Goal: Communication & Community: Participate in discussion

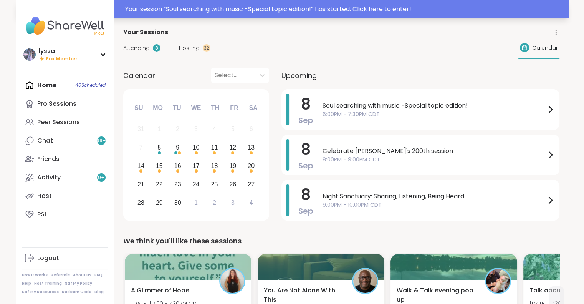
click at [197, 6] on div "Your session “ Soul searching with music -Special topic edition! ” has started.…" at bounding box center [344, 9] width 439 height 9
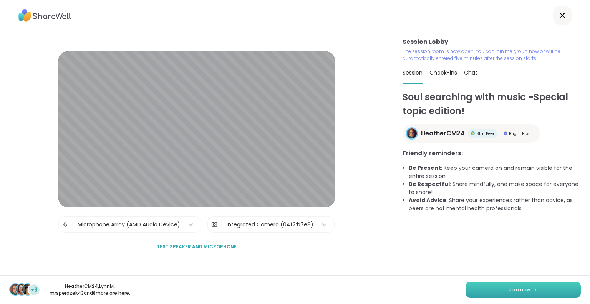
click at [537, 291] on button "Join now" at bounding box center [522, 290] width 115 height 16
click at [584, 188] on div "Session Lobby The session room is now open. You can join the group now or will …" at bounding box center [491, 153] width 197 height 244
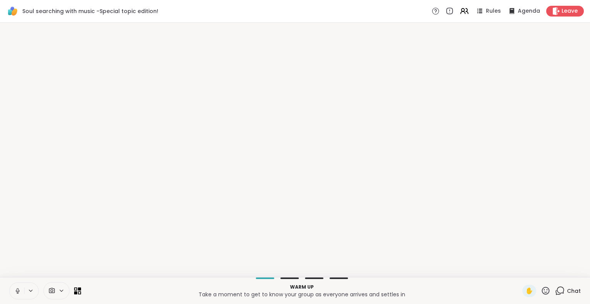
click at [589, 154] on html "Soul searching with music -Special topic edition! Rules Agenda Leave Warm up Ta…" at bounding box center [295, 152] width 590 height 304
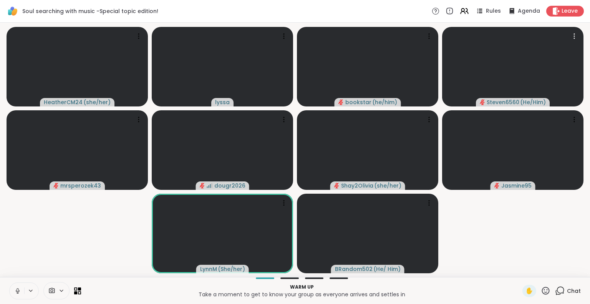
click at [17, 293] on icon at bounding box center [17, 293] width 0 height 2
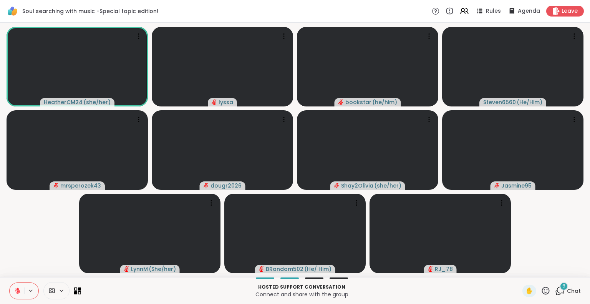
click at [589, 178] on html "Soul searching with music -Special topic edition! Rules Agenda Leave HeatherCM2…" at bounding box center [295, 152] width 590 height 304
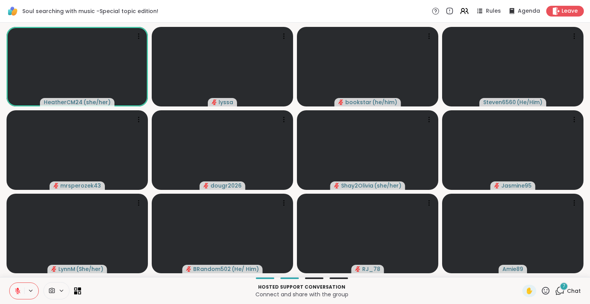
click at [541, 291] on icon at bounding box center [546, 291] width 10 height 10
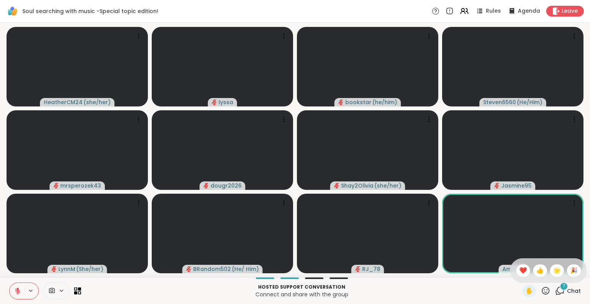
click at [496, 292] on p "Connect and share with the group" at bounding box center [302, 294] width 432 height 8
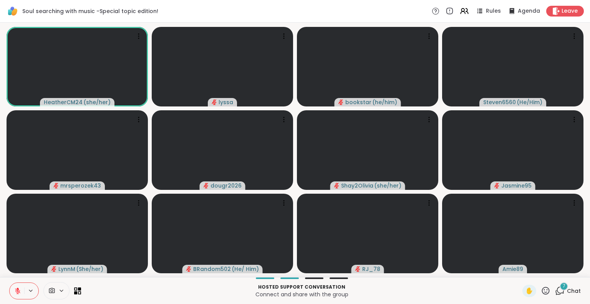
click at [543, 290] on icon at bounding box center [546, 291] width 10 height 10
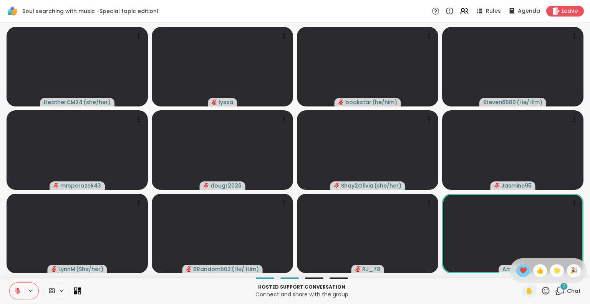
click at [519, 271] on span "❤️" at bounding box center [523, 270] width 8 height 9
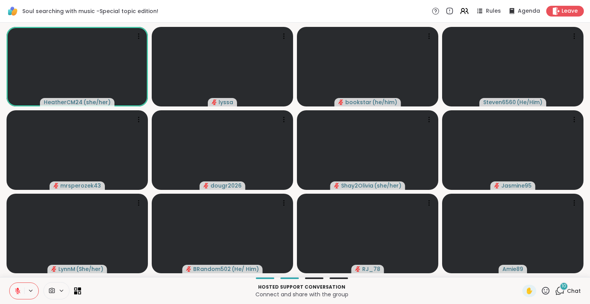
click at [569, 291] on span "Chat" at bounding box center [574, 291] width 14 height 8
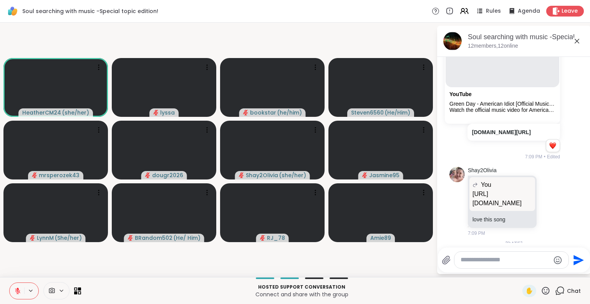
scroll to position [824, 0]
click at [549, 149] on div "Reactions: love" at bounding box center [552, 145] width 7 height 7
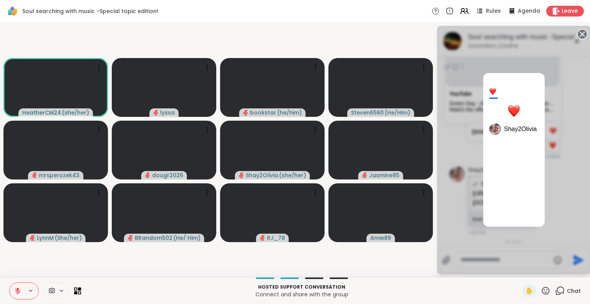
click at [580, 34] on circle at bounding box center [582, 34] width 9 height 9
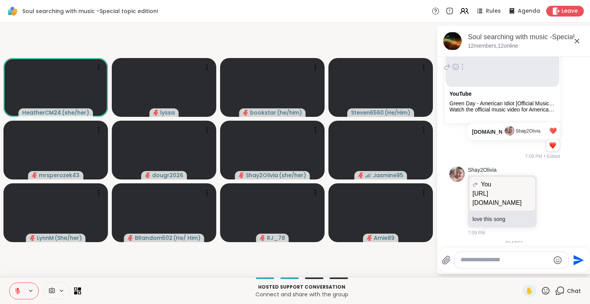
click at [0, 285] on div "Hosted support conversation Connect and share with the group ✋ Chat" at bounding box center [295, 290] width 590 height 27
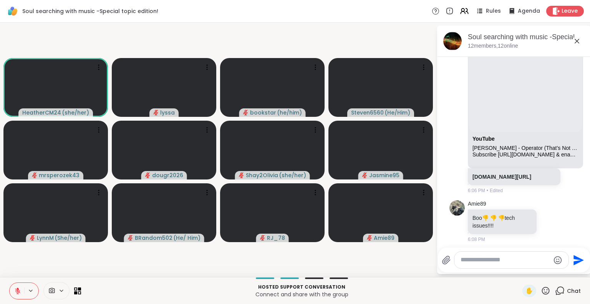
scroll to position [3706, 0]
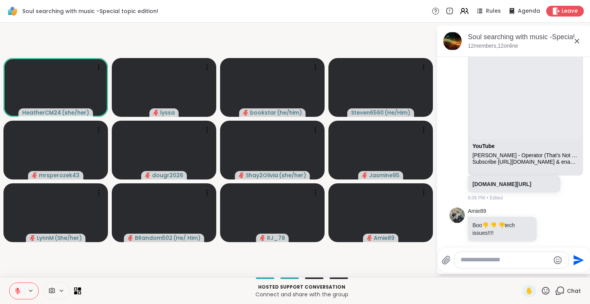
click at [512, 261] on textarea "Type your message" at bounding box center [504, 260] width 89 height 8
click at [487, 235] on div "mr sperozek43 @" at bounding box center [505, 239] width 91 height 19
type textarea "**********"
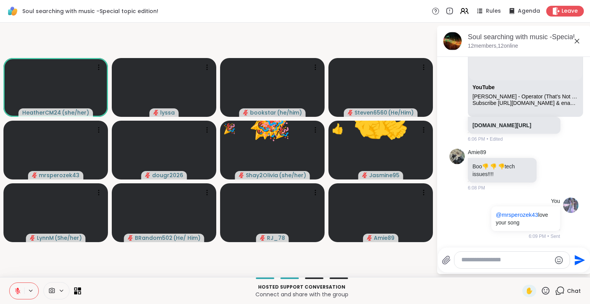
click at [542, 290] on icon at bounding box center [546, 290] width 8 height 8
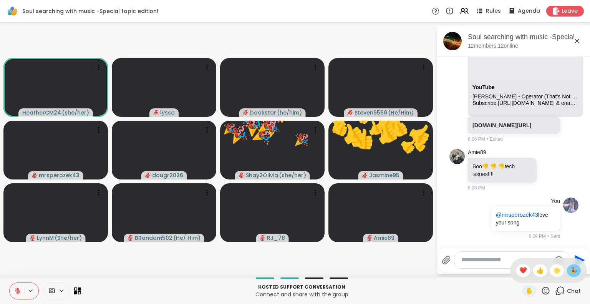
click at [570, 270] on span "🎉" at bounding box center [574, 270] width 8 height 9
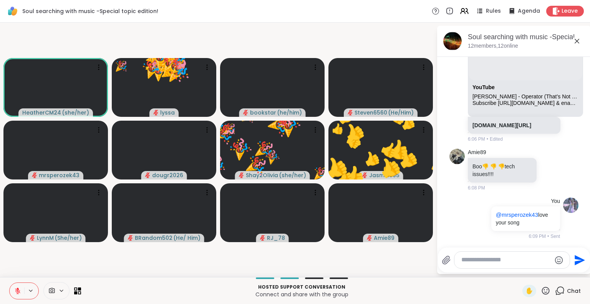
click at [541, 292] on icon at bounding box center [546, 291] width 10 height 10
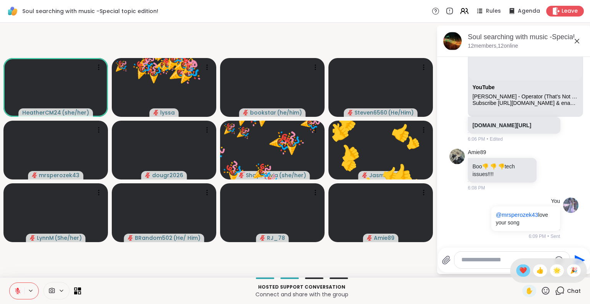
click at [519, 272] on span "❤️" at bounding box center [523, 270] width 8 height 9
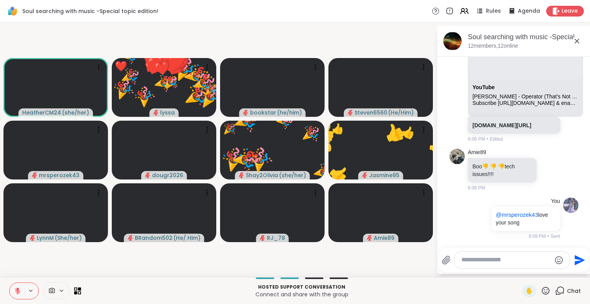
click at [541, 293] on icon at bounding box center [546, 291] width 10 height 10
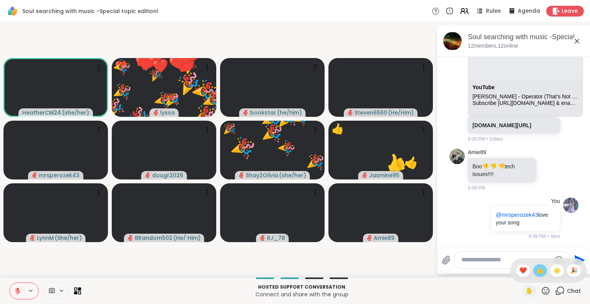
click at [536, 273] on span "👍" at bounding box center [540, 270] width 8 height 9
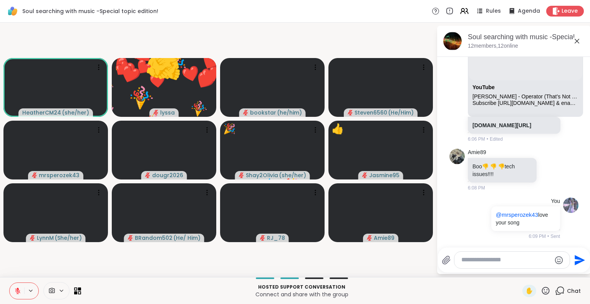
click at [542, 293] on icon at bounding box center [546, 290] width 8 height 8
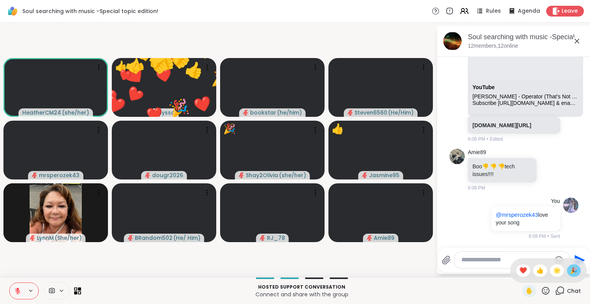
click at [570, 266] on span "🎉" at bounding box center [574, 270] width 8 height 9
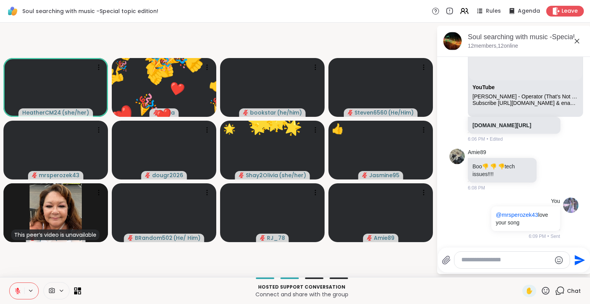
click at [542, 294] on icon at bounding box center [546, 290] width 8 height 8
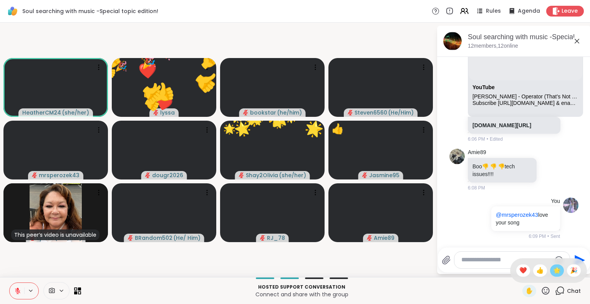
click at [553, 271] on span "🌟" at bounding box center [557, 270] width 8 height 9
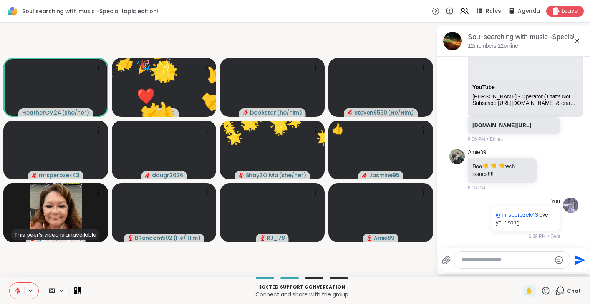
click at [542, 292] on icon at bounding box center [546, 290] width 8 height 8
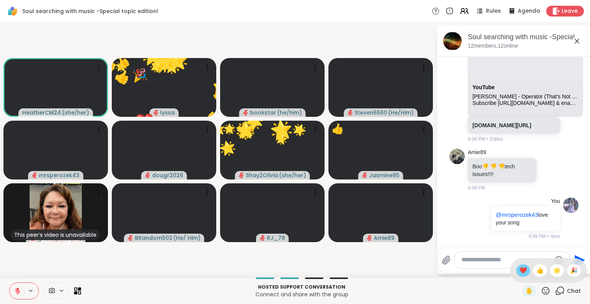
click at [519, 267] on span "❤️" at bounding box center [523, 270] width 8 height 9
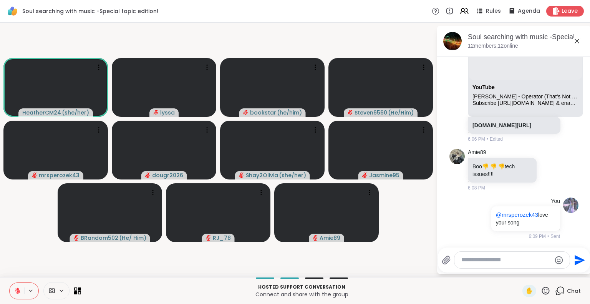
click at [10, 285] on button at bounding box center [17, 291] width 15 height 16
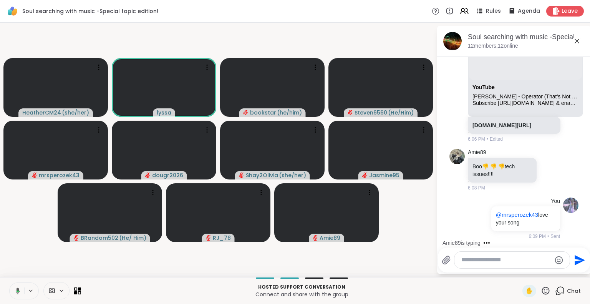
click at [12, 291] on button at bounding box center [16, 291] width 16 height 16
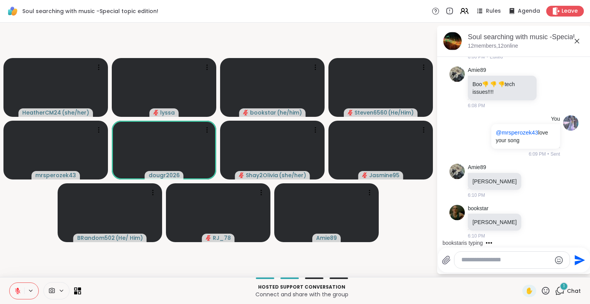
scroll to position [4006, 0]
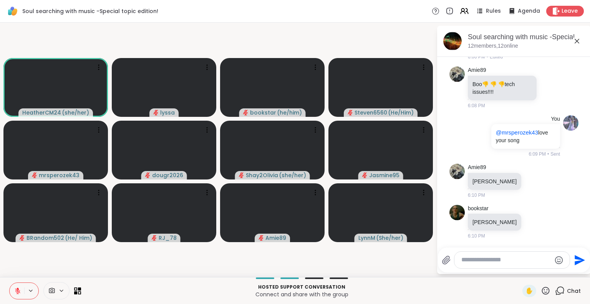
click at [589, 207] on html "Soul searching with music -Special topic edition! Rules Agenda Leave HeatherCM2…" at bounding box center [295, 152] width 590 height 304
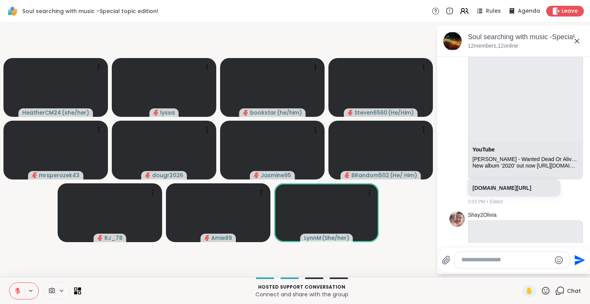
scroll to position [205, 0]
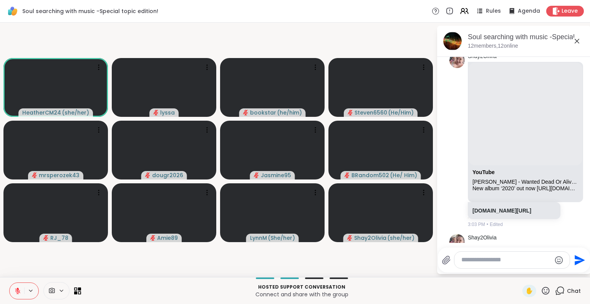
click at [12, 289] on button at bounding box center [17, 291] width 15 height 16
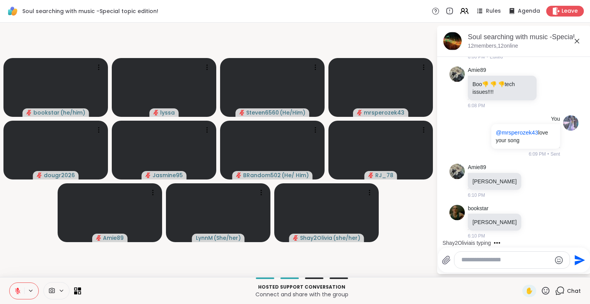
scroll to position [4006, 0]
click at [517, 256] on textarea "Type your message" at bounding box center [505, 260] width 89 height 8
type textarea "**********"
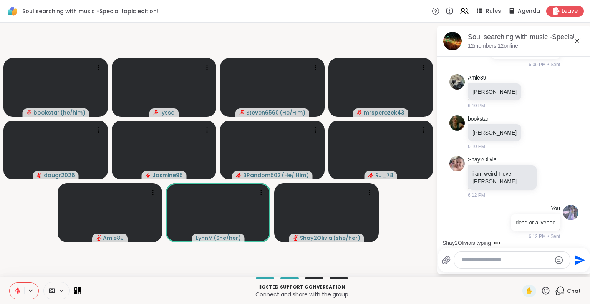
scroll to position [4095, 0]
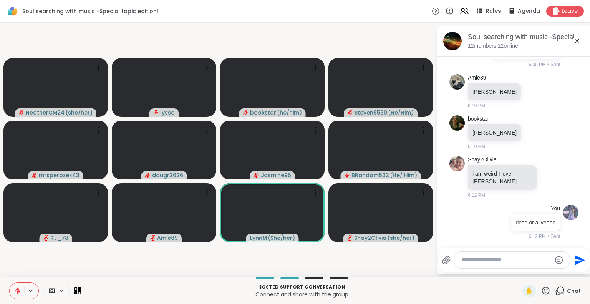
click at [576, 41] on icon at bounding box center [577, 41] width 5 height 5
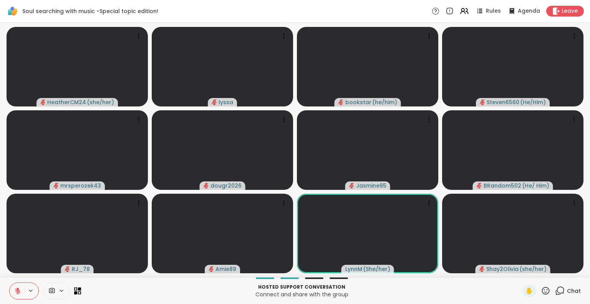
click at [567, 293] on span "Chat" at bounding box center [574, 291] width 14 height 8
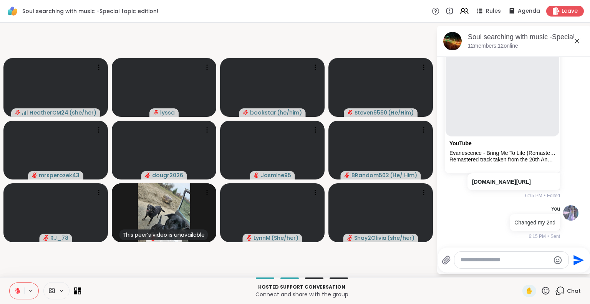
scroll to position [4514, 0]
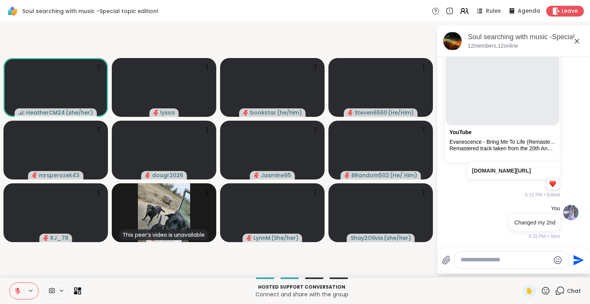
click at [409, 264] on video-player-container "HeatherCM24 ( she/her ) lyssa bookstar ( he/him ) Steven6560 ( He/Him ) mrspero…" at bounding box center [218, 150] width 427 height 248
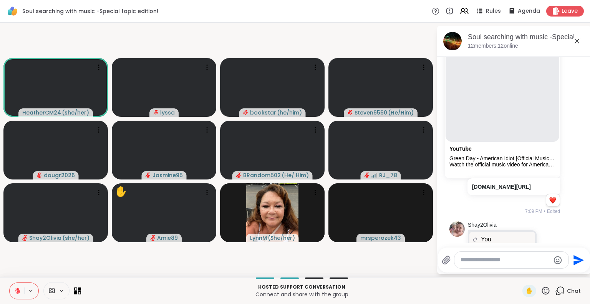
scroll to position [767, 0]
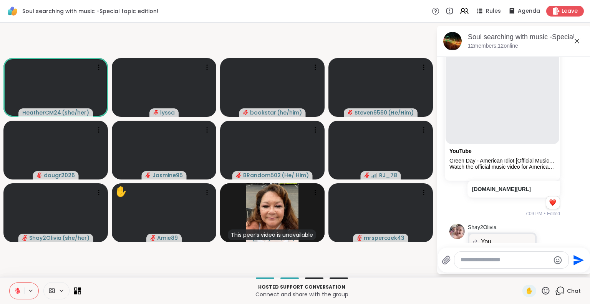
click at [541, 289] on icon at bounding box center [546, 291] width 10 height 10
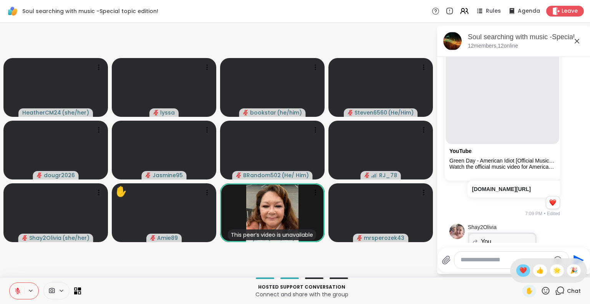
click at [519, 275] on span "❤️" at bounding box center [523, 270] width 8 height 9
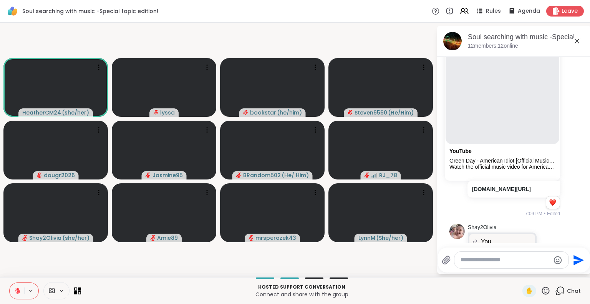
click at [541, 293] on icon at bounding box center [546, 291] width 10 height 10
click at [553, 272] on span "🌟" at bounding box center [557, 270] width 8 height 9
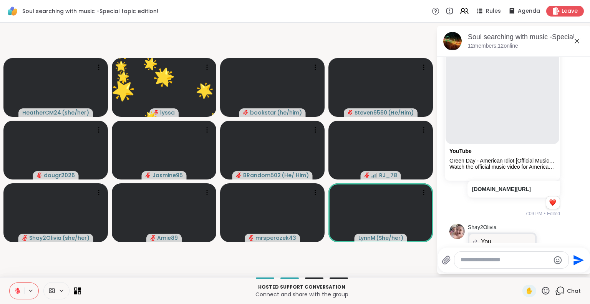
click at [21, 288] on icon at bounding box center [17, 290] width 7 height 7
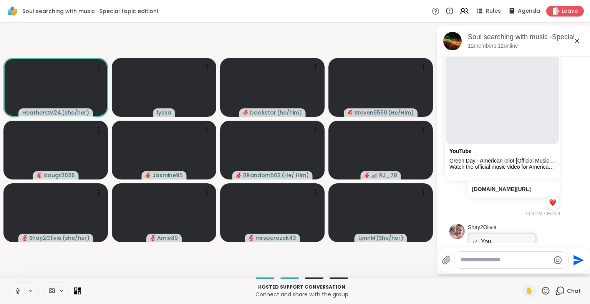
click at [17, 283] on button at bounding box center [17, 291] width 15 height 16
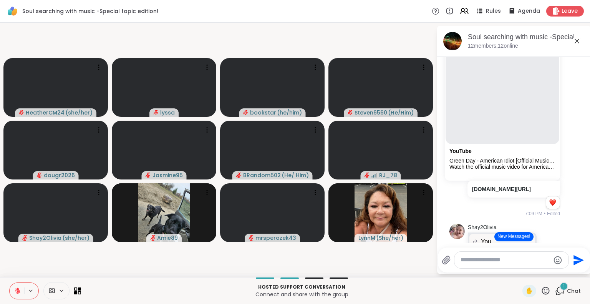
click at [542, 291] on icon at bounding box center [546, 290] width 8 height 8
click at [553, 273] on span "🌟" at bounding box center [557, 270] width 8 height 9
click at [542, 294] on icon at bounding box center [546, 290] width 8 height 8
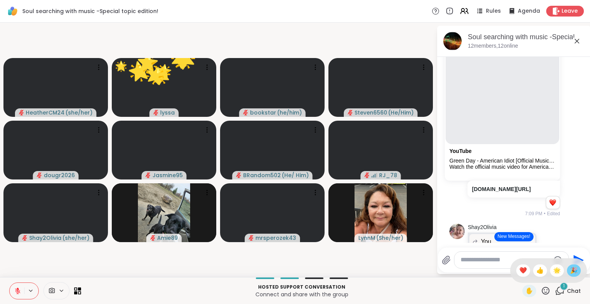
click at [570, 271] on span "🎉" at bounding box center [574, 270] width 8 height 9
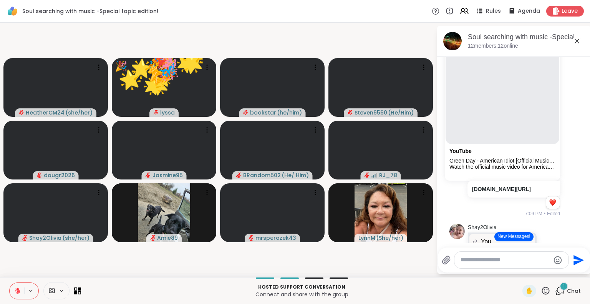
click at [541, 293] on icon at bounding box center [546, 291] width 10 height 10
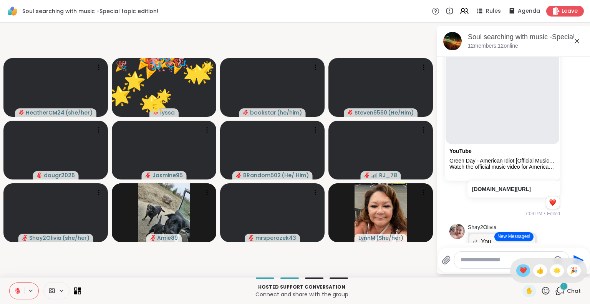
click at [519, 267] on span "❤️" at bounding box center [523, 270] width 8 height 9
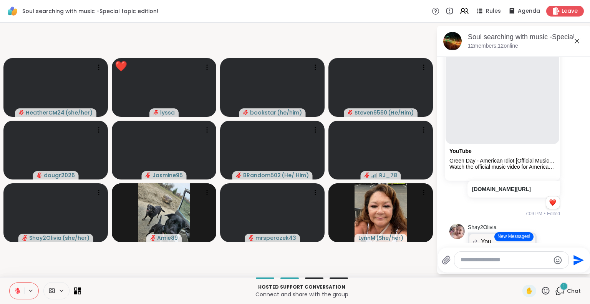
click at [541, 292] on icon at bounding box center [546, 291] width 10 height 10
click at [553, 270] on span "🌟" at bounding box center [557, 270] width 8 height 9
click at [542, 292] on icon at bounding box center [546, 290] width 8 height 8
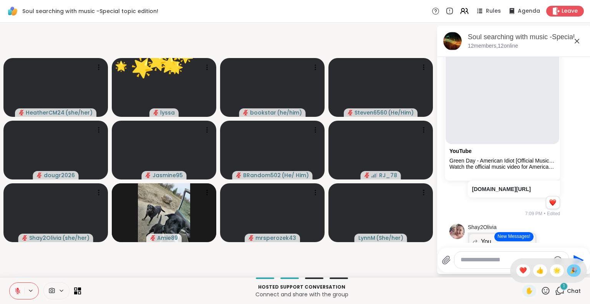
click at [570, 271] on span "🎉" at bounding box center [574, 270] width 8 height 9
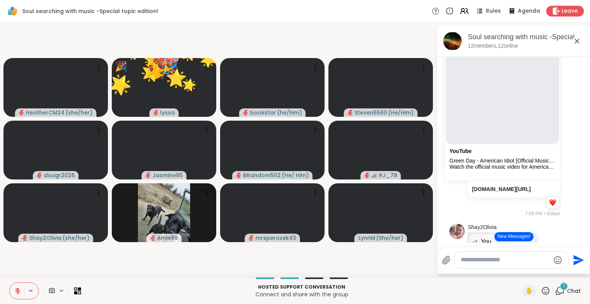
click at [542, 294] on icon at bounding box center [546, 290] width 8 height 8
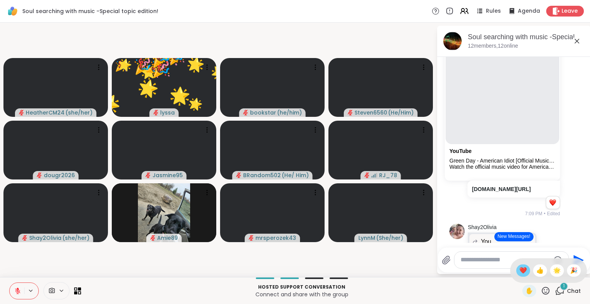
click at [520, 270] on div "❤️" at bounding box center [523, 270] width 14 height 12
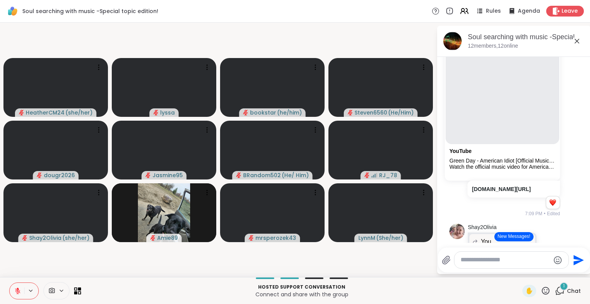
click at [541, 293] on icon at bounding box center [546, 291] width 10 height 10
click at [519, 273] on span "❤️" at bounding box center [523, 270] width 8 height 9
click at [541, 293] on icon at bounding box center [546, 291] width 10 height 10
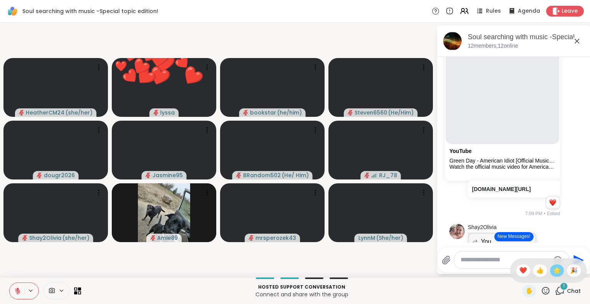
click at [550, 272] on div "🌟" at bounding box center [557, 270] width 14 height 12
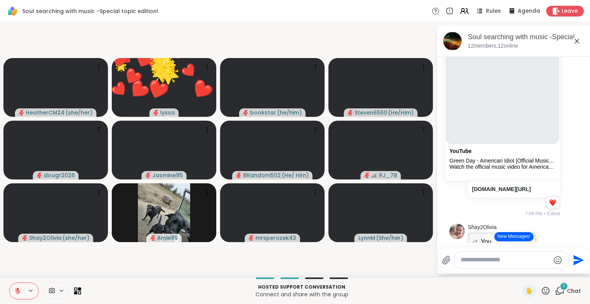
click at [542, 292] on icon at bounding box center [546, 290] width 8 height 8
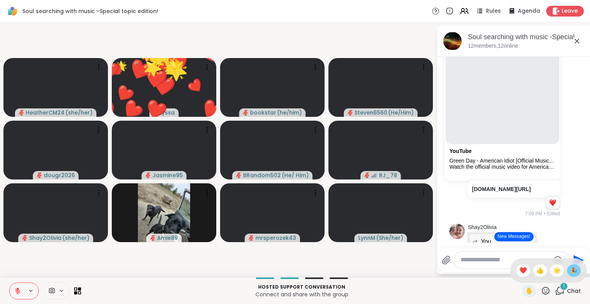
click at [570, 270] on span "🎉" at bounding box center [574, 270] width 8 height 9
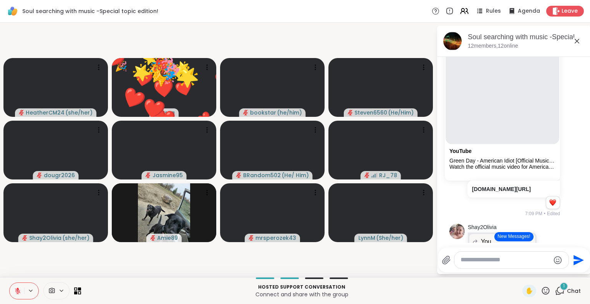
click at [542, 294] on icon at bounding box center [546, 290] width 8 height 8
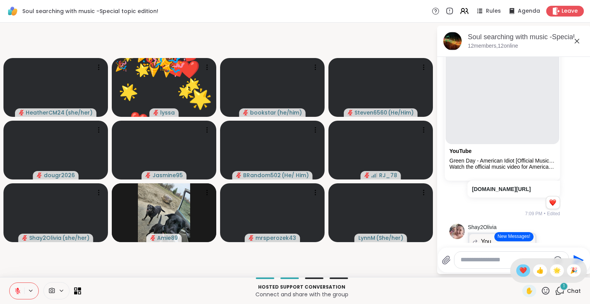
click at [519, 269] on span "❤️" at bounding box center [523, 270] width 8 height 9
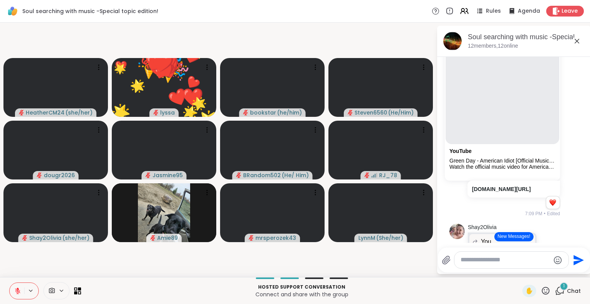
click at [541, 293] on icon at bounding box center [546, 291] width 10 height 10
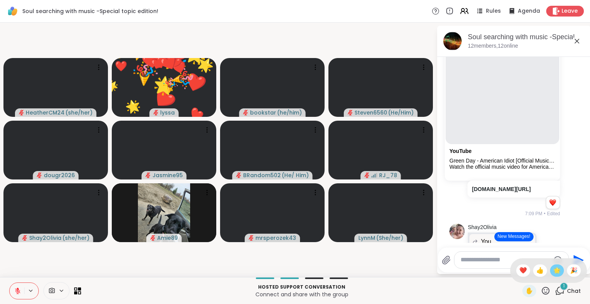
click at [550, 272] on div "🌟" at bounding box center [557, 270] width 14 height 12
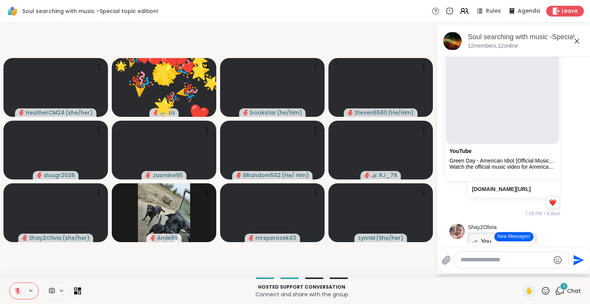
click at [541, 293] on icon at bounding box center [546, 291] width 10 height 10
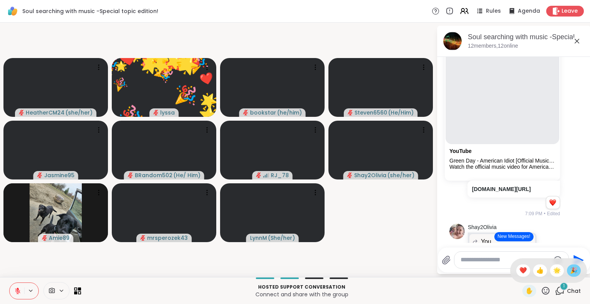
click at [570, 270] on span "🎉" at bounding box center [574, 270] width 8 height 9
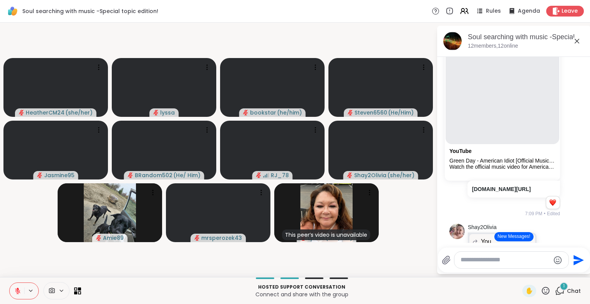
click at [541, 291] on icon at bounding box center [546, 291] width 10 height 10
click at [519, 272] on span "❤️" at bounding box center [523, 270] width 8 height 9
click at [541, 293] on icon at bounding box center [546, 291] width 10 height 10
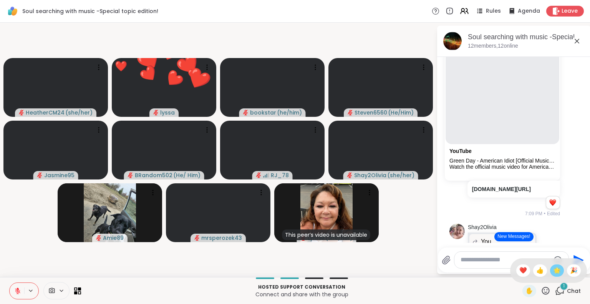
click at [553, 273] on span "🌟" at bounding box center [557, 270] width 8 height 9
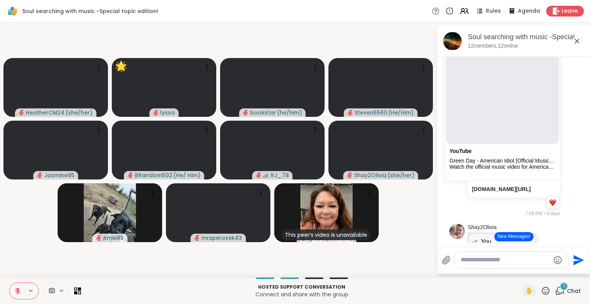
click at [542, 289] on icon at bounding box center [546, 290] width 8 height 8
click at [553, 272] on span "🌟" at bounding box center [557, 270] width 8 height 9
click at [541, 292] on icon at bounding box center [546, 291] width 10 height 10
click at [553, 274] on span "🌟" at bounding box center [557, 270] width 8 height 9
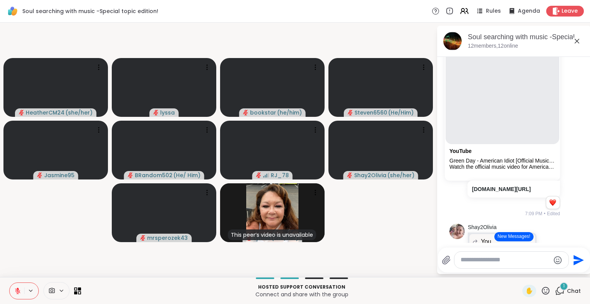
click at [542, 293] on icon at bounding box center [546, 290] width 8 height 8
click at [550, 272] on div "🌟" at bounding box center [557, 270] width 14 height 12
click at [542, 293] on icon at bounding box center [546, 290] width 8 height 8
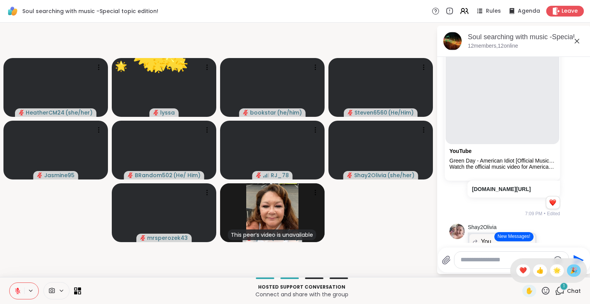
click at [570, 270] on span "🎉" at bounding box center [574, 270] width 8 height 9
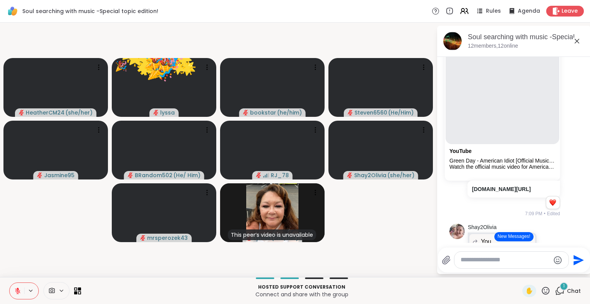
click at [542, 291] on icon at bounding box center [546, 290] width 8 height 8
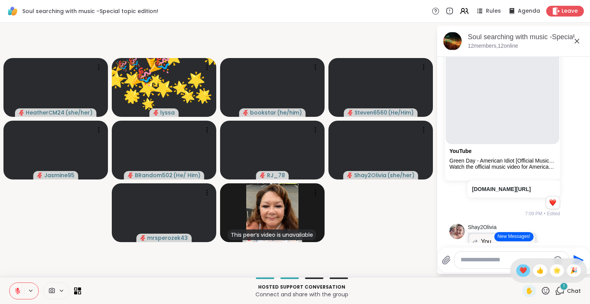
click at [519, 271] on span "❤️" at bounding box center [523, 270] width 8 height 9
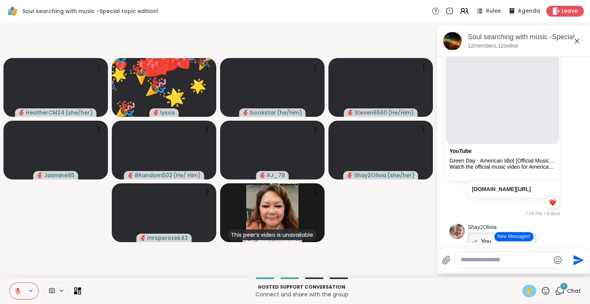
click at [528, 292] on div "✋" at bounding box center [529, 291] width 14 height 12
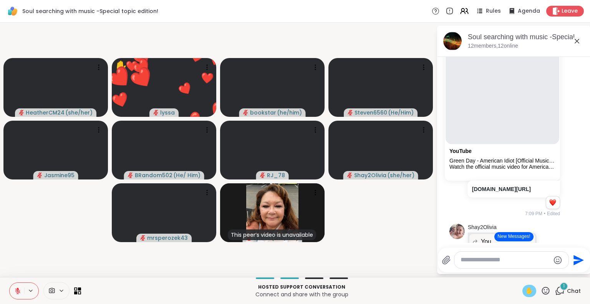
click at [525, 292] on span "✋" at bounding box center [529, 290] width 8 height 9
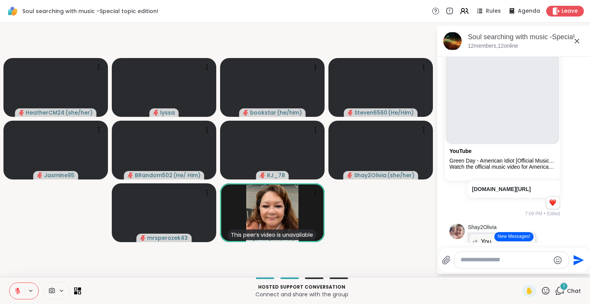
click at [541, 291] on icon at bounding box center [546, 291] width 10 height 10
click at [525, 291] on span "✋" at bounding box center [529, 290] width 8 height 9
click at [542, 292] on icon at bounding box center [546, 290] width 8 height 8
click at [519, 271] on span "❤️" at bounding box center [523, 270] width 8 height 9
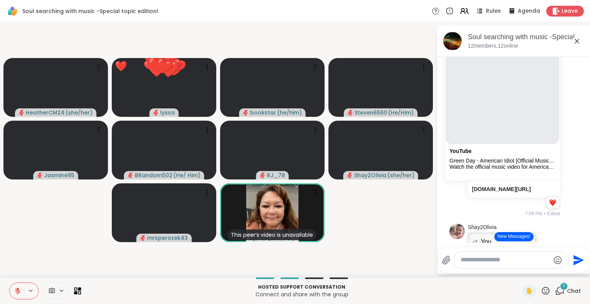
click at [542, 290] on icon at bounding box center [546, 290] width 8 height 8
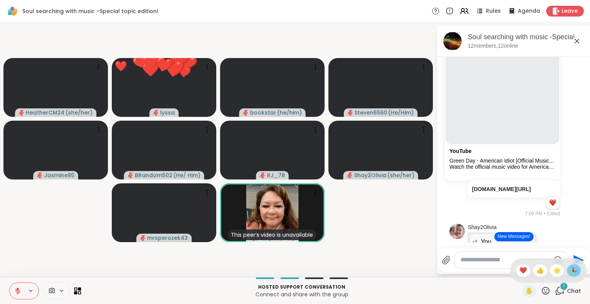
click at [570, 272] on span "🎉" at bounding box center [574, 270] width 8 height 9
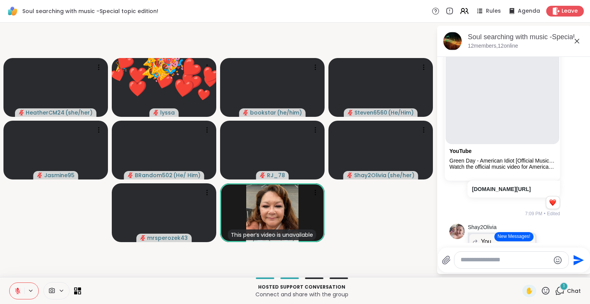
click at [541, 292] on icon at bounding box center [546, 291] width 10 height 10
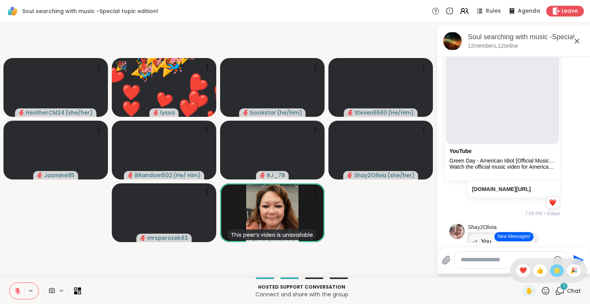
click at [553, 272] on span "🌟" at bounding box center [557, 270] width 8 height 9
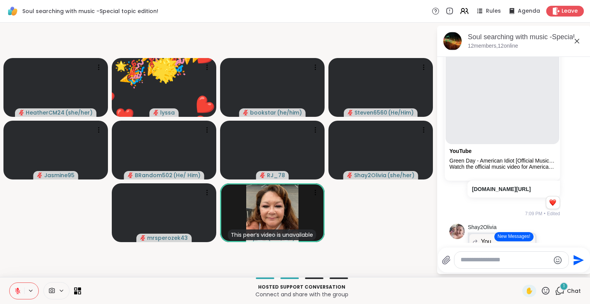
click at [541, 293] on icon at bounding box center [546, 291] width 10 height 10
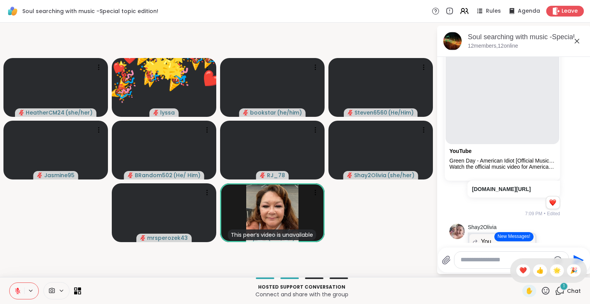
click at [525, 270] on div "✋ ❤️ 👍 🌟 🎉" at bounding box center [548, 270] width 77 height 25
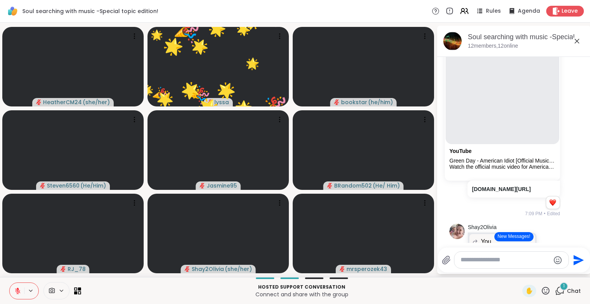
click at [541, 293] on icon at bounding box center [546, 291] width 10 height 10
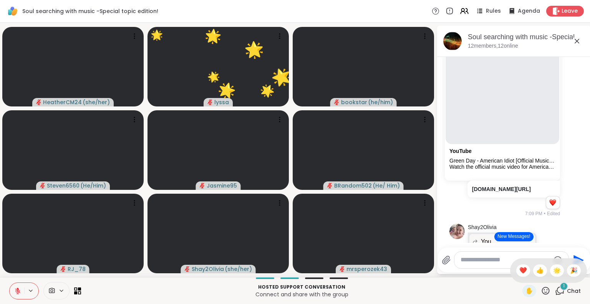
click at [561, 275] on div "✋ ❤️ 👍 🌟 🎉" at bounding box center [548, 270] width 77 height 25
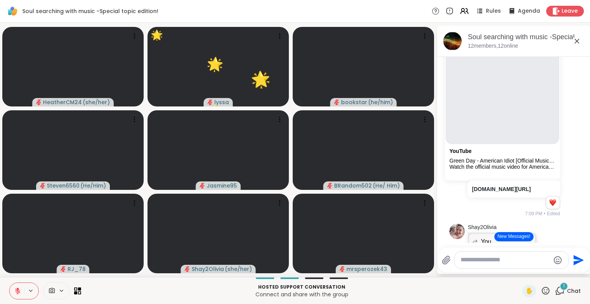
click at [542, 292] on icon at bounding box center [546, 290] width 8 height 8
click at [553, 272] on span "🌟" at bounding box center [557, 270] width 8 height 9
click at [541, 293] on icon at bounding box center [546, 291] width 10 height 10
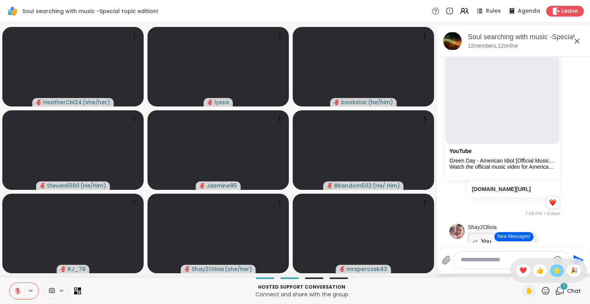
click at [553, 273] on span "🌟" at bounding box center [557, 270] width 8 height 9
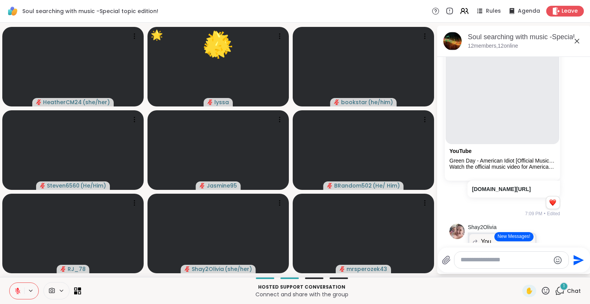
click at [542, 291] on icon at bounding box center [546, 290] width 8 height 8
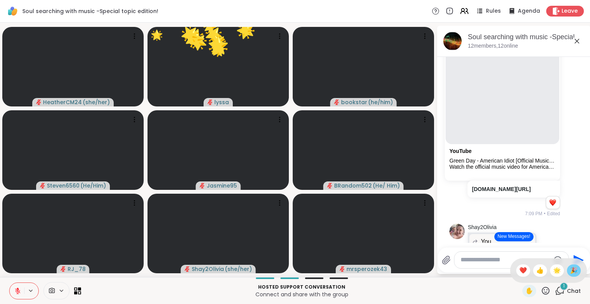
click at [570, 270] on span "🎉" at bounding box center [574, 270] width 8 height 9
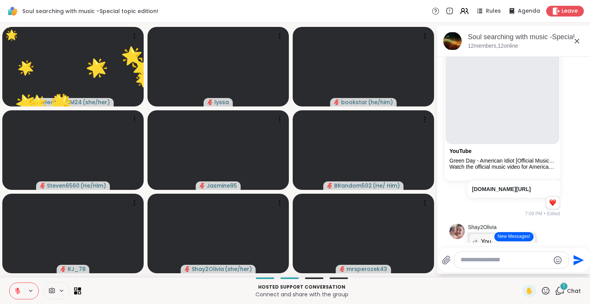
click at [541, 293] on icon at bounding box center [546, 291] width 10 height 10
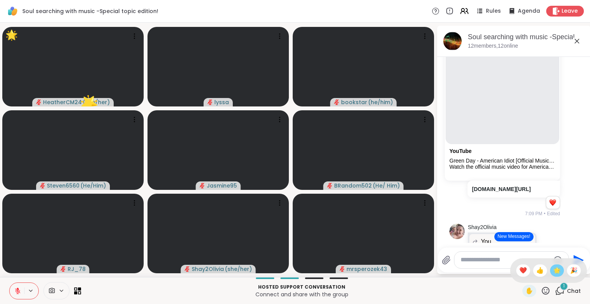
click at [553, 273] on span "🌟" at bounding box center [557, 270] width 8 height 9
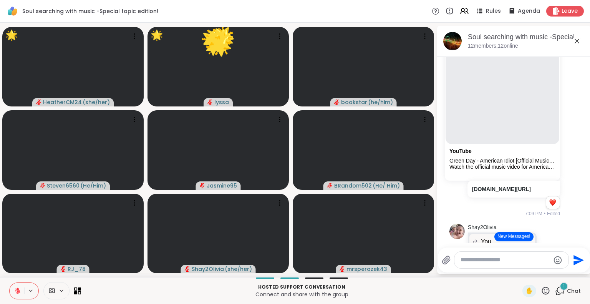
click at [541, 291] on icon at bounding box center [546, 291] width 10 height 10
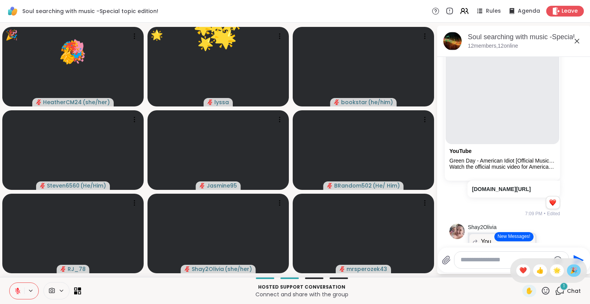
click at [570, 273] on span "🎉" at bounding box center [574, 270] width 8 height 9
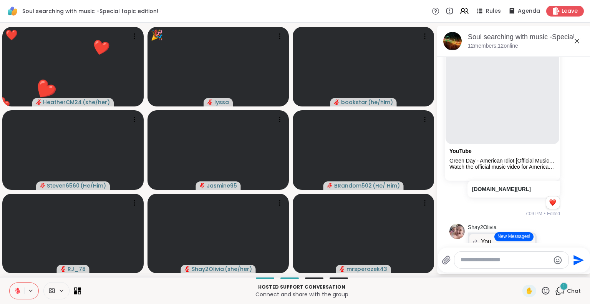
click at [542, 292] on icon at bounding box center [546, 290] width 8 height 8
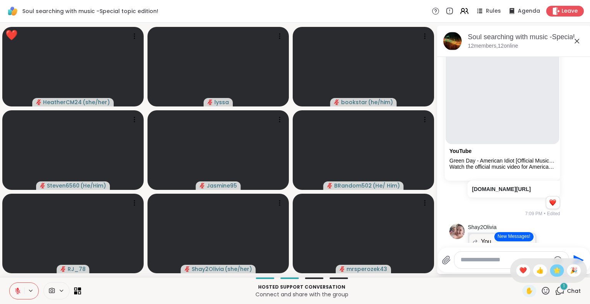
click at [553, 272] on span "🌟" at bounding box center [557, 270] width 8 height 9
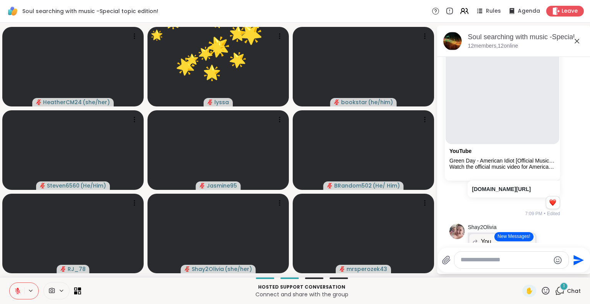
click at [541, 292] on icon at bounding box center [546, 291] width 10 height 10
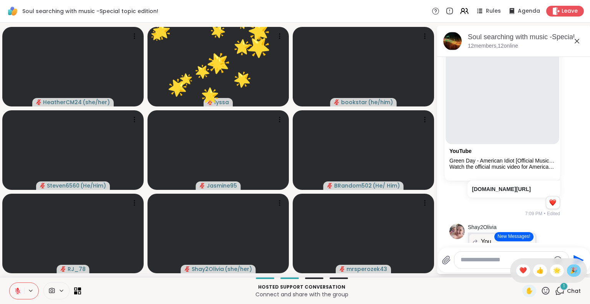
click at [570, 273] on span "🎉" at bounding box center [574, 270] width 8 height 9
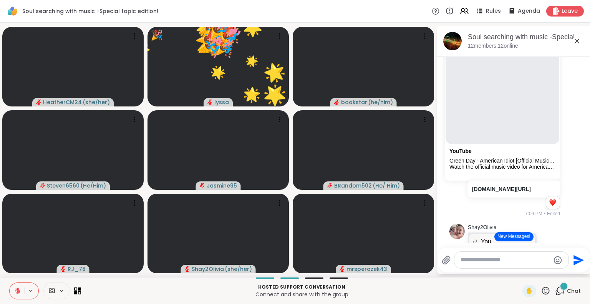
click at [541, 293] on icon at bounding box center [546, 291] width 10 height 10
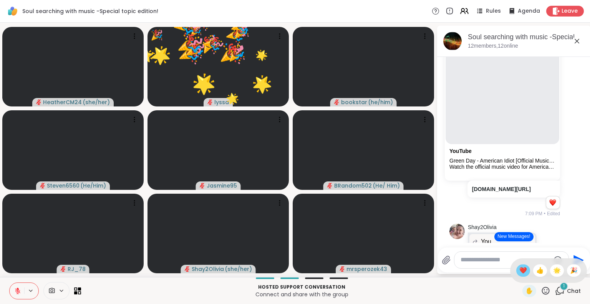
click at [519, 269] on span "❤️" at bounding box center [523, 270] width 8 height 9
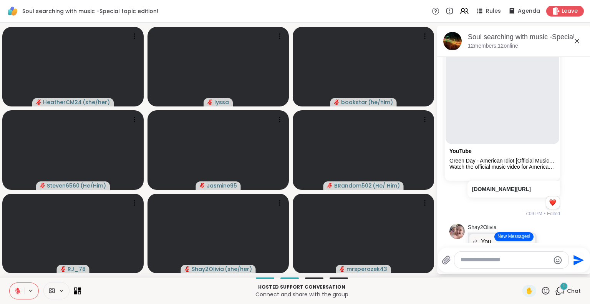
click at [541, 293] on icon at bounding box center [546, 291] width 10 height 10
click at [553, 272] on span "🌟" at bounding box center [557, 270] width 8 height 9
click at [542, 293] on icon at bounding box center [546, 290] width 8 height 8
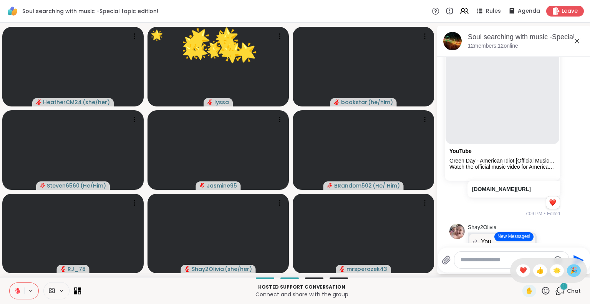
click at [570, 272] on span "🎉" at bounding box center [574, 270] width 8 height 9
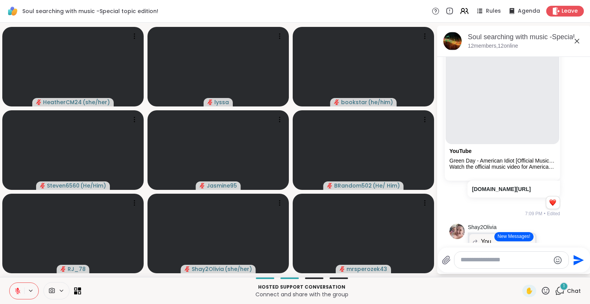
click at [541, 289] on icon at bounding box center [546, 291] width 10 height 10
click at [519, 275] on span "❤️" at bounding box center [523, 270] width 8 height 9
click at [528, 293] on div "✋" at bounding box center [529, 291] width 14 height 12
click at [545, 272] on div "Send" at bounding box center [514, 259] width 152 height 25
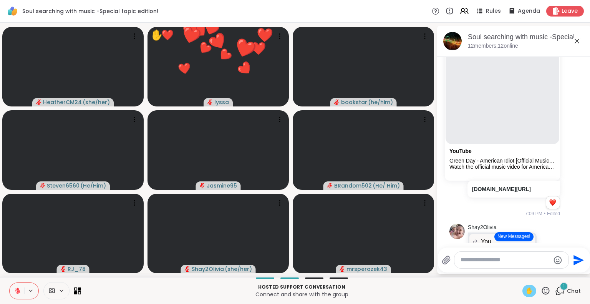
click at [525, 293] on span "✋" at bounding box center [529, 290] width 8 height 9
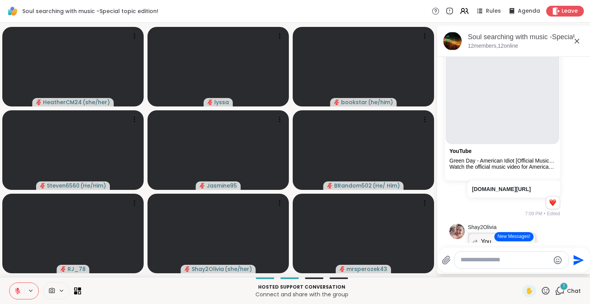
click at [577, 42] on icon at bounding box center [576, 40] width 9 height 9
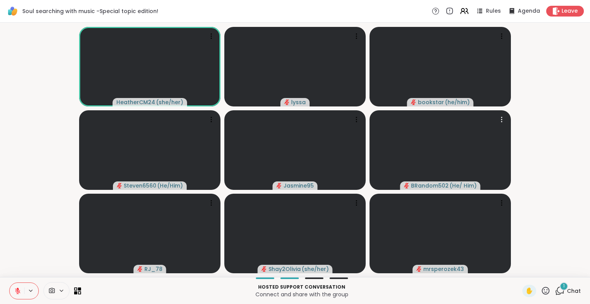
click at [17, 289] on icon at bounding box center [18, 288] width 2 height 3
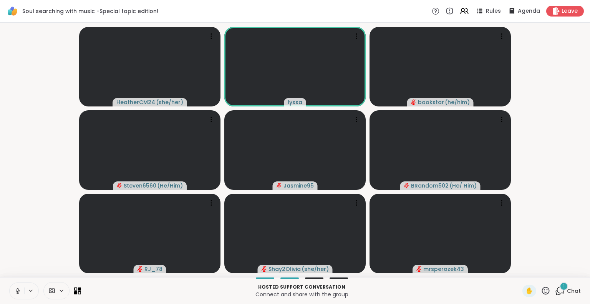
click at [15, 284] on button at bounding box center [17, 291] width 15 height 16
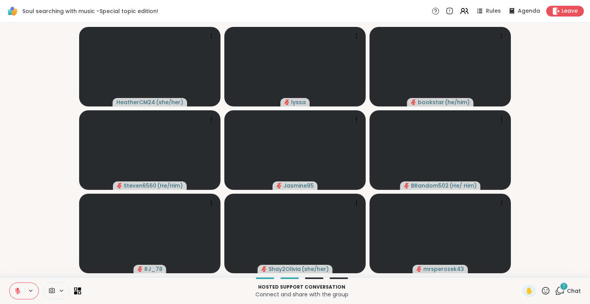
click at [541, 292] on icon at bounding box center [546, 291] width 10 height 10
click at [553, 272] on span "🌟" at bounding box center [557, 270] width 8 height 9
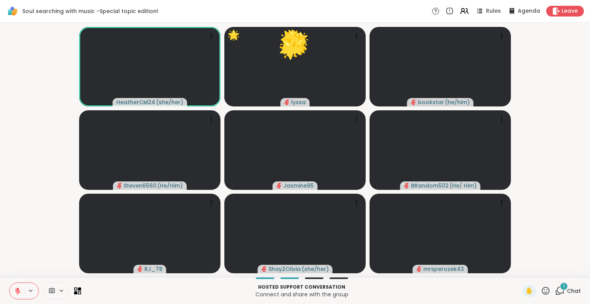
click at [541, 293] on icon at bounding box center [546, 291] width 10 height 10
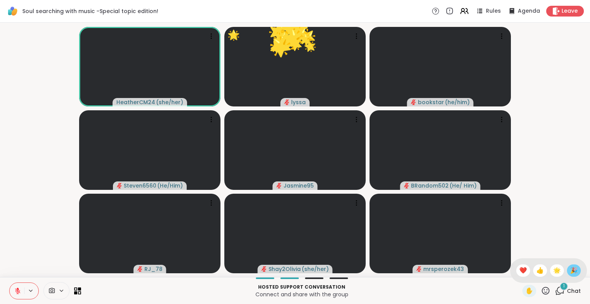
click at [570, 270] on span "🎉" at bounding box center [574, 270] width 8 height 9
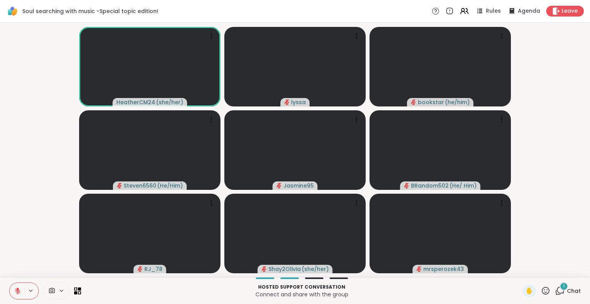
click at [17, 291] on icon at bounding box center [17, 290] width 5 height 5
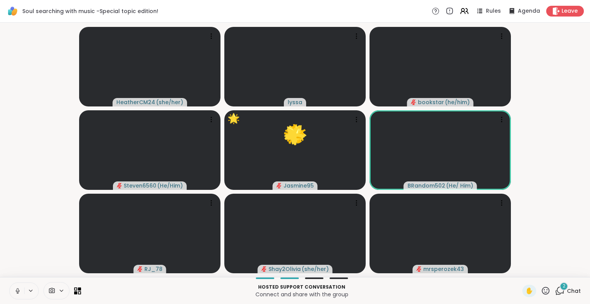
click at [17, 290] on icon at bounding box center [18, 289] width 2 height 3
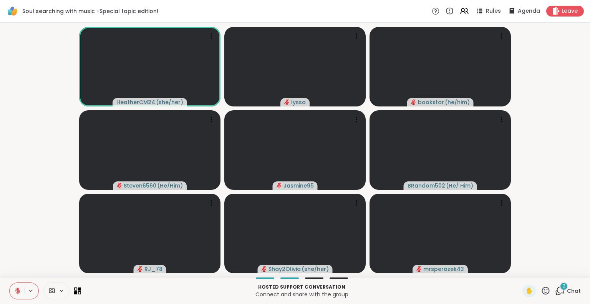
click at [12, 295] on button at bounding box center [17, 291] width 15 height 16
click at [12, 293] on button at bounding box center [17, 291] width 15 height 16
click at [567, 293] on span "Chat" at bounding box center [574, 291] width 14 height 8
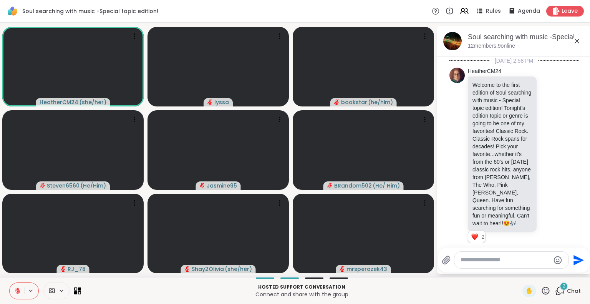
scroll to position [4546, 0]
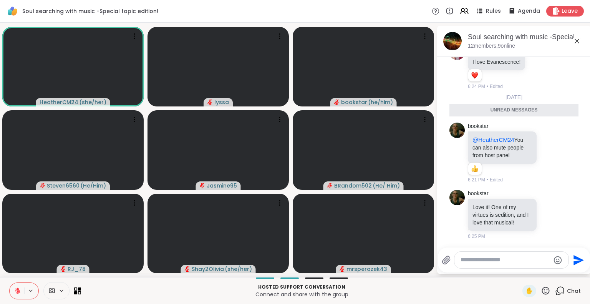
click at [507, 263] on textarea "Type your message" at bounding box center [504, 260] width 89 height 8
type textarea "**********"
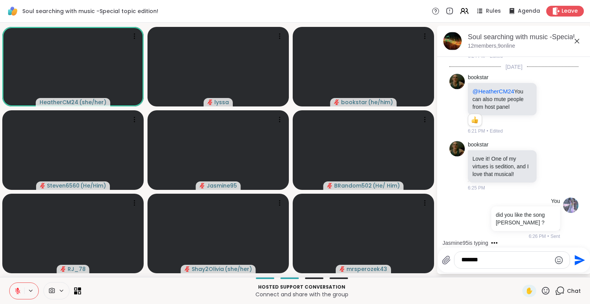
type textarea "********"
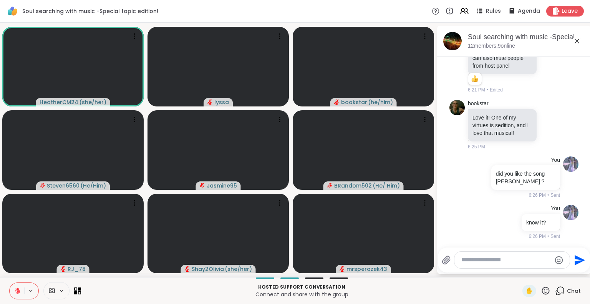
scroll to position [4617, 0]
click at [580, 38] on icon at bounding box center [576, 40] width 9 height 9
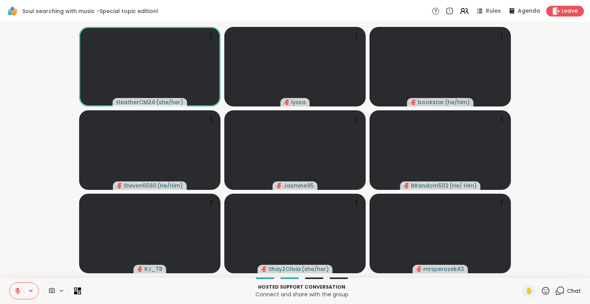
click at [542, 293] on icon at bounding box center [546, 290] width 8 height 8
click at [519, 273] on span "❤️" at bounding box center [523, 270] width 8 height 9
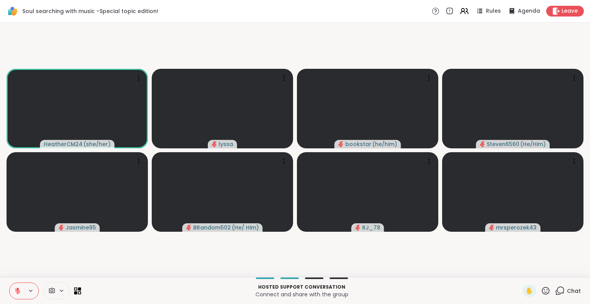
click at [541, 293] on icon at bounding box center [546, 291] width 10 height 10
click at [553, 273] on span "🌟" at bounding box center [557, 270] width 8 height 9
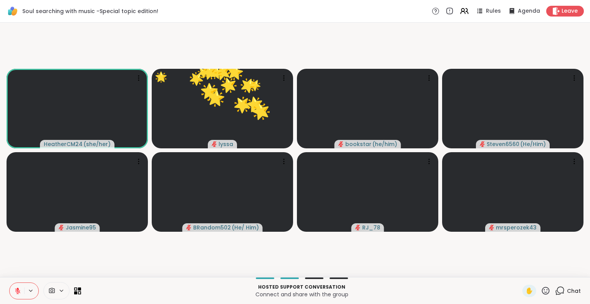
click at [567, 291] on span "Chat" at bounding box center [574, 291] width 14 height 8
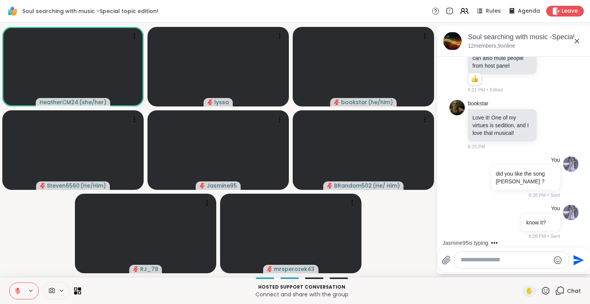
scroll to position [4602, 0]
click at [546, 129] on div at bounding box center [549, 124] width 7 height 9
click at [546, 116] on div "Select Reaction: Heart" at bounding box center [549, 112] width 7 height 7
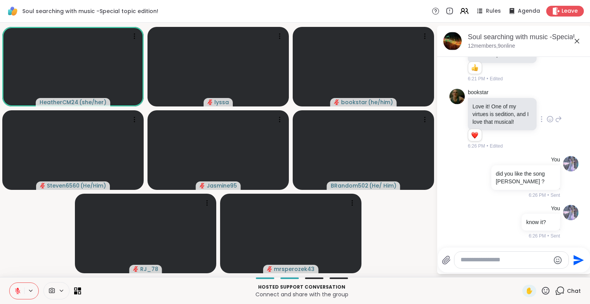
scroll to position [4469, 0]
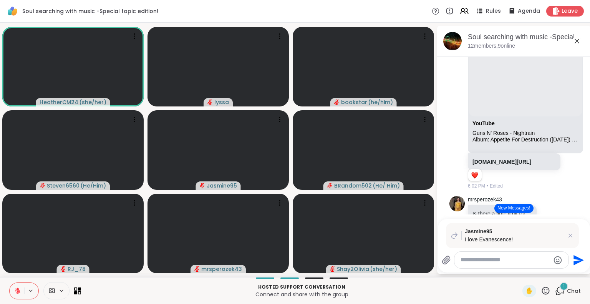
scroll to position [1258, 0]
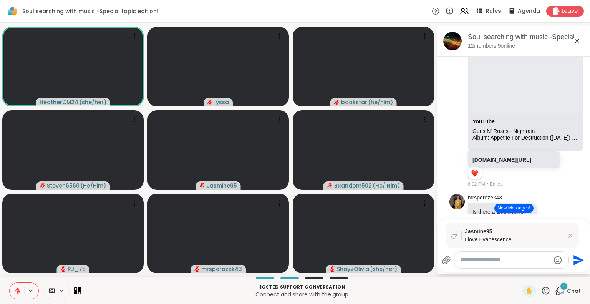
click at [495, 260] on textarea "Type your message" at bounding box center [504, 260] width 89 height 8
type textarea "*********"
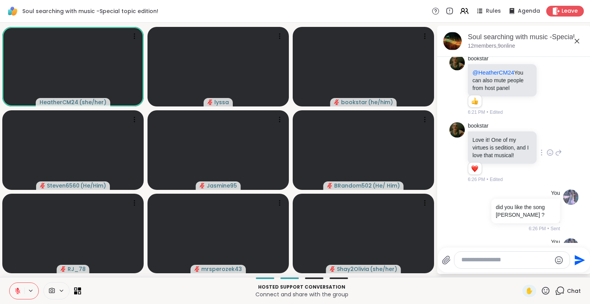
scroll to position [4724, 0]
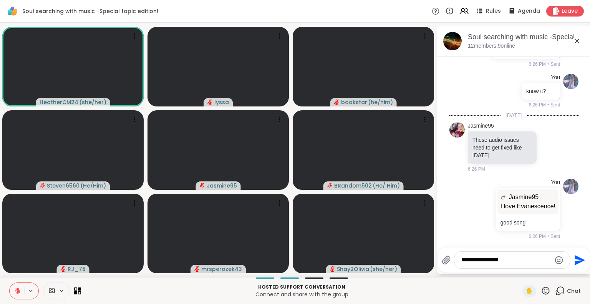
type textarea "**********"
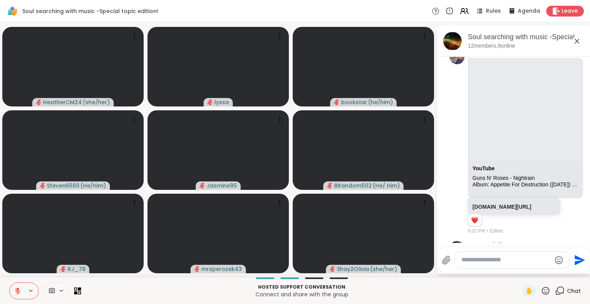
scroll to position [1212, 0]
click at [541, 293] on icon at bounding box center [546, 291] width 10 height 10
click at [553, 272] on span "🌟" at bounding box center [557, 270] width 8 height 9
click at [541, 293] on icon at bounding box center [546, 291] width 10 height 10
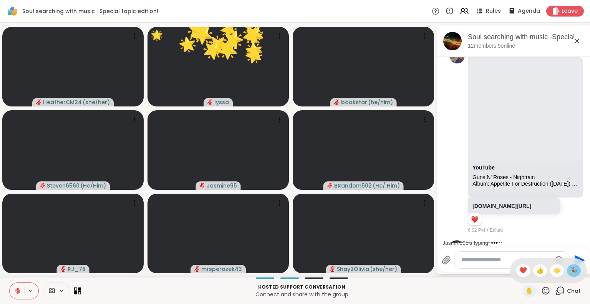
click at [570, 274] on span "🎉" at bounding box center [574, 270] width 8 height 9
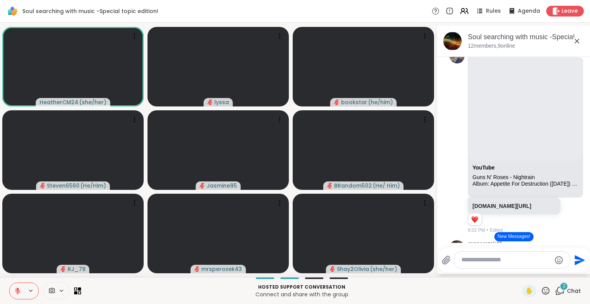
click at [541, 292] on icon at bounding box center [546, 291] width 10 height 10
click at [570, 273] on span "🎉" at bounding box center [574, 270] width 8 height 9
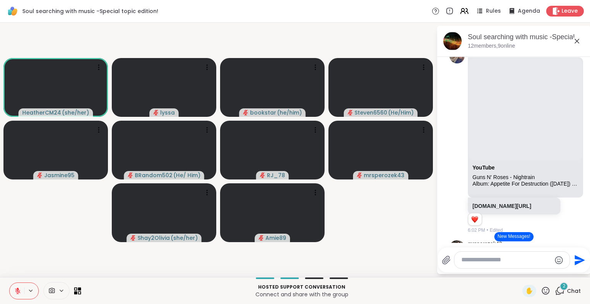
click at [542, 293] on icon at bounding box center [546, 290] width 8 height 8
click at [553, 267] on span "🌟" at bounding box center [557, 270] width 8 height 9
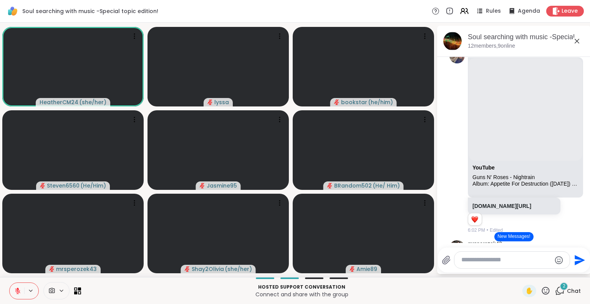
click at [541, 289] on icon at bounding box center [546, 291] width 10 height 10
click at [570, 273] on span "🎉" at bounding box center [574, 270] width 8 height 9
click at [541, 294] on icon at bounding box center [546, 291] width 10 height 10
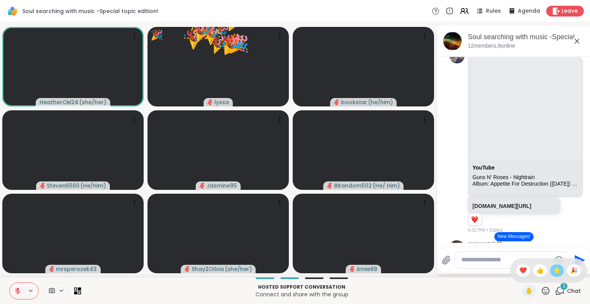
click at [553, 269] on span "🌟" at bounding box center [557, 270] width 8 height 9
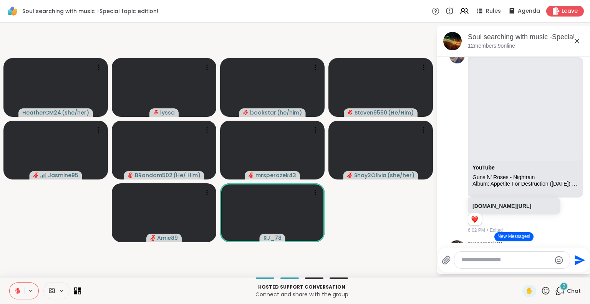
click at [21, 283] on button at bounding box center [17, 291] width 15 height 16
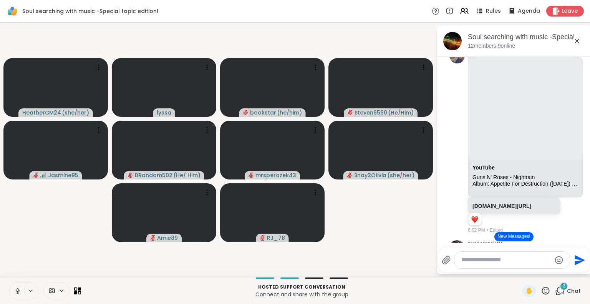
click at [12, 293] on button at bounding box center [17, 291] width 15 height 16
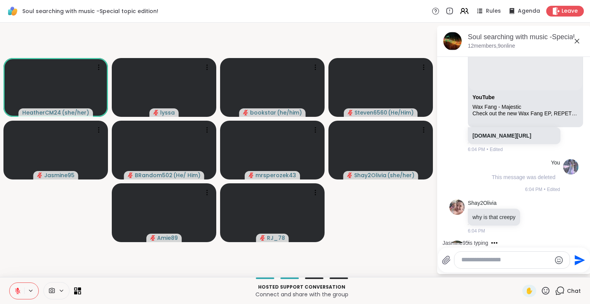
scroll to position [2464, 0]
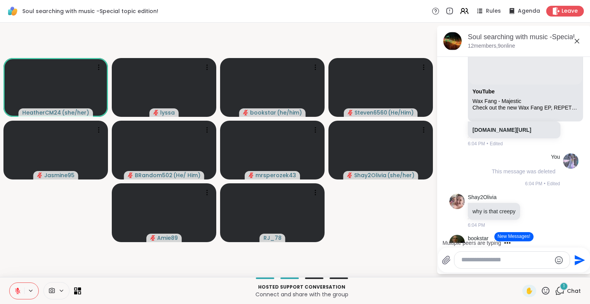
click at [542, 292] on icon at bounding box center [546, 290] width 8 height 8
click at [470, 302] on div "Hosted support conversation Connect and share with the group ✋ 1 Chat" at bounding box center [295, 290] width 590 height 27
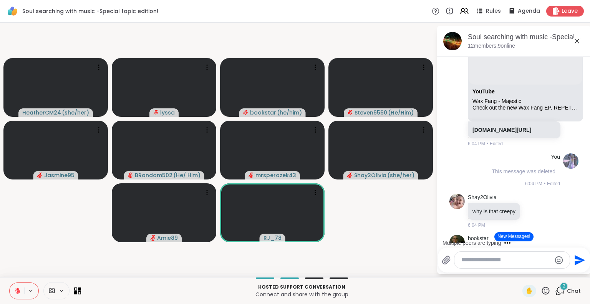
click at [544, 292] on icon at bounding box center [546, 291] width 10 height 10
click at [553, 273] on span "🌟" at bounding box center [557, 270] width 8 height 9
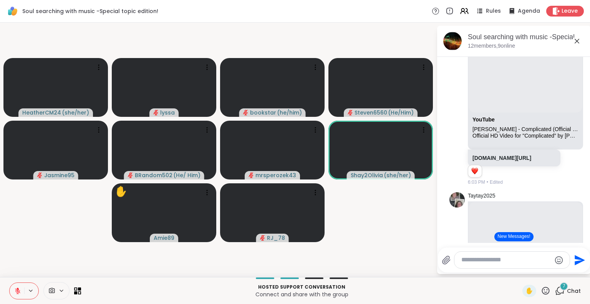
scroll to position [1501, 0]
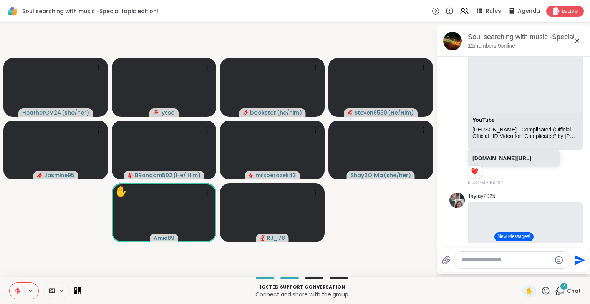
click at [20, 295] on button at bounding box center [17, 291] width 15 height 16
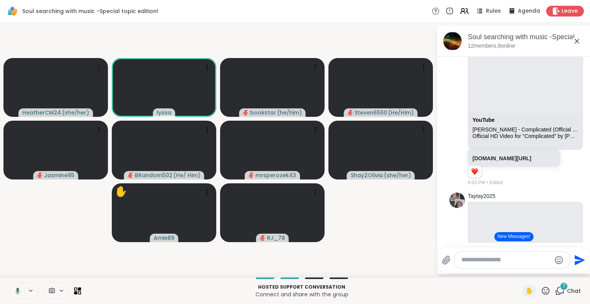
click at [15, 291] on icon at bounding box center [16, 290] width 7 height 7
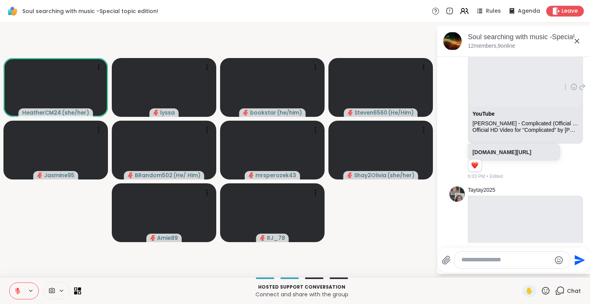
scroll to position [1507, 0]
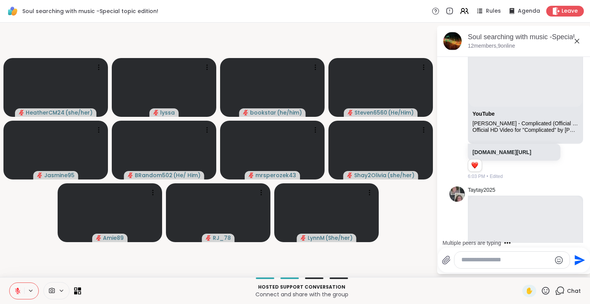
click at [541, 289] on icon at bounding box center [546, 291] width 10 height 10
click at [553, 271] on span "🌟" at bounding box center [557, 270] width 8 height 9
click at [542, 288] on icon at bounding box center [546, 290] width 8 height 8
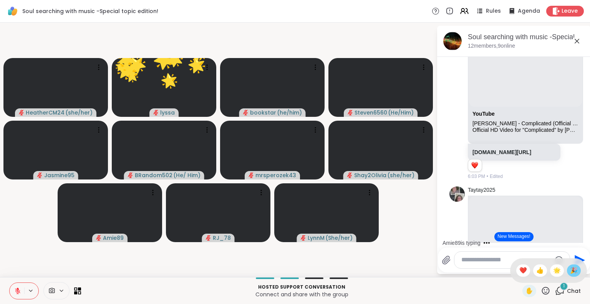
click at [570, 271] on span "🎉" at bounding box center [574, 270] width 8 height 9
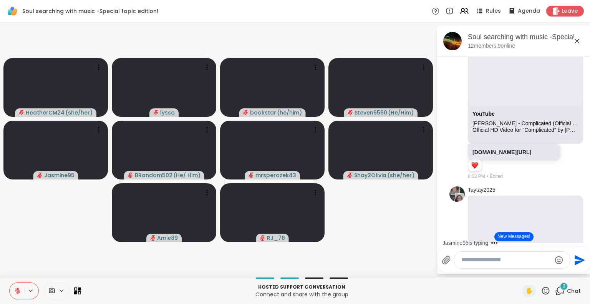
click at [541, 293] on icon at bounding box center [546, 291] width 10 height 10
click at [519, 273] on span "❤️" at bounding box center [523, 270] width 8 height 9
click at [541, 290] on icon at bounding box center [546, 291] width 10 height 10
click at [553, 273] on span "🌟" at bounding box center [557, 270] width 8 height 9
click at [541, 293] on icon at bounding box center [546, 291] width 10 height 10
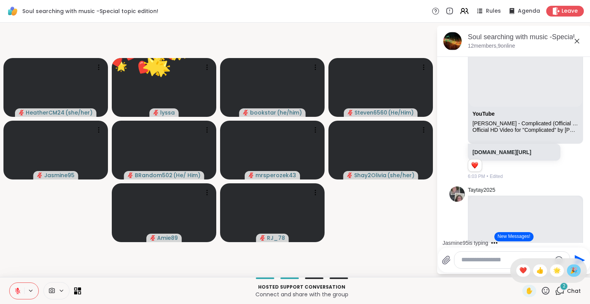
click at [570, 268] on span "🎉" at bounding box center [574, 270] width 8 height 9
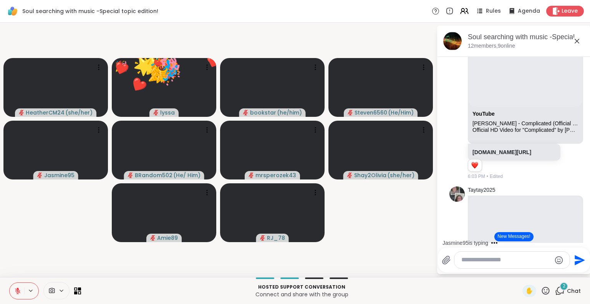
click at [541, 293] on icon at bounding box center [546, 291] width 10 height 10
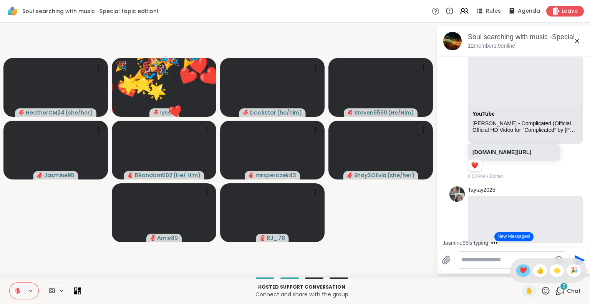
click at [519, 270] on span "❤️" at bounding box center [523, 270] width 8 height 9
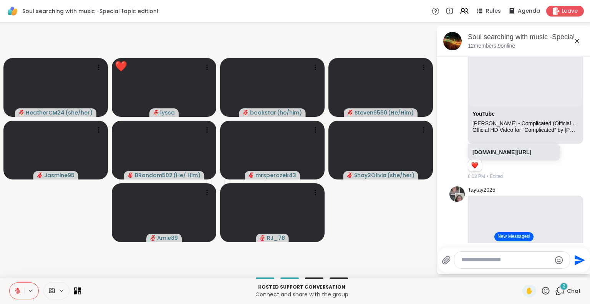
click at [542, 294] on icon at bounding box center [546, 290] width 8 height 8
click at [553, 272] on span "🌟" at bounding box center [557, 270] width 8 height 9
click at [541, 291] on icon at bounding box center [546, 291] width 10 height 10
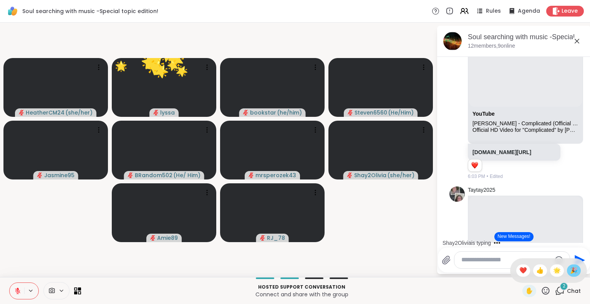
click at [570, 269] on span "🎉" at bounding box center [574, 270] width 8 height 9
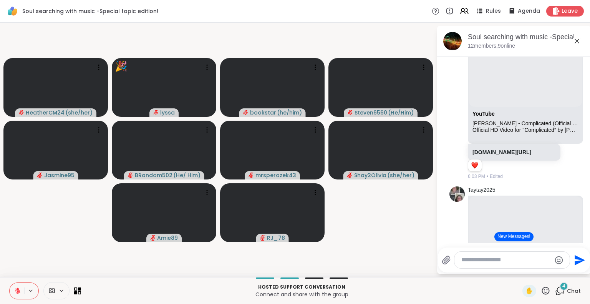
click at [542, 290] on icon at bounding box center [546, 291] width 10 height 10
click at [519, 273] on span "❤️" at bounding box center [523, 270] width 8 height 9
click at [541, 293] on icon at bounding box center [546, 291] width 10 height 10
click at [553, 270] on span "🌟" at bounding box center [557, 270] width 8 height 9
click at [541, 291] on icon at bounding box center [546, 291] width 10 height 10
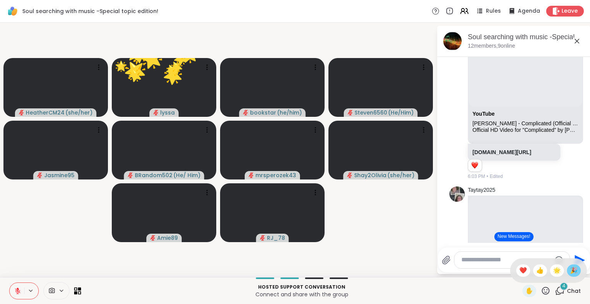
click at [570, 271] on span "🎉" at bounding box center [574, 270] width 8 height 9
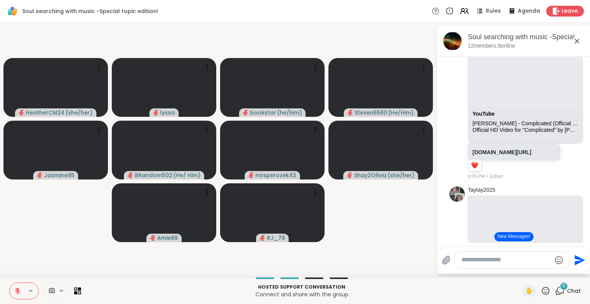
click at [542, 294] on icon at bounding box center [546, 290] width 8 height 8
click at [570, 273] on span "🎉" at bounding box center [574, 270] width 8 height 9
click at [541, 292] on icon at bounding box center [546, 291] width 10 height 10
click at [553, 272] on span "🌟" at bounding box center [557, 270] width 8 height 9
click at [542, 291] on icon at bounding box center [546, 290] width 8 height 8
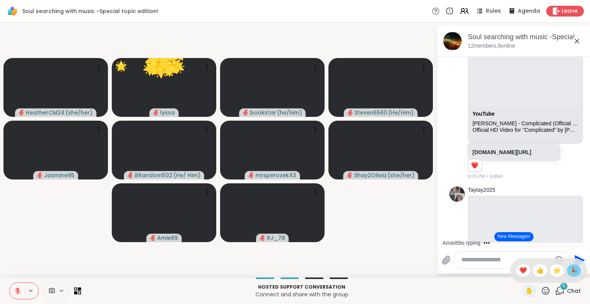
click at [570, 268] on span "🎉" at bounding box center [574, 270] width 8 height 9
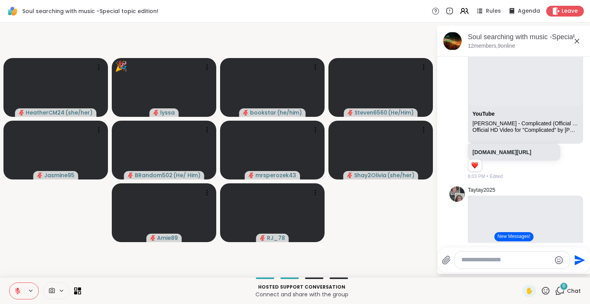
click at [541, 292] on icon at bounding box center [546, 291] width 10 height 10
click at [553, 273] on span "🌟" at bounding box center [557, 270] width 8 height 9
click at [541, 293] on icon at bounding box center [546, 291] width 10 height 10
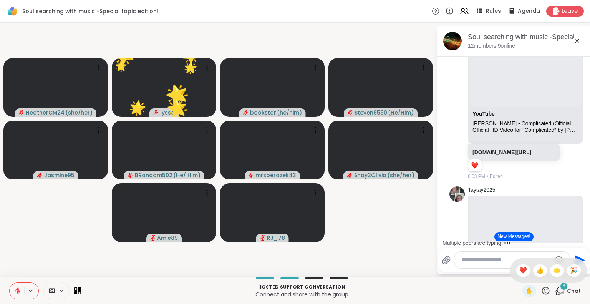
click at [510, 276] on div "✋ ❤️ 👍 🌟 🎉" at bounding box center [548, 270] width 77 height 25
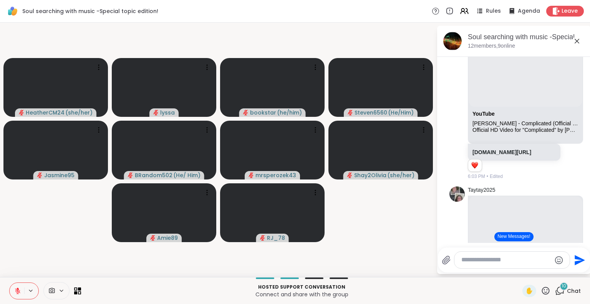
click at [541, 290] on icon at bounding box center [546, 291] width 10 height 10
click at [570, 270] on span "🎉" at bounding box center [574, 270] width 8 height 9
click at [542, 294] on icon at bounding box center [546, 290] width 8 height 8
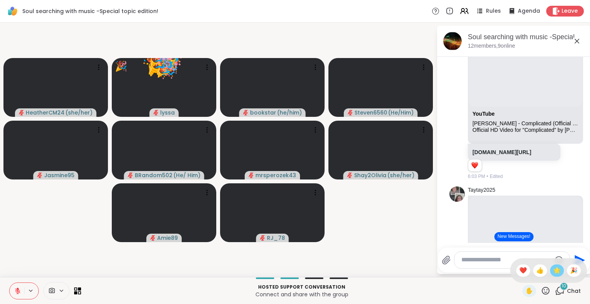
click at [553, 275] on span "🌟" at bounding box center [557, 270] width 8 height 9
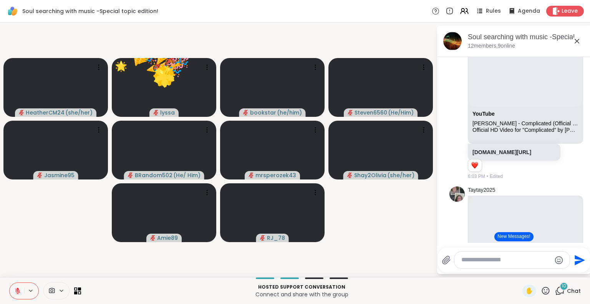
click at [541, 293] on icon at bounding box center [546, 291] width 10 height 10
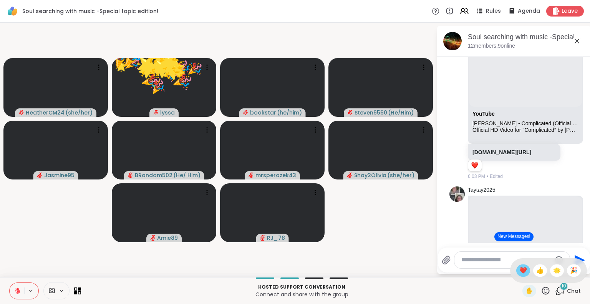
click at [516, 269] on div "❤️" at bounding box center [523, 270] width 14 height 12
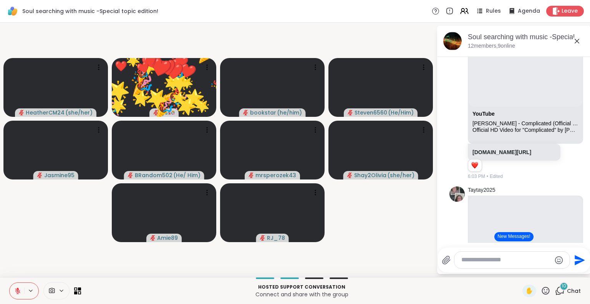
click at [541, 290] on icon at bounding box center [546, 291] width 10 height 10
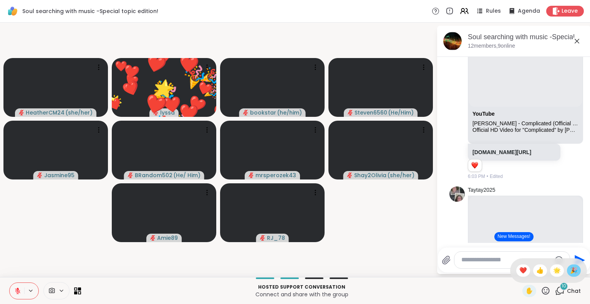
click at [570, 269] on span "🎉" at bounding box center [574, 270] width 8 height 9
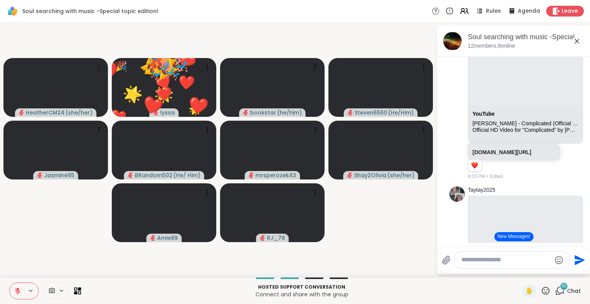
click at [541, 290] on icon at bounding box center [546, 291] width 10 height 10
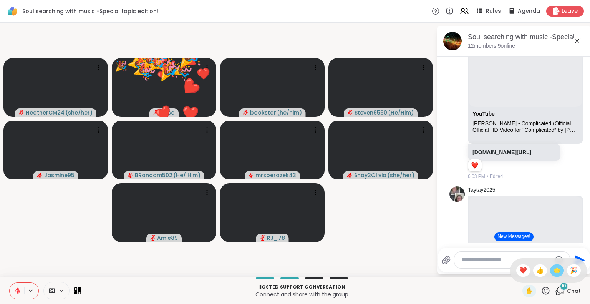
click at [553, 270] on span "🌟" at bounding box center [557, 270] width 8 height 9
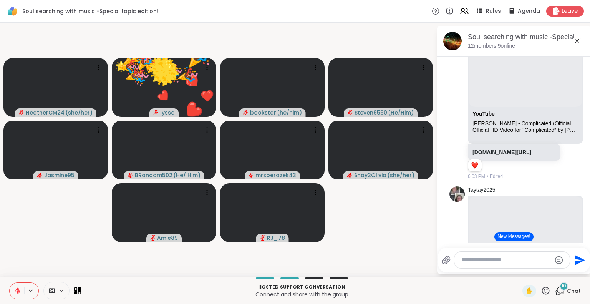
click at [541, 291] on icon at bounding box center [546, 291] width 10 height 10
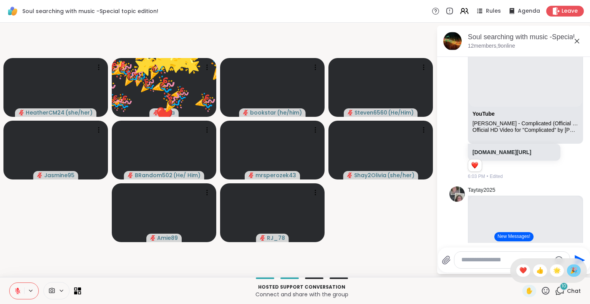
click at [570, 270] on span "🎉" at bounding box center [574, 270] width 8 height 9
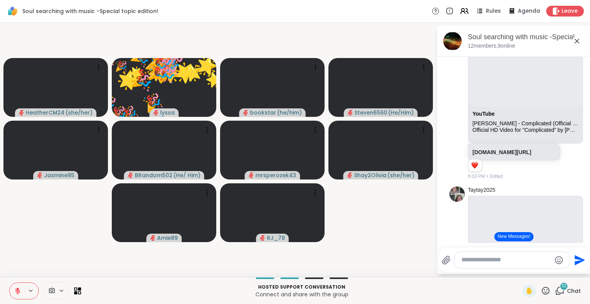
click at [541, 293] on icon at bounding box center [546, 291] width 10 height 10
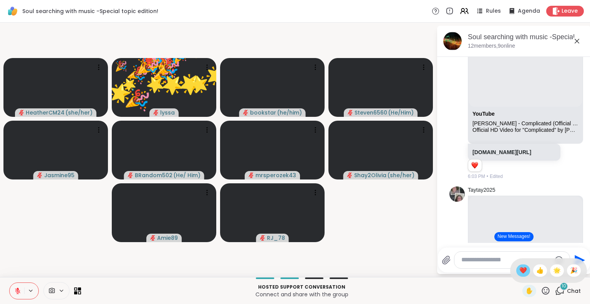
click at [519, 271] on span "❤️" at bounding box center [523, 270] width 8 height 9
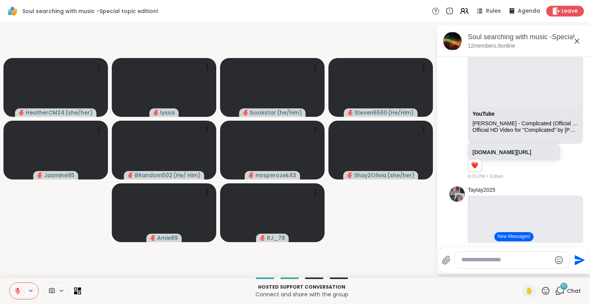
click at [568, 291] on span "Chat" at bounding box center [574, 291] width 14 height 8
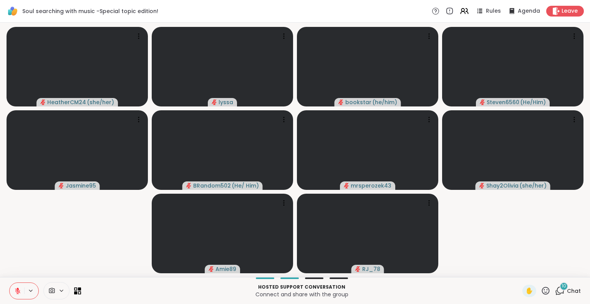
click at [560, 290] on div "10" at bounding box center [564, 286] width 8 height 8
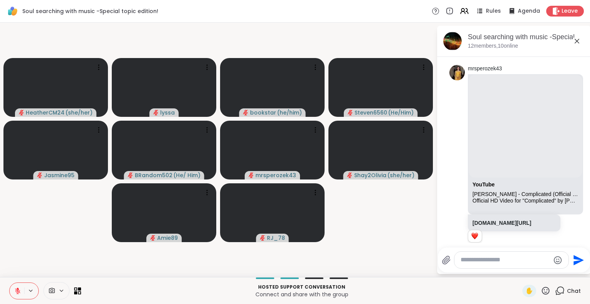
scroll to position [1440, 0]
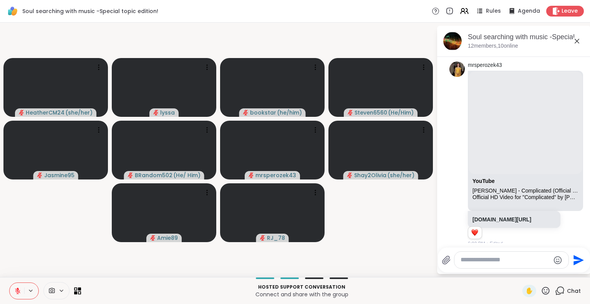
click at [541, 289] on icon at bounding box center [546, 291] width 10 height 10
click at [553, 274] on span "🌟" at bounding box center [557, 270] width 8 height 9
click at [542, 290] on icon at bounding box center [546, 290] width 8 height 8
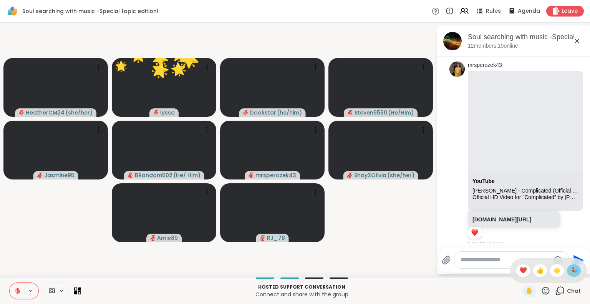
click at [570, 270] on span "🎉" at bounding box center [574, 270] width 8 height 9
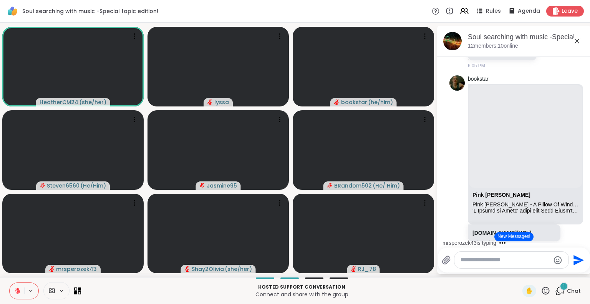
scroll to position [2818, 0]
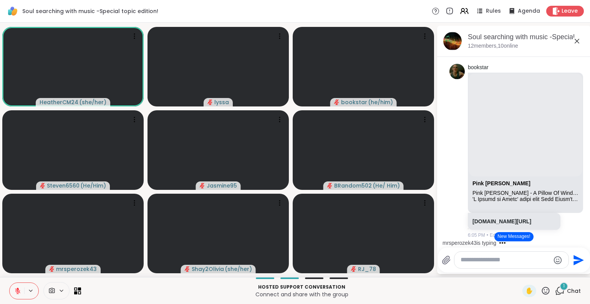
click at [517, 259] on textarea "Type your message" at bounding box center [504, 260] width 89 height 8
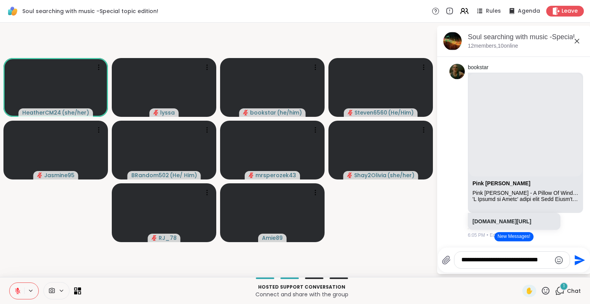
type textarea "**********"
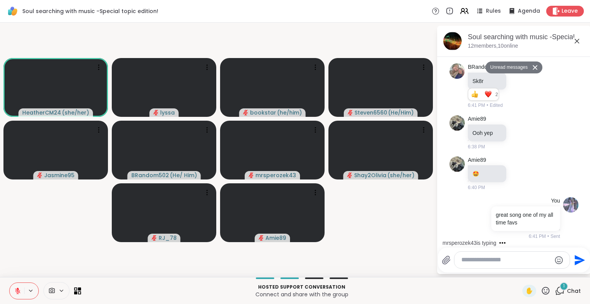
scroll to position [6181, 0]
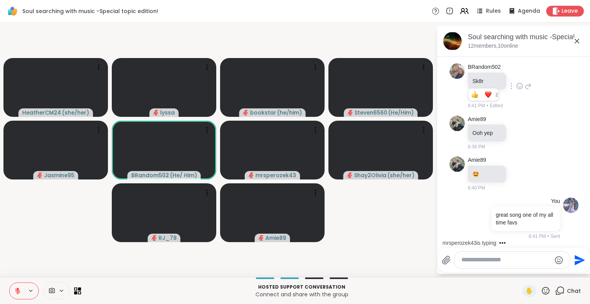
click at [517, 89] on icon at bounding box center [519, 86] width 7 height 8
click at [521, 76] on div "Select Reaction: Heart" at bounding box center [519, 73] width 7 height 7
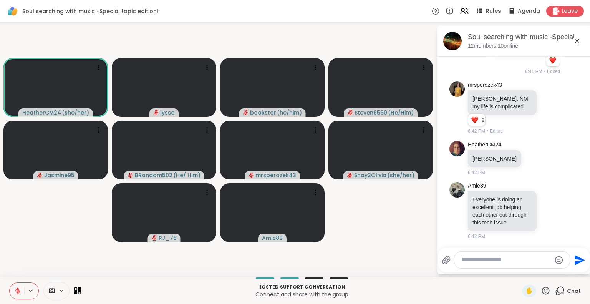
scroll to position [6364, 0]
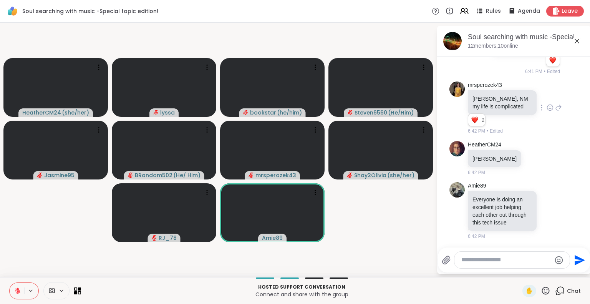
click at [546, 104] on icon at bounding box center [549, 108] width 7 height 8
click at [546, 92] on div "Select Reaction: Heart" at bounding box center [549, 95] width 7 height 7
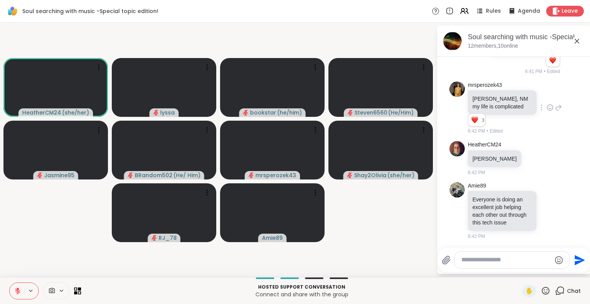
click at [555, 103] on icon at bounding box center [558, 107] width 7 height 9
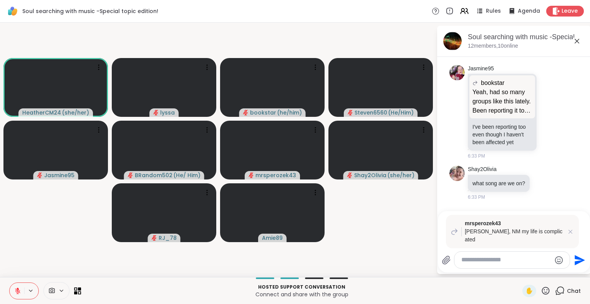
scroll to position [5017, 0]
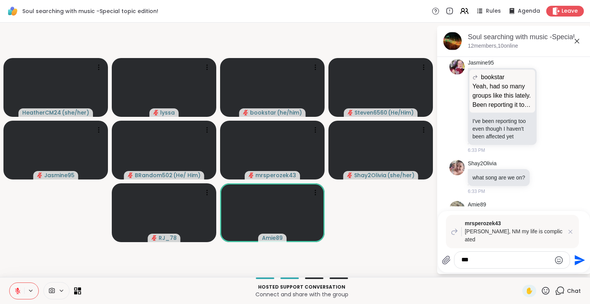
type textarea "****"
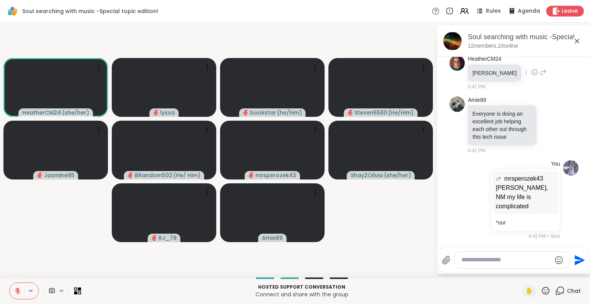
scroll to position [6440, 0]
click at [546, 129] on icon at bounding box center [549, 125] width 7 height 8
click at [546, 116] on div "Select Reaction: Heart" at bounding box center [549, 112] width 7 height 7
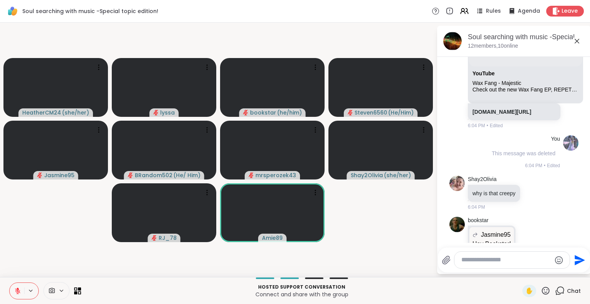
scroll to position [2482, 0]
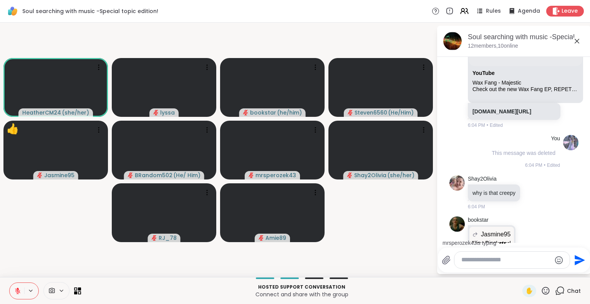
click at [22, 287] on button at bounding box center [17, 291] width 15 height 16
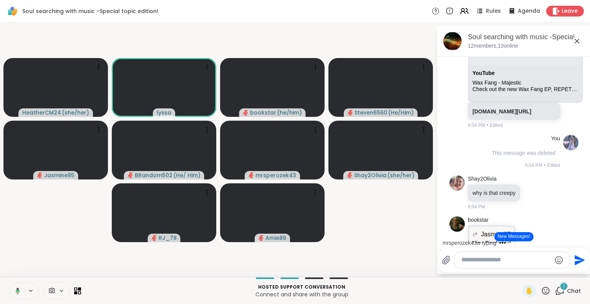
click at [579, 45] on icon at bounding box center [582, 40] width 7 height 9
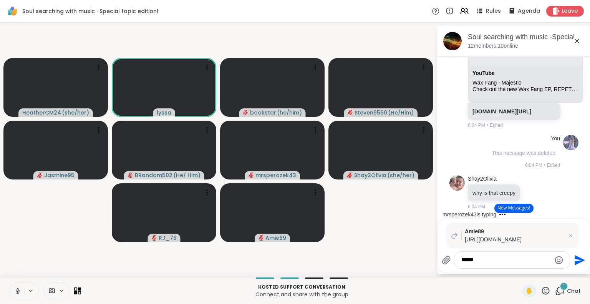
type textarea "****"
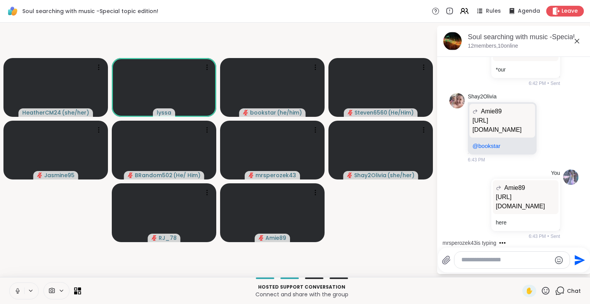
scroll to position [6622, 0]
click at [19, 288] on icon at bounding box center [17, 290] width 7 height 7
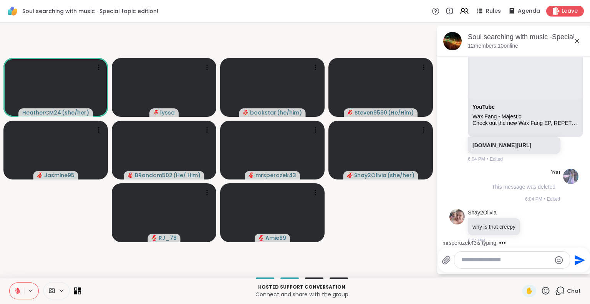
scroll to position [2450, 0]
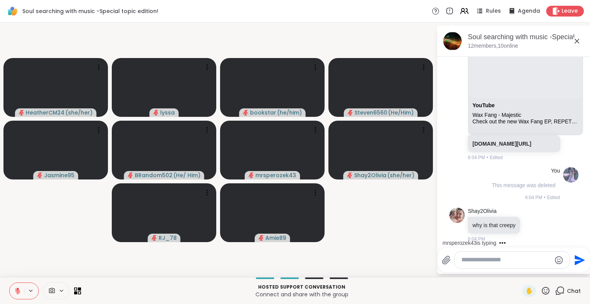
click at [483, 260] on textarea "Type your message" at bounding box center [505, 260] width 89 height 8
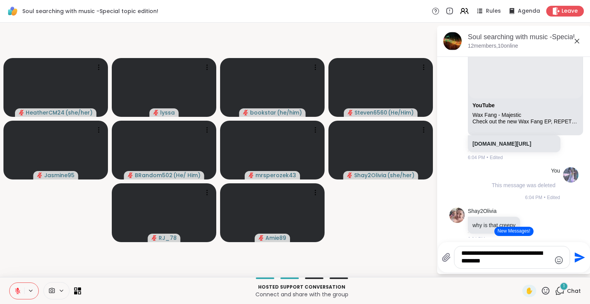
type textarea "**********"
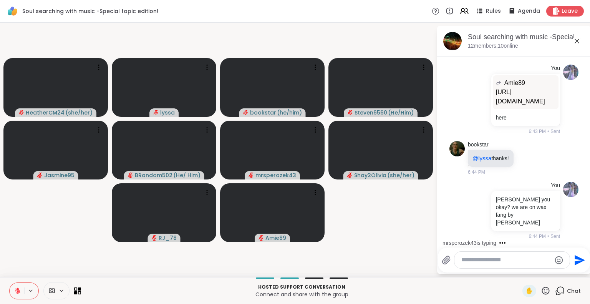
scroll to position [6719, 0]
click at [525, 162] on icon at bounding box center [526, 158] width 7 height 8
click at [528, 149] on button "Select Reaction: Heart" at bounding box center [526, 145] width 15 height 15
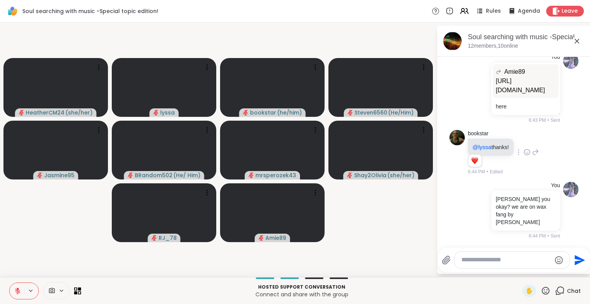
click at [534, 157] on icon at bounding box center [535, 151] width 7 height 9
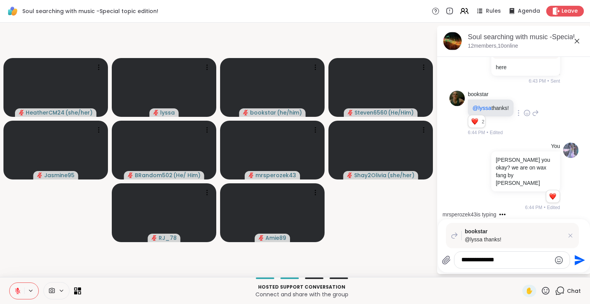
scroll to position [6770, 0]
type textarea "*"
type textarea "**********"
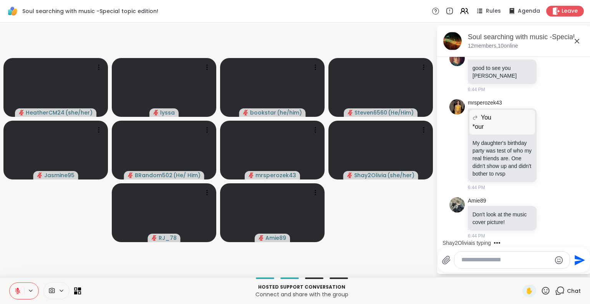
scroll to position [7059, 0]
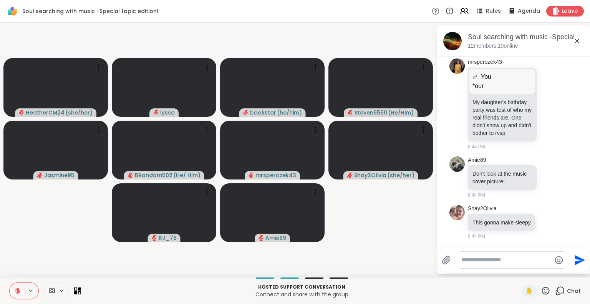
click at [417, 247] on video-player-container "HeatherCM24 ( she/her ) lyssa bookstar ( he/him ) Steven6560 ( He/Him ) Jasmine…" at bounding box center [218, 150] width 427 height 248
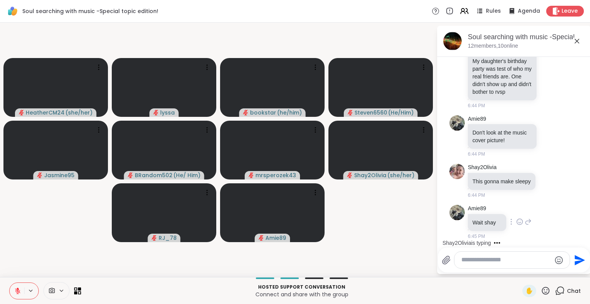
click at [525, 224] on icon at bounding box center [528, 221] width 7 height 9
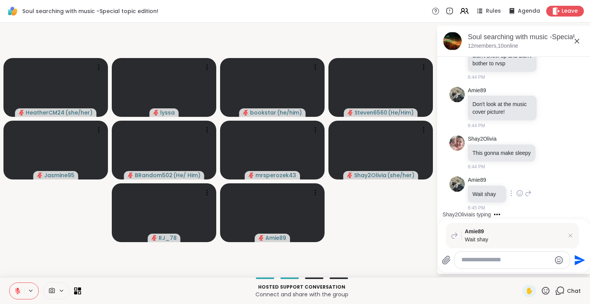
click at [535, 205] on div "Amie89 Wait shay 6:45 PM" at bounding box center [513, 193] width 129 height 41
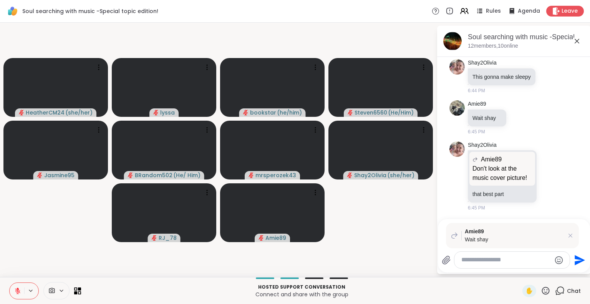
click at [475, 259] on textarea "Type your message" at bounding box center [505, 260] width 89 height 8
type textarea "*********"
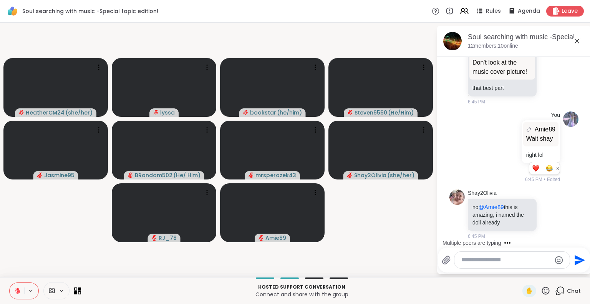
scroll to position [7430, 0]
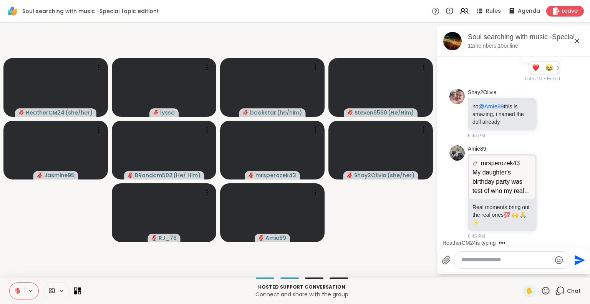
click at [541, 294] on icon at bounding box center [546, 291] width 10 height 10
click at [553, 274] on span "🌟" at bounding box center [557, 270] width 8 height 9
click at [541, 291] on icon at bounding box center [546, 291] width 10 height 10
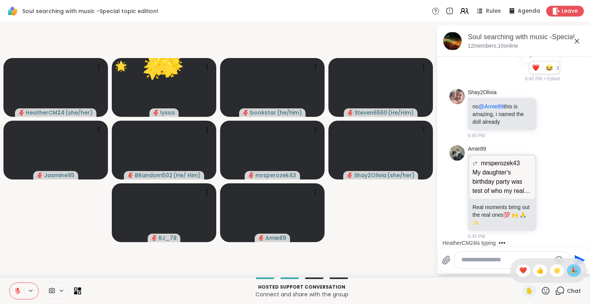
click at [573, 267] on div "🎉" at bounding box center [574, 270] width 14 height 12
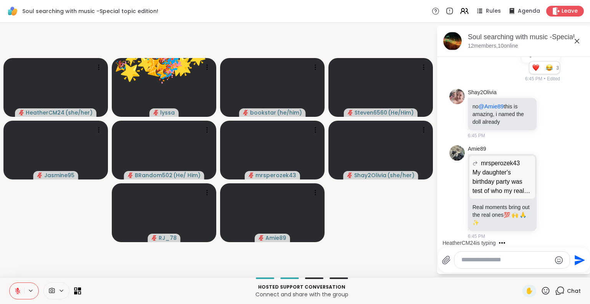
click at [541, 293] on icon at bounding box center [546, 291] width 10 height 10
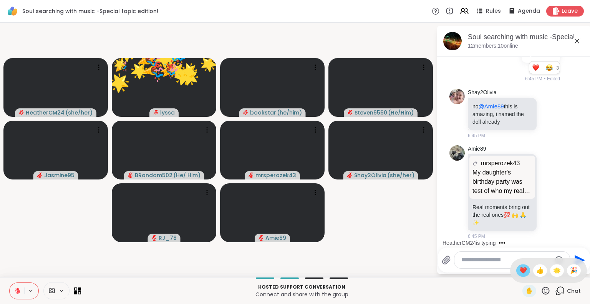
click at [519, 270] on span "❤️" at bounding box center [523, 270] width 8 height 9
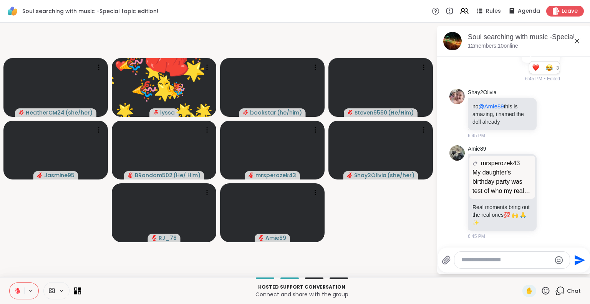
click at [542, 294] on icon at bounding box center [546, 290] width 8 height 8
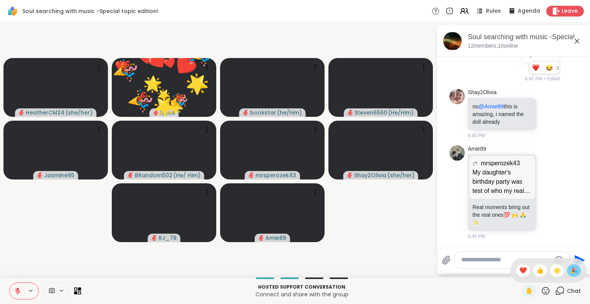
click at [570, 271] on span "🎉" at bounding box center [574, 270] width 8 height 9
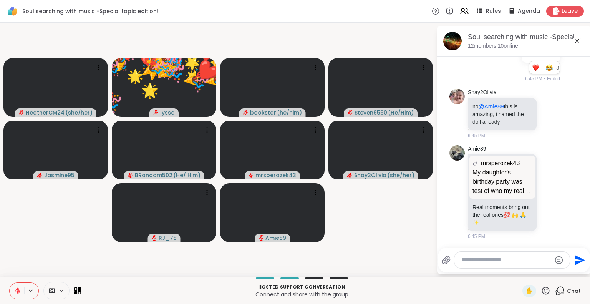
click at [541, 293] on icon at bounding box center [546, 291] width 10 height 10
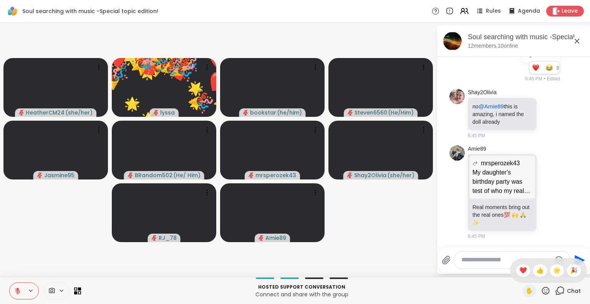
click at [553, 272] on span "🌟" at bounding box center [557, 270] width 8 height 9
click at [541, 292] on icon at bounding box center [546, 291] width 10 height 10
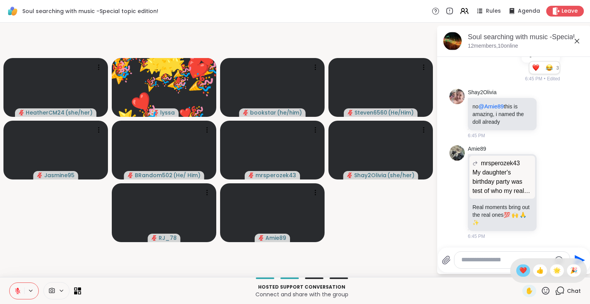
click at [519, 272] on span "❤️" at bounding box center [523, 270] width 8 height 9
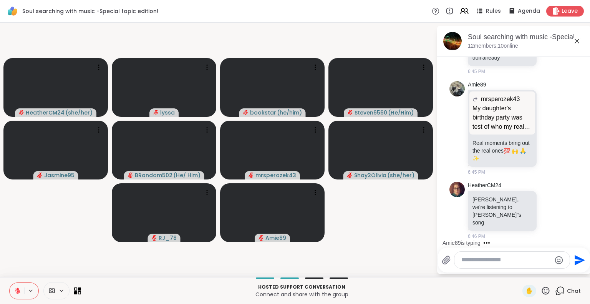
scroll to position [7572, 0]
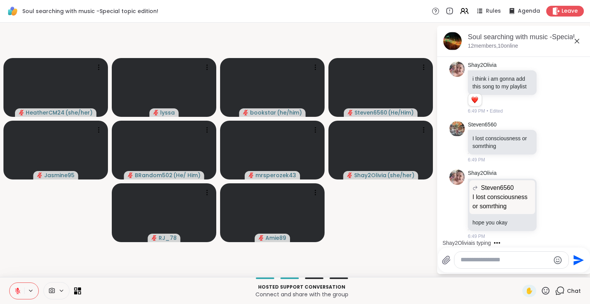
scroll to position [8473, 0]
click at [17, 289] on icon at bounding box center [18, 288] width 2 height 3
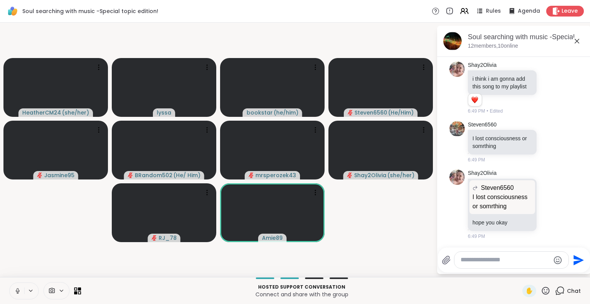
click at [19, 292] on icon at bounding box center [17, 290] width 7 height 7
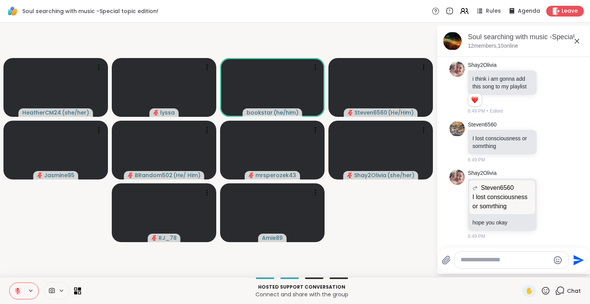
click at [17, 289] on icon at bounding box center [18, 288] width 2 height 3
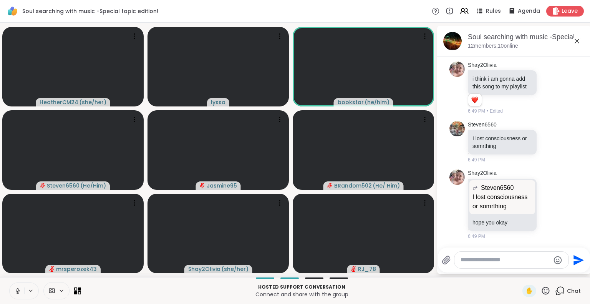
click at [15, 292] on icon at bounding box center [17, 290] width 7 height 7
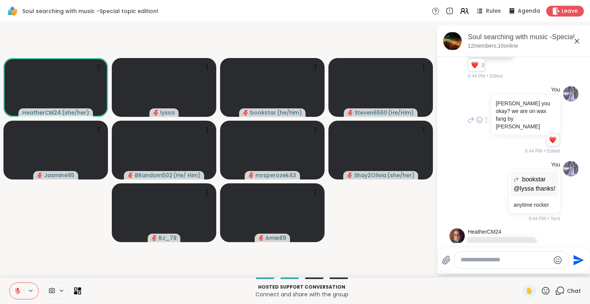
scroll to position [6605, 0]
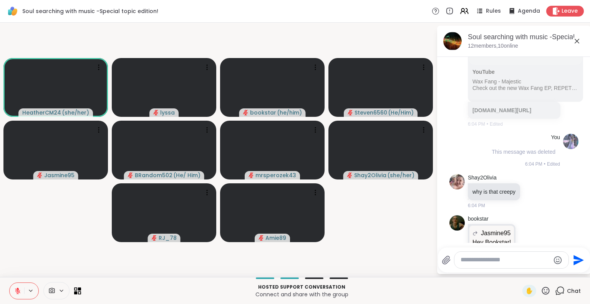
click at [17, 296] on button at bounding box center [17, 291] width 15 height 16
click at [17, 290] on icon at bounding box center [18, 290] width 4 height 7
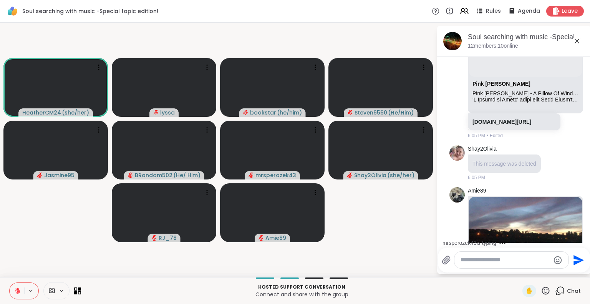
scroll to position [2914, 0]
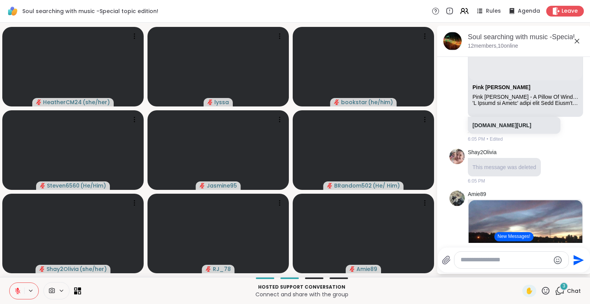
click at [542, 294] on icon at bounding box center [546, 290] width 8 height 8
click at [519, 270] on span "❤️" at bounding box center [523, 270] width 8 height 9
click at [541, 290] on icon at bounding box center [546, 291] width 10 height 10
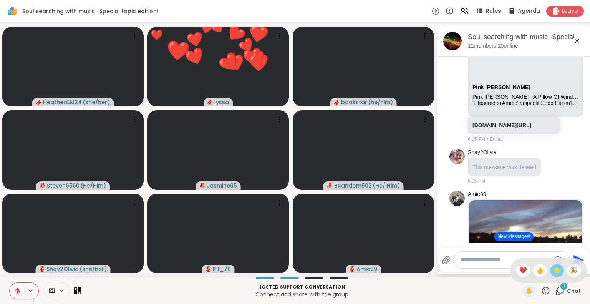
click at [553, 269] on span "🌟" at bounding box center [557, 270] width 8 height 9
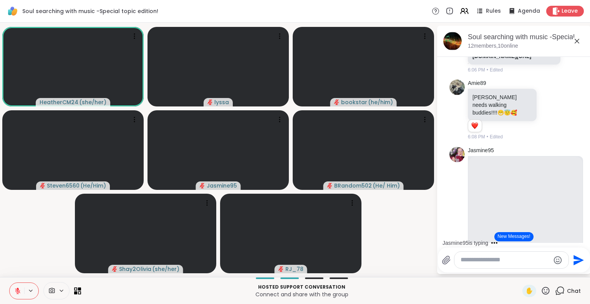
scroll to position [3199, 0]
click at [507, 58] on link "sharewellnow.com/session/ec6af393-9612-4352-a5c3-c6dfe7d69a5b" at bounding box center [501, 55] width 59 height 6
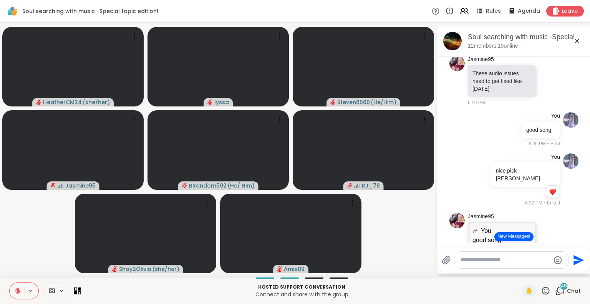
scroll to position [4632, 0]
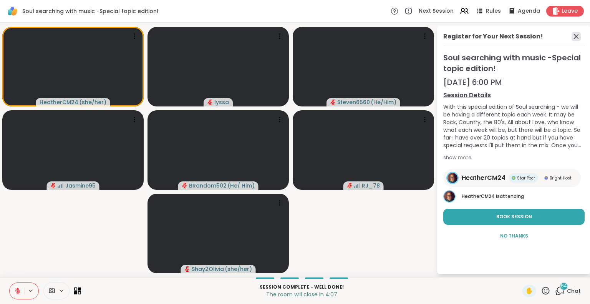
click at [575, 36] on icon at bounding box center [575, 36] width 9 height 9
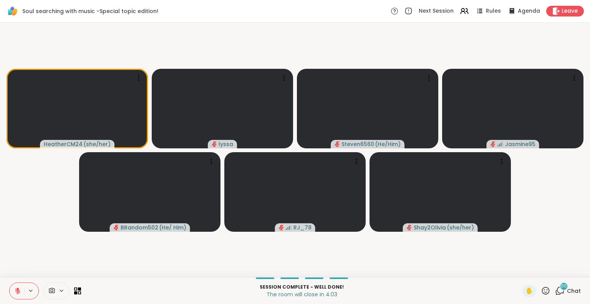
click at [17, 290] on icon at bounding box center [17, 290] width 7 height 7
click at [561, 13] on span "Leave" at bounding box center [569, 11] width 17 height 8
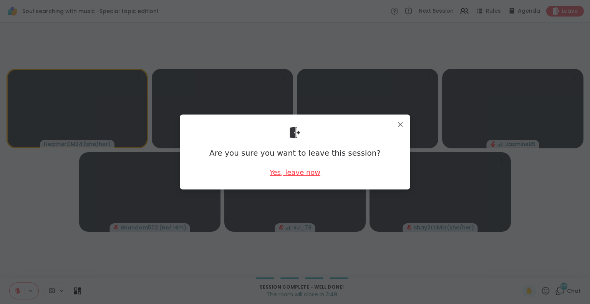
click at [300, 176] on div "Yes, leave now" at bounding box center [295, 172] width 51 height 10
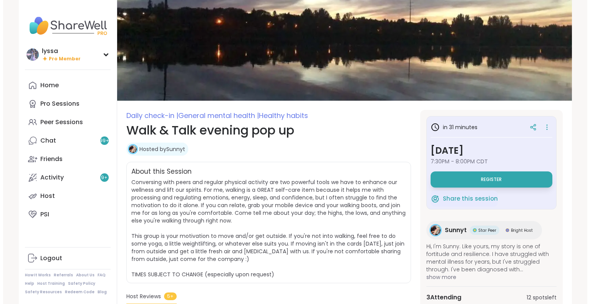
scroll to position [12, 0]
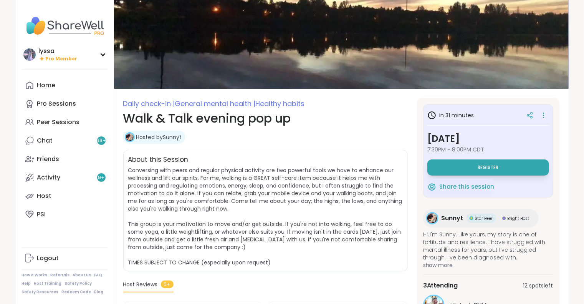
click at [453, 171] on button "Register" at bounding box center [488, 167] width 122 height 16
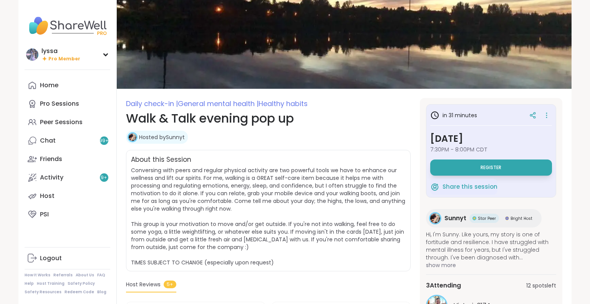
scroll to position [0, 0]
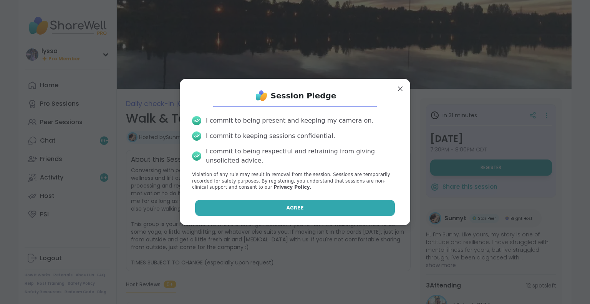
click at [348, 210] on button "Agree" at bounding box center [295, 208] width 200 height 16
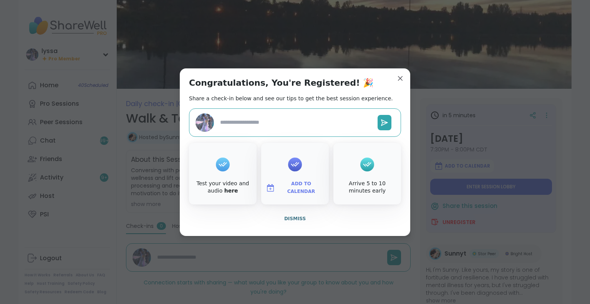
type textarea "*"
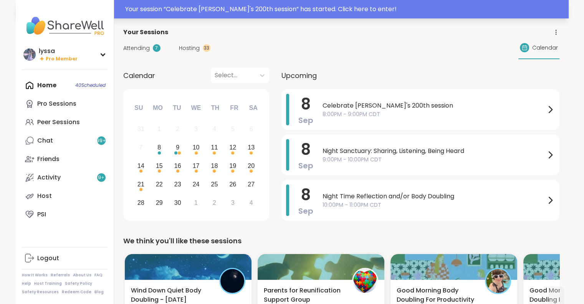
click at [153, 8] on div "Your session “ Celebrate [PERSON_NAME]'s 200th session ” has started. Click her…" at bounding box center [344, 9] width 439 height 9
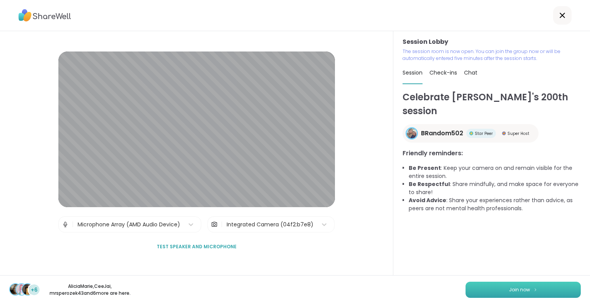
click at [524, 289] on button "Join now" at bounding box center [522, 290] width 115 height 16
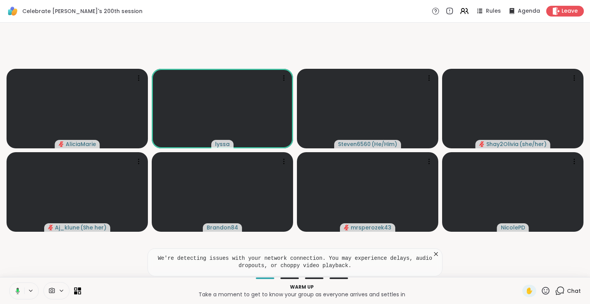
click at [436, 253] on icon at bounding box center [436, 254] width 8 height 8
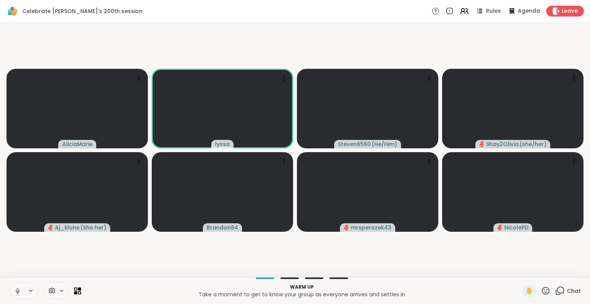
click at [541, 291] on icon at bounding box center [546, 291] width 10 height 10
click at [519, 272] on span "❤️" at bounding box center [523, 270] width 8 height 9
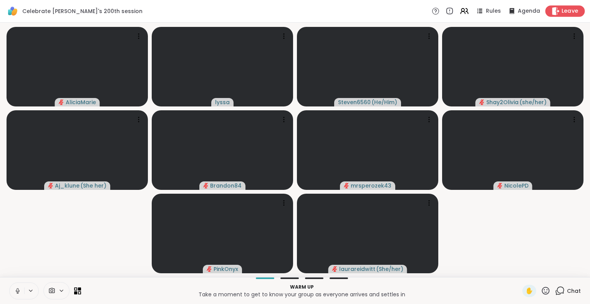
click at [563, 10] on span "Leave" at bounding box center [569, 11] width 17 height 8
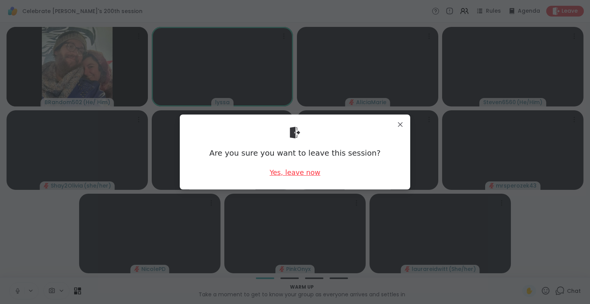
click at [286, 172] on div "Yes, leave now" at bounding box center [295, 172] width 51 height 10
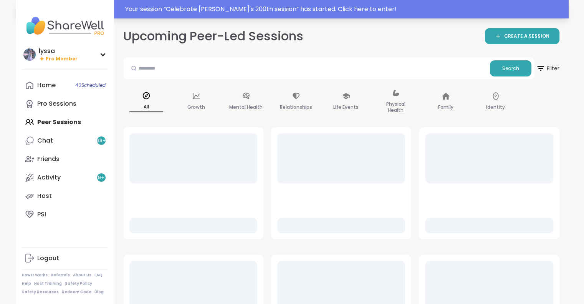
click at [200, 9] on div "Your session “ Celebrate [PERSON_NAME]'s 200th session ” has started. Click her…" at bounding box center [344, 9] width 439 height 9
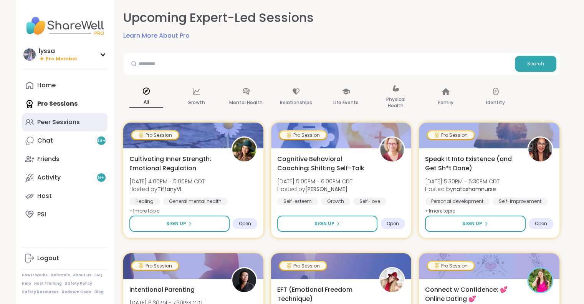
click at [71, 116] on link "Peer Sessions" at bounding box center [65, 122] width 86 height 18
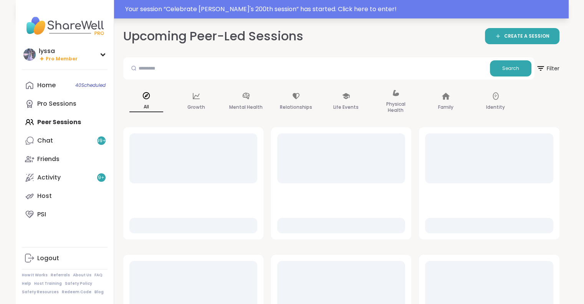
click at [180, 13] on div "Your session “ Celebrate [PERSON_NAME]'s 200th session ” has started. Click her…" at bounding box center [344, 9] width 439 height 9
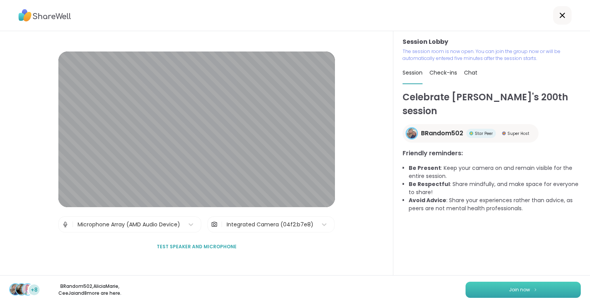
click at [496, 288] on button "Join now" at bounding box center [522, 290] width 115 height 16
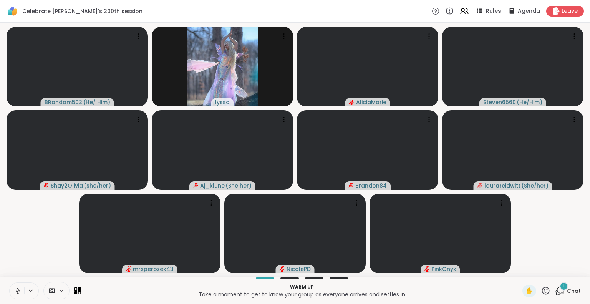
click at [0, 91] on div "BRandom502 ( He/ Him ) lyssa AliciaMarie Steven6560 ( He/Him ) Shay2Olivia ( sh…" at bounding box center [295, 150] width 590 height 254
click at [0, 89] on div "BRandom502 ( He/ Him ) lyssa AliciaMarie Steven6560 ( He/Him ) Shay2Olivia ( sh…" at bounding box center [295, 150] width 590 height 254
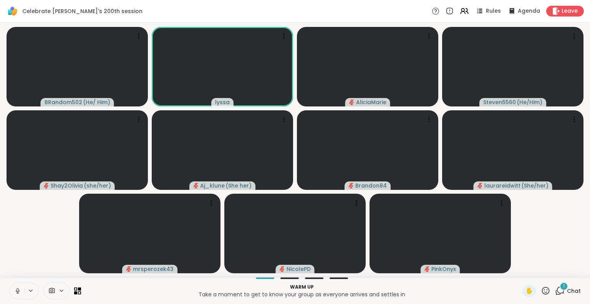
click at [541, 290] on icon at bounding box center [546, 291] width 10 height 10
click at [519, 267] on span "❤️" at bounding box center [523, 270] width 8 height 9
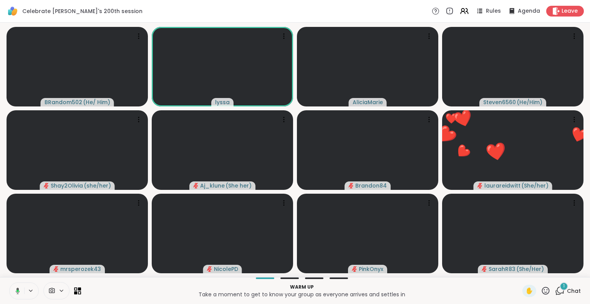
click at [541, 291] on icon at bounding box center [546, 291] width 10 height 10
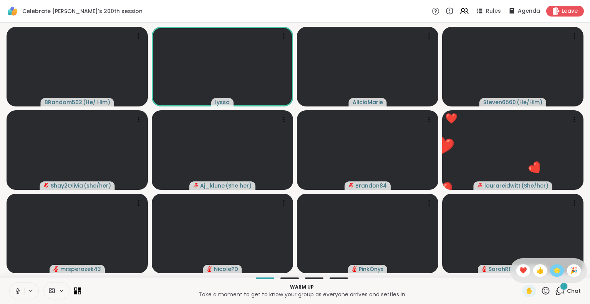
click at [553, 270] on span "🌟" at bounding box center [557, 270] width 8 height 9
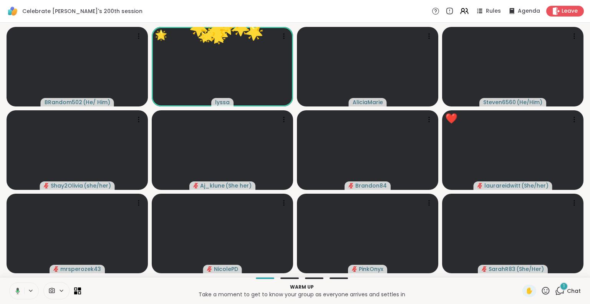
click at [541, 290] on icon at bounding box center [546, 291] width 10 height 10
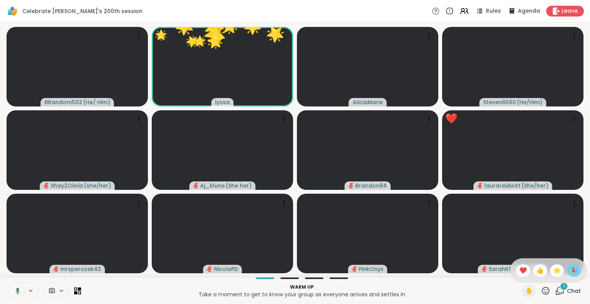
click at [570, 273] on span "🎉" at bounding box center [574, 270] width 8 height 9
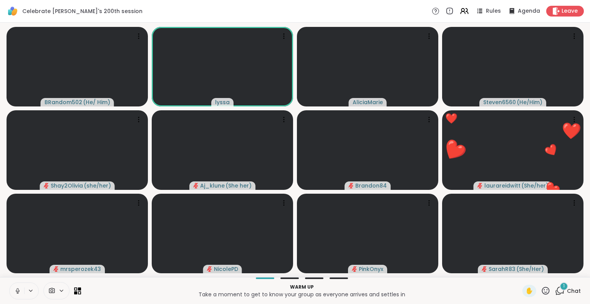
click at [541, 290] on icon at bounding box center [546, 291] width 10 height 10
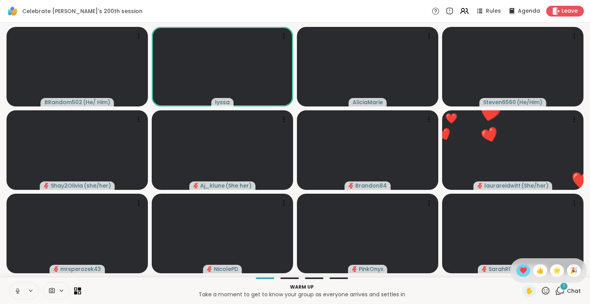
click at [519, 271] on span "❤️" at bounding box center [523, 270] width 8 height 9
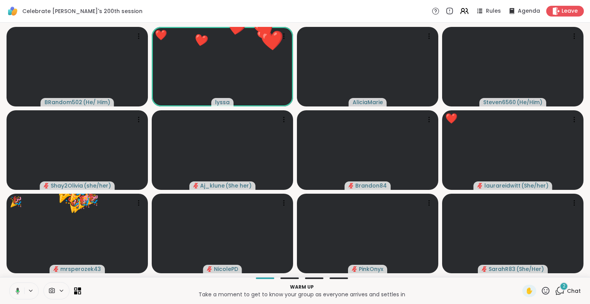
click at [20, 290] on button at bounding box center [16, 291] width 16 height 16
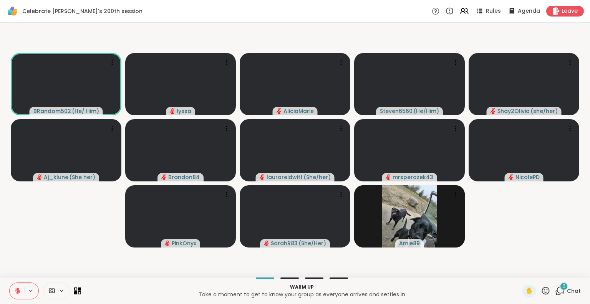
click at [17, 288] on icon at bounding box center [18, 288] width 2 height 3
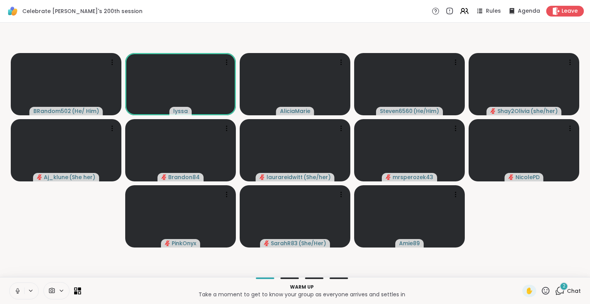
click at [19, 289] on icon at bounding box center [17, 290] width 7 height 7
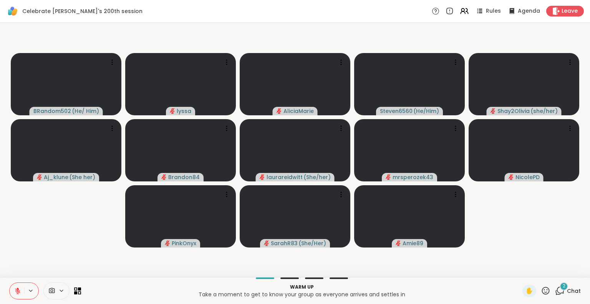
click at [18, 293] on icon at bounding box center [17, 290] width 5 height 5
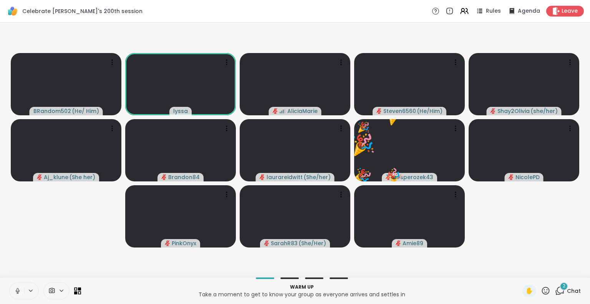
click at [18, 286] on button at bounding box center [17, 291] width 15 height 16
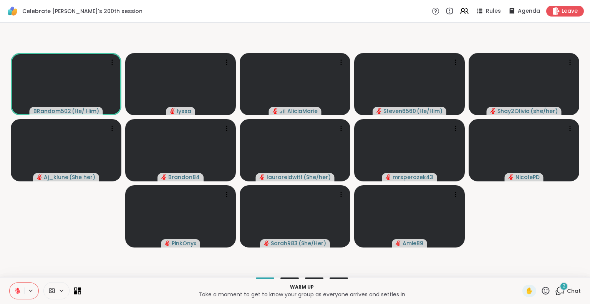
click at [541, 291] on icon at bounding box center [546, 291] width 10 height 10
click at [553, 271] on span "🌟" at bounding box center [557, 270] width 8 height 9
click at [541, 294] on icon at bounding box center [546, 291] width 10 height 10
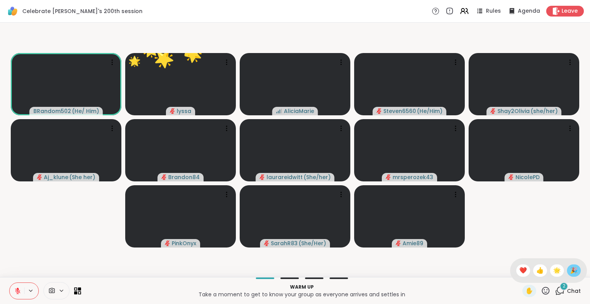
click at [570, 270] on span "🎉" at bounding box center [574, 270] width 8 height 9
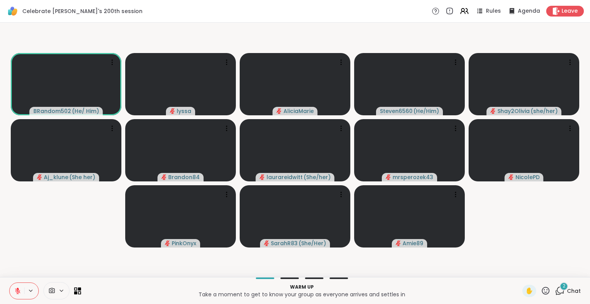
click at [16, 290] on icon at bounding box center [17, 290] width 7 height 7
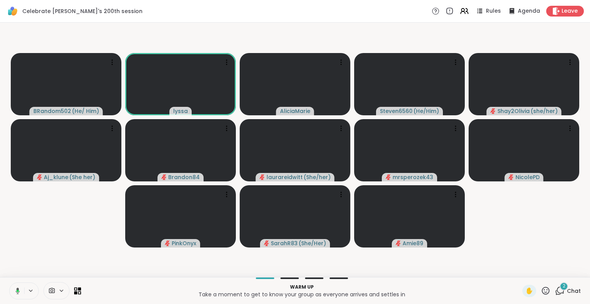
click at [15, 292] on icon at bounding box center [16, 290] width 7 height 7
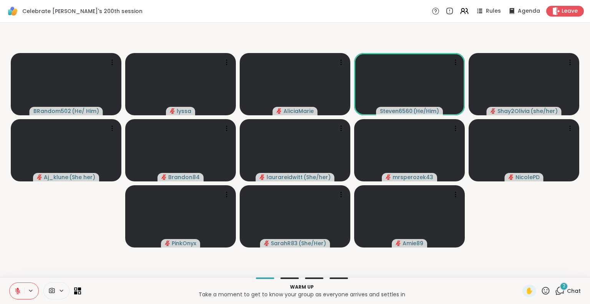
click at [14, 288] on button at bounding box center [17, 291] width 15 height 16
click at [543, 290] on icon at bounding box center [546, 290] width 8 height 8
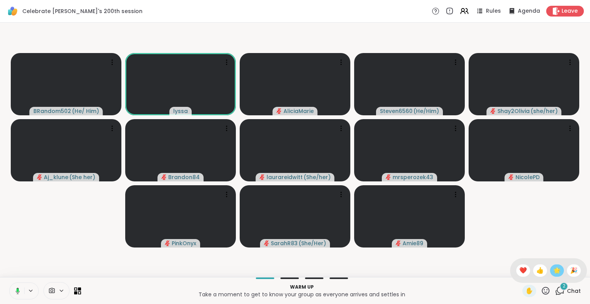
click at [550, 272] on div "🌟" at bounding box center [557, 270] width 14 height 12
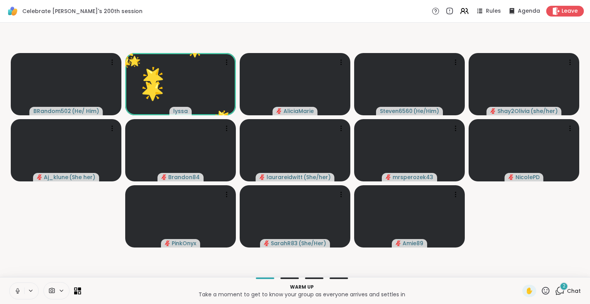
click at [14, 291] on button at bounding box center [17, 291] width 15 height 16
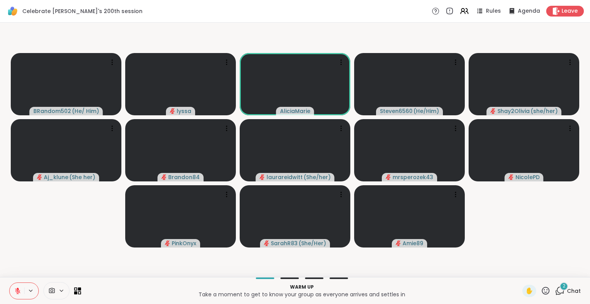
click at [16, 285] on button at bounding box center [17, 291] width 15 height 16
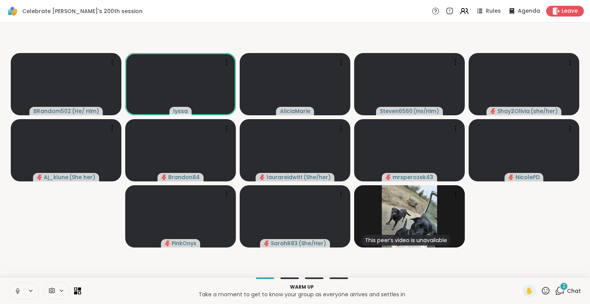
click at [18, 289] on icon at bounding box center [17, 290] width 7 height 7
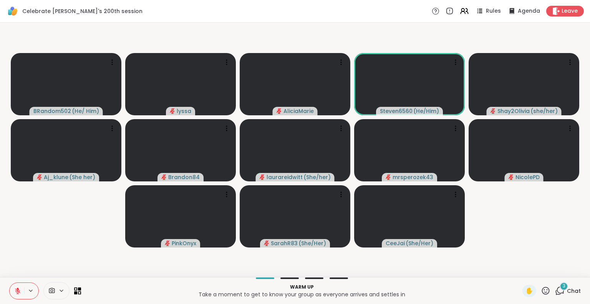
click at [14, 292] on button at bounding box center [17, 291] width 15 height 16
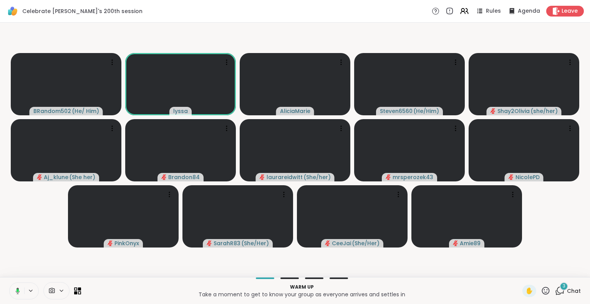
click at [542, 291] on icon at bounding box center [546, 290] width 8 height 8
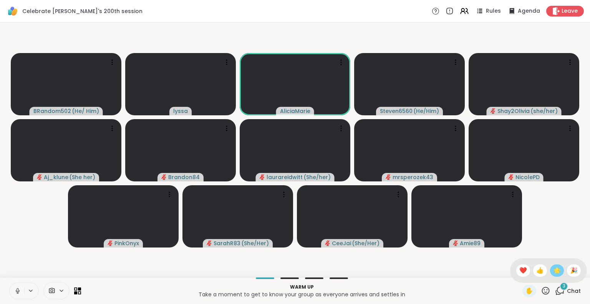
click at [553, 272] on span "🌟" at bounding box center [557, 270] width 8 height 9
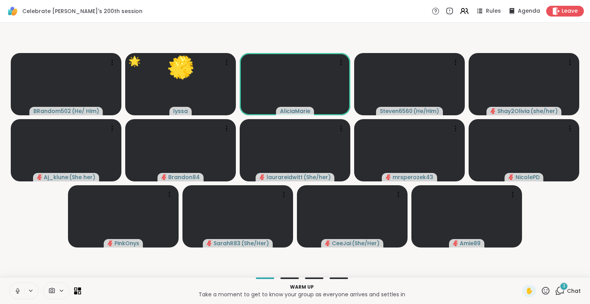
click at [541, 288] on icon at bounding box center [546, 291] width 10 height 10
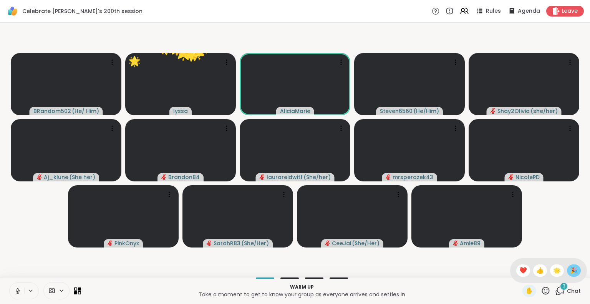
click at [570, 273] on span "🎉" at bounding box center [574, 270] width 8 height 9
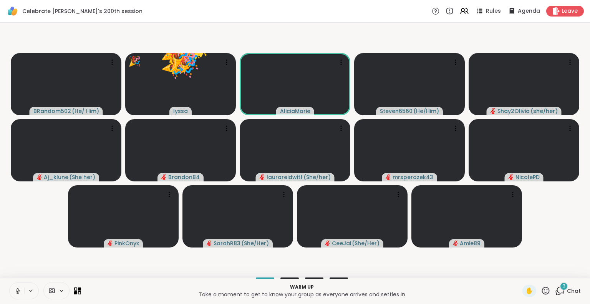
click at [542, 293] on icon at bounding box center [546, 290] width 8 height 8
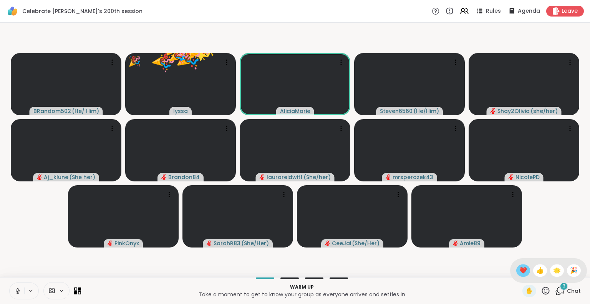
click at [519, 267] on span "❤️" at bounding box center [523, 270] width 8 height 9
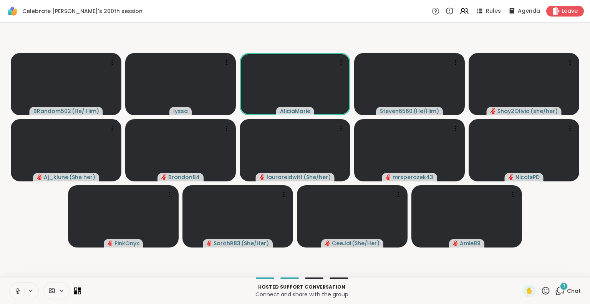
click at [541, 290] on icon at bounding box center [546, 291] width 10 height 10
click at [519, 271] on span "❤️" at bounding box center [523, 270] width 8 height 9
click at [541, 291] on icon at bounding box center [546, 291] width 10 height 10
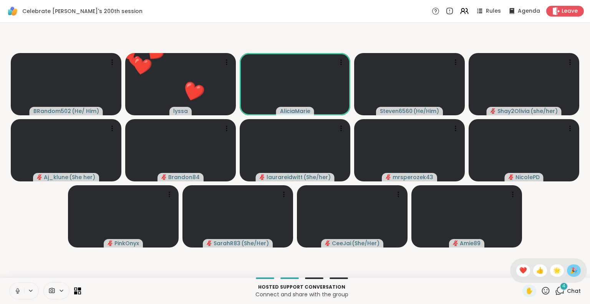
click at [570, 272] on span "🎉" at bounding box center [574, 270] width 8 height 9
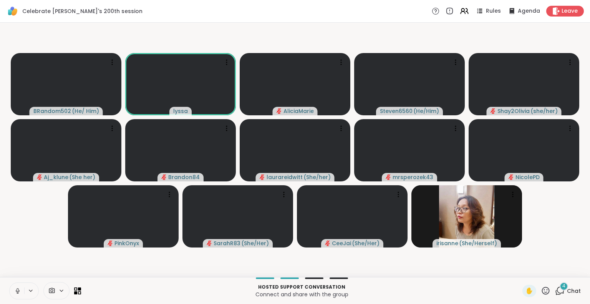
click at [16, 289] on icon at bounding box center [17, 290] width 7 height 7
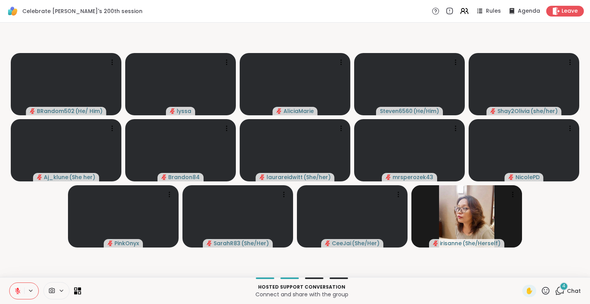
click at [17, 287] on button at bounding box center [17, 291] width 15 height 16
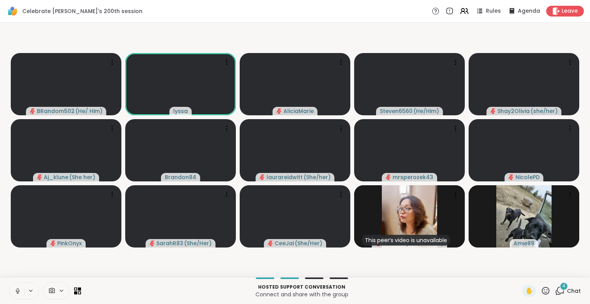
click at [17, 291] on icon at bounding box center [18, 289] width 2 height 3
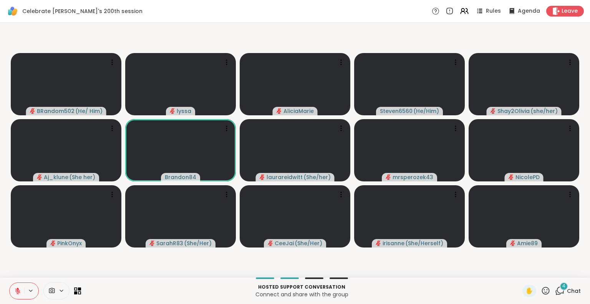
click at [541, 292] on icon at bounding box center [546, 291] width 10 height 10
click at [553, 272] on span "🌟" at bounding box center [557, 270] width 8 height 9
click at [542, 293] on icon at bounding box center [546, 290] width 8 height 8
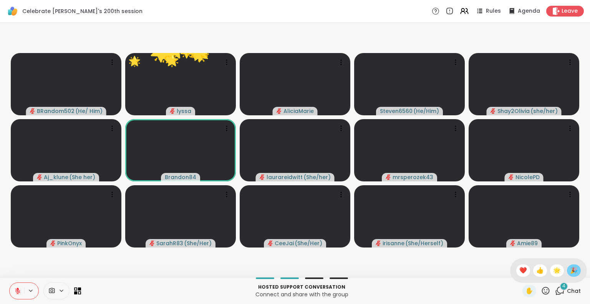
click at [570, 270] on span "🎉" at bounding box center [574, 270] width 8 height 9
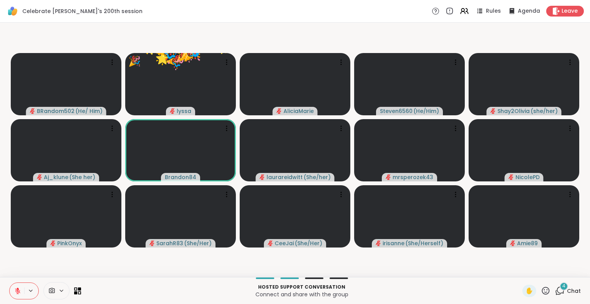
click at [541, 290] on icon at bounding box center [546, 291] width 10 height 10
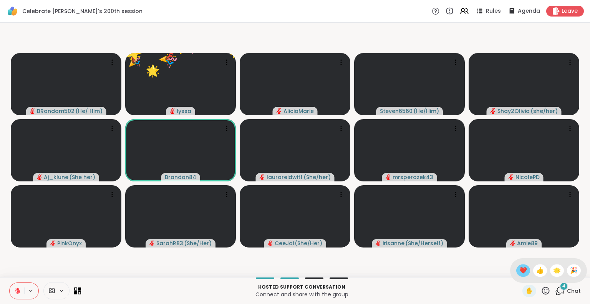
click at [519, 274] on span "❤️" at bounding box center [523, 270] width 8 height 9
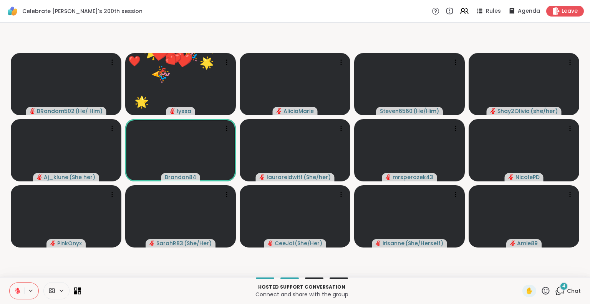
click at [542, 293] on icon at bounding box center [546, 290] width 8 height 8
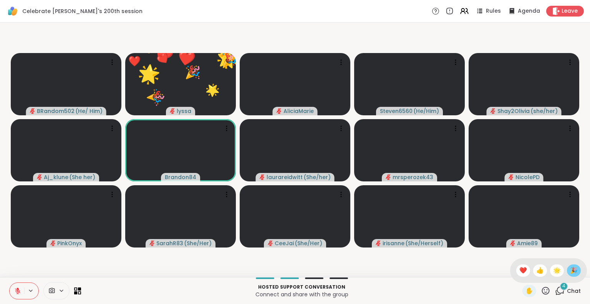
click at [570, 270] on span "🎉" at bounding box center [574, 270] width 8 height 9
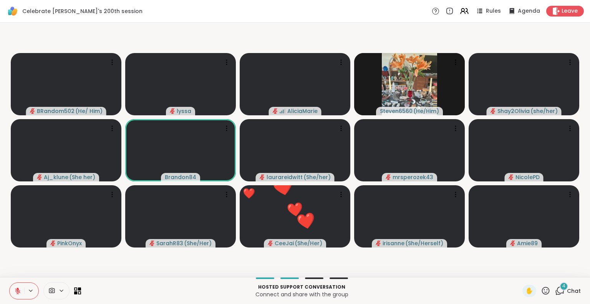
click at [17, 288] on icon at bounding box center [18, 288] width 2 height 3
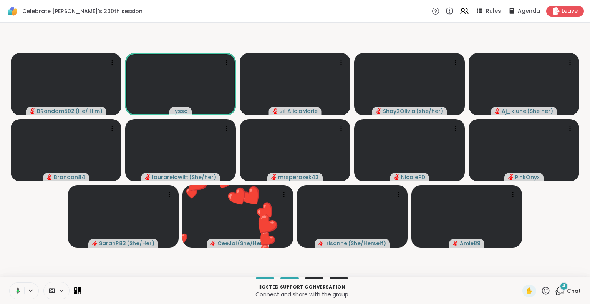
click at [18, 293] on icon at bounding box center [16, 290] width 7 height 7
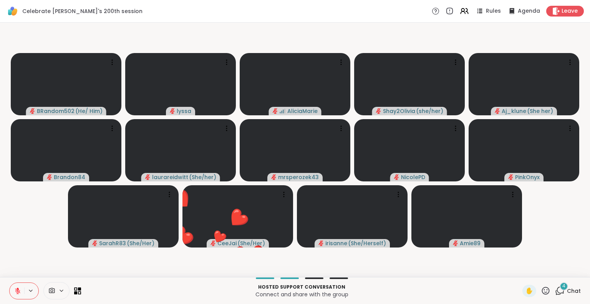
click at [17, 289] on icon at bounding box center [18, 288] width 2 height 3
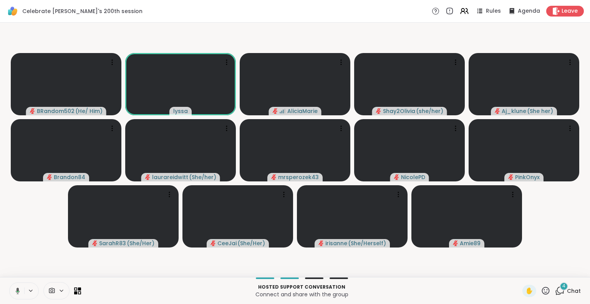
click at [15, 291] on icon at bounding box center [16, 290] width 7 height 7
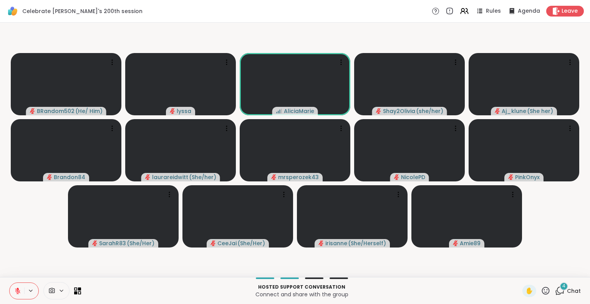
click at [543, 288] on icon at bounding box center [546, 291] width 10 height 10
click at [516, 265] on div "❤️" at bounding box center [523, 270] width 14 height 12
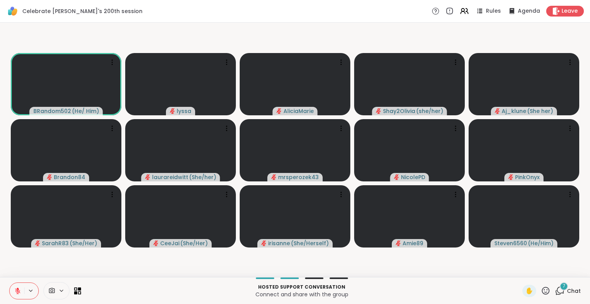
click at [17, 289] on icon at bounding box center [18, 288] width 2 height 3
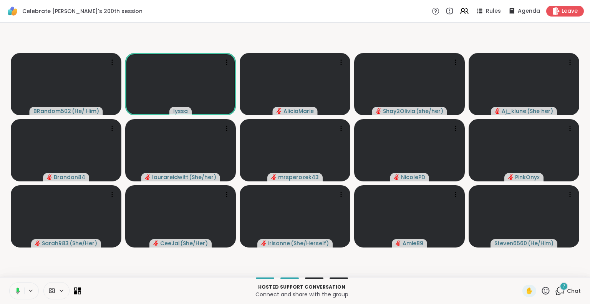
click at [17, 290] on icon at bounding box center [18, 289] width 2 height 4
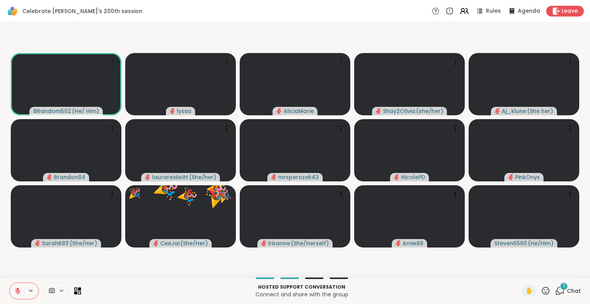
click at [541, 290] on icon at bounding box center [546, 291] width 10 height 10
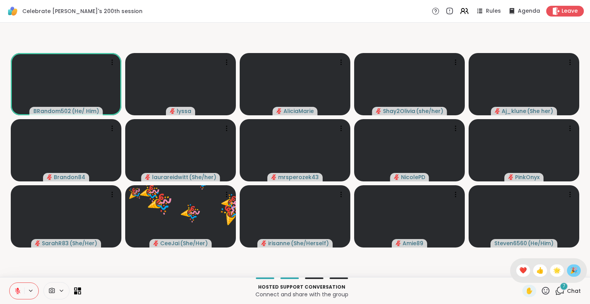
click at [570, 274] on span "🎉" at bounding box center [574, 270] width 8 height 9
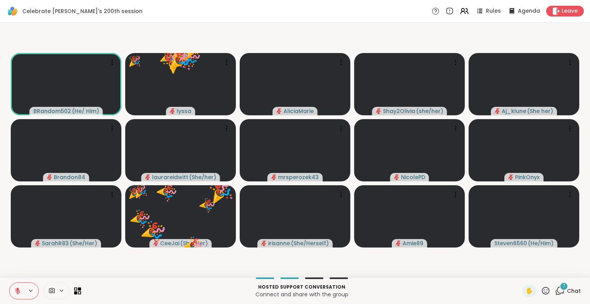
click at [542, 292] on icon at bounding box center [546, 290] width 8 height 8
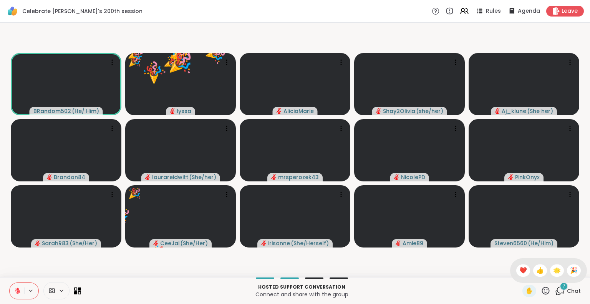
click at [519, 268] on span "❤️" at bounding box center [523, 270] width 8 height 9
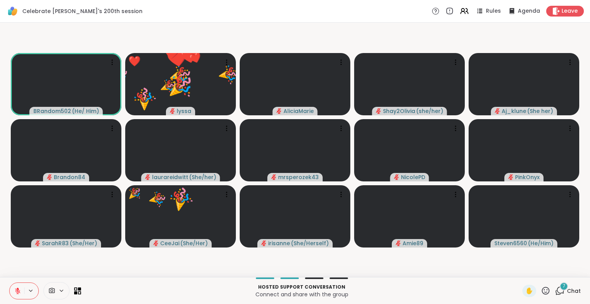
click at [542, 291] on icon at bounding box center [546, 291] width 10 height 10
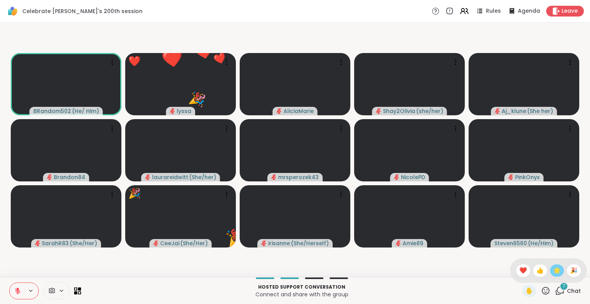
click at [553, 274] on span "🌟" at bounding box center [557, 270] width 8 height 9
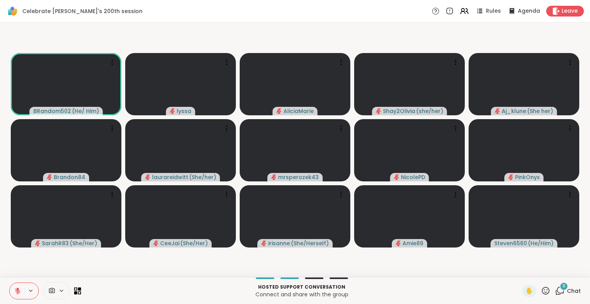
click at [541, 288] on icon at bounding box center [546, 291] width 10 height 10
click at [519, 270] on span "❤️" at bounding box center [523, 270] width 8 height 9
click at [543, 289] on icon at bounding box center [546, 290] width 8 height 8
click at [553, 271] on span "🌟" at bounding box center [557, 270] width 8 height 9
click at [541, 295] on icon at bounding box center [546, 291] width 10 height 10
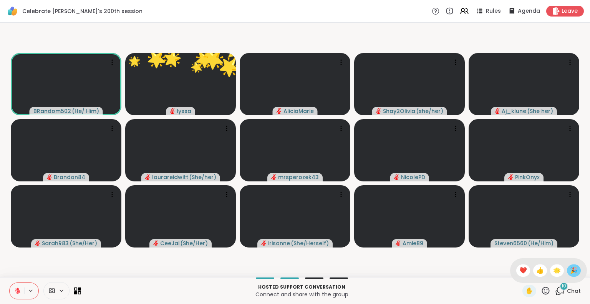
click at [570, 270] on span "🎉" at bounding box center [574, 270] width 8 height 9
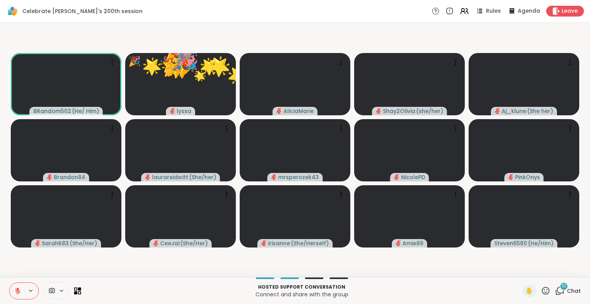
click at [567, 287] on span "Chat" at bounding box center [574, 291] width 14 height 8
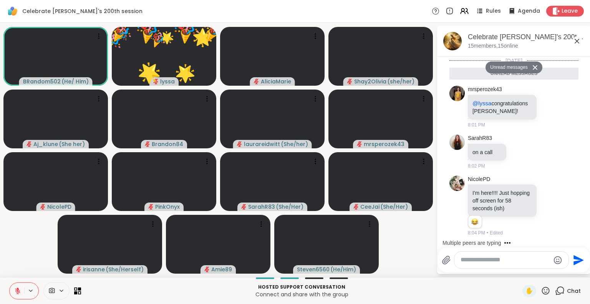
scroll to position [360, 0]
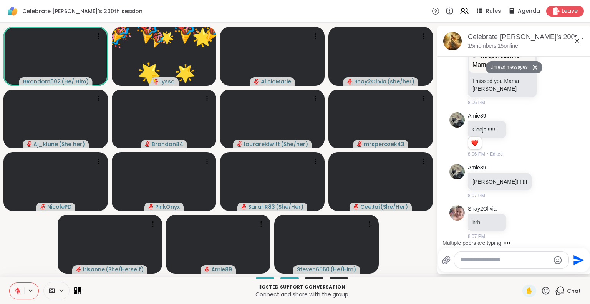
click at [493, 261] on textarea "Type your message" at bounding box center [504, 260] width 89 height 8
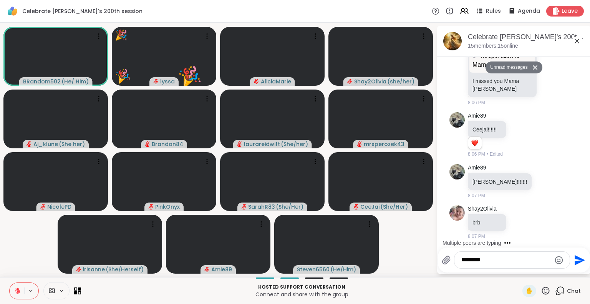
type textarea "*********"
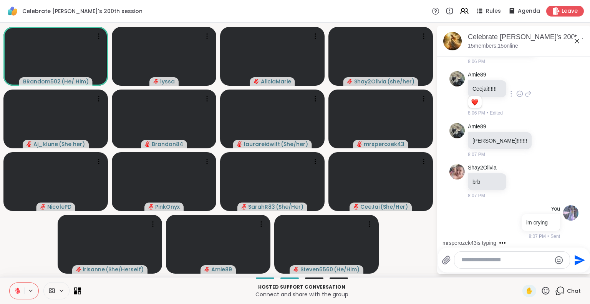
scroll to position [457, 0]
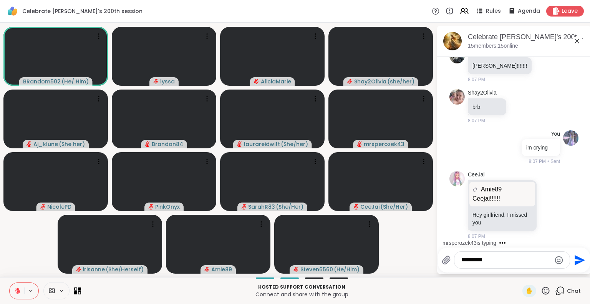
type textarea "**********"
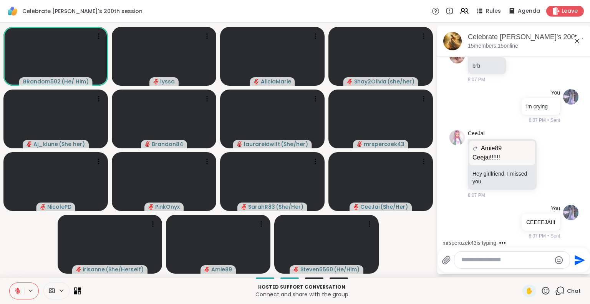
scroll to position [546, 0]
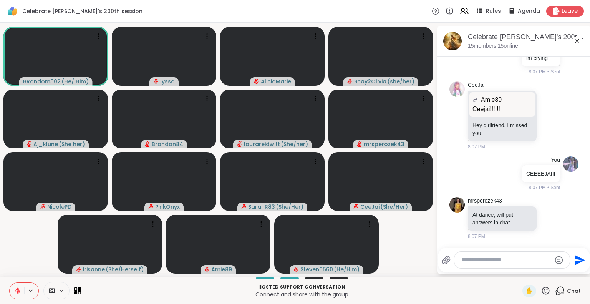
click at [576, 43] on icon at bounding box center [576, 40] width 9 height 9
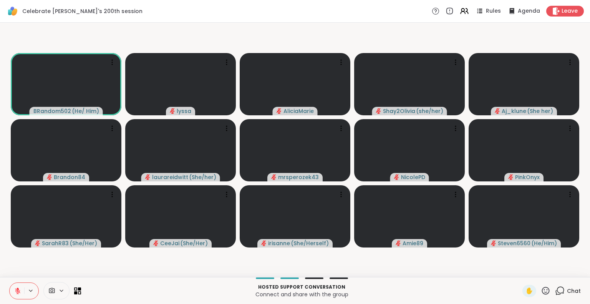
click at [541, 290] on icon at bounding box center [546, 291] width 10 height 10
click at [568, 276] on div "🎉" at bounding box center [574, 270] width 14 height 12
click at [567, 288] on span "Chat" at bounding box center [574, 291] width 14 height 8
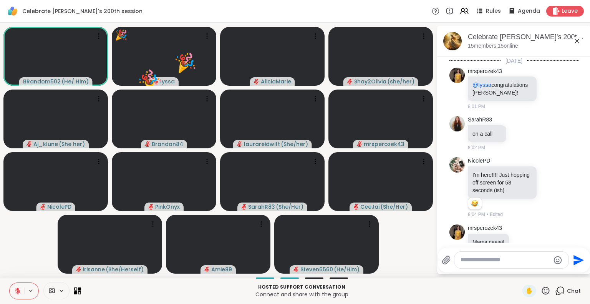
scroll to position [568, 0]
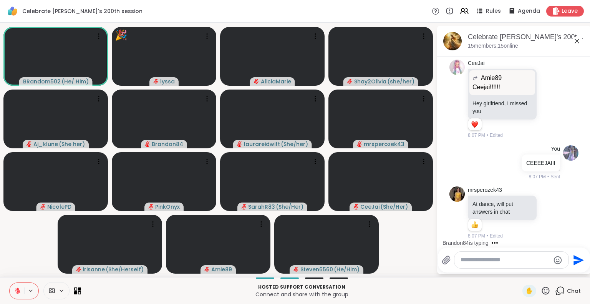
click at [576, 42] on icon at bounding box center [577, 41] width 5 height 5
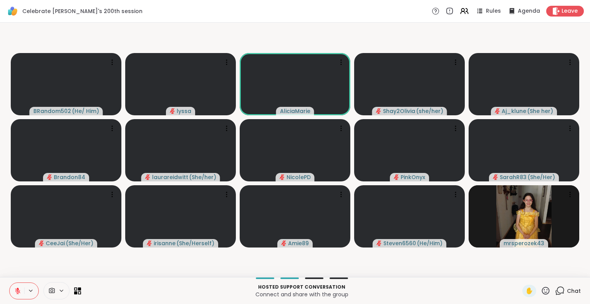
click at [563, 298] on div "Hosted support conversation Connect and share with the group ✋ Chat" at bounding box center [295, 290] width 590 height 27
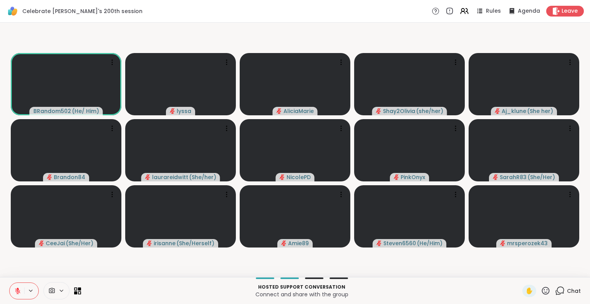
click at [541, 293] on icon at bounding box center [546, 291] width 10 height 10
click at [519, 271] on span "❤️" at bounding box center [523, 270] width 8 height 9
click at [542, 293] on icon at bounding box center [546, 290] width 8 height 8
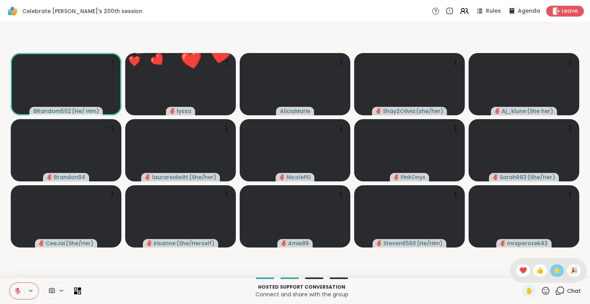
click at [553, 272] on span "🌟" at bounding box center [557, 270] width 8 height 9
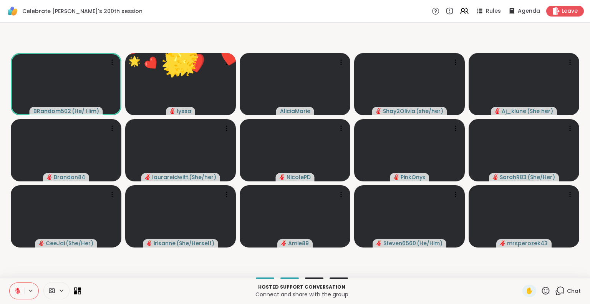
click at [541, 293] on icon at bounding box center [546, 291] width 10 height 10
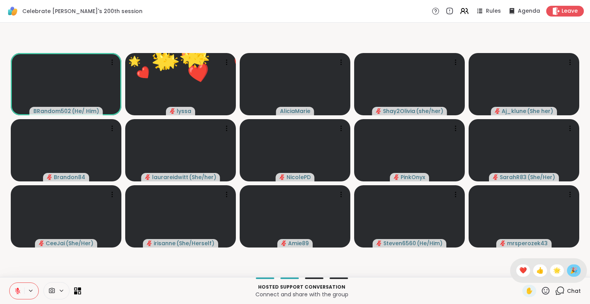
click at [570, 272] on span "🎉" at bounding box center [574, 270] width 8 height 9
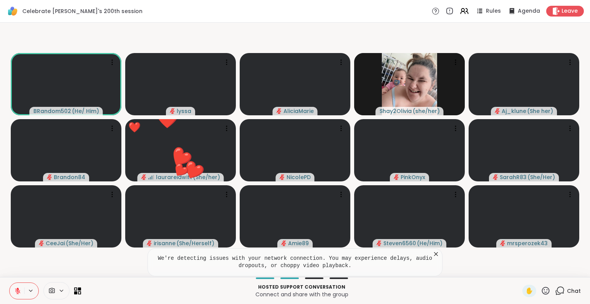
click at [542, 292] on icon at bounding box center [546, 290] width 8 height 8
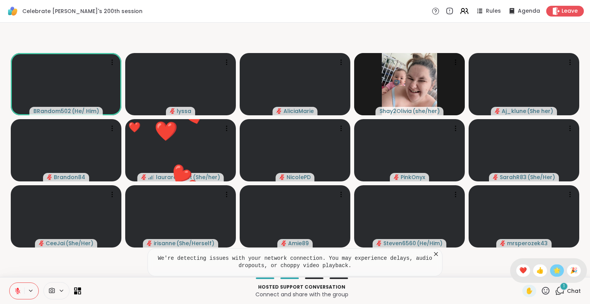
click at [553, 272] on span "🌟" at bounding box center [557, 270] width 8 height 9
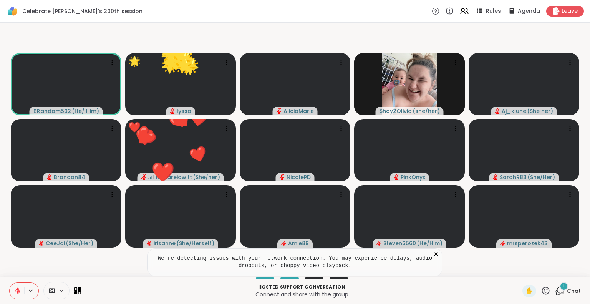
click at [541, 293] on icon at bounding box center [546, 291] width 10 height 10
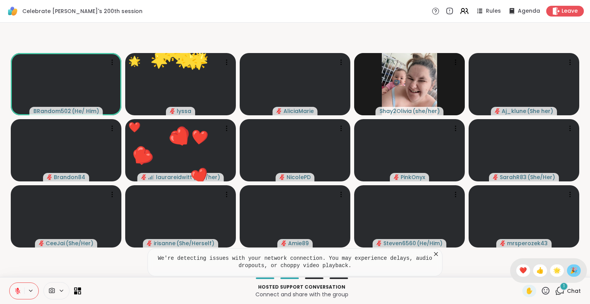
click at [570, 270] on span "🎉" at bounding box center [574, 270] width 8 height 9
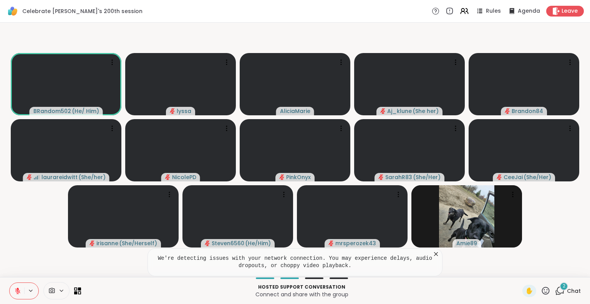
click at [436, 256] on icon at bounding box center [436, 254] width 8 height 8
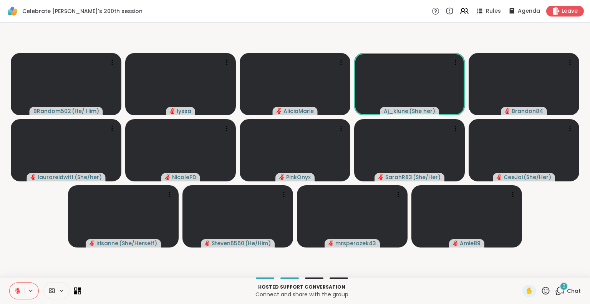
click at [542, 292] on icon at bounding box center [546, 290] width 8 height 8
click at [519, 270] on span "❤️" at bounding box center [523, 270] width 8 height 9
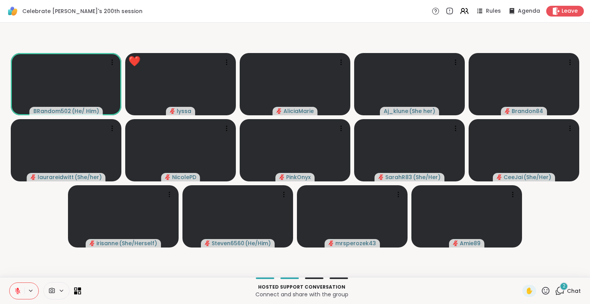
click at [560, 286] on div "2" at bounding box center [564, 286] width 8 height 8
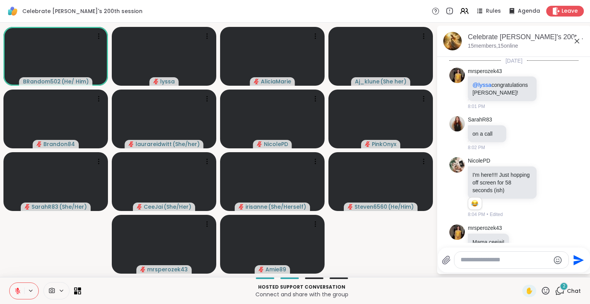
scroll to position [725, 0]
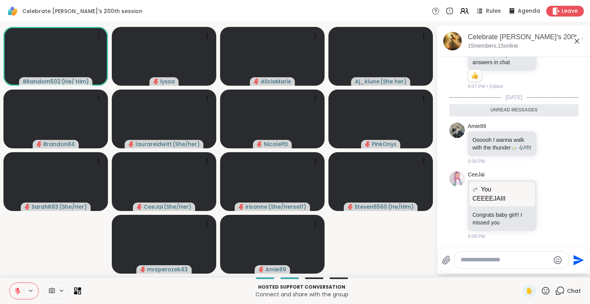
click at [510, 262] on textarea "Type your message" at bounding box center [504, 260] width 89 height 8
type textarea "*"
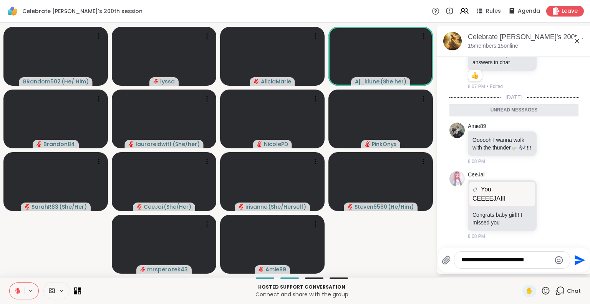
type textarea "**********"
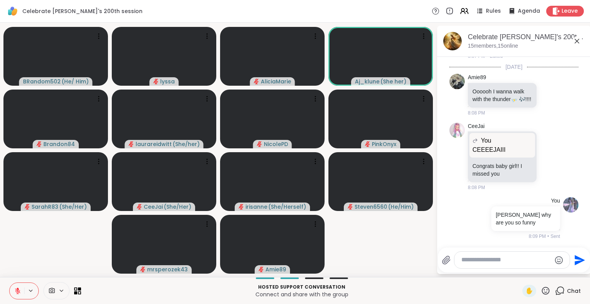
scroll to position [755, 0]
type textarea "**********"
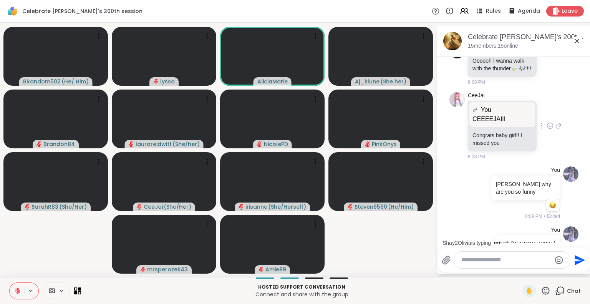
scroll to position [807, 0]
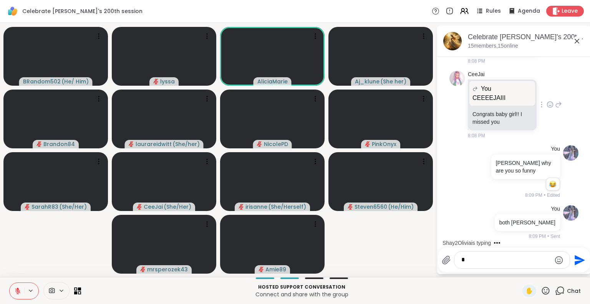
type textarea "**"
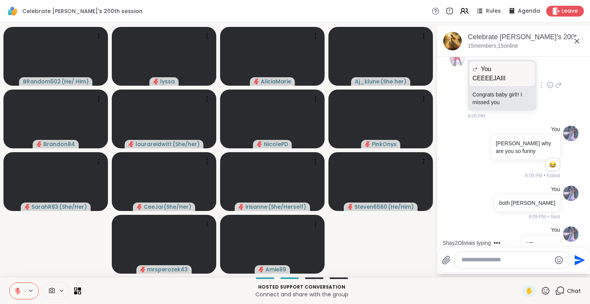
scroll to position [848, 0]
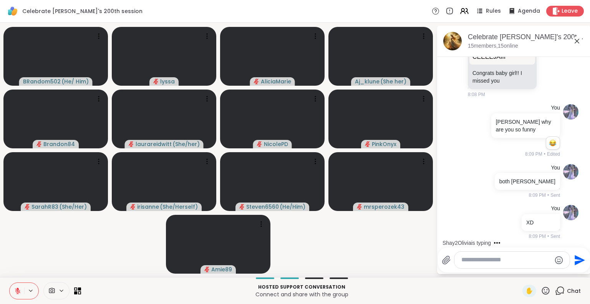
click at [577, 41] on icon at bounding box center [576, 40] width 9 height 9
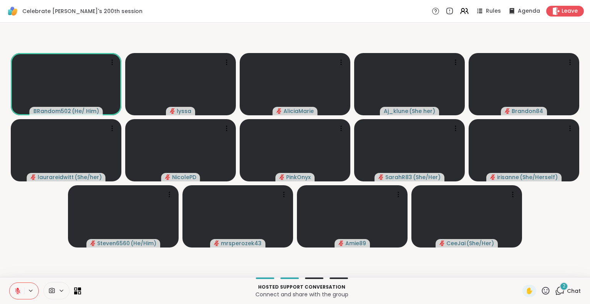
click at [542, 293] on icon at bounding box center [546, 290] width 8 height 8
click at [519, 271] on span "❤️" at bounding box center [523, 270] width 8 height 9
click at [18, 290] on icon at bounding box center [18, 288] width 2 height 3
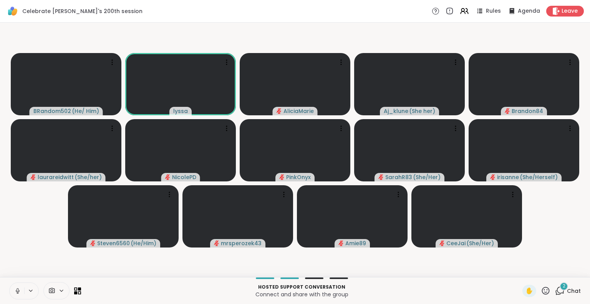
click at [17, 288] on icon at bounding box center [17, 290] width 7 height 7
click at [542, 290] on icon at bounding box center [546, 290] width 8 height 8
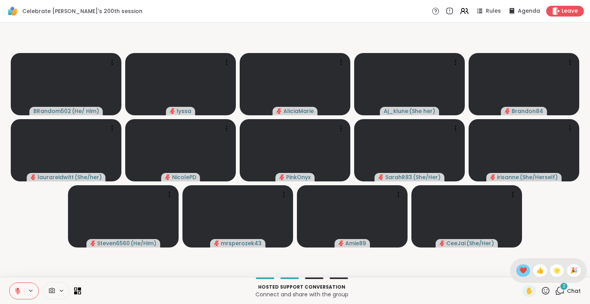
click at [519, 274] on span "❤️" at bounding box center [523, 270] width 8 height 9
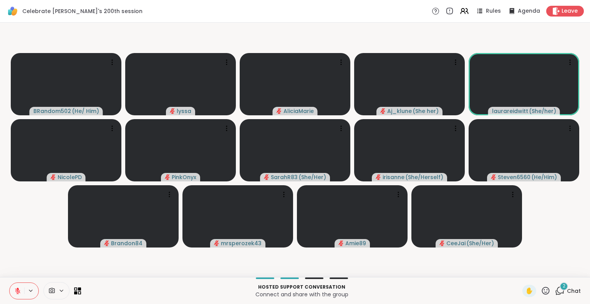
click at [555, 292] on icon at bounding box center [560, 291] width 10 height 10
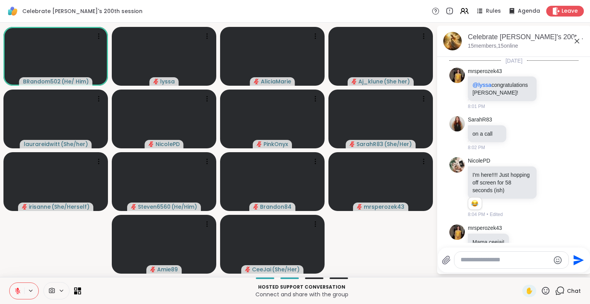
scroll to position [982, 0]
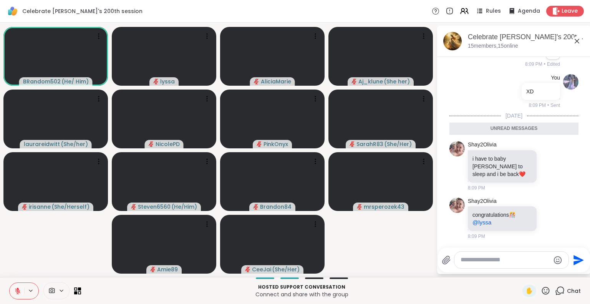
click at [527, 260] on textarea "Type your message" at bounding box center [504, 260] width 89 height 8
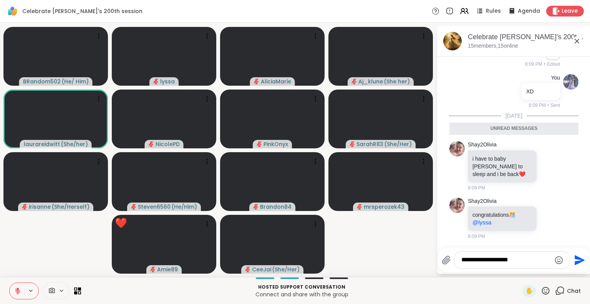
type textarea "**********"
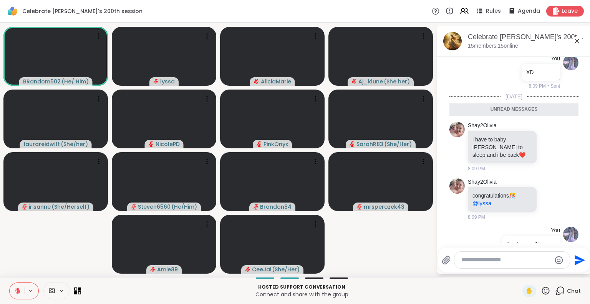
scroll to position [1004, 0]
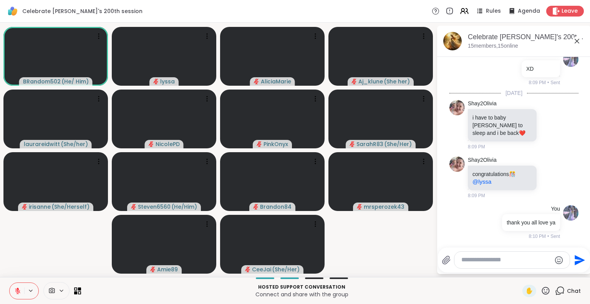
click at [578, 41] on icon at bounding box center [576, 40] width 9 height 9
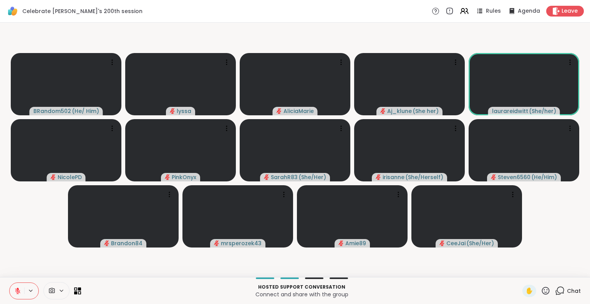
click at [541, 288] on icon at bounding box center [546, 291] width 10 height 10
click at [519, 269] on span "❤️" at bounding box center [523, 270] width 8 height 9
click at [557, 293] on icon at bounding box center [560, 291] width 10 height 10
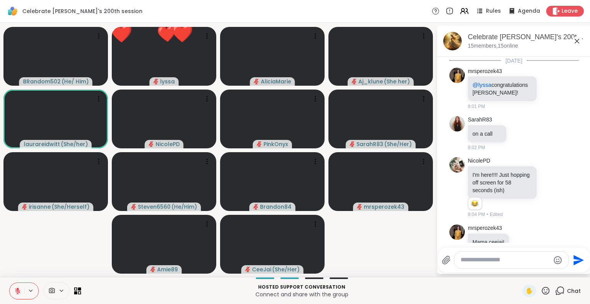
scroll to position [997, 0]
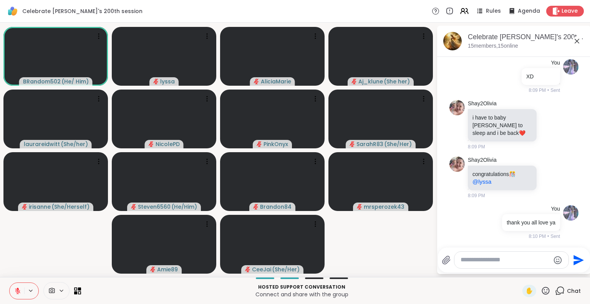
click at [542, 292] on icon at bounding box center [546, 290] width 8 height 8
click at [519, 269] on span "❤️" at bounding box center [523, 270] width 8 height 9
click at [541, 290] on icon at bounding box center [546, 291] width 10 height 10
click at [553, 271] on span "🌟" at bounding box center [557, 270] width 8 height 9
click at [542, 293] on icon at bounding box center [546, 290] width 8 height 8
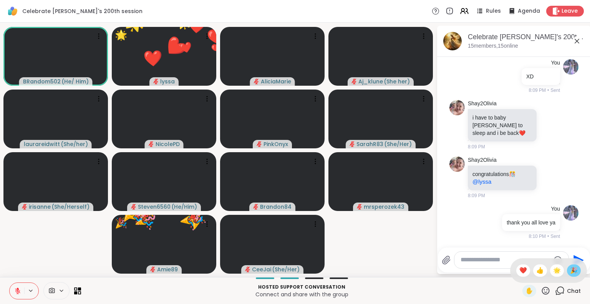
click at [570, 266] on span "🎉" at bounding box center [574, 270] width 8 height 9
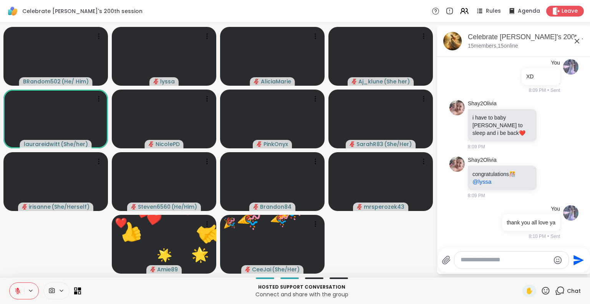
click at [475, 260] on textarea "Type your message" at bounding box center [504, 260] width 89 height 8
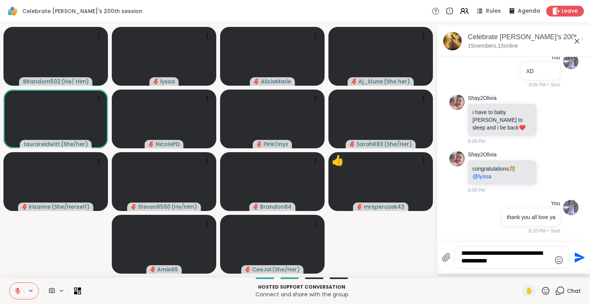
type textarea "**********"
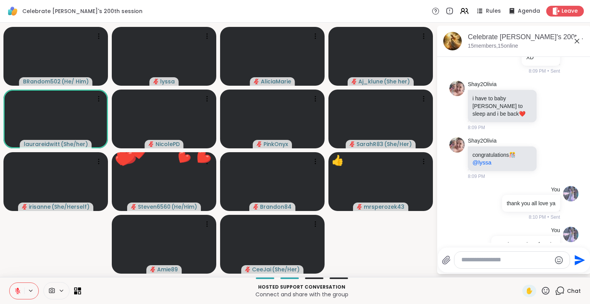
scroll to position [1053, 0]
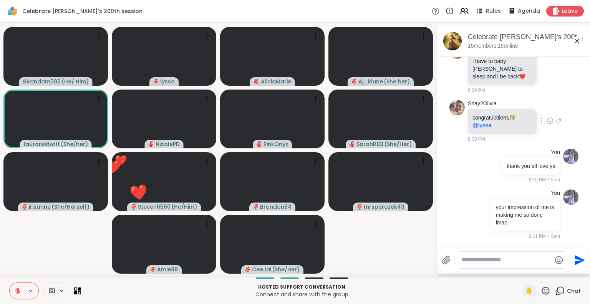
click at [546, 120] on icon at bounding box center [549, 121] width 7 height 8
click at [546, 109] on div "Select Reaction: Heart" at bounding box center [549, 108] width 7 height 7
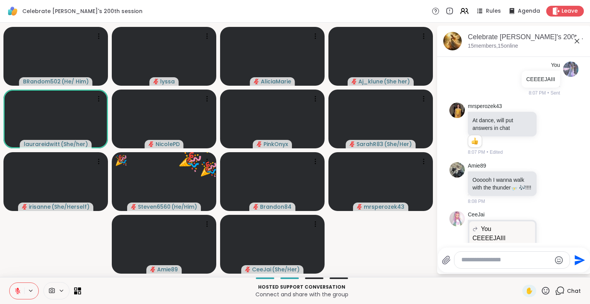
scroll to position [661, 0]
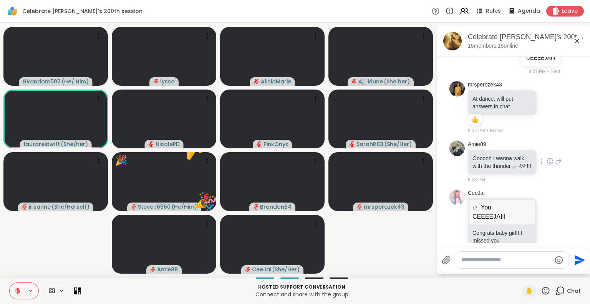
click at [547, 164] on icon at bounding box center [550, 162] width 6 height 6
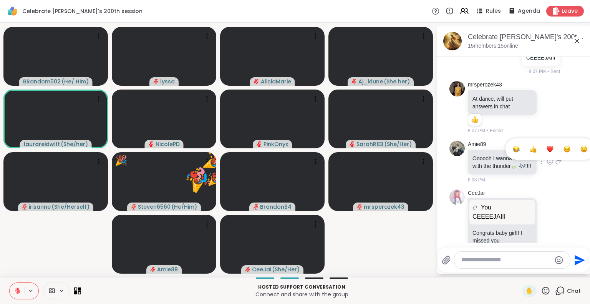
click at [546, 152] on div "Select Reaction: Heart" at bounding box center [549, 149] width 7 height 7
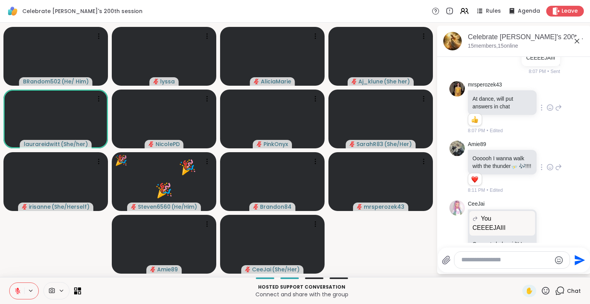
click at [546, 111] on icon at bounding box center [549, 108] width 7 height 8
click at [542, 103] on button "Select Reaction: Heart" at bounding box center [549, 95] width 15 height 15
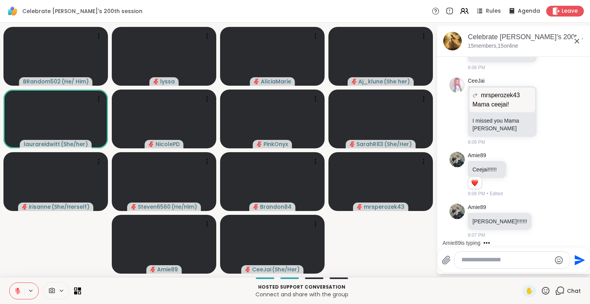
scroll to position [289, 0]
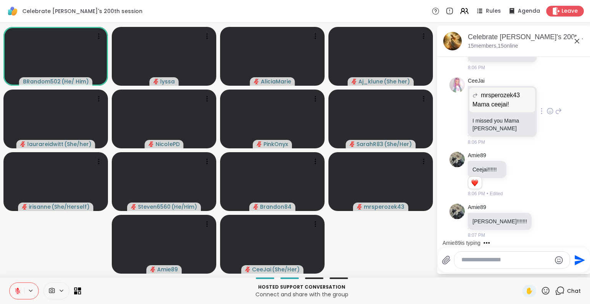
click at [549, 112] on icon at bounding box center [550, 111] width 2 height 1
click at [546, 102] on div "Select Reaction: Heart" at bounding box center [549, 98] width 7 height 7
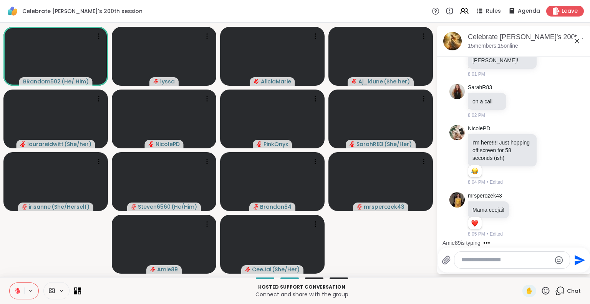
scroll to position [0, 0]
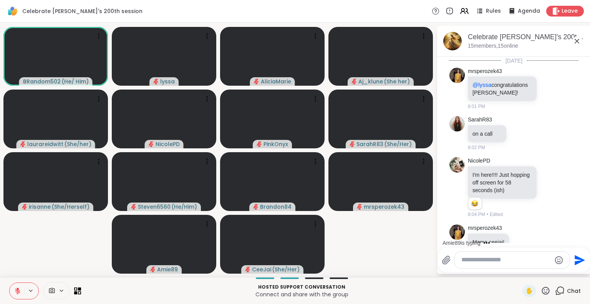
click at [578, 41] on icon at bounding box center [577, 41] width 5 height 5
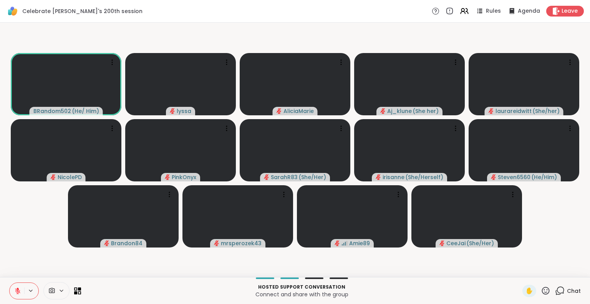
click at [540, 285] on div "✋" at bounding box center [536, 291] width 28 height 12
click at [541, 288] on icon at bounding box center [546, 291] width 10 height 10
click at [519, 270] on span "❤️" at bounding box center [523, 270] width 8 height 9
click at [20, 290] on icon at bounding box center [17, 290] width 7 height 7
click at [18, 289] on icon at bounding box center [18, 289] width 2 height 3
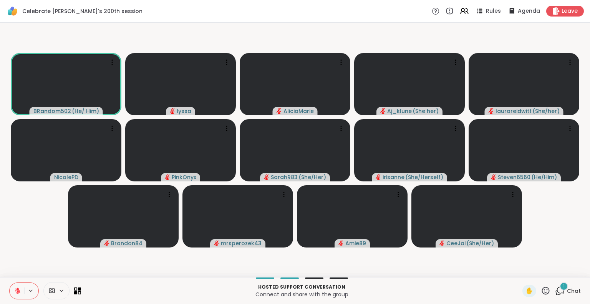
click at [542, 287] on icon at bounding box center [546, 290] width 8 height 8
click at [519, 268] on span "❤️" at bounding box center [523, 270] width 8 height 9
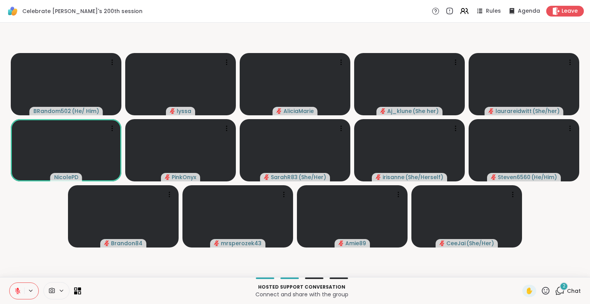
click at [541, 290] on icon at bounding box center [546, 291] width 10 height 10
click at [519, 271] on span "❤️" at bounding box center [523, 270] width 8 height 9
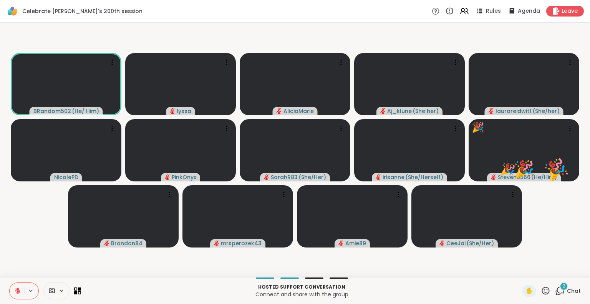
click at [541, 290] on icon at bounding box center [546, 291] width 10 height 10
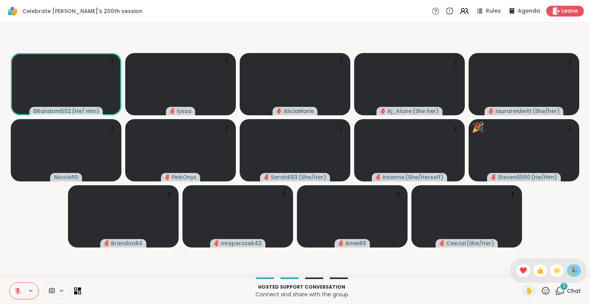
click at [570, 273] on span "🎉" at bounding box center [574, 270] width 8 height 9
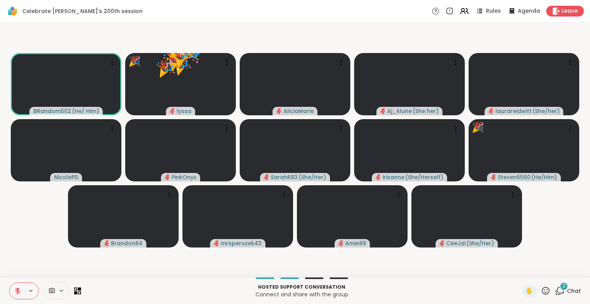
click at [542, 291] on icon at bounding box center [546, 290] width 8 height 8
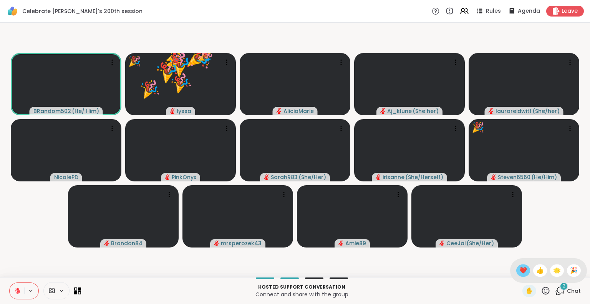
click at [519, 268] on span "❤️" at bounding box center [523, 270] width 8 height 9
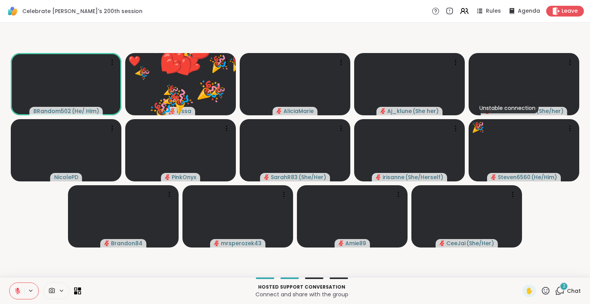
click at [541, 287] on icon at bounding box center [546, 291] width 10 height 10
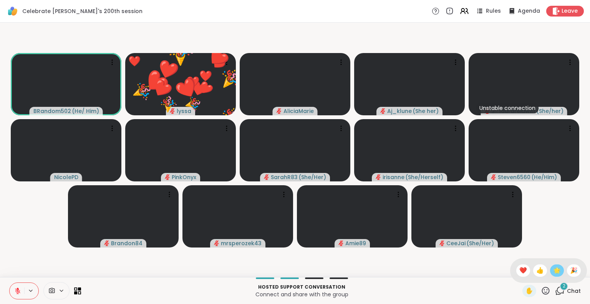
click at [553, 267] on span "🌟" at bounding box center [557, 270] width 8 height 9
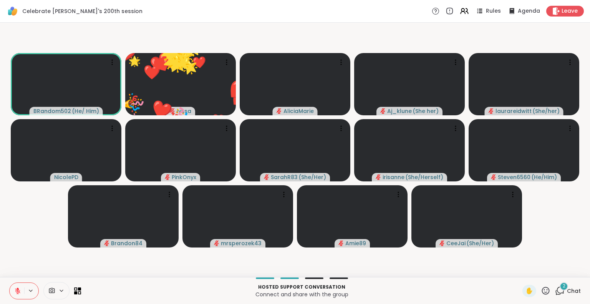
click at [541, 291] on icon at bounding box center [546, 291] width 10 height 10
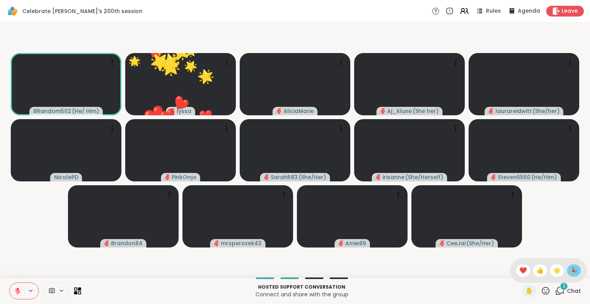
click at [570, 273] on span "🎉" at bounding box center [574, 270] width 8 height 9
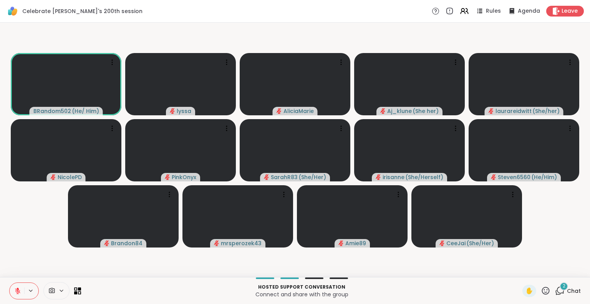
click at [17, 290] on icon at bounding box center [17, 290] width 5 height 5
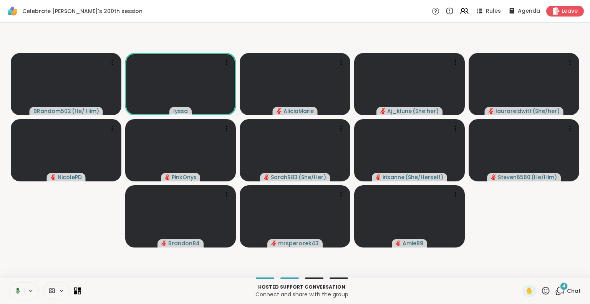
click at [19, 286] on button at bounding box center [16, 291] width 16 height 16
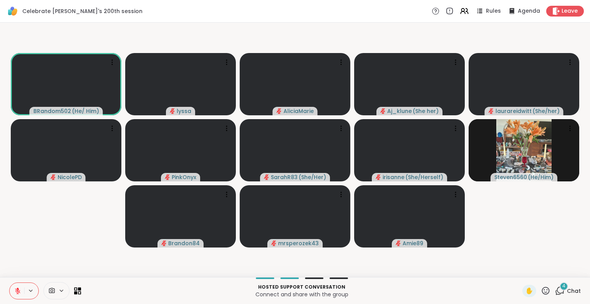
click at [541, 286] on icon at bounding box center [546, 291] width 10 height 10
click at [519, 266] on span "❤️" at bounding box center [523, 270] width 8 height 9
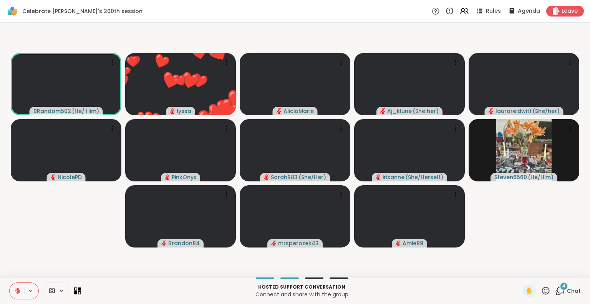
click at [15, 290] on icon at bounding box center [17, 290] width 7 height 7
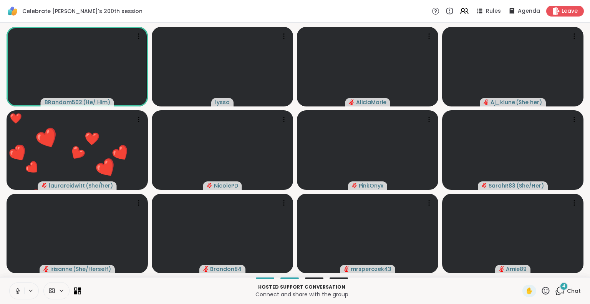
click at [18, 292] on icon at bounding box center [18, 291] width 4 height 2
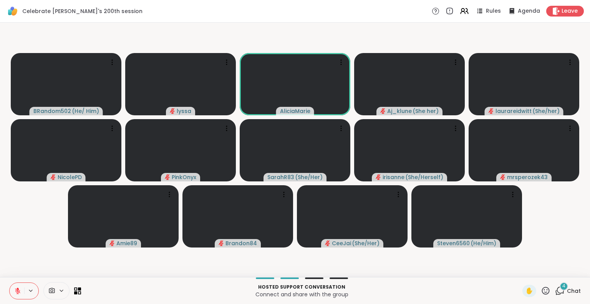
click at [542, 293] on icon at bounding box center [546, 290] width 8 height 8
click at [519, 272] on span "❤️" at bounding box center [523, 270] width 8 height 9
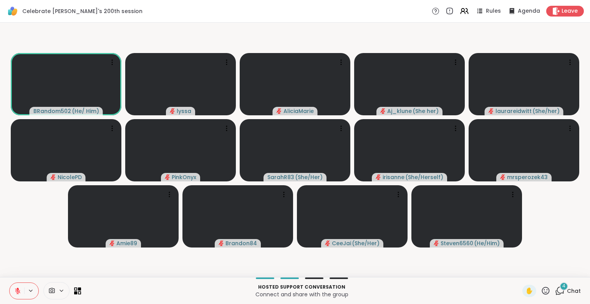
click at [542, 292] on icon at bounding box center [546, 291] width 10 height 10
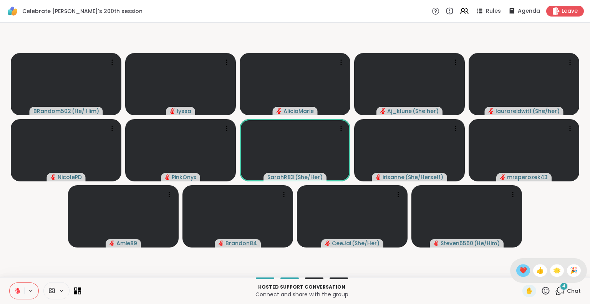
click at [519, 267] on span "❤️" at bounding box center [523, 270] width 8 height 9
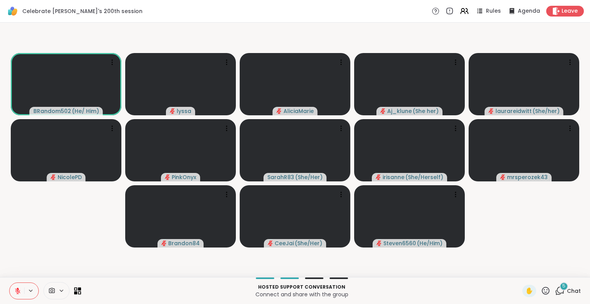
click at [541, 295] on icon at bounding box center [546, 291] width 10 height 10
click at [519, 269] on span "❤️" at bounding box center [523, 270] width 8 height 9
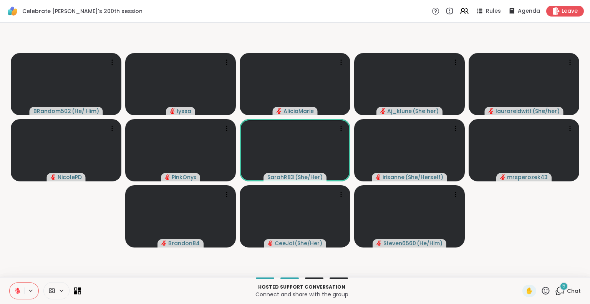
click at [541, 293] on icon at bounding box center [546, 291] width 10 height 10
click at [519, 266] on span "❤️" at bounding box center [523, 270] width 8 height 9
click at [542, 289] on icon at bounding box center [546, 291] width 10 height 10
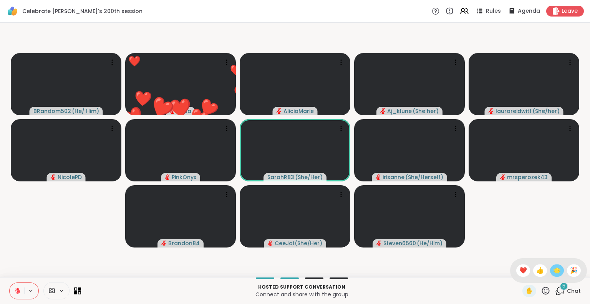
click at [553, 267] on span "🌟" at bounding box center [557, 270] width 8 height 9
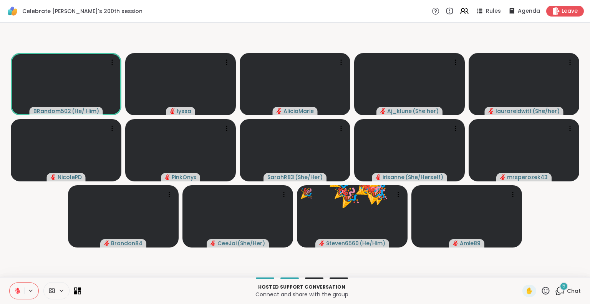
click at [541, 290] on icon at bounding box center [546, 291] width 10 height 10
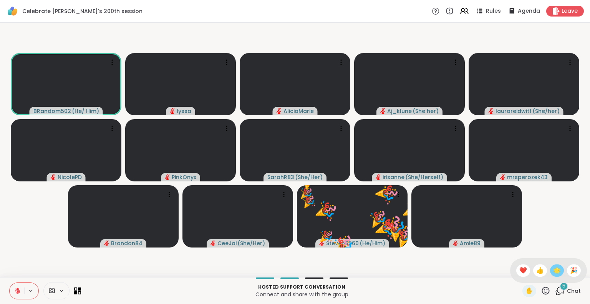
click at [553, 275] on span "🌟" at bounding box center [557, 270] width 8 height 9
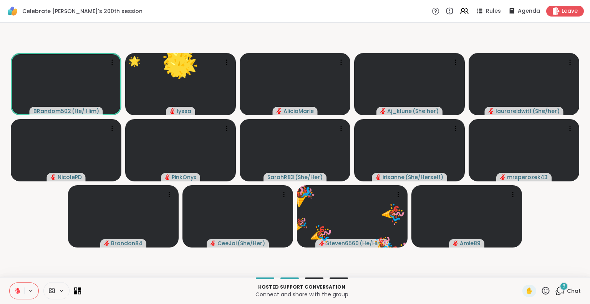
click at [541, 293] on icon at bounding box center [546, 291] width 10 height 10
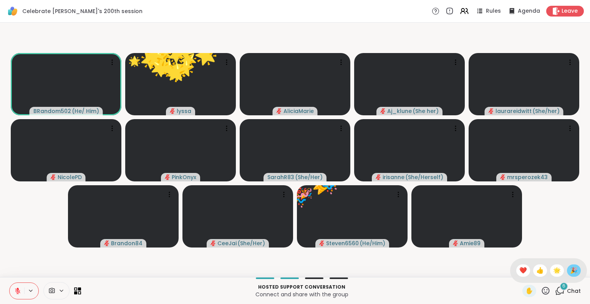
click at [570, 270] on span "🎉" at bounding box center [574, 270] width 8 height 9
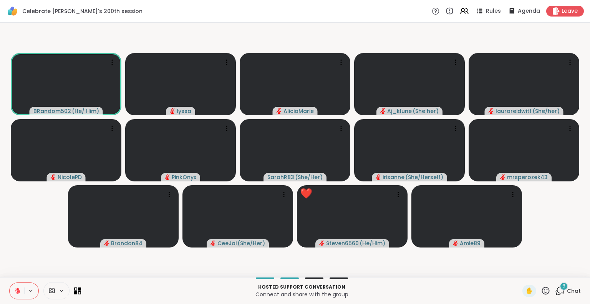
click at [567, 291] on span "Chat" at bounding box center [574, 291] width 14 height 8
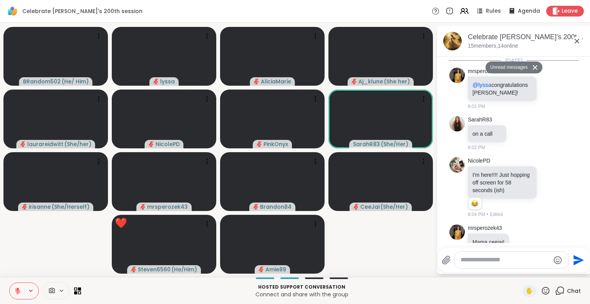
scroll to position [1459, 0]
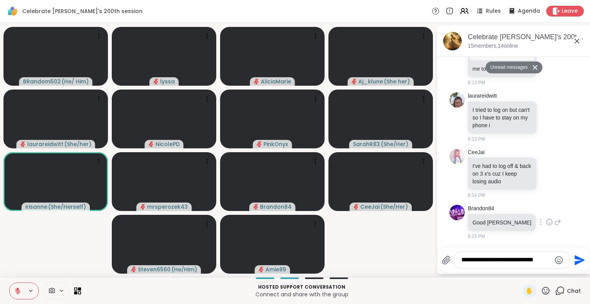
type textarea "**********"
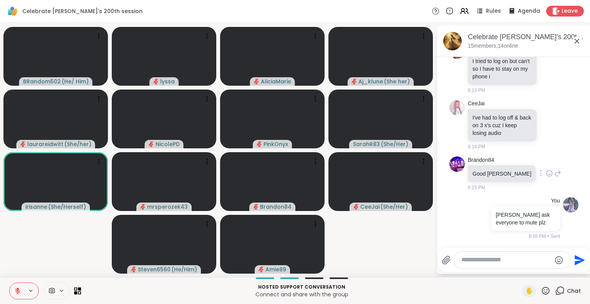
scroll to position [1490, 0]
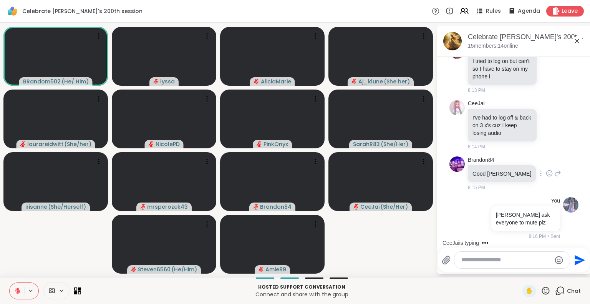
click at [546, 172] on icon at bounding box center [549, 173] width 7 height 8
click at [546, 161] on div "Select Reaction: Heart" at bounding box center [549, 160] width 7 height 7
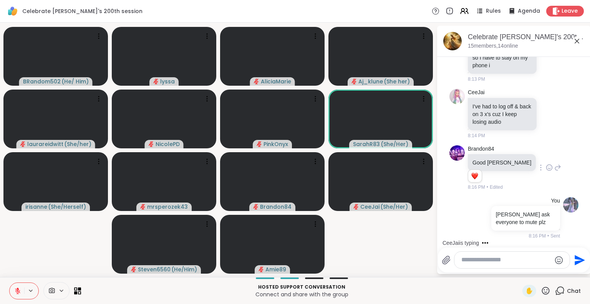
click at [576, 40] on icon at bounding box center [576, 40] width 9 height 9
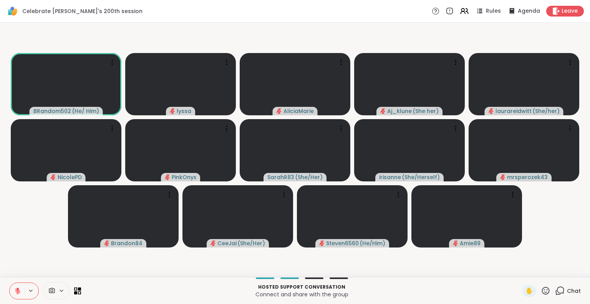
click at [542, 291] on icon at bounding box center [546, 291] width 10 height 10
click at [519, 274] on span "❤️" at bounding box center [523, 270] width 8 height 9
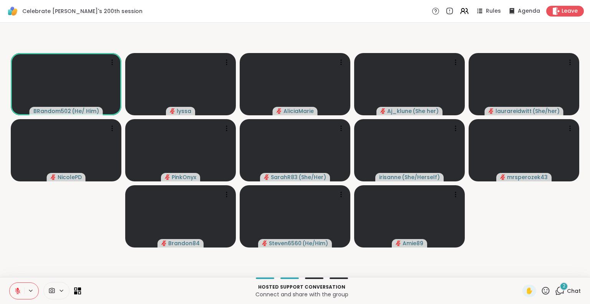
click at [567, 293] on span "Chat" at bounding box center [574, 291] width 14 height 8
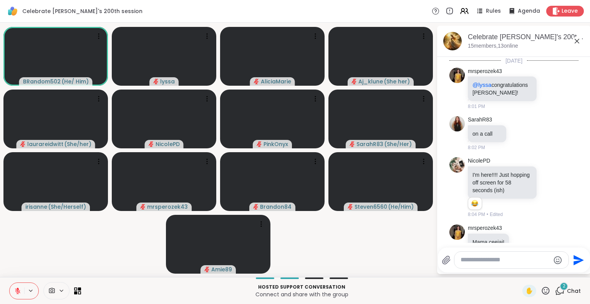
scroll to position [1608, 0]
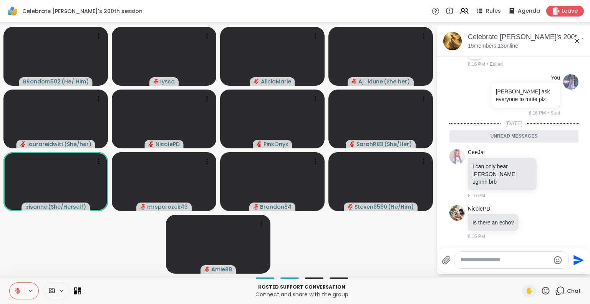
click at [533, 261] on textarea "Type your message" at bounding box center [504, 260] width 89 height 8
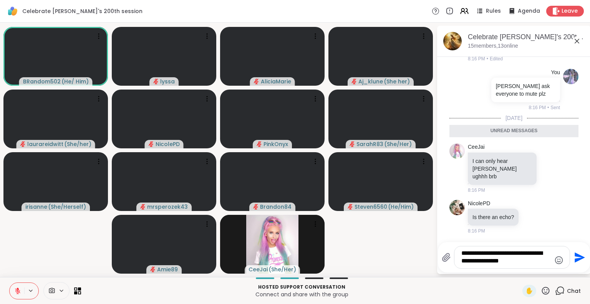
type textarea "**********"
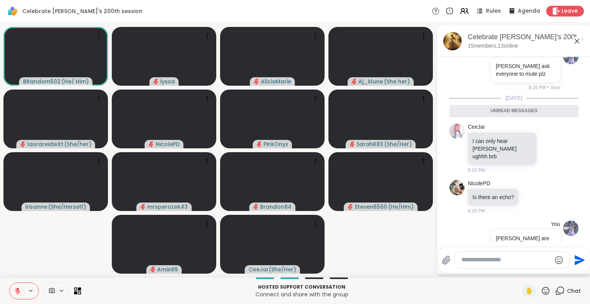
scroll to position [1646, 0]
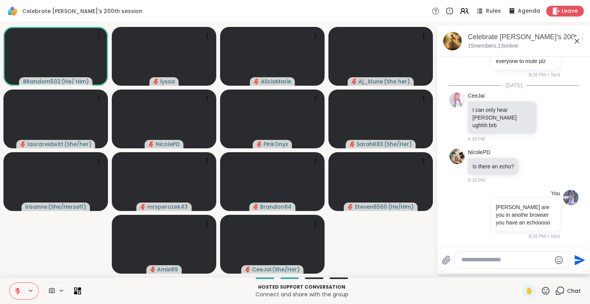
click at [577, 40] on icon at bounding box center [576, 40] width 9 height 9
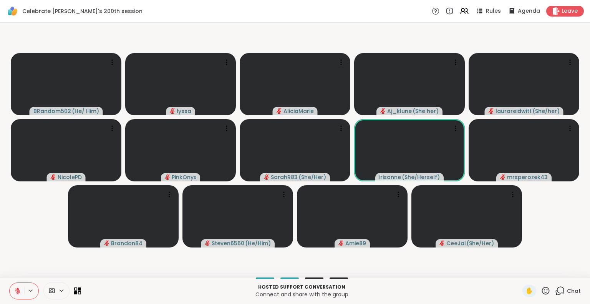
click at [541, 290] on icon at bounding box center [546, 291] width 10 height 10
click at [519, 274] on span "❤️" at bounding box center [523, 270] width 8 height 9
click at [541, 290] on icon at bounding box center [546, 291] width 10 height 10
click at [553, 273] on span "🌟" at bounding box center [557, 270] width 8 height 9
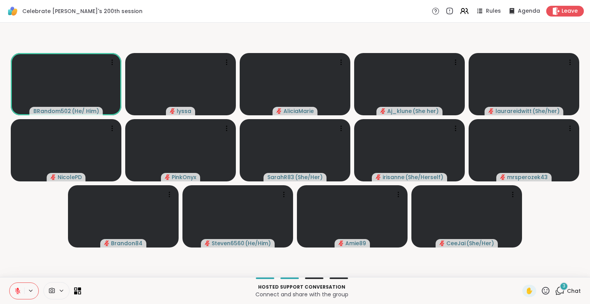
click at [542, 289] on icon at bounding box center [546, 290] width 8 height 8
click at [553, 274] on span "🌟" at bounding box center [557, 270] width 8 height 9
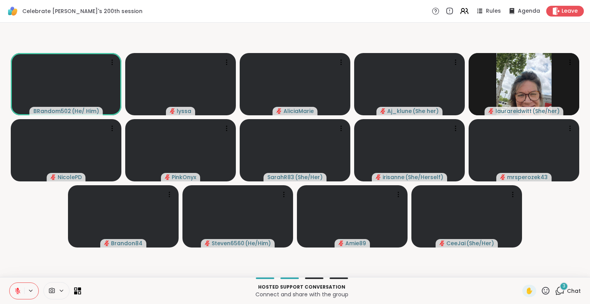
click at [541, 290] on icon at bounding box center [546, 291] width 10 height 10
click at [570, 270] on span "🎉" at bounding box center [574, 270] width 8 height 9
click at [15, 288] on icon at bounding box center [17, 290] width 5 height 5
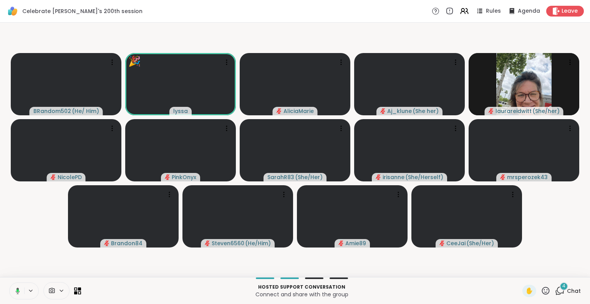
click at [18, 288] on icon at bounding box center [16, 290] width 7 height 7
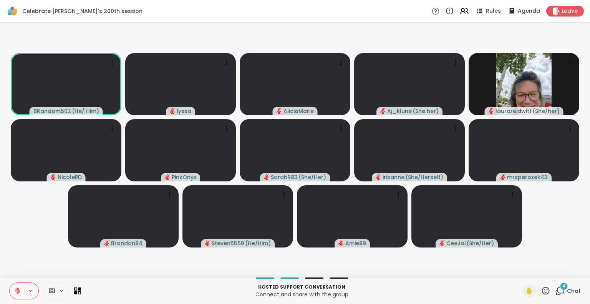
click at [18, 291] on icon at bounding box center [17, 290] width 5 height 5
click at [567, 287] on span "Chat" at bounding box center [574, 291] width 14 height 8
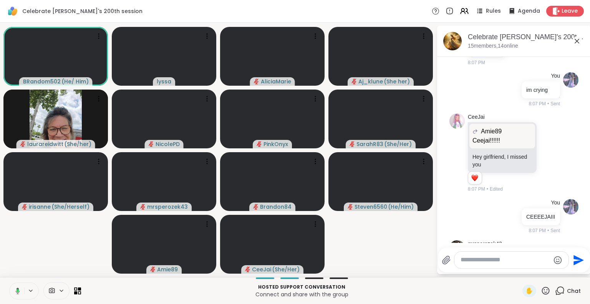
scroll to position [810, 0]
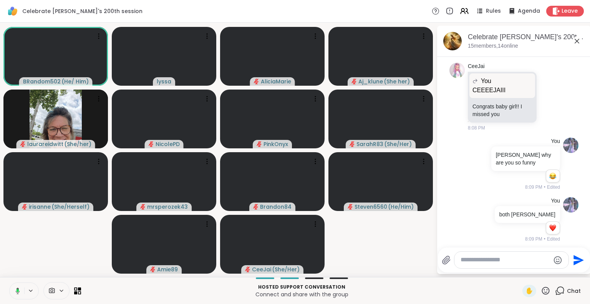
click at [578, 39] on icon at bounding box center [576, 40] width 9 height 9
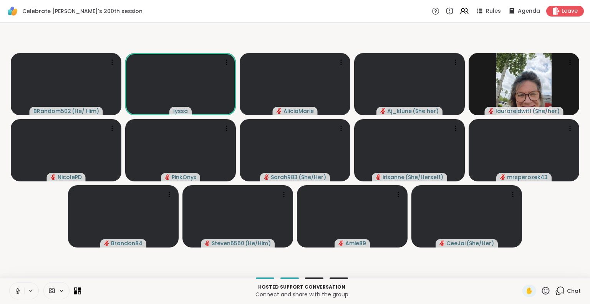
click at [13, 287] on button at bounding box center [17, 291] width 15 height 16
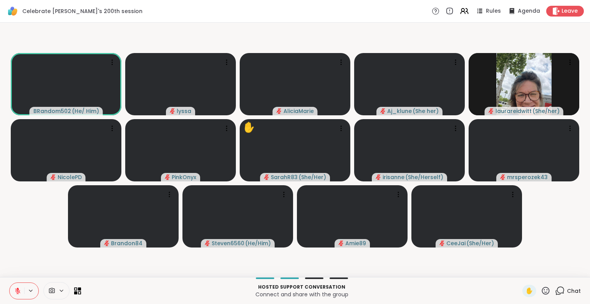
click at [561, 289] on div "Chat" at bounding box center [568, 291] width 26 height 12
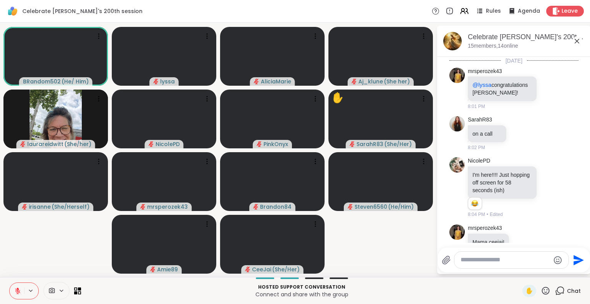
scroll to position [1825, 0]
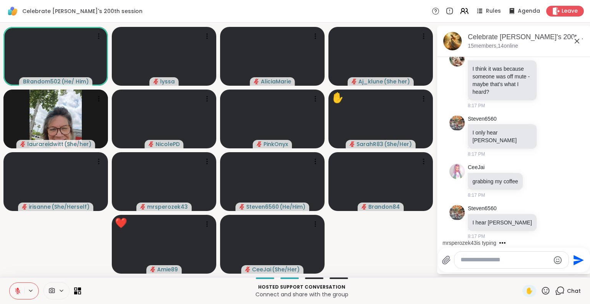
click at [542, 288] on icon at bounding box center [546, 290] width 8 height 8
click at [519, 272] on span "❤️" at bounding box center [523, 270] width 8 height 9
click at [541, 293] on icon at bounding box center [546, 291] width 10 height 10
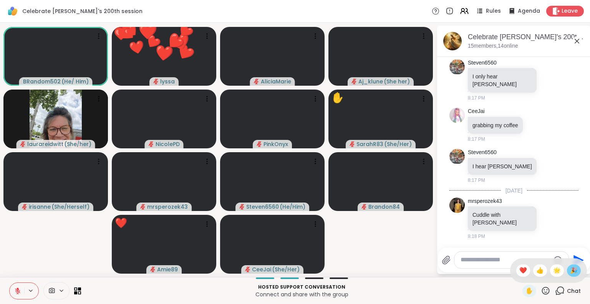
click at [570, 269] on span "🎉" at bounding box center [574, 270] width 8 height 9
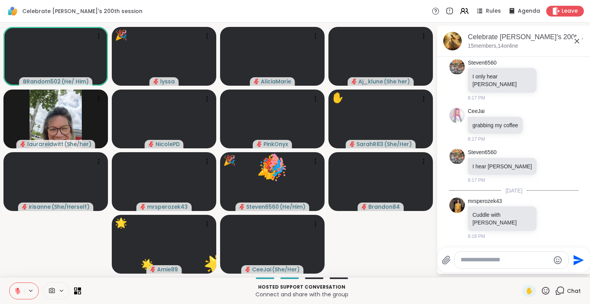
click at [12, 288] on button at bounding box center [17, 291] width 15 height 16
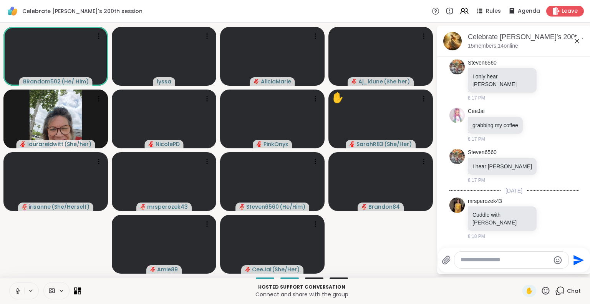
click at [18, 285] on button at bounding box center [17, 291] width 15 height 16
click at [17, 291] on icon at bounding box center [17, 290] width 7 height 7
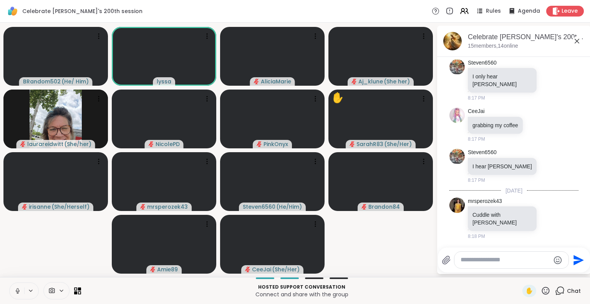
click at [17, 290] on icon at bounding box center [17, 290] width 7 height 7
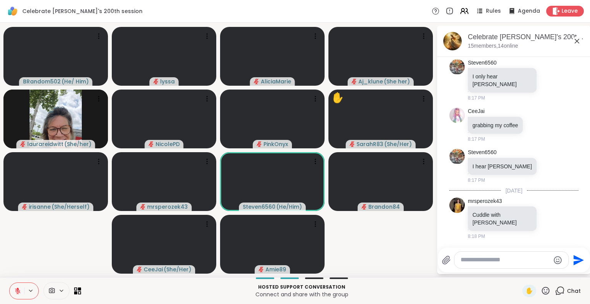
click at [541, 291] on icon at bounding box center [546, 291] width 10 height 10
click at [519, 273] on span "❤️" at bounding box center [523, 270] width 8 height 9
click at [542, 293] on icon at bounding box center [546, 290] width 8 height 8
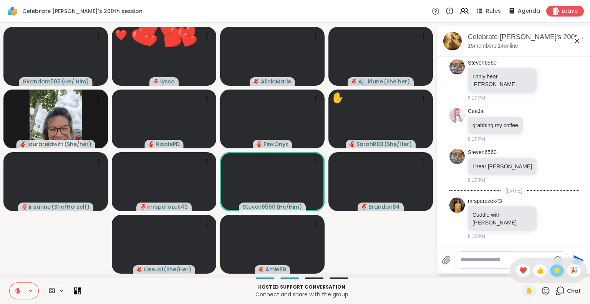
click at [553, 272] on span "🌟" at bounding box center [557, 270] width 8 height 9
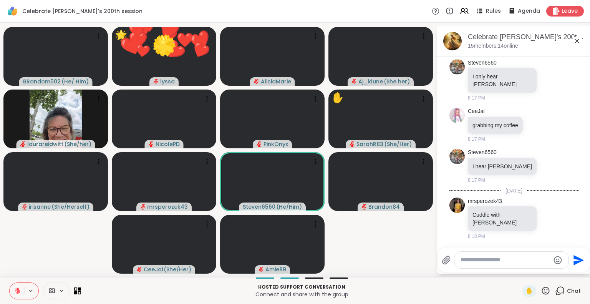
click at [541, 294] on icon at bounding box center [546, 291] width 10 height 10
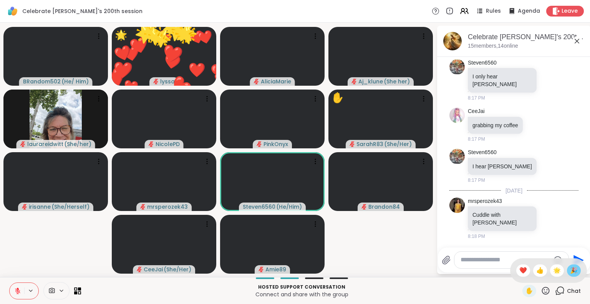
click at [570, 271] on span "🎉" at bounding box center [574, 270] width 8 height 9
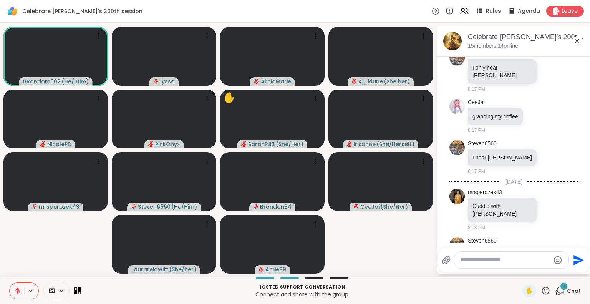
scroll to position [1914, 0]
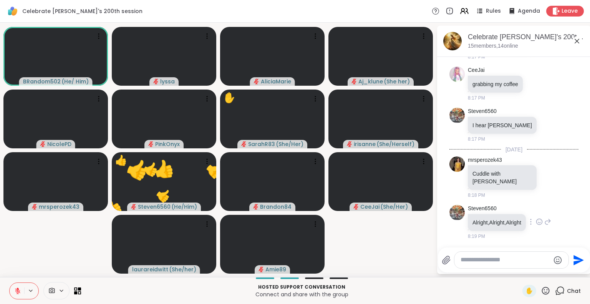
click at [535, 239] on div "Steven6560 Alright,Alright,Alright 8:19 PM" at bounding box center [509, 222] width 83 height 35
click at [538, 224] on icon at bounding box center [539, 222] width 7 height 8
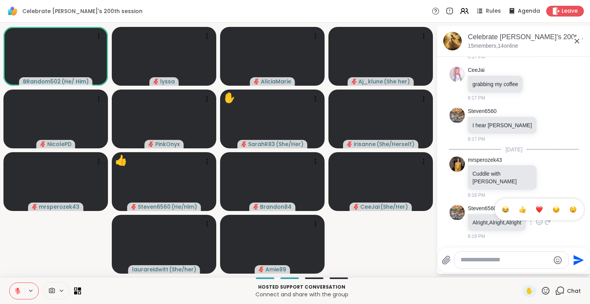
click at [508, 213] on div "Select Reaction: Joy" at bounding box center [505, 209] width 7 height 7
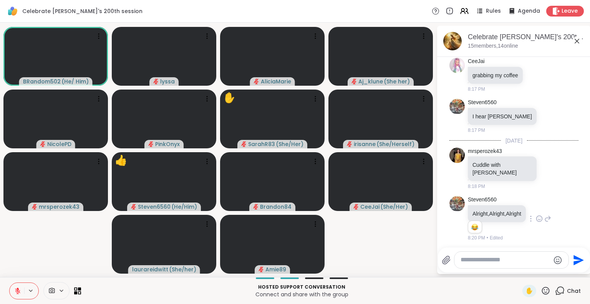
scroll to position [1925, 0]
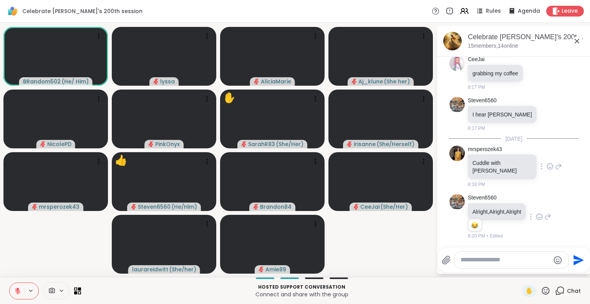
click at [528, 189] on div "mrsperozek43 Cuddle with emma 8:18 PM" at bounding box center [513, 166] width 129 height 49
click at [547, 169] on icon at bounding box center [550, 166] width 6 height 6
click at [546, 157] on div "Select Reaction: Heart" at bounding box center [549, 154] width 7 height 7
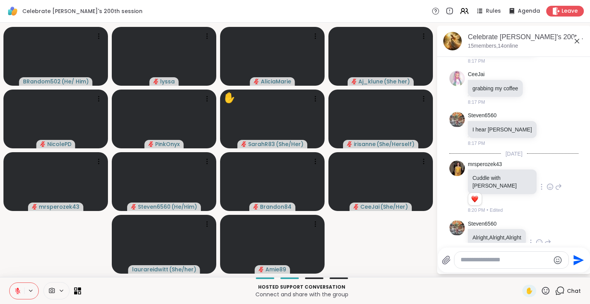
scroll to position [1904, 0]
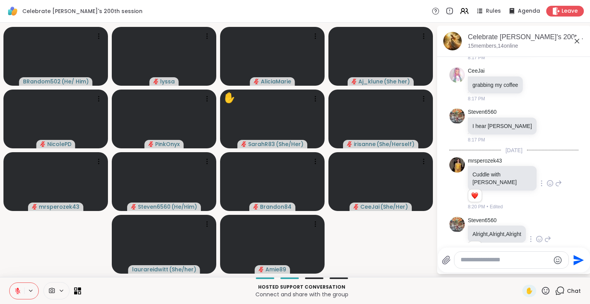
click at [556, 186] on icon at bounding box center [558, 182] width 5 height 5
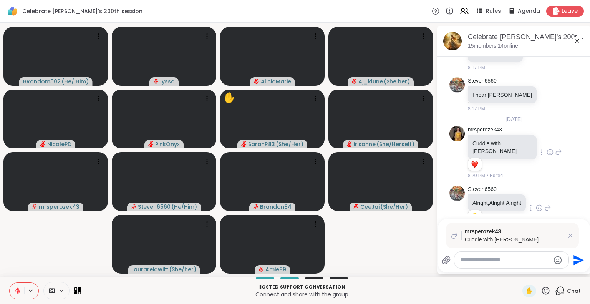
scroll to position [1964, 0]
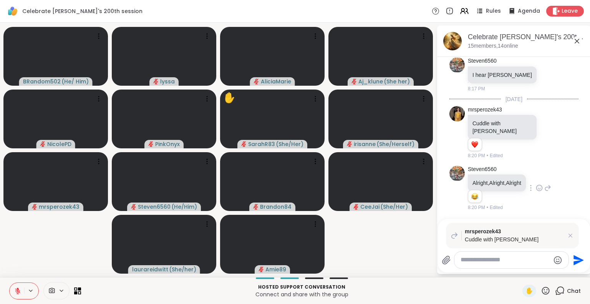
click at [576, 41] on icon at bounding box center [577, 41] width 5 height 5
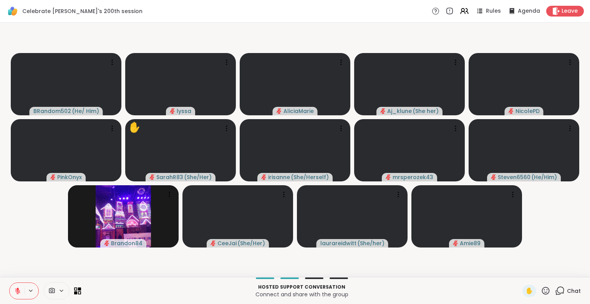
click at [541, 291] on icon at bounding box center [546, 291] width 10 height 10
click at [553, 270] on span "🌟" at bounding box center [557, 270] width 8 height 9
click at [541, 291] on icon at bounding box center [546, 291] width 10 height 10
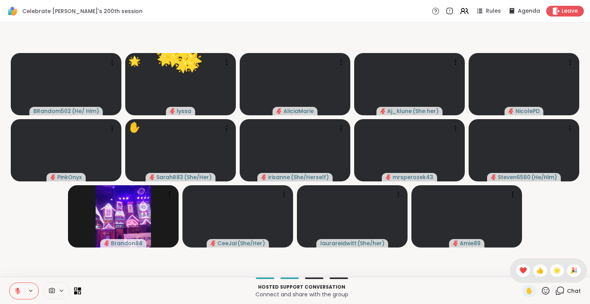
click at [519, 272] on span "❤️" at bounding box center [523, 270] width 8 height 9
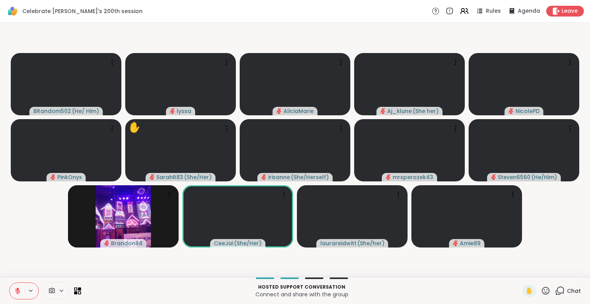
click at [541, 294] on icon at bounding box center [546, 291] width 10 height 10
click at [571, 275] on span "🎉" at bounding box center [574, 270] width 8 height 9
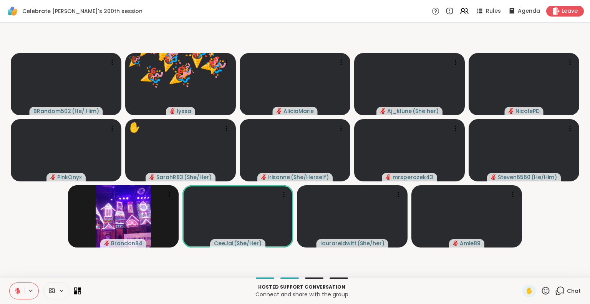
click at [542, 289] on icon at bounding box center [546, 291] width 10 height 10
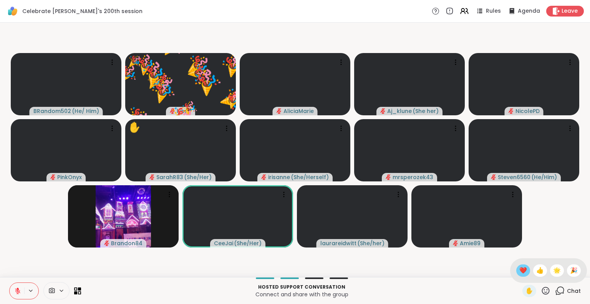
click at [519, 269] on span "❤️" at bounding box center [523, 270] width 8 height 9
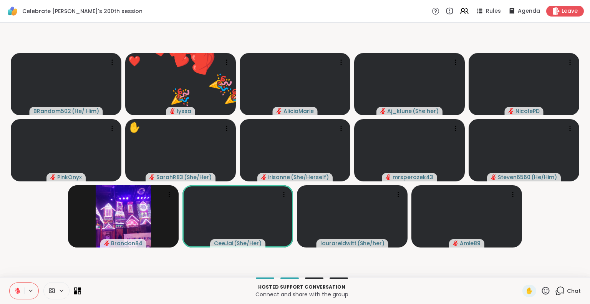
click at [542, 290] on icon at bounding box center [546, 290] width 8 height 8
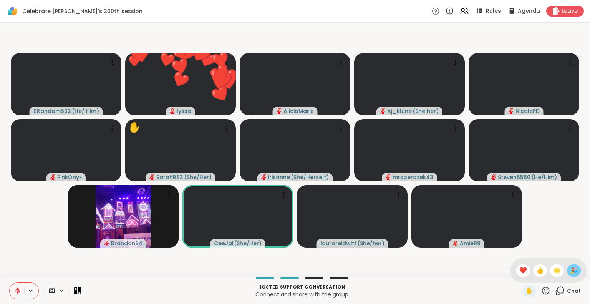
click at [571, 270] on span "🎉" at bounding box center [574, 270] width 8 height 9
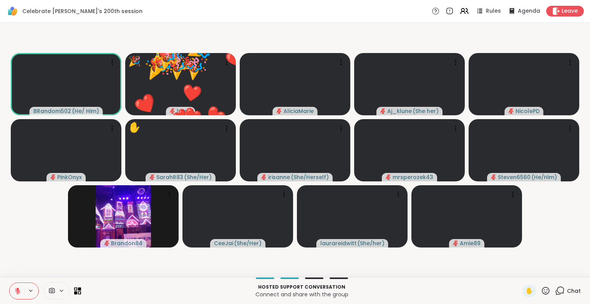
click at [542, 290] on icon at bounding box center [546, 291] width 10 height 10
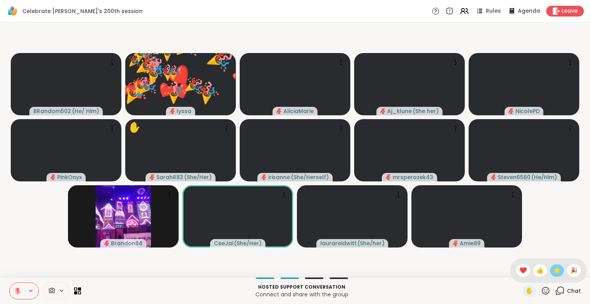
click at [553, 272] on span "🌟" at bounding box center [557, 270] width 8 height 9
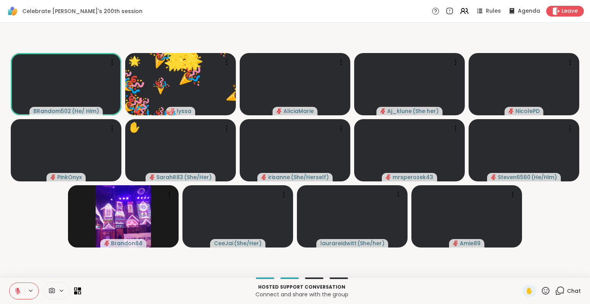
click at [542, 287] on icon at bounding box center [546, 291] width 10 height 10
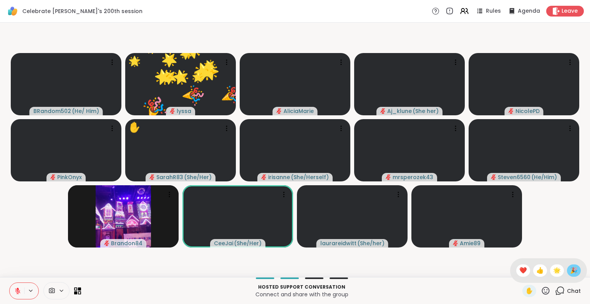
click at [573, 266] on div "🎉" at bounding box center [574, 270] width 14 height 12
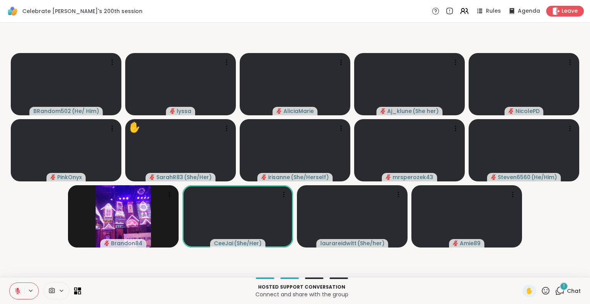
click at [541, 290] on icon at bounding box center [546, 291] width 10 height 10
click at [519, 269] on span "❤️" at bounding box center [523, 270] width 8 height 9
click at [542, 292] on icon at bounding box center [546, 290] width 8 height 8
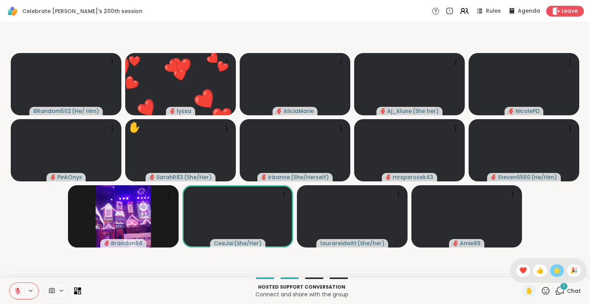
click at [553, 274] on span "🌟" at bounding box center [557, 270] width 8 height 9
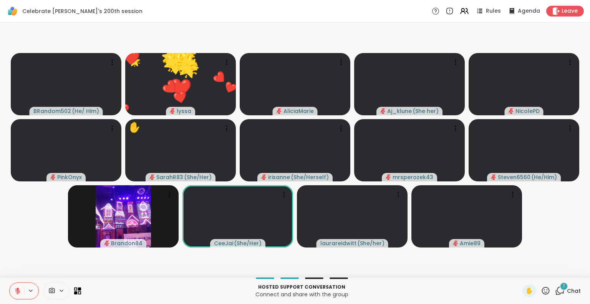
click at [541, 293] on icon at bounding box center [546, 291] width 10 height 10
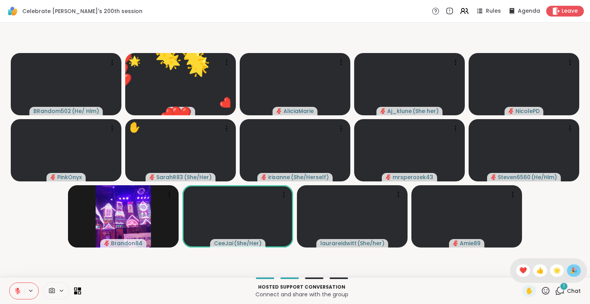
click at [570, 270] on span "🎉" at bounding box center [574, 270] width 8 height 9
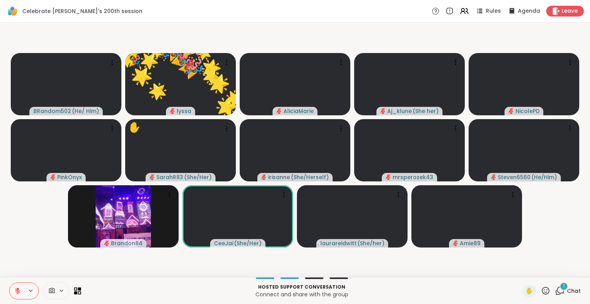
click at [541, 290] on icon at bounding box center [546, 291] width 10 height 10
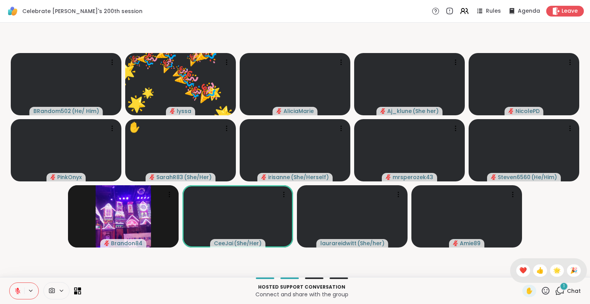
click at [519, 273] on span "❤️" at bounding box center [523, 270] width 8 height 9
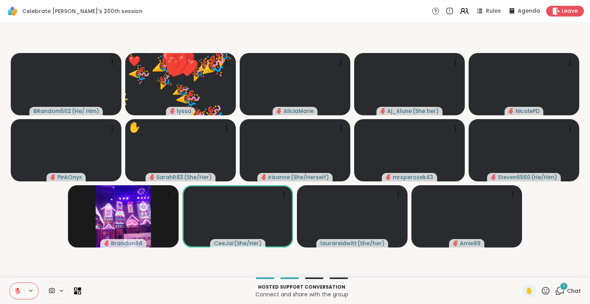
click at [541, 291] on icon at bounding box center [546, 291] width 10 height 10
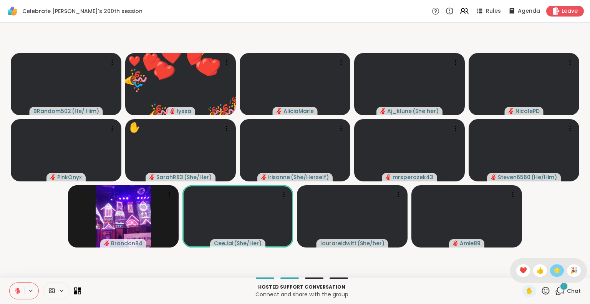
click at [553, 269] on span "🌟" at bounding box center [557, 270] width 8 height 9
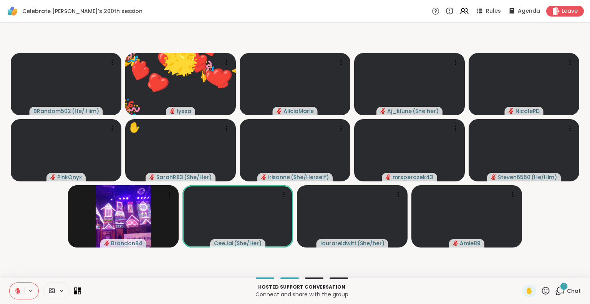
click at [541, 293] on icon at bounding box center [546, 291] width 10 height 10
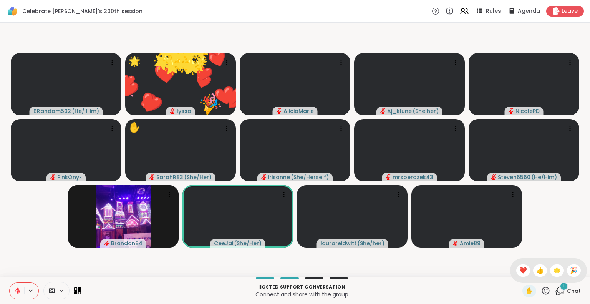
click at [570, 269] on span "🎉" at bounding box center [574, 270] width 8 height 9
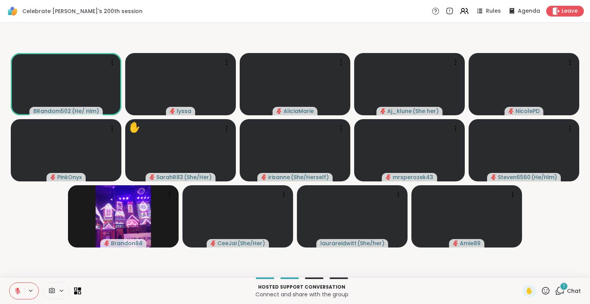
click at [560, 290] on div "1 Chat" at bounding box center [568, 291] width 26 height 12
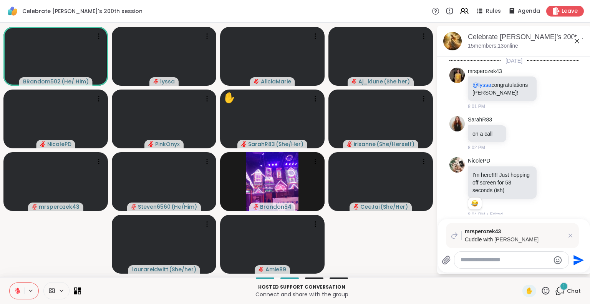
scroll to position [2039, 0]
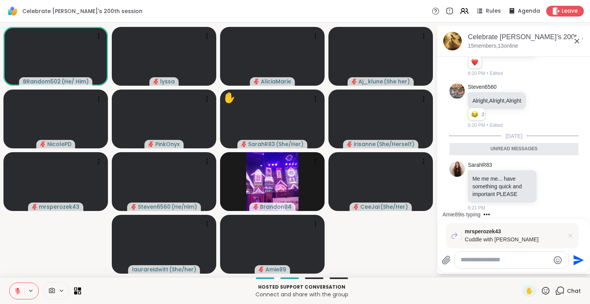
click at [570, 235] on icon at bounding box center [570, 235] width 4 height 4
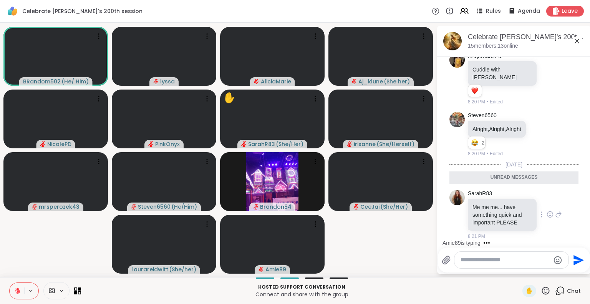
click at [546, 216] on icon at bounding box center [549, 214] width 7 height 8
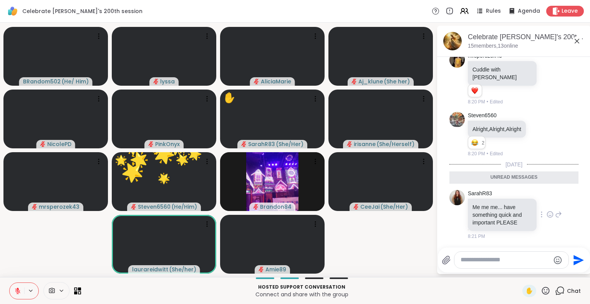
click at [543, 235] on div "SarahR83 Me me me... have something quick and important PLEASE 8:21 PM" at bounding box center [515, 215] width 94 height 50
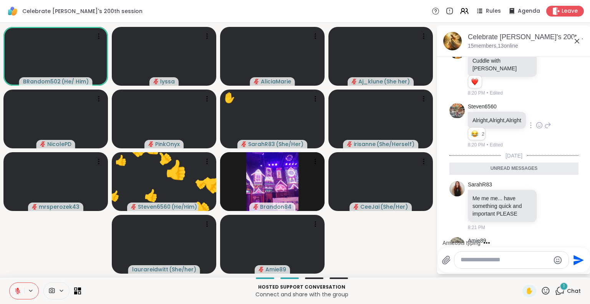
scroll to position [2048, 0]
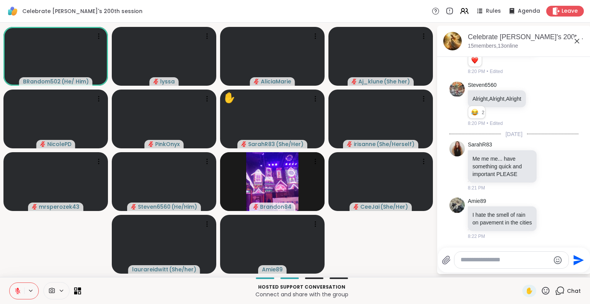
click at [577, 40] on icon at bounding box center [577, 41] width 5 height 5
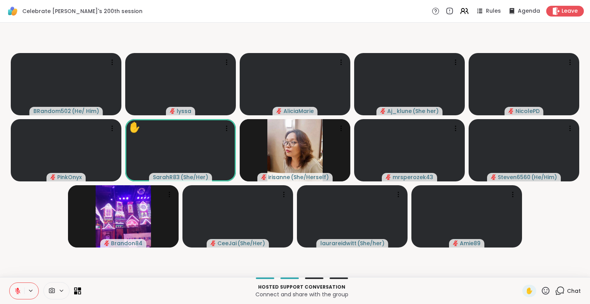
click at [542, 292] on icon at bounding box center [546, 290] width 8 height 8
click at [570, 272] on span "🎉" at bounding box center [574, 270] width 8 height 9
click at [541, 293] on icon at bounding box center [546, 291] width 10 height 10
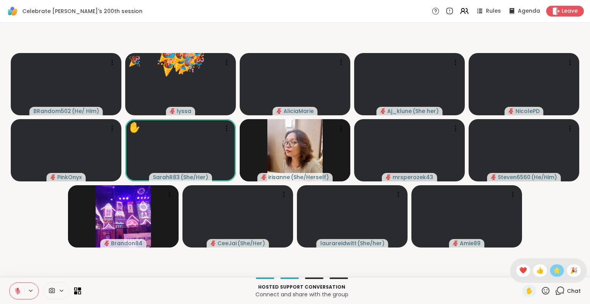
click at [553, 273] on span "🌟" at bounding box center [557, 270] width 8 height 9
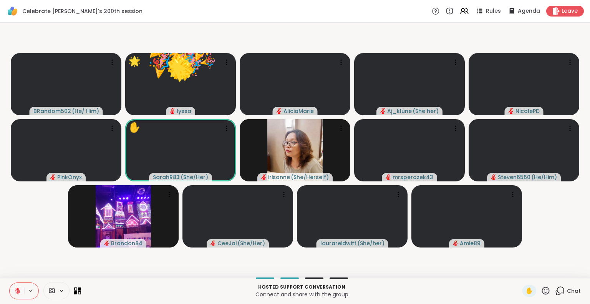
click at [541, 291] on icon at bounding box center [546, 291] width 10 height 10
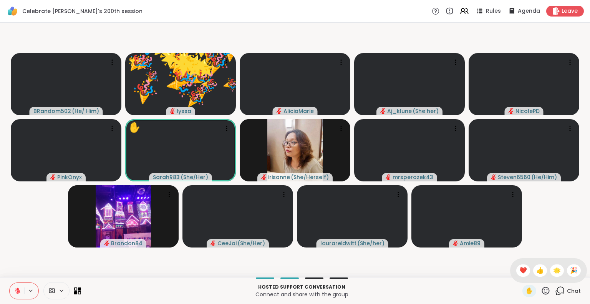
click at [519, 272] on span "❤️" at bounding box center [523, 270] width 8 height 9
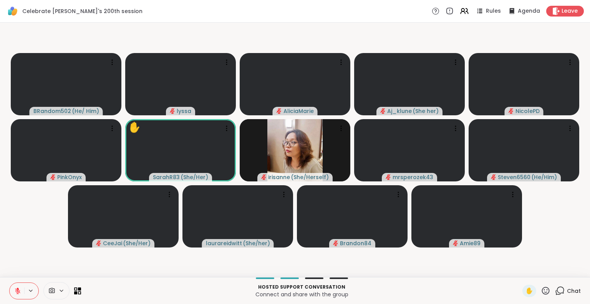
click at [14, 290] on icon at bounding box center [17, 290] width 7 height 7
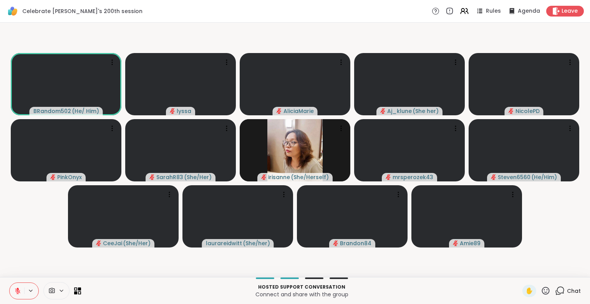
click at [20, 288] on icon at bounding box center [17, 290] width 7 height 7
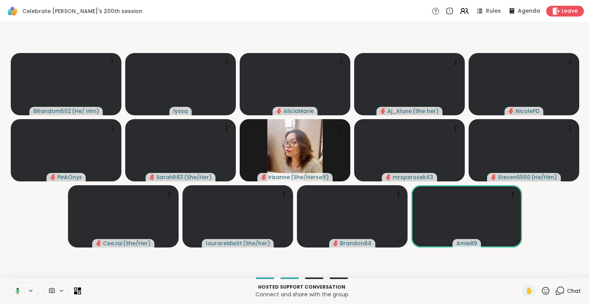
click at [15, 289] on icon at bounding box center [16, 290] width 7 height 7
click at [559, 293] on icon at bounding box center [560, 291] width 10 height 10
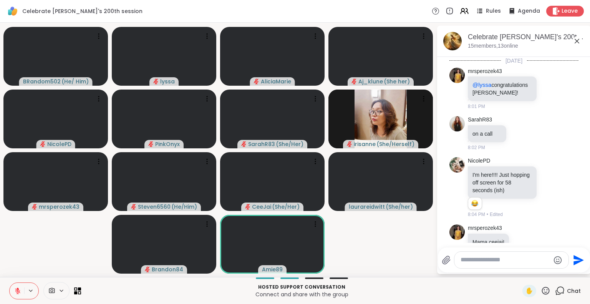
scroll to position [2040, 0]
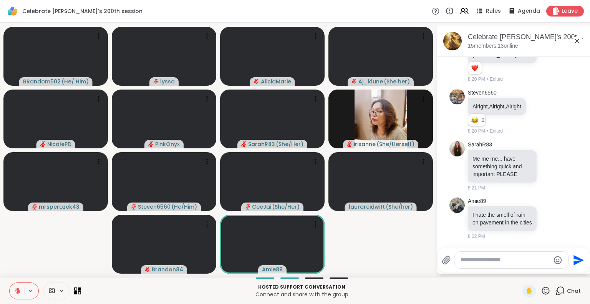
click at [506, 261] on textarea "Type your message" at bounding box center [504, 260] width 89 height 8
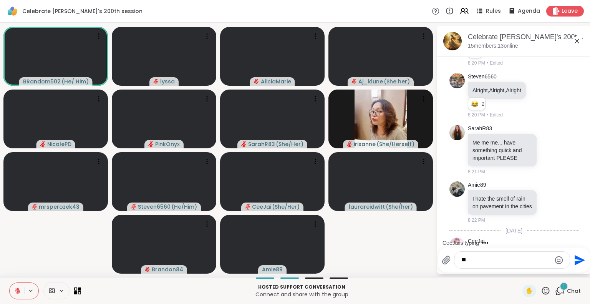
scroll to position [2149, 0]
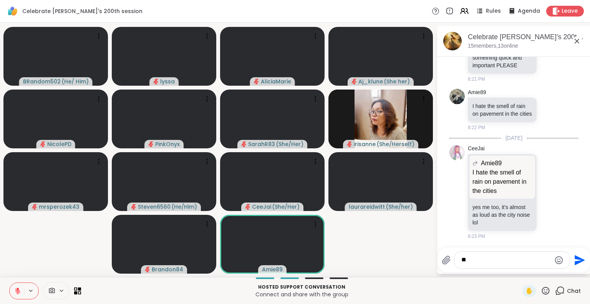
type textarea "*"
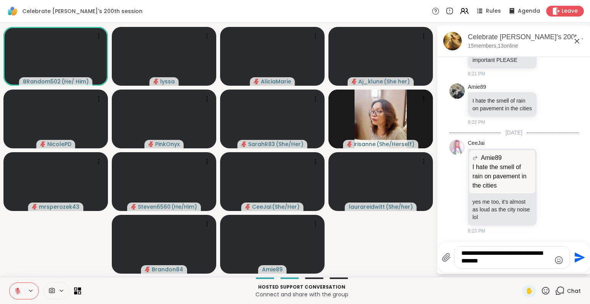
type textarea "**********"
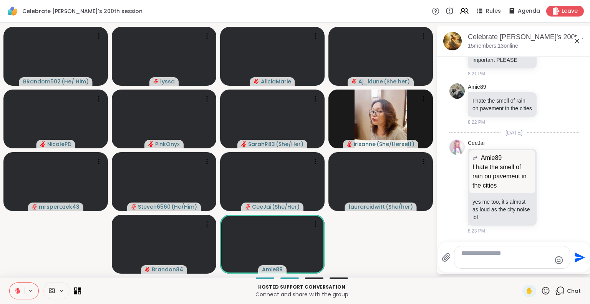
scroll to position [2205, 0]
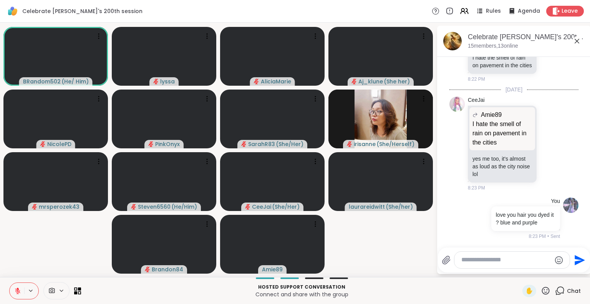
click at [541, 286] on icon at bounding box center [546, 291] width 10 height 10
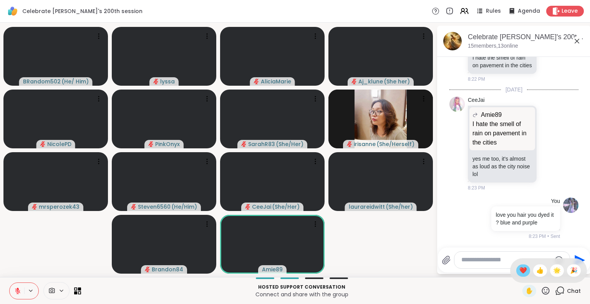
click at [519, 272] on span "❤️" at bounding box center [523, 270] width 8 height 9
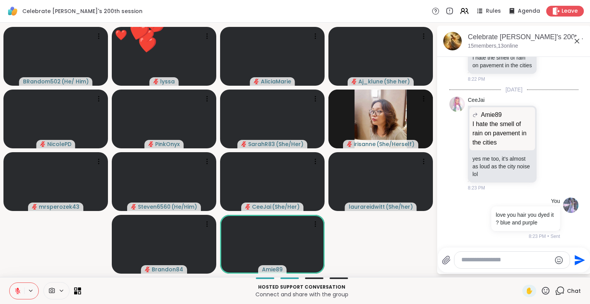
click at [542, 288] on icon at bounding box center [546, 290] width 8 height 8
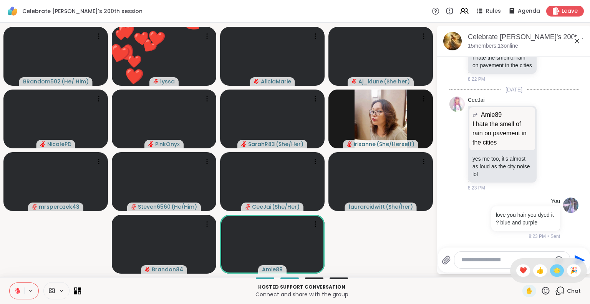
click at [553, 272] on span "🌟" at bounding box center [557, 270] width 8 height 9
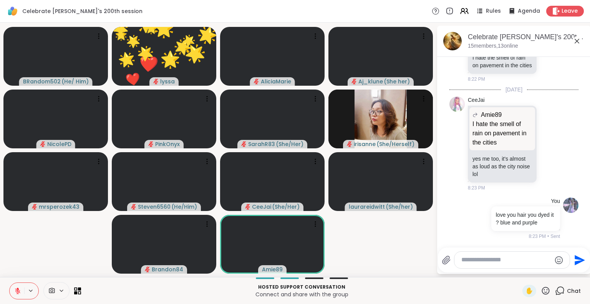
click at [542, 288] on icon at bounding box center [546, 290] width 8 height 8
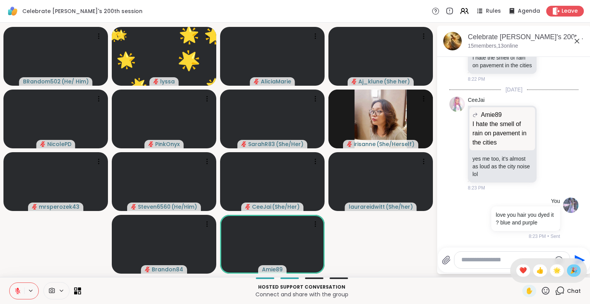
click at [573, 267] on div "🎉" at bounding box center [574, 270] width 14 height 12
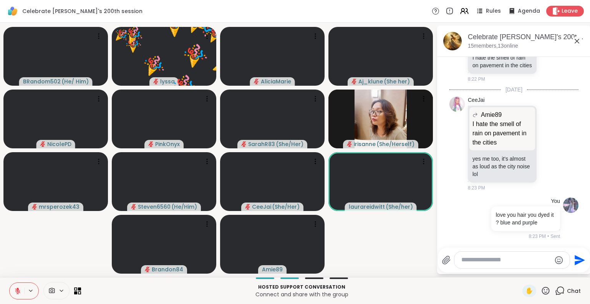
click at [542, 290] on icon at bounding box center [546, 291] width 10 height 10
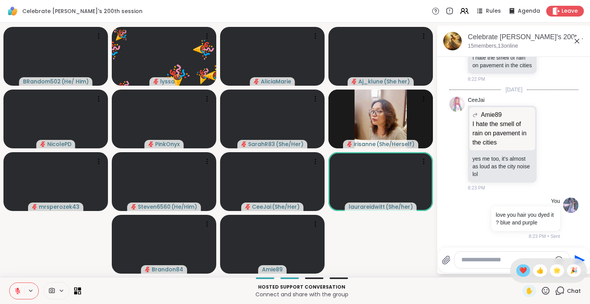
click at [519, 272] on span "❤️" at bounding box center [523, 270] width 8 height 9
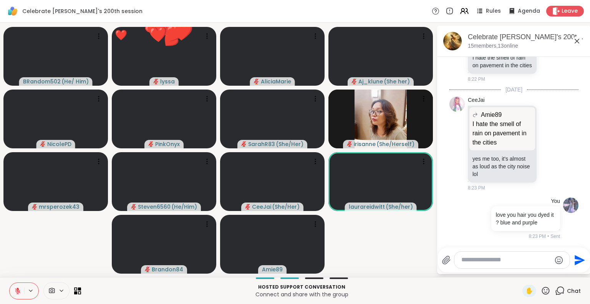
click at [541, 291] on icon at bounding box center [546, 291] width 10 height 10
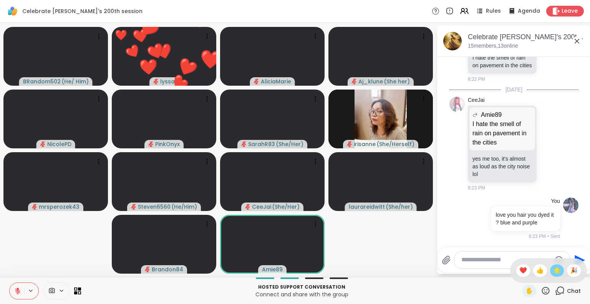
click at [553, 272] on span "🌟" at bounding box center [557, 270] width 8 height 9
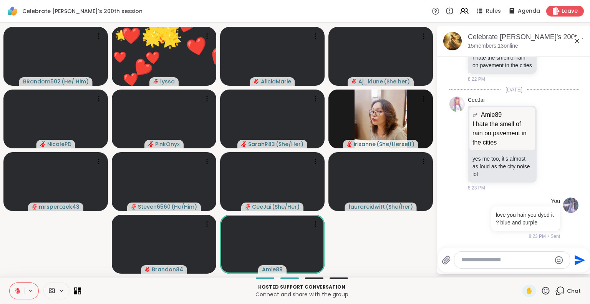
click at [541, 291] on icon at bounding box center [546, 291] width 10 height 10
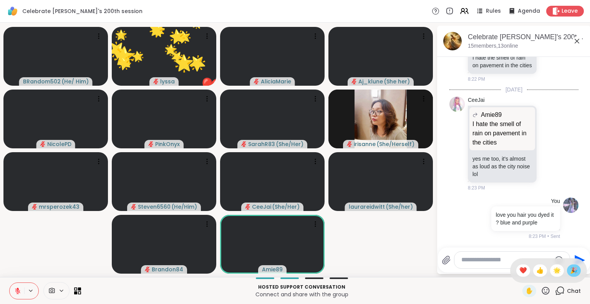
click at [570, 272] on span "🎉" at bounding box center [574, 270] width 8 height 9
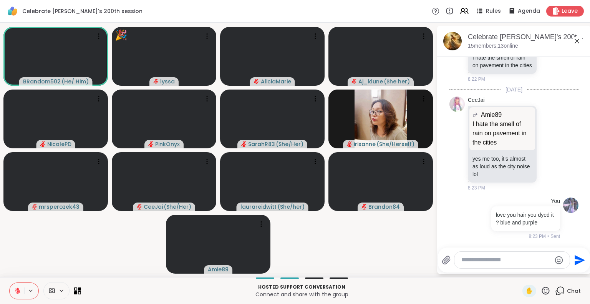
click at [542, 290] on icon at bounding box center [546, 290] width 8 height 8
click at [519, 271] on span "❤️" at bounding box center [523, 270] width 8 height 9
click at [541, 291] on icon at bounding box center [546, 291] width 10 height 10
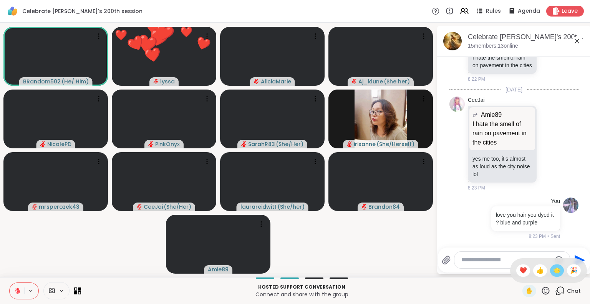
click at [553, 271] on span "🌟" at bounding box center [557, 270] width 8 height 9
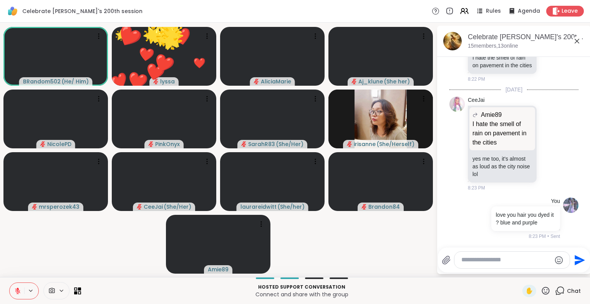
click at [541, 291] on icon at bounding box center [546, 291] width 10 height 10
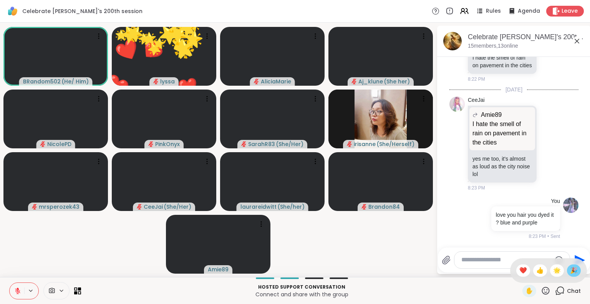
click at [570, 273] on span "🎉" at bounding box center [574, 270] width 8 height 9
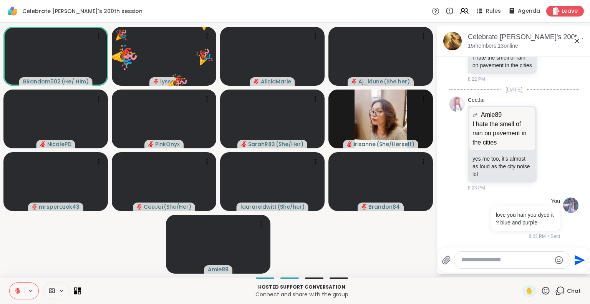
click at [579, 37] on icon at bounding box center [576, 40] width 9 height 9
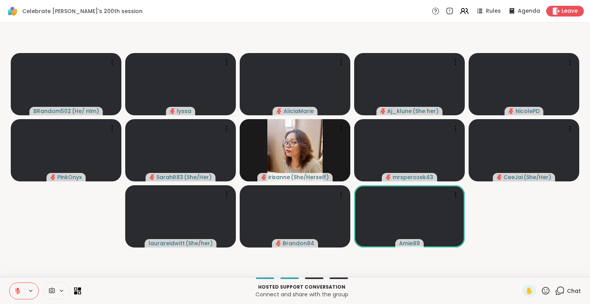
click at [544, 286] on icon at bounding box center [546, 291] width 10 height 10
click at [553, 265] on div "🌟" at bounding box center [557, 270] width 14 height 12
click at [541, 290] on icon at bounding box center [546, 291] width 10 height 10
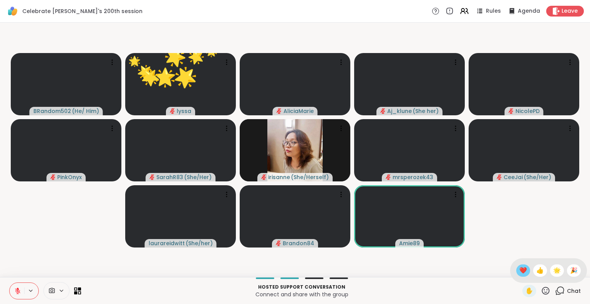
click at [516, 276] on div "❤️" at bounding box center [523, 270] width 14 height 12
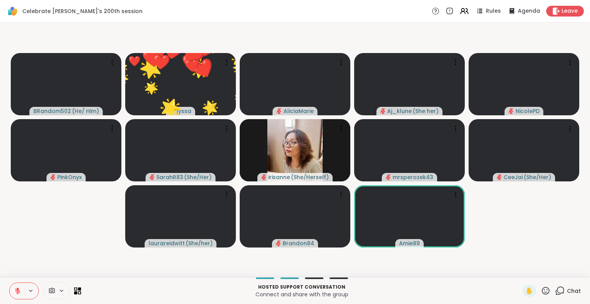
click at [541, 290] on icon at bounding box center [546, 291] width 10 height 10
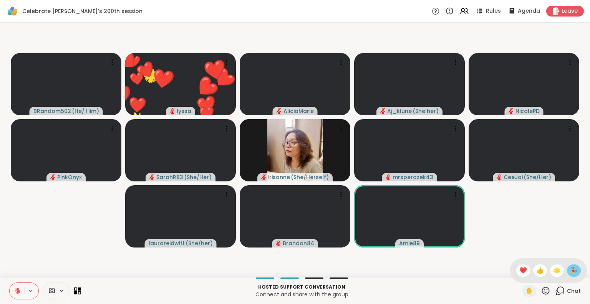
click at [570, 268] on span "🎉" at bounding box center [574, 270] width 8 height 9
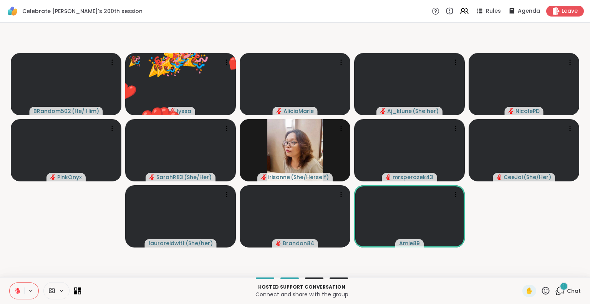
click at [541, 291] on icon at bounding box center [546, 291] width 10 height 10
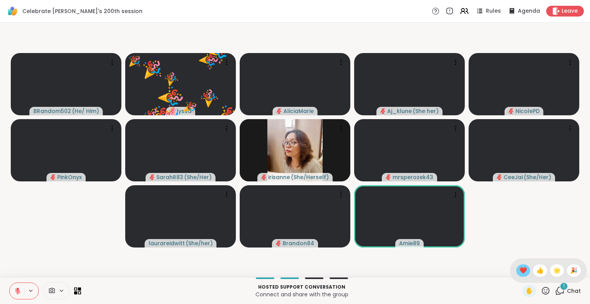
click at [519, 267] on span "❤️" at bounding box center [523, 270] width 8 height 9
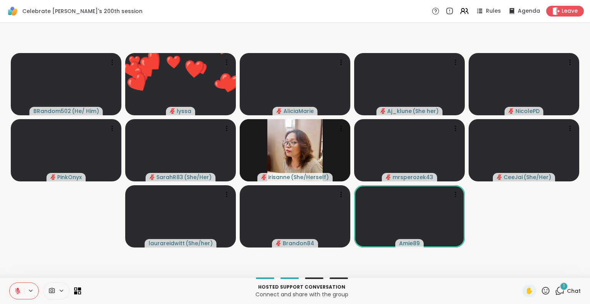
click at [560, 286] on div "1" at bounding box center [564, 286] width 8 height 8
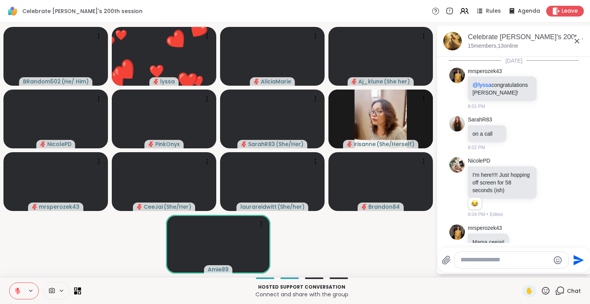
scroll to position [2272, 0]
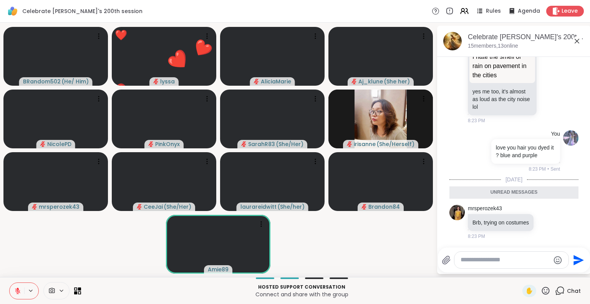
click at [518, 263] on textarea "Type your message" at bounding box center [504, 260] width 89 height 8
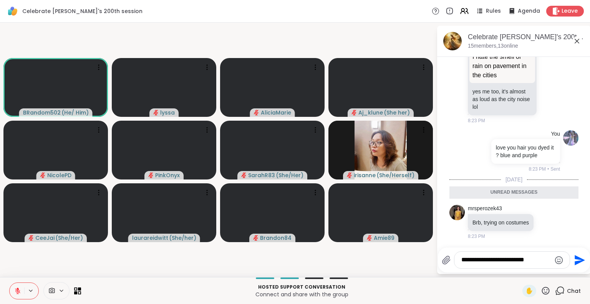
type textarea "**********"
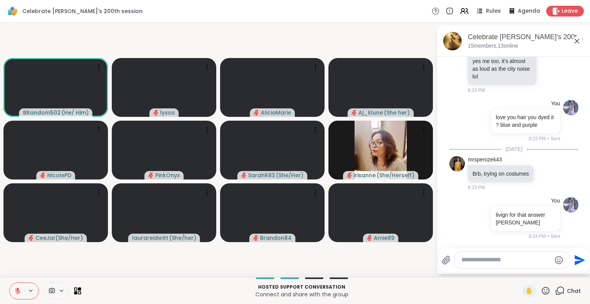
click at [578, 41] on icon at bounding box center [576, 40] width 9 height 9
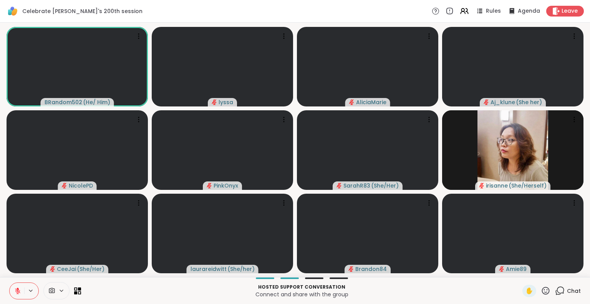
click at [541, 288] on icon at bounding box center [546, 291] width 10 height 10
click at [519, 273] on span "❤️" at bounding box center [523, 270] width 8 height 9
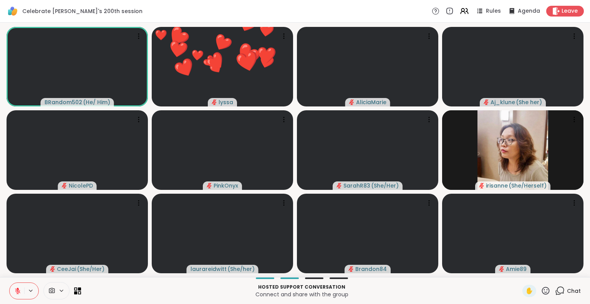
click at [542, 287] on icon at bounding box center [546, 290] width 8 height 8
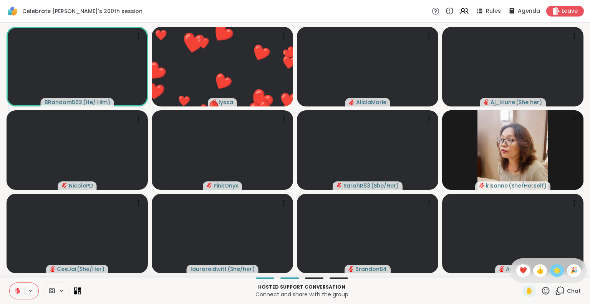
click at [553, 270] on span "🌟" at bounding box center [557, 270] width 8 height 9
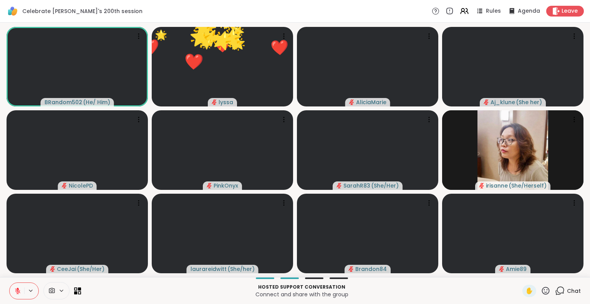
click at [541, 288] on icon at bounding box center [546, 291] width 10 height 10
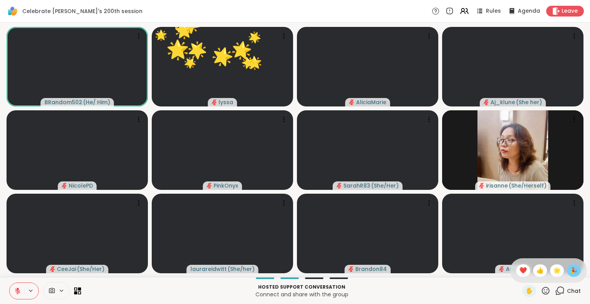
click at [568, 265] on div "🎉" at bounding box center [574, 270] width 14 height 12
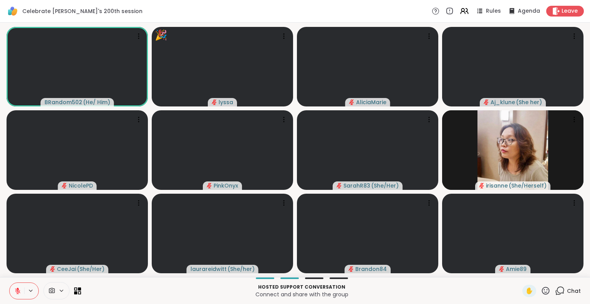
click at [15, 292] on icon at bounding box center [17, 290] width 7 height 7
click at [14, 293] on button at bounding box center [17, 291] width 15 height 16
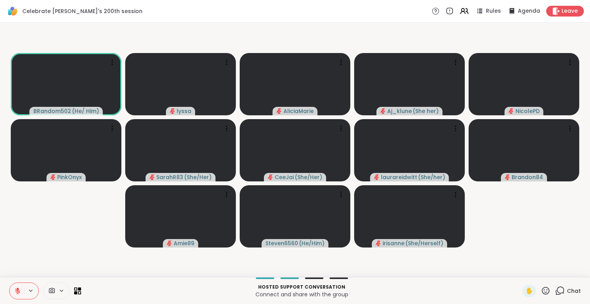
click at [542, 292] on icon at bounding box center [546, 290] width 8 height 8
click at [519, 267] on span "❤️" at bounding box center [523, 270] width 8 height 9
click at [541, 292] on icon at bounding box center [546, 291] width 10 height 10
click at [570, 270] on span "🎉" at bounding box center [574, 270] width 8 height 9
click at [542, 290] on icon at bounding box center [546, 290] width 8 height 8
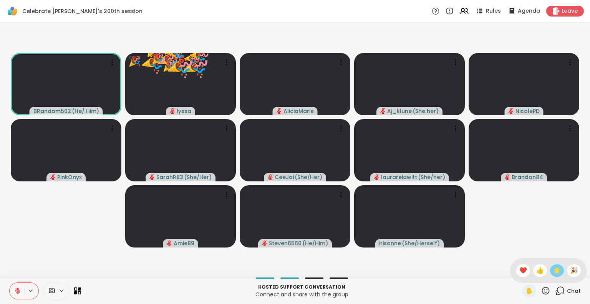
click at [553, 274] on span "🌟" at bounding box center [557, 270] width 8 height 9
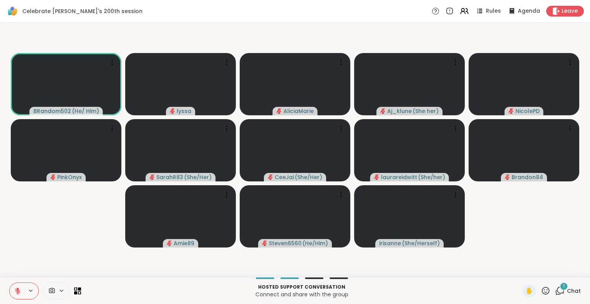
click at [541, 293] on icon at bounding box center [546, 291] width 10 height 10
click at [519, 270] on span "❤️" at bounding box center [523, 270] width 8 height 9
click at [541, 294] on icon at bounding box center [546, 291] width 10 height 10
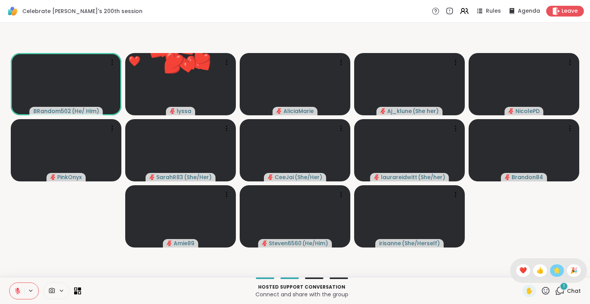
click at [553, 272] on span "🌟" at bounding box center [557, 270] width 8 height 9
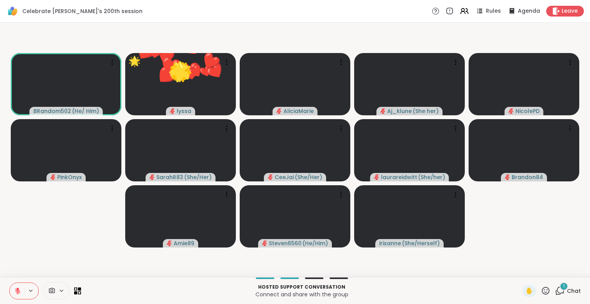
click at [542, 293] on icon at bounding box center [546, 290] width 8 height 8
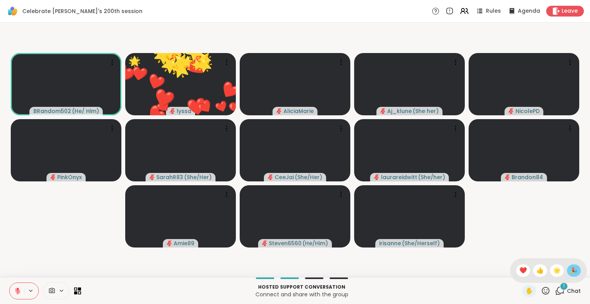
click at [570, 272] on span "🎉" at bounding box center [574, 270] width 8 height 9
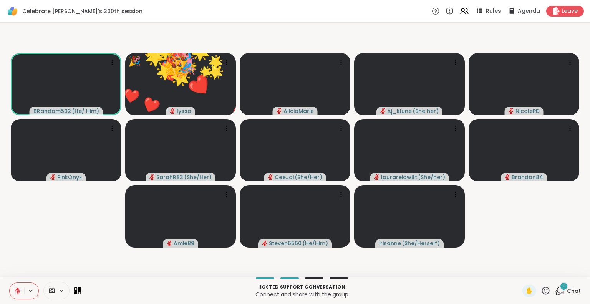
click at [541, 291] on icon at bounding box center [546, 291] width 10 height 10
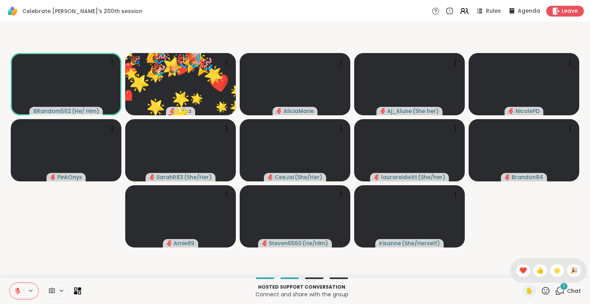
click at [519, 274] on span "❤️" at bounding box center [523, 270] width 8 height 9
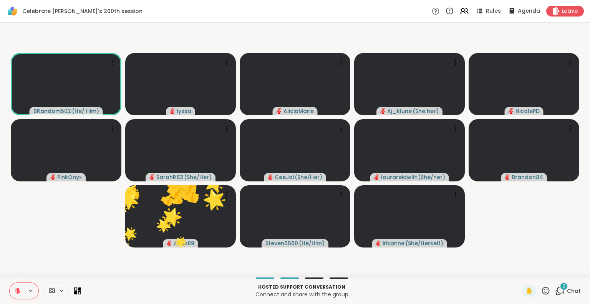
click at [541, 293] on icon at bounding box center [546, 291] width 10 height 10
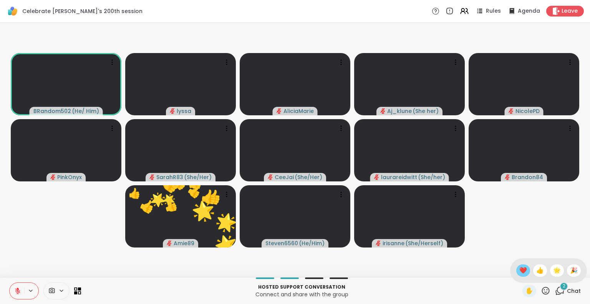
click at [519, 272] on span "❤️" at bounding box center [523, 270] width 8 height 9
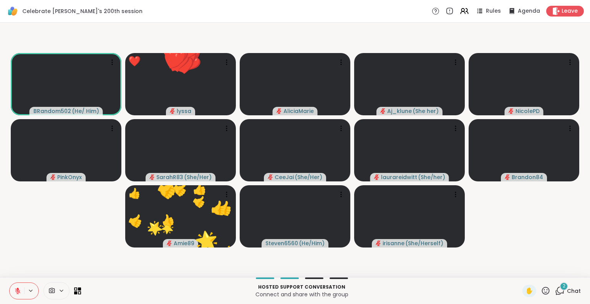
click at [542, 293] on icon at bounding box center [546, 290] width 8 height 8
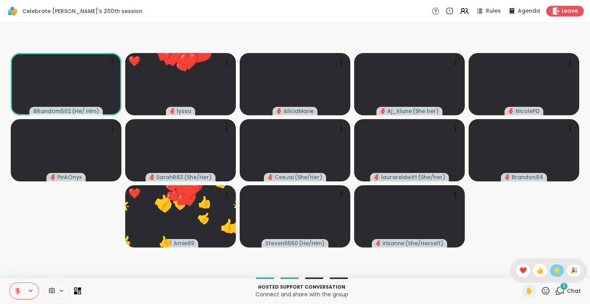
click at [553, 272] on span "🌟" at bounding box center [557, 270] width 8 height 9
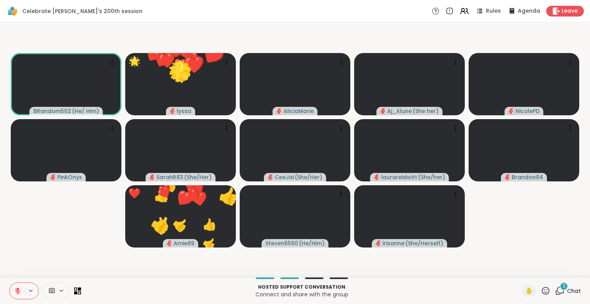
click at [542, 292] on icon at bounding box center [546, 290] width 8 height 8
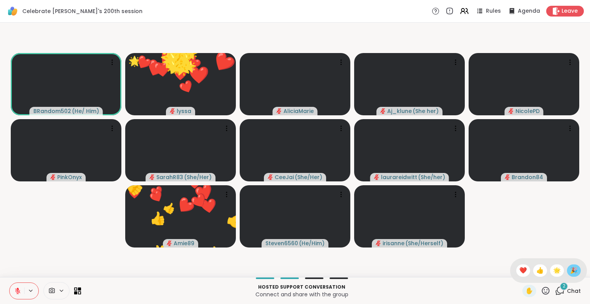
click at [570, 269] on span "🎉" at bounding box center [574, 270] width 8 height 9
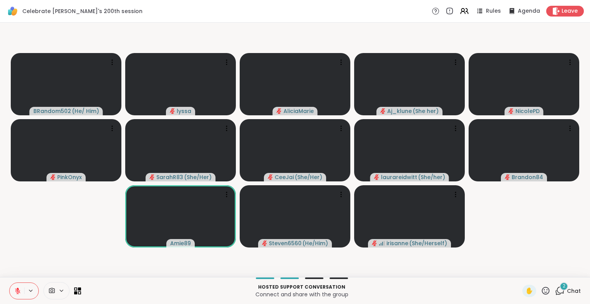
click at [541, 291] on icon at bounding box center [546, 291] width 10 height 10
click at [516, 271] on div "❤️" at bounding box center [523, 270] width 14 height 12
click at [541, 290] on icon at bounding box center [546, 291] width 10 height 10
click at [520, 249] on video-player-container "BRandom502 ( He/ Him ) lyssa AliciaMarie Aj_klune ( She her ) NicolePD PinkOnyx…" at bounding box center [295, 150] width 581 height 248
click at [541, 288] on icon at bounding box center [546, 291] width 10 height 10
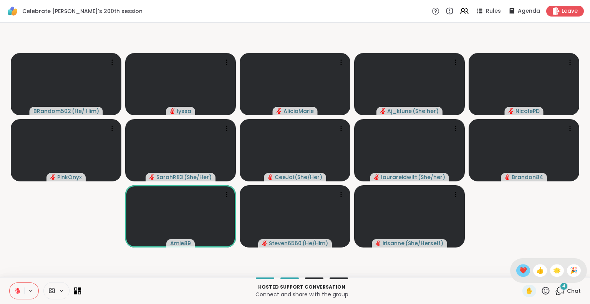
click at [519, 268] on span "❤️" at bounding box center [523, 270] width 8 height 9
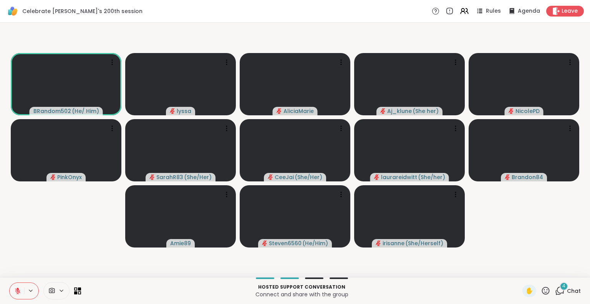
click at [542, 288] on icon at bounding box center [546, 290] width 8 height 8
click at [519, 270] on span "❤️" at bounding box center [523, 270] width 8 height 9
click at [541, 286] on icon at bounding box center [546, 291] width 10 height 10
click at [553, 269] on span "🌟" at bounding box center [557, 270] width 8 height 9
click at [541, 289] on icon at bounding box center [546, 291] width 10 height 10
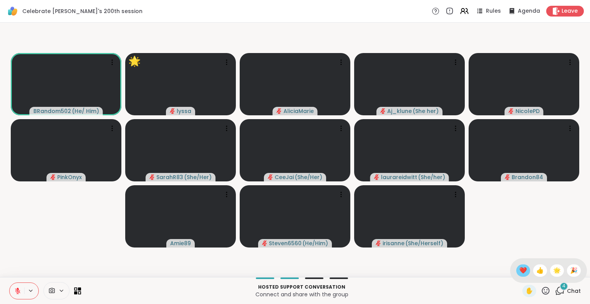
click at [519, 271] on span "❤️" at bounding box center [523, 270] width 8 height 9
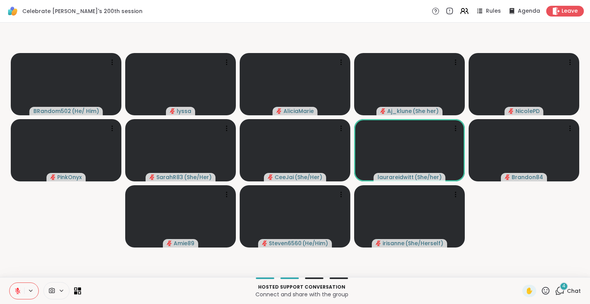
click at [15, 288] on icon at bounding box center [17, 290] width 5 height 5
click at [18, 289] on icon at bounding box center [17, 290] width 7 height 7
click at [541, 293] on icon at bounding box center [546, 291] width 10 height 10
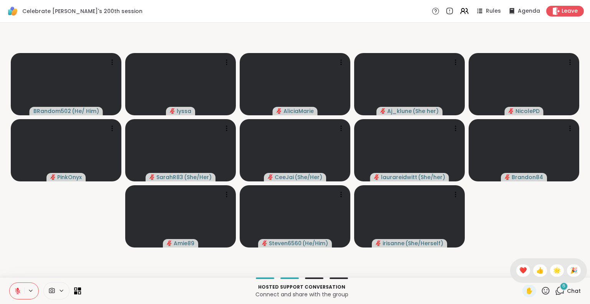
click at [519, 269] on span "❤️" at bounding box center [523, 270] width 8 height 9
click at [15, 291] on icon at bounding box center [17, 290] width 7 height 7
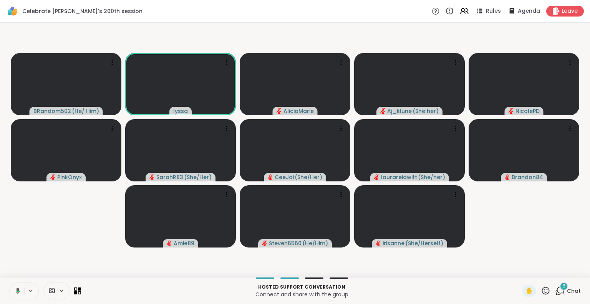
click at [18, 286] on button at bounding box center [16, 291] width 16 height 16
click at [558, 296] on div "6 Chat" at bounding box center [568, 291] width 26 height 12
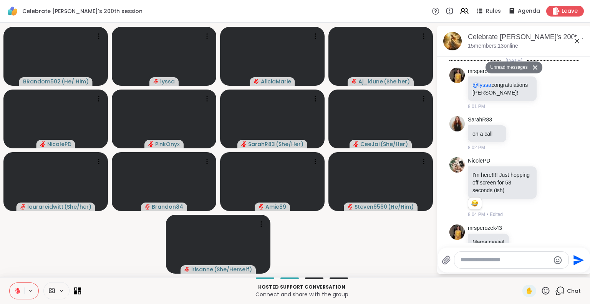
scroll to position [2598, 0]
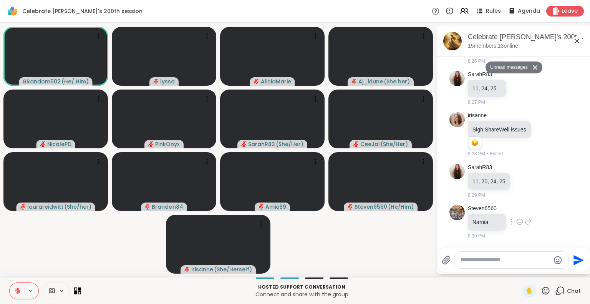
click at [519, 220] on icon at bounding box center [519, 222] width 7 height 8
click at [517, 207] on div "Select Reaction: Heart" at bounding box center [519, 209] width 7 height 7
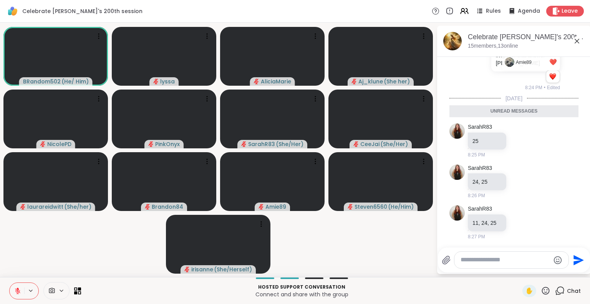
scroll to position [2609, 0]
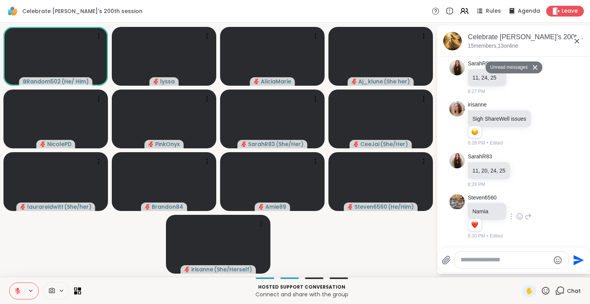
click at [578, 41] on icon at bounding box center [576, 40] width 9 height 9
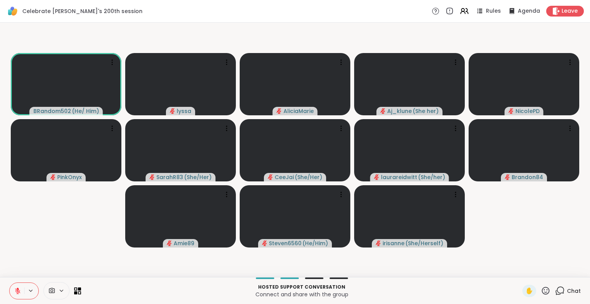
click at [541, 288] on icon at bounding box center [546, 291] width 10 height 10
click at [519, 270] on span "❤️" at bounding box center [523, 270] width 8 height 9
click at [542, 288] on icon at bounding box center [546, 290] width 8 height 8
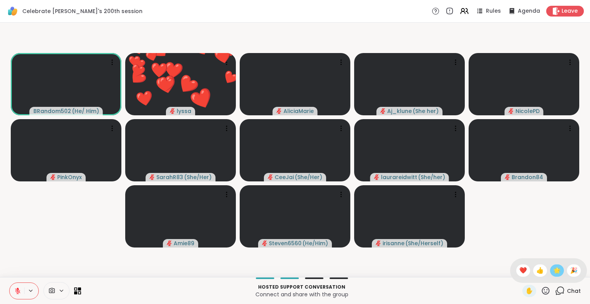
click at [553, 271] on span "🌟" at bounding box center [557, 270] width 8 height 9
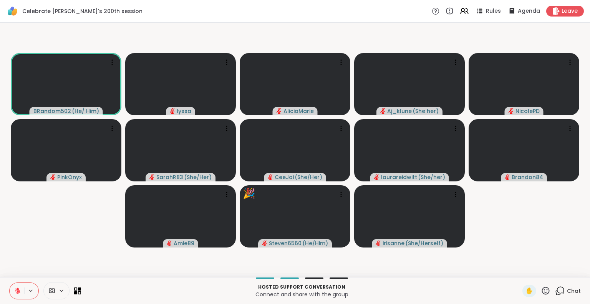
click at [7, 281] on div "Hosted support conversation Connect and share with the group ✋ Chat" at bounding box center [295, 290] width 590 height 27
click at [543, 290] on icon at bounding box center [546, 291] width 10 height 10
click at [519, 269] on span "❤️" at bounding box center [523, 270] width 8 height 9
click at [541, 289] on icon at bounding box center [546, 291] width 10 height 10
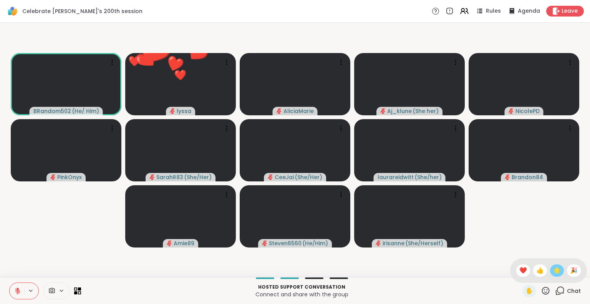
click at [553, 272] on span "🌟" at bounding box center [557, 270] width 8 height 9
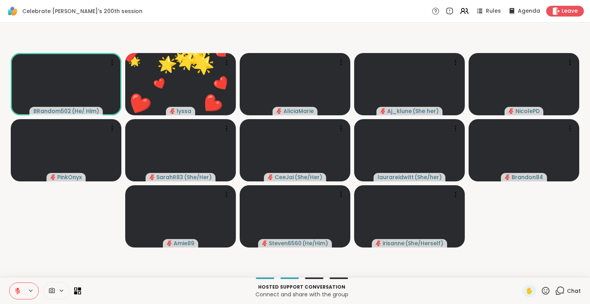
click at [541, 289] on icon at bounding box center [546, 291] width 10 height 10
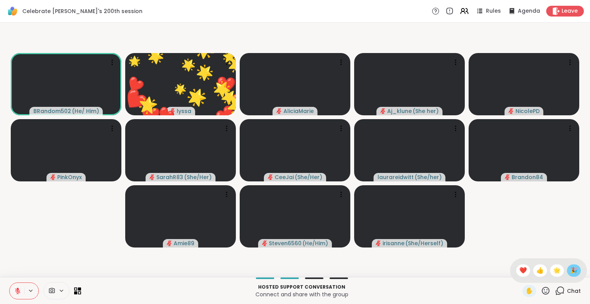
click at [570, 269] on span "🎉" at bounding box center [574, 270] width 8 height 9
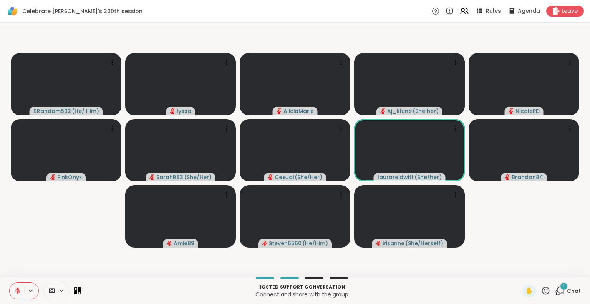
click at [541, 294] on icon at bounding box center [546, 291] width 10 height 10
click at [519, 273] on span "❤️" at bounding box center [523, 270] width 8 height 9
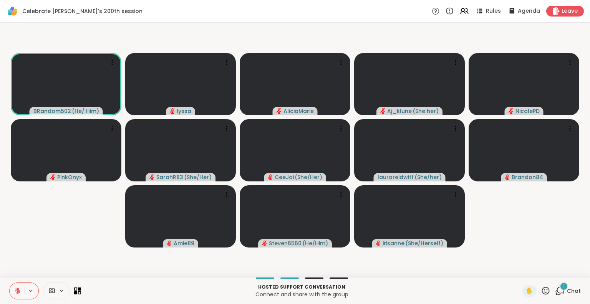
click at [541, 291] on icon at bounding box center [546, 291] width 10 height 10
click at [519, 270] on span "❤️" at bounding box center [523, 270] width 8 height 9
click at [541, 291] on icon at bounding box center [546, 291] width 10 height 10
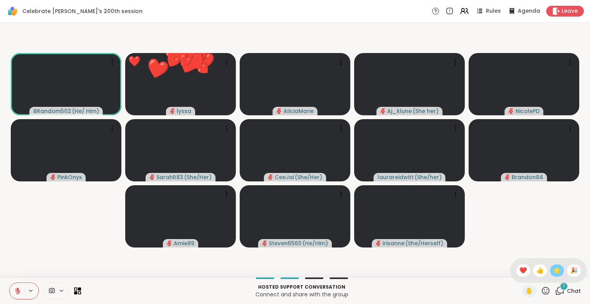
click at [553, 270] on span "🌟" at bounding box center [557, 270] width 8 height 9
click at [542, 292] on icon at bounding box center [546, 290] width 8 height 8
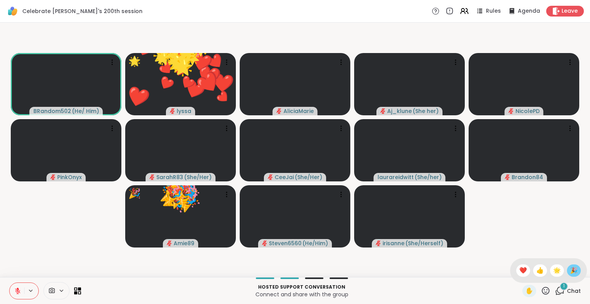
click at [567, 270] on div "🎉" at bounding box center [574, 270] width 14 height 12
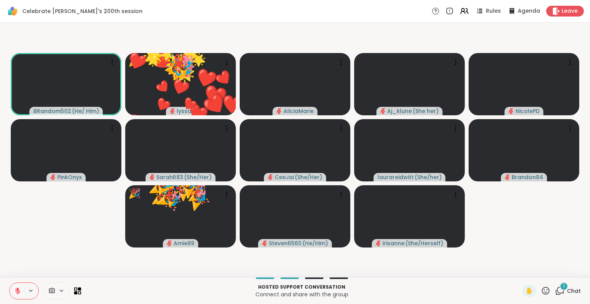
click at [542, 294] on icon at bounding box center [546, 291] width 10 height 10
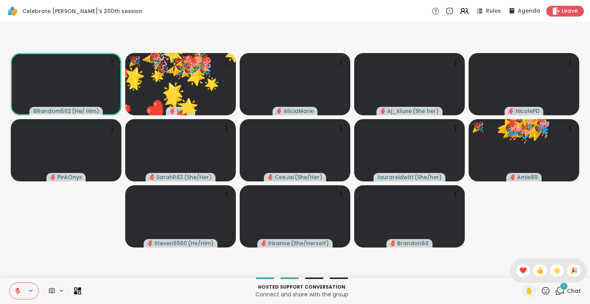
click at [519, 272] on span "❤️" at bounding box center [523, 270] width 8 height 9
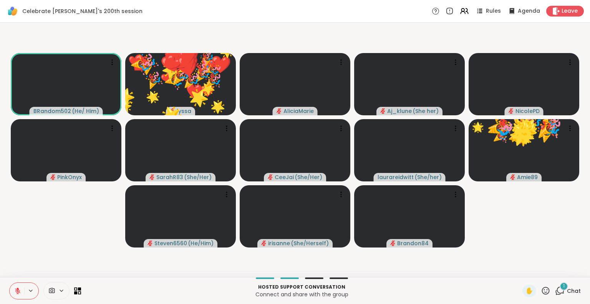
click at [541, 290] on icon at bounding box center [546, 291] width 10 height 10
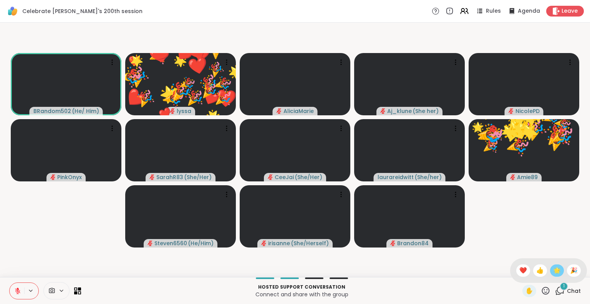
click at [553, 271] on span "🌟" at bounding box center [557, 270] width 8 height 9
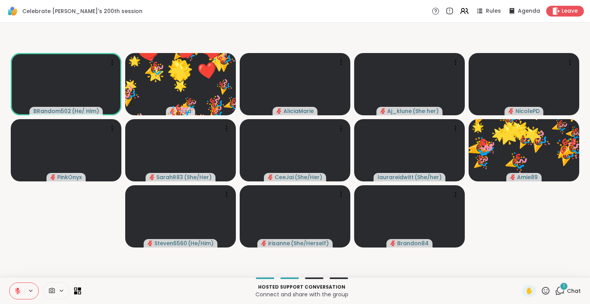
click at [541, 292] on icon at bounding box center [546, 291] width 10 height 10
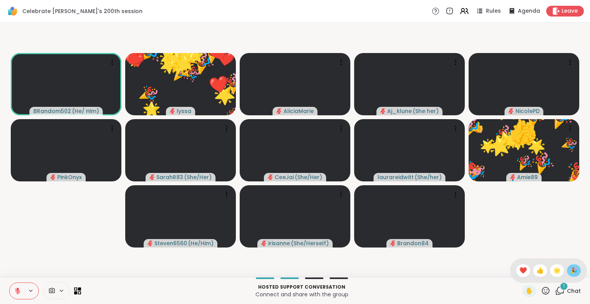
click at [570, 270] on span "🎉" at bounding box center [574, 270] width 8 height 9
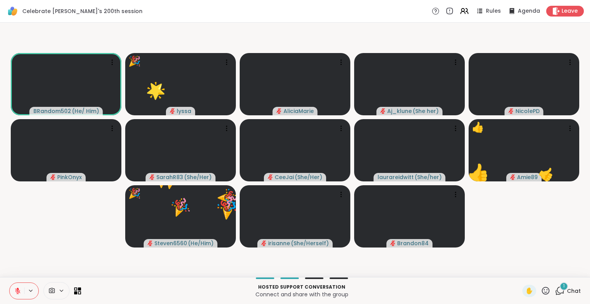
click at [14, 282] on div at bounding box center [24, 290] width 30 height 17
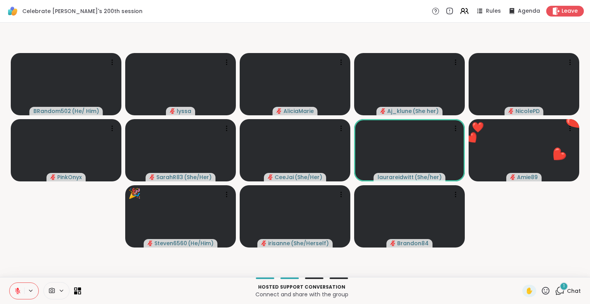
click at [542, 292] on icon at bounding box center [546, 290] width 8 height 8
click at [519, 272] on span "❤️" at bounding box center [523, 270] width 8 height 9
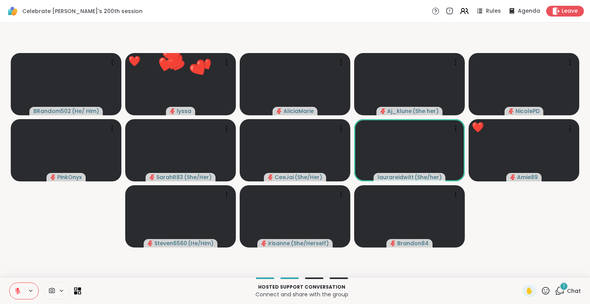
click at [541, 289] on icon at bounding box center [546, 291] width 10 height 10
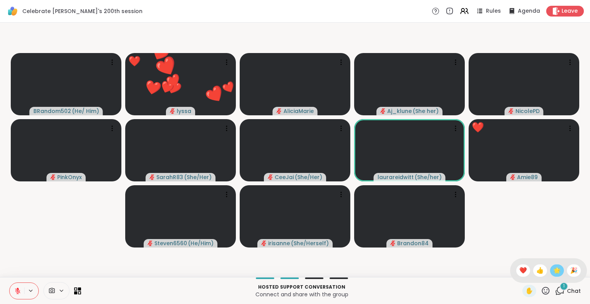
click at [553, 268] on span "🌟" at bounding box center [557, 270] width 8 height 9
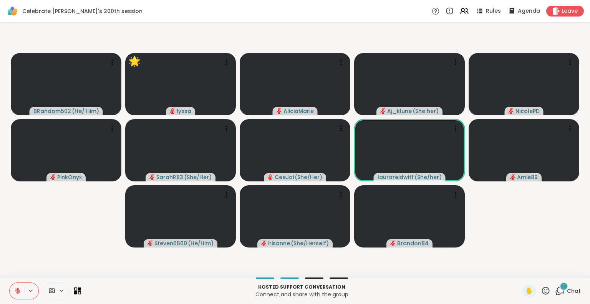
click at [11, 290] on button at bounding box center [17, 291] width 15 height 16
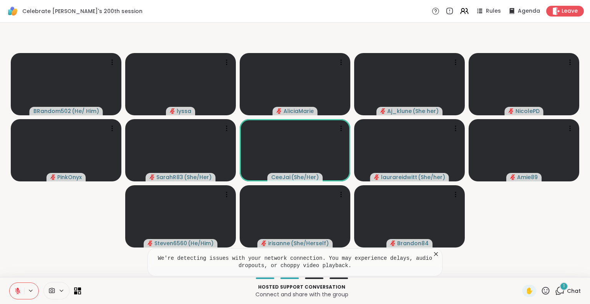
click at [542, 294] on icon at bounding box center [546, 290] width 8 height 8
click at [519, 272] on span "❤️" at bounding box center [523, 270] width 8 height 9
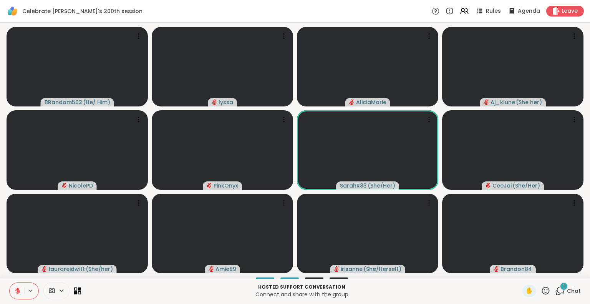
click at [559, 291] on icon at bounding box center [560, 291] width 10 height 10
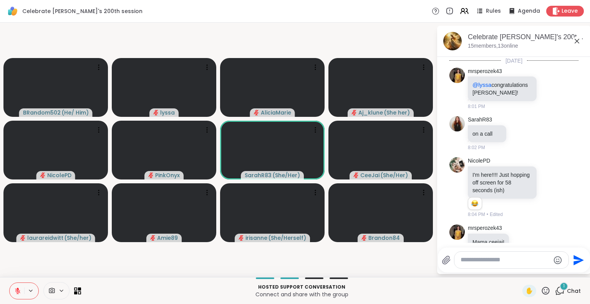
scroll to position [2650, 0]
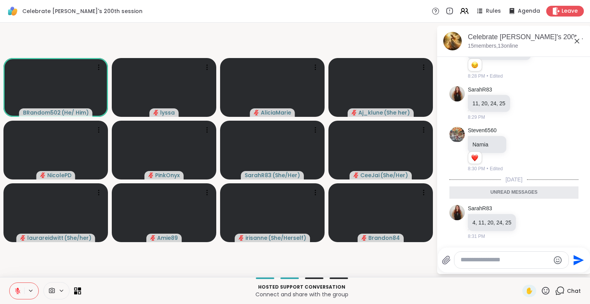
click at [578, 41] on icon at bounding box center [576, 40] width 9 height 9
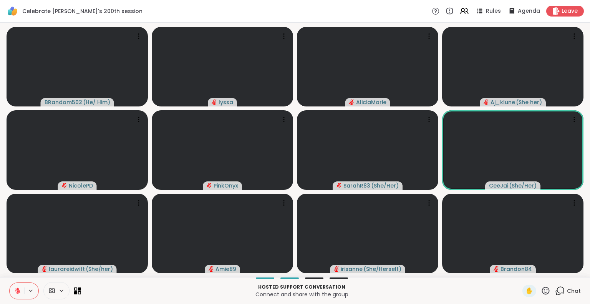
click at [543, 289] on icon at bounding box center [546, 291] width 10 height 10
click at [519, 268] on span "❤️" at bounding box center [523, 270] width 8 height 9
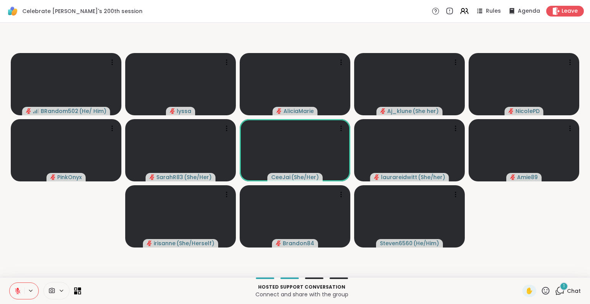
click at [542, 296] on div "✋" at bounding box center [536, 291] width 28 height 12
click at [542, 287] on icon at bounding box center [546, 290] width 8 height 8
click at [516, 265] on div "❤️" at bounding box center [523, 270] width 14 height 12
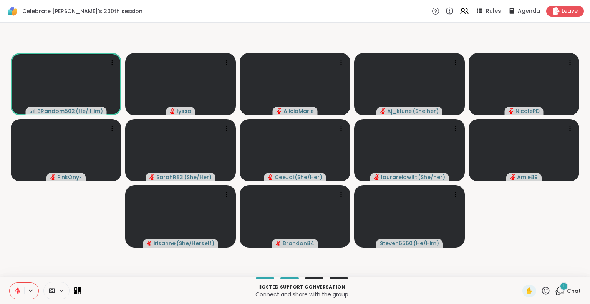
click at [541, 290] on icon at bounding box center [546, 291] width 10 height 10
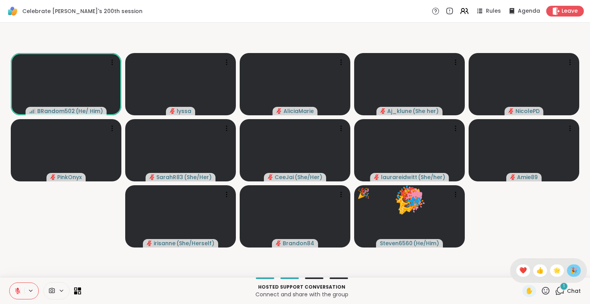
click at [570, 270] on span "🎉" at bounding box center [574, 270] width 8 height 9
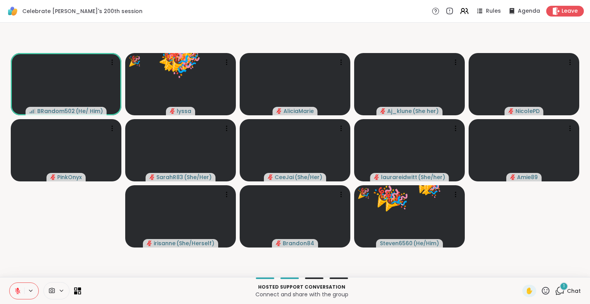
click at [541, 290] on icon at bounding box center [546, 291] width 10 height 10
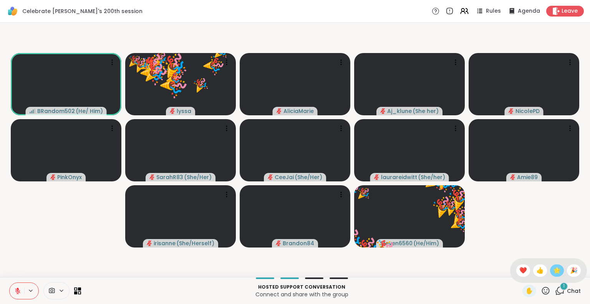
click at [553, 273] on span "🌟" at bounding box center [557, 270] width 8 height 9
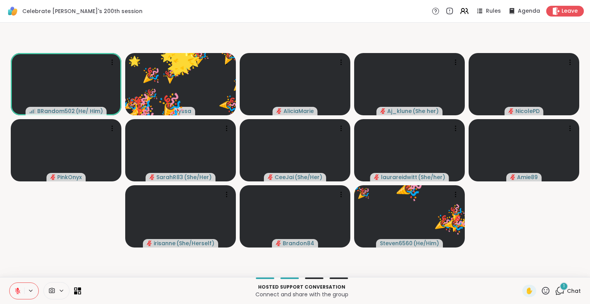
click at [541, 288] on icon at bounding box center [546, 291] width 10 height 10
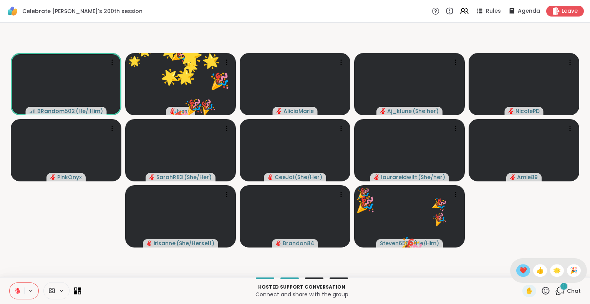
click at [519, 268] on span "❤️" at bounding box center [523, 270] width 8 height 9
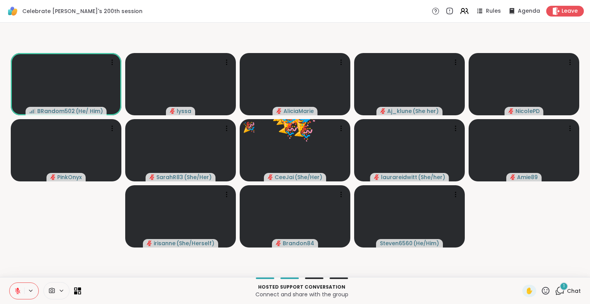
click at [17, 290] on icon at bounding box center [17, 290] width 5 height 5
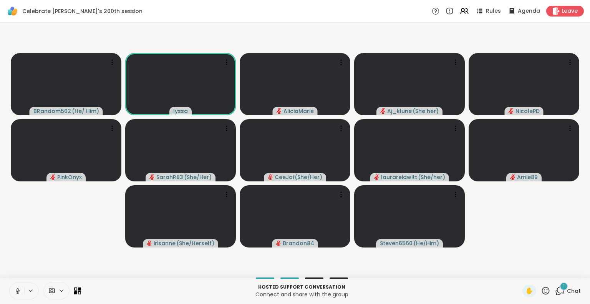
click at [560, 295] on div "1 Chat" at bounding box center [568, 291] width 26 height 12
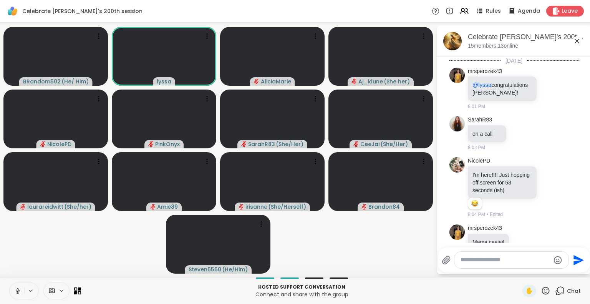
scroll to position [2691, 0]
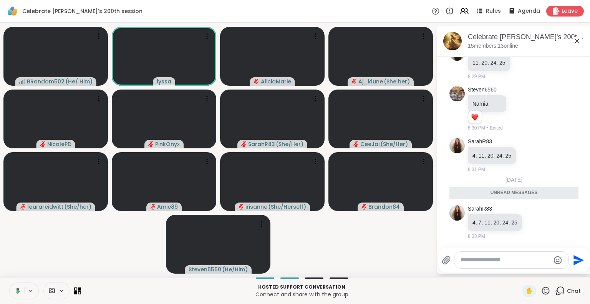
click at [575, 44] on icon at bounding box center [576, 40] width 9 height 9
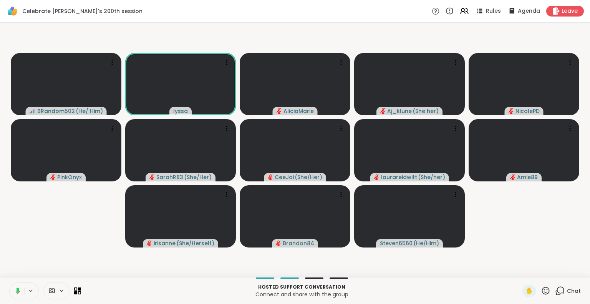
click at [12, 294] on button at bounding box center [16, 291] width 16 height 16
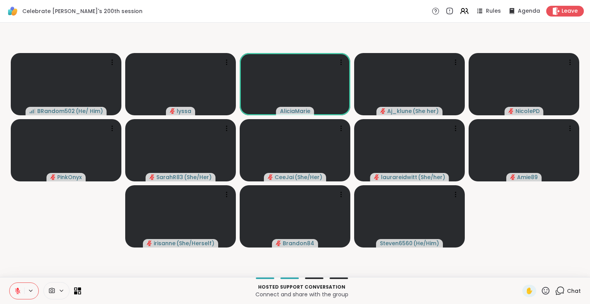
click at [16, 294] on icon at bounding box center [17, 290] width 7 height 7
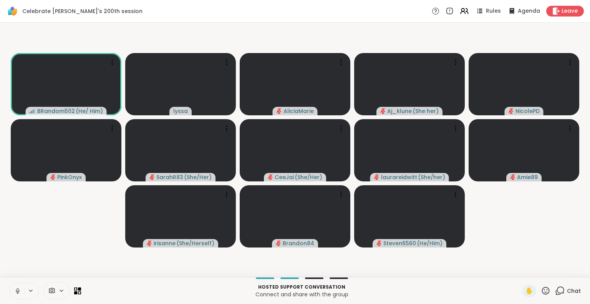
click at [18, 286] on button at bounding box center [17, 291] width 15 height 16
click at [17, 288] on icon at bounding box center [18, 288] width 2 height 3
click at [18, 286] on button at bounding box center [17, 291] width 15 height 16
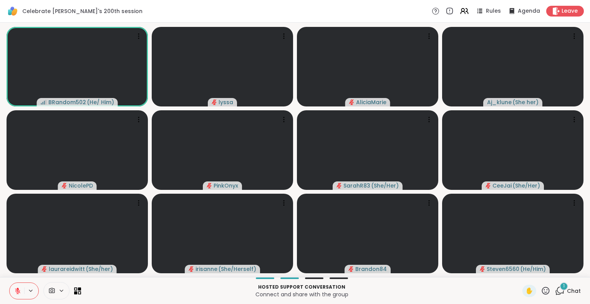
click at [542, 291] on icon at bounding box center [546, 291] width 10 height 10
click at [519, 272] on span "❤️" at bounding box center [523, 270] width 8 height 9
click at [541, 291] on icon at bounding box center [546, 291] width 10 height 10
click at [553, 270] on span "🌟" at bounding box center [557, 270] width 8 height 9
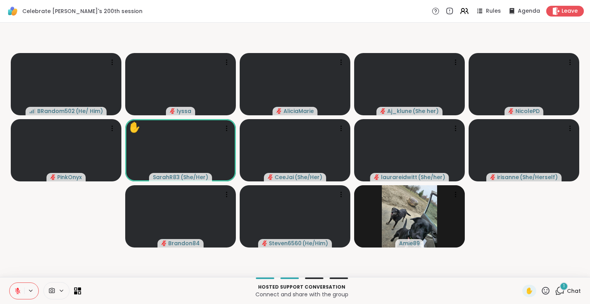
click at [541, 290] on icon at bounding box center [546, 291] width 10 height 10
click at [519, 270] on span "❤️" at bounding box center [523, 270] width 8 height 9
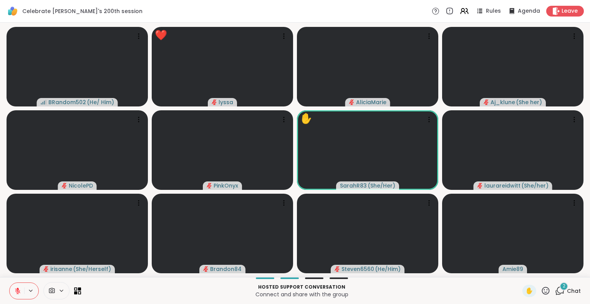
click at [541, 288] on icon at bounding box center [546, 291] width 10 height 10
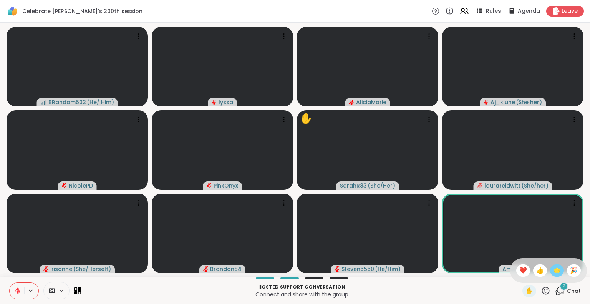
click at [553, 272] on span "🌟" at bounding box center [557, 270] width 8 height 9
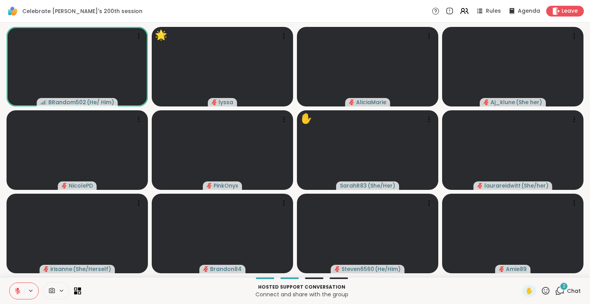
click at [542, 287] on icon at bounding box center [546, 290] width 8 height 8
click at [570, 273] on span "🎉" at bounding box center [574, 270] width 8 height 9
click at [567, 285] on div "2 Chat" at bounding box center [568, 291] width 26 height 12
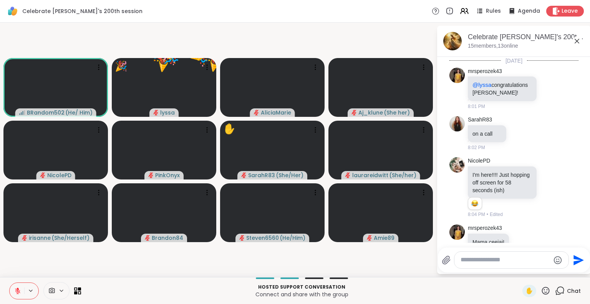
scroll to position [2772, 0]
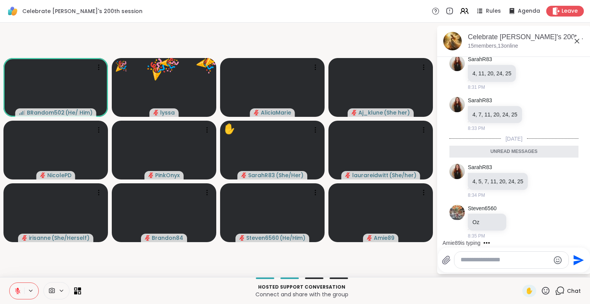
click at [524, 262] on textarea "Type your message" at bounding box center [504, 260] width 89 height 8
type textarea "**********"
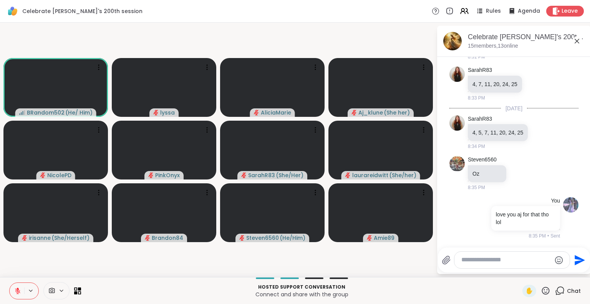
scroll to position [2843, 0]
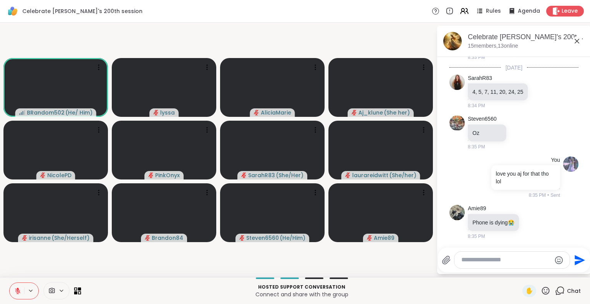
click at [579, 40] on icon at bounding box center [576, 40] width 9 height 9
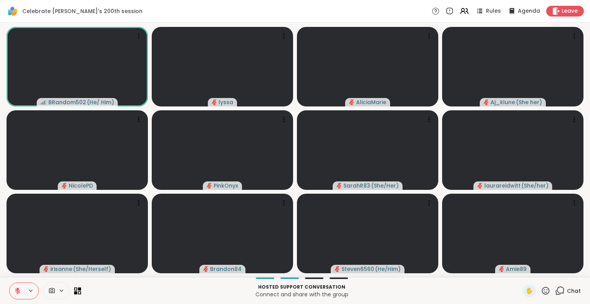
click at [544, 281] on div "Hosted support conversation Connect and share with the group ✋ Chat" at bounding box center [295, 290] width 590 height 27
click at [541, 293] on icon at bounding box center [546, 291] width 10 height 10
click at [519, 273] on span "❤️" at bounding box center [523, 270] width 8 height 9
click at [541, 292] on icon at bounding box center [546, 291] width 10 height 10
click at [567, 270] on div "🎉" at bounding box center [574, 270] width 14 height 12
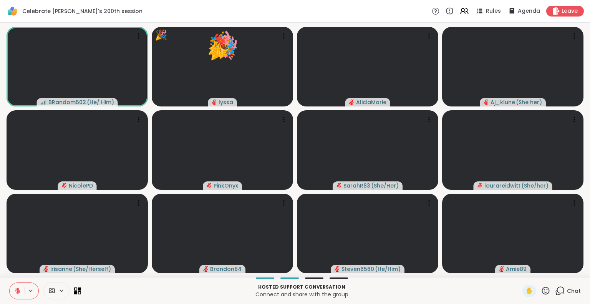
click at [541, 293] on icon at bounding box center [546, 291] width 10 height 10
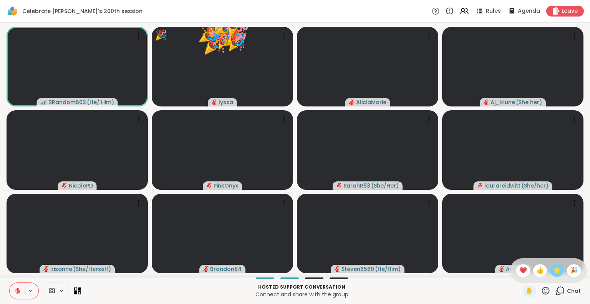
click at [553, 272] on span "🌟" at bounding box center [557, 270] width 8 height 9
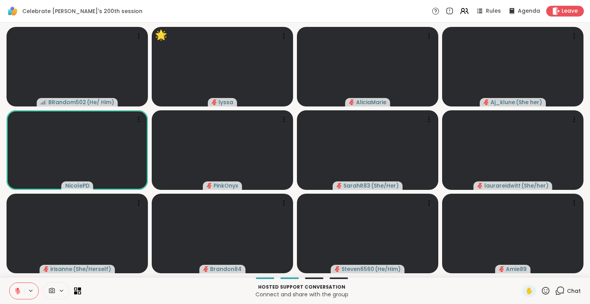
click at [567, 295] on div "Chat" at bounding box center [568, 291] width 26 height 12
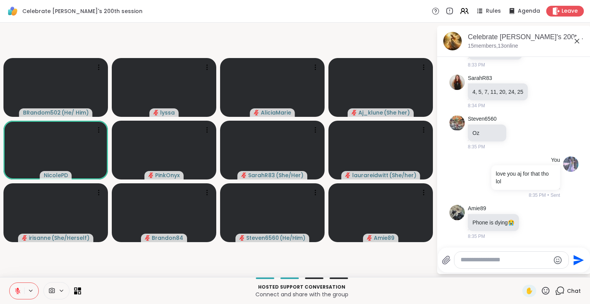
scroll to position [2835, 0]
click at [576, 43] on icon at bounding box center [576, 40] width 9 height 9
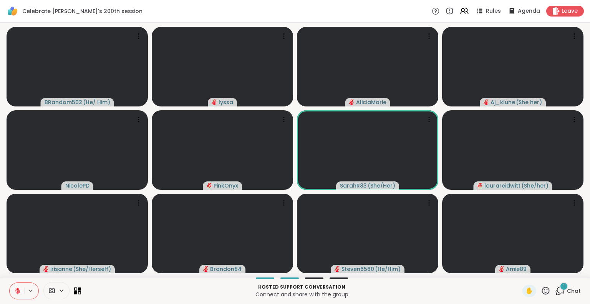
click at [541, 293] on icon at bounding box center [546, 291] width 10 height 10
click at [519, 269] on span "❤️" at bounding box center [523, 270] width 8 height 9
click at [542, 290] on icon at bounding box center [546, 290] width 8 height 8
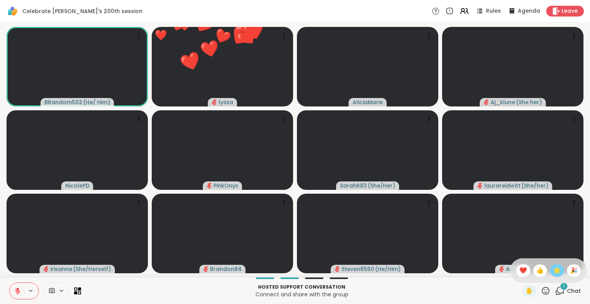
click at [553, 273] on span "🌟" at bounding box center [557, 270] width 8 height 9
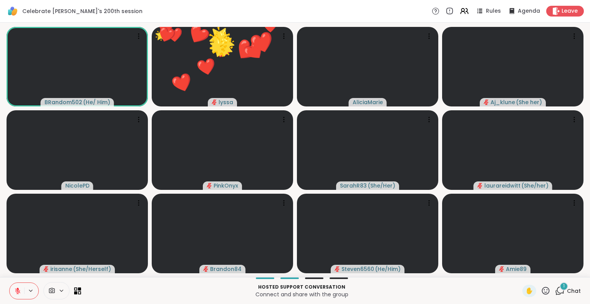
click at [541, 291] on icon at bounding box center [546, 291] width 10 height 10
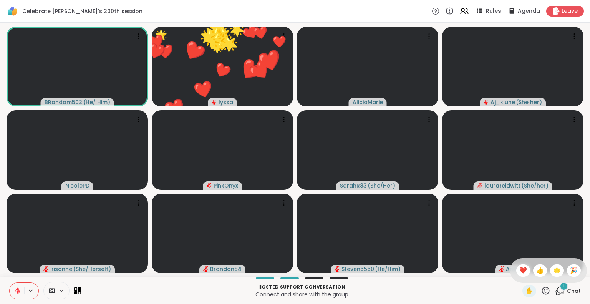
click at [570, 270] on span "🎉" at bounding box center [574, 270] width 8 height 9
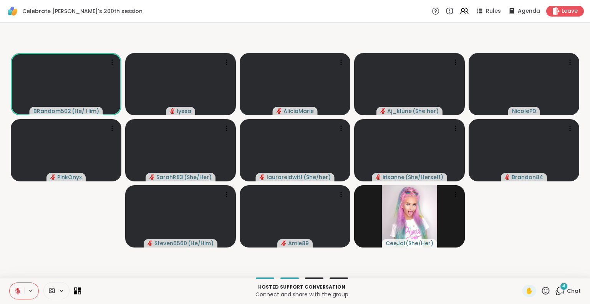
click at [541, 292] on icon at bounding box center [546, 291] width 10 height 10
click at [519, 270] on span "❤️" at bounding box center [523, 270] width 8 height 9
click at [542, 294] on icon at bounding box center [546, 290] width 8 height 8
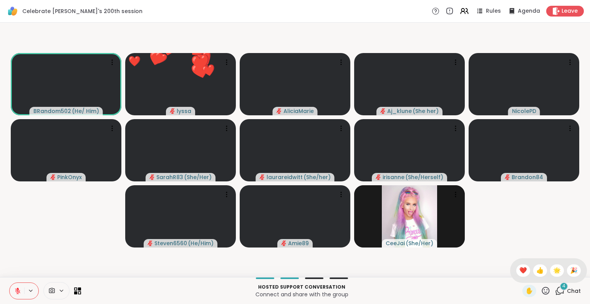
click at [550, 271] on div "🌟" at bounding box center [557, 270] width 14 height 12
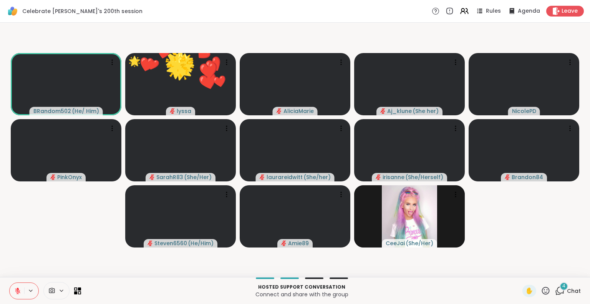
click at [542, 292] on icon at bounding box center [546, 290] width 8 height 8
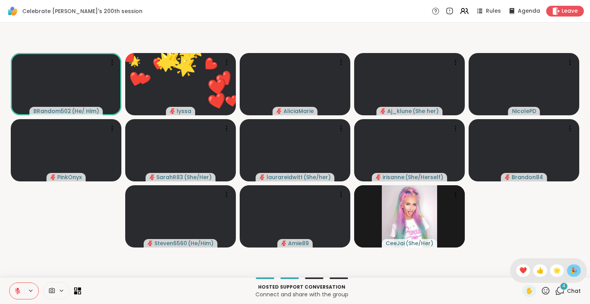
click at [570, 270] on span "🎉" at bounding box center [574, 270] width 8 height 9
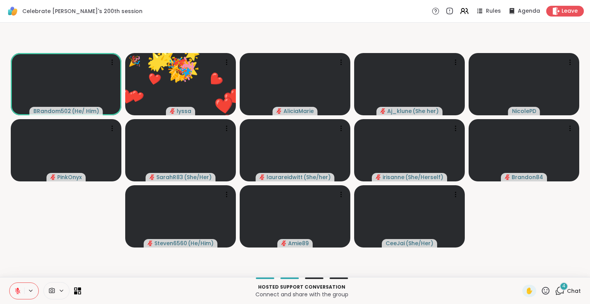
click at [541, 293] on icon at bounding box center [546, 291] width 10 height 10
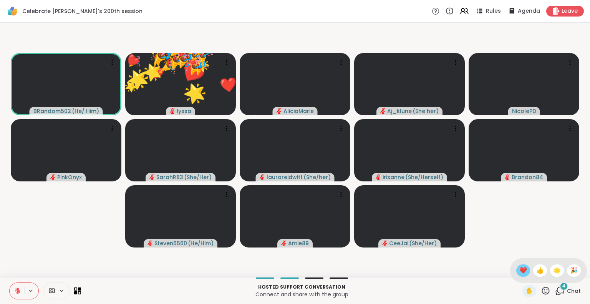
click at [519, 270] on span "❤️" at bounding box center [523, 270] width 8 height 9
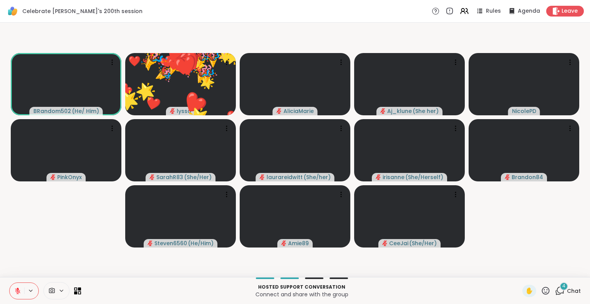
click at [541, 292] on icon at bounding box center [546, 291] width 10 height 10
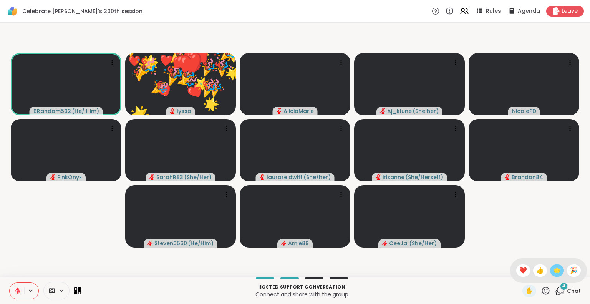
click at [550, 270] on div "🌟" at bounding box center [557, 270] width 14 height 12
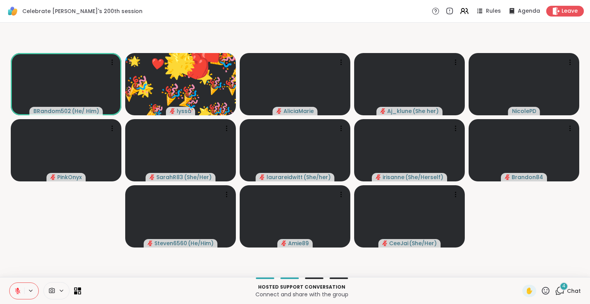
click at [541, 294] on icon at bounding box center [546, 291] width 10 height 10
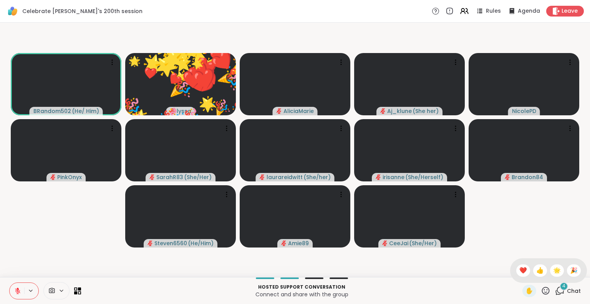
click at [570, 268] on span "🎉" at bounding box center [574, 270] width 8 height 9
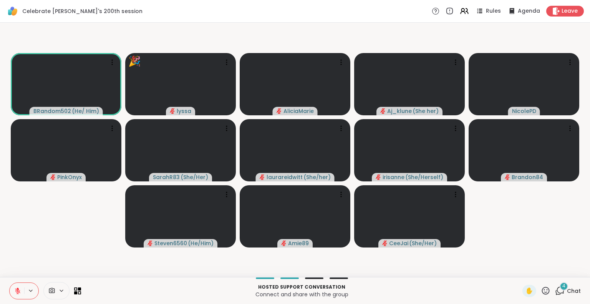
click at [542, 290] on icon at bounding box center [546, 290] width 8 height 8
click at [570, 270] on span "🎉" at bounding box center [574, 270] width 8 height 9
click at [533, 290] on div "✋" at bounding box center [536, 291] width 28 height 12
click at [542, 290] on icon at bounding box center [546, 290] width 8 height 8
click at [519, 272] on span "❤️" at bounding box center [523, 270] width 8 height 9
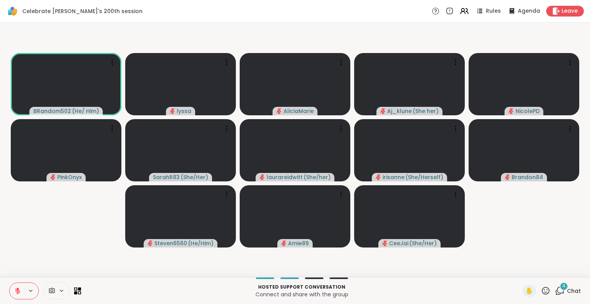
click at [565, 285] on div "4 Chat" at bounding box center [568, 291] width 26 height 12
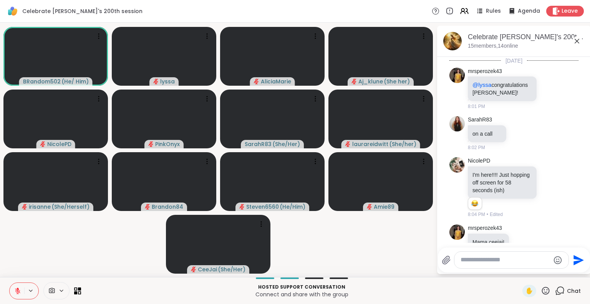
scroll to position [3092, 0]
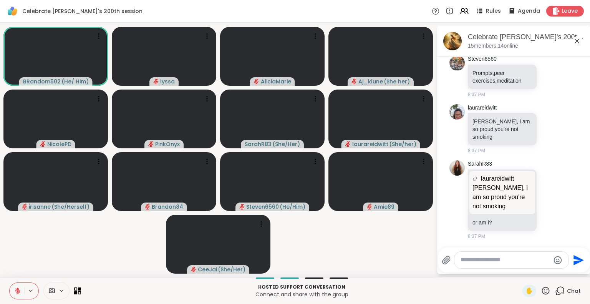
click at [530, 258] on textarea "Type your message" at bounding box center [504, 260] width 89 height 8
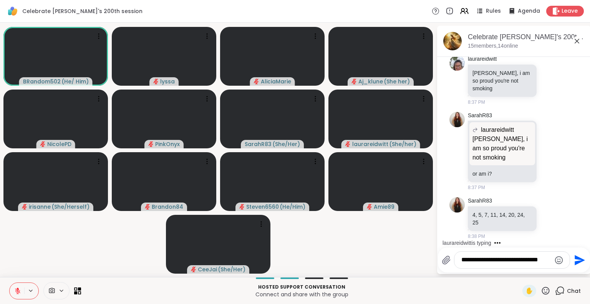
type textarea "**********"
click at [14, 289] on icon at bounding box center [17, 290] width 7 height 7
click at [579, 39] on icon at bounding box center [576, 40] width 9 height 9
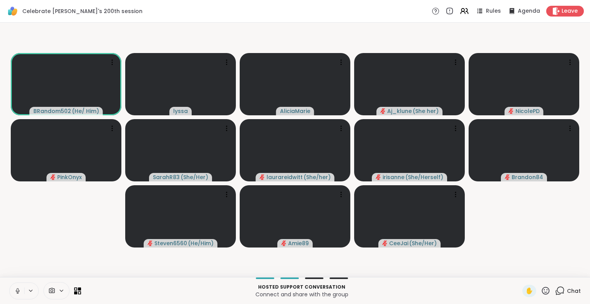
click at [15, 288] on icon at bounding box center [17, 290] width 7 height 7
click at [18, 290] on icon at bounding box center [18, 288] width 2 height 3
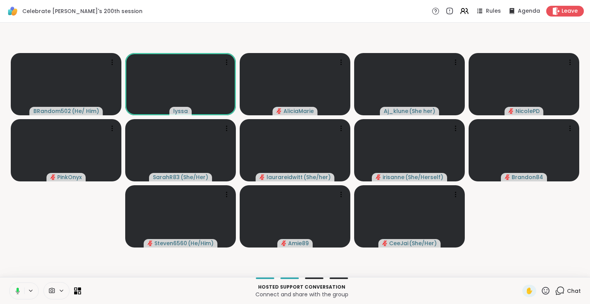
click at [12, 289] on button at bounding box center [16, 291] width 16 height 16
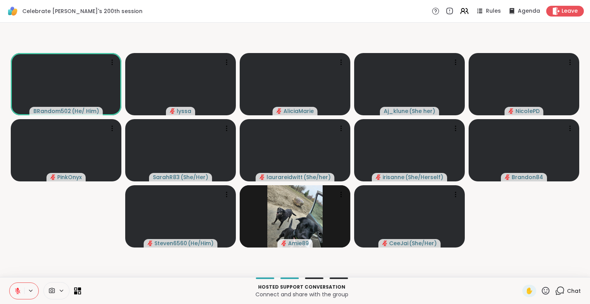
click at [18, 291] on icon at bounding box center [17, 290] width 5 height 5
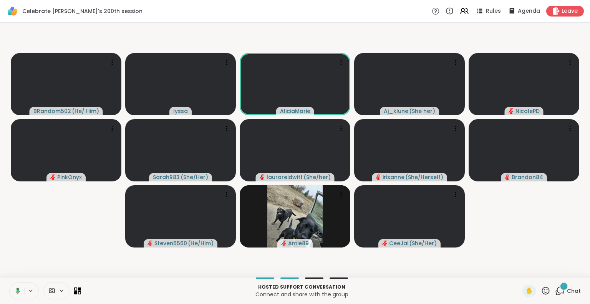
click at [18, 287] on icon at bounding box center [16, 290] width 7 height 7
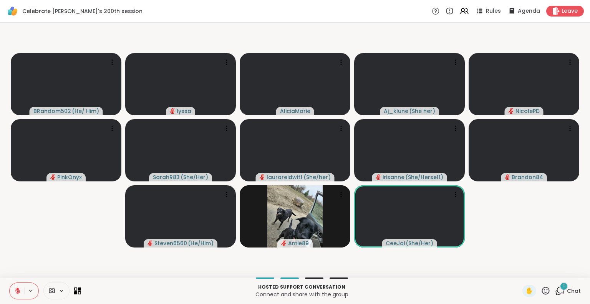
click at [17, 287] on icon at bounding box center [17, 290] width 7 height 7
click at [17, 289] on icon at bounding box center [17, 290] width 7 height 7
click at [541, 291] on icon at bounding box center [546, 291] width 10 height 10
click at [519, 269] on span "❤️" at bounding box center [523, 270] width 8 height 9
click at [545, 292] on icon at bounding box center [546, 291] width 10 height 10
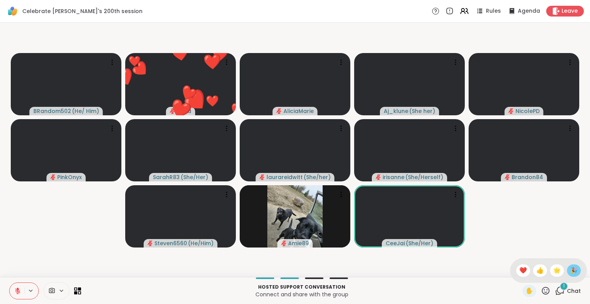
click at [570, 269] on span "🎉" at bounding box center [574, 270] width 8 height 9
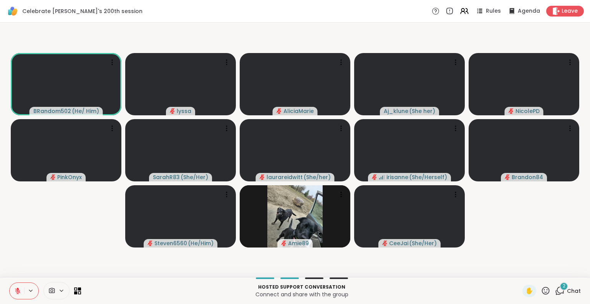
click at [541, 290] on icon at bounding box center [546, 291] width 10 height 10
click at [553, 272] on span "🌟" at bounding box center [557, 270] width 8 height 9
click at [542, 293] on icon at bounding box center [546, 290] width 8 height 8
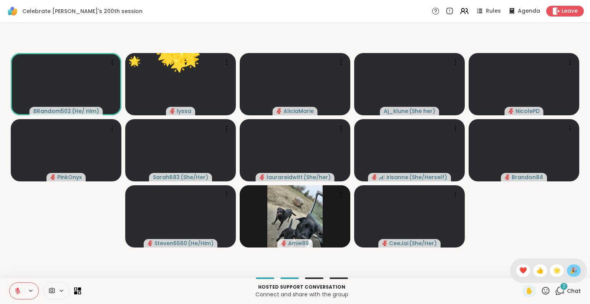
click at [570, 268] on span "🎉" at bounding box center [574, 270] width 8 height 9
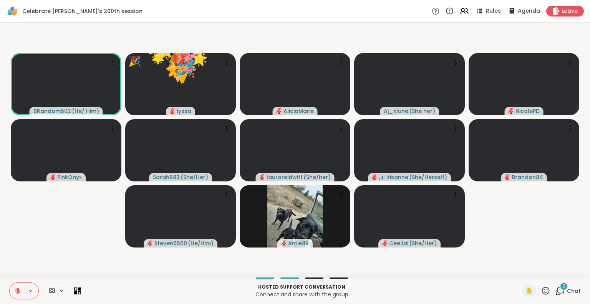
click at [541, 293] on icon at bounding box center [546, 291] width 10 height 10
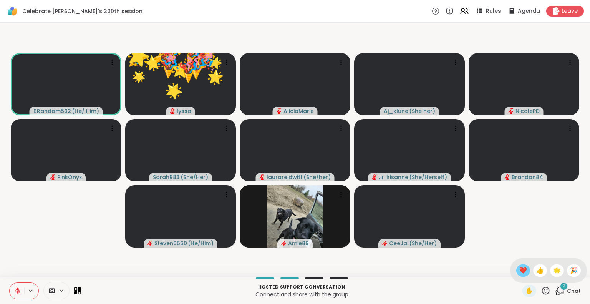
click at [519, 270] on span "❤️" at bounding box center [523, 270] width 8 height 9
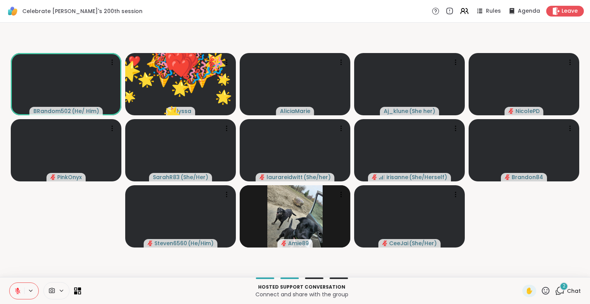
click at [541, 290] on icon at bounding box center [546, 291] width 10 height 10
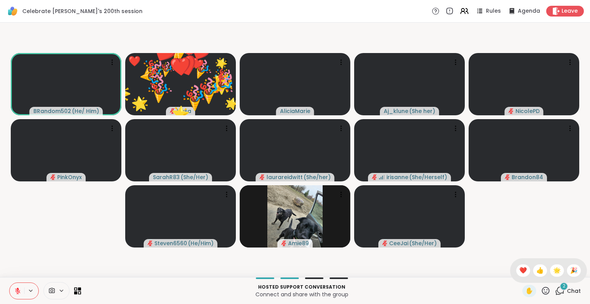
click at [553, 267] on span "🌟" at bounding box center [557, 270] width 8 height 9
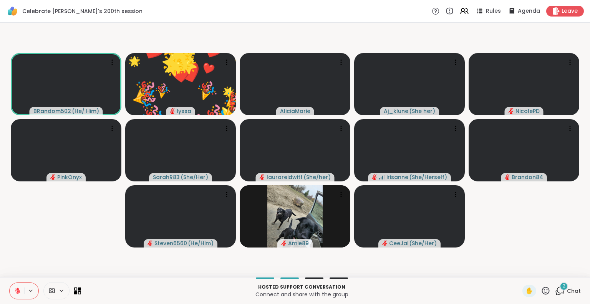
click at [541, 292] on icon at bounding box center [546, 291] width 10 height 10
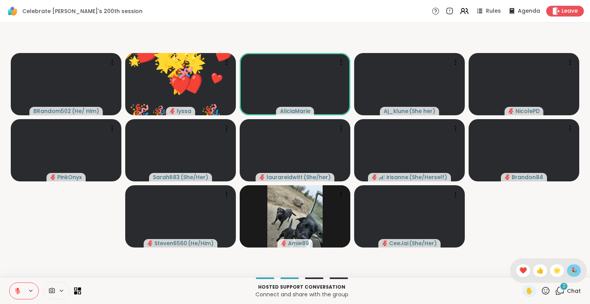
click at [570, 268] on span "🎉" at bounding box center [574, 270] width 8 height 9
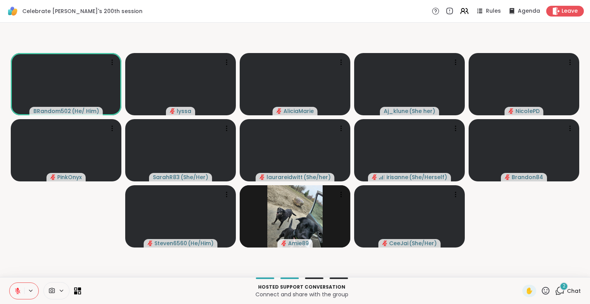
click at [541, 290] on icon at bounding box center [546, 291] width 10 height 10
click at [516, 270] on div "❤️" at bounding box center [523, 270] width 14 height 12
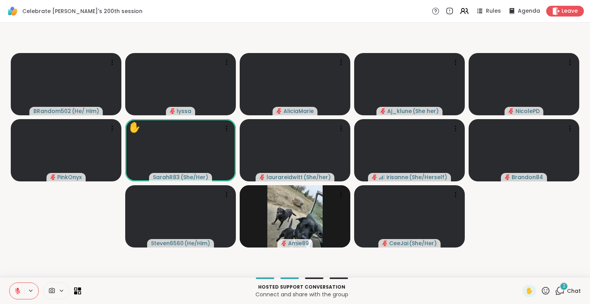
click at [542, 292] on icon at bounding box center [546, 290] width 8 height 8
click at [553, 274] on span "🌟" at bounding box center [557, 270] width 8 height 9
click at [542, 292] on icon at bounding box center [546, 290] width 8 height 8
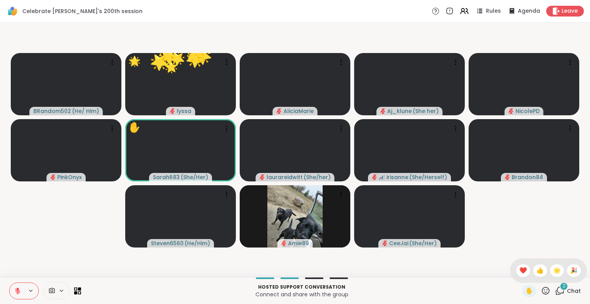
click at [570, 270] on span "🎉" at bounding box center [574, 270] width 8 height 9
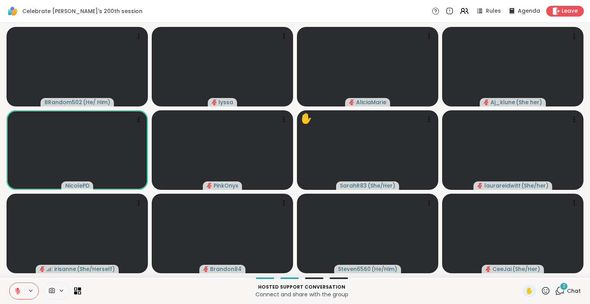
click at [13, 284] on button at bounding box center [17, 291] width 15 height 16
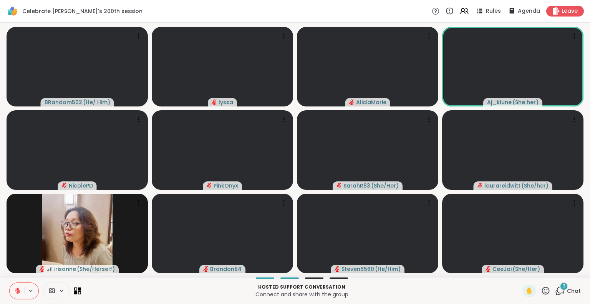
click at [17, 290] on icon at bounding box center [17, 290] width 7 height 7
click at [17, 288] on icon at bounding box center [17, 290] width 7 height 7
click at [541, 288] on icon at bounding box center [546, 291] width 10 height 10
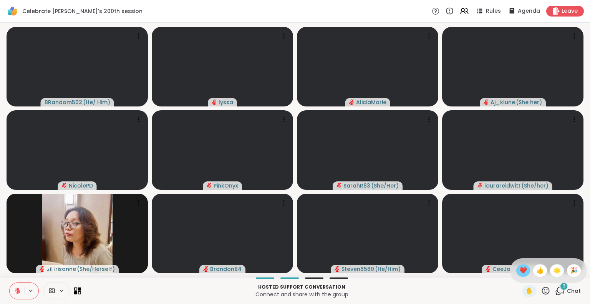
click at [519, 269] on span "❤️" at bounding box center [523, 270] width 8 height 9
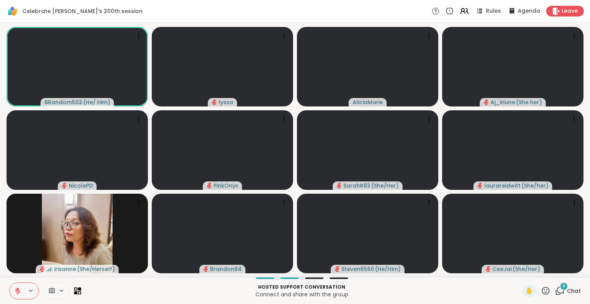
click at [543, 288] on icon at bounding box center [546, 290] width 8 height 8
click at [519, 268] on span "❤️" at bounding box center [523, 270] width 8 height 9
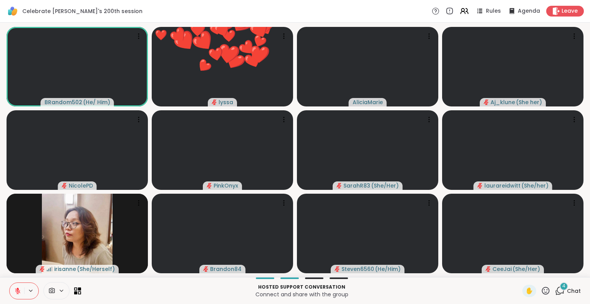
click at [567, 290] on span "Chat" at bounding box center [574, 291] width 14 height 8
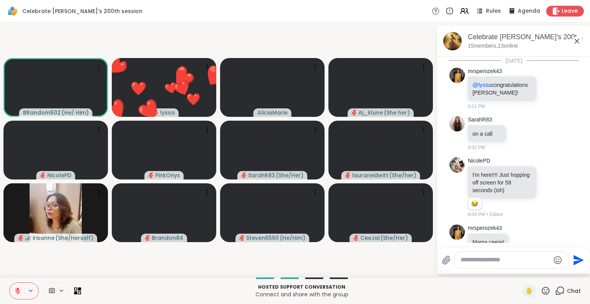
scroll to position [3353, 0]
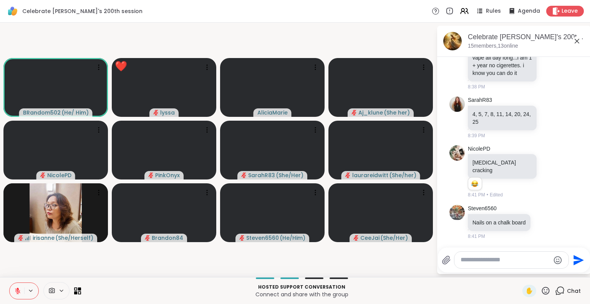
click at [576, 40] on icon at bounding box center [577, 41] width 5 height 5
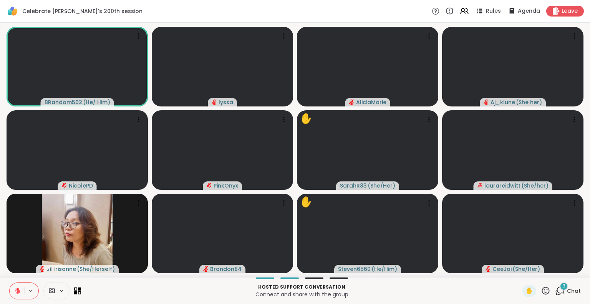
click at [542, 293] on icon at bounding box center [546, 290] width 8 height 8
click at [553, 267] on span "🌟" at bounding box center [557, 270] width 8 height 9
click at [541, 291] on icon at bounding box center [546, 291] width 10 height 10
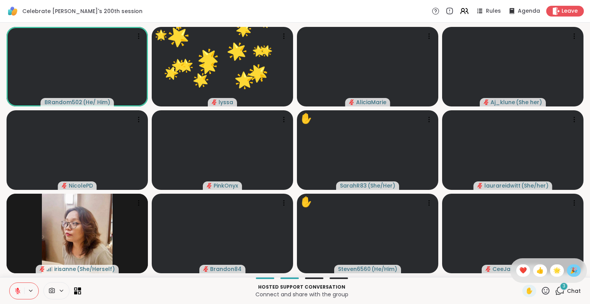
click at [570, 271] on span "🎉" at bounding box center [574, 270] width 8 height 9
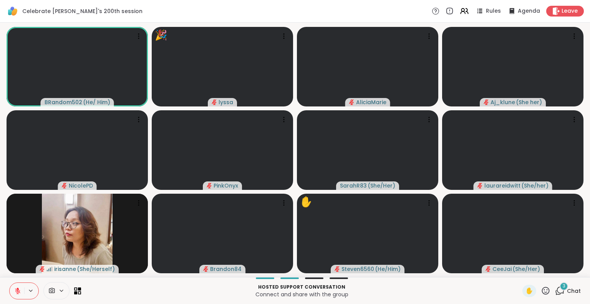
click at [541, 291] on icon at bounding box center [546, 291] width 10 height 10
click at [519, 272] on span "❤️" at bounding box center [523, 270] width 8 height 9
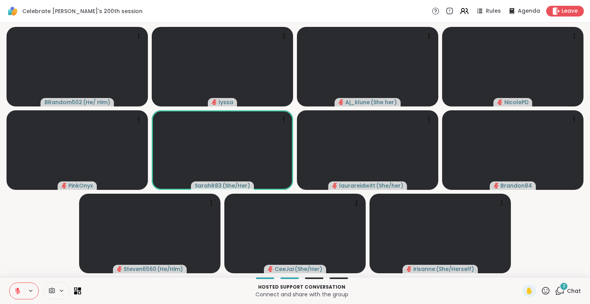
click at [541, 292] on icon at bounding box center [546, 291] width 10 height 10
click at [519, 271] on span "❤️" at bounding box center [523, 270] width 8 height 9
click at [541, 290] on icon at bounding box center [546, 291] width 10 height 10
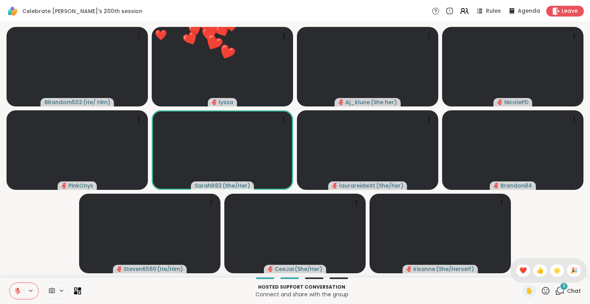
click at [553, 273] on span "🌟" at bounding box center [557, 270] width 8 height 9
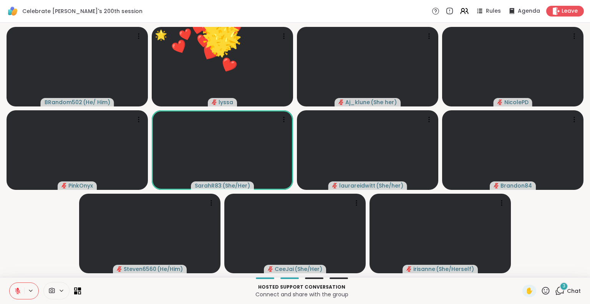
click at [541, 291] on icon at bounding box center [546, 291] width 10 height 10
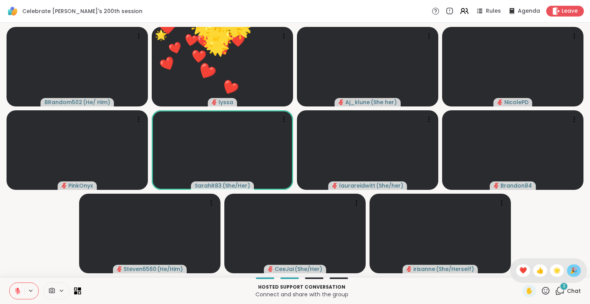
click at [570, 269] on span "🎉" at bounding box center [574, 270] width 8 height 9
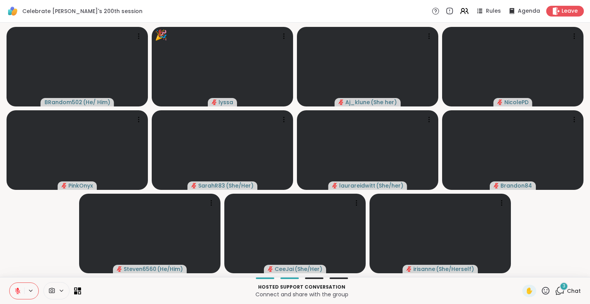
click at [541, 293] on icon at bounding box center [546, 291] width 10 height 10
click at [519, 273] on span "❤️" at bounding box center [523, 270] width 8 height 9
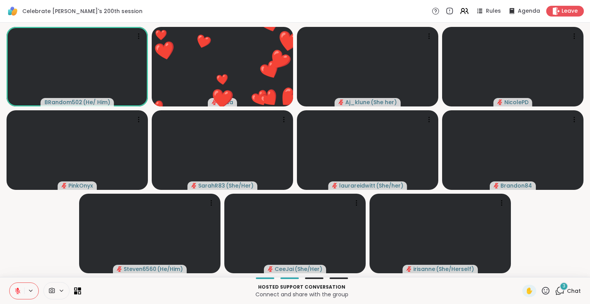
click at [18, 290] on icon at bounding box center [18, 288] width 2 height 3
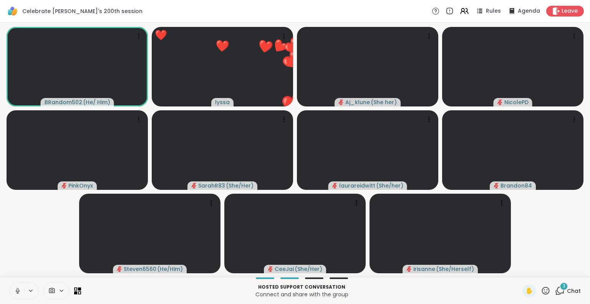
click at [18, 292] on icon at bounding box center [17, 290] width 7 height 7
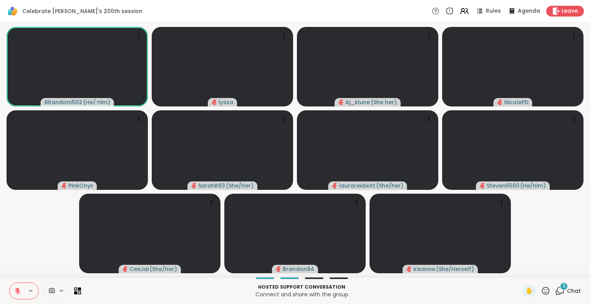
click at [561, 287] on div "3" at bounding box center [564, 286] width 8 height 8
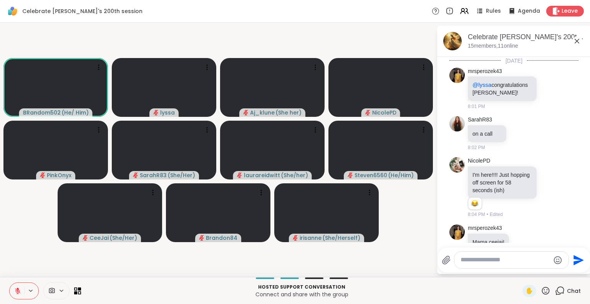
scroll to position [3518, 0]
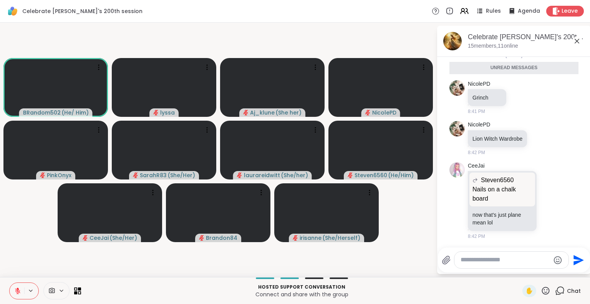
click at [537, 261] on textarea "Type your message" at bounding box center [504, 260] width 89 height 8
click at [546, 201] on icon at bounding box center [549, 201] width 7 height 8
click at [513, 188] on div "Select Reaction: Joy" at bounding box center [516, 188] width 7 height 7
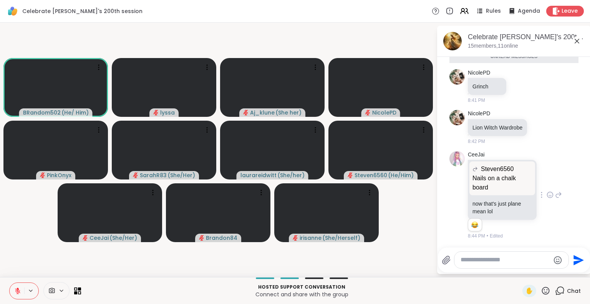
scroll to position [3529, 0]
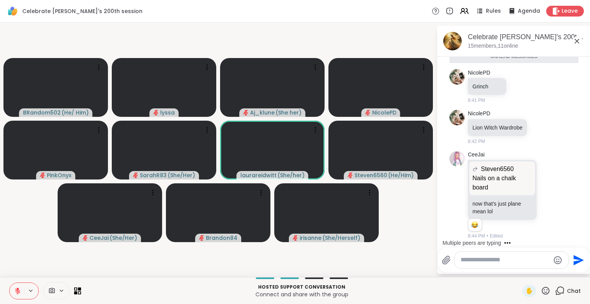
click at [541, 288] on icon at bounding box center [546, 291] width 10 height 10
click at [519, 267] on span "❤️" at bounding box center [523, 270] width 8 height 9
click at [577, 40] on icon at bounding box center [577, 41] width 5 height 5
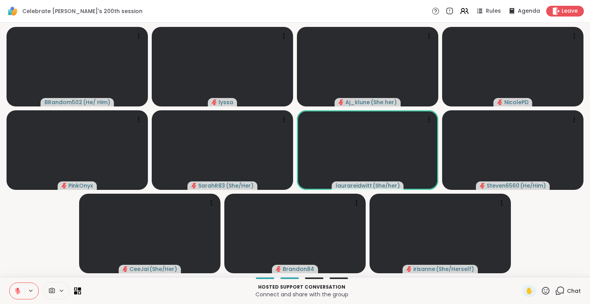
click at [542, 292] on icon at bounding box center [546, 290] width 8 height 8
click at [519, 268] on span "❤️" at bounding box center [523, 270] width 8 height 9
click at [543, 287] on icon at bounding box center [546, 291] width 10 height 10
click at [519, 270] on span "❤️" at bounding box center [523, 270] width 8 height 9
click at [541, 293] on icon at bounding box center [546, 291] width 10 height 10
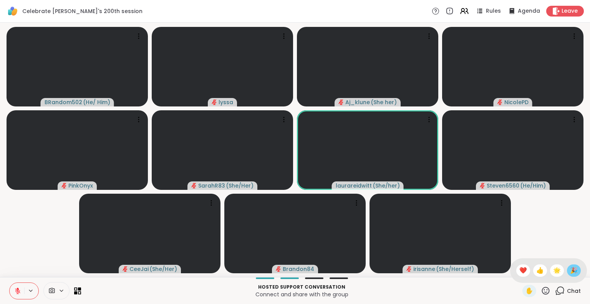
click at [570, 270] on span "🎉" at bounding box center [574, 270] width 8 height 9
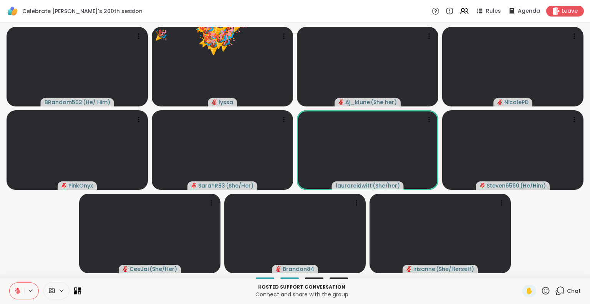
click at [542, 288] on icon at bounding box center [546, 290] width 8 height 8
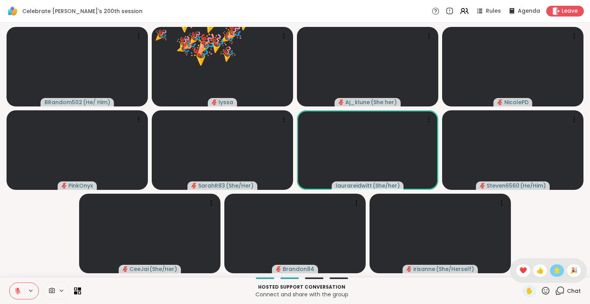
click at [553, 273] on span "🌟" at bounding box center [557, 270] width 8 height 9
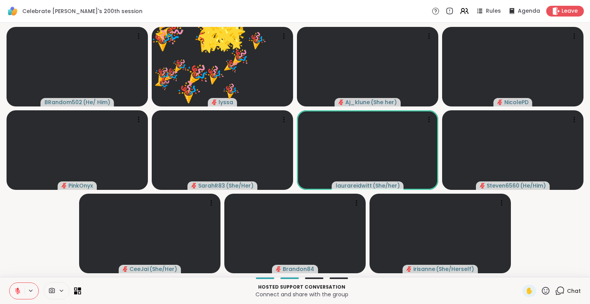
click at [541, 286] on icon at bounding box center [546, 291] width 10 height 10
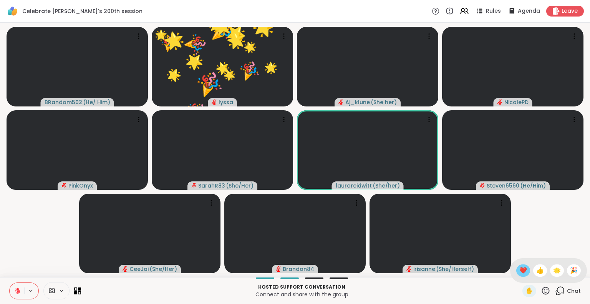
click at [519, 270] on span "❤️" at bounding box center [523, 270] width 8 height 9
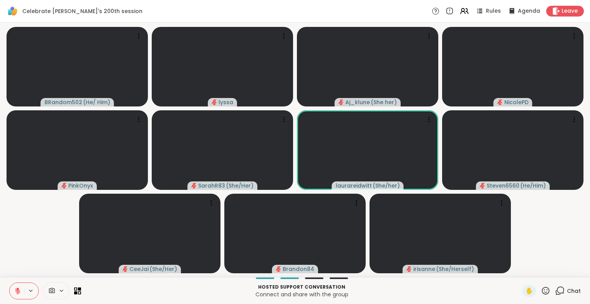
click at [541, 289] on icon at bounding box center [546, 291] width 10 height 10
click at [519, 267] on span "❤️" at bounding box center [523, 270] width 8 height 9
click at [541, 291] on icon at bounding box center [546, 291] width 10 height 10
click at [519, 270] on span "❤️" at bounding box center [523, 270] width 8 height 9
click at [14, 291] on icon at bounding box center [17, 290] width 7 height 7
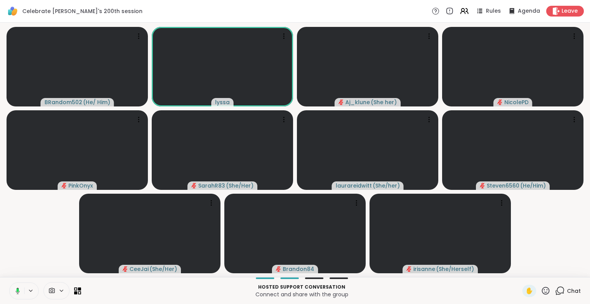
click at [17, 290] on rect at bounding box center [18, 289] width 2 height 3
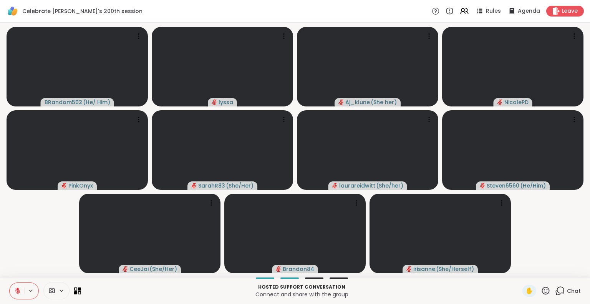
click at [541, 286] on icon at bounding box center [546, 291] width 10 height 10
click at [519, 267] on span "❤️" at bounding box center [523, 270] width 8 height 9
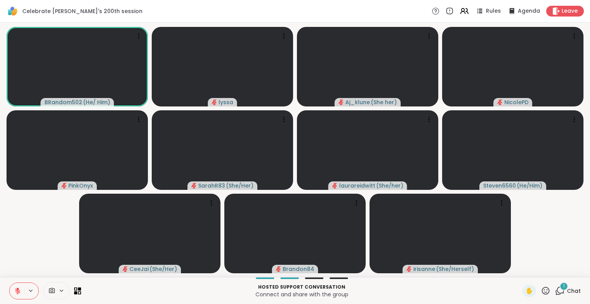
click at [567, 291] on span "Chat" at bounding box center [574, 291] width 14 height 8
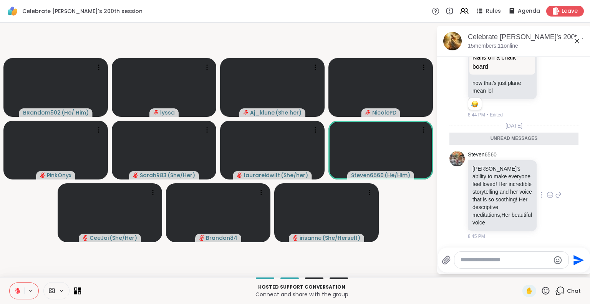
scroll to position [3643, 0]
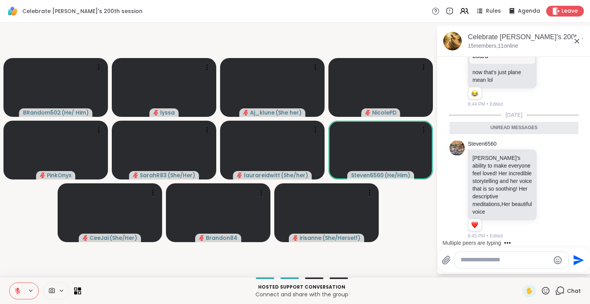
click at [541, 291] on icon at bounding box center [546, 291] width 10 height 10
click at [519, 270] on span "❤️" at bounding box center [523, 270] width 8 height 9
click at [541, 293] on icon at bounding box center [546, 291] width 10 height 10
click at [519, 272] on span "❤️" at bounding box center [523, 270] width 8 height 9
click at [541, 286] on icon at bounding box center [546, 291] width 10 height 10
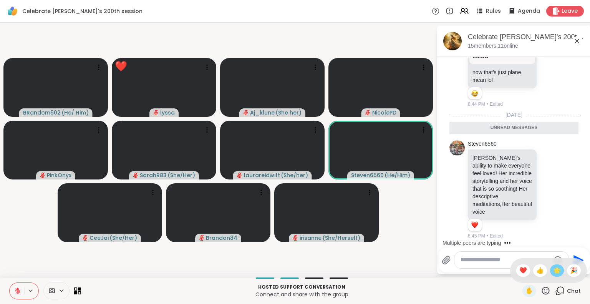
click at [553, 270] on span "🌟" at bounding box center [557, 270] width 8 height 9
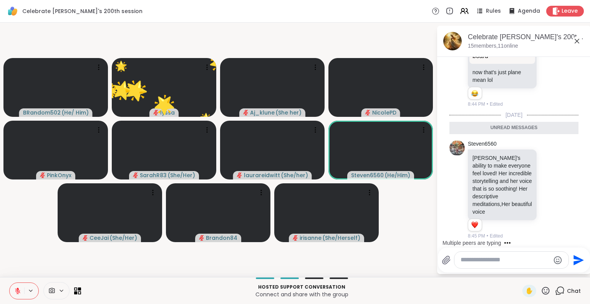
scroll to position [3681, 0]
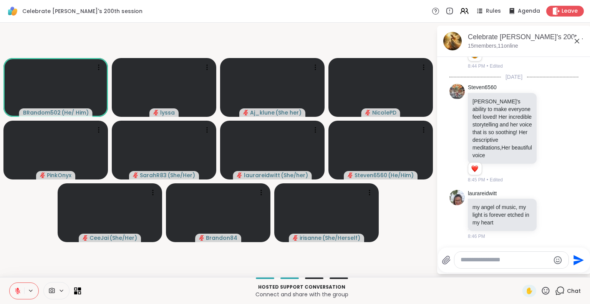
click at [541, 290] on icon at bounding box center [546, 291] width 10 height 10
click at [519, 270] on span "❤️" at bounding box center [523, 270] width 8 height 9
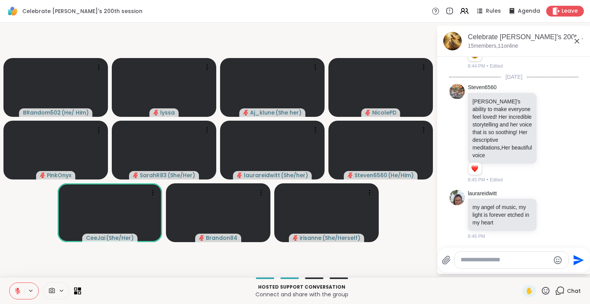
click at [545, 293] on div "✋ Chat" at bounding box center [551, 291] width 58 height 12
click at [542, 290] on icon at bounding box center [546, 290] width 8 height 8
click at [519, 270] on span "❤️" at bounding box center [523, 270] width 8 height 9
click at [542, 293] on icon at bounding box center [546, 290] width 8 height 8
click at [519, 270] on span "❤️" at bounding box center [523, 270] width 8 height 9
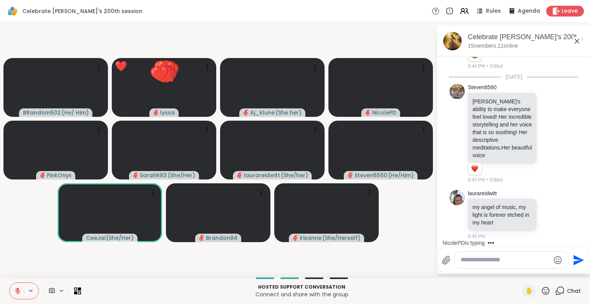
click at [541, 290] on icon at bounding box center [546, 291] width 10 height 10
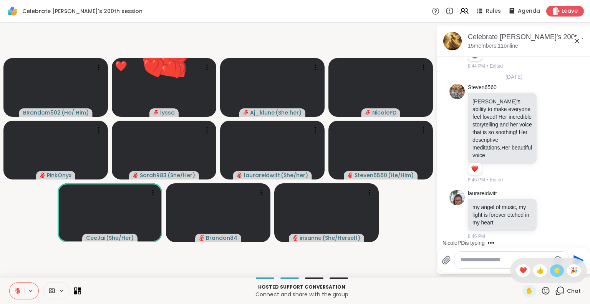
click at [553, 268] on span "🌟" at bounding box center [557, 270] width 8 height 9
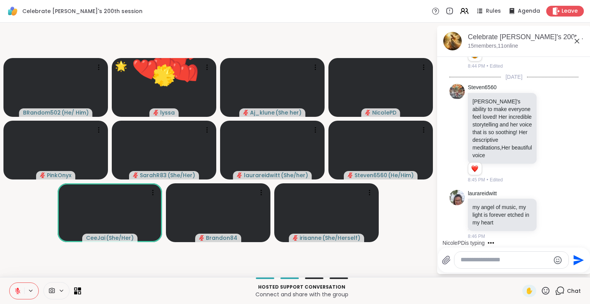
click at [541, 294] on icon at bounding box center [546, 291] width 10 height 10
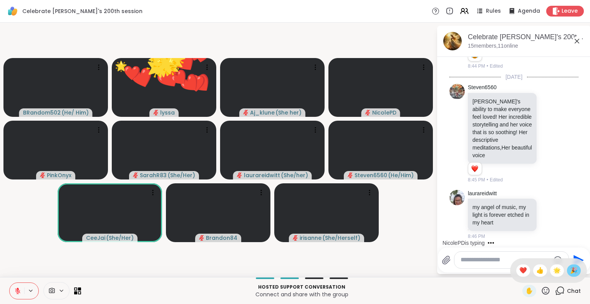
click at [570, 269] on span "🎉" at bounding box center [574, 270] width 8 height 9
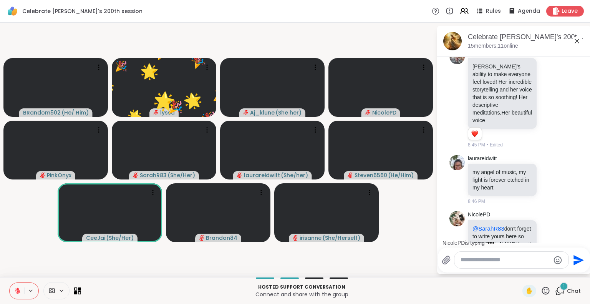
scroll to position [3737, 0]
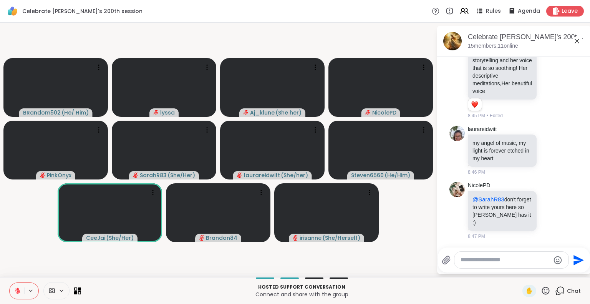
click at [541, 289] on icon at bounding box center [546, 291] width 10 height 10
click at [519, 269] on span "❤️" at bounding box center [523, 270] width 8 height 9
click at [541, 288] on icon at bounding box center [546, 291] width 10 height 10
click at [553, 246] on div "Steven6560 is typing" at bounding box center [515, 243] width 151 height 12
click at [541, 293] on icon at bounding box center [546, 291] width 10 height 10
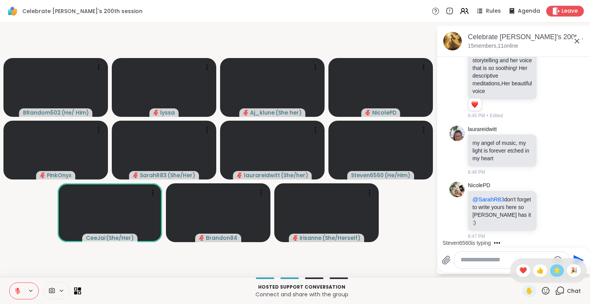
click at [553, 270] on span "🌟" at bounding box center [557, 270] width 8 height 9
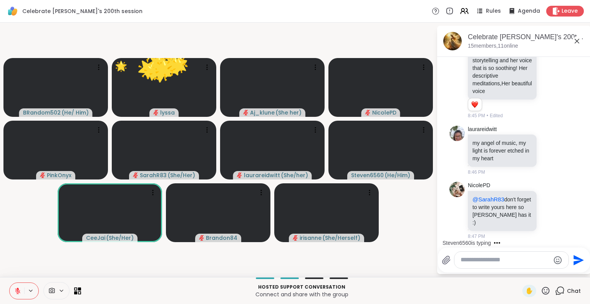
click at [541, 285] on div "✋" at bounding box center [536, 291] width 28 height 12
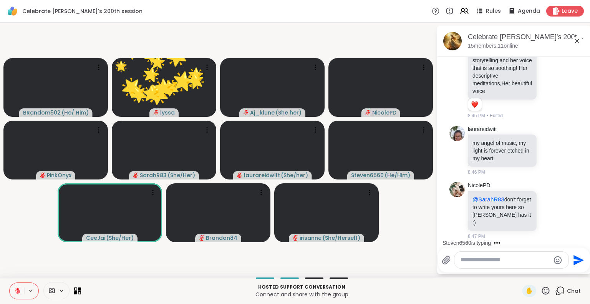
click at [541, 291] on icon at bounding box center [546, 291] width 10 height 10
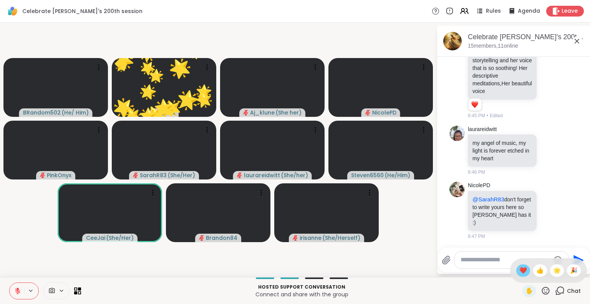
click at [516, 269] on div "❤️" at bounding box center [523, 270] width 14 height 12
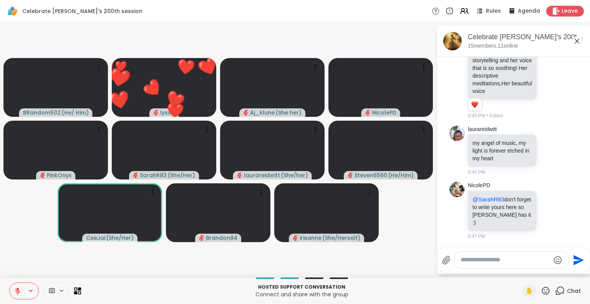
click at [503, 261] on textarea "Type your message" at bounding box center [504, 260] width 89 height 8
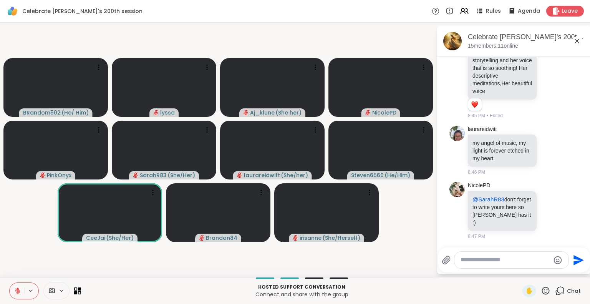
click at [545, 289] on div "✋ Chat" at bounding box center [551, 291] width 58 height 12
click at [542, 288] on icon at bounding box center [546, 291] width 10 height 10
click at [518, 275] on div "❤️" at bounding box center [523, 270] width 14 height 12
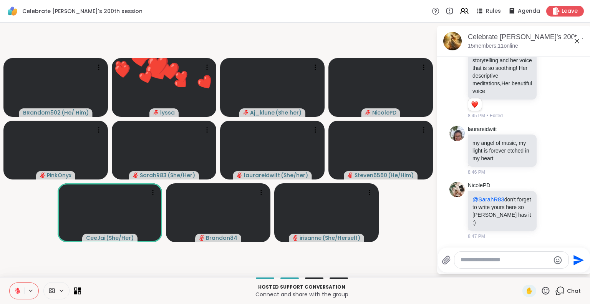
click at [541, 290] on icon at bounding box center [546, 291] width 10 height 10
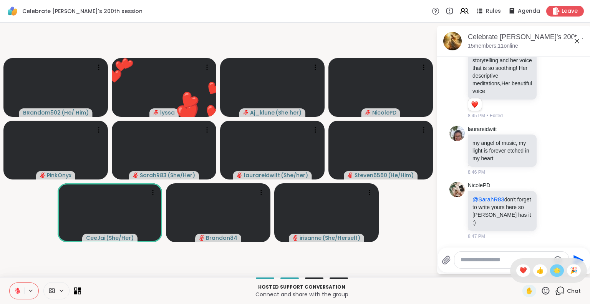
click at [553, 273] on span "🌟" at bounding box center [557, 270] width 8 height 9
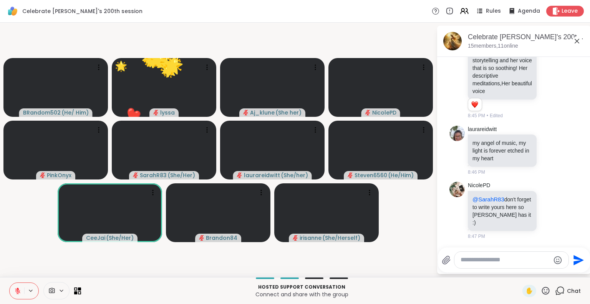
click at [518, 260] on textarea "Type your message" at bounding box center [504, 260] width 89 height 8
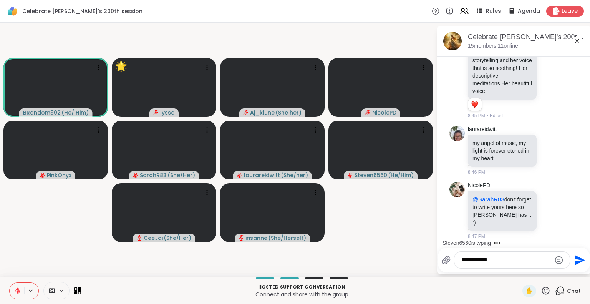
type textarea "**********"
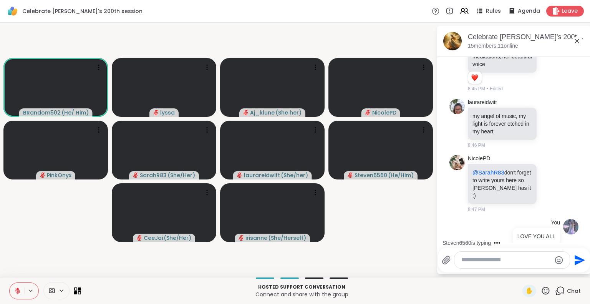
scroll to position [3777, 0]
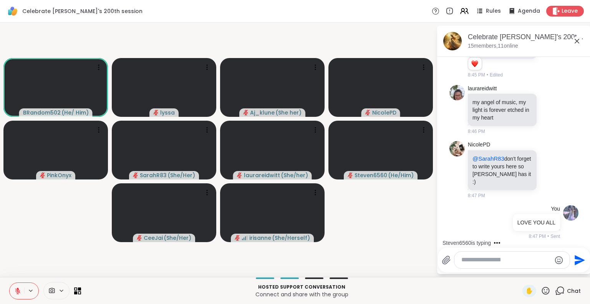
click at [578, 41] on icon at bounding box center [576, 40] width 9 height 9
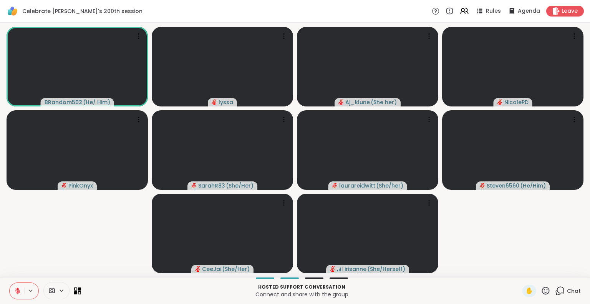
click at [541, 290] on icon at bounding box center [546, 291] width 10 height 10
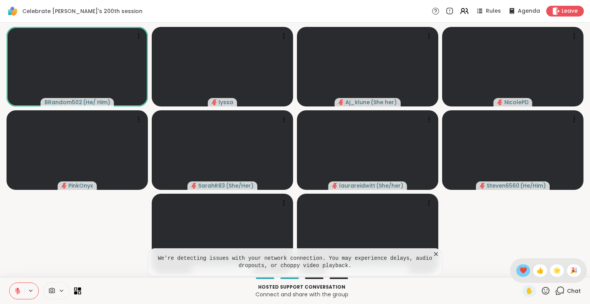
click at [519, 271] on span "❤️" at bounding box center [523, 270] width 8 height 9
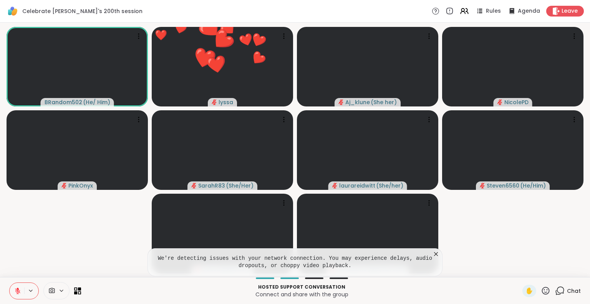
click at [436, 253] on icon at bounding box center [436, 254] width 4 height 4
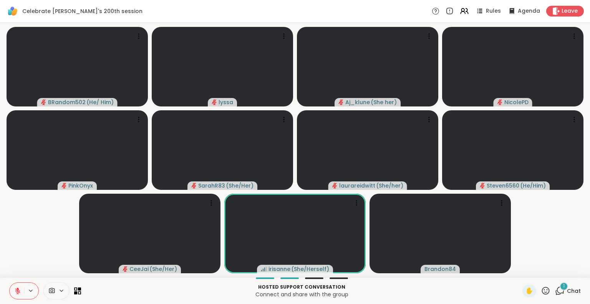
click at [542, 292] on icon at bounding box center [546, 290] width 8 height 8
click at [519, 268] on span "❤️" at bounding box center [523, 270] width 8 height 9
click at [542, 290] on icon at bounding box center [546, 290] width 8 height 8
click at [519, 267] on span "❤️" at bounding box center [523, 270] width 8 height 9
click at [541, 294] on icon at bounding box center [546, 291] width 10 height 10
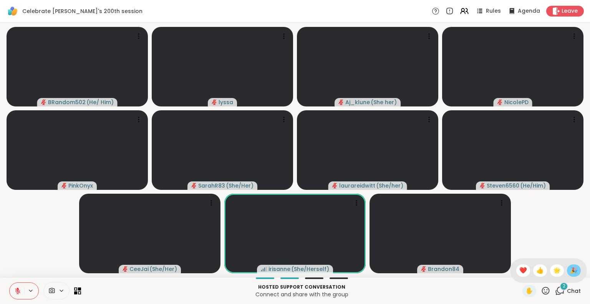
click at [570, 273] on span "🎉" at bounding box center [574, 270] width 8 height 9
click at [543, 289] on icon at bounding box center [546, 291] width 10 height 10
click at [553, 270] on span "🌟" at bounding box center [557, 270] width 8 height 9
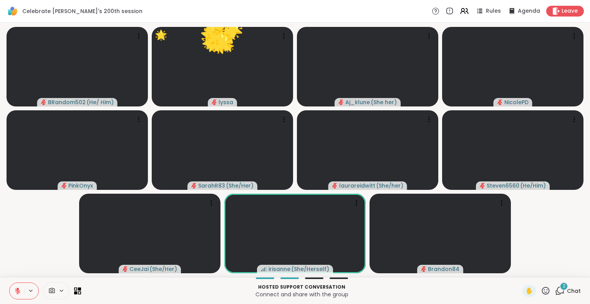
click at [541, 290] on icon at bounding box center [546, 291] width 10 height 10
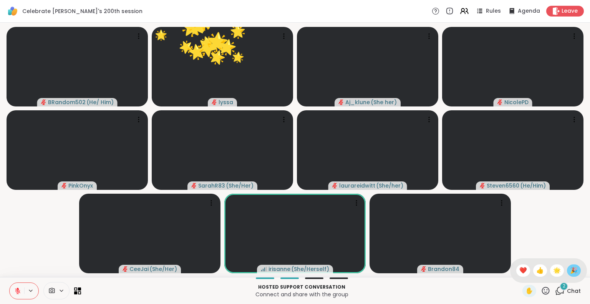
click at [570, 270] on span "🎉" at bounding box center [574, 270] width 8 height 9
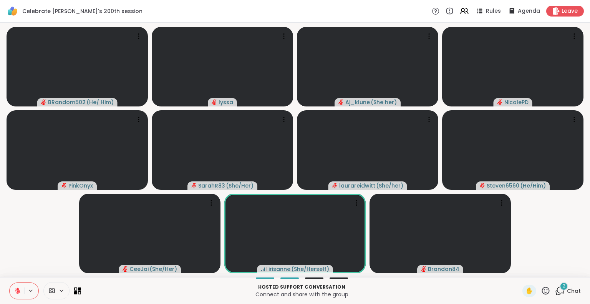
click at [541, 290] on icon at bounding box center [546, 291] width 10 height 10
click at [553, 272] on span "🌟" at bounding box center [557, 270] width 8 height 9
click at [542, 292] on icon at bounding box center [546, 290] width 8 height 8
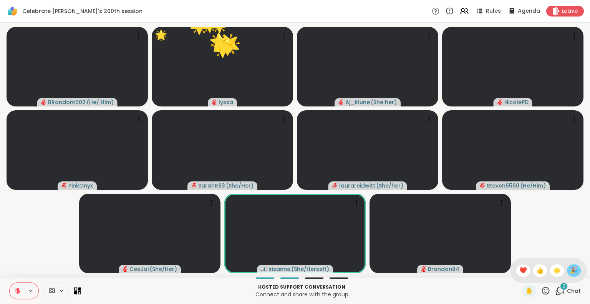
click at [570, 273] on span "🎉" at bounding box center [574, 270] width 8 height 9
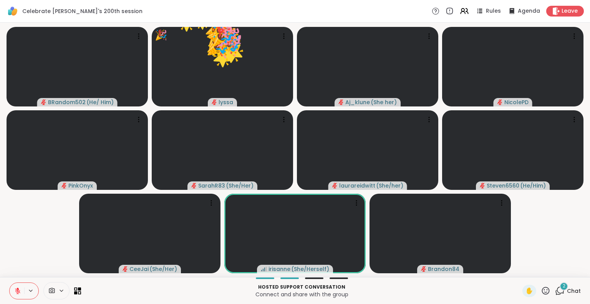
click at [542, 294] on icon at bounding box center [546, 290] width 8 height 8
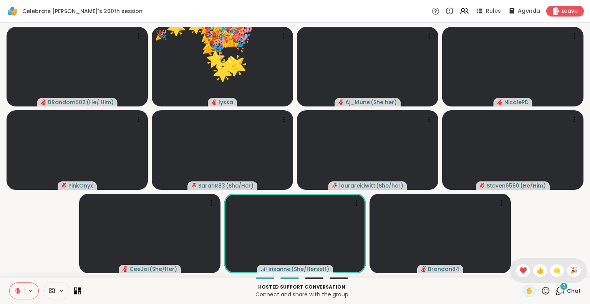
click at [519, 272] on span "❤️" at bounding box center [523, 270] width 8 height 9
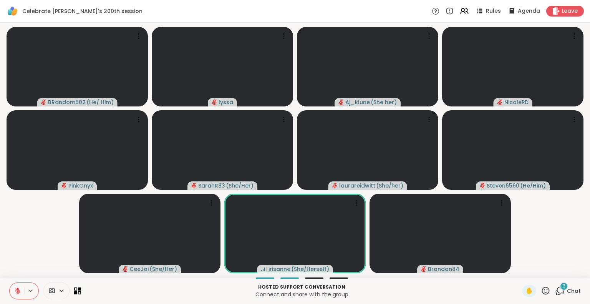
click at [541, 291] on icon at bounding box center [546, 291] width 10 height 10
click at [570, 272] on span "🎉" at bounding box center [574, 270] width 8 height 9
click at [542, 294] on icon at bounding box center [546, 290] width 8 height 8
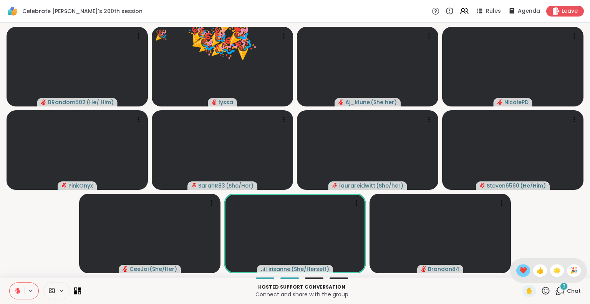
click at [519, 270] on span "❤️" at bounding box center [523, 270] width 8 height 9
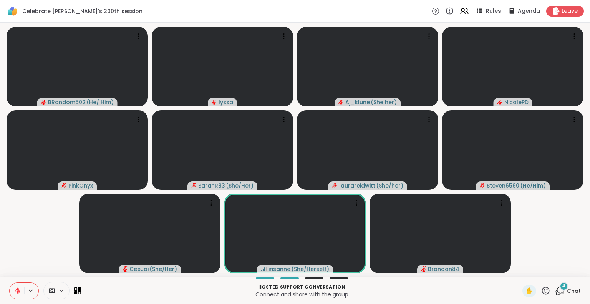
click at [541, 293] on icon at bounding box center [546, 291] width 10 height 10
click at [519, 270] on span "❤️" at bounding box center [523, 270] width 8 height 9
click at [541, 291] on icon at bounding box center [546, 291] width 10 height 10
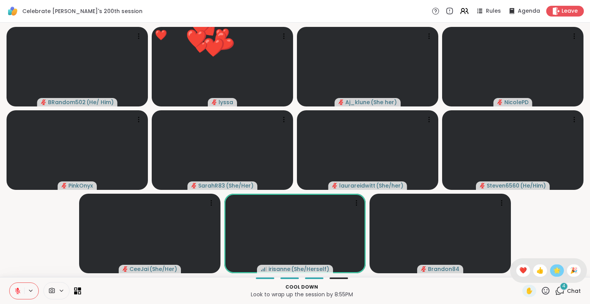
click at [553, 270] on span "🌟" at bounding box center [557, 270] width 8 height 9
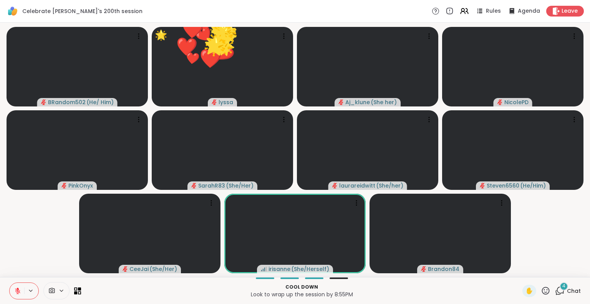
click at [541, 294] on icon at bounding box center [546, 291] width 10 height 10
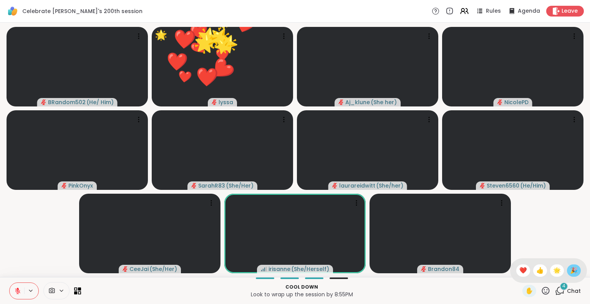
click at [570, 268] on span "🎉" at bounding box center [574, 270] width 8 height 9
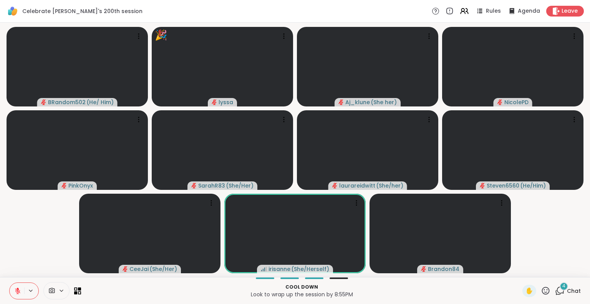
click at [561, 287] on div "4" at bounding box center [564, 286] width 8 height 8
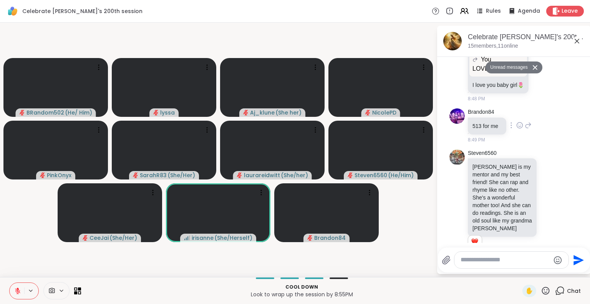
scroll to position [4157, 0]
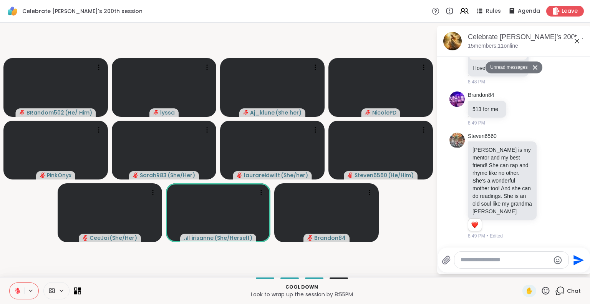
click at [578, 43] on icon at bounding box center [577, 41] width 5 height 5
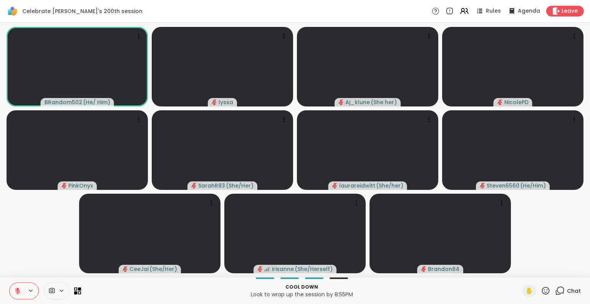
click at [541, 294] on icon at bounding box center [546, 291] width 10 height 10
click at [519, 273] on span "❤️" at bounding box center [523, 270] width 8 height 9
click at [541, 292] on icon at bounding box center [546, 291] width 10 height 10
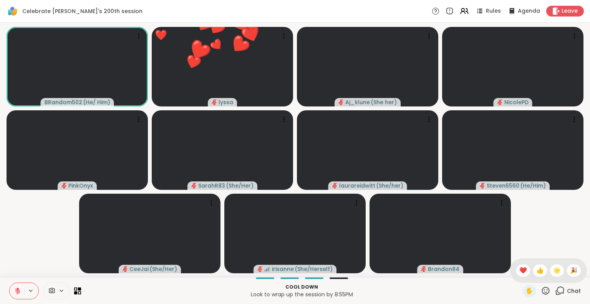
click at [570, 270] on span "🎉" at bounding box center [574, 270] width 8 height 9
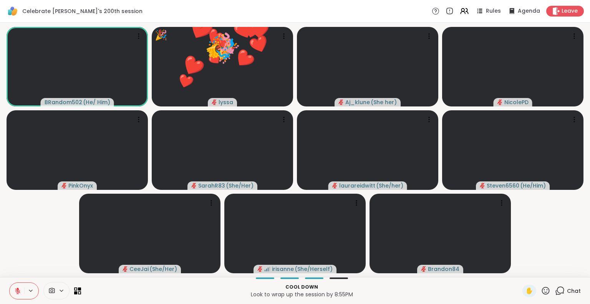
click at [541, 293] on icon at bounding box center [546, 291] width 10 height 10
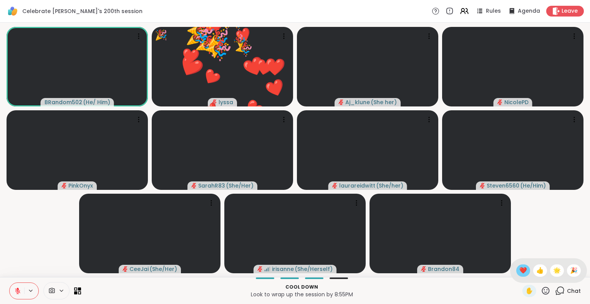
click at [519, 274] on span "❤️" at bounding box center [523, 270] width 8 height 9
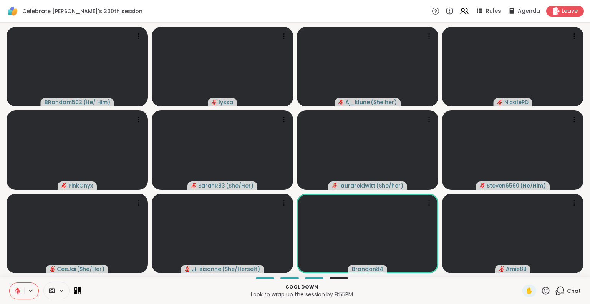
click at [542, 292] on icon at bounding box center [546, 290] width 8 height 8
click at [519, 271] on span "❤️" at bounding box center [523, 270] width 8 height 9
click at [541, 291] on icon at bounding box center [546, 291] width 10 height 10
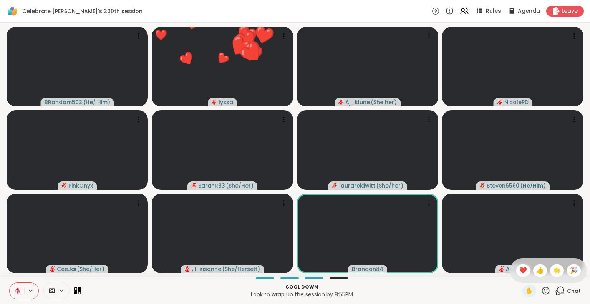
click at [553, 272] on span "🌟" at bounding box center [557, 270] width 8 height 9
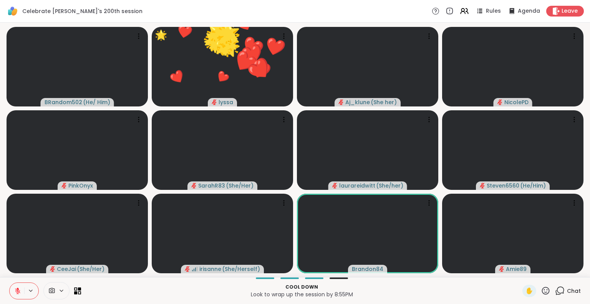
click at [542, 292] on icon at bounding box center [546, 290] width 8 height 8
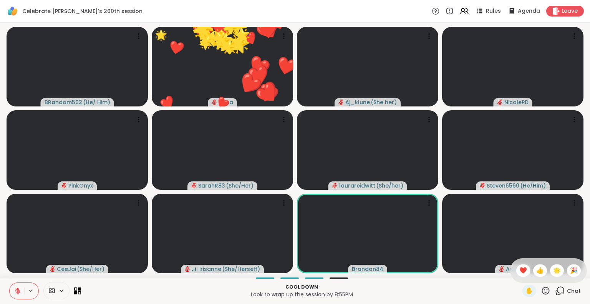
click at [570, 272] on span "🎉" at bounding box center [574, 270] width 8 height 9
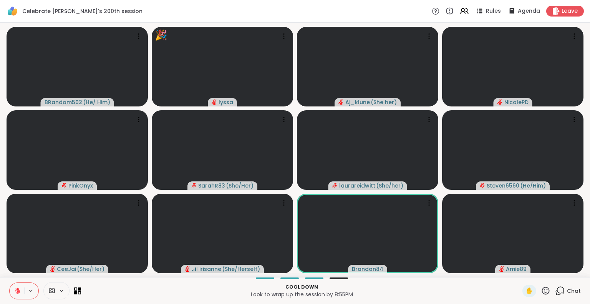
click at [19, 285] on button at bounding box center [17, 291] width 15 height 16
click at [16, 291] on icon at bounding box center [18, 290] width 4 height 7
click at [18, 291] on icon at bounding box center [17, 290] width 5 height 5
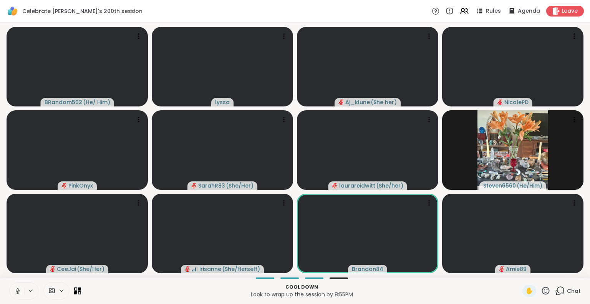
click at [18, 287] on icon at bounding box center [17, 290] width 7 height 7
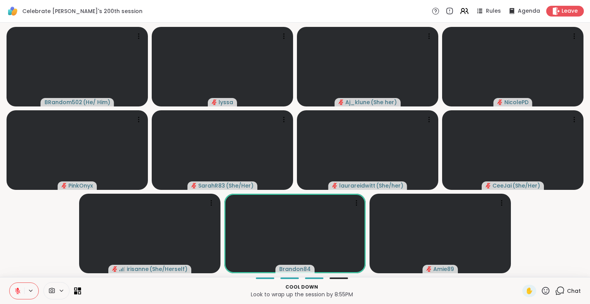
click at [541, 290] on icon at bounding box center [546, 291] width 10 height 10
click at [519, 272] on span "❤️" at bounding box center [523, 270] width 8 height 9
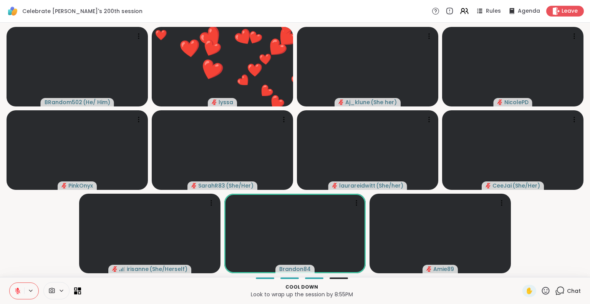
click at [541, 289] on icon at bounding box center [546, 291] width 10 height 10
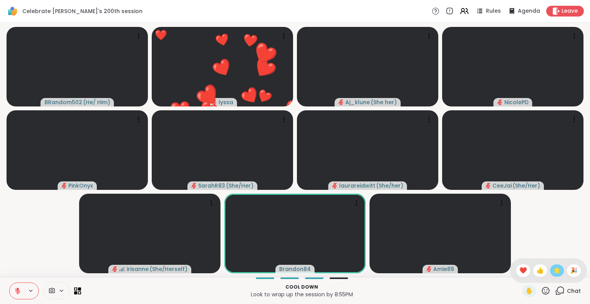
click at [550, 273] on div "🌟" at bounding box center [557, 270] width 14 height 12
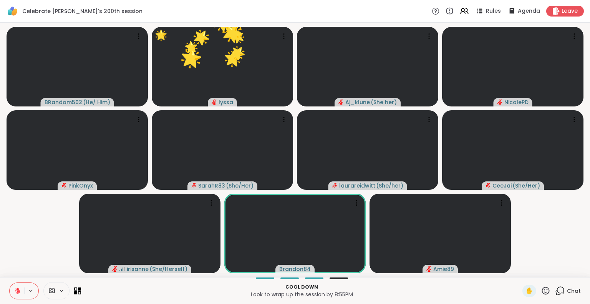
click at [542, 291] on icon at bounding box center [546, 291] width 10 height 10
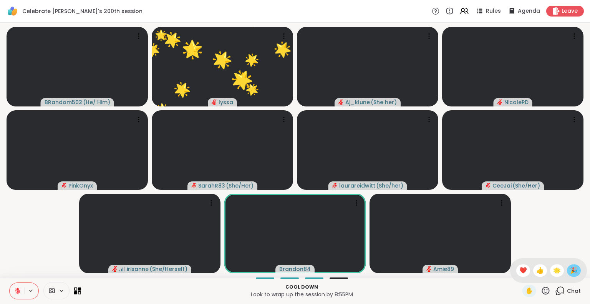
click at [573, 271] on div "🎉" at bounding box center [574, 270] width 14 height 12
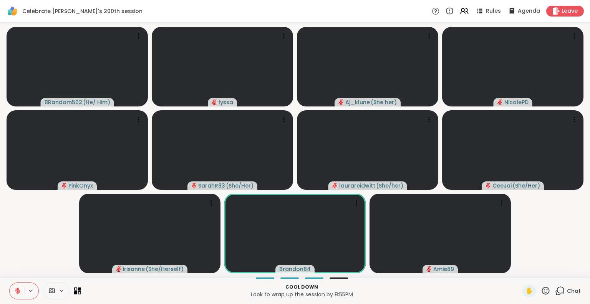
click at [542, 292] on icon at bounding box center [546, 290] width 8 height 8
click at [519, 272] on span "❤️" at bounding box center [523, 270] width 8 height 9
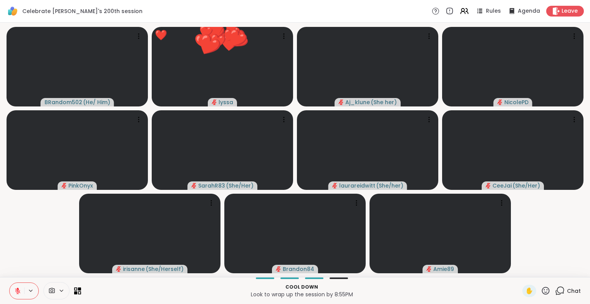
click at [542, 292] on icon at bounding box center [546, 290] width 8 height 8
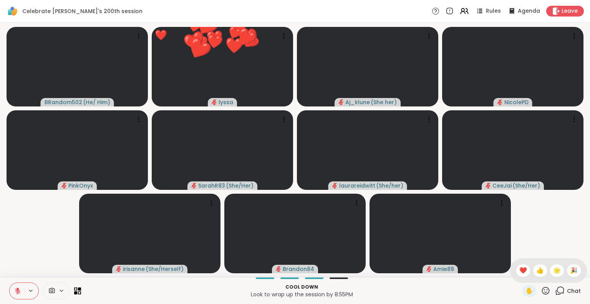
click at [550, 277] on div "🌟" at bounding box center [557, 270] width 14 height 12
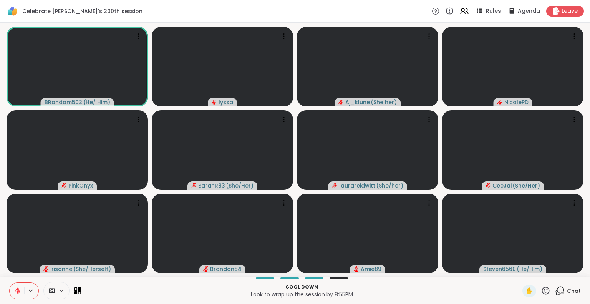
click at [567, 291] on span "Chat" at bounding box center [574, 291] width 14 height 8
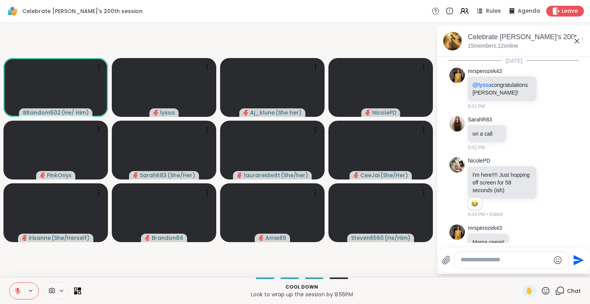
scroll to position [4131, 0]
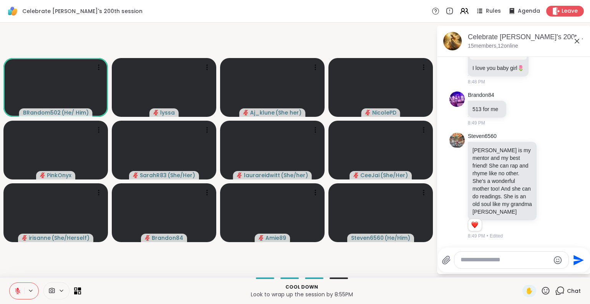
click at [530, 264] on div at bounding box center [511, 260] width 114 height 17
click at [520, 260] on textarea "Type your message" at bounding box center [504, 260] width 89 height 8
type textarea "*"
type textarea "**********"
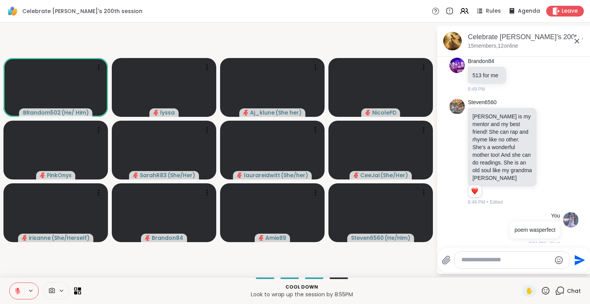
scroll to position [4172, 0]
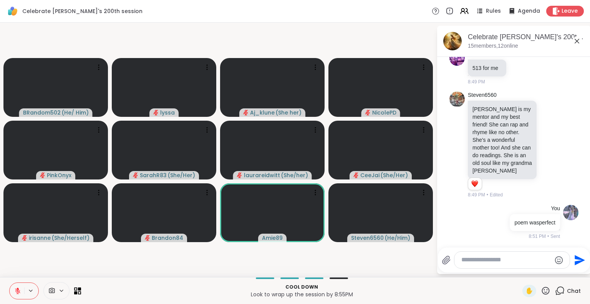
click at [576, 41] on icon at bounding box center [577, 41] width 5 height 5
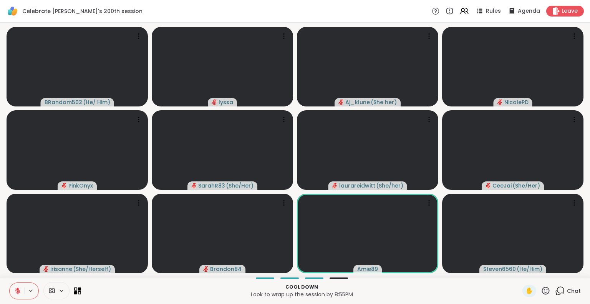
click at [569, 290] on span "Chat" at bounding box center [574, 291] width 14 height 8
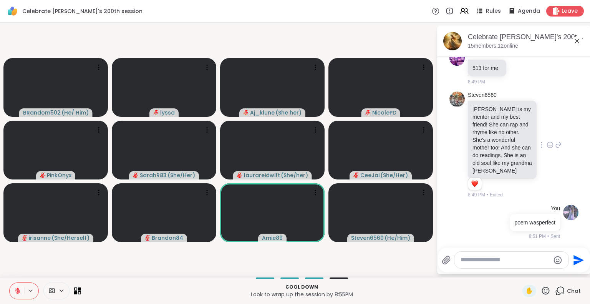
click at [546, 144] on icon at bounding box center [549, 145] width 7 height 8
click at [542, 133] on button "Select Reaction: Heart" at bounding box center [549, 132] width 15 height 15
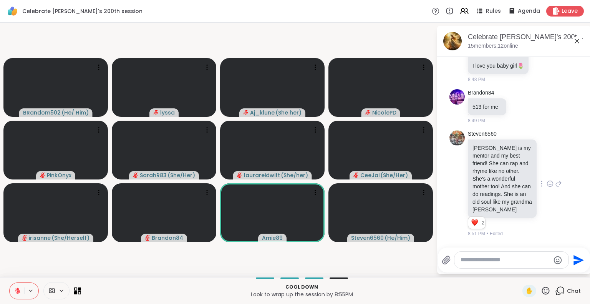
scroll to position [4095, 0]
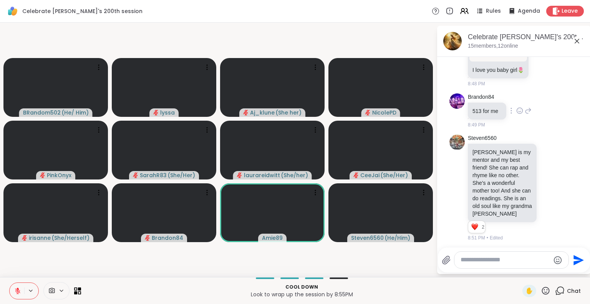
click at [520, 114] on icon at bounding box center [519, 111] width 7 height 8
click at [521, 102] on div "Select Reaction: Heart" at bounding box center [519, 98] width 7 height 7
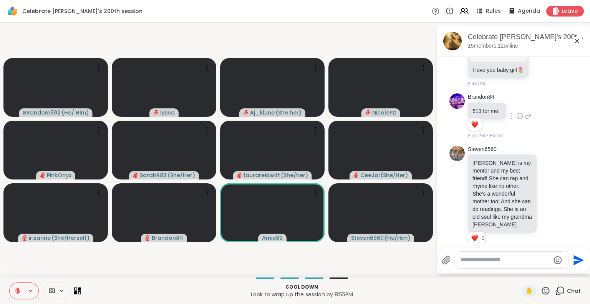
scroll to position [3966, 0]
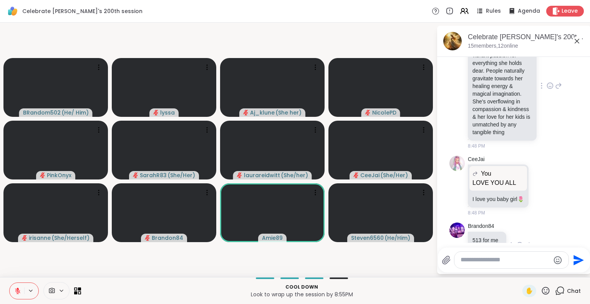
click at [546, 89] on icon at bounding box center [549, 86] width 7 height 8
click at [542, 81] on button "Select Reaction: Heart" at bounding box center [549, 73] width 15 height 15
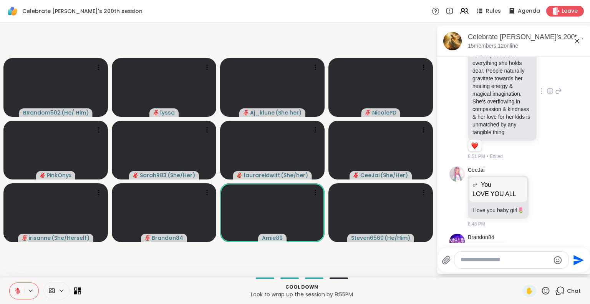
click at [578, 40] on icon at bounding box center [577, 41] width 5 height 5
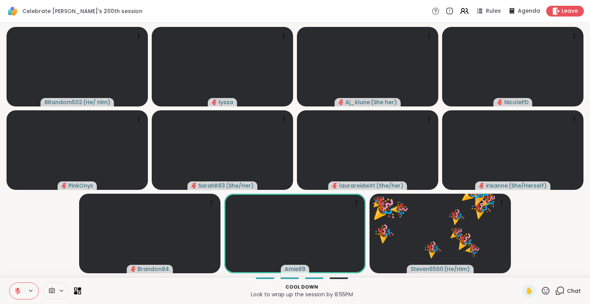
click at [542, 293] on icon at bounding box center [546, 290] width 8 height 8
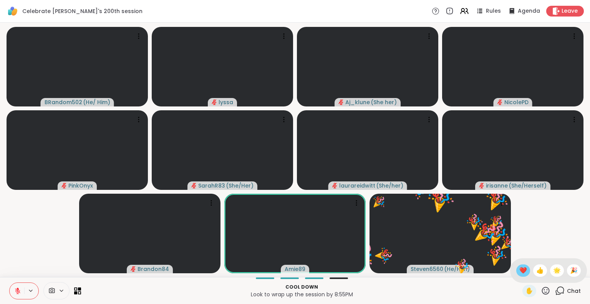
click at [519, 273] on span "❤️" at bounding box center [523, 270] width 8 height 9
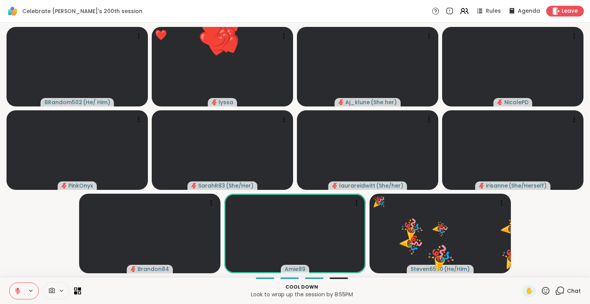
click at [541, 293] on icon at bounding box center [546, 291] width 10 height 10
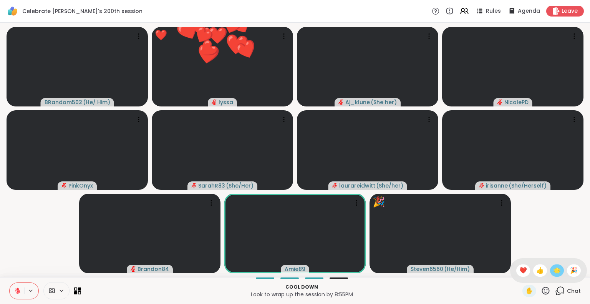
click at [553, 272] on span "🌟" at bounding box center [557, 270] width 8 height 9
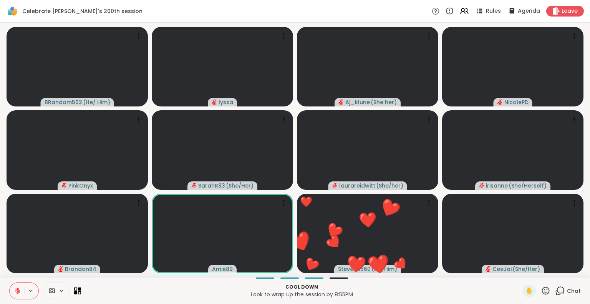
click at [542, 293] on icon at bounding box center [546, 290] width 8 height 8
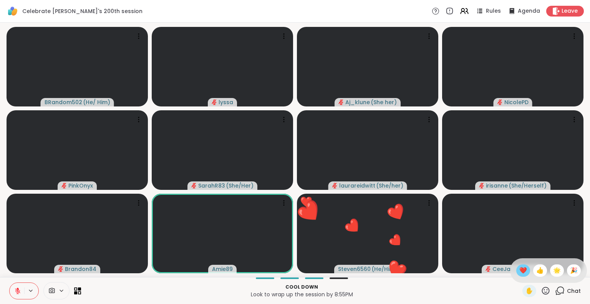
click at [516, 277] on div "❤️" at bounding box center [523, 270] width 14 height 12
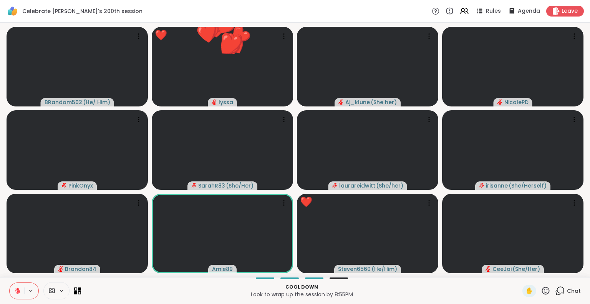
click at [541, 291] on icon at bounding box center [546, 291] width 10 height 10
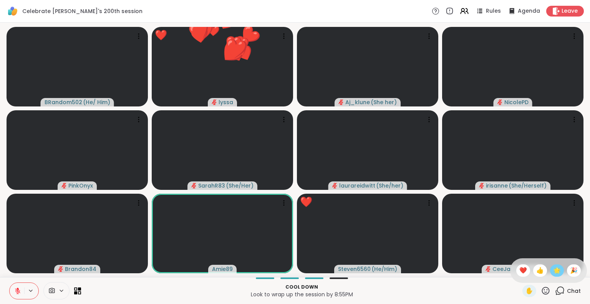
click at [553, 273] on span "🌟" at bounding box center [557, 270] width 8 height 9
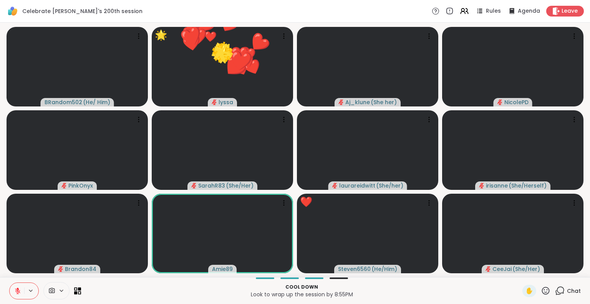
click at [541, 291] on icon at bounding box center [546, 291] width 10 height 10
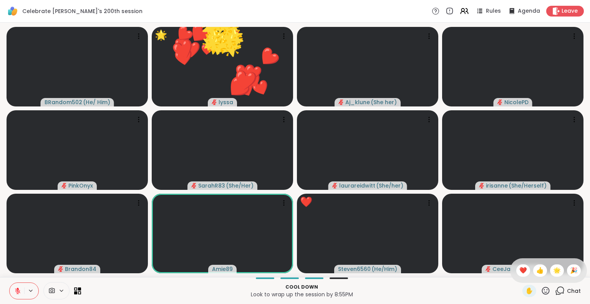
click at [570, 272] on span "🎉" at bounding box center [574, 270] width 8 height 9
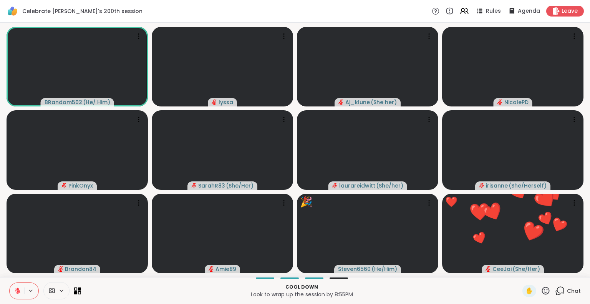
click at [567, 291] on span "Chat" at bounding box center [574, 291] width 14 height 8
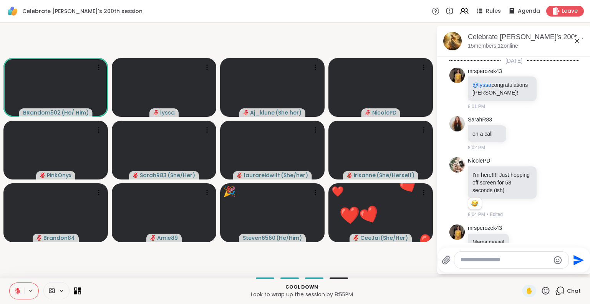
scroll to position [4205, 0]
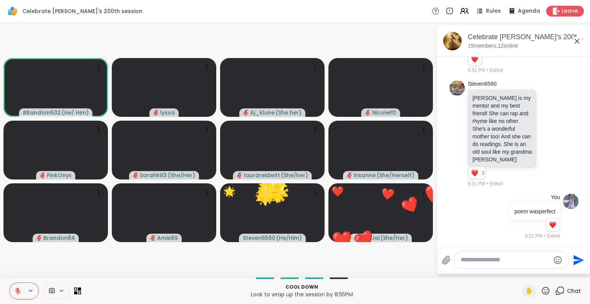
click at [530, 264] on textarea "Type your message" at bounding box center [504, 260] width 89 height 8
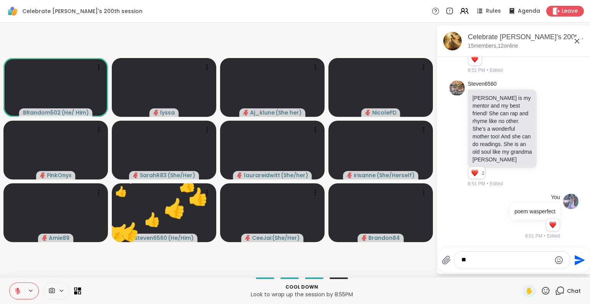
type textarea "*"
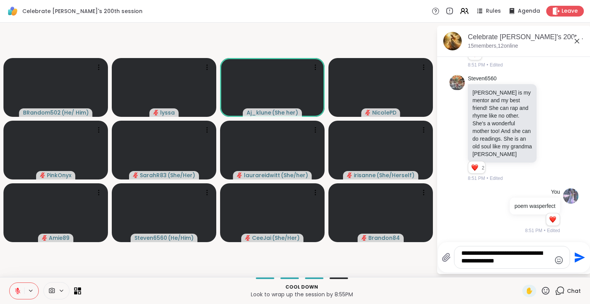
type textarea "**********"
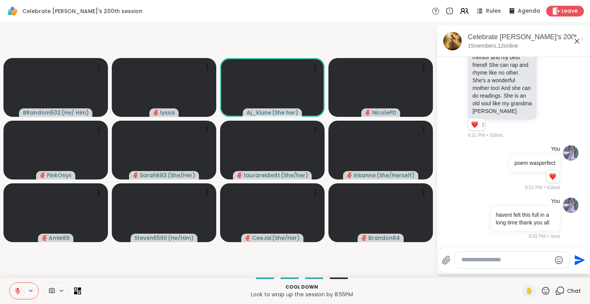
click at [582, 41] on div "Celebrate [PERSON_NAME]'s 200th session , [DATE]" at bounding box center [526, 37] width 117 height 10
click at [580, 41] on icon at bounding box center [576, 40] width 9 height 9
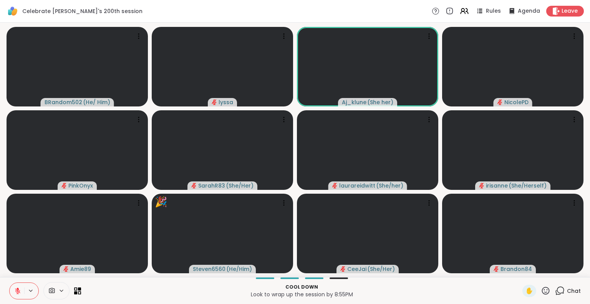
click at [542, 289] on icon at bounding box center [546, 291] width 10 height 10
click at [519, 267] on span "❤️" at bounding box center [523, 270] width 8 height 9
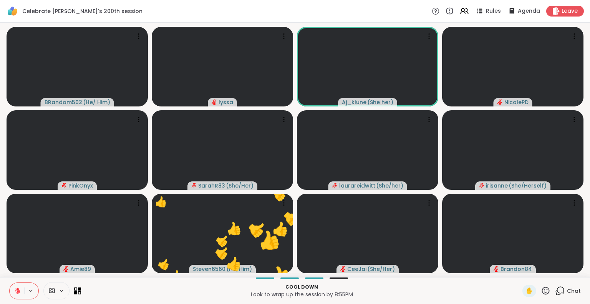
click at [542, 292] on icon at bounding box center [546, 290] width 8 height 8
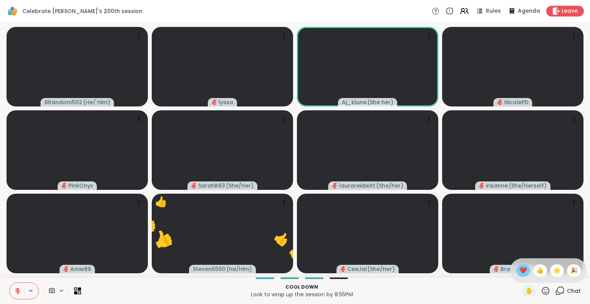
click at [519, 272] on span "❤️" at bounding box center [523, 270] width 8 height 9
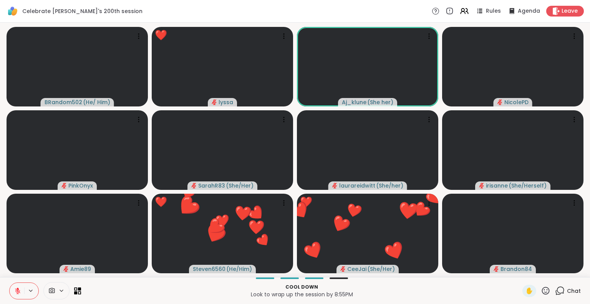
click at [567, 293] on span "Chat" at bounding box center [574, 291] width 14 height 8
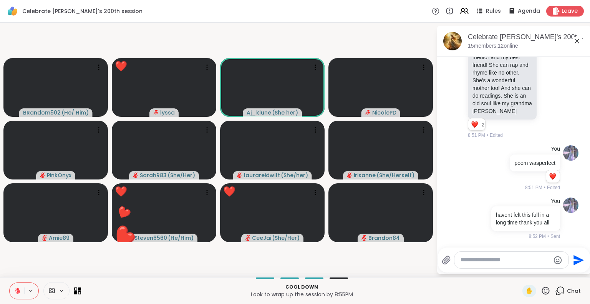
click at [527, 258] on textarea "Type your message" at bounding box center [504, 260] width 89 height 8
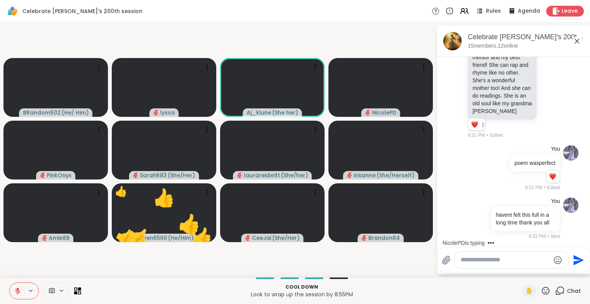
click at [578, 41] on icon at bounding box center [576, 40] width 9 height 9
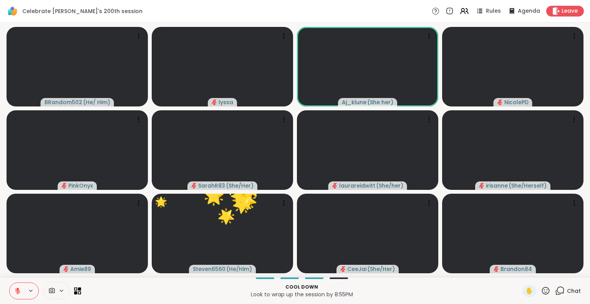
click at [541, 291] on icon at bounding box center [546, 291] width 10 height 10
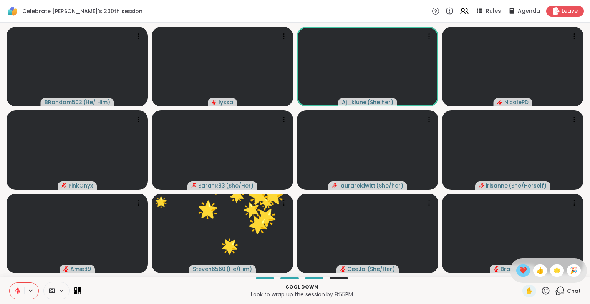
click at [519, 270] on span "❤️" at bounding box center [523, 270] width 8 height 9
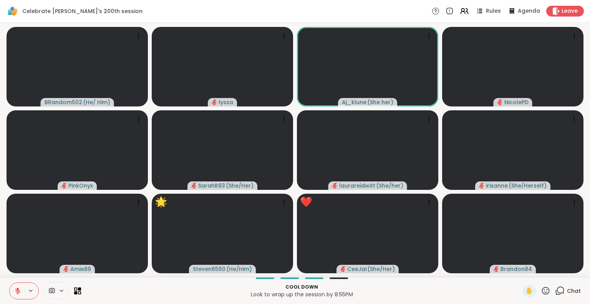
click at [541, 288] on icon at bounding box center [546, 291] width 10 height 10
click at [519, 270] on span "❤️" at bounding box center [523, 270] width 8 height 9
click at [541, 291] on icon at bounding box center [546, 291] width 10 height 10
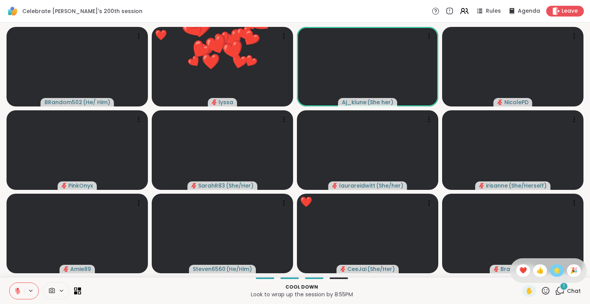
click at [553, 272] on span "🌟" at bounding box center [557, 270] width 8 height 9
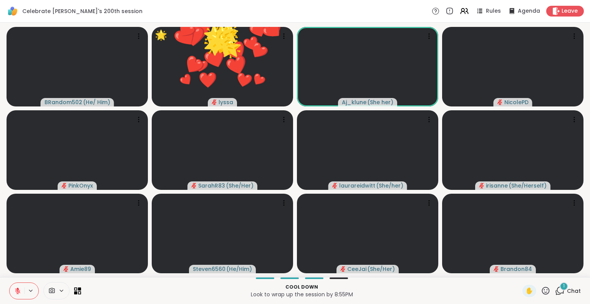
click at [542, 293] on icon at bounding box center [546, 290] width 8 height 8
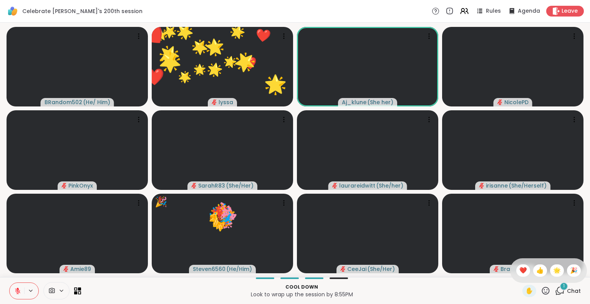
click at [519, 270] on span "❤️" at bounding box center [523, 270] width 8 height 9
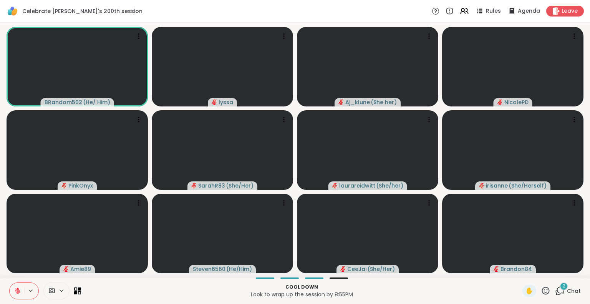
click at [542, 291] on icon at bounding box center [546, 290] width 8 height 8
click at [519, 269] on span "❤️" at bounding box center [523, 270] width 8 height 9
click at [541, 290] on icon at bounding box center [546, 291] width 10 height 10
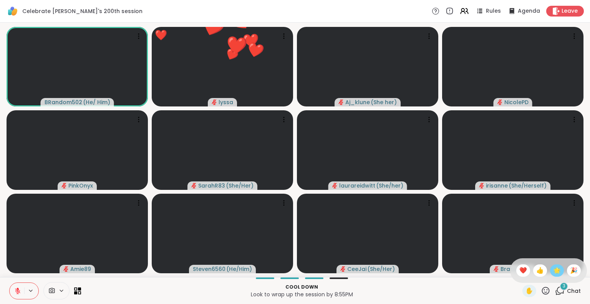
click at [553, 270] on span "🌟" at bounding box center [557, 270] width 8 height 9
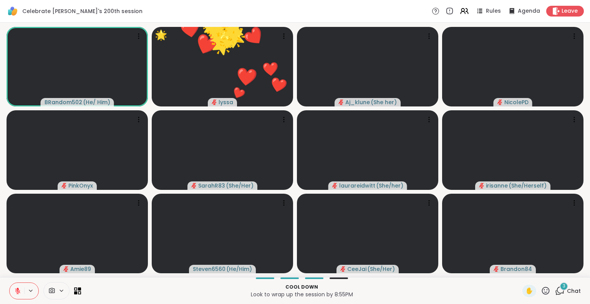
click at [542, 287] on icon at bounding box center [546, 290] width 8 height 8
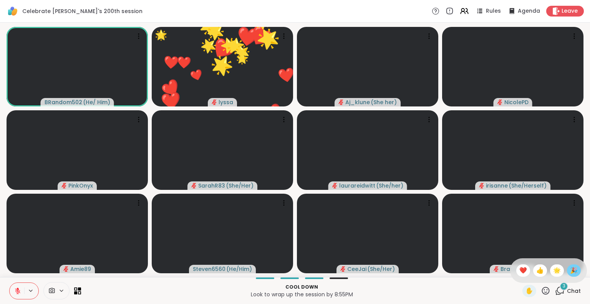
click at [570, 270] on span "🎉" at bounding box center [574, 270] width 8 height 9
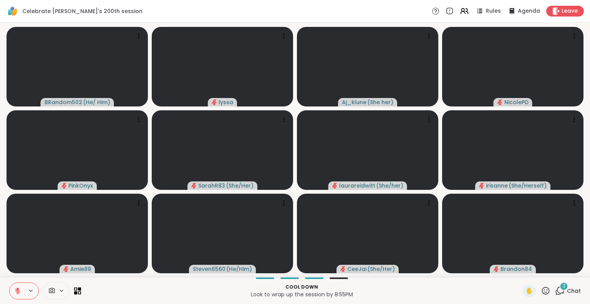
click at [567, 287] on span "Chat" at bounding box center [574, 291] width 14 height 8
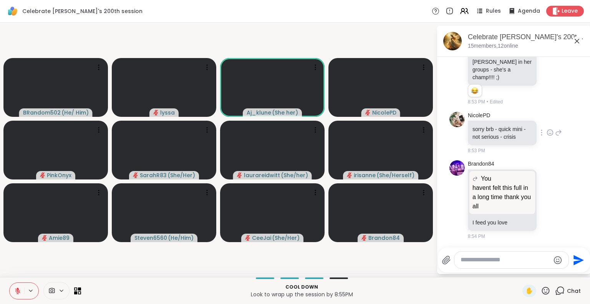
scroll to position [4537, 0]
click at [546, 199] on icon at bounding box center [549, 199] width 7 height 8
click at [546, 185] on div "Select Reaction: Heart" at bounding box center [549, 187] width 7 height 7
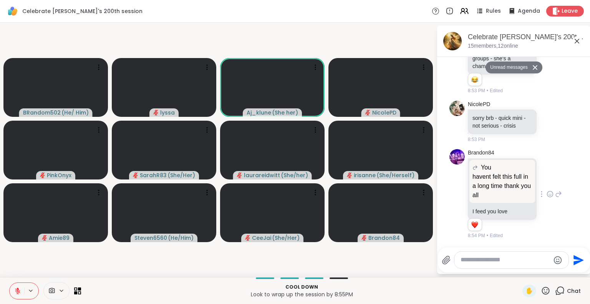
scroll to position [4549, 0]
click at [578, 40] on icon at bounding box center [576, 40] width 9 height 9
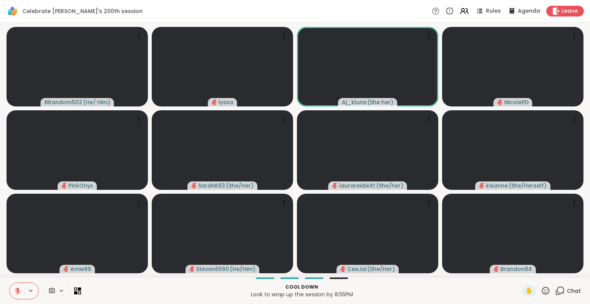
click at [541, 290] on icon at bounding box center [546, 291] width 10 height 10
click at [519, 270] on span "❤️" at bounding box center [523, 270] width 8 height 9
click at [541, 288] on icon at bounding box center [546, 291] width 10 height 10
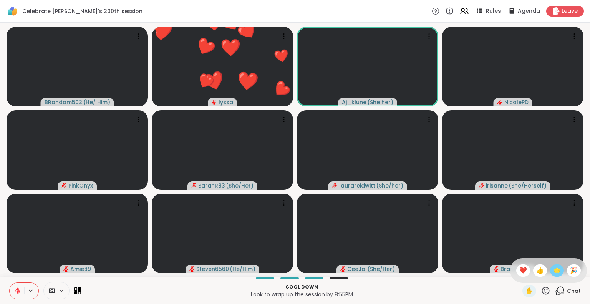
click at [553, 270] on span "🌟" at bounding box center [557, 270] width 8 height 9
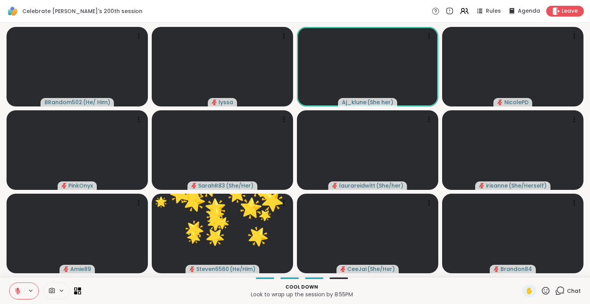
click at [542, 292] on icon at bounding box center [546, 290] width 8 height 8
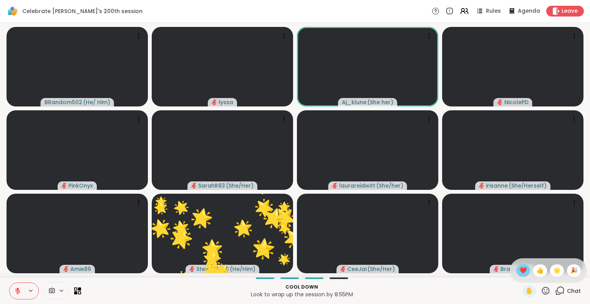
click at [519, 269] on span "❤️" at bounding box center [523, 270] width 8 height 9
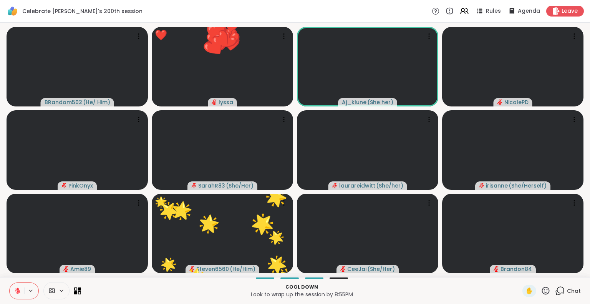
click at [542, 292] on icon at bounding box center [546, 290] width 8 height 8
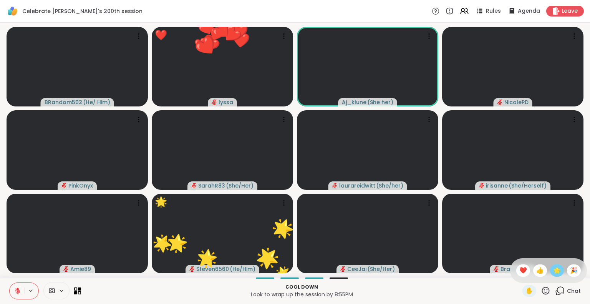
click at [553, 274] on span "🌟" at bounding box center [557, 270] width 8 height 9
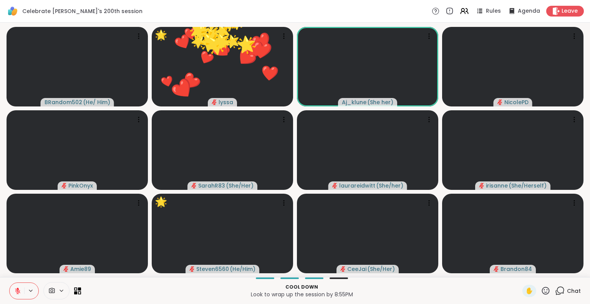
click at [541, 293] on icon at bounding box center [546, 291] width 10 height 10
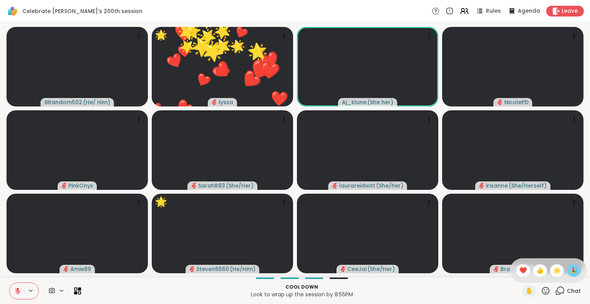
click at [570, 273] on span "🎉" at bounding box center [574, 270] width 8 height 9
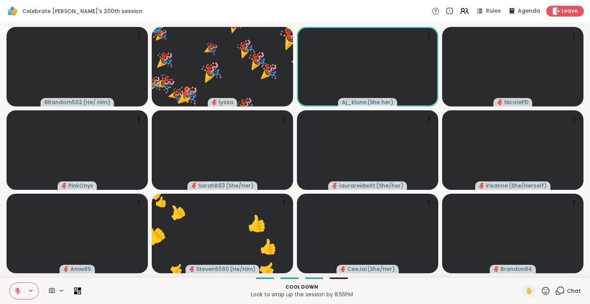
click at [571, 291] on span "Chat" at bounding box center [574, 291] width 14 height 8
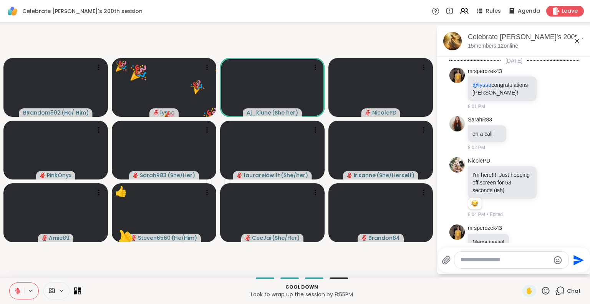
scroll to position [4522, 0]
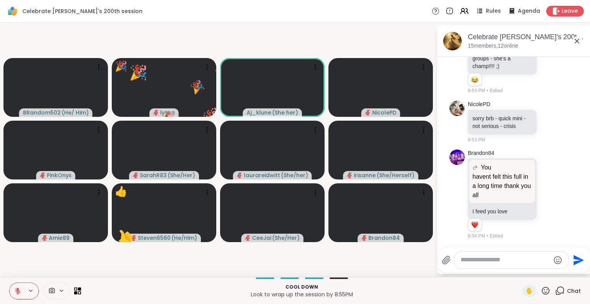
click at [516, 260] on textarea "Type your message" at bounding box center [504, 260] width 89 height 8
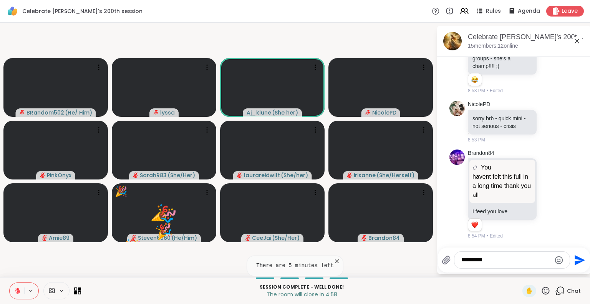
type textarea "**********"
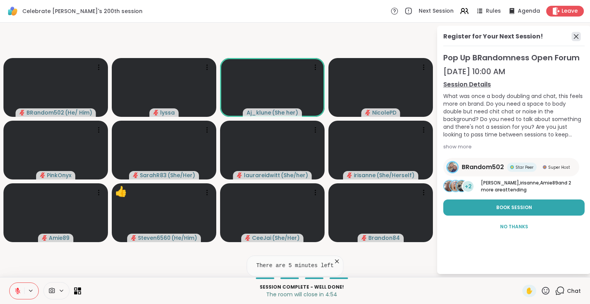
click at [577, 36] on icon at bounding box center [575, 36] width 9 height 9
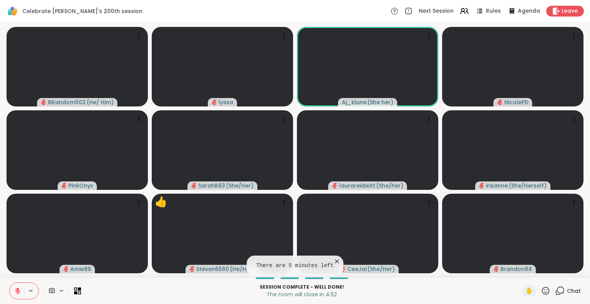
click at [564, 295] on div "Chat" at bounding box center [568, 291] width 26 height 12
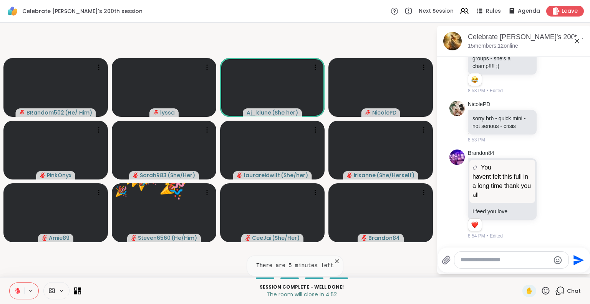
click at [518, 256] on textarea "Type your message" at bounding box center [504, 260] width 89 height 8
type textarea "**********"
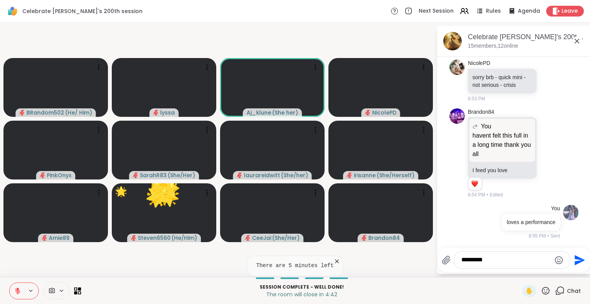
type textarea "*********"
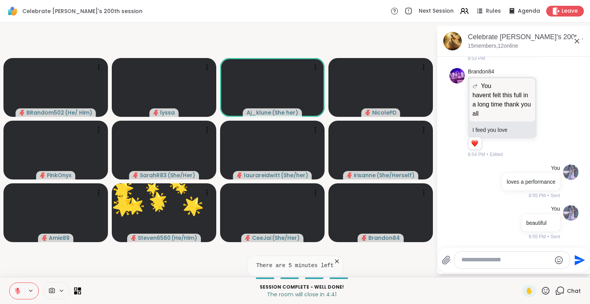
scroll to position [4604, 0]
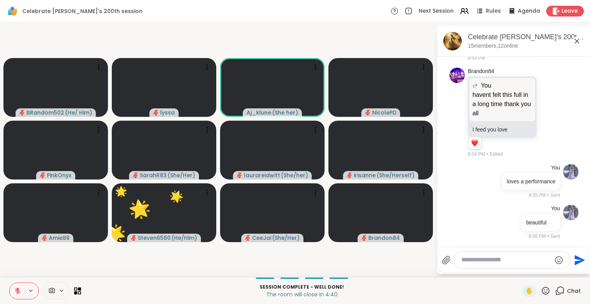
click at [578, 40] on icon at bounding box center [577, 41] width 5 height 5
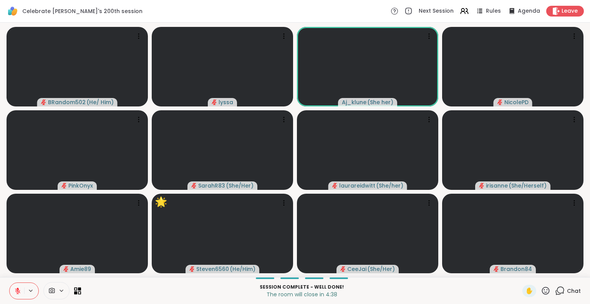
click at [542, 289] on icon at bounding box center [546, 291] width 10 height 10
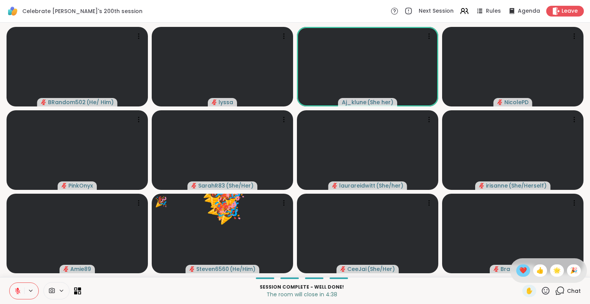
click at [516, 269] on div "❤️" at bounding box center [523, 270] width 14 height 12
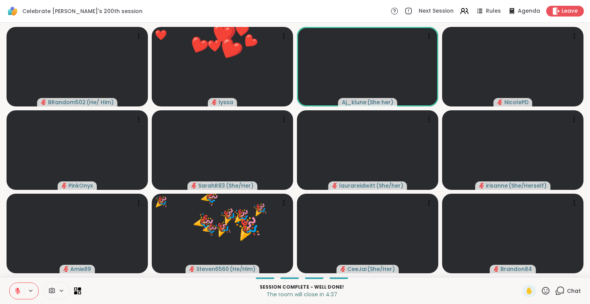
click at [542, 292] on icon at bounding box center [546, 290] width 8 height 8
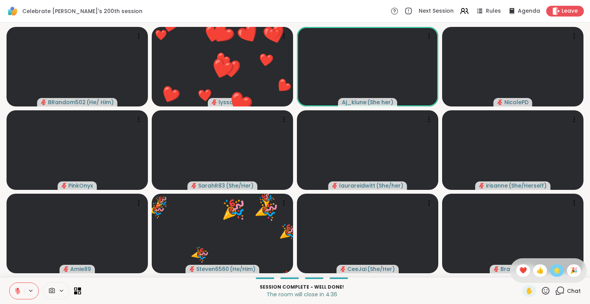
click at [553, 273] on span "🌟" at bounding box center [557, 270] width 8 height 9
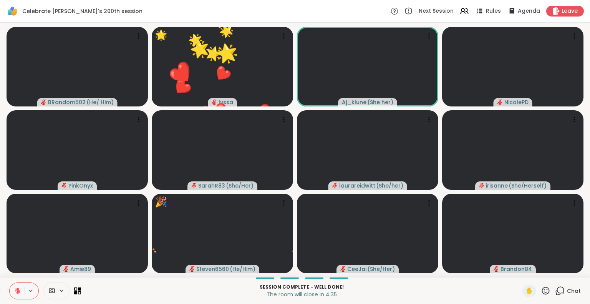
click at [542, 292] on icon at bounding box center [546, 290] width 8 height 8
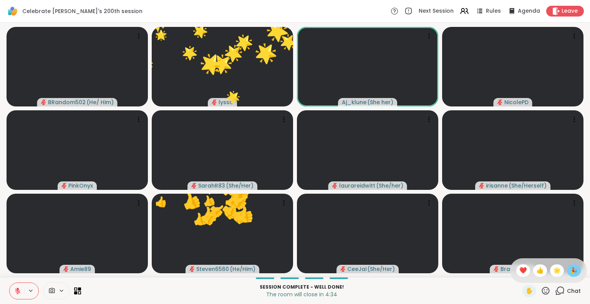
click at [570, 272] on span "🎉" at bounding box center [574, 270] width 8 height 9
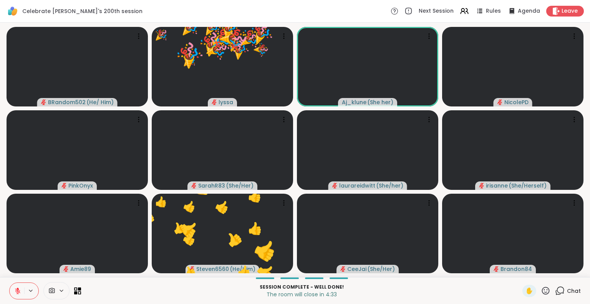
click at [542, 290] on icon at bounding box center [546, 290] width 8 height 8
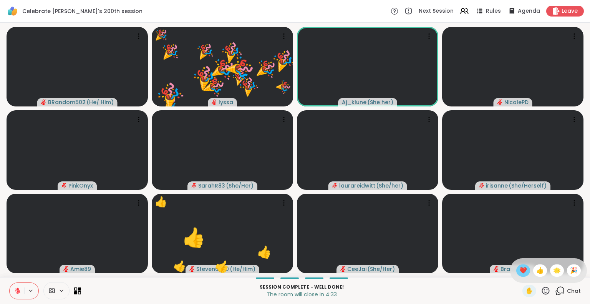
click at [516, 266] on div "❤️" at bounding box center [523, 270] width 14 height 12
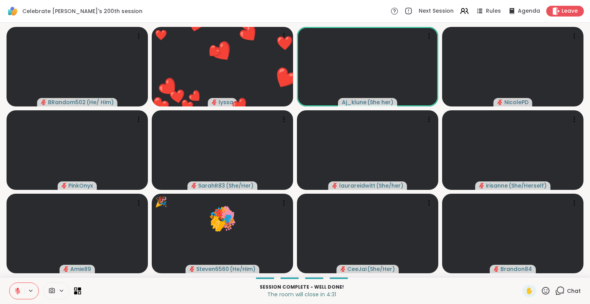
click at [541, 290] on icon at bounding box center [546, 291] width 10 height 10
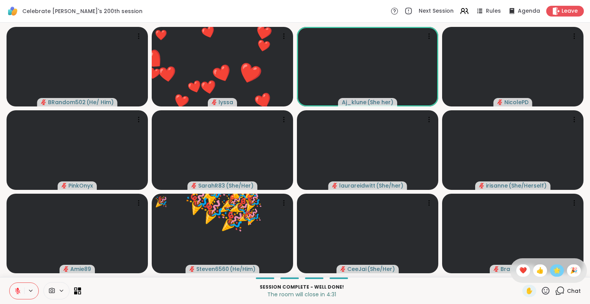
click at [553, 270] on span "🌟" at bounding box center [557, 270] width 8 height 9
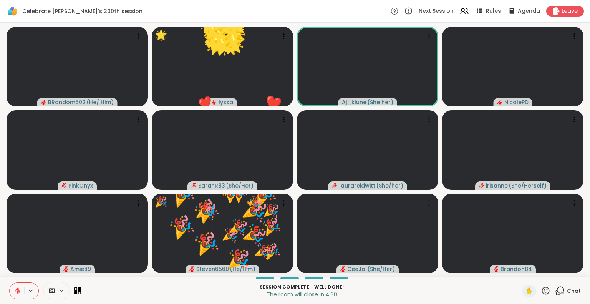
click at [541, 288] on icon at bounding box center [546, 291] width 10 height 10
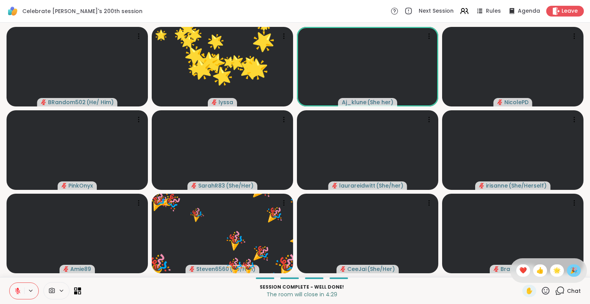
click at [570, 269] on span "🎉" at bounding box center [574, 270] width 8 height 9
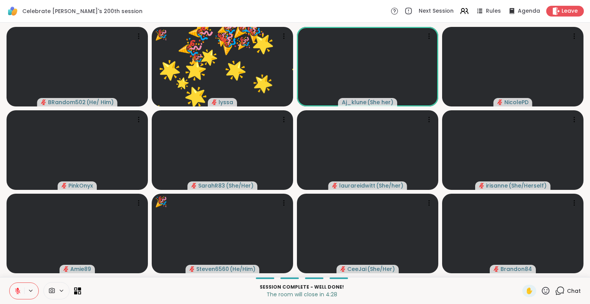
click at [541, 290] on icon at bounding box center [546, 291] width 10 height 10
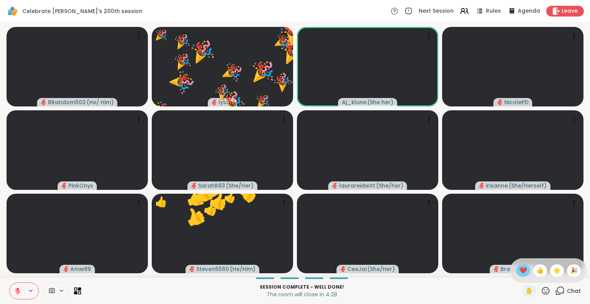
click at [519, 271] on span "❤️" at bounding box center [523, 270] width 8 height 9
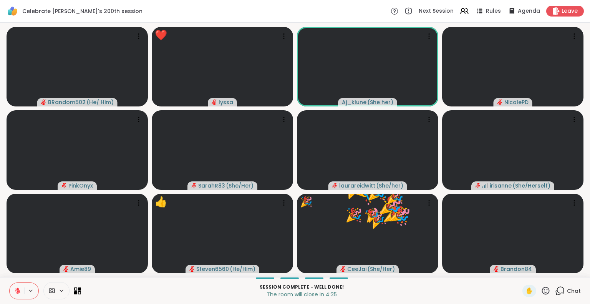
click at [541, 288] on icon at bounding box center [546, 291] width 10 height 10
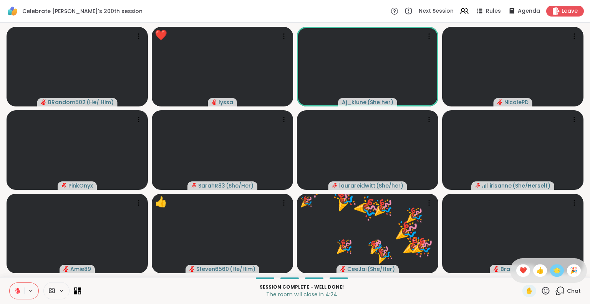
click at [553, 271] on span "🌟" at bounding box center [557, 270] width 8 height 9
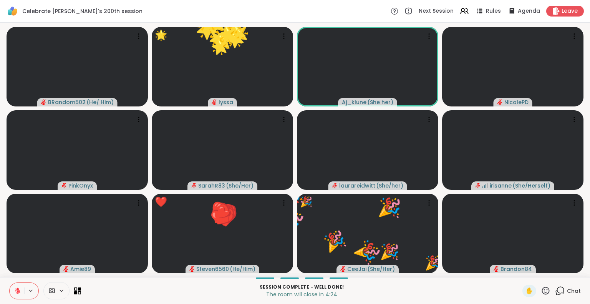
click at [543, 291] on icon at bounding box center [546, 291] width 10 height 10
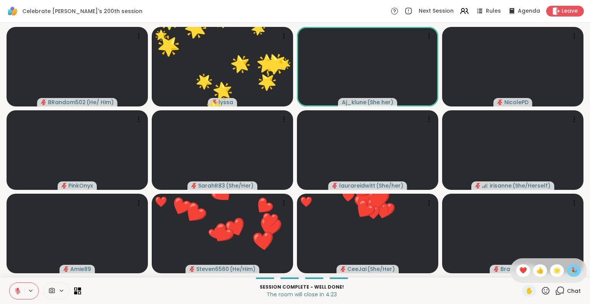
click at [567, 272] on div "🎉" at bounding box center [574, 270] width 14 height 12
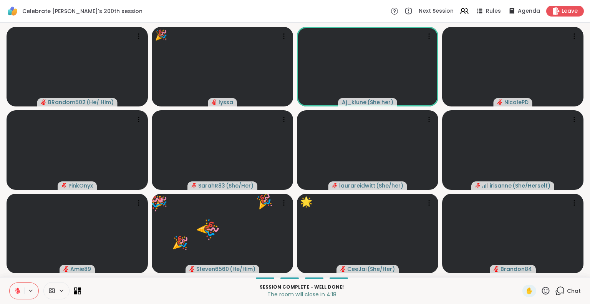
click at [541, 287] on icon at bounding box center [546, 291] width 10 height 10
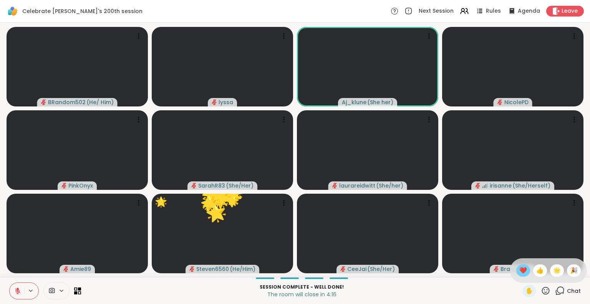
click at [519, 273] on span "❤️" at bounding box center [523, 270] width 8 height 9
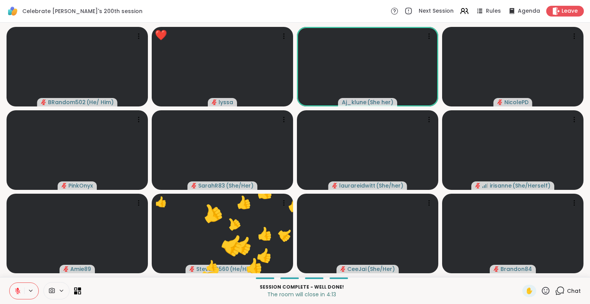
click at [541, 291] on icon at bounding box center [546, 291] width 10 height 10
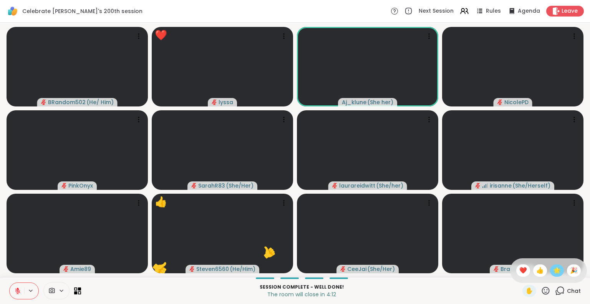
click at [550, 275] on div "🌟" at bounding box center [557, 270] width 14 height 12
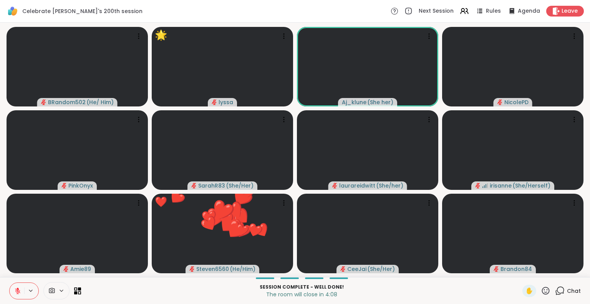
click at [541, 289] on icon at bounding box center [546, 291] width 10 height 10
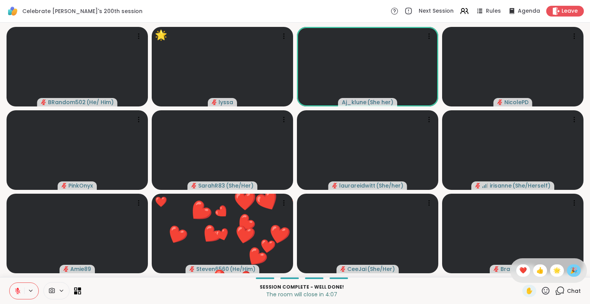
click at [570, 274] on span "🎉" at bounding box center [574, 270] width 8 height 9
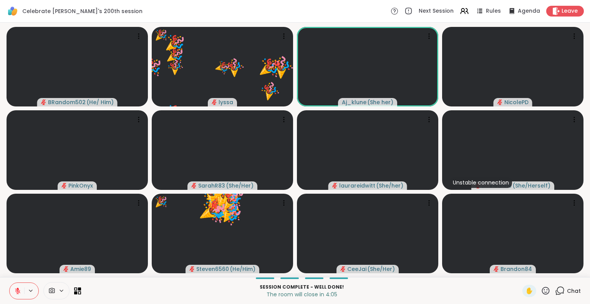
click at [542, 287] on icon at bounding box center [546, 290] width 8 height 8
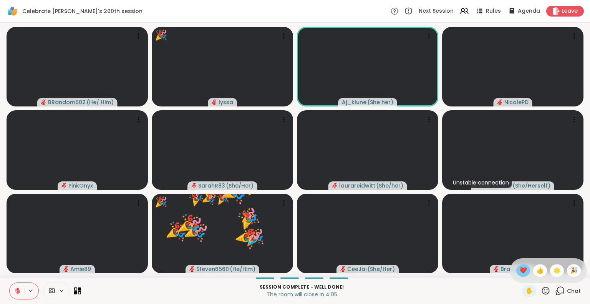
click at [519, 270] on span "❤️" at bounding box center [523, 270] width 8 height 9
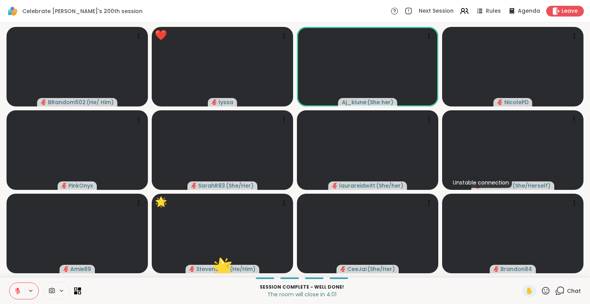
click at [541, 288] on icon at bounding box center [546, 291] width 10 height 10
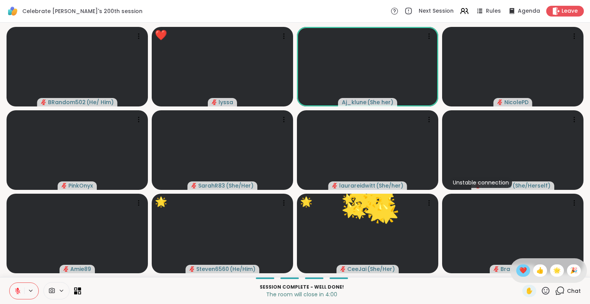
click at [519, 272] on span "❤️" at bounding box center [523, 270] width 8 height 9
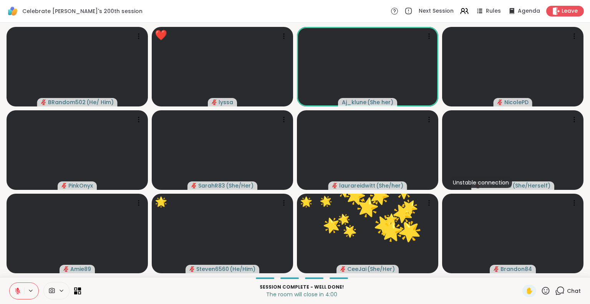
click at [541, 293] on icon at bounding box center [546, 291] width 10 height 10
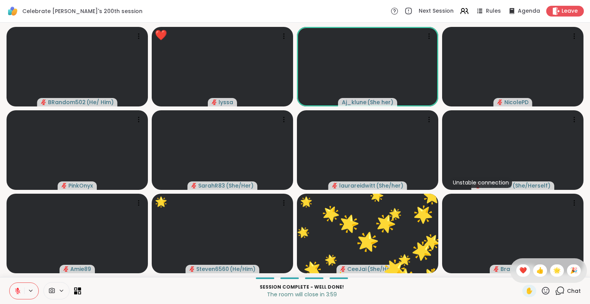
click at [553, 272] on span "🌟" at bounding box center [557, 270] width 8 height 9
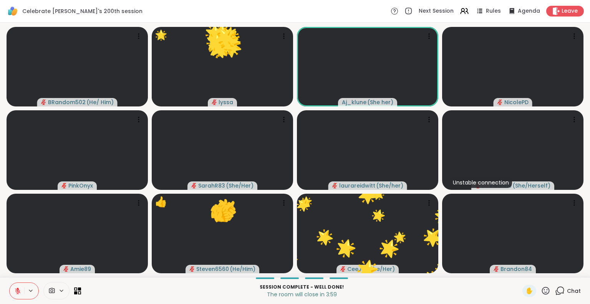
click at [541, 293] on icon at bounding box center [546, 291] width 10 height 10
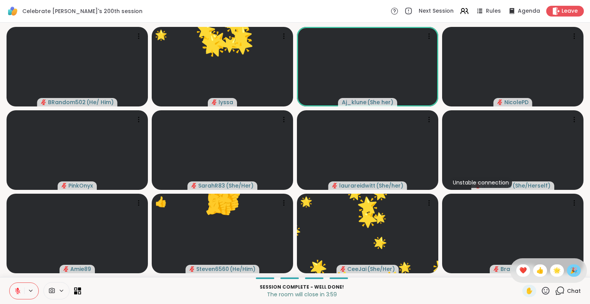
click at [570, 270] on span "🎉" at bounding box center [574, 270] width 8 height 9
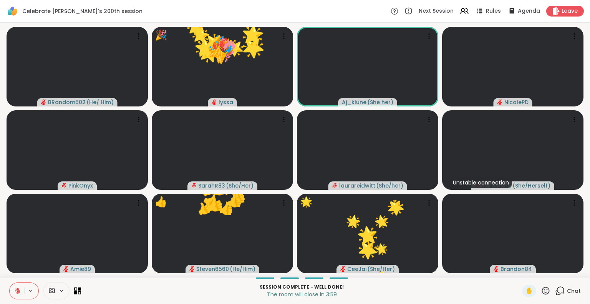
click at [541, 293] on icon at bounding box center [546, 291] width 10 height 10
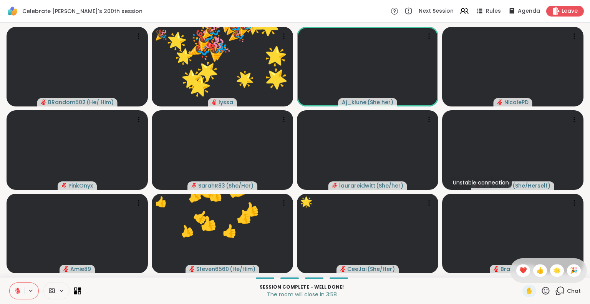
click at [519, 273] on span "❤️" at bounding box center [523, 270] width 8 height 9
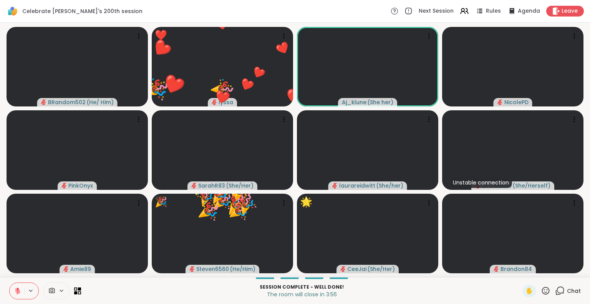
click at [542, 290] on icon at bounding box center [546, 290] width 8 height 8
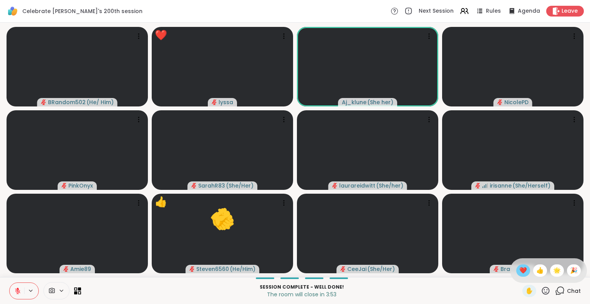
click at [519, 272] on span "❤️" at bounding box center [523, 270] width 8 height 9
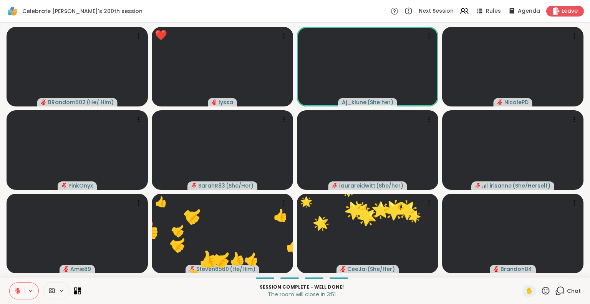
click at [541, 290] on icon at bounding box center [546, 291] width 10 height 10
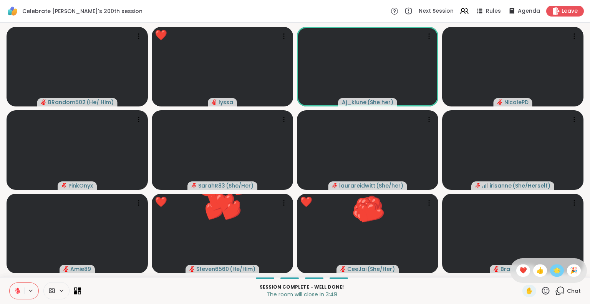
click at [553, 270] on span "🌟" at bounding box center [557, 270] width 8 height 9
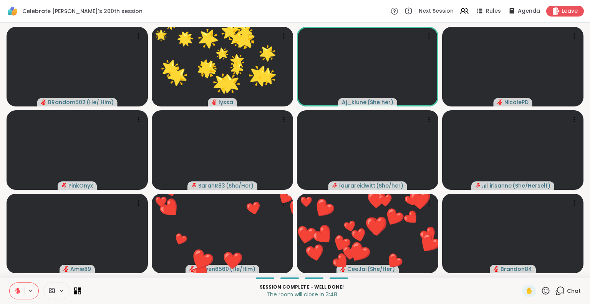
click at [542, 287] on icon at bounding box center [546, 290] width 8 height 8
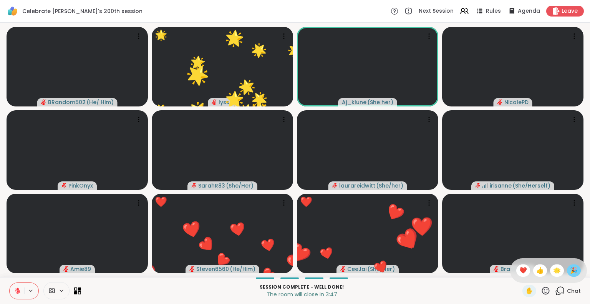
click at [570, 273] on span "🎉" at bounding box center [574, 270] width 8 height 9
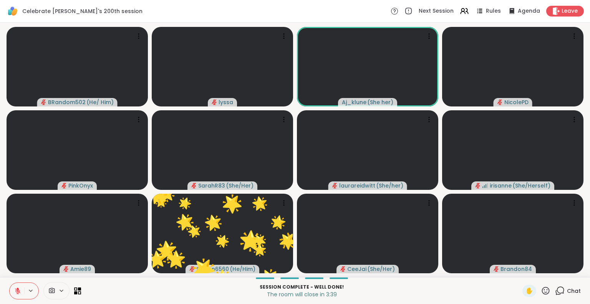
click at [541, 289] on icon at bounding box center [546, 291] width 10 height 10
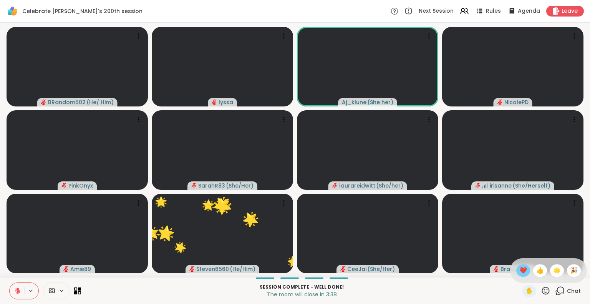
click at [519, 273] on span "❤️" at bounding box center [523, 270] width 8 height 9
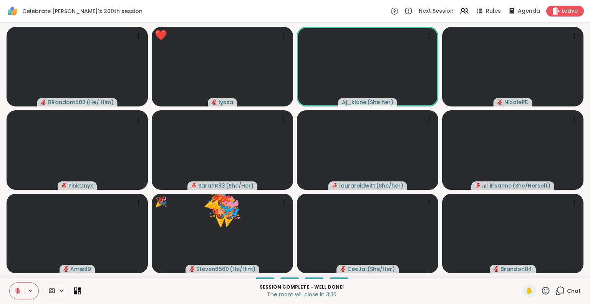
click at [541, 290] on icon at bounding box center [546, 291] width 10 height 10
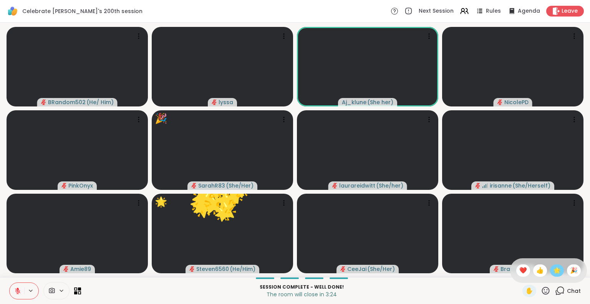
click at [553, 269] on span "🌟" at bounding box center [557, 270] width 8 height 9
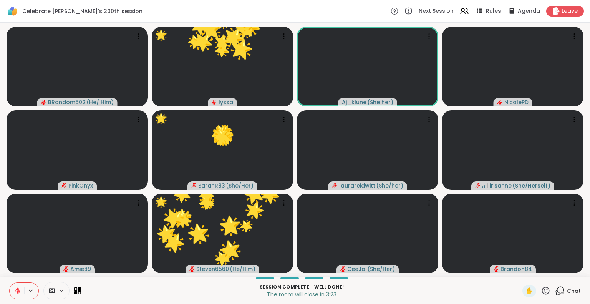
click at [542, 287] on icon at bounding box center [546, 290] width 8 height 8
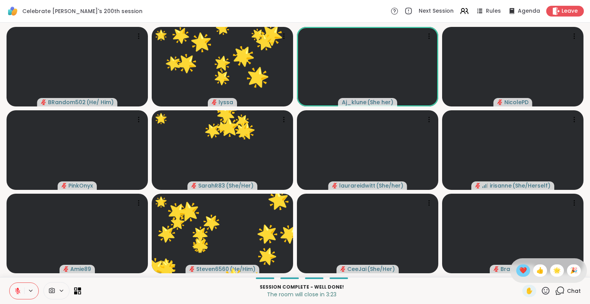
click at [519, 270] on span "❤️" at bounding box center [523, 270] width 8 height 9
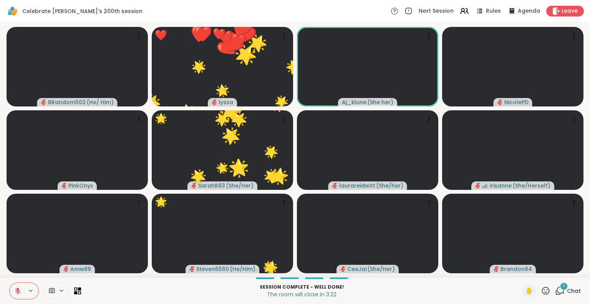
click at [542, 290] on icon at bounding box center [546, 291] width 10 height 10
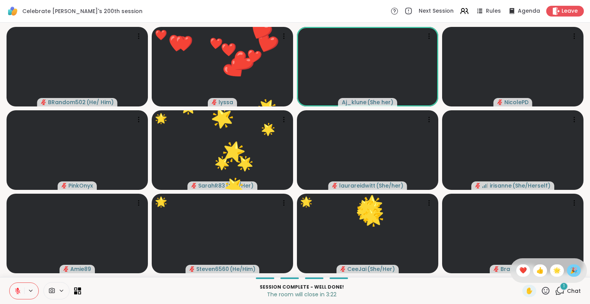
click at [570, 274] on span "🎉" at bounding box center [574, 270] width 8 height 9
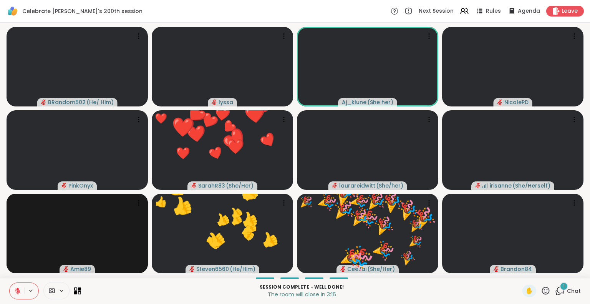
click at [541, 293] on icon at bounding box center [546, 291] width 10 height 10
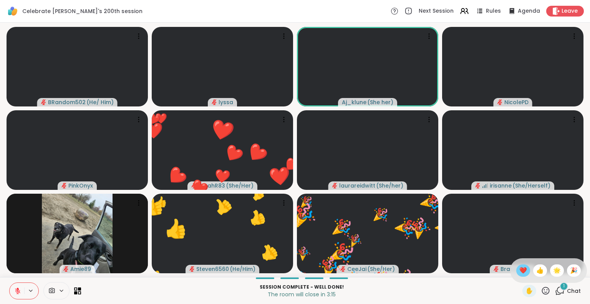
click at [516, 271] on div "❤️" at bounding box center [523, 270] width 14 height 12
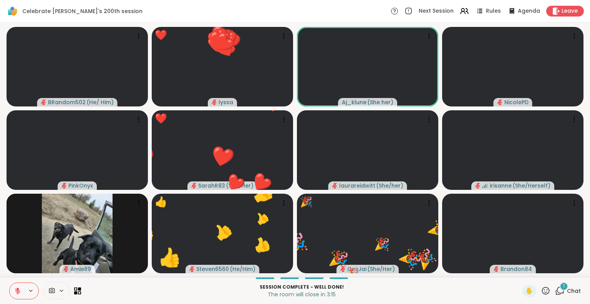
click at [542, 290] on icon at bounding box center [546, 290] width 8 height 8
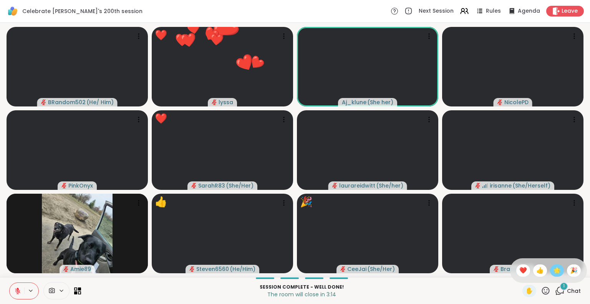
click at [553, 271] on span "🌟" at bounding box center [557, 270] width 8 height 9
click at [541, 293] on icon at bounding box center [546, 291] width 10 height 10
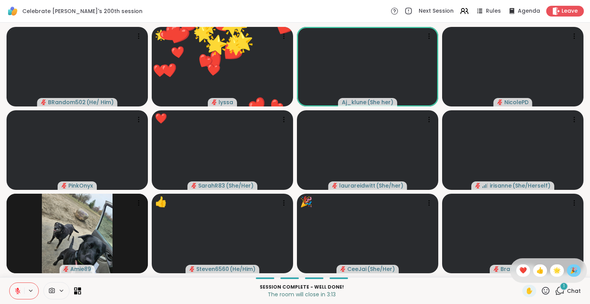
click at [570, 273] on span "🎉" at bounding box center [574, 270] width 8 height 9
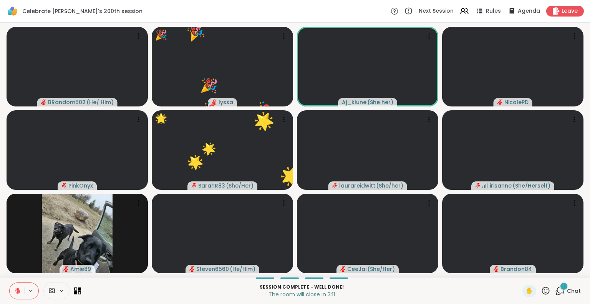
click at [539, 285] on div "✋" at bounding box center [536, 291] width 28 height 12
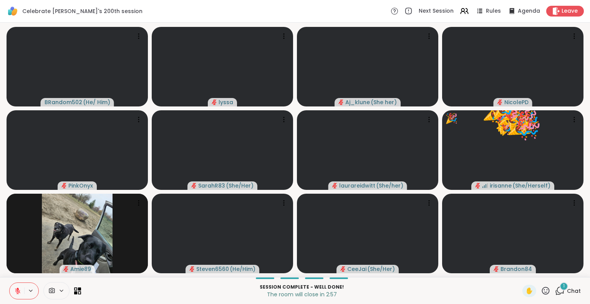
click at [542, 292] on icon at bounding box center [546, 290] width 8 height 8
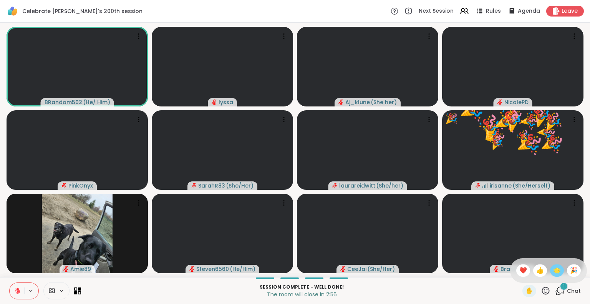
click at [553, 274] on span "🌟" at bounding box center [557, 270] width 8 height 9
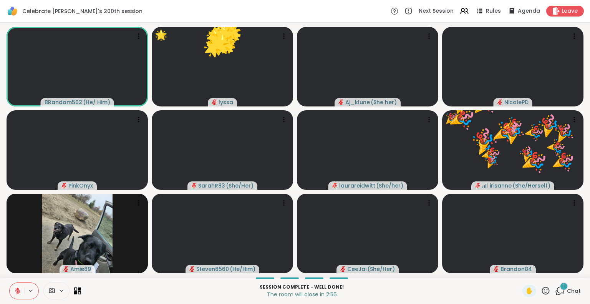
click at [542, 292] on icon at bounding box center [546, 290] width 8 height 8
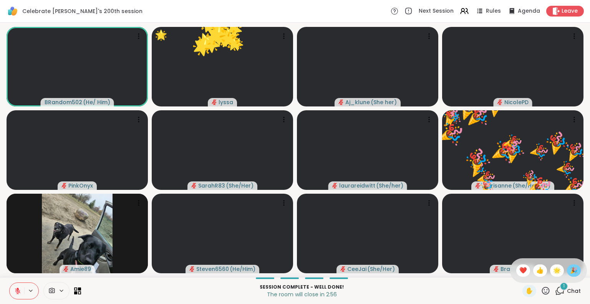
click at [570, 272] on span "🎉" at bounding box center [574, 270] width 8 height 9
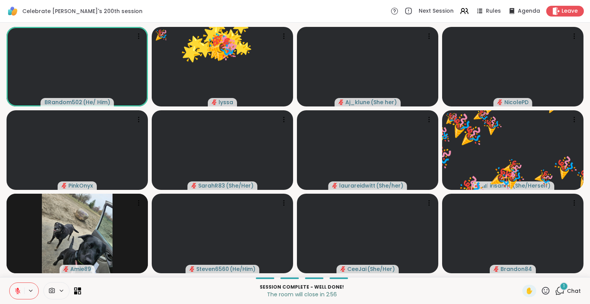
click at [542, 293] on icon at bounding box center [546, 290] width 8 height 8
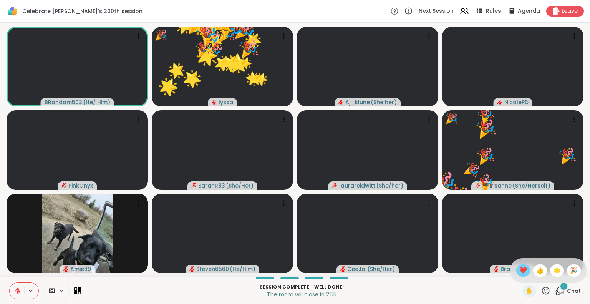
click at [519, 274] on span "❤️" at bounding box center [523, 270] width 8 height 9
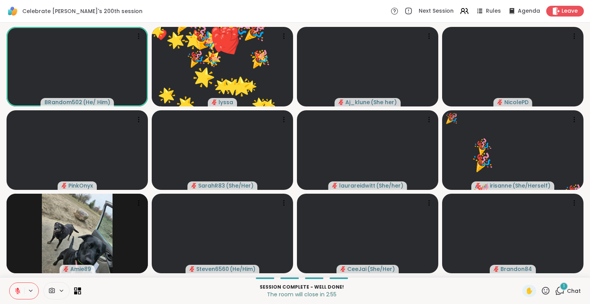
click at [541, 290] on icon at bounding box center [546, 291] width 10 height 10
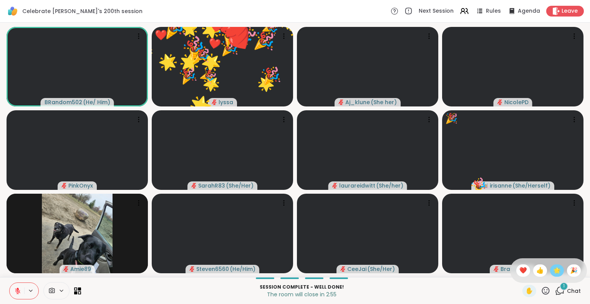
click at [553, 270] on span "🌟" at bounding box center [557, 270] width 8 height 9
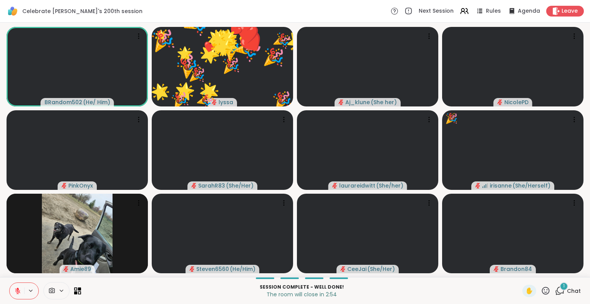
click at [541, 294] on icon at bounding box center [546, 291] width 10 height 10
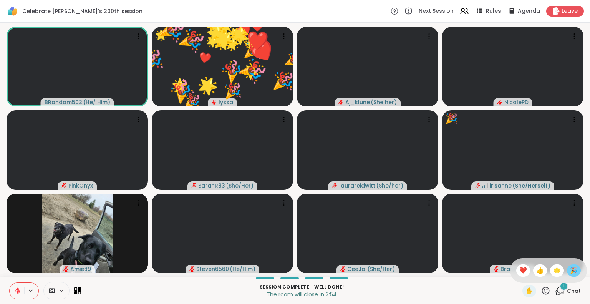
click at [570, 271] on span "🎉" at bounding box center [574, 270] width 8 height 9
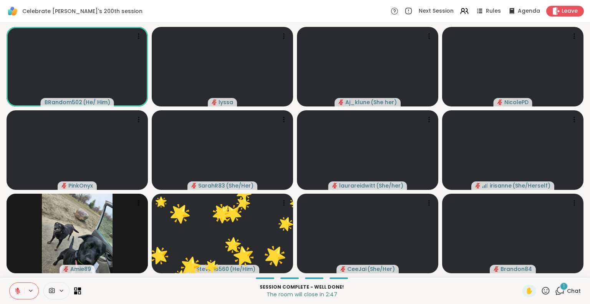
click at [17, 287] on icon at bounding box center [17, 290] width 7 height 7
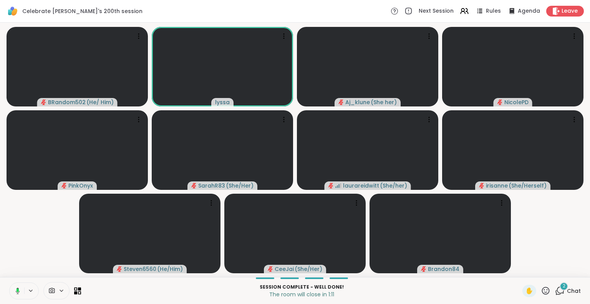
click at [18, 286] on button at bounding box center [16, 291] width 16 height 16
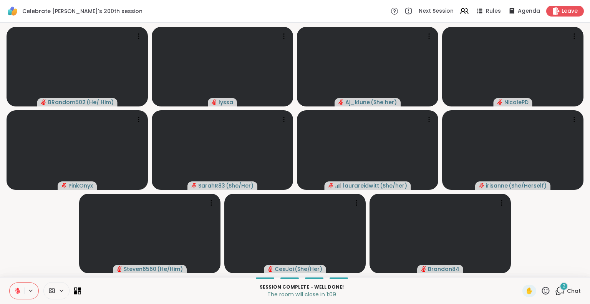
click at [541, 291] on icon at bounding box center [546, 291] width 10 height 10
click at [519, 271] on span "❤️" at bounding box center [523, 270] width 8 height 9
click at [541, 290] on icon at bounding box center [546, 291] width 10 height 10
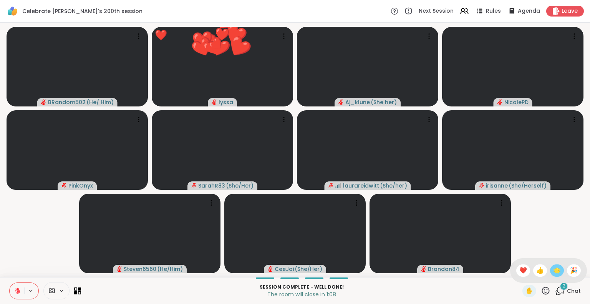
click at [553, 270] on span "🌟" at bounding box center [557, 270] width 8 height 9
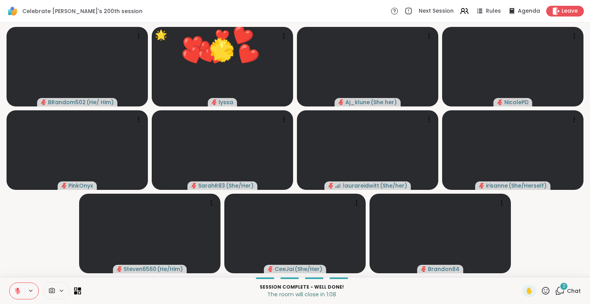
click at [541, 292] on icon at bounding box center [546, 291] width 10 height 10
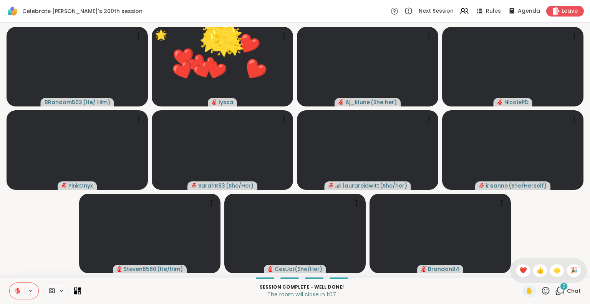
click at [567, 268] on div "🎉" at bounding box center [574, 270] width 14 height 12
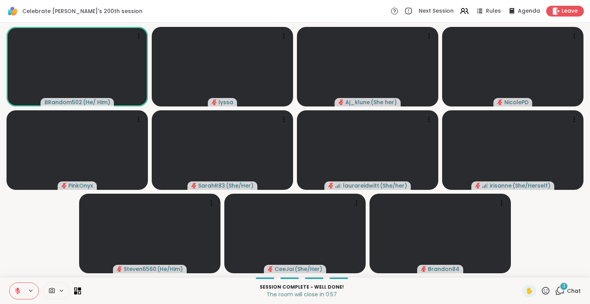
click at [541, 288] on icon at bounding box center [546, 291] width 10 height 10
click at [519, 269] on span "❤️" at bounding box center [523, 270] width 8 height 9
click at [542, 287] on icon at bounding box center [546, 290] width 8 height 8
click at [519, 267] on span "❤️" at bounding box center [523, 270] width 8 height 9
click at [541, 292] on icon at bounding box center [546, 291] width 10 height 10
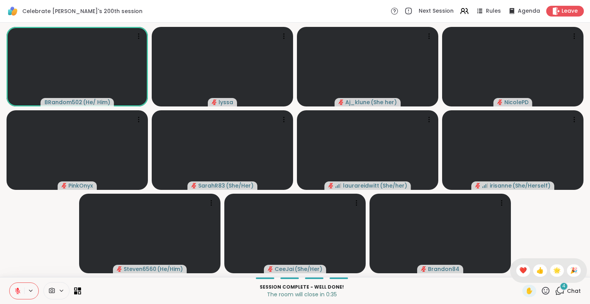
click at [519, 268] on span "❤️" at bounding box center [523, 270] width 8 height 9
click at [541, 294] on icon at bounding box center [546, 291] width 10 height 10
click at [519, 272] on span "❤️" at bounding box center [523, 270] width 8 height 9
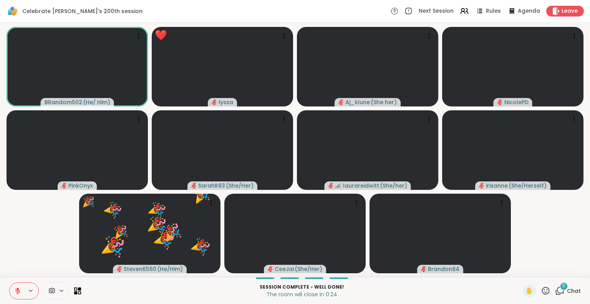
click at [555, 288] on icon at bounding box center [560, 291] width 10 height 10
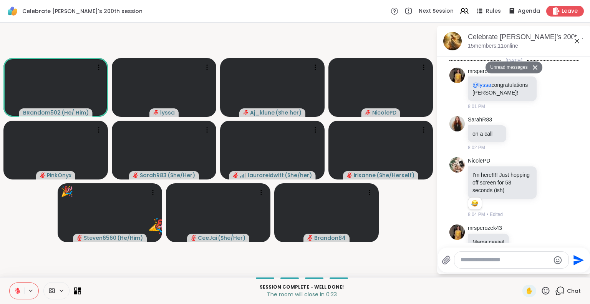
scroll to position [4943, 0]
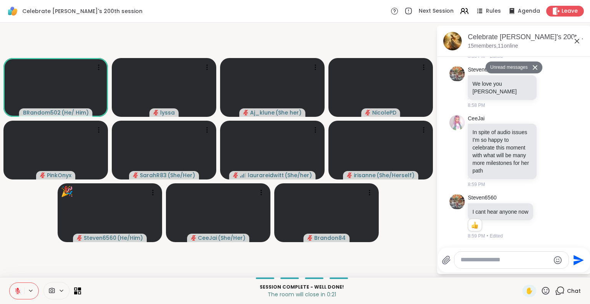
click at [578, 36] on div "Celebrate [PERSON_NAME]'s 200th session , [DATE]" at bounding box center [526, 37] width 117 height 10
click at [577, 41] on icon at bounding box center [577, 41] width 5 height 5
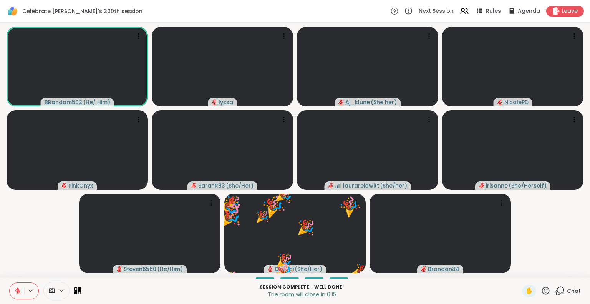
click at [543, 290] on icon at bounding box center [546, 290] width 8 height 8
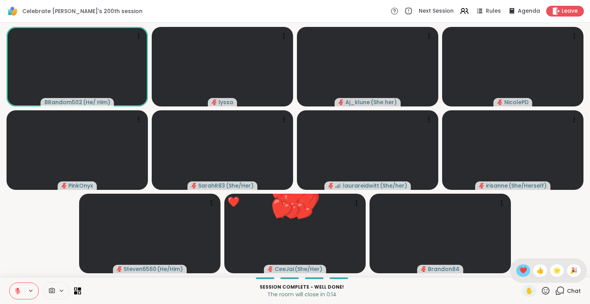
click at [519, 268] on span "❤️" at bounding box center [523, 270] width 8 height 9
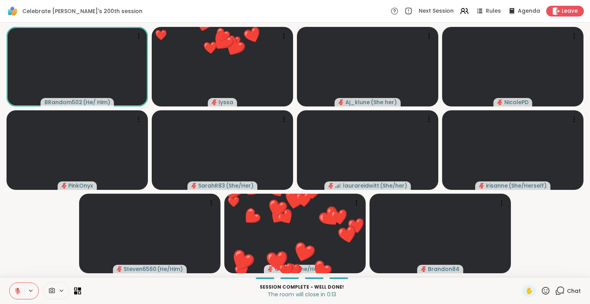
click at [541, 288] on icon at bounding box center [546, 291] width 10 height 10
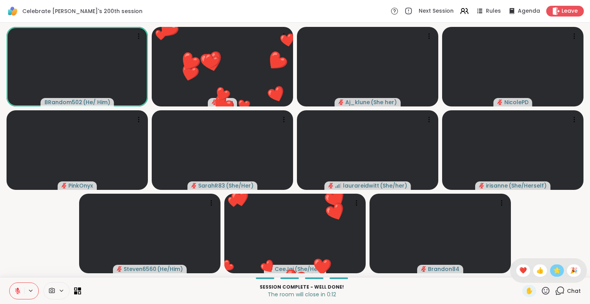
click at [553, 274] on span "🌟" at bounding box center [557, 270] width 8 height 9
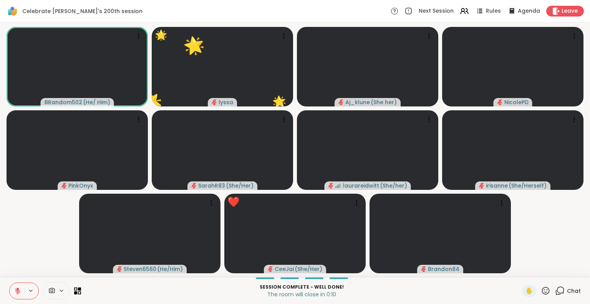
click at [17, 289] on icon at bounding box center [18, 288] width 2 height 3
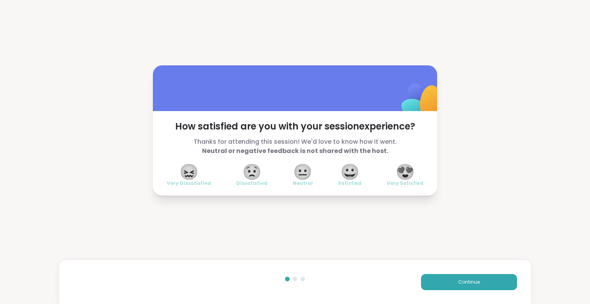
click at [402, 179] on span "😍" at bounding box center [405, 172] width 19 height 14
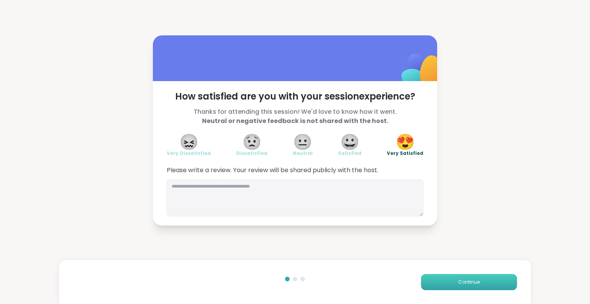
click at [450, 277] on button "Continue" at bounding box center [469, 282] width 96 height 16
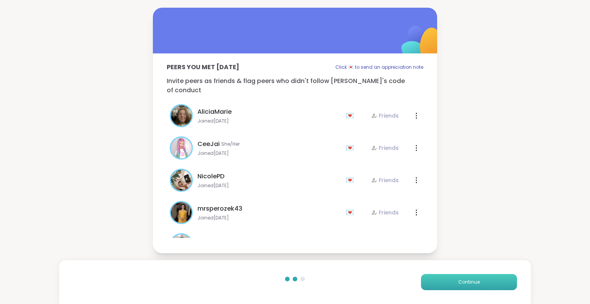
click at [450, 277] on button "Continue" at bounding box center [469, 282] width 96 height 16
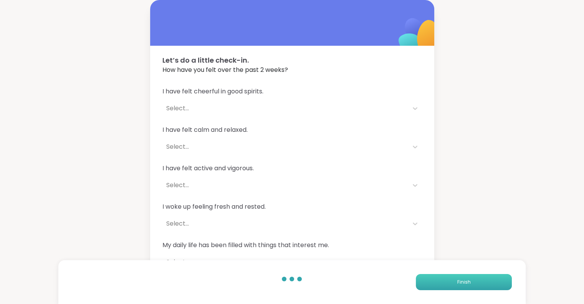
click at [450, 277] on button "Finish" at bounding box center [464, 282] width 96 height 16
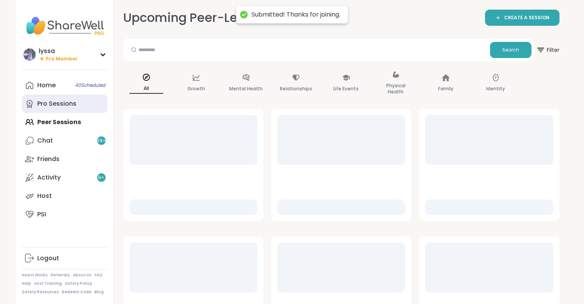
click at [53, 104] on div "Pro Sessions" at bounding box center [56, 103] width 39 height 8
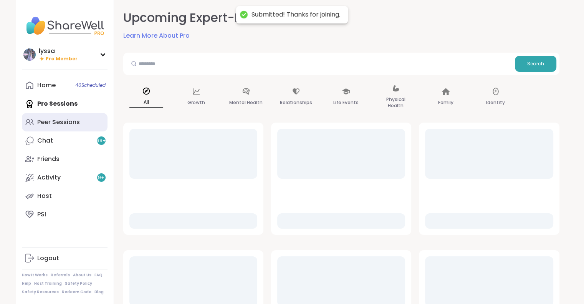
click at [53, 113] on link "Peer Sessions" at bounding box center [65, 122] width 86 height 18
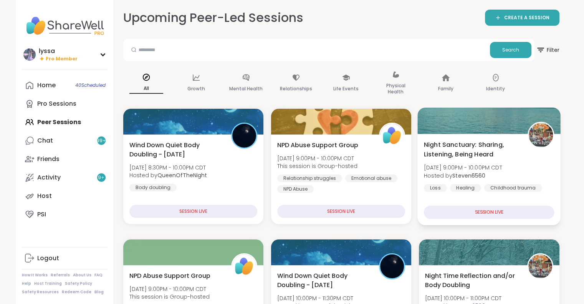
click at [455, 144] on span "Night Sanctuary: Sharing, Listening, Being Heard" at bounding box center [471, 149] width 95 height 19
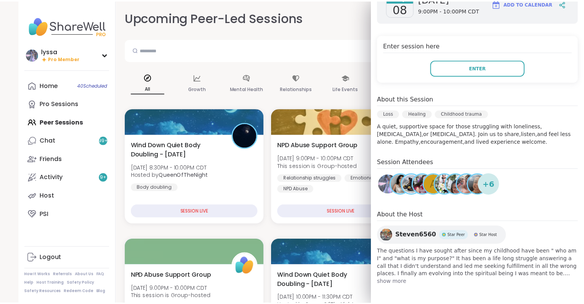
scroll to position [135, 0]
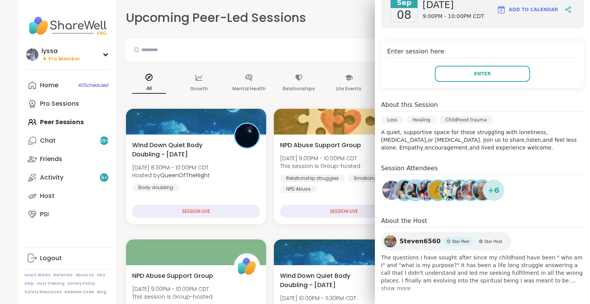
drag, startPoint x: 538, startPoint y: 170, endPoint x: 341, endPoint y: 20, distance: 247.7
click at [341, 20] on div "Upcoming Peer-Led Sessions CREATE A SESSION" at bounding box center [344, 17] width 436 height 17
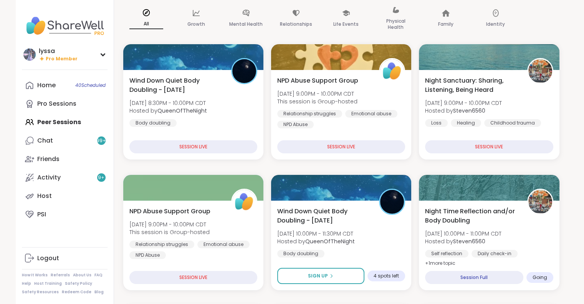
scroll to position [0, 0]
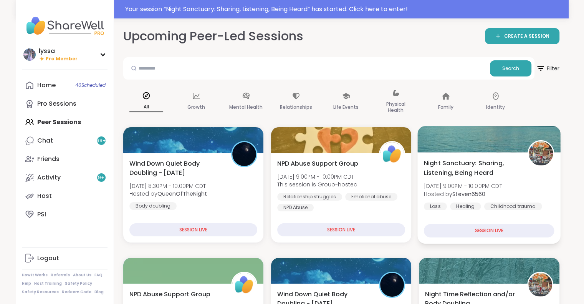
click at [490, 146] on div at bounding box center [489, 139] width 143 height 26
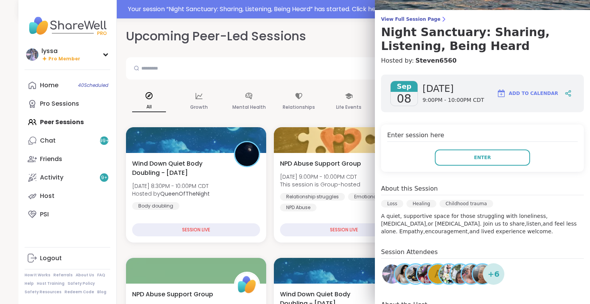
scroll to position [52, 0]
click at [478, 156] on span "Enter" at bounding box center [482, 157] width 17 height 7
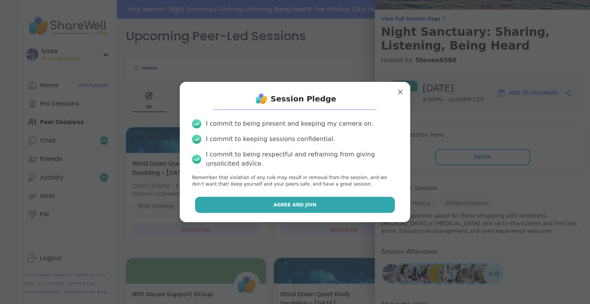
click at [354, 205] on button "Agree and Join" at bounding box center [295, 205] width 200 height 16
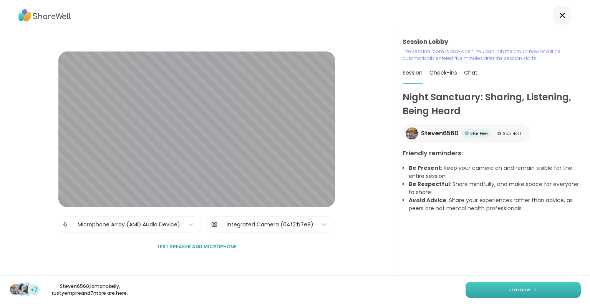
click at [503, 284] on button "Join now" at bounding box center [522, 290] width 115 height 16
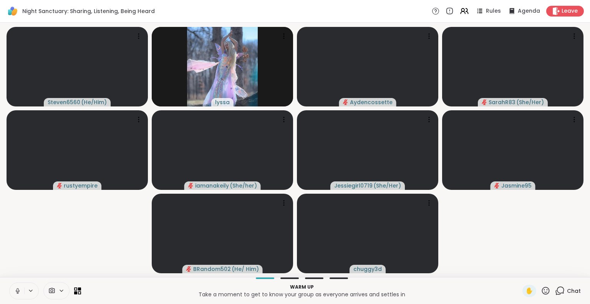
click at [14, 289] on icon at bounding box center [17, 290] width 7 height 7
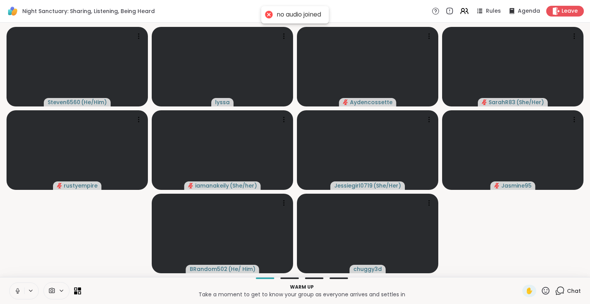
click at [16, 287] on button at bounding box center [17, 291] width 15 height 16
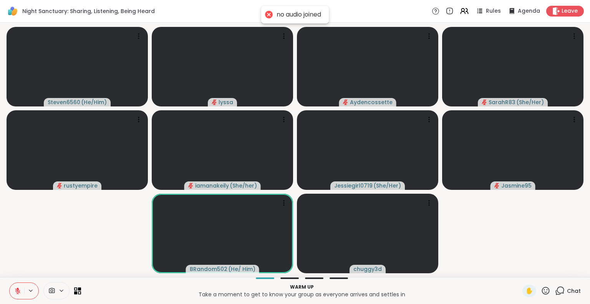
click at [558, 288] on icon at bounding box center [560, 291] width 10 height 10
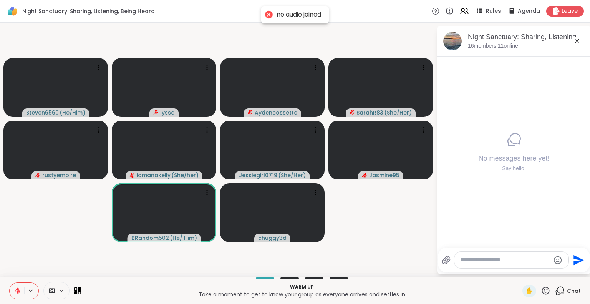
click at [510, 261] on textarea "Type your message" at bounding box center [504, 260] width 89 height 8
type textarea "***"
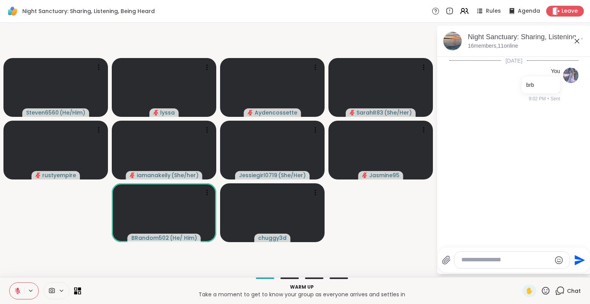
click at [575, 43] on icon at bounding box center [576, 40] width 9 height 9
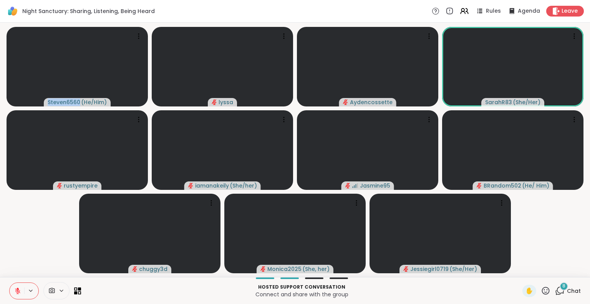
click at [0, 270] on div "Steven6560 ( He/Him ) [PERSON_NAME] SarahR83 ( She/Her ) rustyempire iamanakeil…" at bounding box center [295, 150] width 590 height 254
click at [0, 266] on div "Steven6560 ( He/Him ) [PERSON_NAME] SarahR83 ( She/Her ) rustyempire iamanakeil…" at bounding box center [295, 150] width 590 height 254
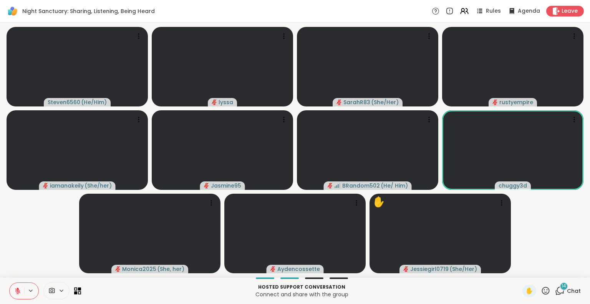
click at [567, 293] on span "Chat" at bounding box center [574, 291] width 14 height 8
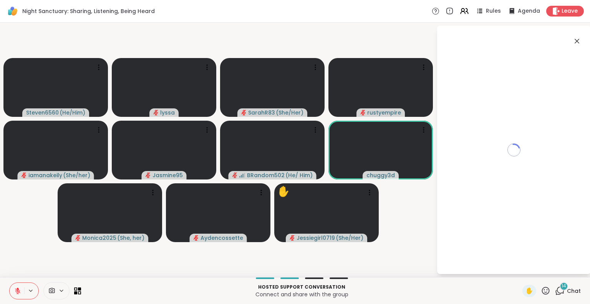
click at [520, 260] on div "Loading..." at bounding box center [514, 150] width 154 height 248
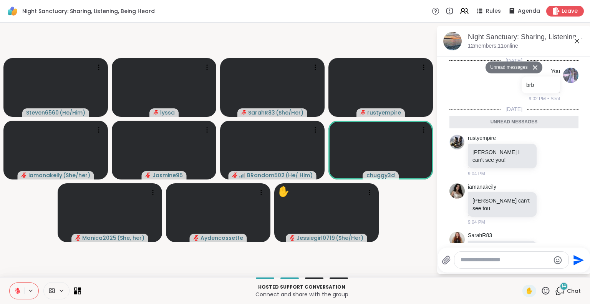
scroll to position [891, 0]
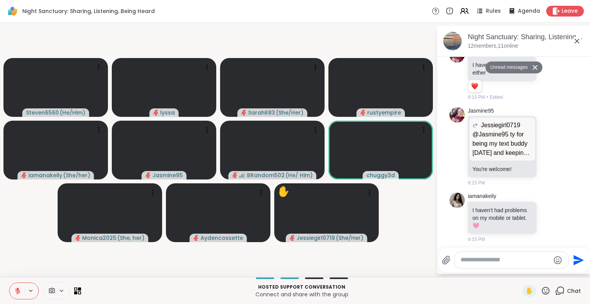
click at [496, 262] on textarea "Type your message" at bounding box center [504, 260] width 89 height 8
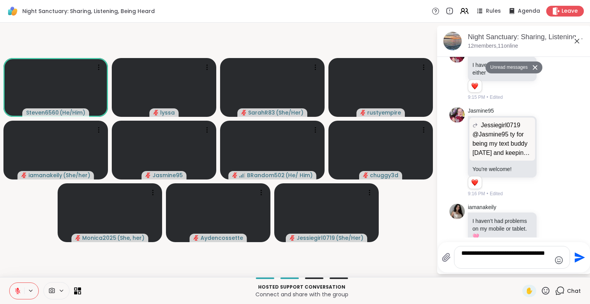
type textarea "**********"
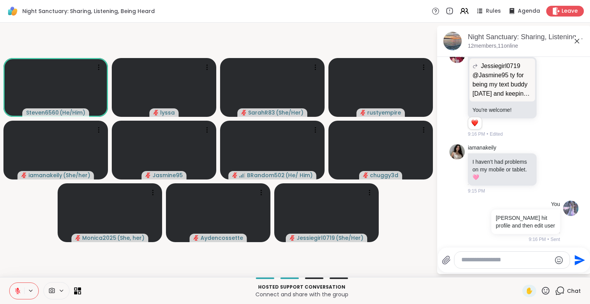
click at [16, 295] on button at bounding box center [17, 291] width 15 height 16
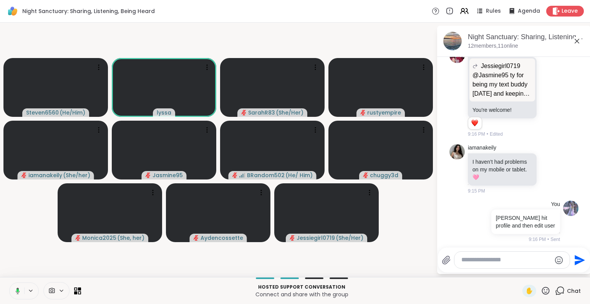
click at [579, 41] on icon at bounding box center [576, 40] width 9 height 9
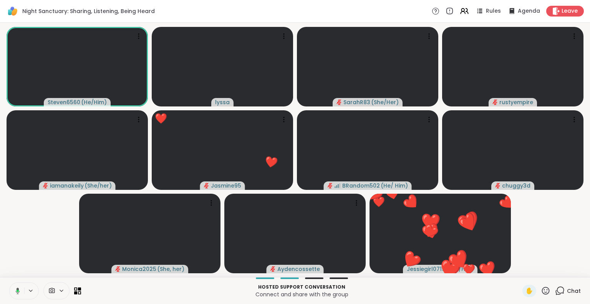
click at [18, 289] on icon at bounding box center [18, 290] width 4 height 7
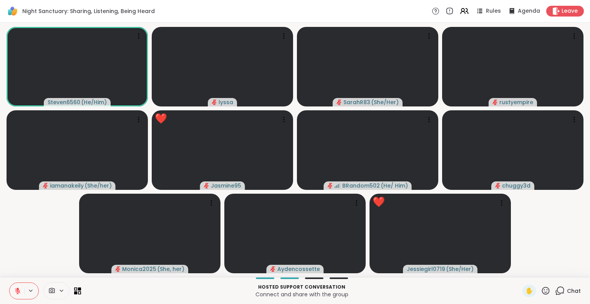
click at [20, 289] on icon at bounding box center [17, 290] width 7 height 7
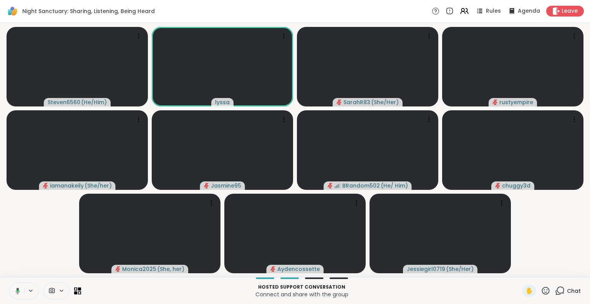
click at [17, 285] on button at bounding box center [16, 291] width 16 height 16
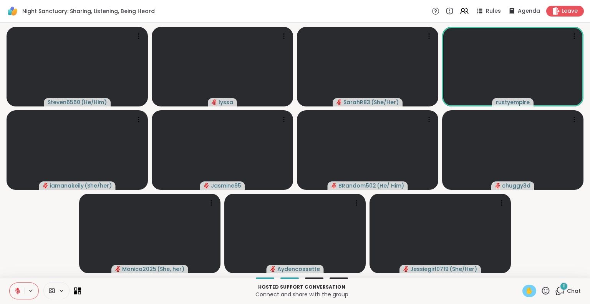
click at [525, 290] on span "✋" at bounding box center [529, 290] width 8 height 9
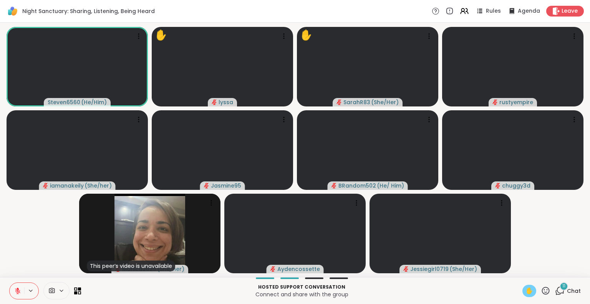
click at [18, 290] on icon at bounding box center [18, 288] width 2 height 3
click at [525, 289] on span "✋" at bounding box center [529, 290] width 8 height 9
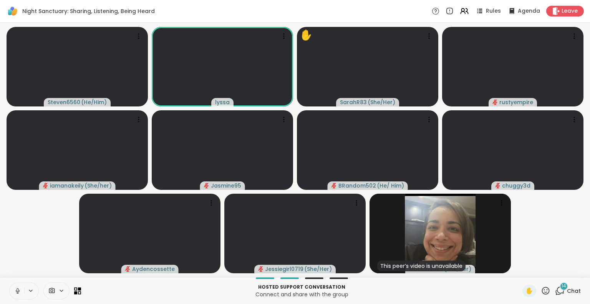
click at [17, 290] on icon at bounding box center [17, 290] width 7 height 7
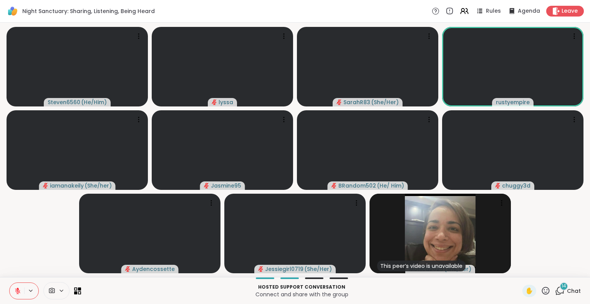
click at [0, 241] on div "Steven6560 ( He/Him ) lyssa SarahR83 ( She/Her ) rustyempire iamanakeily ( She/…" at bounding box center [295, 150] width 590 height 254
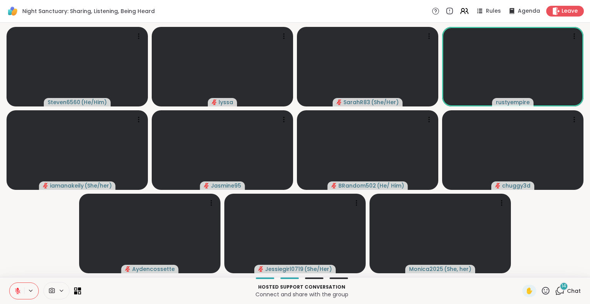
click at [15, 293] on icon at bounding box center [17, 290] width 7 height 7
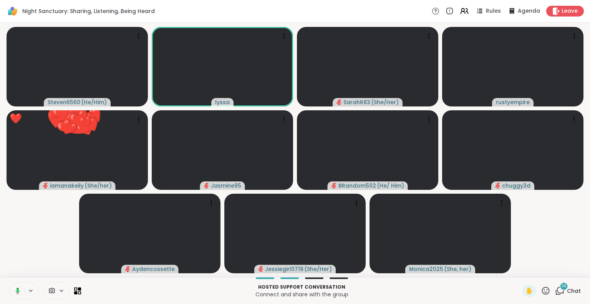
click at [17, 292] on icon at bounding box center [16, 290] width 7 height 7
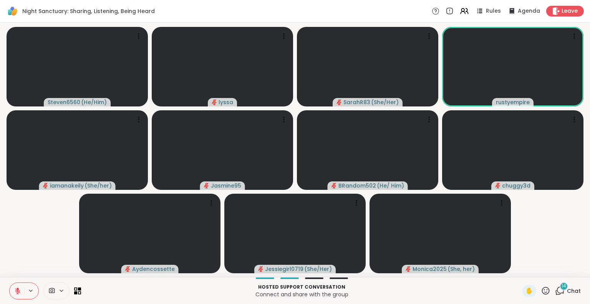
click at [584, 255] on html "Night Sanctuary: Sharing, Listening, Being Heard Rules Agenda Leave Steven6560 …" at bounding box center [295, 152] width 590 height 304
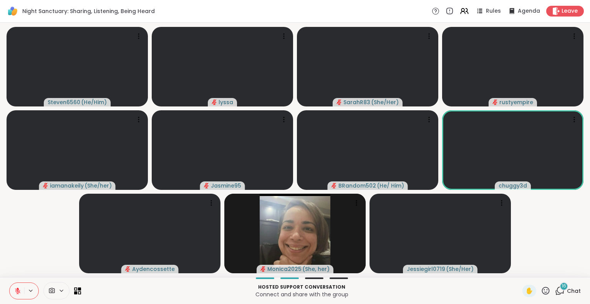
click at [0, 184] on div "Steven6560 ( He/Him ) lyssa SarahR83 ( She/Her ) rustyempire iamanakeily ( She/…" at bounding box center [295, 150] width 590 height 254
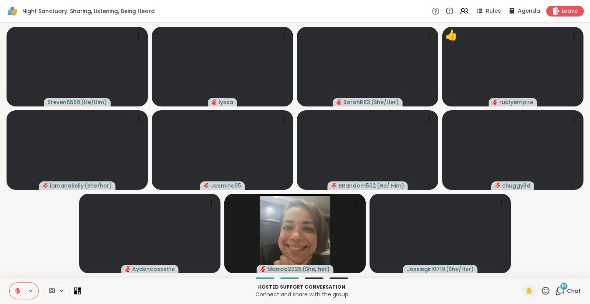
click at [541, 290] on icon at bounding box center [546, 291] width 10 height 10
click at [516, 271] on div "❤️" at bounding box center [523, 270] width 14 height 12
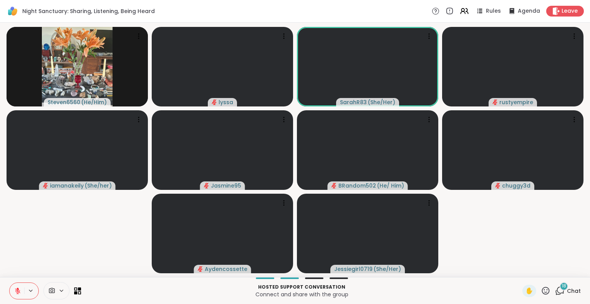
click at [16, 291] on icon at bounding box center [17, 290] width 7 height 7
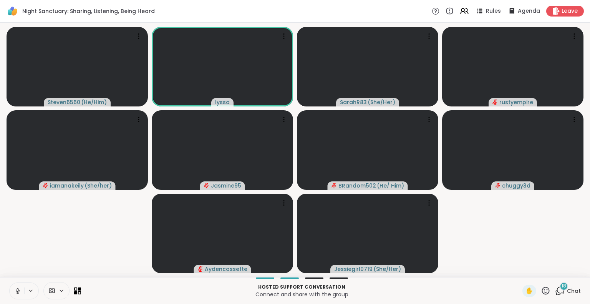
click at [17, 291] on icon at bounding box center [17, 290] width 7 height 7
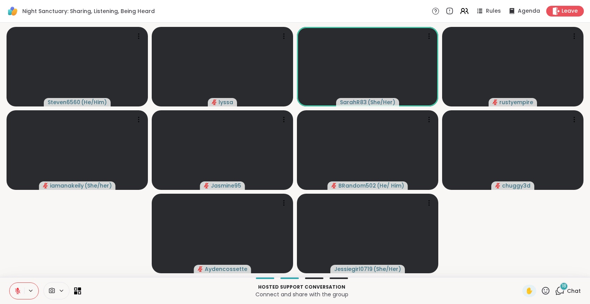
click at [0, 267] on div "Steven6560 ( He/Him ) lyssa SarahR83 ( She/Her ) rustyempire iamanakeily ( She/…" at bounding box center [295, 150] width 590 height 254
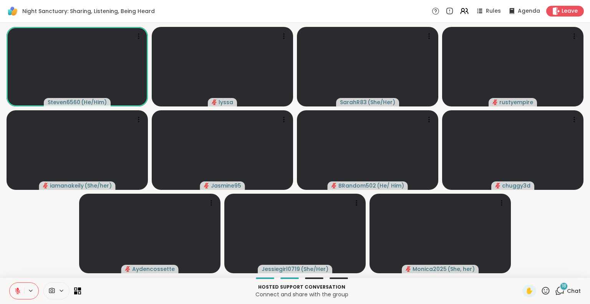
click at [19, 288] on icon at bounding box center [17, 290] width 7 height 7
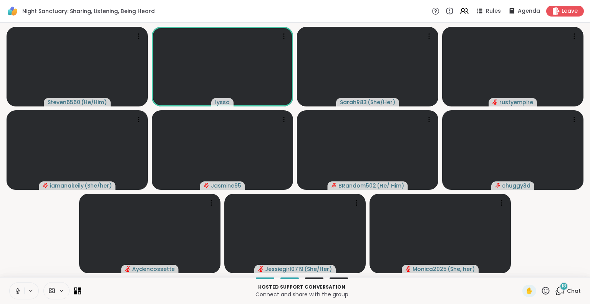
click at [19, 290] on icon at bounding box center [18, 291] width 4 height 2
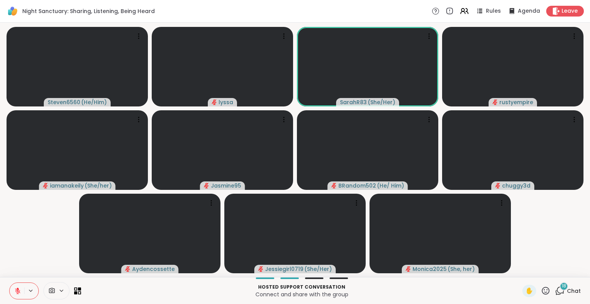
click at [18, 291] on icon at bounding box center [17, 290] width 7 height 7
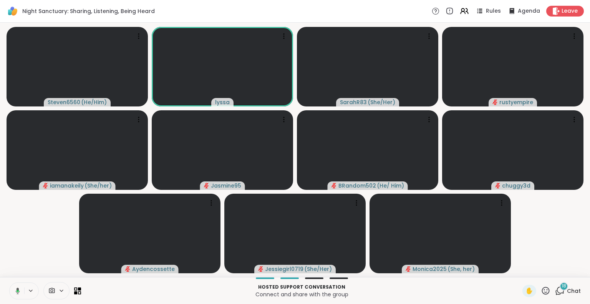
click at [17, 290] on icon at bounding box center [18, 291] width 2 height 2
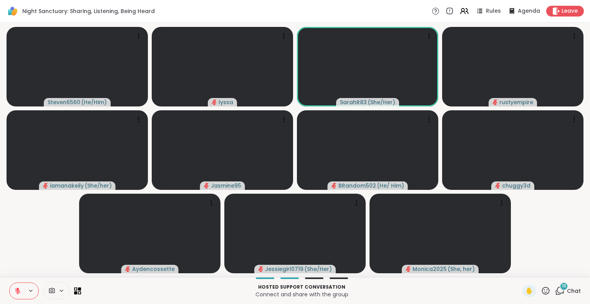
click at [0, 272] on div "Steven6560 ( He/Him ) lyssa SarahR83 ( She/Her ) rustyempire iamanakeily ( She/…" at bounding box center [295, 150] width 590 height 254
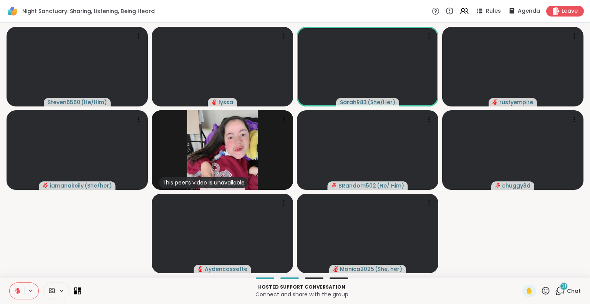
click at [21, 296] on button at bounding box center [17, 291] width 15 height 16
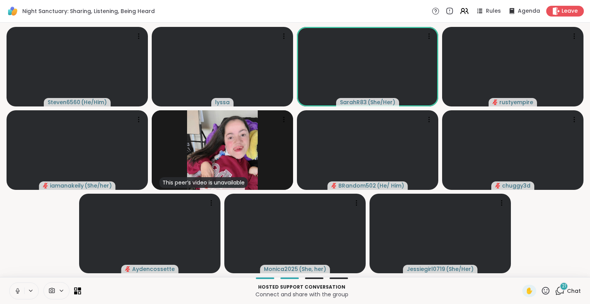
click at [19, 285] on button at bounding box center [17, 291] width 15 height 16
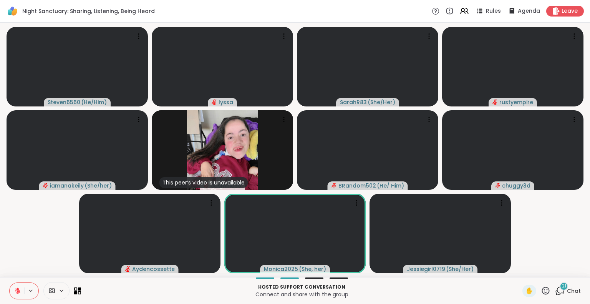
click at [0, 302] on div "Hosted support conversation Connect and share with the group ✋ 21 Chat" at bounding box center [295, 290] width 590 height 27
click at [0, 128] on div "Steven6560 ( He/Him ) lyssa SarahR83 ( She/Her ) rustyempire iamanakeily ( She/…" at bounding box center [295, 150] width 590 height 254
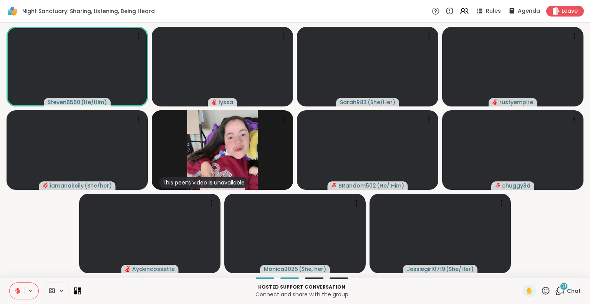
click at [542, 288] on icon at bounding box center [546, 290] width 8 height 8
click at [519, 268] on span "❤️" at bounding box center [523, 270] width 8 height 9
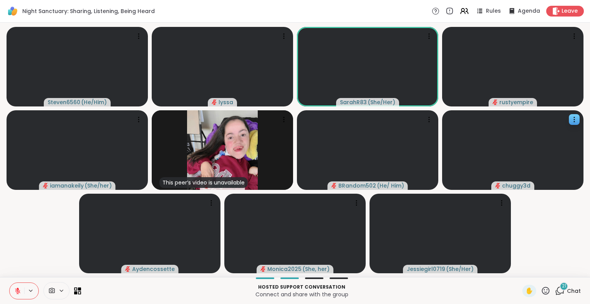
click at [564, 126] on video at bounding box center [512, 149] width 141 height 79
click at [574, 121] on icon at bounding box center [574, 121] width 1 height 1
click at [571, 121] on icon at bounding box center [574, 120] width 8 height 8
click at [525, 129] on div "View Profile" at bounding box center [542, 127] width 58 height 12
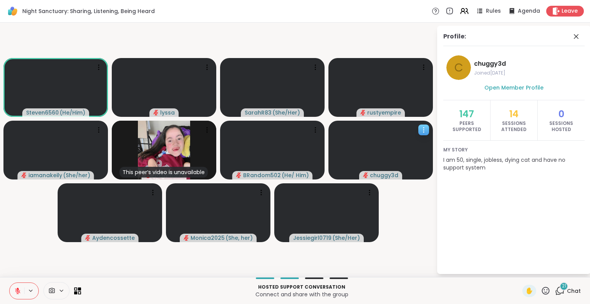
click at [14, 293] on icon at bounding box center [17, 290] width 7 height 7
click at [579, 37] on icon at bounding box center [575, 36] width 9 height 9
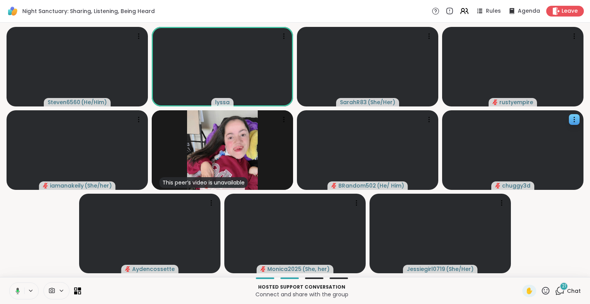
click at [17, 287] on button at bounding box center [16, 291] width 16 height 16
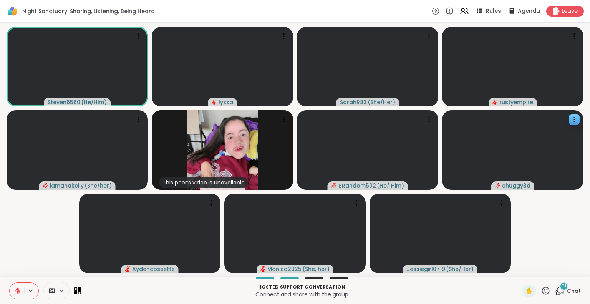
click at [25, 286] on div at bounding box center [24, 290] width 30 height 17
click at [16, 289] on icon at bounding box center [17, 290] width 7 height 7
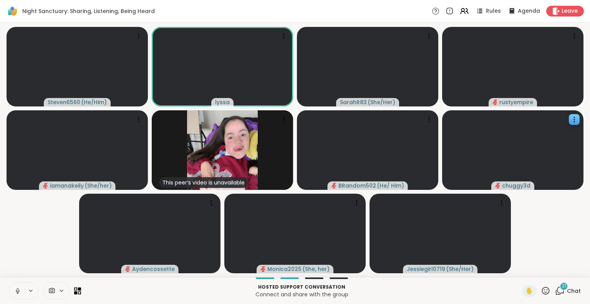
click at [9, 286] on div "Hosted support conversation Connect and share with the group ✋ 21 Chat" at bounding box center [295, 290] width 590 height 27
click at [19, 288] on icon at bounding box center [17, 290] width 7 height 7
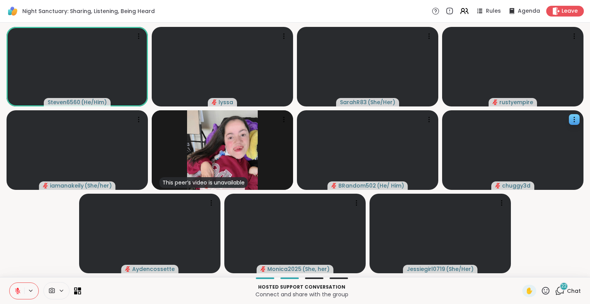
click at [541, 290] on icon at bounding box center [546, 291] width 10 height 10
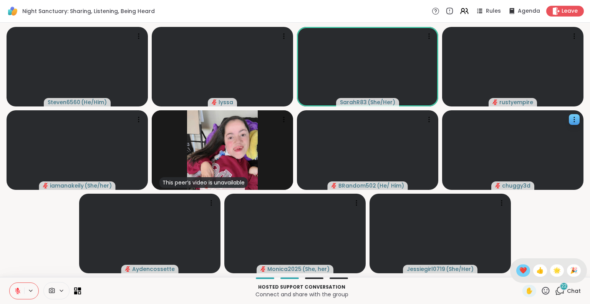
click at [519, 274] on span "❤️" at bounding box center [523, 270] width 8 height 9
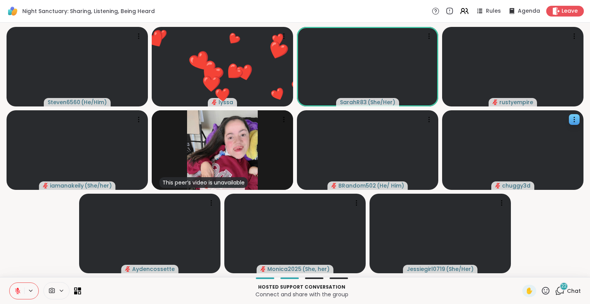
click at [18, 290] on icon at bounding box center [17, 290] width 7 height 7
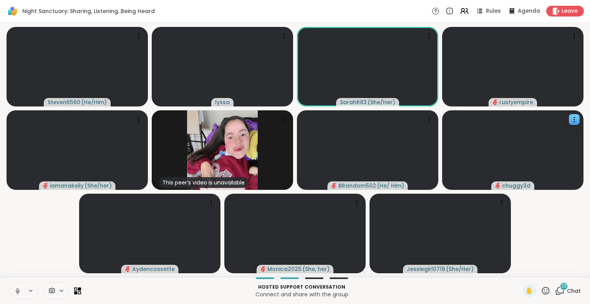
click at [14, 291] on icon at bounding box center [17, 290] width 7 height 7
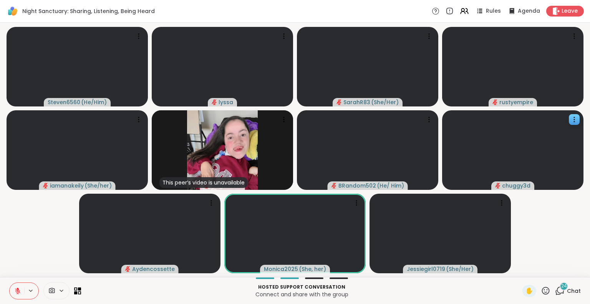
click at [17, 291] on icon at bounding box center [17, 290] width 7 height 7
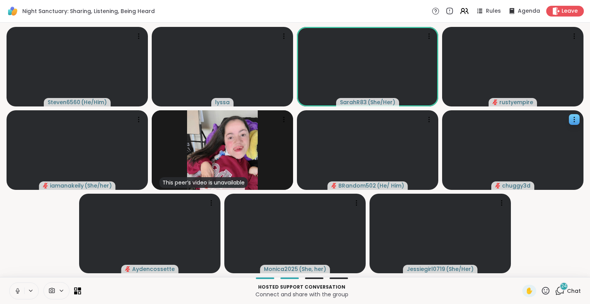
click at [15, 285] on button at bounding box center [17, 291] width 15 height 16
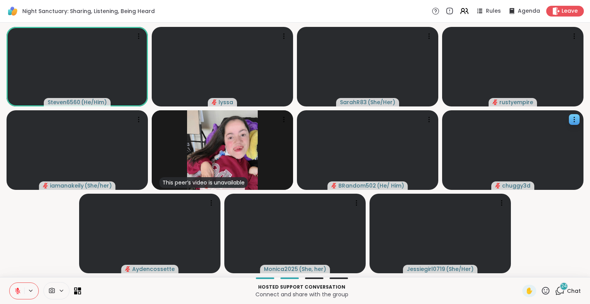
click at [20, 292] on icon at bounding box center [17, 290] width 5 height 5
click at [11, 288] on button at bounding box center [17, 291] width 15 height 16
click at [560, 290] on div "24" at bounding box center [564, 286] width 8 height 8
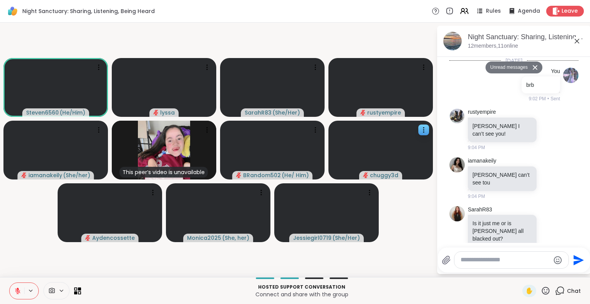
scroll to position [2313, 0]
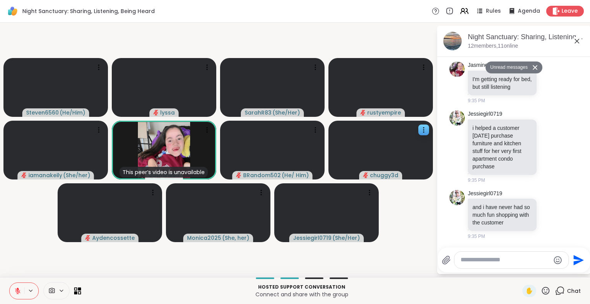
click at [485, 263] on textarea "Type your message" at bounding box center [504, 260] width 89 height 8
type textarea "**********"
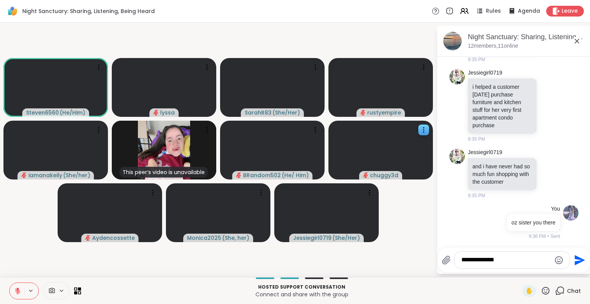
type textarea "**********"
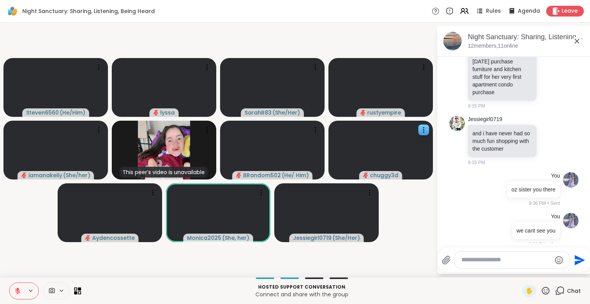
scroll to position [2376, 0]
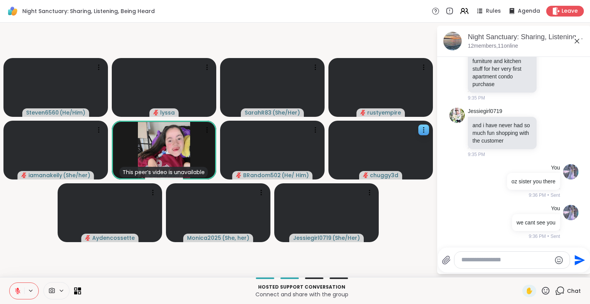
click at [576, 41] on icon at bounding box center [577, 41] width 5 height 5
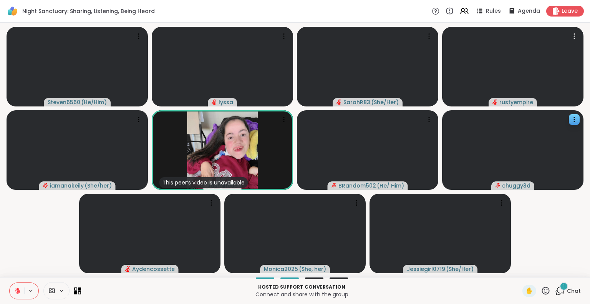
click at [541, 289] on icon at bounding box center [546, 291] width 10 height 10
click at [553, 274] on span "🌟" at bounding box center [557, 270] width 8 height 9
click at [542, 292] on icon at bounding box center [546, 290] width 8 height 8
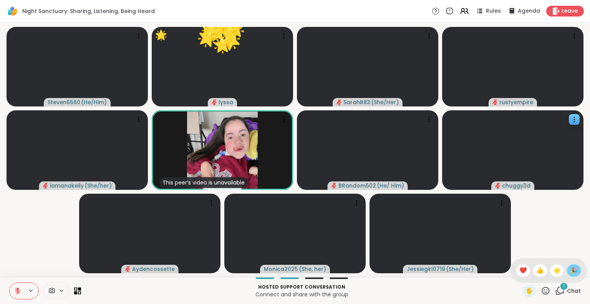
click at [573, 265] on div "🎉" at bounding box center [574, 270] width 14 height 12
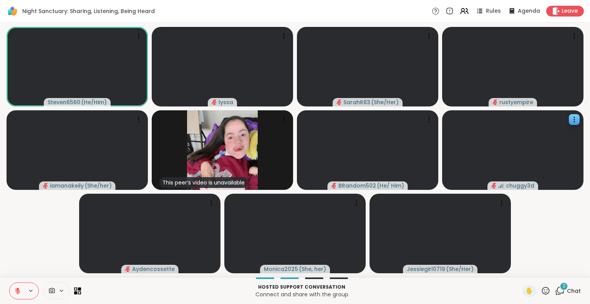
click at [563, 288] on span "2" at bounding box center [564, 286] width 3 height 7
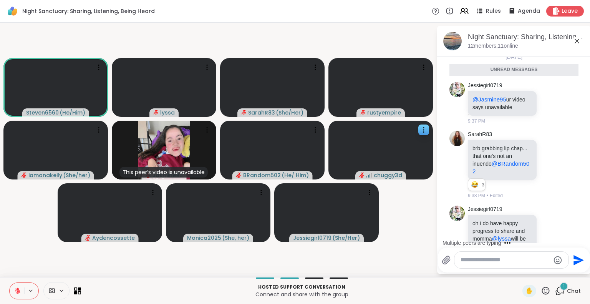
scroll to position [2572, 0]
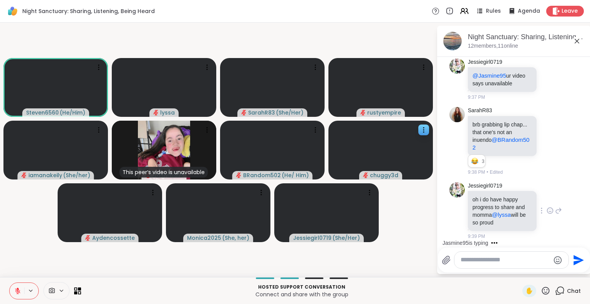
click at [555, 207] on icon at bounding box center [558, 210] width 7 height 9
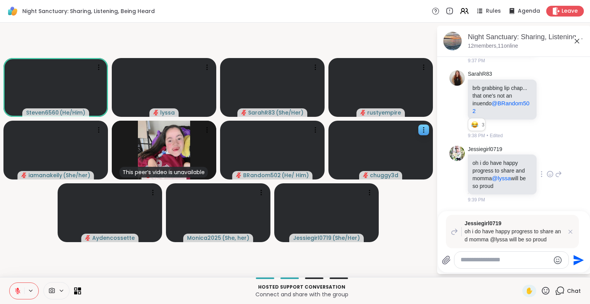
click at [564, 197] on div "Jessiegirl0719 oh i do have happy progress to share and momma @lyssa will be so…" at bounding box center [513, 174] width 129 height 64
click at [570, 233] on icon at bounding box center [570, 232] width 8 height 8
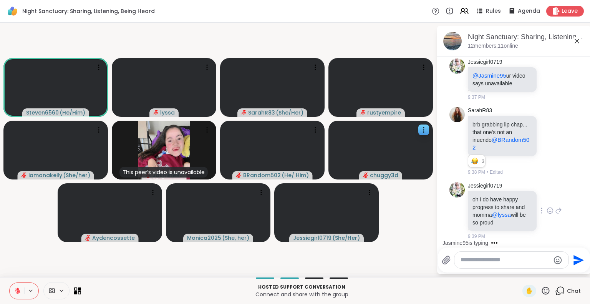
click at [550, 223] on div "Jessiegirl0719 oh i do have happy progress to share and momma @lyssa will be so…" at bounding box center [515, 211] width 94 height 58
click at [556, 210] on icon at bounding box center [558, 210] width 5 height 5
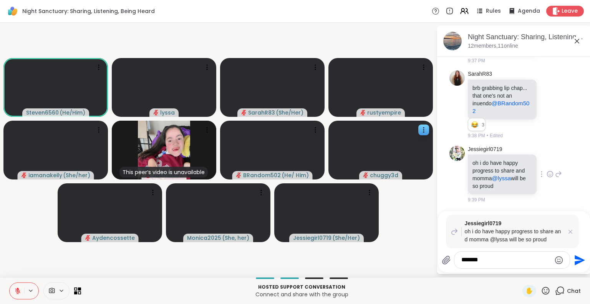
scroll to position [2664, 0]
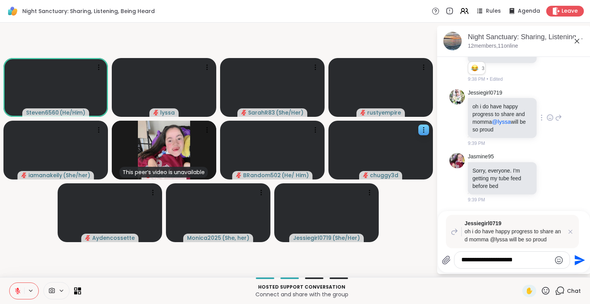
type textarea "**********"
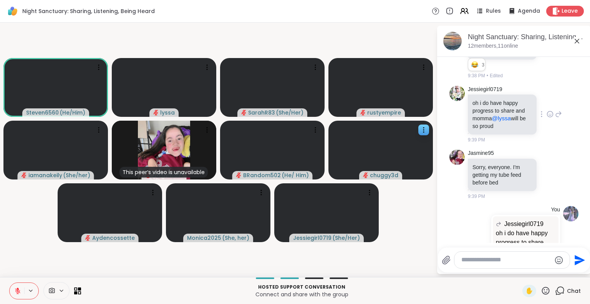
scroll to position [2721, 0]
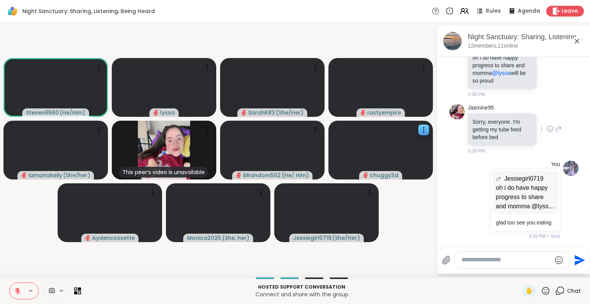
click at [546, 125] on icon at bounding box center [549, 129] width 7 height 8
click at [542, 110] on button "Select Reaction: Heart" at bounding box center [549, 116] width 15 height 15
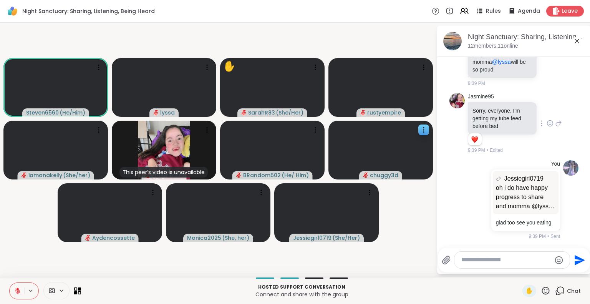
click at [555, 125] on icon at bounding box center [558, 123] width 7 height 9
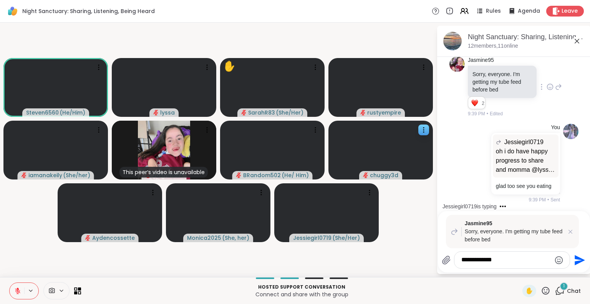
scroll to position [2853, 0]
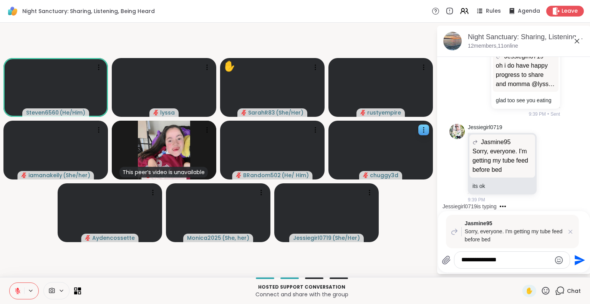
type textarea "**********"
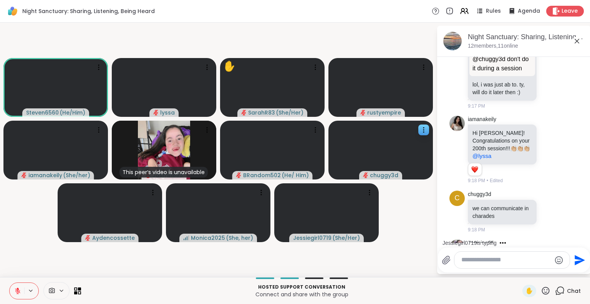
scroll to position [1212, 0]
click at [546, 154] on icon at bounding box center [549, 150] width 7 height 8
click at [546, 141] on div "Select Reaction: Heart" at bounding box center [549, 137] width 7 height 7
click at [555, 154] on icon at bounding box center [558, 149] width 7 height 9
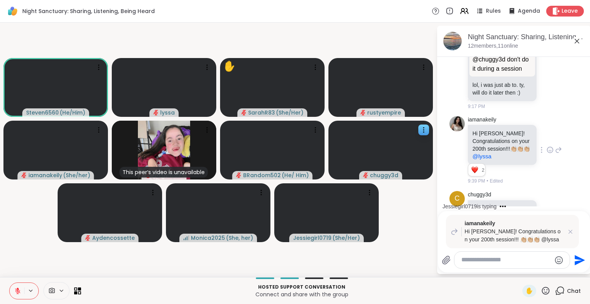
type textarea "*"
type textarea "**********"
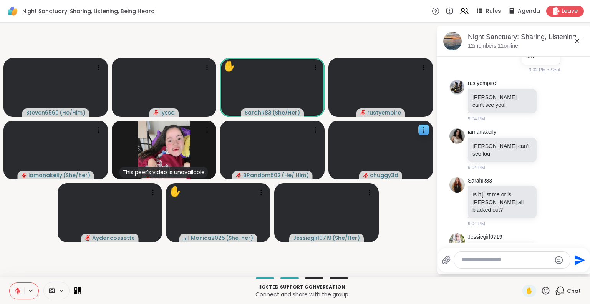
scroll to position [135, 0]
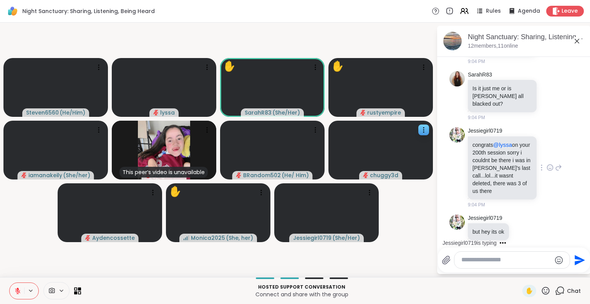
click at [555, 163] on icon at bounding box center [558, 167] width 7 height 9
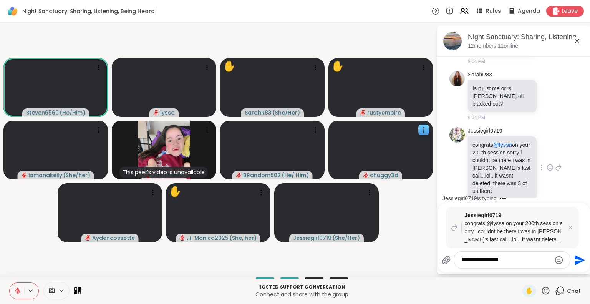
type textarea "**********"
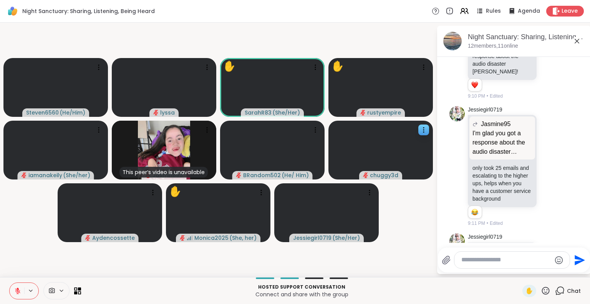
scroll to position [534, 0]
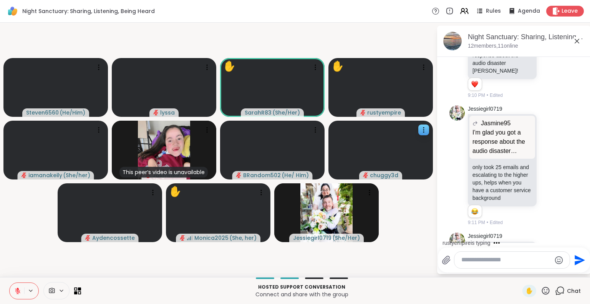
click at [584, 84] on html "Night Sanctuary: Sharing, Listening, Being Heard Rules Agenda Leave Steven6560 …" at bounding box center [295, 152] width 590 height 304
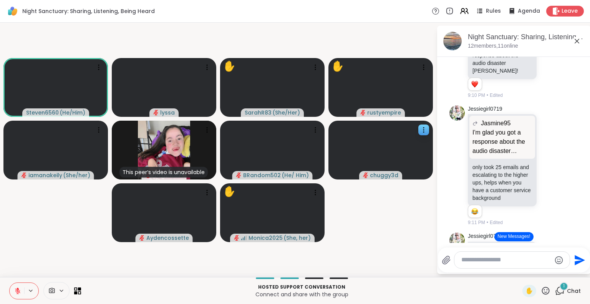
click at [15, 291] on icon at bounding box center [17, 290] width 5 height 5
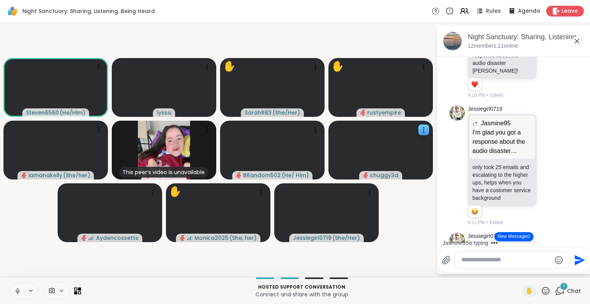
click at [17, 286] on button at bounding box center [17, 291] width 15 height 16
click at [475, 261] on textarea "Type your message" at bounding box center [505, 260] width 89 height 8
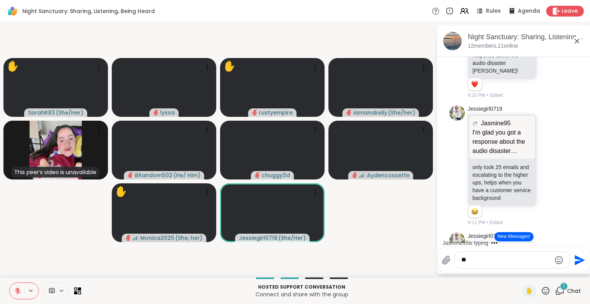
type textarea "*"
click at [577, 42] on icon at bounding box center [576, 40] width 9 height 9
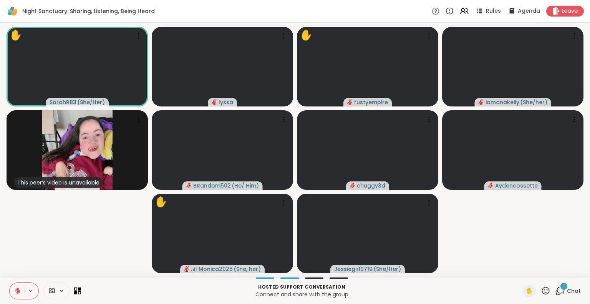
click at [15, 293] on icon at bounding box center [17, 290] width 7 height 7
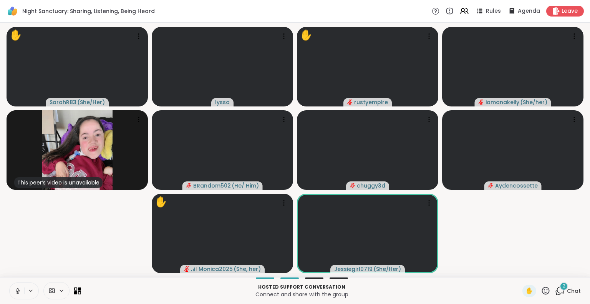
click at [560, 291] on div "2 Chat" at bounding box center [568, 291] width 26 height 12
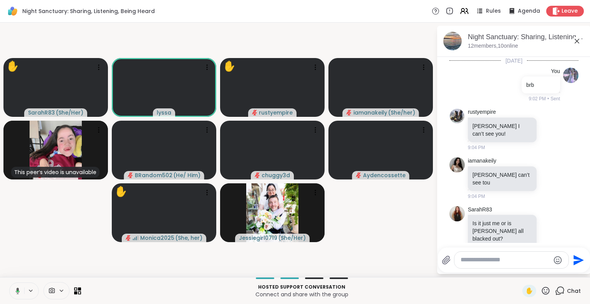
scroll to position [3298, 0]
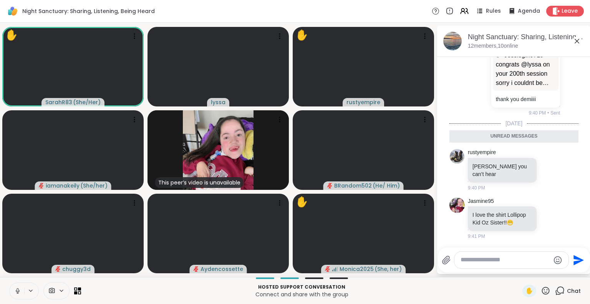
click at [576, 41] on icon at bounding box center [577, 41] width 5 height 5
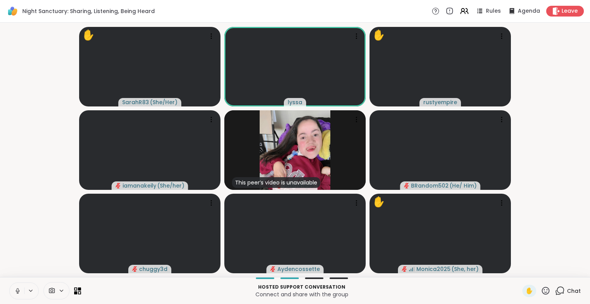
click at [17, 288] on icon at bounding box center [17, 290] width 7 height 7
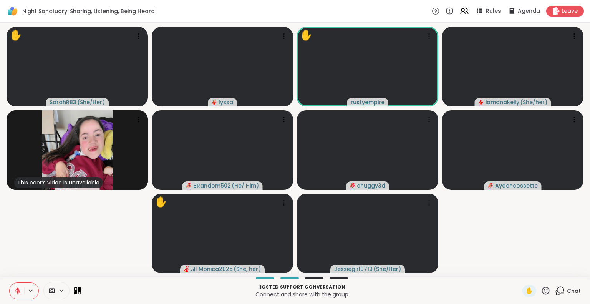
click at [17, 293] on icon at bounding box center [17, 290] width 5 height 5
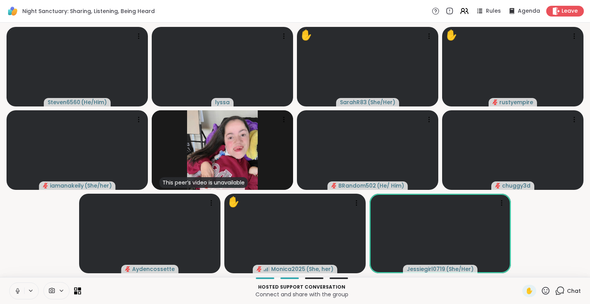
click at [544, 292] on icon at bounding box center [546, 291] width 10 height 10
click at [519, 267] on span "❤️" at bounding box center [523, 270] width 8 height 9
click at [542, 292] on icon at bounding box center [546, 290] width 8 height 8
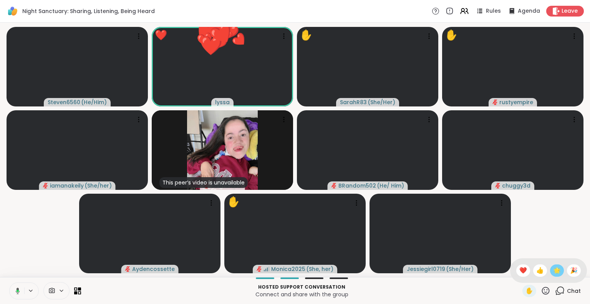
click at [553, 270] on span "🌟" at bounding box center [557, 270] width 8 height 9
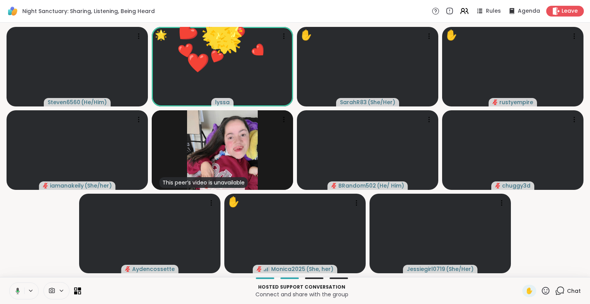
click at [541, 293] on icon at bounding box center [546, 291] width 10 height 10
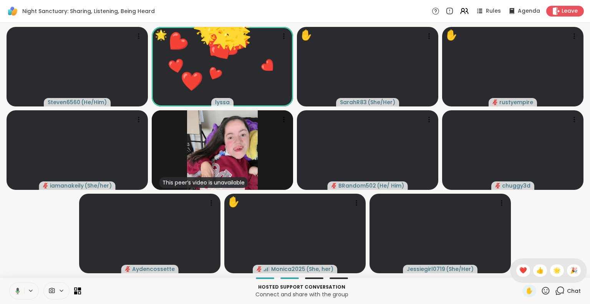
click at [570, 267] on span "🎉" at bounding box center [574, 270] width 8 height 9
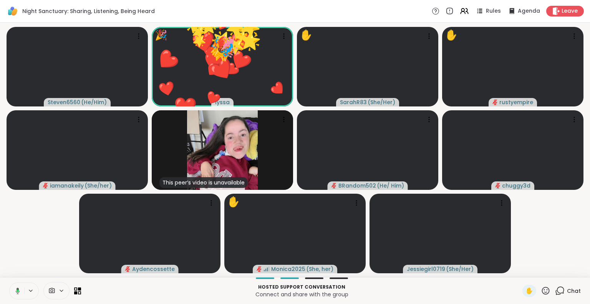
click at [541, 293] on icon at bounding box center [546, 291] width 10 height 10
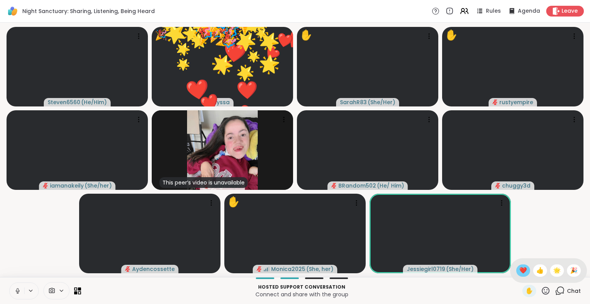
click at [521, 271] on div "❤️" at bounding box center [523, 270] width 14 height 12
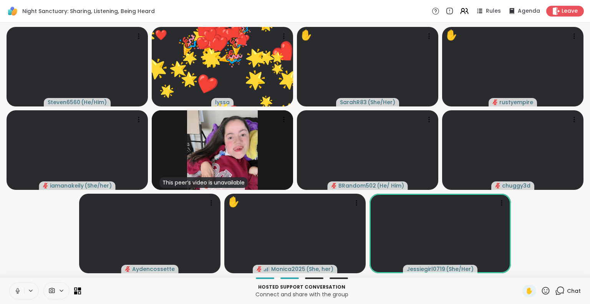
click at [541, 290] on icon at bounding box center [546, 291] width 10 height 10
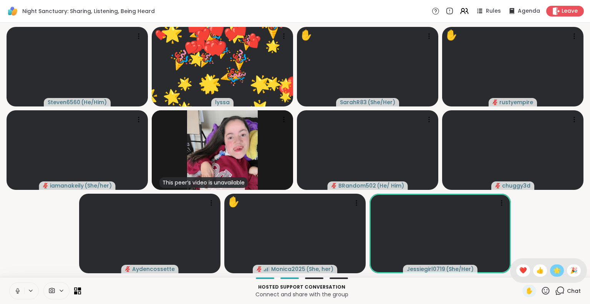
click at [553, 271] on span "🌟" at bounding box center [557, 270] width 8 height 9
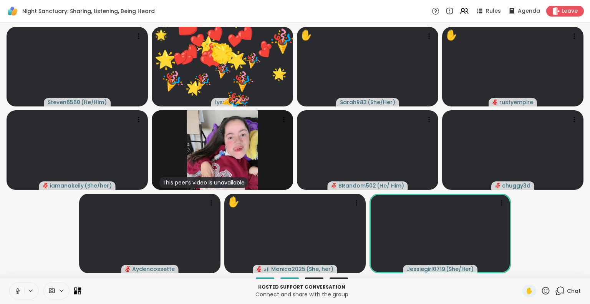
click at [541, 290] on icon at bounding box center [546, 291] width 10 height 10
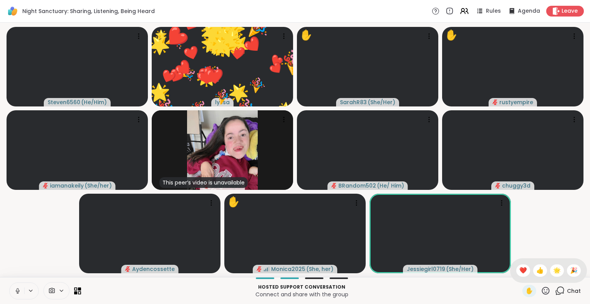
click at [570, 269] on span "🎉" at bounding box center [574, 270] width 8 height 9
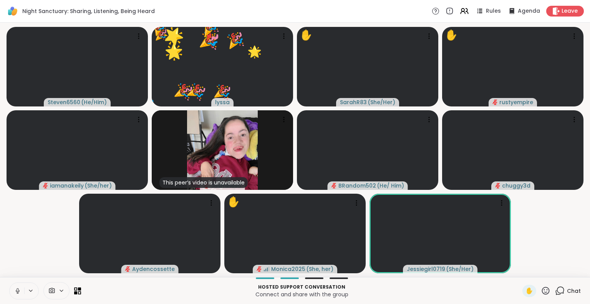
click at [541, 293] on icon at bounding box center [546, 291] width 10 height 10
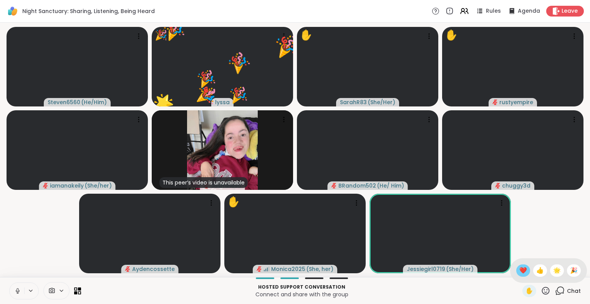
click at [519, 269] on span "❤️" at bounding box center [523, 270] width 8 height 9
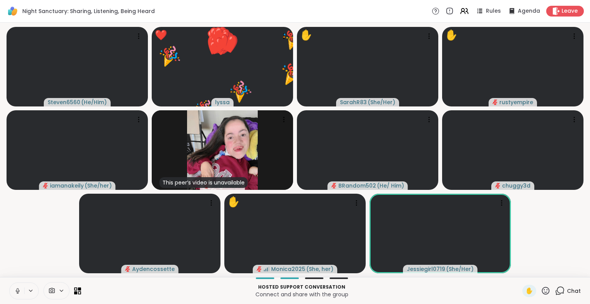
click at [541, 290] on icon at bounding box center [546, 291] width 10 height 10
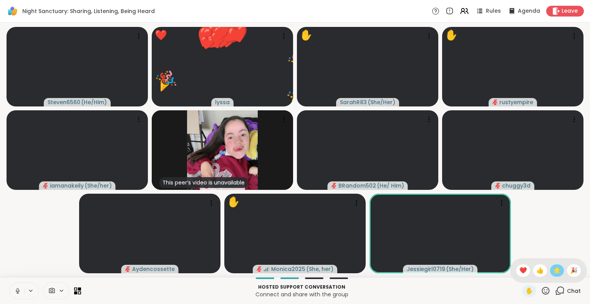
click at [553, 273] on span "🌟" at bounding box center [557, 270] width 8 height 9
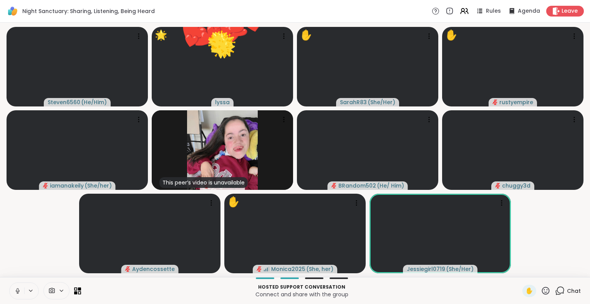
click at [541, 293] on icon at bounding box center [546, 291] width 10 height 10
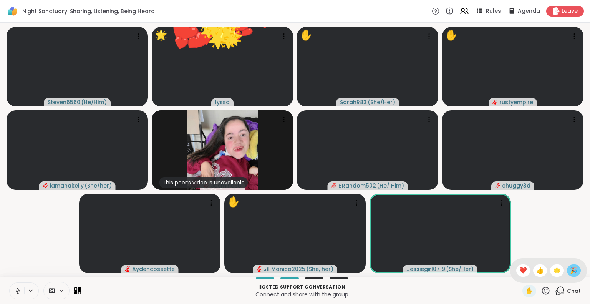
click at [567, 272] on div "🎉" at bounding box center [574, 270] width 14 height 12
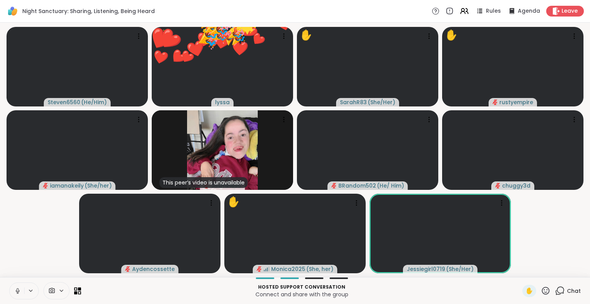
click at [541, 291] on icon at bounding box center [546, 291] width 10 height 10
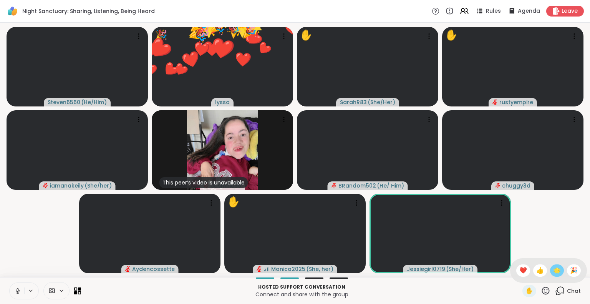
click at [553, 273] on span "🌟" at bounding box center [557, 270] width 8 height 9
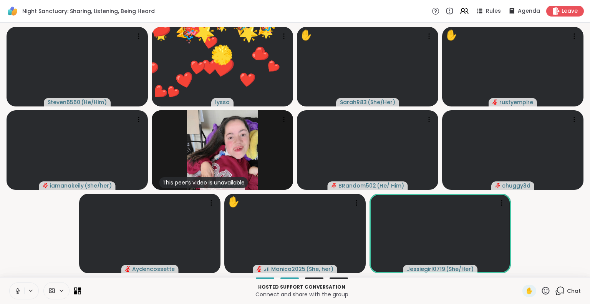
click at [542, 293] on icon at bounding box center [546, 290] width 8 height 8
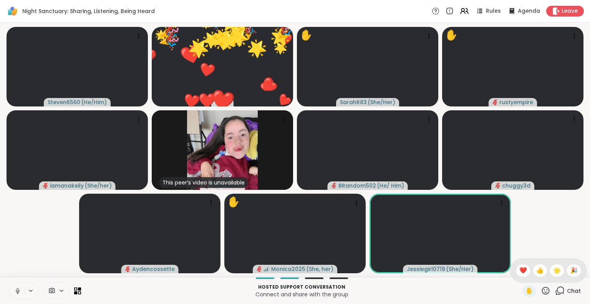
click at [519, 269] on span "❤️" at bounding box center [523, 270] width 8 height 9
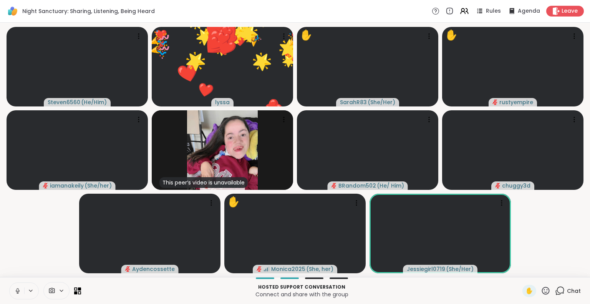
click at [541, 290] on icon at bounding box center [546, 291] width 10 height 10
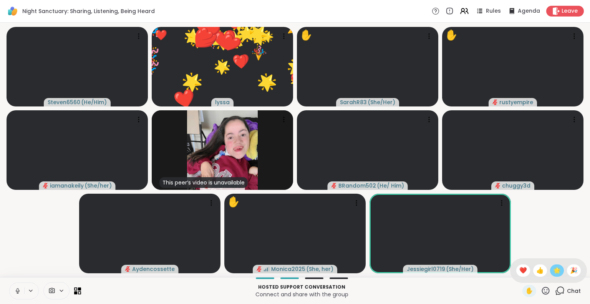
click at [553, 267] on span "🌟" at bounding box center [557, 270] width 8 height 9
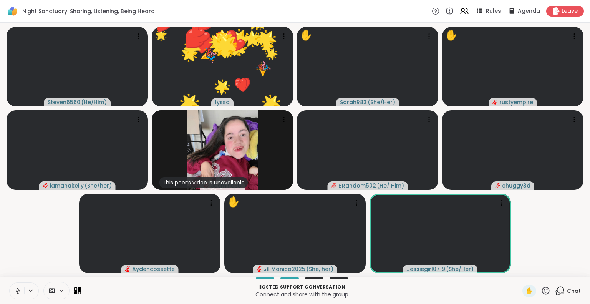
click at [541, 292] on icon at bounding box center [546, 291] width 10 height 10
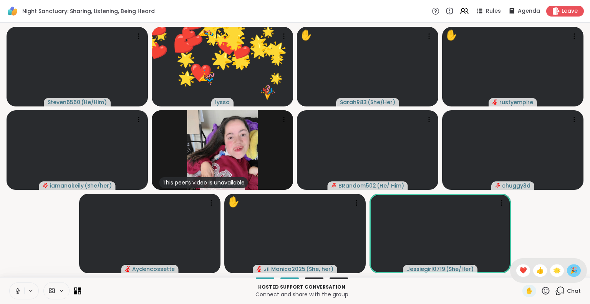
click at [570, 270] on span "🎉" at bounding box center [574, 270] width 8 height 9
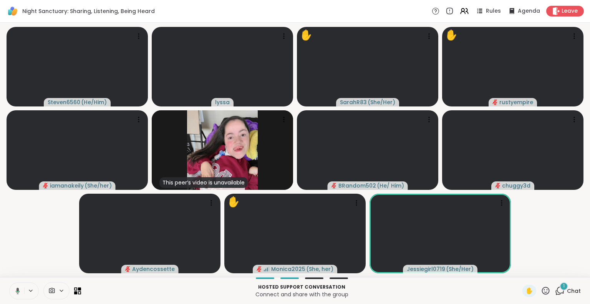
click at [541, 292] on icon at bounding box center [546, 291] width 10 height 10
click at [519, 269] on span "❤️" at bounding box center [523, 270] width 8 height 9
click at [541, 290] on icon at bounding box center [546, 291] width 10 height 10
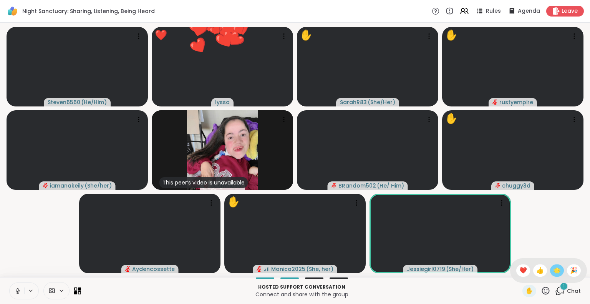
click at [553, 269] on span "🌟" at bounding box center [557, 270] width 8 height 9
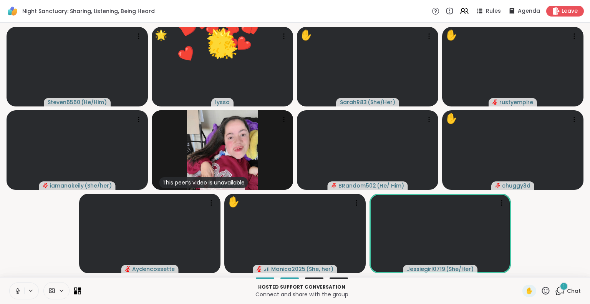
click at [541, 290] on icon at bounding box center [546, 291] width 10 height 10
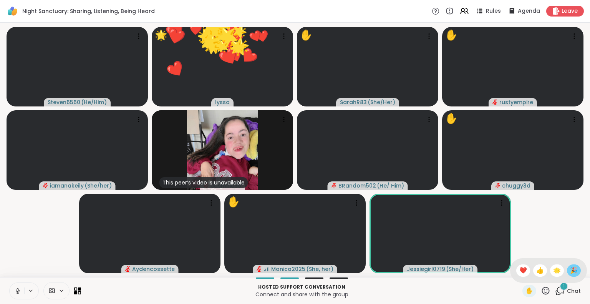
click at [570, 269] on span "🎉" at bounding box center [574, 270] width 8 height 9
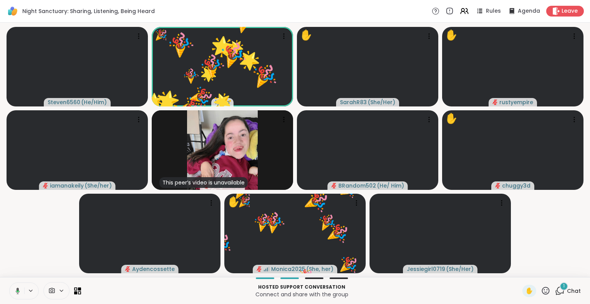
click at [541, 295] on icon at bounding box center [546, 291] width 10 height 10
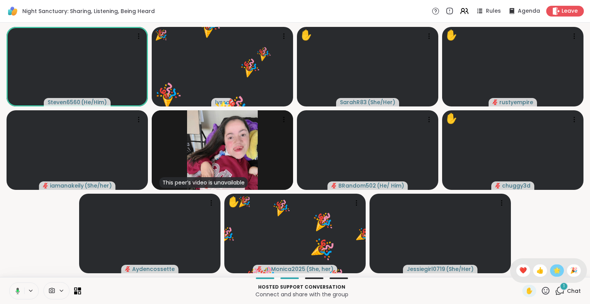
click at [553, 272] on span "🌟" at bounding box center [557, 270] width 8 height 9
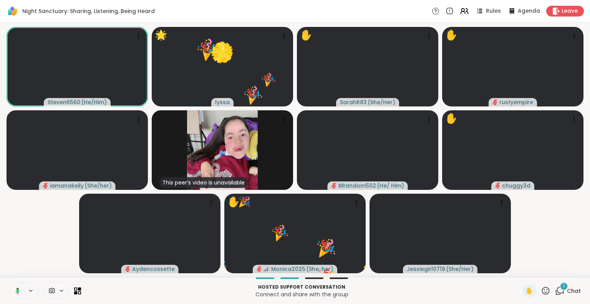
click at [541, 293] on icon at bounding box center [546, 291] width 10 height 10
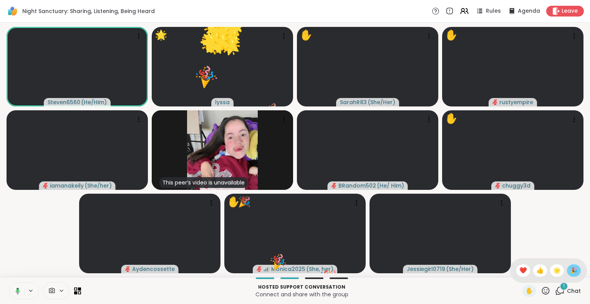
click at [570, 269] on span "🎉" at bounding box center [574, 270] width 8 height 9
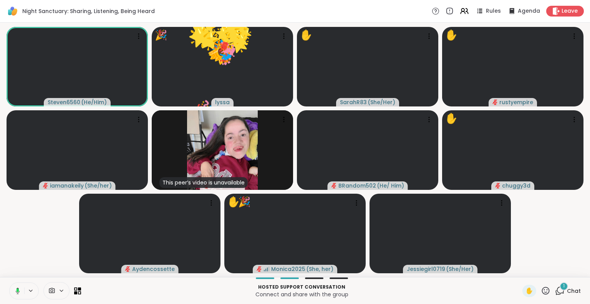
click at [541, 292] on icon at bounding box center [546, 291] width 10 height 10
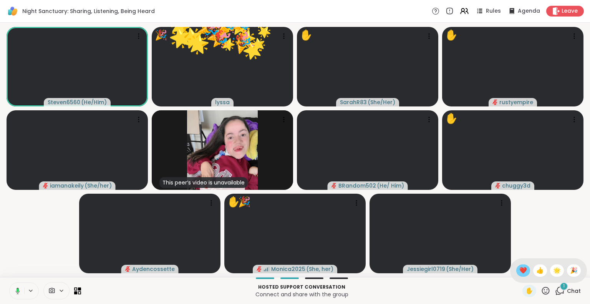
click at [519, 270] on span "❤️" at bounding box center [523, 270] width 8 height 9
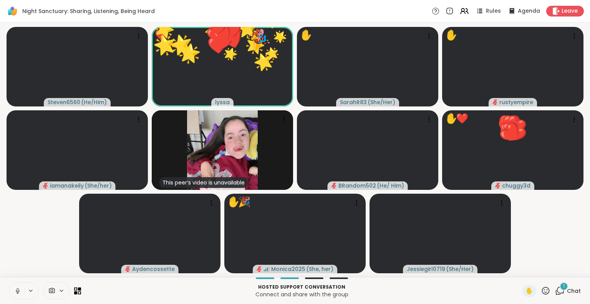
click at [542, 292] on icon at bounding box center [546, 290] width 8 height 8
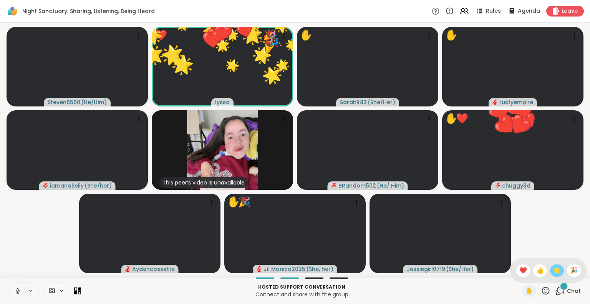
click at [553, 272] on span "🌟" at bounding box center [557, 270] width 8 height 9
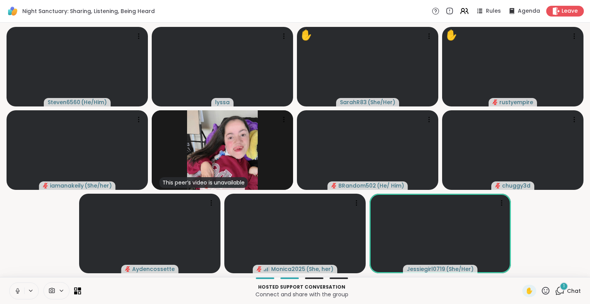
click at [541, 291] on icon at bounding box center [546, 291] width 10 height 10
click at [519, 270] on span "❤️" at bounding box center [523, 270] width 8 height 9
click at [541, 293] on icon at bounding box center [546, 291] width 10 height 10
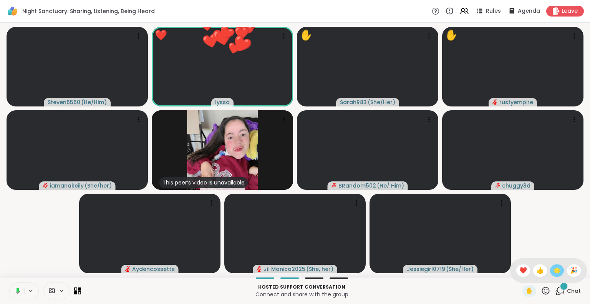
click at [555, 272] on div "🌟" at bounding box center [557, 270] width 14 height 12
click at [541, 291] on icon at bounding box center [546, 291] width 10 height 10
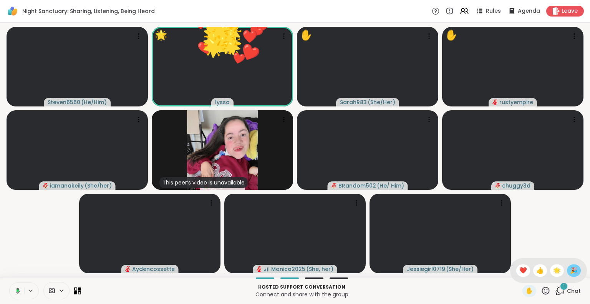
click at [570, 268] on span "🎉" at bounding box center [574, 270] width 8 height 9
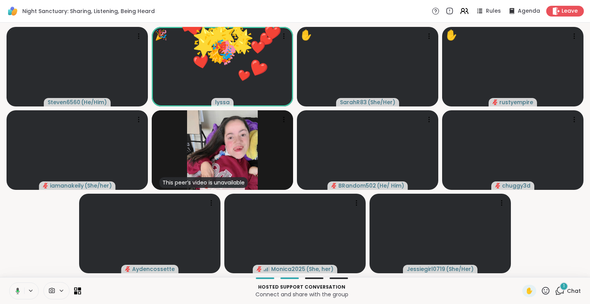
click at [541, 290] on icon at bounding box center [546, 291] width 10 height 10
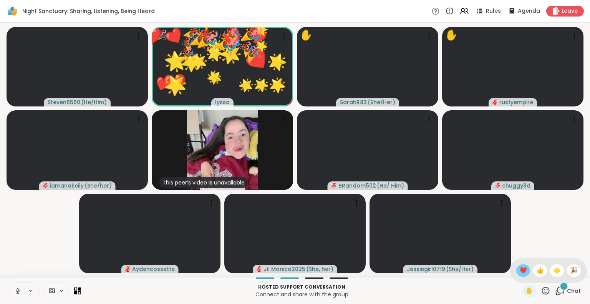
click at [516, 272] on div "❤️" at bounding box center [523, 270] width 14 height 12
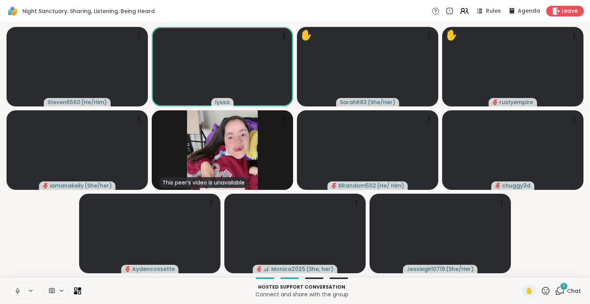
click at [15, 290] on icon at bounding box center [17, 290] width 7 height 7
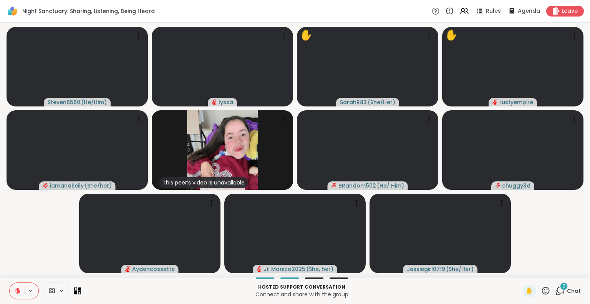
click at [17, 289] on icon at bounding box center [18, 288] width 2 height 3
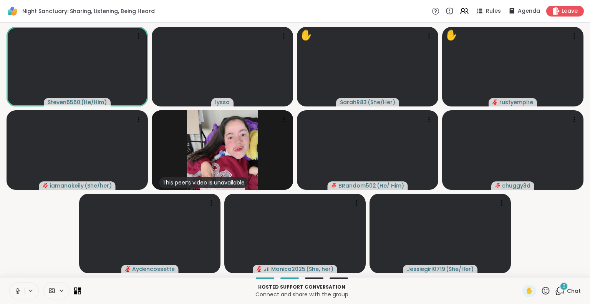
click at [17, 293] on icon at bounding box center [17, 293] width 0 height 2
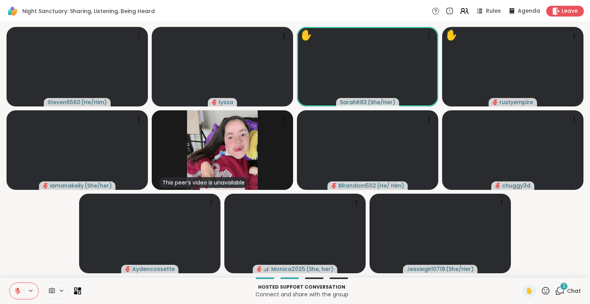
click at [18, 292] on icon at bounding box center [17, 290] width 5 height 5
click at [23, 291] on button at bounding box center [17, 291] width 15 height 16
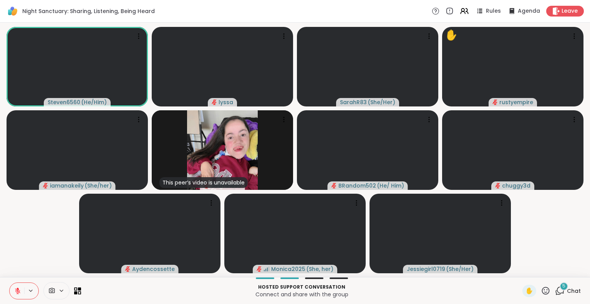
click at [17, 291] on icon at bounding box center [17, 290] width 5 height 5
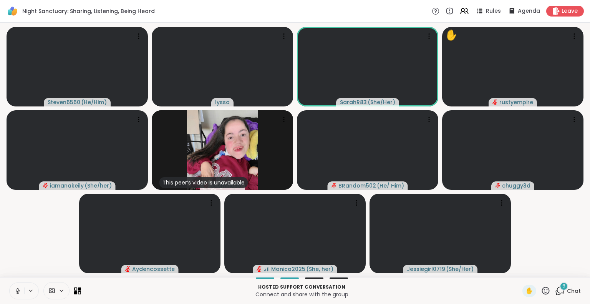
click at [10, 294] on button at bounding box center [17, 291] width 15 height 16
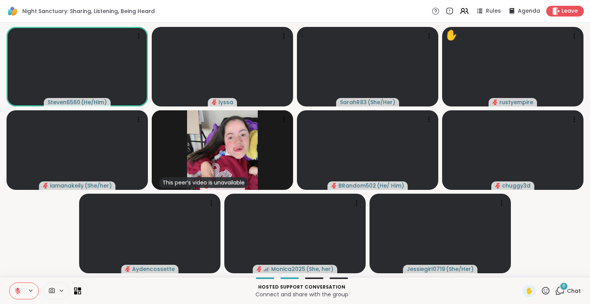
click at [15, 292] on icon at bounding box center [17, 290] width 7 height 7
click at [17, 292] on icon at bounding box center [17, 293] width 0 height 2
click at [543, 290] on icon at bounding box center [546, 291] width 10 height 10
click at [519, 268] on span "❤️" at bounding box center [523, 270] width 8 height 9
click at [15, 297] on button at bounding box center [17, 291] width 15 height 16
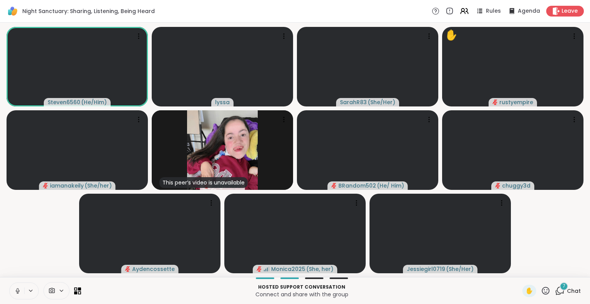
click at [17, 293] on icon at bounding box center [17, 293] width 0 height 2
click at [15, 291] on icon at bounding box center [17, 290] width 7 height 7
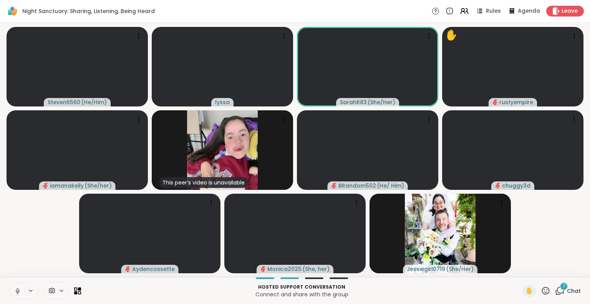
click at [17, 293] on icon at bounding box center [17, 293] width 0 height 2
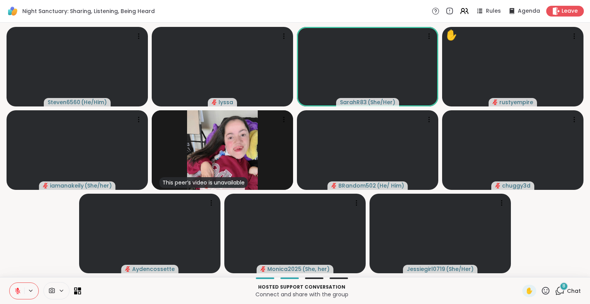
click at [567, 290] on span "Chat" at bounding box center [574, 291] width 14 height 8
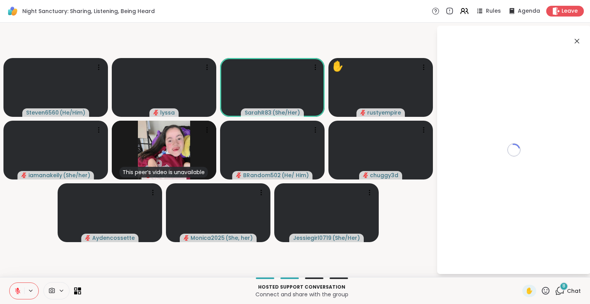
click at [507, 256] on div "Loading..." at bounding box center [514, 150] width 154 height 248
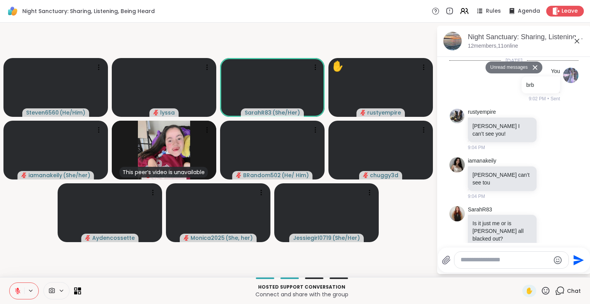
scroll to position [3885, 0]
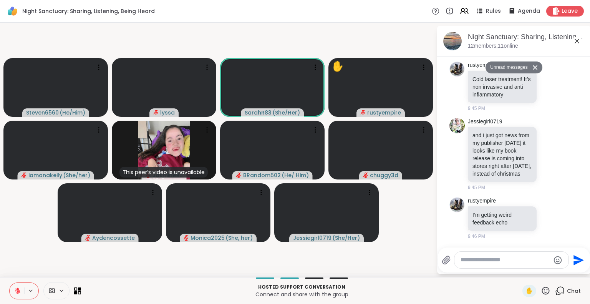
click at [488, 262] on textarea "Type your message" at bounding box center [504, 260] width 89 height 8
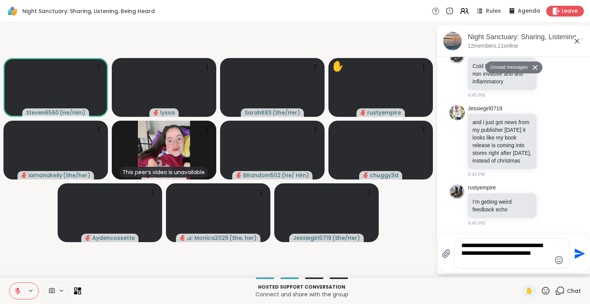
type textarea "**********"
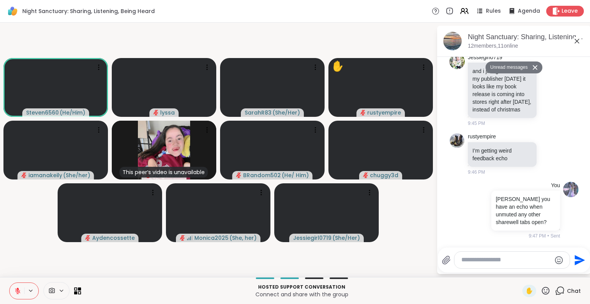
scroll to position [3930, 0]
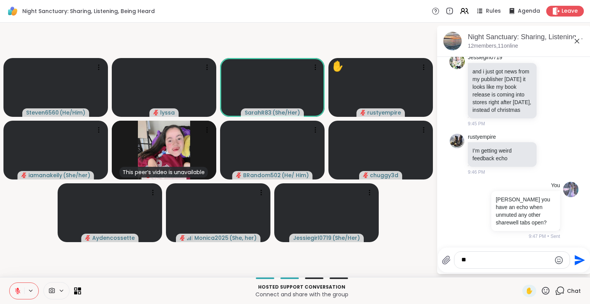
type textarea "*"
click at [475, 237] on img at bounding box center [470, 239] width 12 height 12
type textarea "**********"
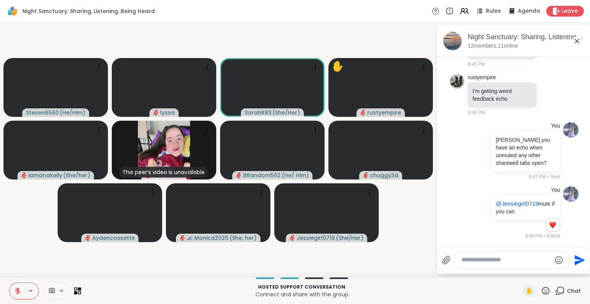
scroll to position [3990, 0]
click at [578, 40] on icon at bounding box center [577, 41] width 5 height 5
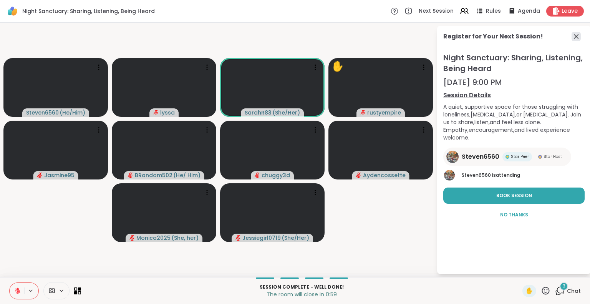
click at [573, 35] on icon at bounding box center [575, 36] width 9 height 9
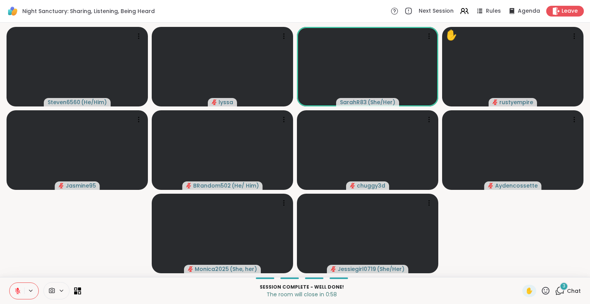
click at [567, 289] on span "Chat" at bounding box center [574, 291] width 14 height 8
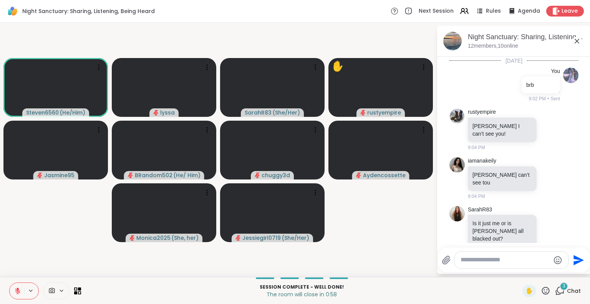
scroll to position [5130, 0]
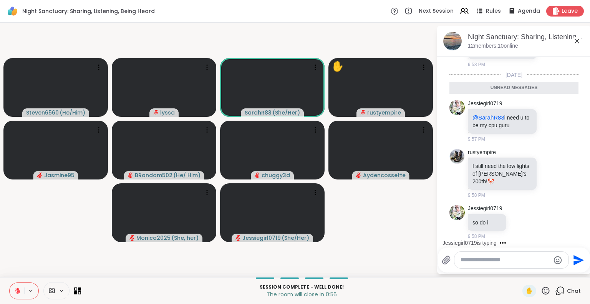
drag, startPoint x: 540, startPoint y: 270, endPoint x: 532, endPoint y: 262, distance: 11.1
click at [532, 262] on textarea "Type your message" at bounding box center [504, 260] width 89 height 8
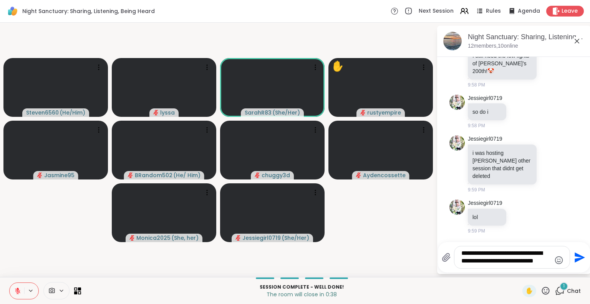
scroll to position [5222, 0]
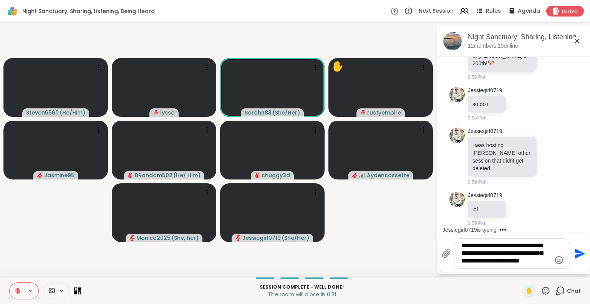
type textarea "**********"
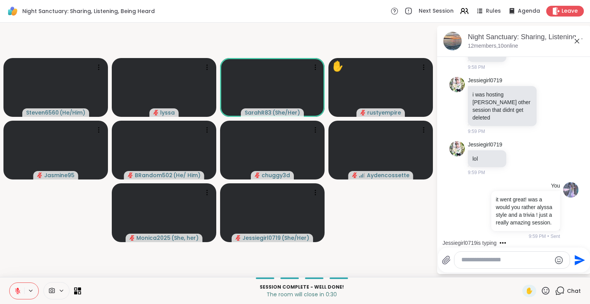
scroll to position [5337, 0]
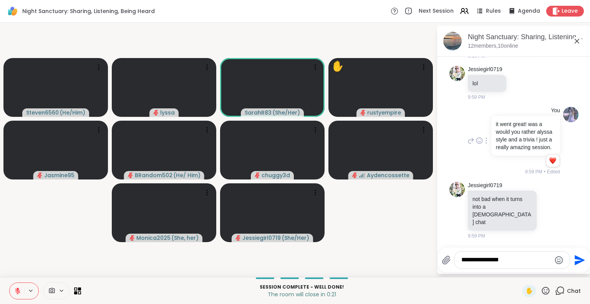
type textarea "**********"
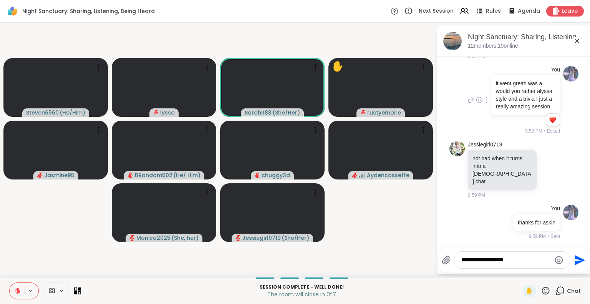
type textarea "**********"
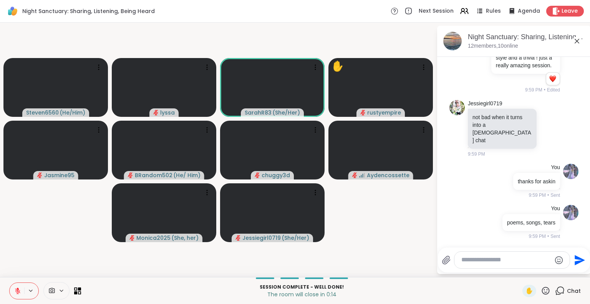
click at [576, 40] on icon at bounding box center [577, 41] width 5 height 5
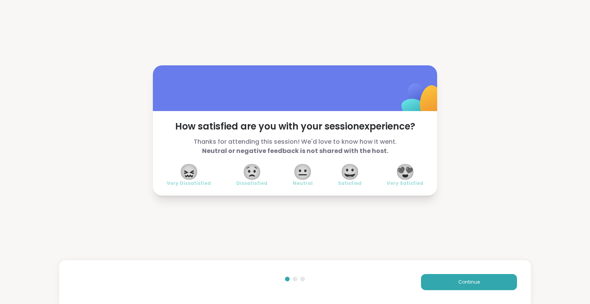
click at [401, 172] on span "😍" at bounding box center [405, 172] width 19 height 14
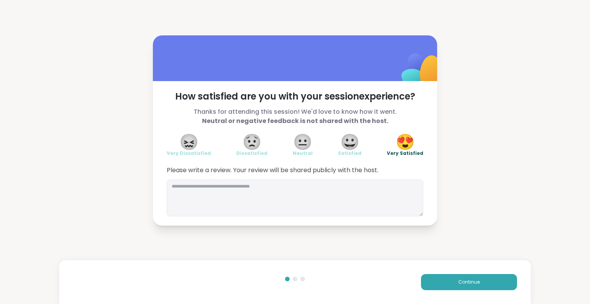
click at [461, 289] on button "Continue" at bounding box center [469, 282] width 96 height 16
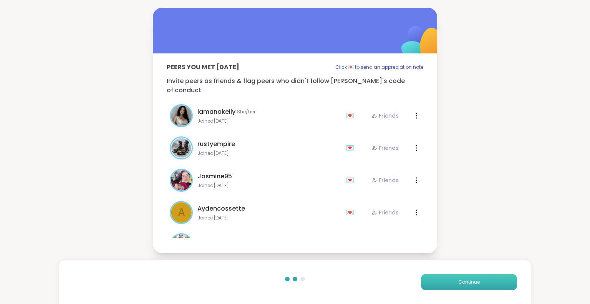
click at [464, 282] on span "Continue" at bounding box center [469, 281] width 22 height 7
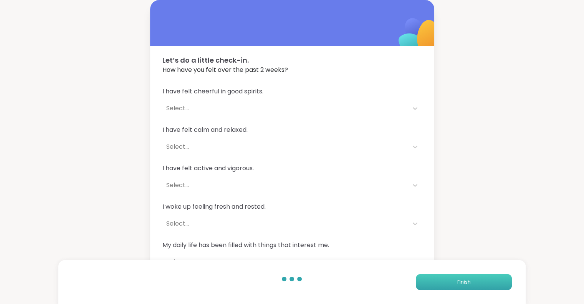
click at [463, 281] on span "Finish" at bounding box center [463, 281] width 13 height 7
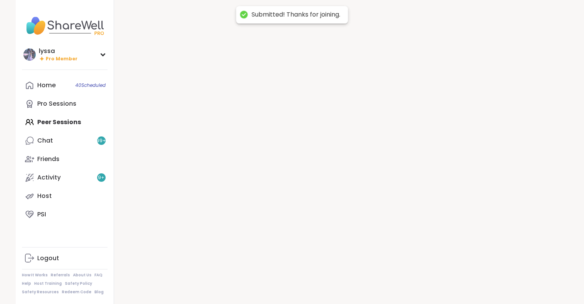
click at [457, 281] on div at bounding box center [341, 152] width 455 height 304
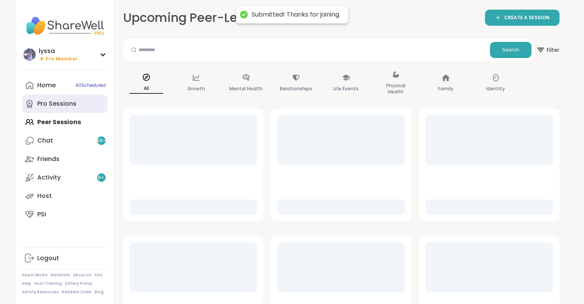
click at [61, 106] on div "Pro Sessions" at bounding box center [56, 103] width 39 height 8
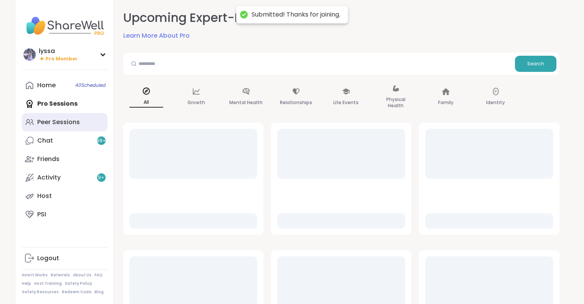
click at [58, 124] on div "Peer Sessions" at bounding box center [58, 122] width 43 height 8
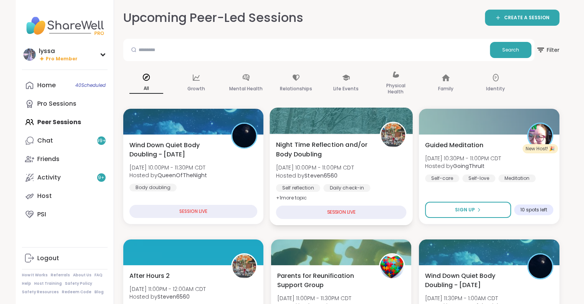
click at [349, 144] on span "Night Time Reflection and/or Body Doubling" at bounding box center [323, 149] width 95 height 19
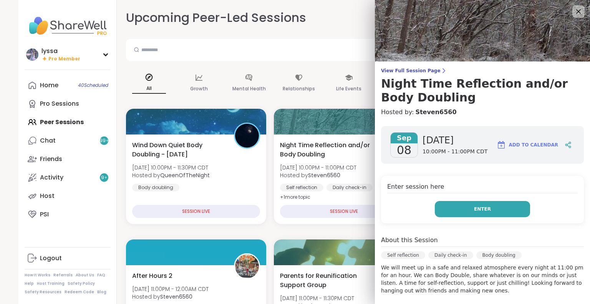
click at [452, 213] on button "Enter" at bounding box center [482, 209] width 95 height 16
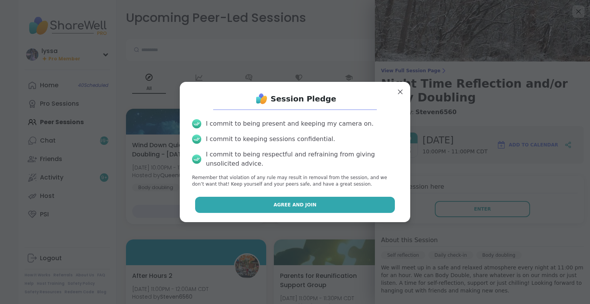
click at [363, 197] on button "Agree and Join" at bounding box center [295, 205] width 200 height 16
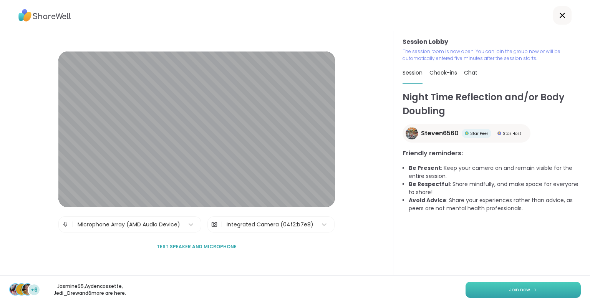
click at [521, 286] on span "Join now" at bounding box center [519, 289] width 21 height 7
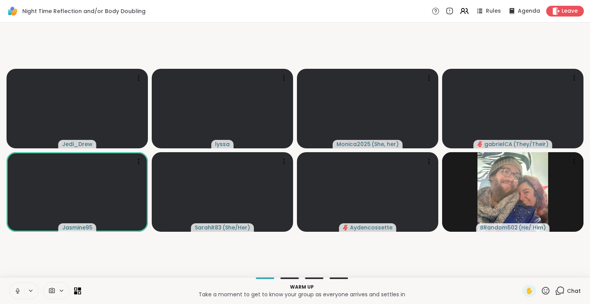
click at [541, 291] on icon at bounding box center [546, 291] width 10 height 10
click at [516, 268] on div "❤️" at bounding box center [523, 270] width 14 height 12
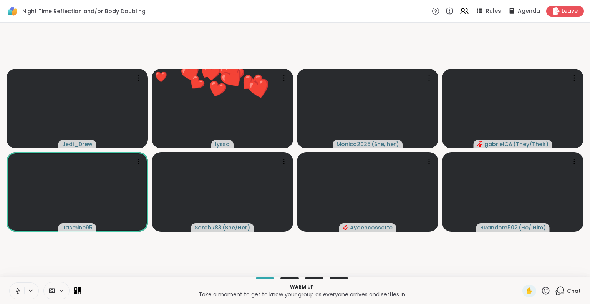
click at [541, 289] on icon at bounding box center [546, 291] width 10 height 10
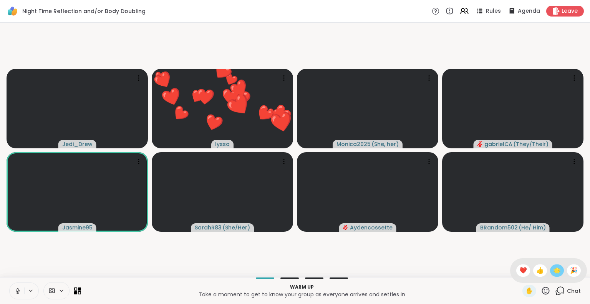
click at [553, 269] on span "🌟" at bounding box center [557, 270] width 8 height 9
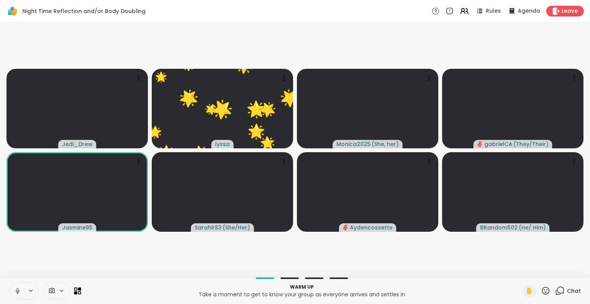
click at [12, 292] on button at bounding box center [17, 291] width 15 height 16
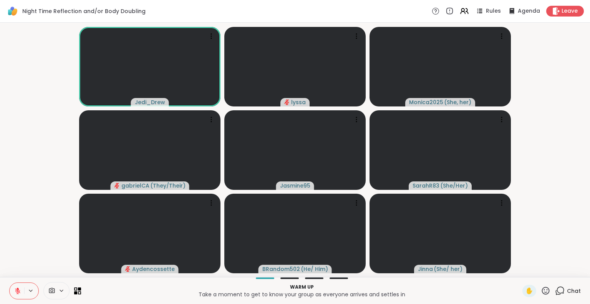
click at [15, 287] on icon at bounding box center [17, 290] width 7 height 7
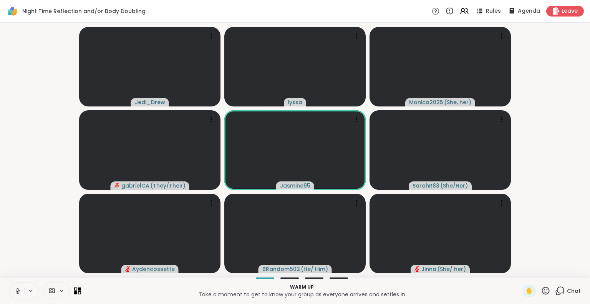
click at [542, 292] on icon at bounding box center [546, 290] width 8 height 8
click at [519, 269] on span "❤️" at bounding box center [523, 270] width 8 height 9
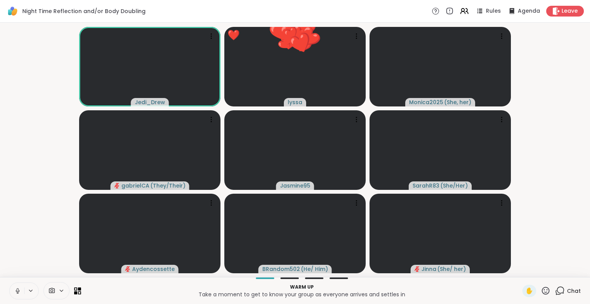
click at [541, 293] on icon at bounding box center [546, 291] width 10 height 10
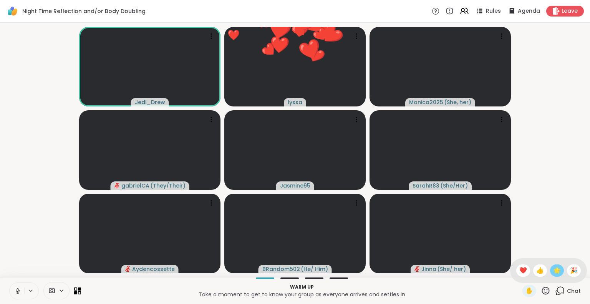
click at [553, 269] on span "🌟" at bounding box center [557, 270] width 8 height 9
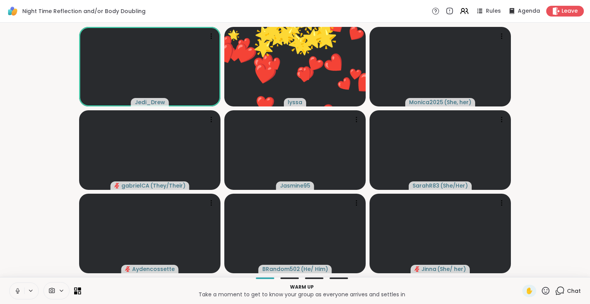
click at [541, 293] on icon at bounding box center [546, 291] width 10 height 10
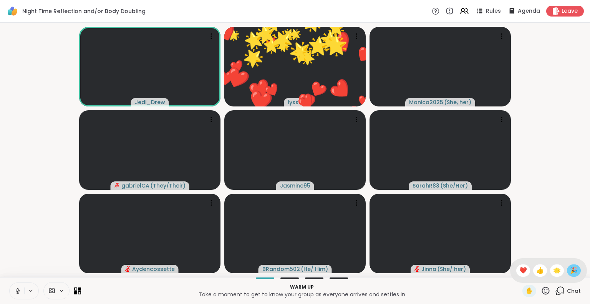
click at [571, 273] on span "🎉" at bounding box center [574, 270] width 8 height 9
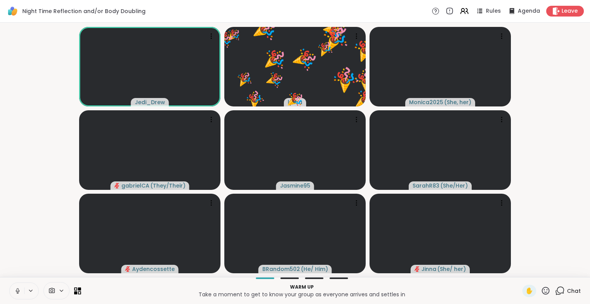
click at [18, 292] on icon at bounding box center [17, 290] width 7 height 7
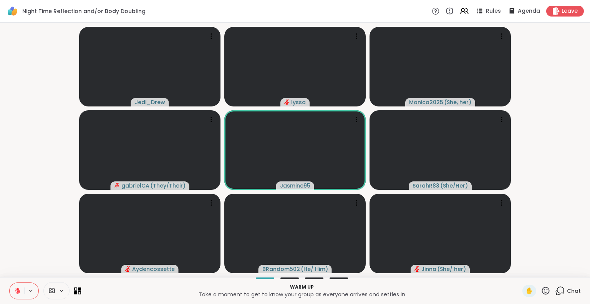
click at [541, 292] on icon at bounding box center [546, 291] width 10 height 10
click at [519, 272] on span "❤️" at bounding box center [523, 270] width 8 height 9
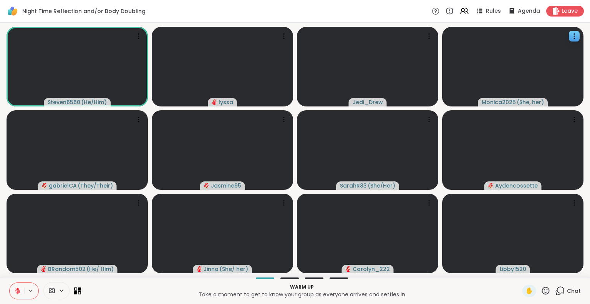
click at [583, 48] on video at bounding box center [512, 66] width 141 height 79
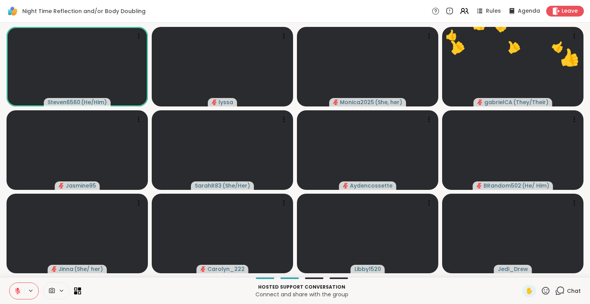
click at [541, 293] on icon at bounding box center [546, 291] width 10 height 10
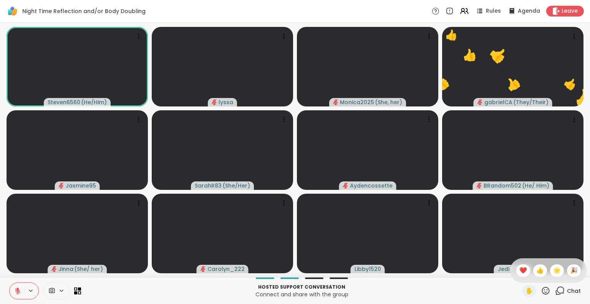
click at [519, 270] on span "❤️" at bounding box center [523, 270] width 8 height 9
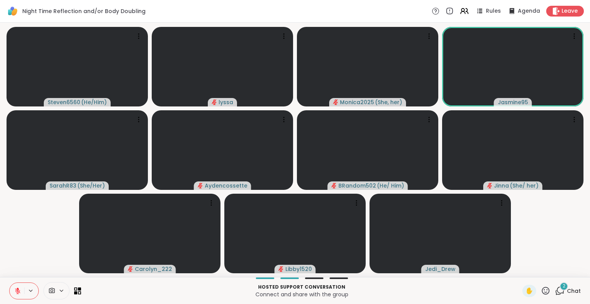
click at [541, 290] on icon at bounding box center [546, 291] width 10 height 10
click at [519, 272] on span "❤️" at bounding box center [523, 270] width 8 height 9
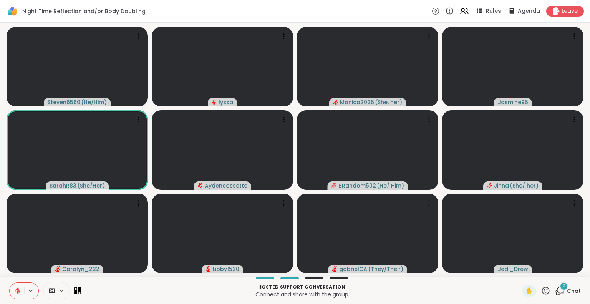
click at [15, 288] on icon at bounding box center [17, 290] width 7 height 7
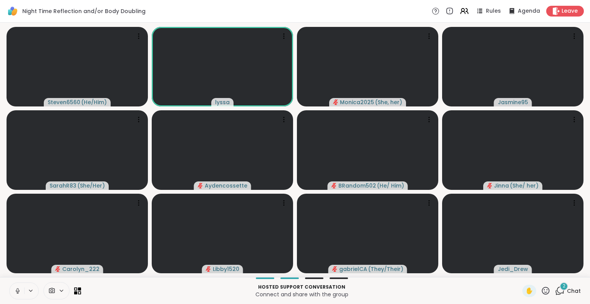
click at [541, 291] on icon at bounding box center [546, 291] width 10 height 10
click at [553, 274] on span "🌟" at bounding box center [557, 270] width 8 height 9
click at [541, 290] on icon at bounding box center [546, 291] width 10 height 10
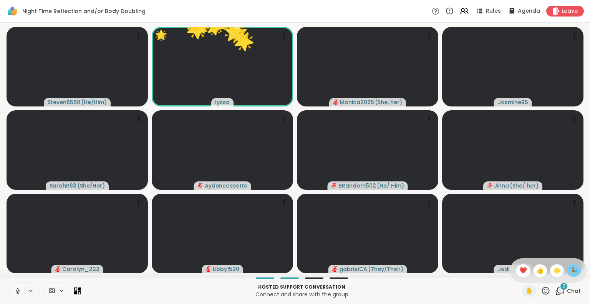
click at [570, 266] on span "🎉" at bounding box center [574, 270] width 8 height 9
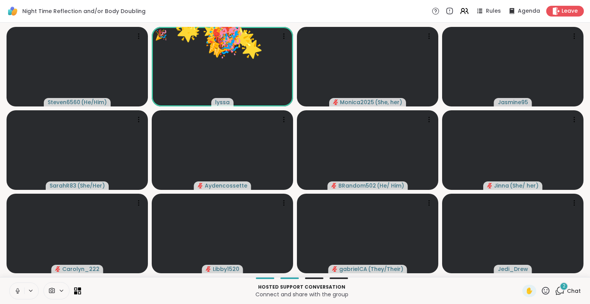
click at [541, 294] on icon at bounding box center [546, 291] width 10 height 10
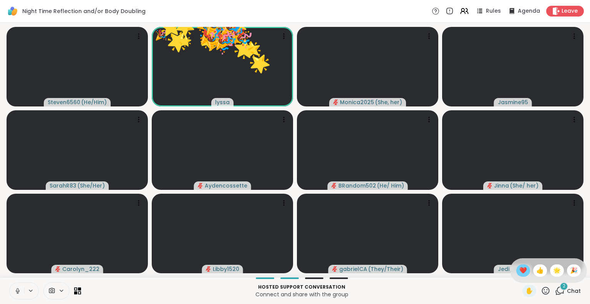
click at [516, 271] on div "❤️" at bounding box center [523, 270] width 14 height 12
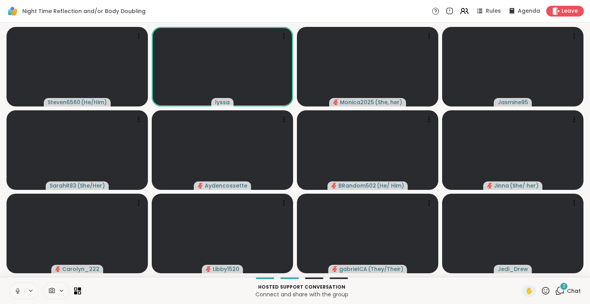
click at [17, 295] on button at bounding box center [17, 291] width 15 height 16
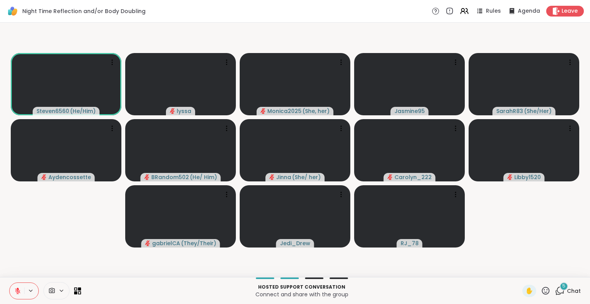
click at [575, 288] on div "Hosted support conversation Connect and share with the group ✋ 5 Chat" at bounding box center [295, 290] width 590 height 27
click at [567, 288] on span "Chat" at bounding box center [574, 291] width 14 height 8
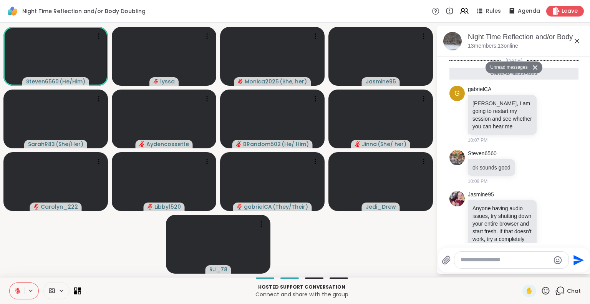
scroll to position [135, 0]
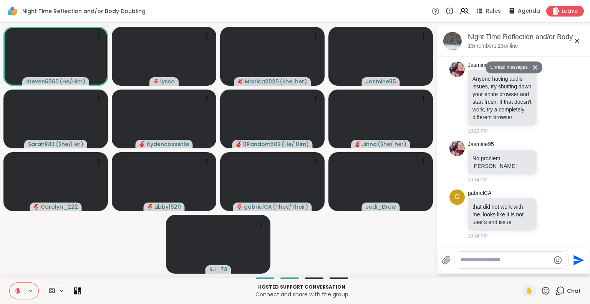
click at [519, 263] on textarea "Type your message" at bounding box center [504, 260] width 89 height 8
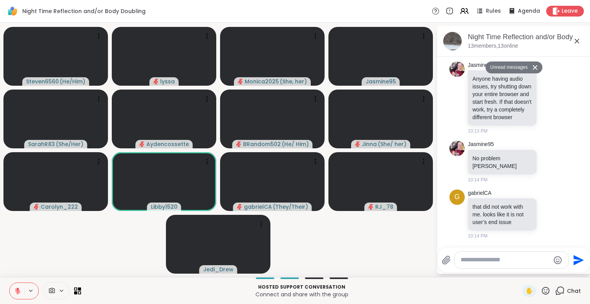
click at [542, 289] on icon at bounding box center [546, 290] width 8 height 8
click at [519, 272] on span "❤️" at bounding box center [523, 270] width 8 height 9
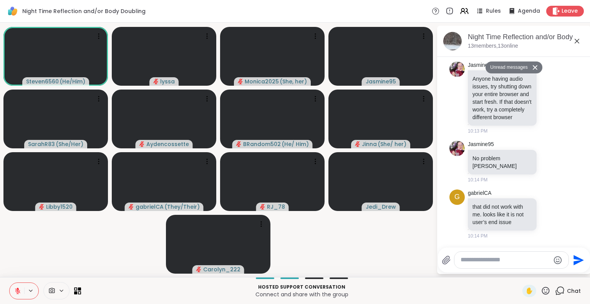
click at [20, 287] on icon at bounding box center [17, 290] width 7 height 7
click at [18, 291] on icon at bounding box center [18, 289] width 2 height 3
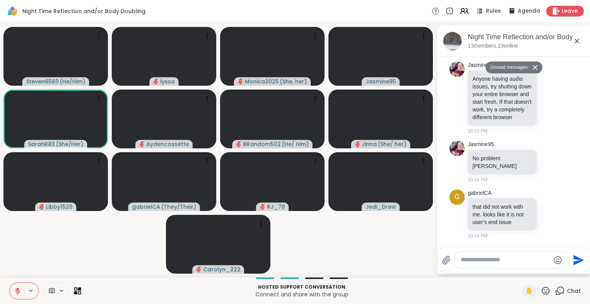
click at [18, 289] on icon at bounding box center [17, 290] width 7 height 7
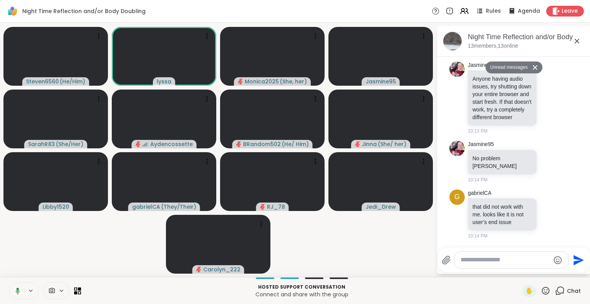
click at [15, 296] on button at bounding box center [16, 291] width 16 height 16
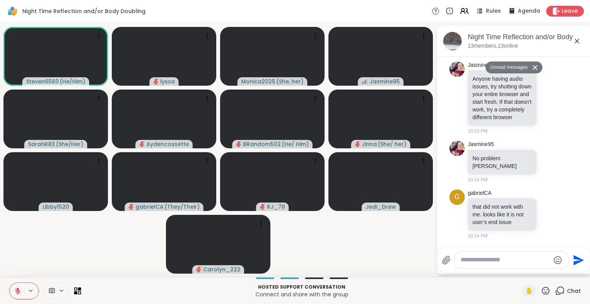
click at [14, 287] on icon at bounding box center [17, 290] width 7 height 7
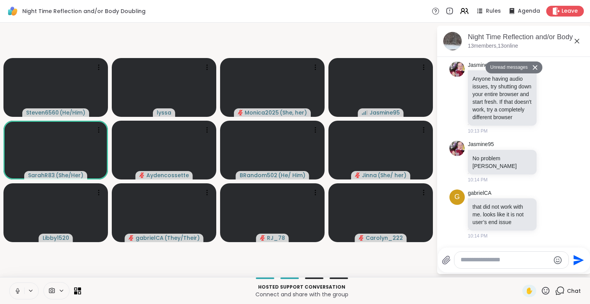
click at [17, 293] on icon at bounding box center [17, 290] width 7 height 7
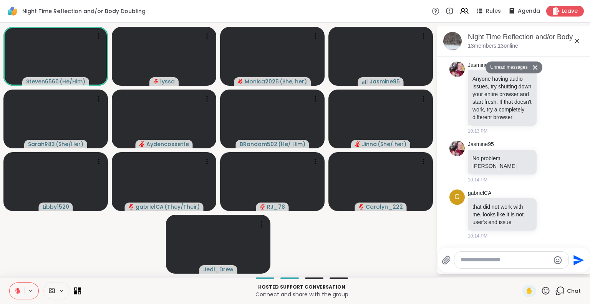
click at [12, 290] on button at bounding box center [17, 291] width 15 height 16
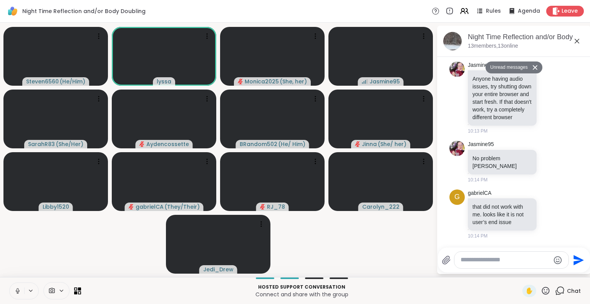
click at [18, 296] on button at bounding box center [17, 291] width 15 height 16
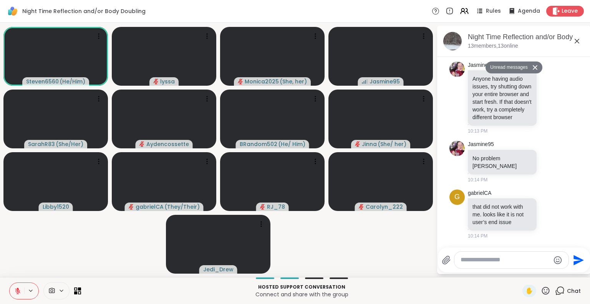
click at [19, 288] on icon at bounding box center [17, 290] width 7 height 7
click at [525, 289] on span "✋" at bounding box center [529, 290] width 8 height 9
click at [578, 41] on icon at bounding box center [576, 40] width 9 height 9
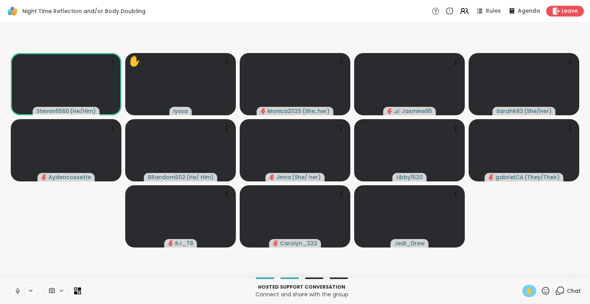
click at [13, 291] on button at bounding box center [17, 291] width 15 height 16
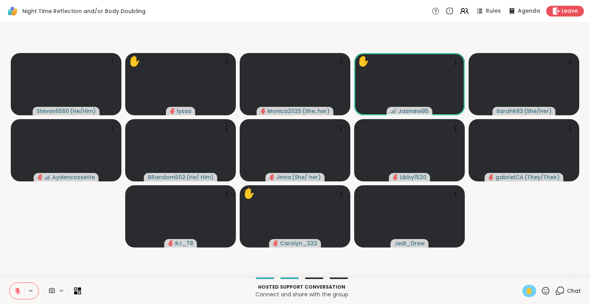
click at [16, 293] on icon at bounding box center [17, 290] width 7 height 7
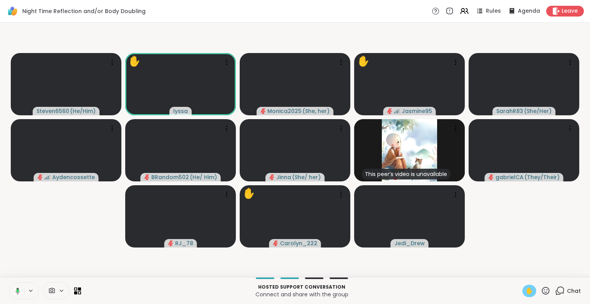
click at [18, 290] on icon at bounding box center [18, 290] width 2 height 3
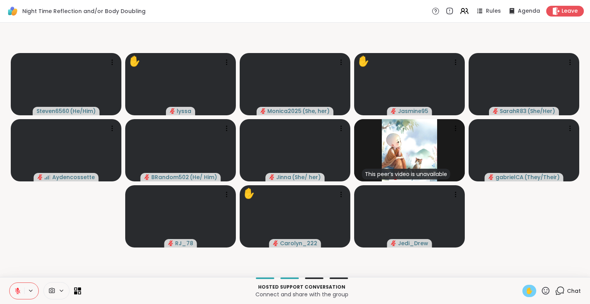
click at [11, 294] on button at bounding box center [17, 291] width 15 height 16
click at [19, 286] on button at bounding box center [17, 291] width 15 height 16
click at [17, 290] on icon at bounding box center [17, 290] width 7 height 7
click at [18, 292] on icon at bounding box center [18, 291] width 4 height 2
click at [18, 292] on icon at bounding box center [17, 290] width 5 height 5
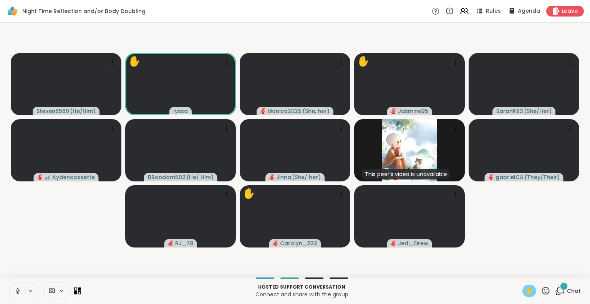
click at [19, 287] on button at bounding box center [17, 291] width 15 height 16
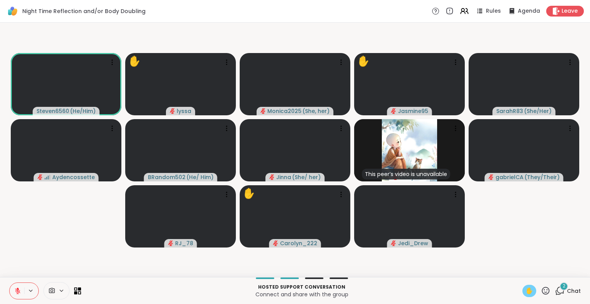
click at [19, 288] on icon at bounding box center [17, 290] width 7 height 7
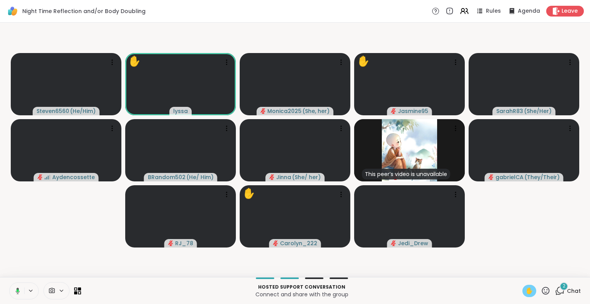
click at [541, 293] on icon at bounding box center [546, 291] width 10 height 10
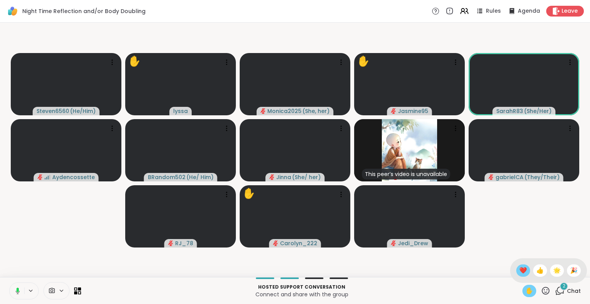
click at [519, 271] on span "❤️" at bounding box center [523, 270] width 8 height 9
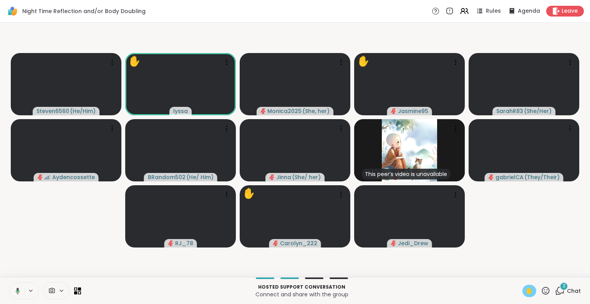
click at [16, 290] on icon at bounding box center [16, 290] width 7 height 7
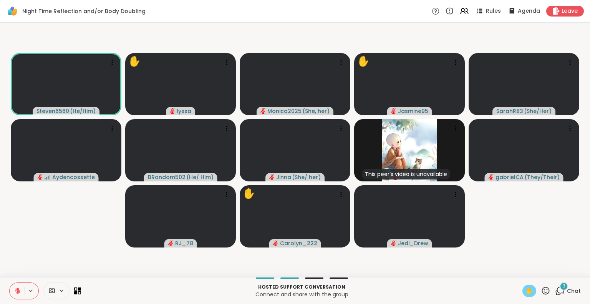
click at [18, 285] on button at bounding box center [17, 291] width 15 height 16
click at [22, 284] on button at bounding box center [17, 291] width 15 height 16
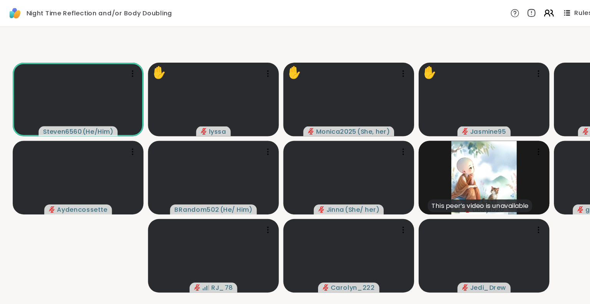
scroll to position [0, 4]
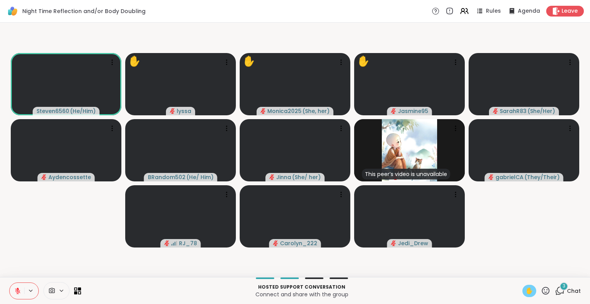
click at [542, 294] on icon at bounding box center [546, 290] width 8 height 8
click at [519, 268] on span "❤️" at bounding box center [523, 270] width 8 height 9
click at [10, 286] on button at bounding box center [17, 291] width 15 height 16
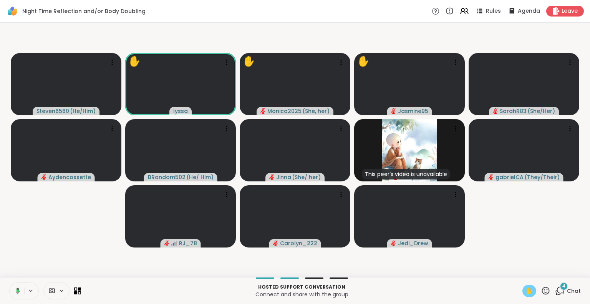
click at [13, 283] on button at bounding box center [16, 291] width 16 height 16
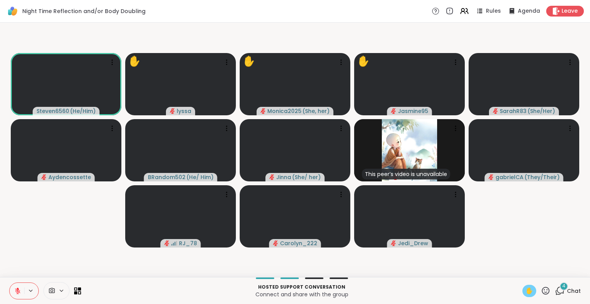
click at [15, 288] on icon at bounding box center [17, 290] width 7 height 7
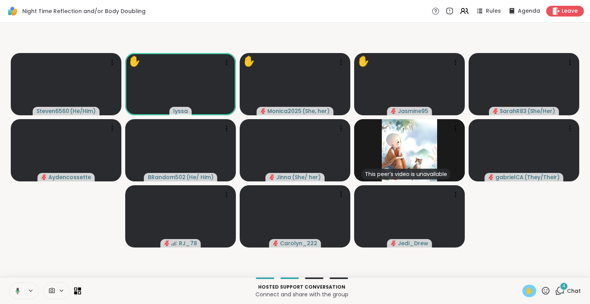
click at [16, 289] on button at bounding box center [16, 291] width 16 height 16
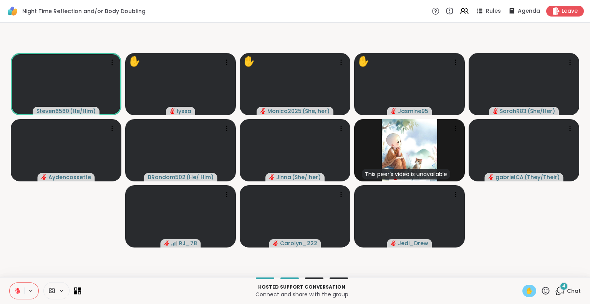
click at [541, 290] on icon at bounding box center [546, 291] width 10 height 10
click at [519, 267] on span "❤️" at bounding box center [523, 270] width 8 height 9
click at [541, 286] on icon at bounding box center [546, 291] width 10 height 10
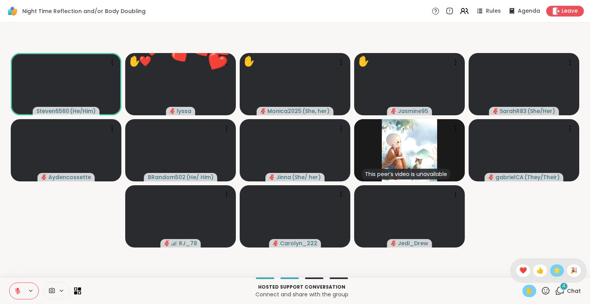
click at [553, 272] on span "🌟" at bounding box center [557, 270] width 8 height 9
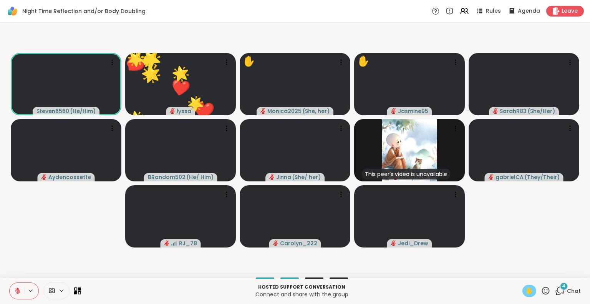
click at [555, 291] on icon at bounding box center [560, 291] width 10 height 10
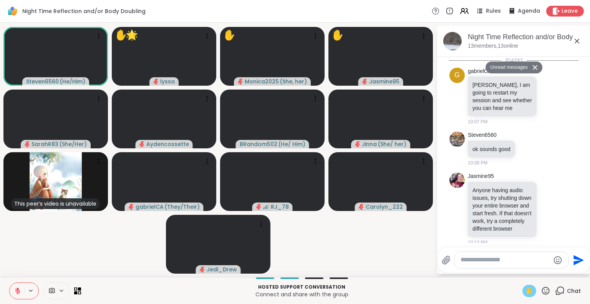
scroll to position [513, 0]
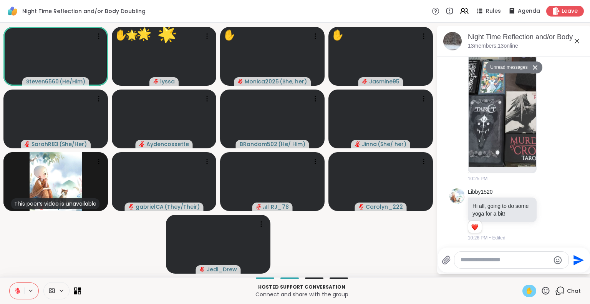
click at [523, 263] on textarea "Type your message" at bounding box center [504, 260] width 89 height 8
click at [542, 289] on icon at bounding box center [546, 290] width 8 height 8
click at [519, 272] on span "❤️" at bounding box center [523, 270] width 8 height 9
click at [541, 291] on icon at bounding box center [546, 291] width 10 height 10
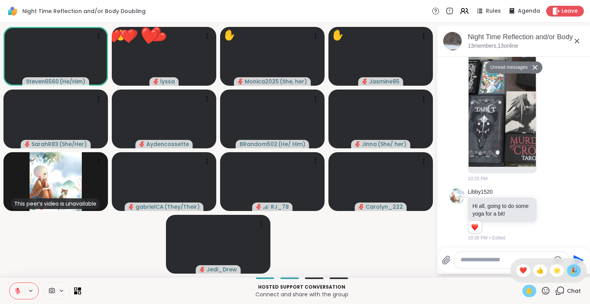
click at [570, 272] on span "🎉" at bounding box center [574, 270] width 8 height 9
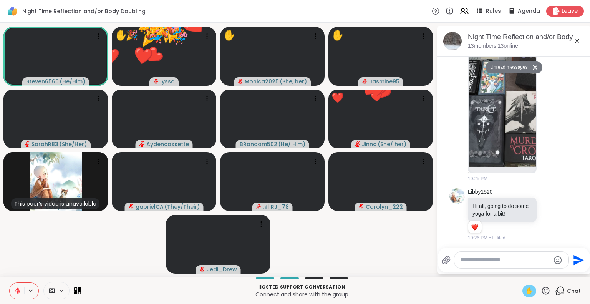
click at [541, 294] on icon at bounding box center [546, 291] width 10 height 10
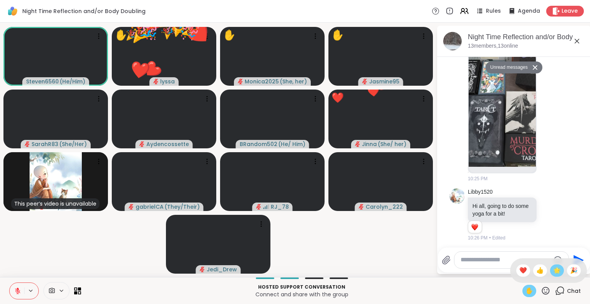
click at [553, 272] on span "🌟" at bounding box center [557, 270] width 8 height 9
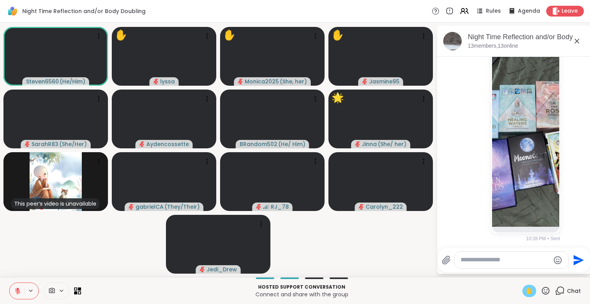
scroll to position [758, 0]
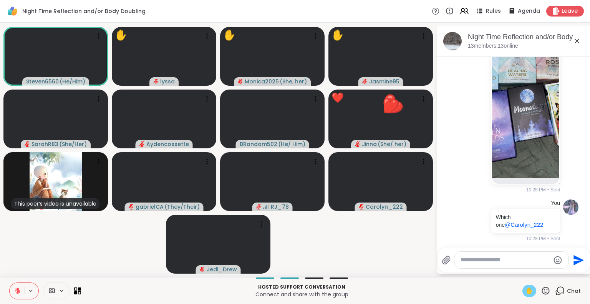
click at [14, 288] on icon at bounding box center [17, 290] width 7 height 7
click at [541, 287] on icon at bounding box center [546, 291] width 10 height 10
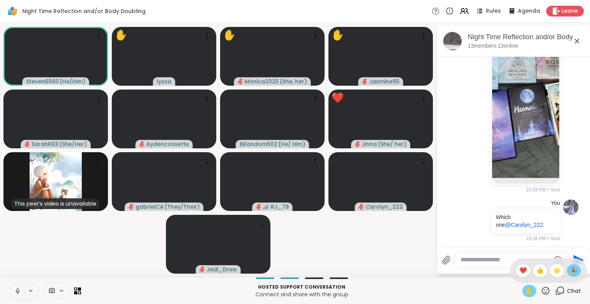
click at [570, 275] on span "🎉" at bounding box center [574, 270] width 8 height 9
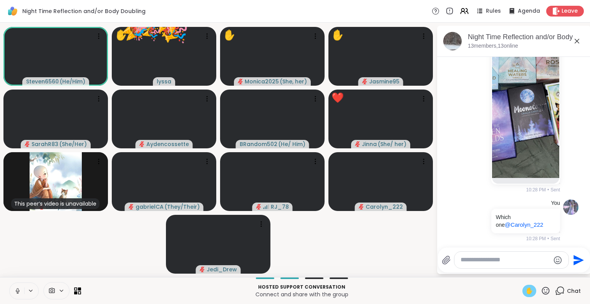
click at [541, 290] on icon at bounding box center [546, 291] width 10 height 10
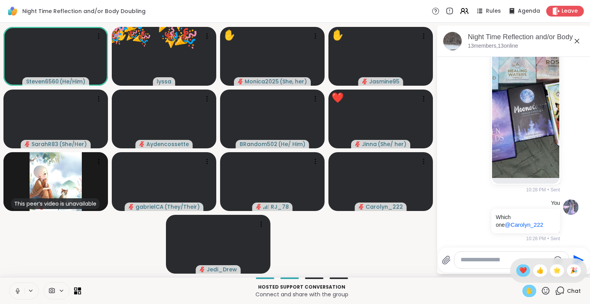
click at [519, 268] on span "❤️" at bounding box center [523, 270] width 8 height 9
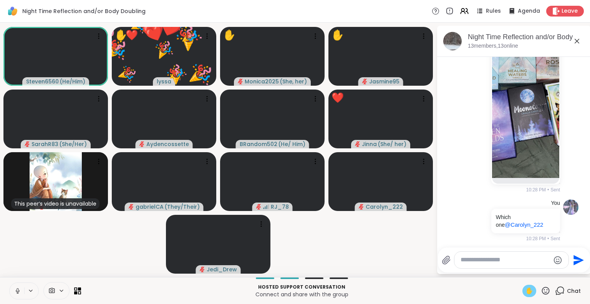
click at [541, 288] on icon at bounding box center [546, 291] width 10 height 10
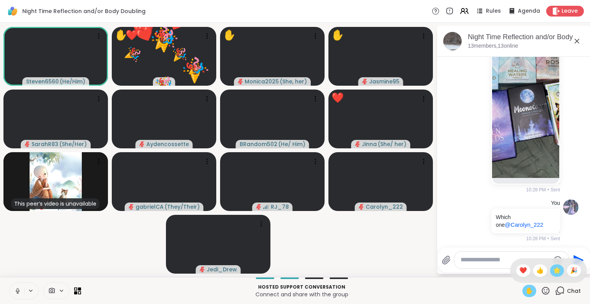
click at [553, 272] on span "🌟" at bounding box center [557, 270] width 8 height 9
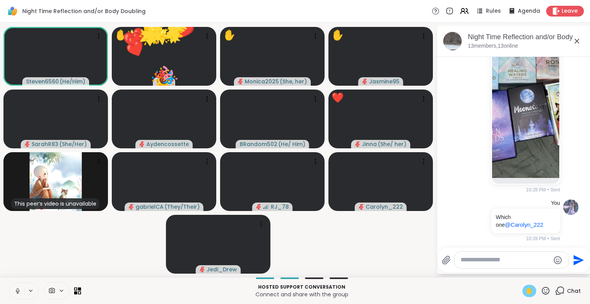
click at [541, 293] on icon at bounding box center [546, 291] width 10 height 10
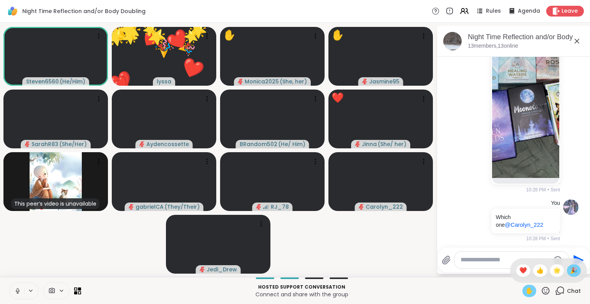
click at [570, 266] on span "🎉" at bounding box center [574, 270] width 8 height 9
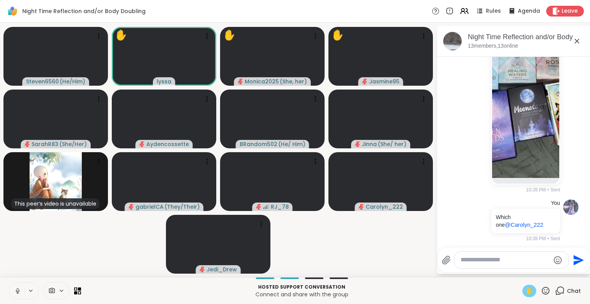
click at [525, 295] on span "✋" at bounding box center [529, 290] width 8 height 9
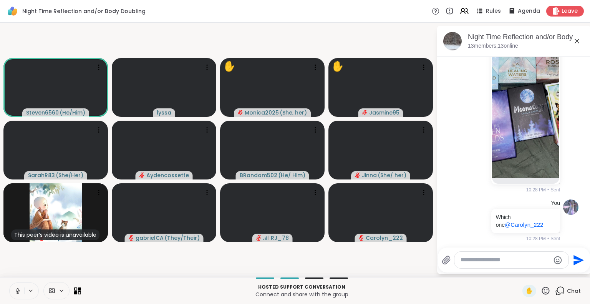
click at [14, 291] on icon at bounding box center [17, 290] width 7 height 7
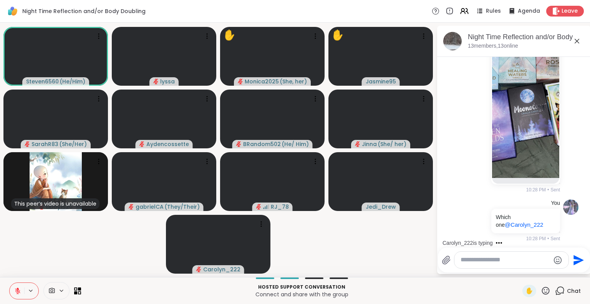
scroll to position [806, 0]
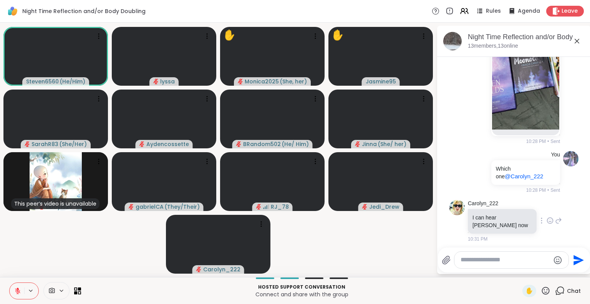
click at [546, 219] on icon at bounding box center [549, 221] width 7 height 8
click at [542, 209] on button "Select Reaction: Heart" at bounding box center [549, 207] width 15 height 15
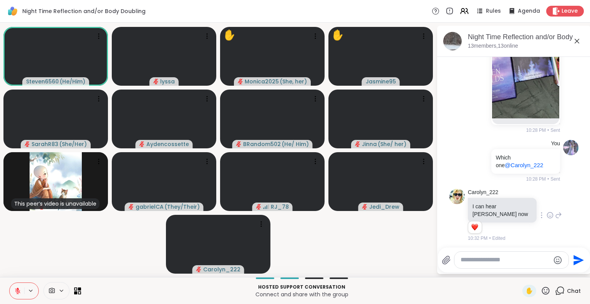
click at [506, 258] on textarea "Type your message" at bounding box center [504, 260] width 89 height 8
click at [575, 40] on icon at bounding box center [577, 41] width 5 height 5
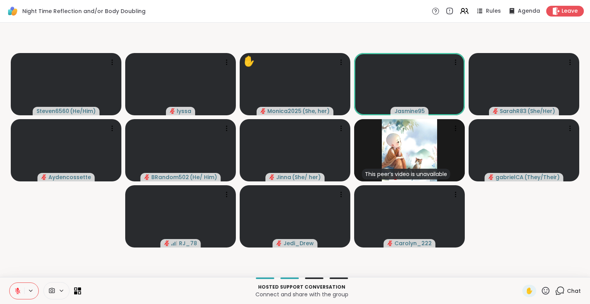
click at [541, 286] on div "✋ Chat" at bounding box center [551, 291] width 58 height 12
click at [541, 287] on icon at bounding box center [546, 291] width 10 height 10
click at [519, 270] on span "❤️" at bounding box center [523, 270] width 8 height 9
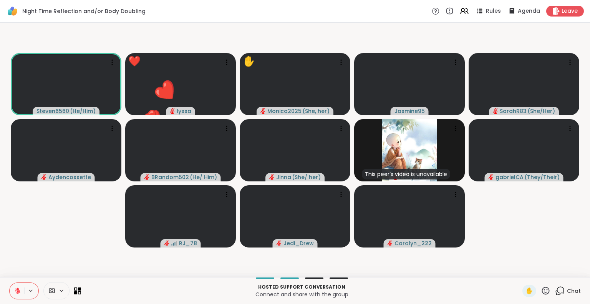
click at [14, 287] on button at bounding box center [17, 291] width 15 height 16
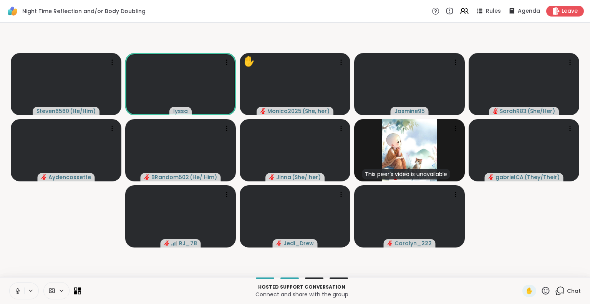
click at [567, 293] on span "Chat" at bounding box center [574, 291] width 14 height 8
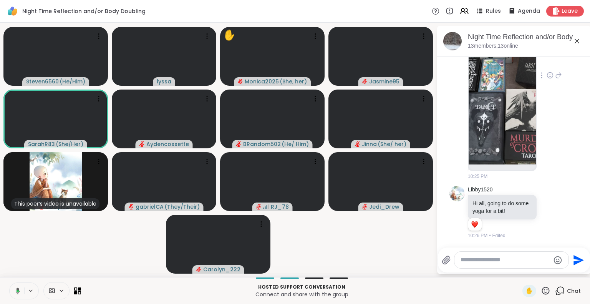
scroll to position [490, 0]
click at [17, 288] on icon at bounding box center [18, 289] width 2 height 3
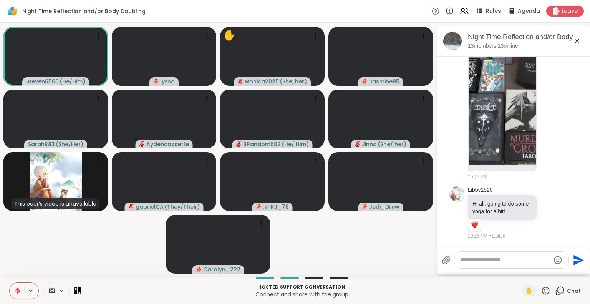
click at [14, 292] on icon at bounding box center [17, 290] width 7 height 7
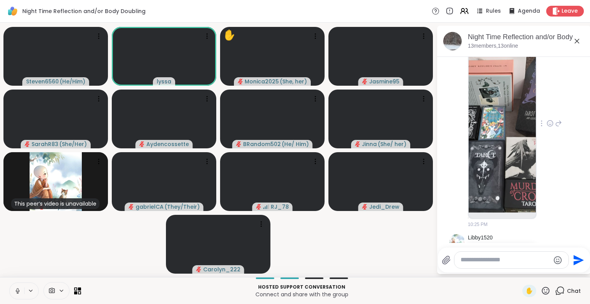
scroll to position [439, 0]
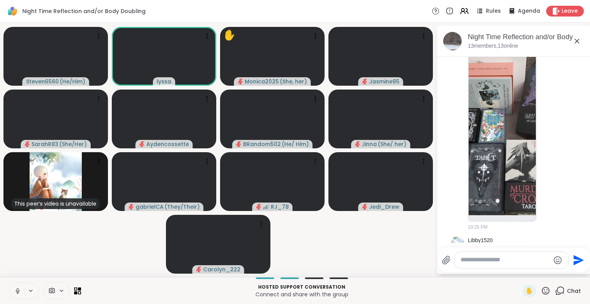
click at [14, 291] on icon at bounding box center [17, 290] width 7 height 7
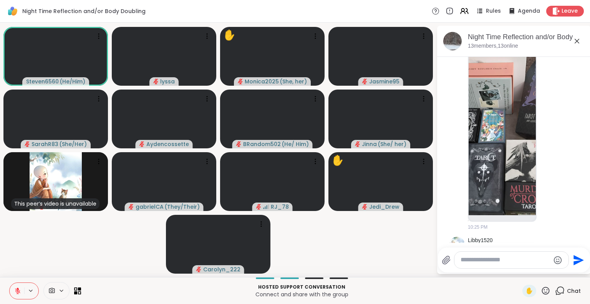
click at [11, 283] on button at bounding box center [17, 291] width 15 height 16
click at [12, 284] on button at bounding box center [17, 291] width 15 height 16
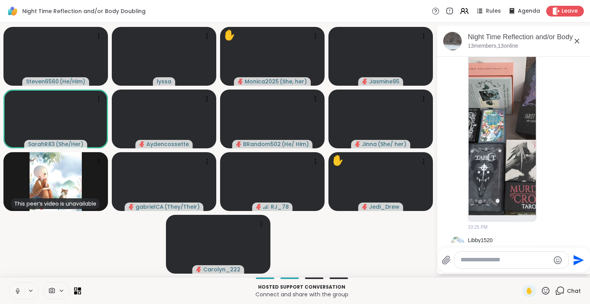
click at [14, 285] on button at bounding box center [17, 291] width 15 height 16
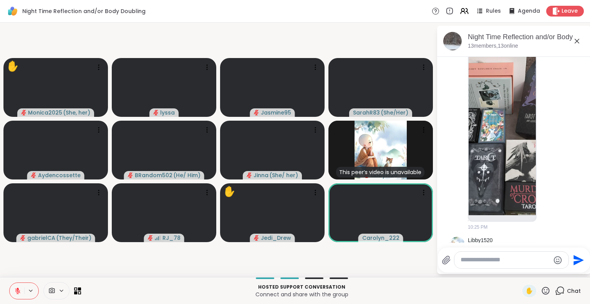
click at [14, 289] on icon at bounding box center [17, 290] width 7 height 7
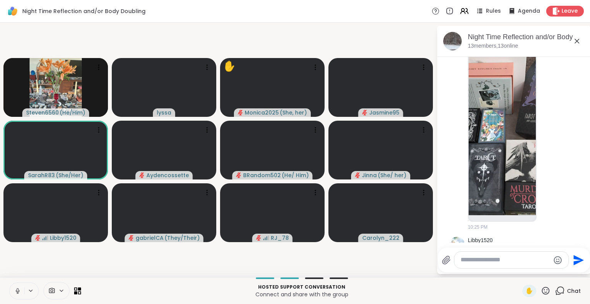
click at [15, 287] on button at bounding box center [17, 291] width 15 height 16
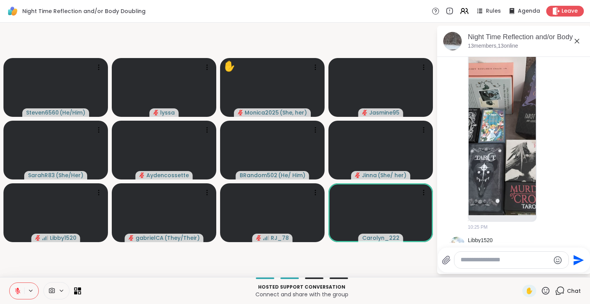
click at [542, 288] on icon at bounding box center [546, 290] width 8 height 8
click at [519, 270] on span "❤️" at bounding box center [523, 270] width 8 height 9
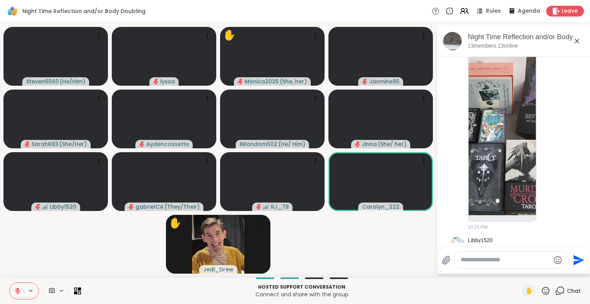
click at [541, 293] on icon at bounding box center [546, 291] width 10 height 10
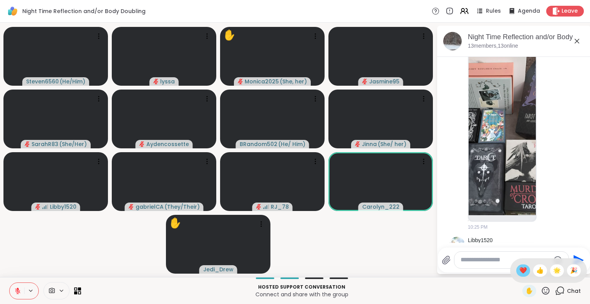
click at [519, 268] on span "❤️" at bounding box center [523, 270] width 8 height 9
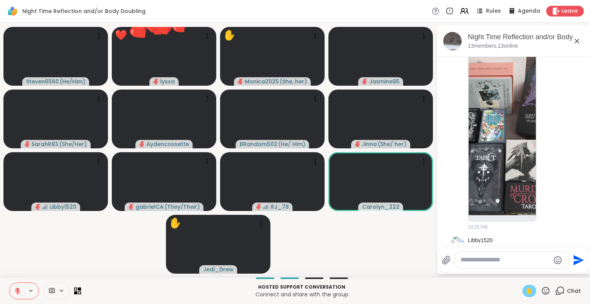
click at [522, 285] on div "✋" at bounding box center [529, 291] width 14 height 12
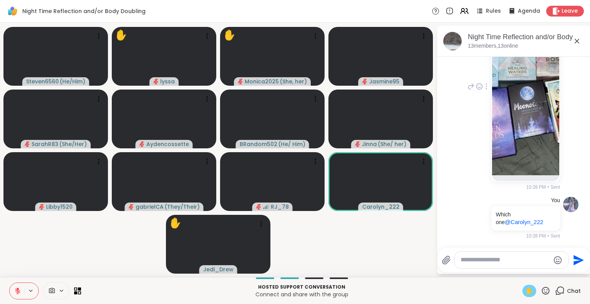
scroll to position [735, 0]
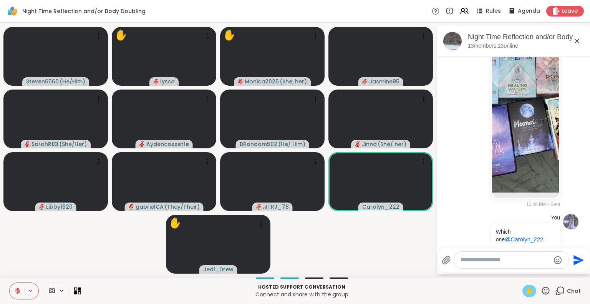
click at [541, 290] on icon at bounding box center [546, 291] width 10 height 10
click at [519, 272] on span "❤️" at bounding box center [523, 270] width 8 height 9
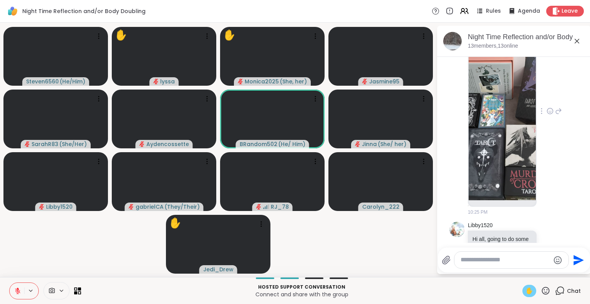
scroll to position [454, 0]
click at [510, 119] on img at bounding box center [502, 109] width 67 height 183
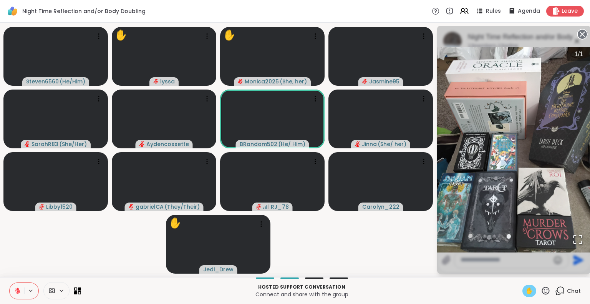
click at [577, 35] on icon at bounding box center [582, 34] width 11 height 11
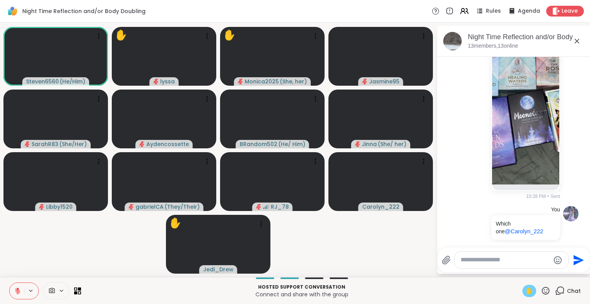
scroll to position [744, 0]
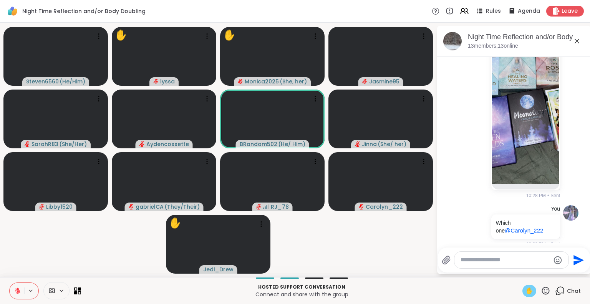
click at [14, 289] on icon at bounding box center [17, 290] width 7 height 7
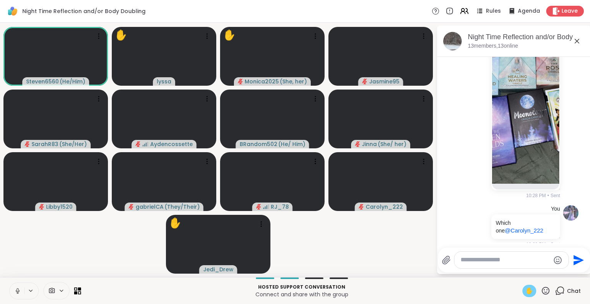
click at [10, 289] on button at bounding box center [17, 291] width 15 height 16
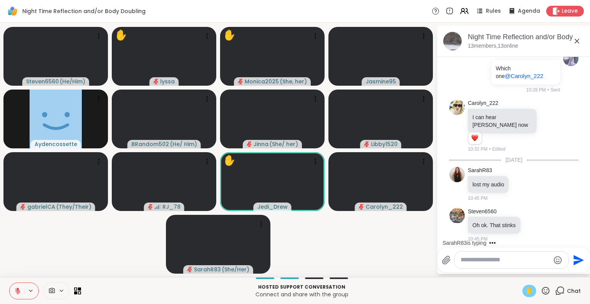
scroll to position [939, 0]
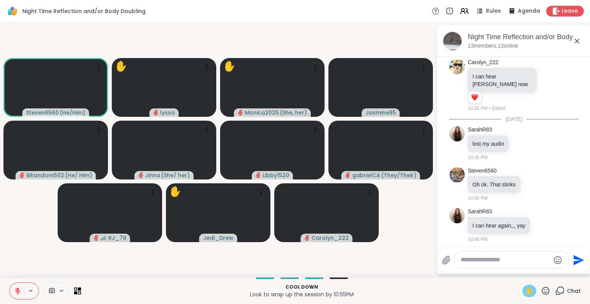
click at [10, 298] on button at bounding box center [17, 291] width 15 height 16
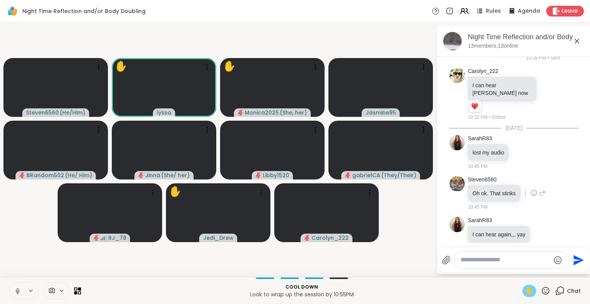
scroll to position [930, 0]
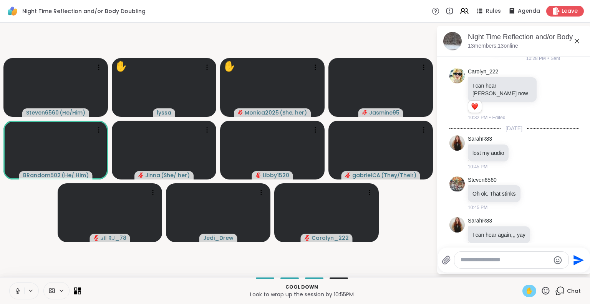
click at [525, 287] on span "✋" at bounding box center [529, 290] width 8 height 9
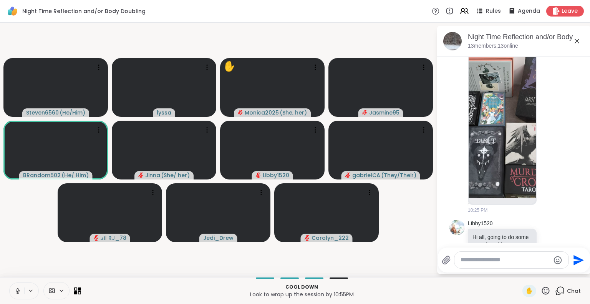
scroll to position [471, 0]
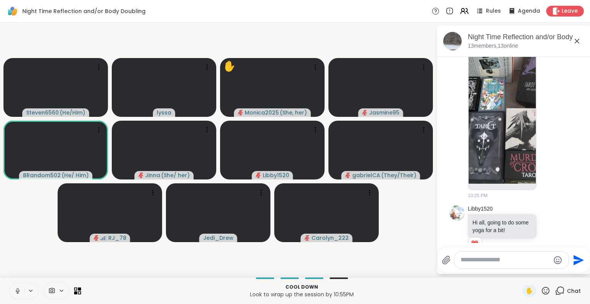
click at [482, 130] on img at bounding box center [502, 92] width 67 height 183
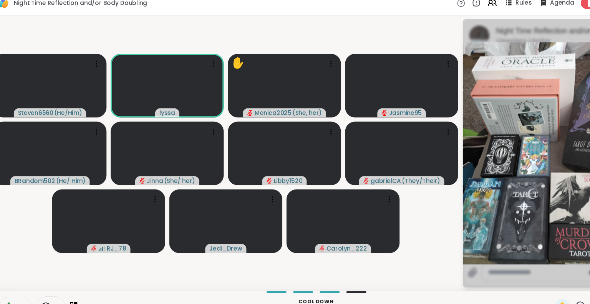
scroll to position [0, 4]
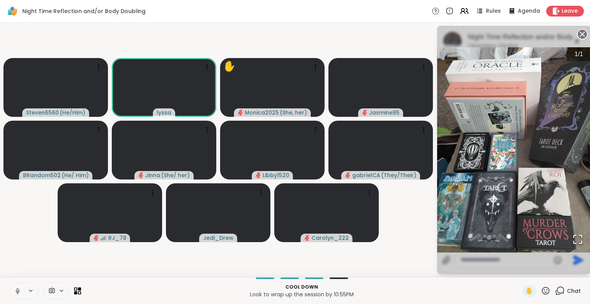
click at [580, 35] on circle at bounding box center [582, 34] width 9 height 9
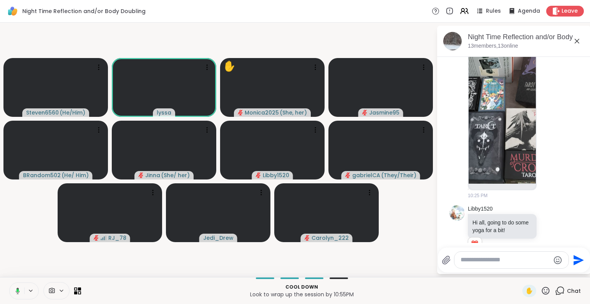
click at [572, 42] on icon at bounding box center [576, 40] width 9 height 9
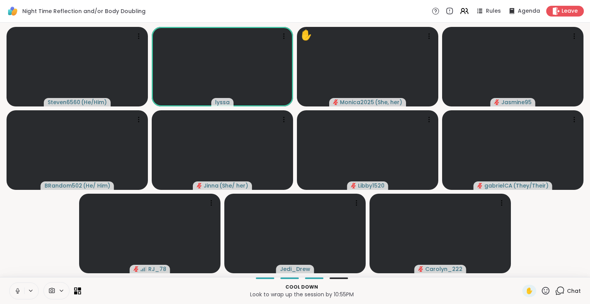
click at [17, 285] on button at bounding box center [17, 291] width 15 height 16
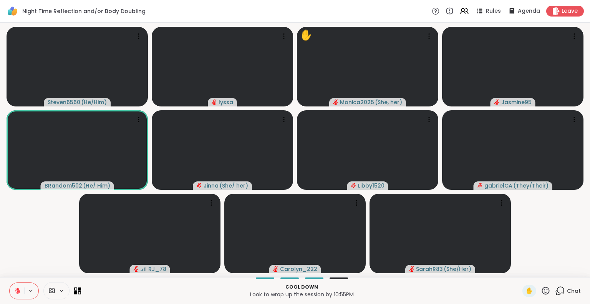
click at [16, 288] on icon at bounding box center [17, 290] width 7 height 7
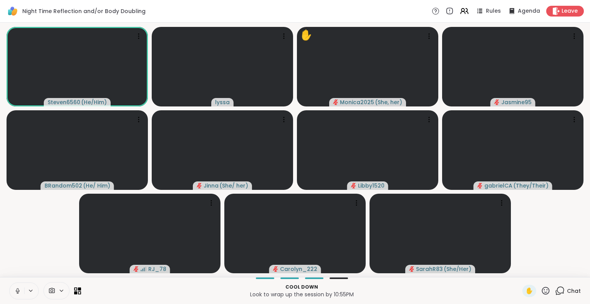
click at [17, 290] on icon at bounding box center [18, 289] width 2 height 3
click at [14, 293] on icon at bounding box center [17, 290] width 7 height 7
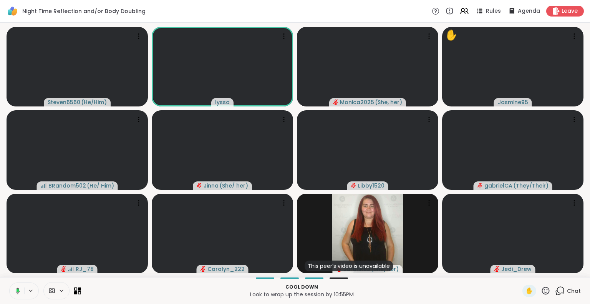
click at [541, 292] on icon at bounding box center [546, 291] width 10 height 10
click at [510, 260] on div "✋ ❤️ 👍 🌟 🎉" at bounding box center [548, 270] width 77 height 25
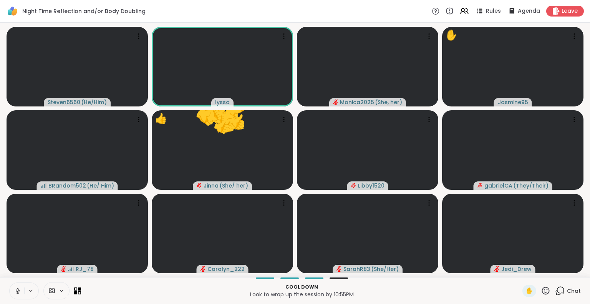
click at [541, 286] on icon at bounding box center [546, 291] width 10 height 10
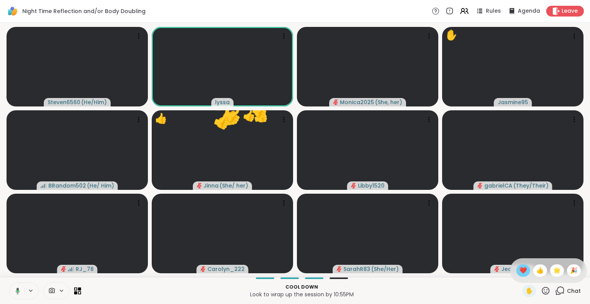
click at [519, 272] on span "❤️" at bounding box center [523, 270] width 8 height 9
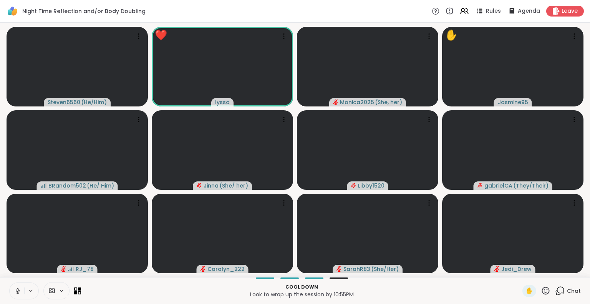
click at [14, 290] on icon at bounding box center [17, 290] width 7 height 7
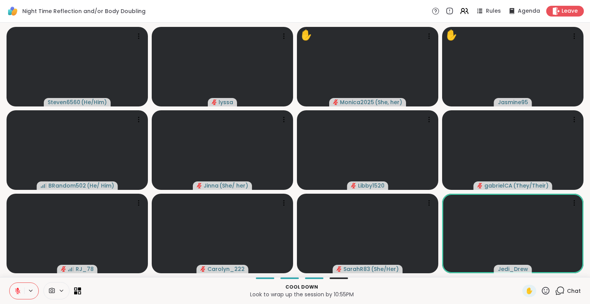
click at [17, 288] on icon at bounding box center [18, 288] width 2 height 3
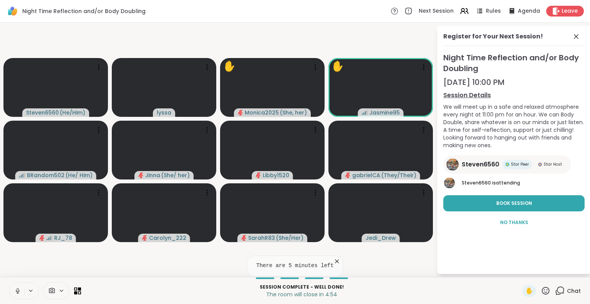
click at [14, 288] on icon at bounding box center [17, 290] width 7 height 7
click at [541, 288] on icon at bounding box center [546, 291] width 10 height 10
click at [519, 271] on span "❤️" at bounding box center [523, 270] width 8 height 9
click at [572, 35] on icon at bounding box center [575, 36] width 9 height 9
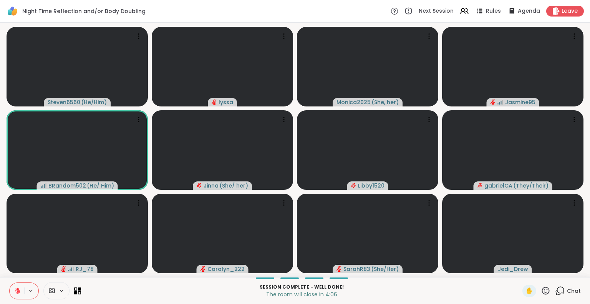
click at [15, 290] on icon at bounding box center [17, 290] width 5 height 5
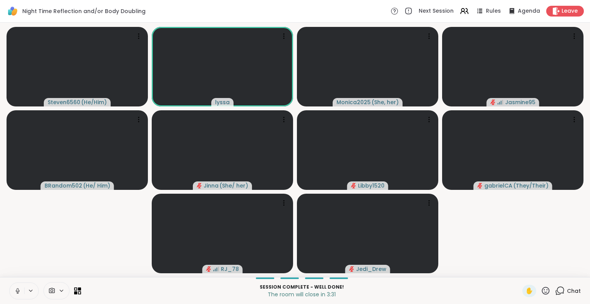
click at [14, 288] on icon at bounding box center [17, 290] width 7 height 7
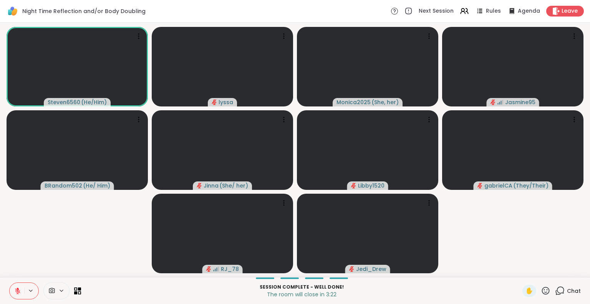
click at [14, 286] on button at bounding box center [17, 291] width 15 height 16
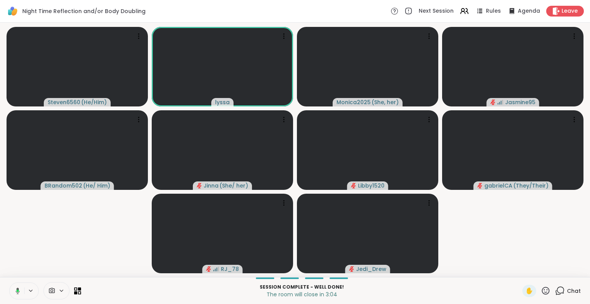
click at [16, 282] on div "Session Complete - well done! The room will close in 3:04 ✋ Chat" at bounding box center [295, 290] width 590 height 27
click at [17, 290] on icon at bounding box center [18, 289] width 2 height 3
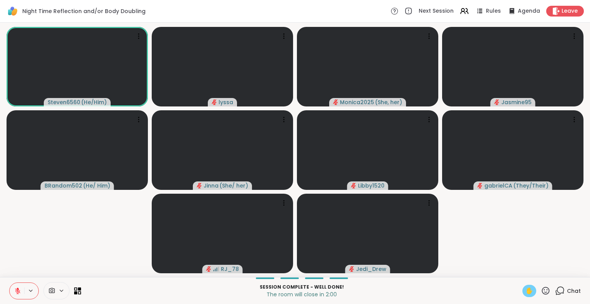
click at [525, 293] on span "✋" at bounding box center [529, 290] width 8 height 9
click at [14, 285] on button at bounding box center [17, 291] width 15 height 16
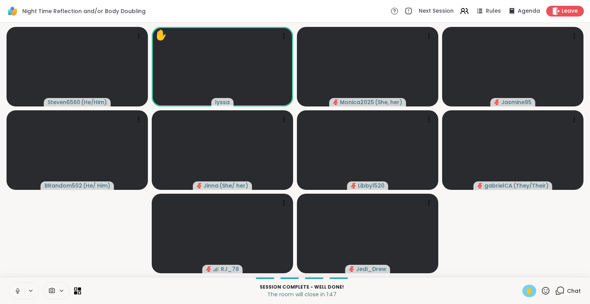
click at [525, 290] on span "✋" at bounding box center [529, 290] width 8 height 9
click at [8, 298] on button at bounding box center [16, 291] width 16 height 16
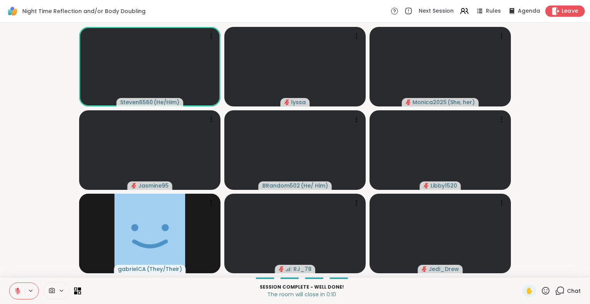
click at [552, 15] on div "Leave" at bounding box center [565, 10] width 40 height 11
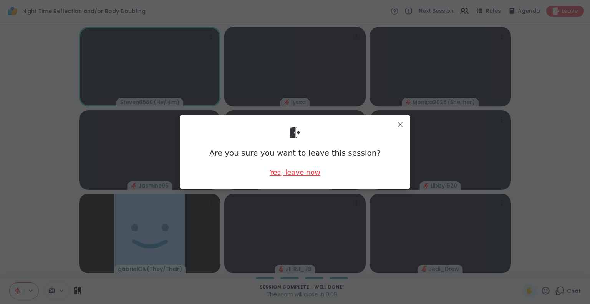
click at [282, 172] on div "Yes, leave now" at bounding box center [295, 172] width 51 height 10
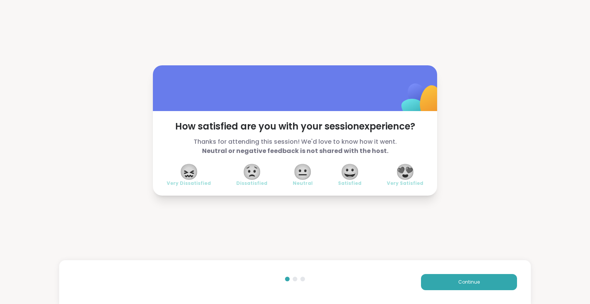
click at [409, 179] on span "😍" at bounding box center [405, 172] width 19 height 14
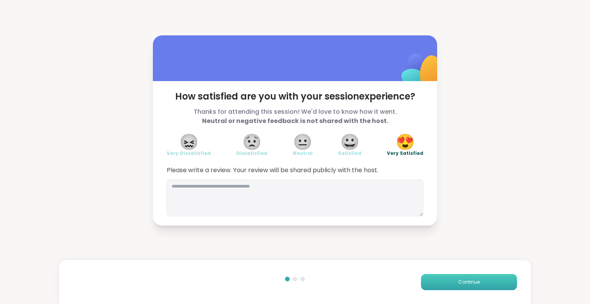
click at [448, 286] on button "Continue" at bounding box center [469, 282] width 96 height 16
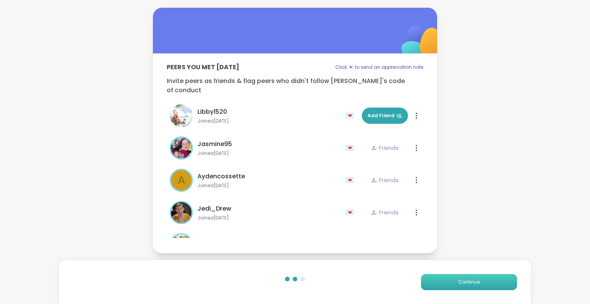
click at [445, 288] on button "Continue" at bounding box center [469, 282] width 96 height 16
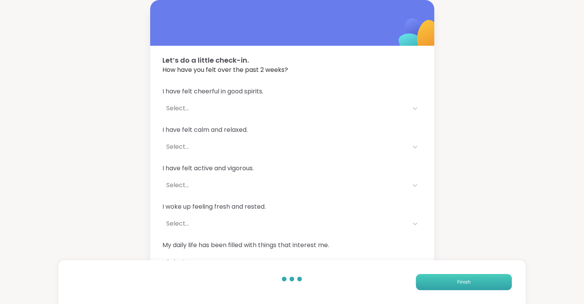
click at [449, 287] on button "Finish" at bounding box center [464, 282] width 96 height 16
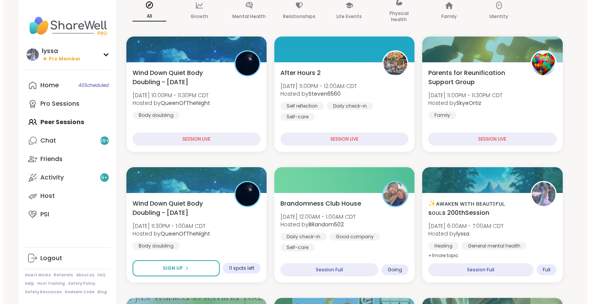
scroll to position [84, 0]
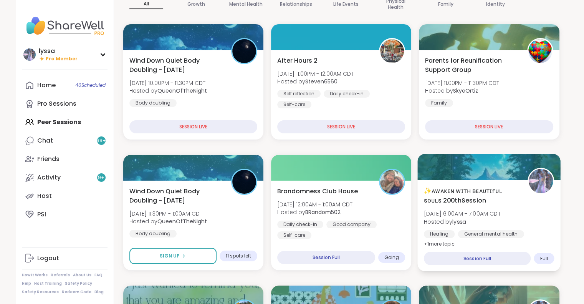
click at [490, 223] on span "Hosted by [PERSON_NAME]" at bounding box center [462, 221] width 77 height 8
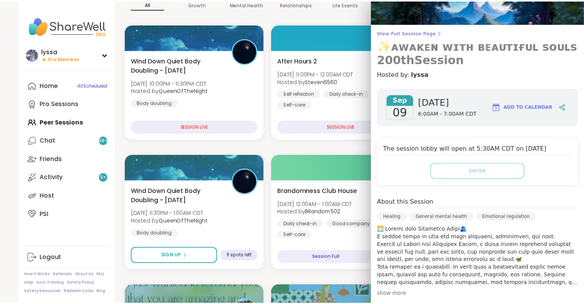
scroll to position [38, 0]
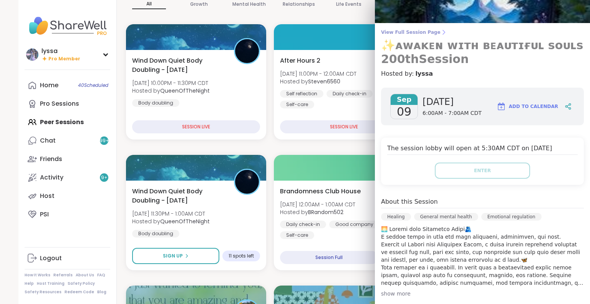
click at [402, 30] on span "View Full Session Page" at bounding box center [482, 32] width 203 height 6
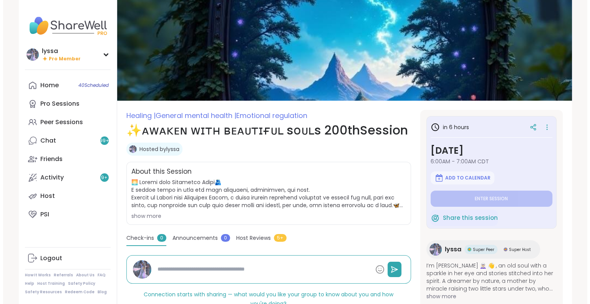
scroll to position [22, 0]
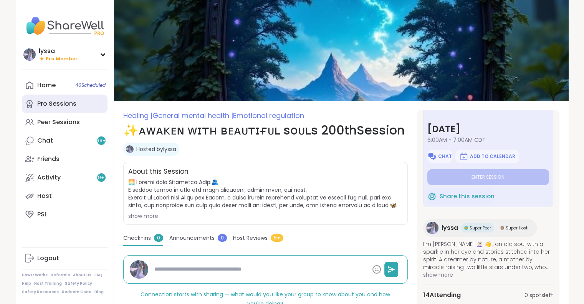
click at [66, 112] on link "Pro Sessions" at bounding box center [65, 103] width 86 height 18
type textarea "*"
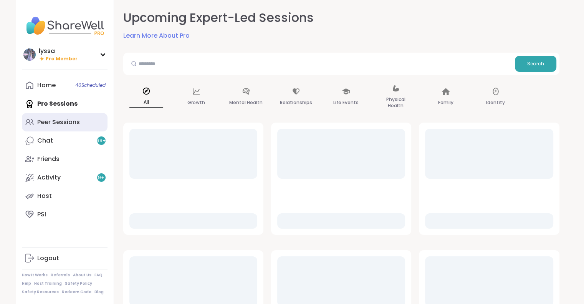
click at [66, 118] on div "Peer Sessions" at bounding box center [58, 122] width 43 height 8
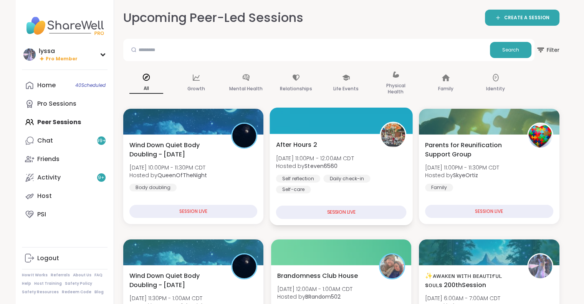
click at [333, 167] on b "Steven6560" at bounding box center [321, 166] width 33 height 8
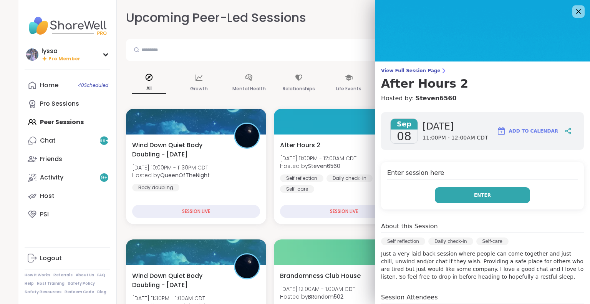
click at [476, 195] on span "Enter" at bounding box center [482, 195] width 17 height 7
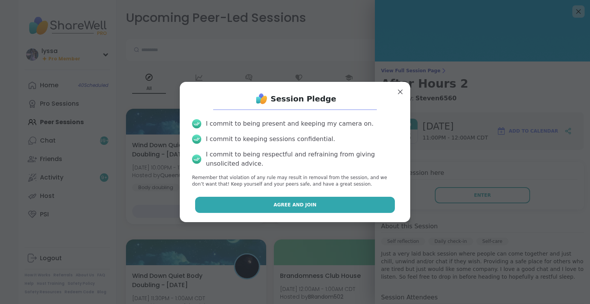
click at [369, 207] on button "Agree and Join" at bounding box center [295, 205] width 200 height 16
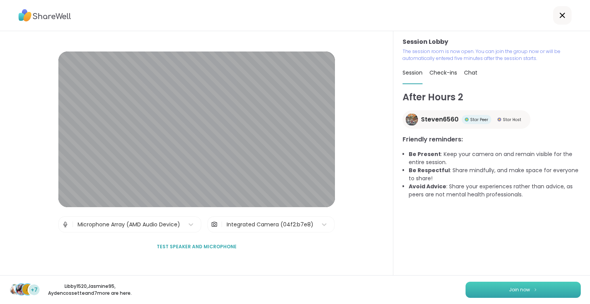
click at [524, 286] on button "Join now" at bounding box center [522, 290] width 115 height 16
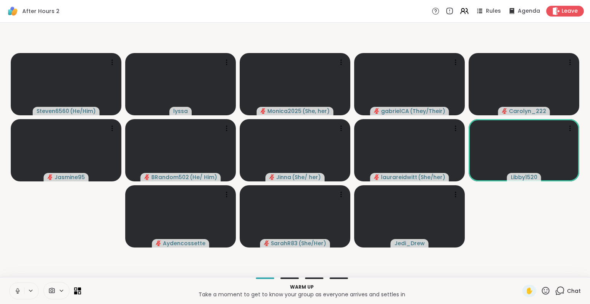
click at [10, 290] on button at bounding box center [17, 291] width 15 height 16
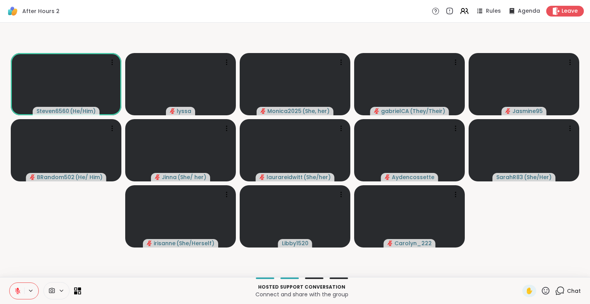
click at [16, 288] on icon at bounding box center [17, 290] width 7 height 7
click at [14, 293] on icon at bounding box center [17, 290] width 7 height 7
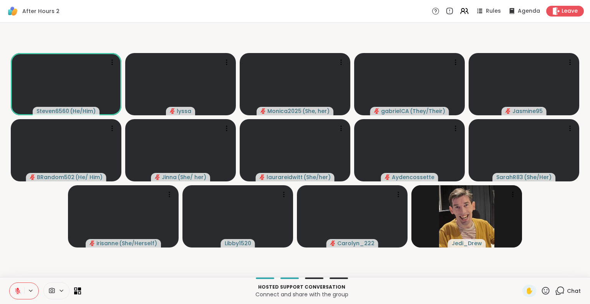
click at [14, 293] on icon at bounding box center [17, 290] width 7 height 7
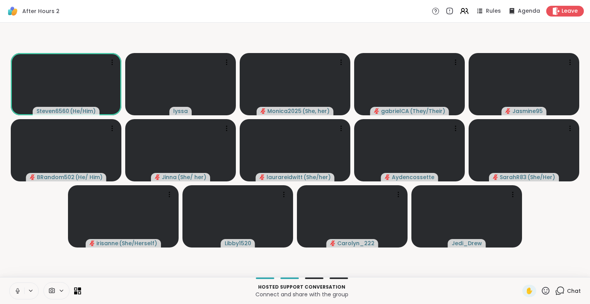
click at [16, 289] on icon at bounding box center [17, 290] width 7 height 7
click at [542, 287] on icon at bounding box center [546, 290] width 8 height 8
click at [519, 272] on span "❤️" at bounding box center [523, 270] width 8 height 9
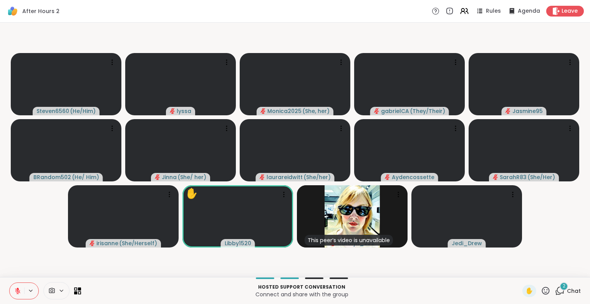
click at [541, 292] on icon at bounding box center [546, 291] width 10 height 10
click at [519, 269] on span "❤️" at bounding box center [523, 270] width 8 height 9
click at [545, 290] on div "✋ 2 Chat" at bounding box center [551, 291] width 58 height 12
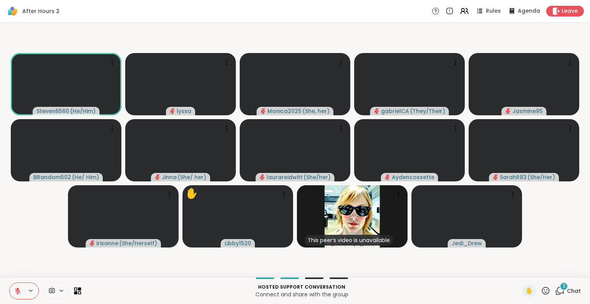
click at [542, 290] on icon at bounding box center [546, 291] width 10 height 10
click at [519, 270] on span "❤️" at bounding box center [523, 270] width 8 height 9
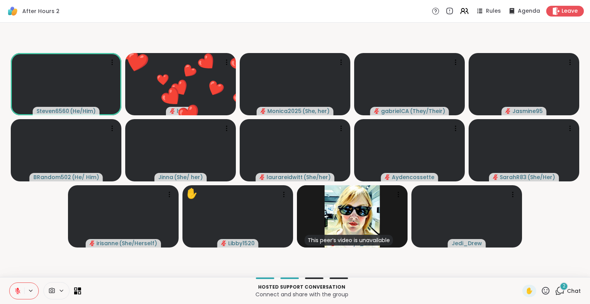
click at [15, 290] on icon at bounding box center [17, 290] width 7 height 7
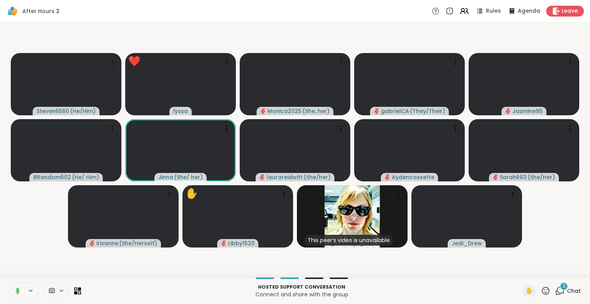
click at [16, 295] on button at bounding box center [16, 291] width 16 height 16
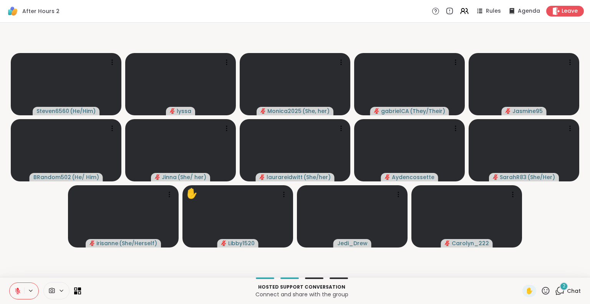
click at [8, 288] on div "Hosted support conversation Connect and share with the group ✋ 2 Chat" at bounding box center [295, 290] width 590 height 27
click at [19, 290] on icon at bounding box center [17, 290] width 5 height 5
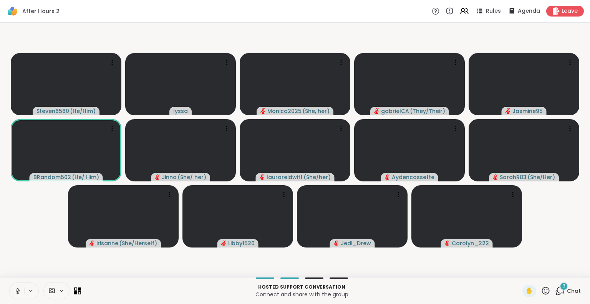
click at [33, 293] on button at bounding box center [31, 290] width 14 height 7
click at [12, 291] on button at bounding box center [17, 291] width 15 height 16
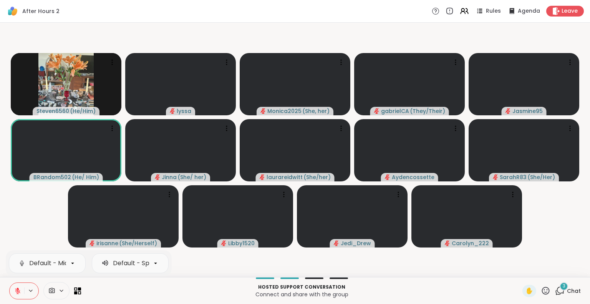
click at [17, 288] on icon at bounding box center [18, 288] width 2 height 3
click at [1, 231] on div "Steven6560 ( He/Him ) lyssa Monica2025 ( She, her ) gabrielCA ( They/Their ) Ja…" at bounding box center [295, 150] width 590 height 254
click at [541, 287] on icon at bounding box center [546, 291] width 10 height 10
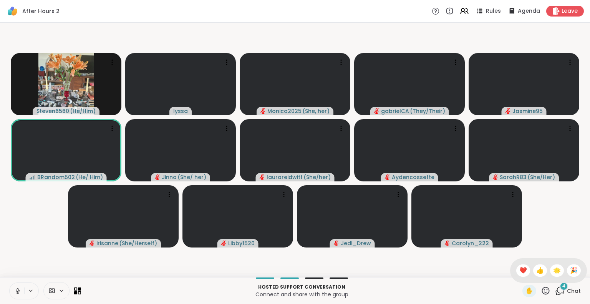
click at [519, 270] on span "❤️" at bounding box center [523, 270] width 8 height 9
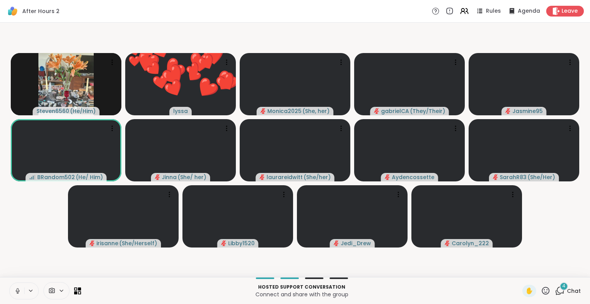
click at [538, 285] on div "✋" at bounding box center [536, 291] width 28 height 12
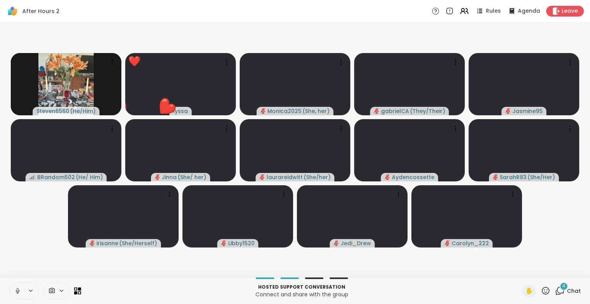
click at [541, 286] on icon at bounding box center [546, 291] width 10 height 10
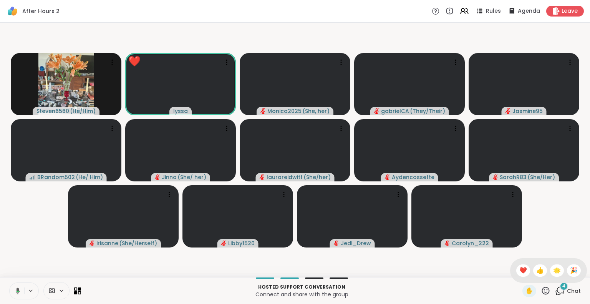
click at [553, 268] on span "🌟" at bounding box center [557, 270] width 8 height 9
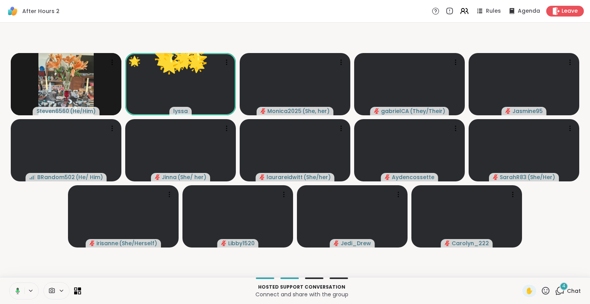
click at [542, 287] on icon at bounding box center [546, 290] width 8 height 8
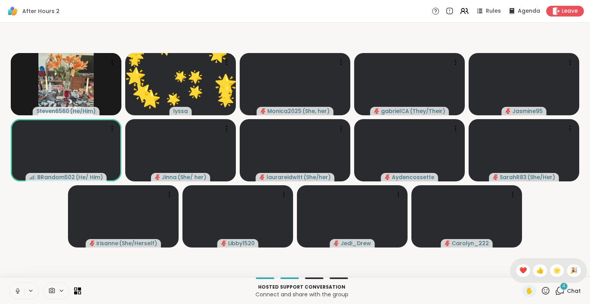
click at [570, 265] on div "🎉" at bounding box center [574, 270] width 14 height 12
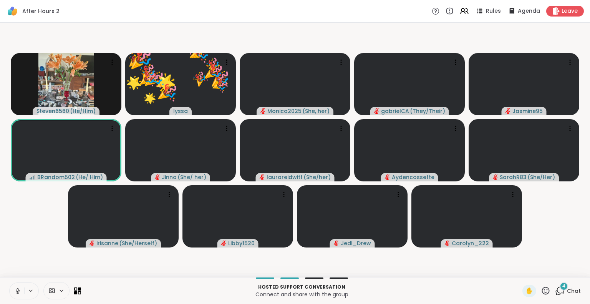
click at [543, 288] on icon at bounding box center [546, 291] width 10 height 10
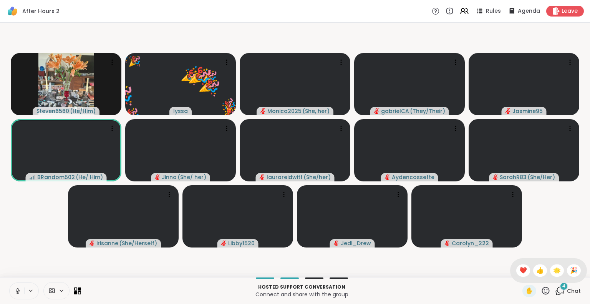
click at [519, 270] on span "❤️" at bounding box center [523, 270] width 8 height 9
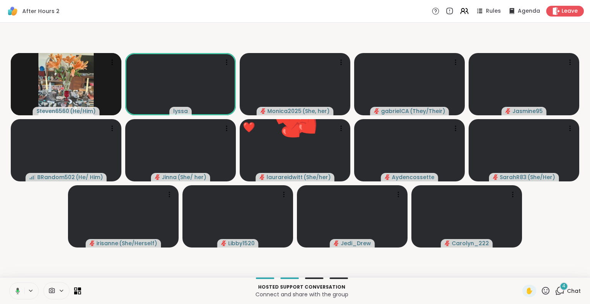
click at [542, 288] on icon at bounding box center [546, 290] width 8 height 8
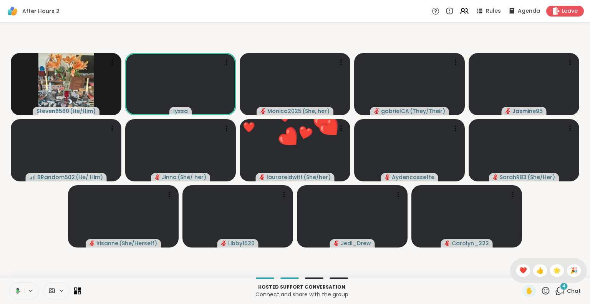
click at [519, 272] on span "❤️" at bounding box center [523, 270] width 8 height 9
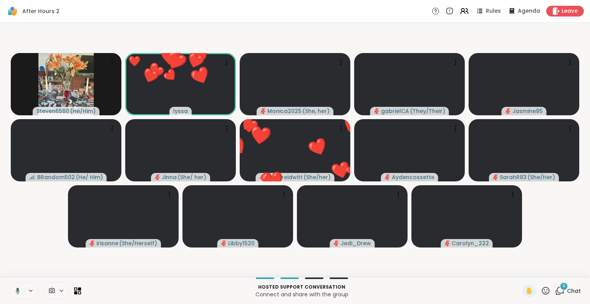
click at [541, 288] on icon at bounding box center [546, 291] width 10 height 10
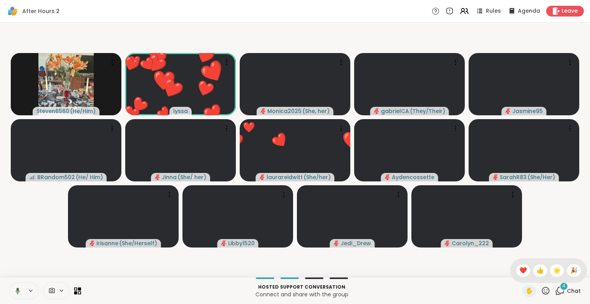
click at [550, 265] on div "🌟" at bounding box center [557, 270] width 14 height 12
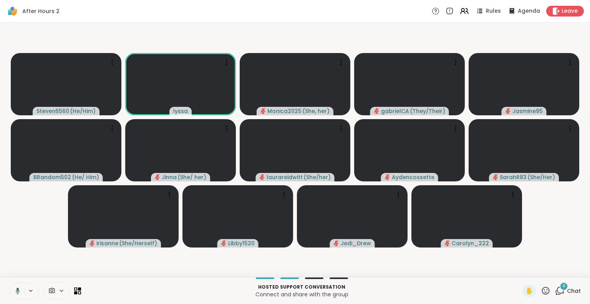
click at [11, 294] on button at bounding box center [16, 291] width 16 height 16
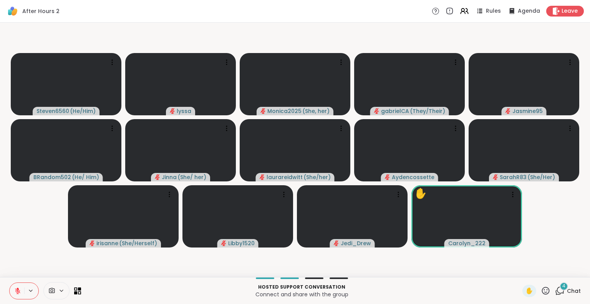
click at [15, 288] on icon at bounding box center [17, 290] width 5 height 5
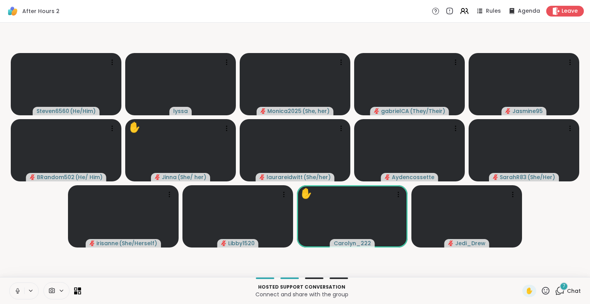
click at [15, 288] on icon at bounding box center [17, 290] width 7 height 7
click at [541, 289] on icon at bounding box center [546, 291] width 10 height 10
click at [519, 266] on span "❤️" at bounding box center [523, 270] width 8 height 9
click at [541, 286] on icon at bounding box center [546, 291] width 10 height 10
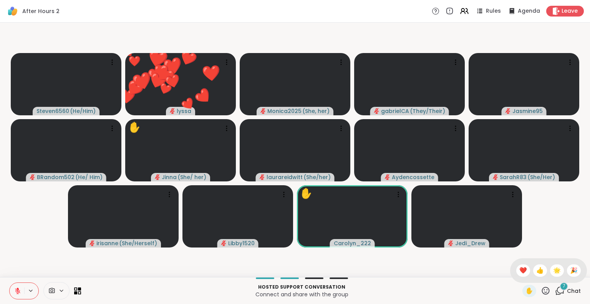
click at [553, 270] on span "🌟" at bounding box center [557, 270] width 8 height 9
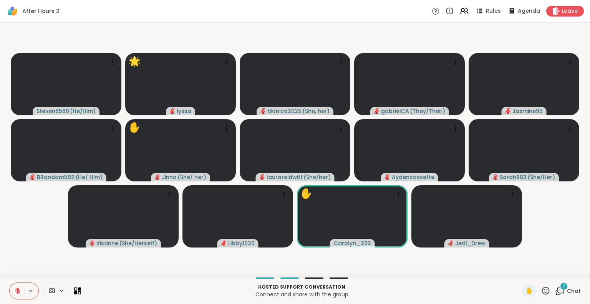
click at [16, 288] on icon at bounding box center [17, 290] width 7 height 7
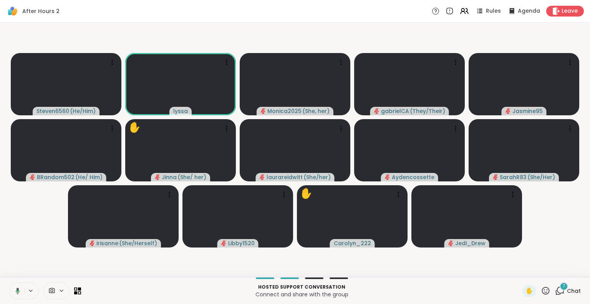
click at [541, 286] on icon at bounding box center [546, 291] width 10 height 10
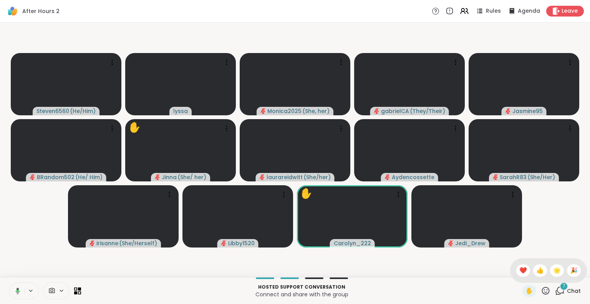
click at [553, 271] on span "🌟" at bounding box center [557, 270] width 8 height 9
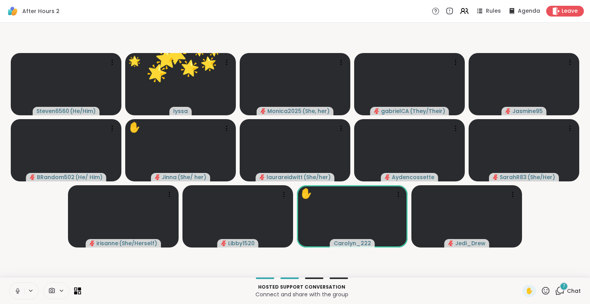
click at [541, 291] on icon at bounding box center [546, 291] width 10 height 10
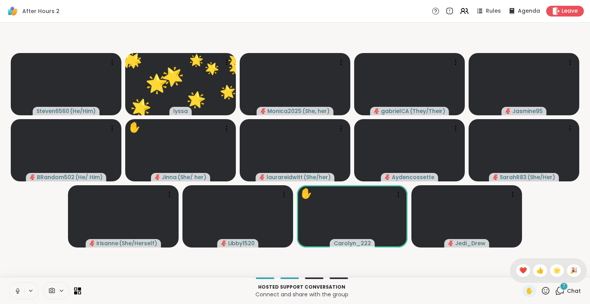
click at [519, 270] on span "❤️" at bounding box center [523, 270] width 8 height 9
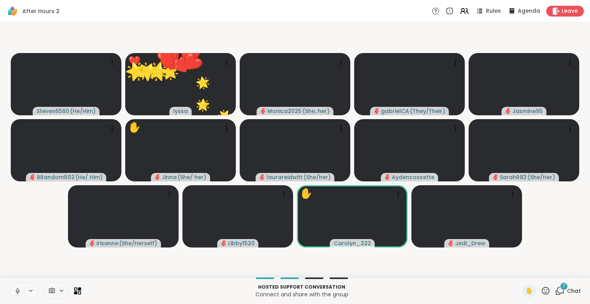
click at [541, 288] on icon at bounding box center [546, 291] width 10 height 10
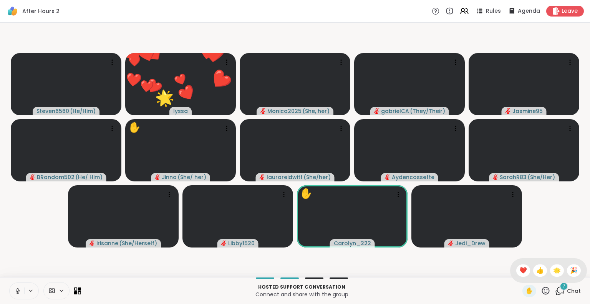
click at [557, 271] on div "✋ ❤️ 👍 🌟 🎉" at bounding box center [548, 270] width 77 height 25
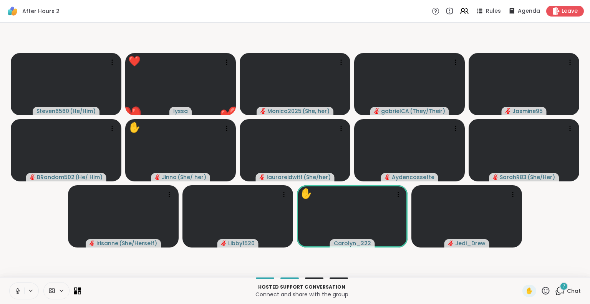
click at [541, 290] on icon at bounding box center [546, 291] width 10 height 10
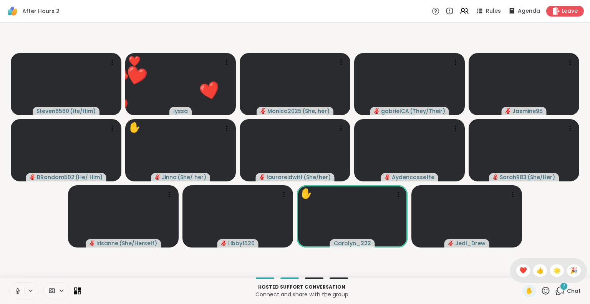
click at [570, 272] on span "🎉" at bounding box center [574, 270] width 8 height 9
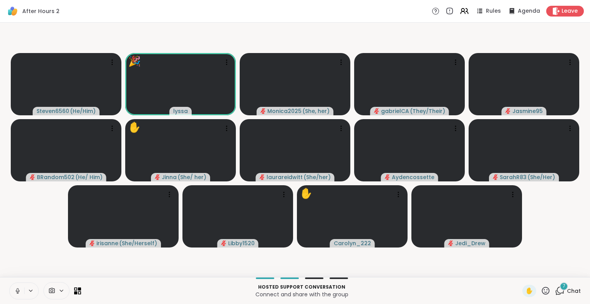
click at [542, 291] on icon at bounding box center [546, 291] width 10 height 10
drag, startPoint x: 519, startPoint y: 273, endPoint x: 536, endPoint y: 286, distance: 21.6
click at [541, 286] on div "✋ ❤️ 👍 🌟 🎉" at bounding box center [546, 291] width 10 height 10
click at [18, 285] on button at bounding box center [17, 291] width 15 height 16
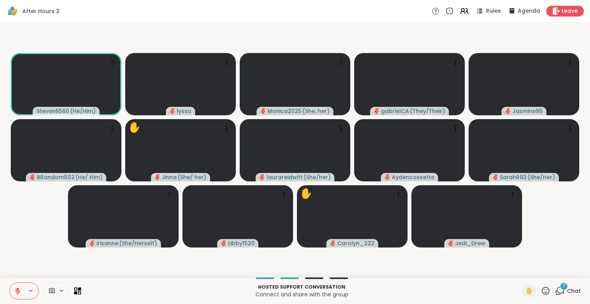
click at [12, 288] on button at bounding box center [17, 291] width 15 height 16
click at [15, 286] on button at bounding box center [17, 291] width 15 height 16
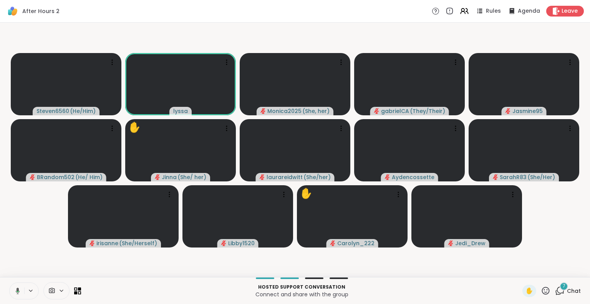
click at [17, 287] on icon at bounding box center [16, 290] width 7 height 7
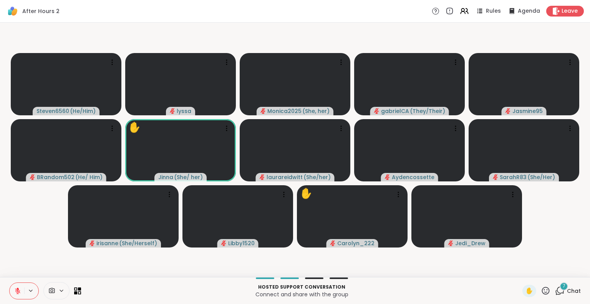
click at [18, 290] on icon at bounding box center [18, 288] width 2 height 3
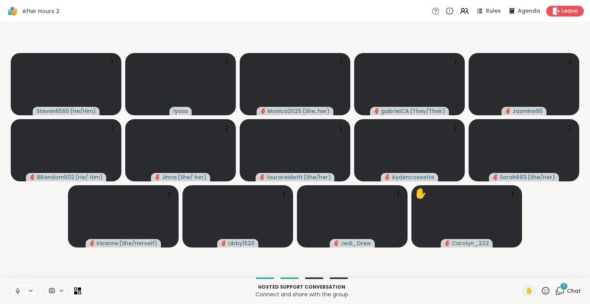
click at [10, 288] on button at bounding box center [17, 291] width 15 height 16
click at [11, 132] on video at bounding box center [66, 150] width 111 height 62
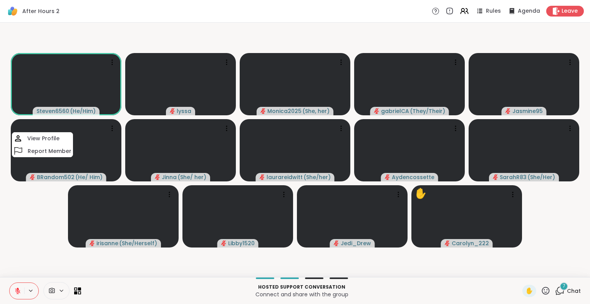
click at [10, 288] on button at bounding box center [17, 291] width 15 height 16
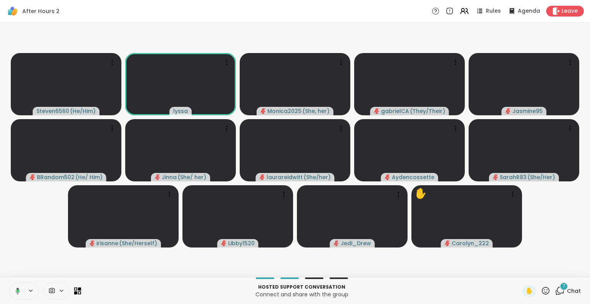
click at [13, 289] on icon at bounding box center [16, 290] width 7 height 7
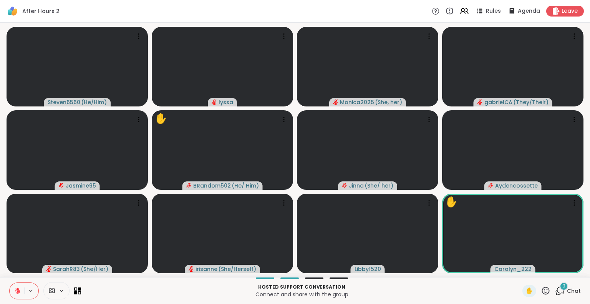
click at [7, 171] on video at bounding box center [77, 149] width 141 height 79
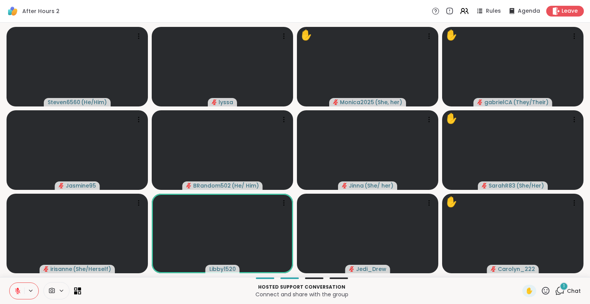
click at [525, 291] on span "✋" at bounding box center [529, 290] width 8 height 9
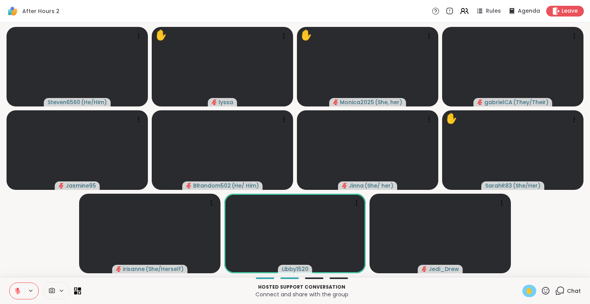
click at [589, 156] on html "After Hours 2 Rules Agenda Leave Steven6560 ( He/Him ) ✋ lyssa ✋ Monica2025 ( S…" at bounding box center [295, 152] width 590 height 304
click at [583, 123] on div "Steven6560 ( He/Him ) ✋ lyssa ✋ Monica2025 ( She, her ) gabrielCA ( They/Their …" at bounding box center [295, 150] width 590 height 254
click at [584, 117] on div "Steven6560 ( He/Him ) ✋ lyssa ✋ Monica2025 ( She, her ) gabrielCA ( They/Their …" at bounding box center [295, 150] width 590 height 254
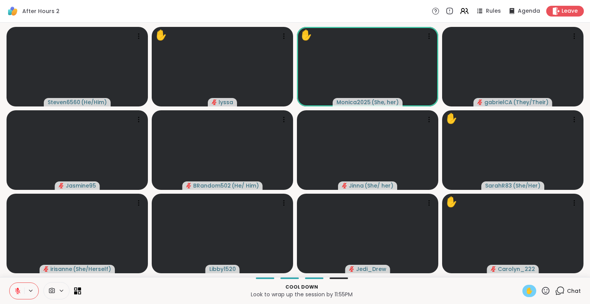
click at [542, 291] on icon at bounding box center [546, 290] width 8 height 8
click at [510, 265] on div "✋ ❤️ 👍 🌟 🎉" at bounding box center [548, 270] width 77 height 25
click at [525, 290] on span "✋" at bounding box center [529, 290] width 8 height 9
click at [542, 292] on icon at bounding box center [546, 290] width 8 height 8
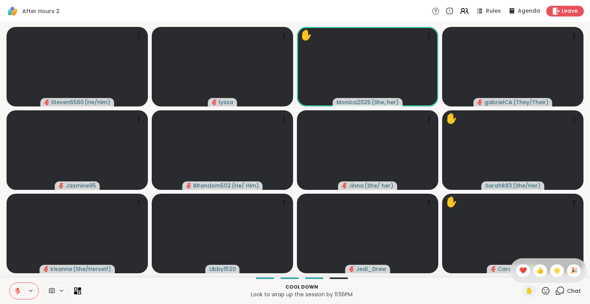
click at [511, 262] on div "✋ ❤️ 👍 🌟 🎉" at bounding box center [548, 270] width 77 height 25
click at [541, 288] on icon at bounding box center [546, 291] width 10 height 10
click at [519, 268] on span "❤️" at bounding box center [523, 270] width 8 height 9
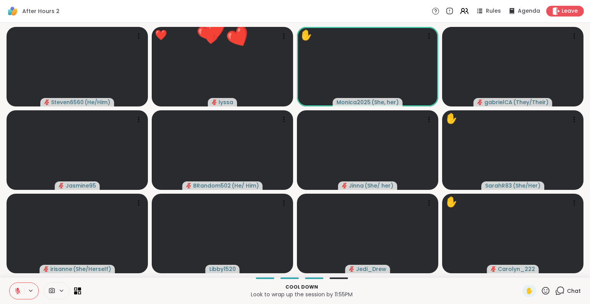
click at [541, 289] on icon at bounding box center [546, 291] width 10 height 10
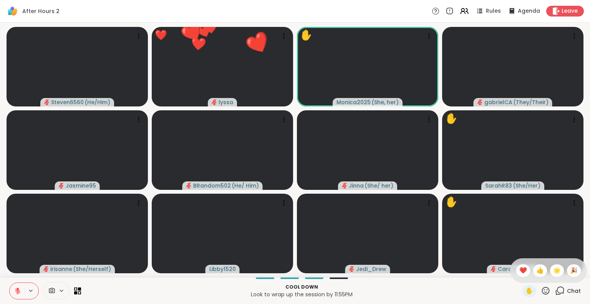
click at [553, 270] on span "🌟" at bounding box center [557, 270] width 8 height 9
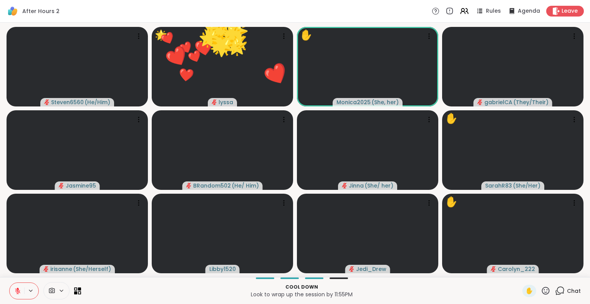
click at [541, 288] on icon at bounding box center [546, 291] width 10 height 10
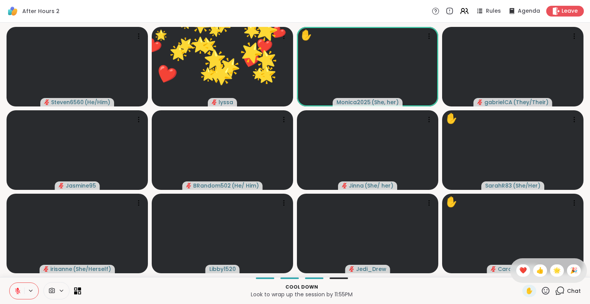
click at [516, 270] on div "❤️" at bounding box center [523, 270] width 14 height 12
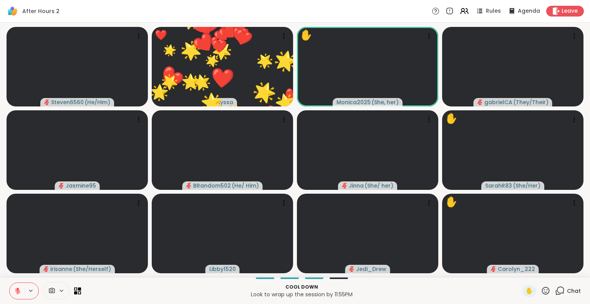
click at [542, 289] on icon at bounding box center [546, 290] width 8 height 8
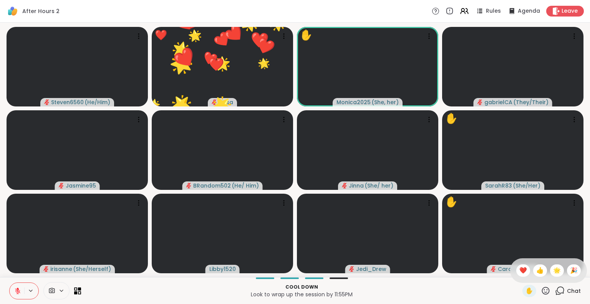
click at [553, 269] on span "🌟" at bounding box center [557, 270] width 8 height 9
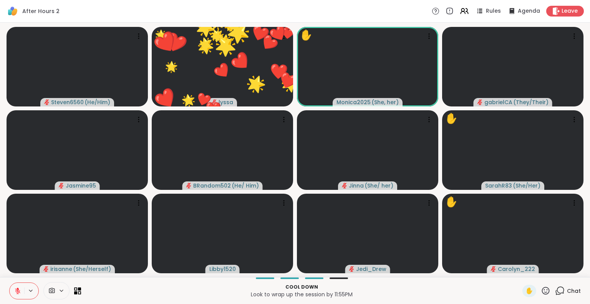
click at [542, 292] on icon at bounding box center [546, 290] width 8 height 8
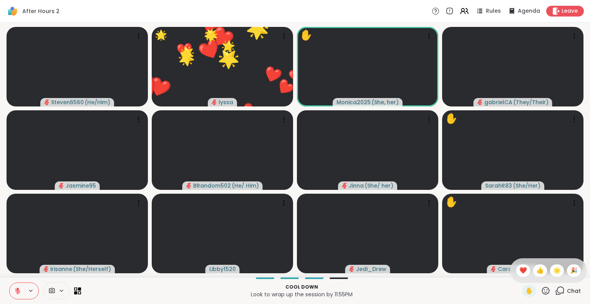
click at [519, 273] on span "❤️" at bounding box center [523, 270] width 8 height 9
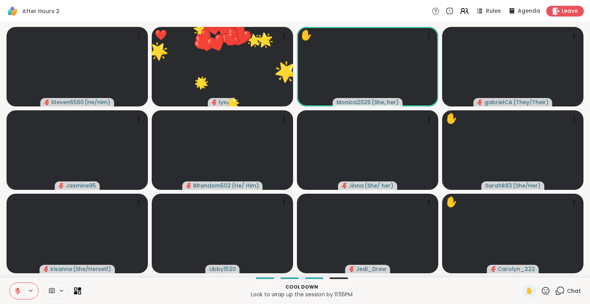
click at [567, 290] on span "Chat" at bounding box center [574, 291] width 14 height 8
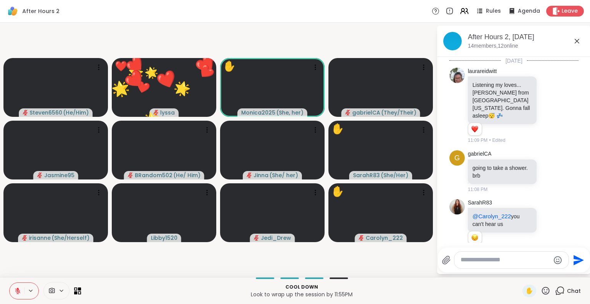
scroll to position [667, 0]
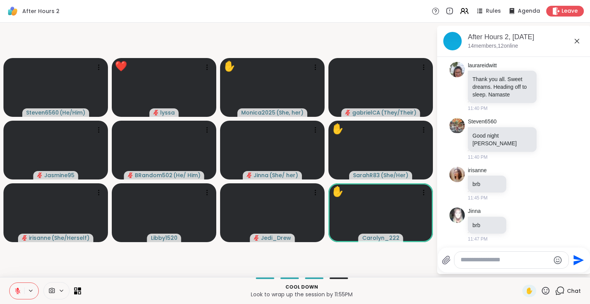
click at [464, 262] on textarea "Type your message" at bounding box center [504, 260] width 89 height 8
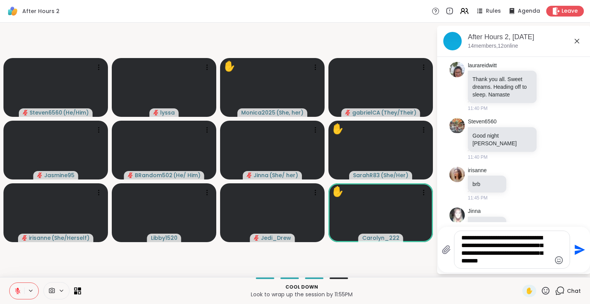
click at [515, 259] on textarea "**********" at bounding box center [505, 249] width 89 height 31
click at [518, 252] on textarea "**********" at bounding box center [505, 249] width 89 height 31
click at [515, 252] on textarea "**********" at bounding box center [505, 249] width 89 height 31
type textarea "**********"
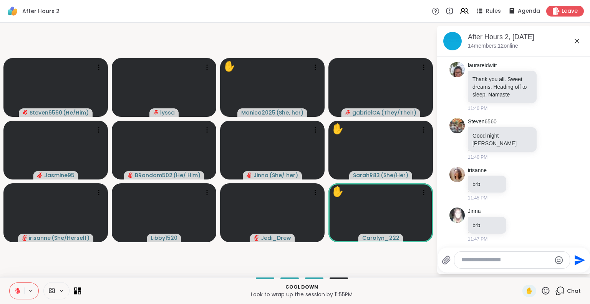
scroll to position [746, 0]
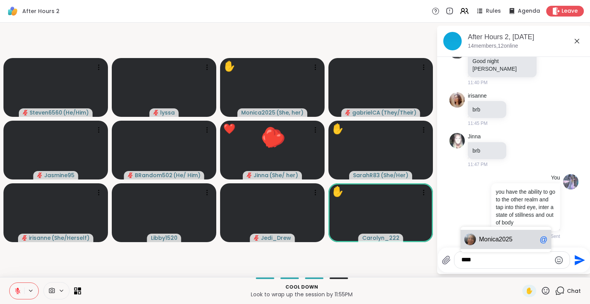
click at [504, 239] on span "ica2025" at bounding box center [502, 239] width 22 height 8
type textarea "**********"
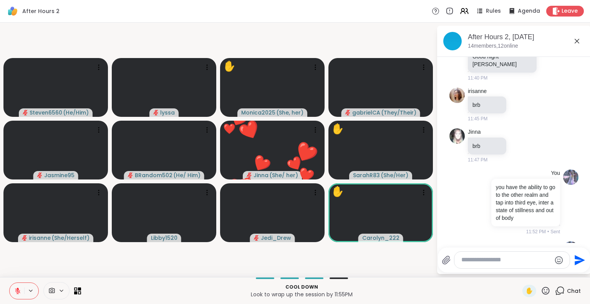
scroll to position [787, 0]
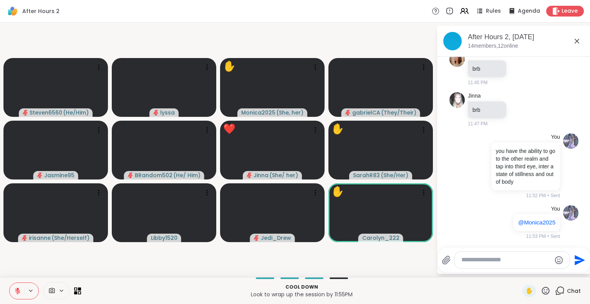
click at [572, 40] on icon at bounding box center [576, 40] width 9 height 9
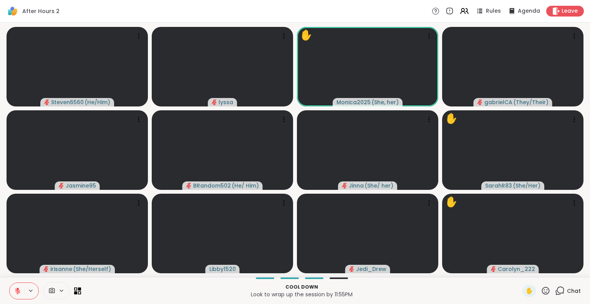
click at [525, 289] on span "✋" at bounding box center [529, 290] width 8 height 9
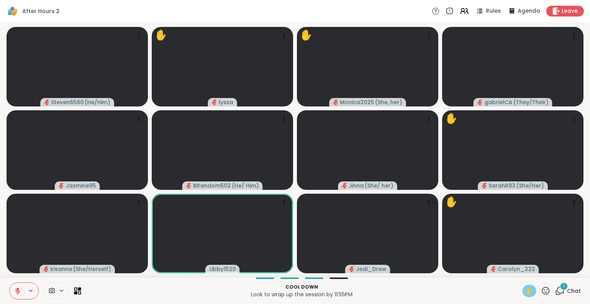
click at [10, 286] on button at bounding box center [17, 291] width 15 height 16
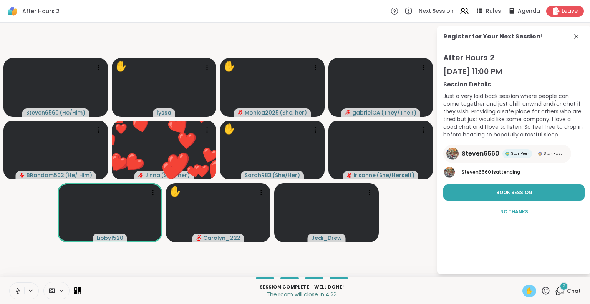
click at [14, 290] on icon at bounding box center [17, 290] width 7 height 7
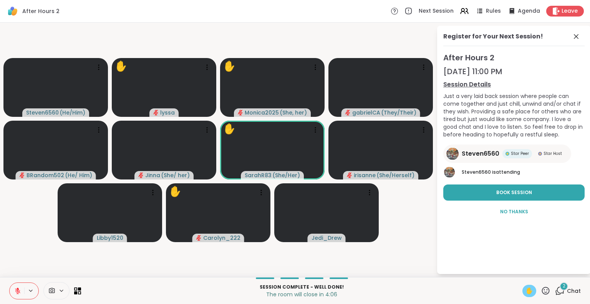
click at [541, 291] on icon at bounding box center [546, 291] width 10 height 10
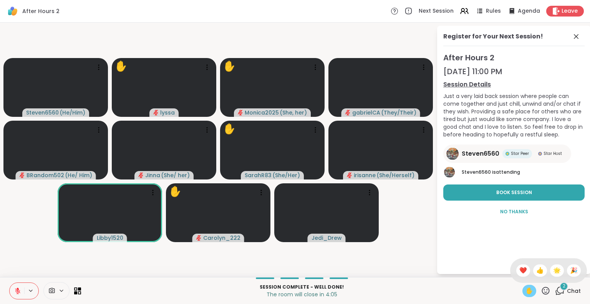
click at [519, 273] on span "❤️" at bounding box center [523, 270] width 8 height 9
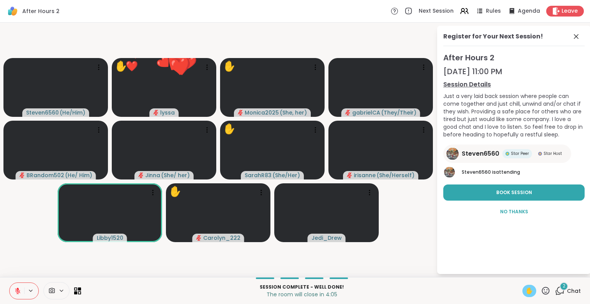
click at [541, 291] on icon at bounding box center [546, 291] width 10 height 10
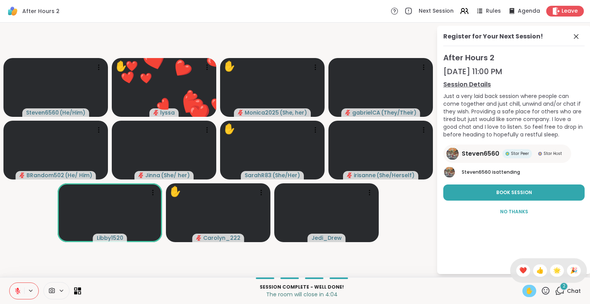
click at [553, 268] on span "🌟" at bounding box center [557, 270] width 8 height 9
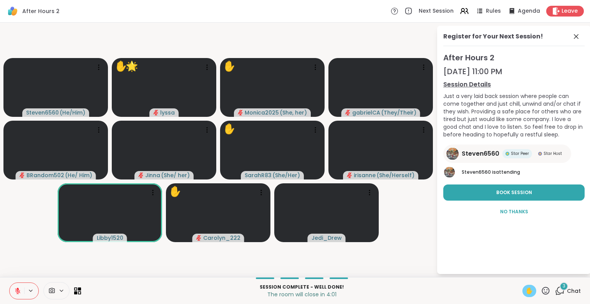
click at [541, 293] on icon at bounding box center [546, 291] width 10 height 10
click at [570, 267] on span "🎉" at bounding box center [574, 270] width 8 height 9
click at [541, 288] on icon at bounding box center [546, 291] width 10 height 10
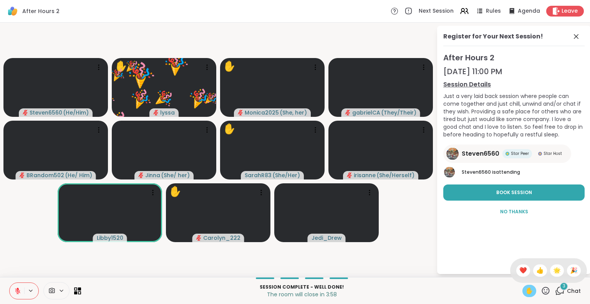
click at [519, 269] on span "❤️" at bounding box center [523, 270] width 8 height 9
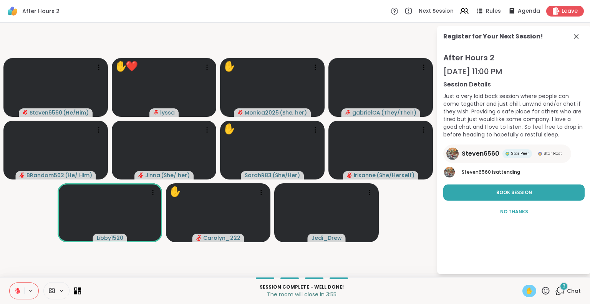
click at [541, 286] on icon at bounding box center [546, 291] width 10 height 10
click at [550, 269] on div "🌟" at bounding box center [557, 270] width 14 height 12
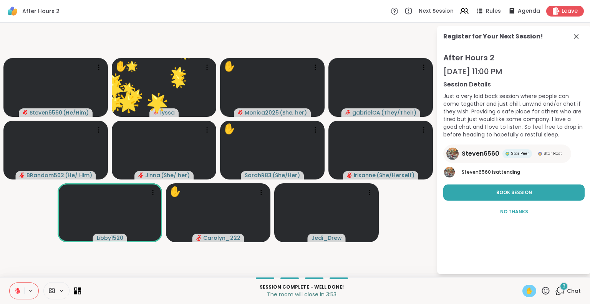
click at [10, 287] on button at bounding box center [17, 291] width 15 height 16
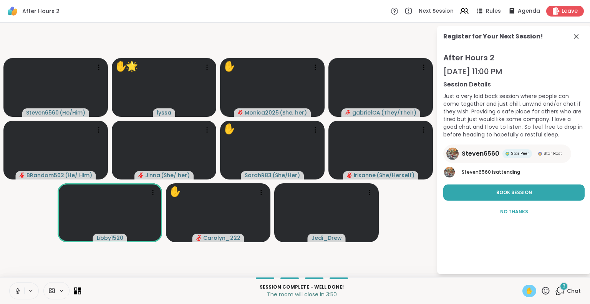
click at [17, 292] on button at bounding box center [17, 291] width 15 height 16
click at [522, 295] on div "✋" at bounding box center [529, 291] width 14 height 12
click at [571, 36] on icon at bounding box center [575, 36] width 9 height 9
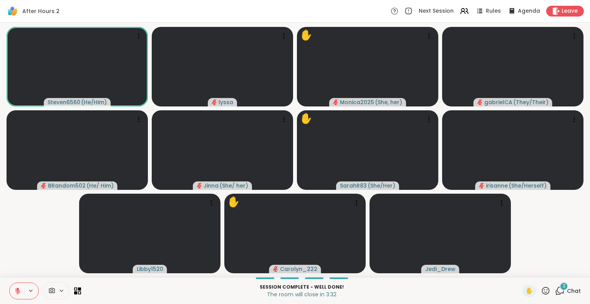
click at [15, 293] on icon at bounding box center [17, 290] width 5 height 5
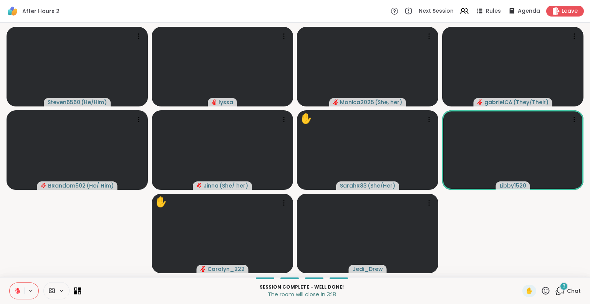
click at [10, 293] on button at bounding box center [17, 291] width 15 height 16
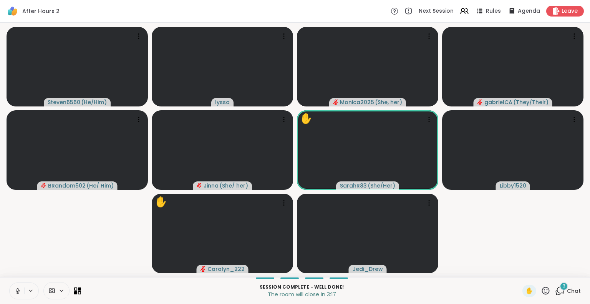
click at [10, 292] on button at bounding box center [17, 291] width 15 height 16
click at [10, 288] on button at bounding box center [17, 291] width 15 height 16
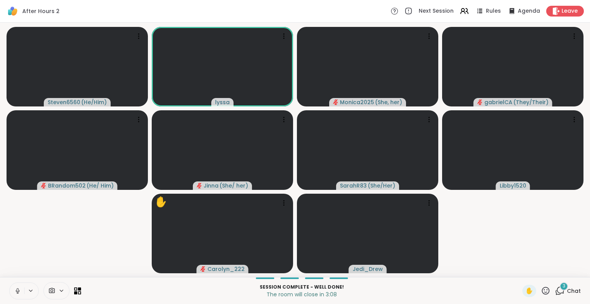
click at [14, 291] on icon at bounding box center [17, 290] width 7 height 7
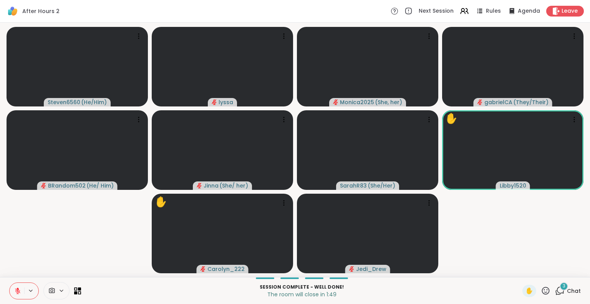
click at [541, 290] on icon at bounding box center [546, 291] width 10 height 10
click at [519, 268] on span "❤️" at bounding box center [523, 270] width 8 height 9
click at [541, 290] on icon at bounding box center [546, 291] width 10 height 10
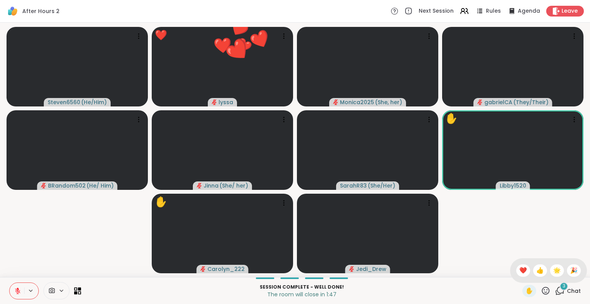
click at [550, 270] on div "🌟" at bounding box center [557, 270] width 14 height 12
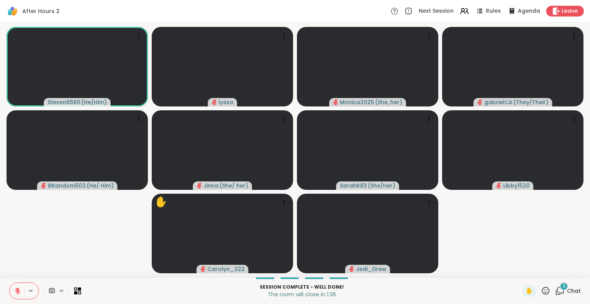
click at [542, 288] on icon at bounding box center [546, 290] width 8 height 8
click at [519, 269] on span "❤️" at bounding box center [523, 270] width 8 height 9
click at [550, 278] on div "Session Complete - well done! The room will close in 1:22 ✋ 3 Chat" at bounding box center [295, 290] width 590 height 27
click at [560, 286] on div "3" at bounding box center [564, 286] width 8 height 8
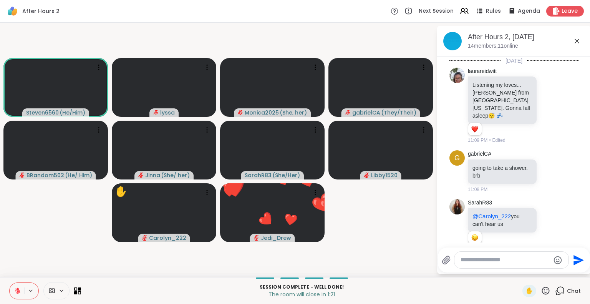
scroll to position [1006, 0]
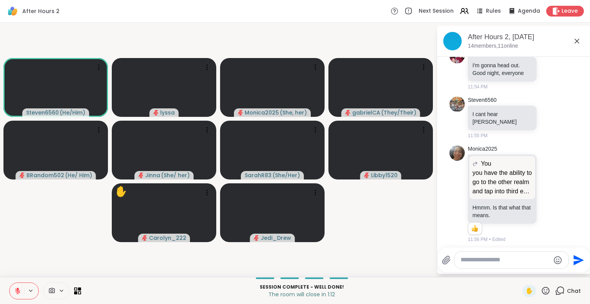
click at [546, 116] on icon at bounding box center [549, 118] width 7 height 8
click at [546, 108] on div "Select Reaction: Heart" at bounding box center [549, 105] width 7 height 7
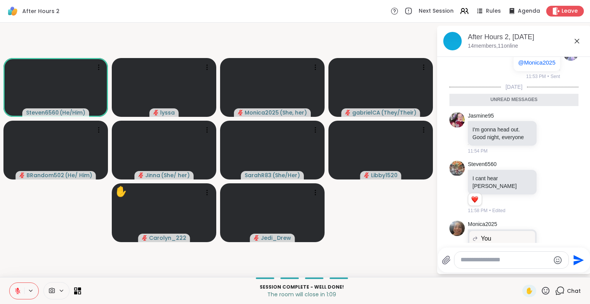
scroll to position [940, 0]
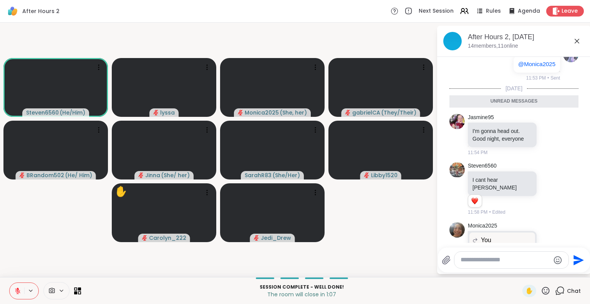
click at [546, 138] on icon at bounding box center [549, 135] width 7 height 8
click at [546, 126] on div "Select Reaction: Heart" at bounding box center [549, 122] width 7 height 7
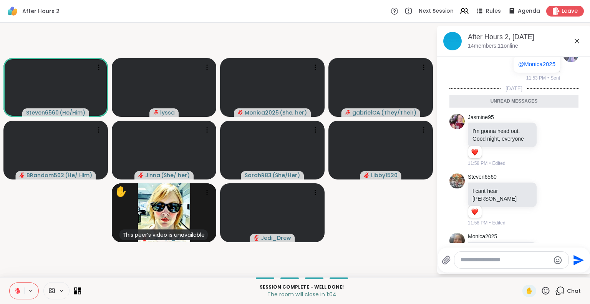
click at [573, 43] on icon at bounding box center [576, 40] width 9 height 9
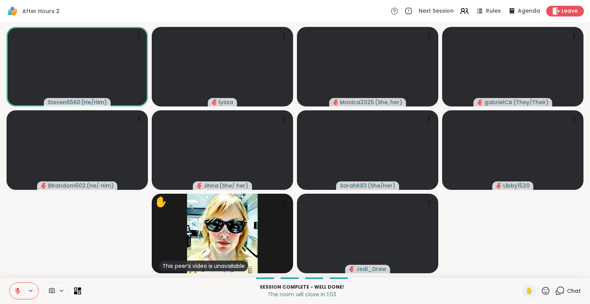
click at [561, 9] on span "Leave" at bounding box center [569, 11] width 16 height 8
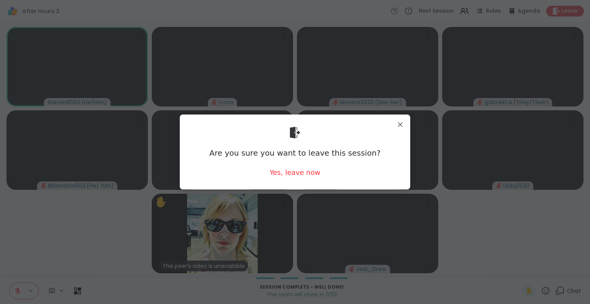
click at [300, 171] on div "Yes, leave now" at bounding box center [295, 172] width 51 height 10
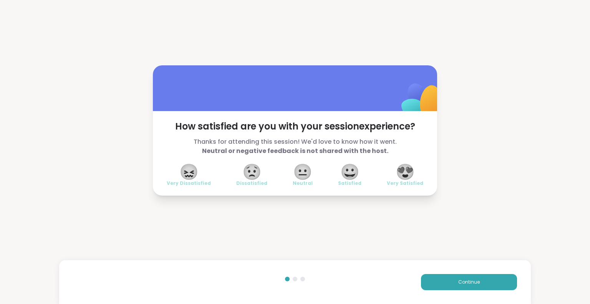
click at [402, 177] on span "😍" at bounding box center [405, 172] width 19 height 14
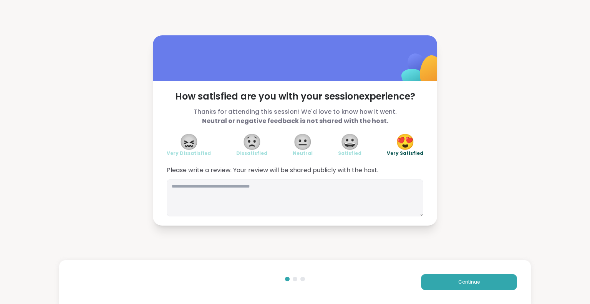
click at [481, 280] on button "Continue" at bounding box center [469, 282] width 96 height 16
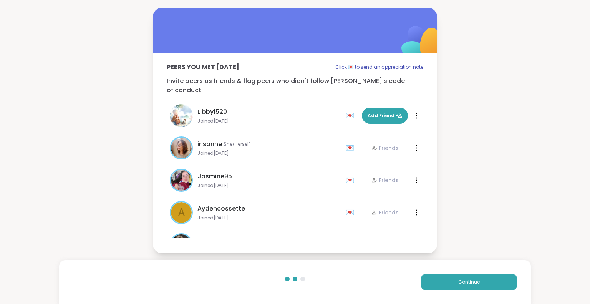
click at [481, 280] on button "Continue" at bounding box center [469, 282] width 96 height 16
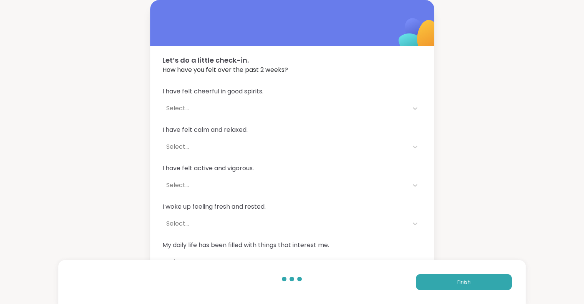
click at [481, 280] on button "Finish" at bounding box center [464, 282] width 96 height 16
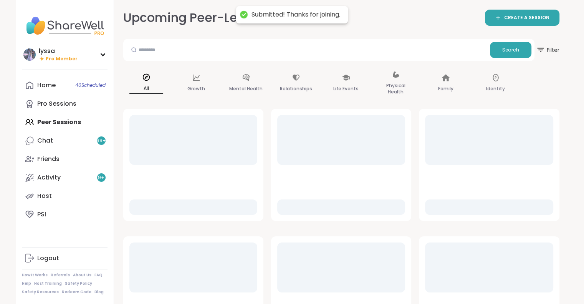
click at [63, 93] on link "Home 40 Scheduled" at bounding box center [65, 85] width 86 height 18
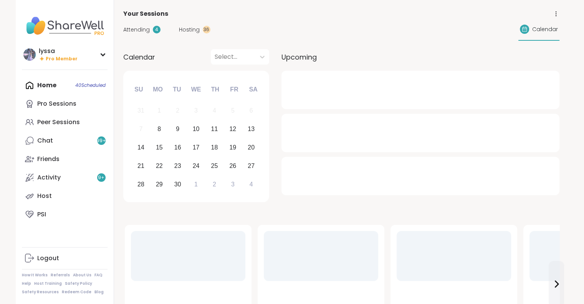
click at [76, 136] on link "Chat 99 +" at bounding box center [65, 140] width 86 height 18
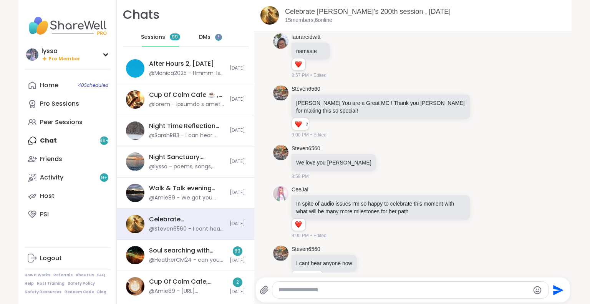
click at [192, 38] on div "DMs 7" at bounding box center [211, 37] width 38 height 18
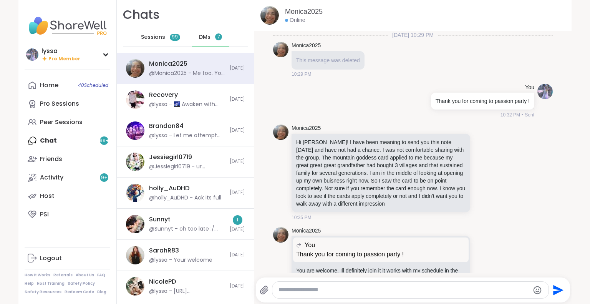
scroll to position [1307, 0]
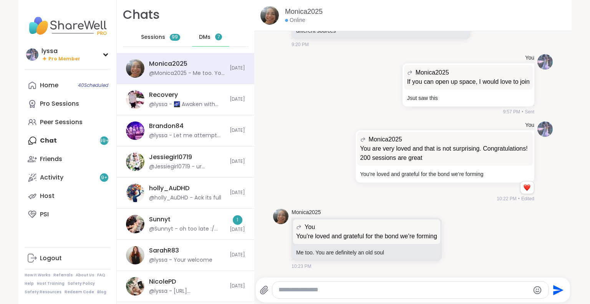
click at [148, 38] on span "Sessions" at bounding box center [153, 37] width 24 height 8
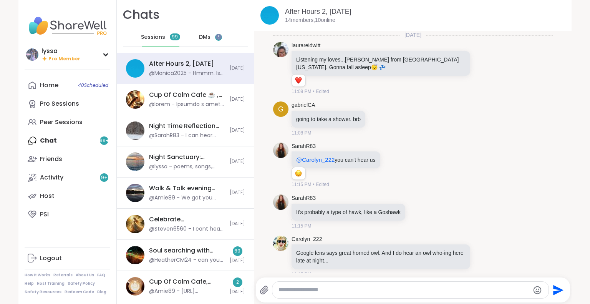
scroll to position [776, 0]
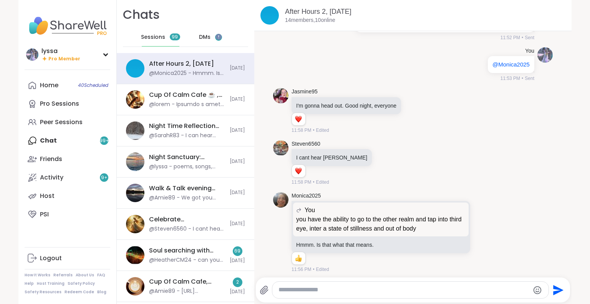
click at [199, 33] on span "DMs" at bounding box center [205, 37] width 12 height 8
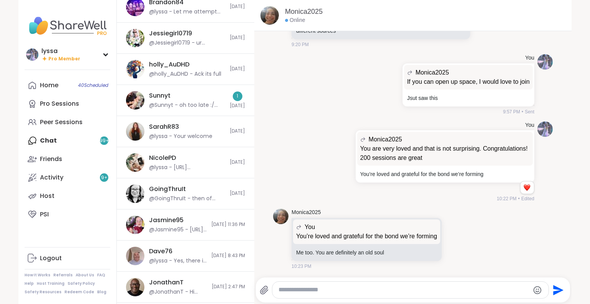
scroll to position [123, 0]
click at [170, 107] on div "@Sunnyt - oh too late :/ congrats tho" at bounding box center [187, 106] width 76 height 8
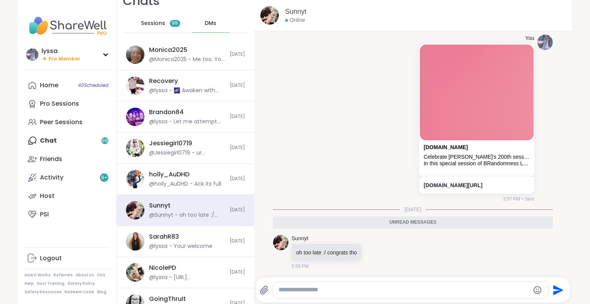
scroll to position [0, 0]
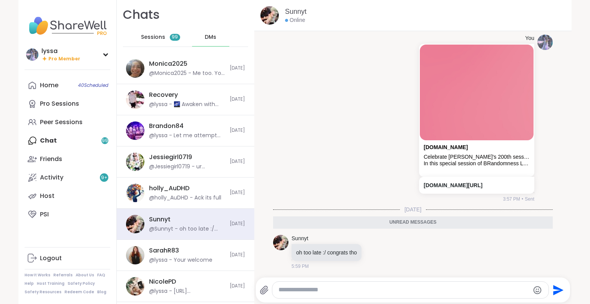
click at [373, 252] on icon at bounding box center [374, 252] width 7 height 8
click at [311, 241] on div "Select Reaction: Heart" at bounding box center [313, 239] width 7 height 7
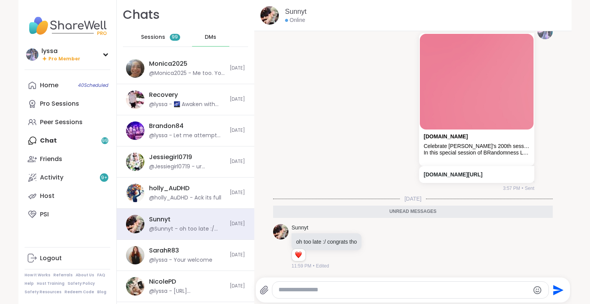
click at [55, 78] on link "Home 40 Scheduled" at bounding box center [68, 85] width 86 height 18
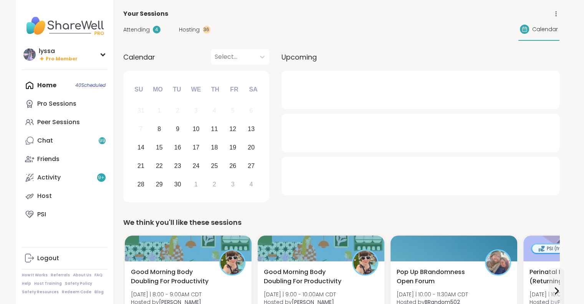
click at [60, 104] on div "Pro Sessions" at bounding box center [56, 103] width 39 height 8
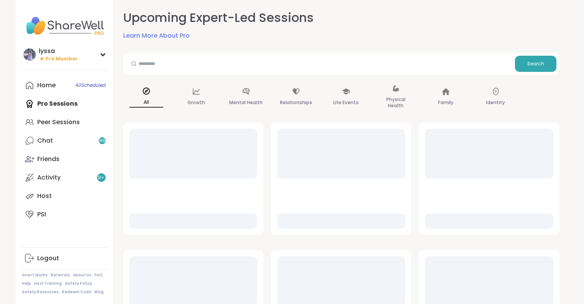
click at [61, 119] on div "Peer Sessions" at bounding box center [58, 122] width 43 height 8
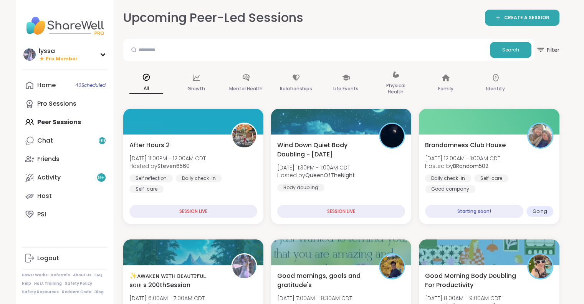
click at [437, 161] on span "Tue, Sep 09 | 12:00AM - 1:00AM CDT" at bounding box center [462, 158] width 75 height 8
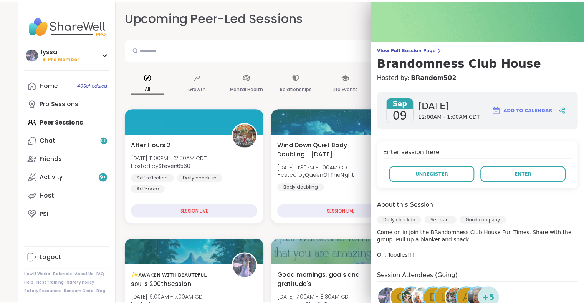
scroll to position [20, 0]
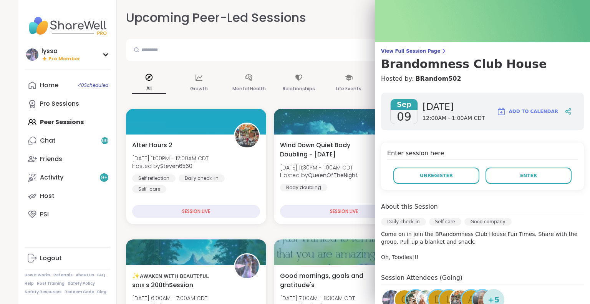
click at [401, 48] on span "View Full Session Page" at bounding box center [482, 51] width 203 height 6
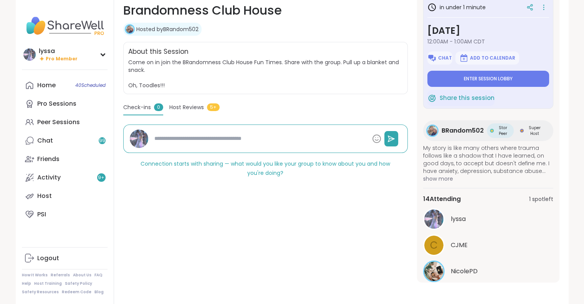
scroll to position [24, 0]
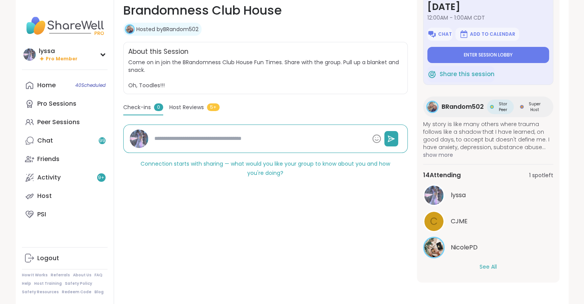
click at [484, 265] on button "See All" at bounding box center [488, 267] width 17 height 8
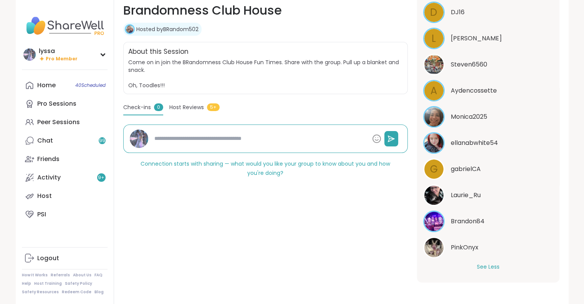
scroll to position [292, 0]
click at [39, 124] on div "Peer Sessions" at bounding box center [58, 122] width 43 height 8
type textarea "*"
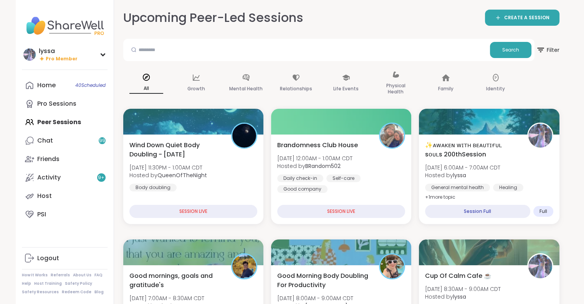
click at [341, 180] on div "Self-care" at bounding box center [343, 178] width 34 height 8
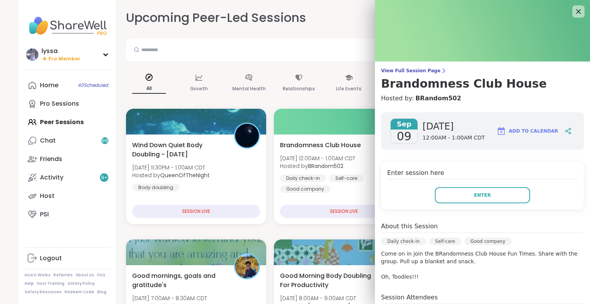
click at [442, 194] on button "Enter" at bounding box center [482, 195] width 95 height 16
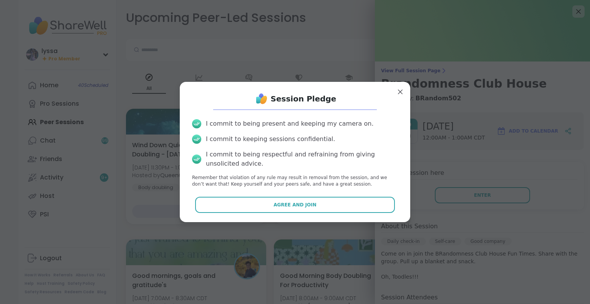
click at [319, 209] on button "Agree and Join" at bounding box center [295, 205] width 200 height 16
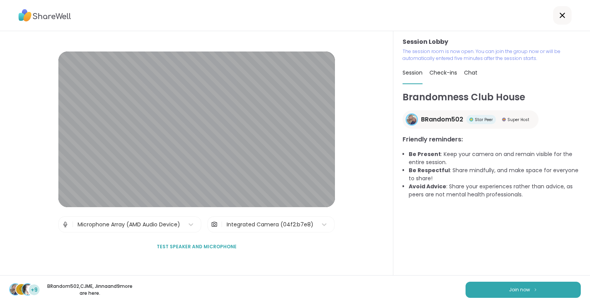
click at [539, 288] on button "Join now" at bounding box center [522, 290] width 115 height 16
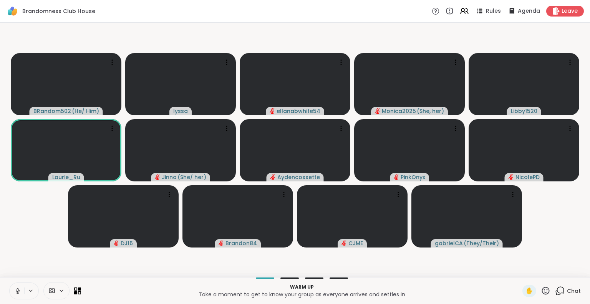
click at [15, 293] on icon at bounding box center [17, 290] width 7 height 7
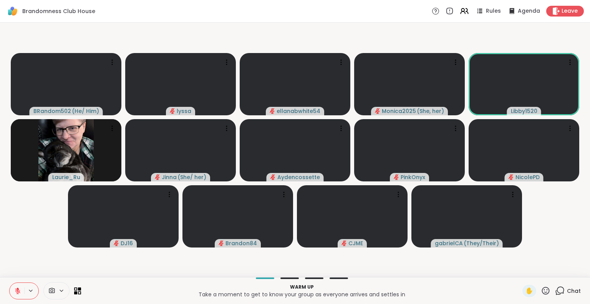
click at [17, 291] on icon at bounding box center [17, 290] width 5 height 5
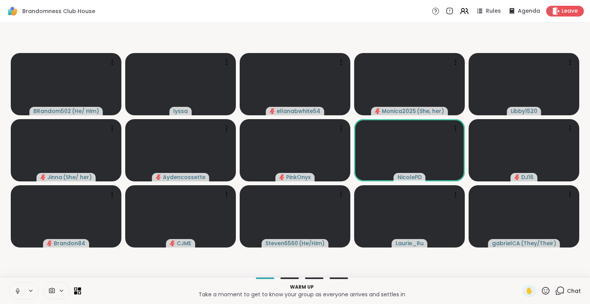
click at [23, 287] on button at bounding box center [17, 291] width 15 height 16
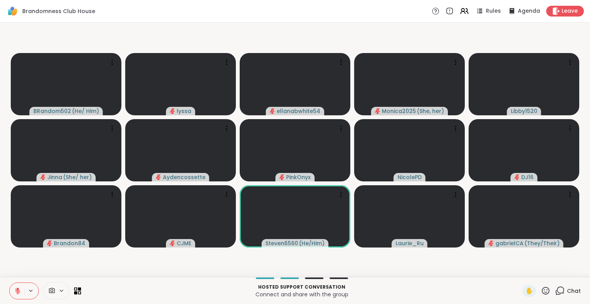
click at [17, 291] on icon at bounding box center [17, 290] width 5 height 5
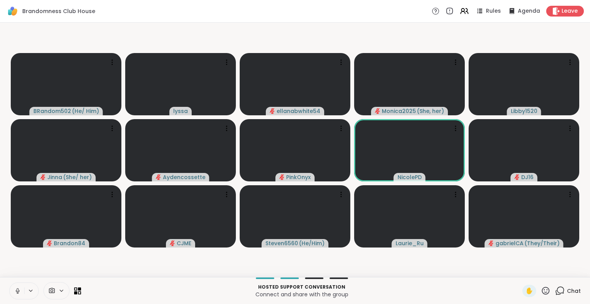
click at [17, 291] on icon at bounding box center [17, 290] width 7 height 7
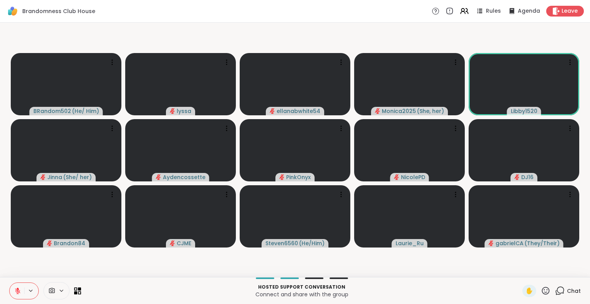
click at [17, 289] on icon at bounding box center [18, 288] width 2 height 3
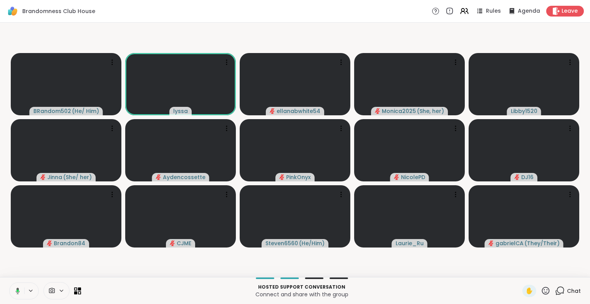
click at [11, 295] on button at bounding box center [16, 291] width 16 height 16
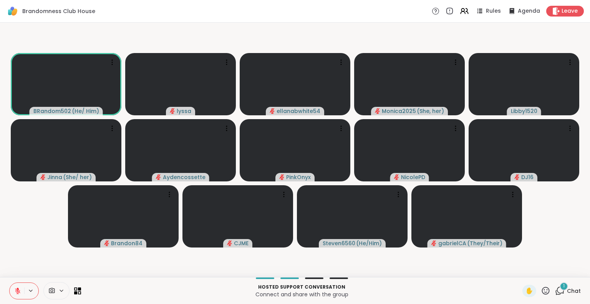
click at [525, 288] on span "✋" at bounding box center [529, 290] width 8 height 9
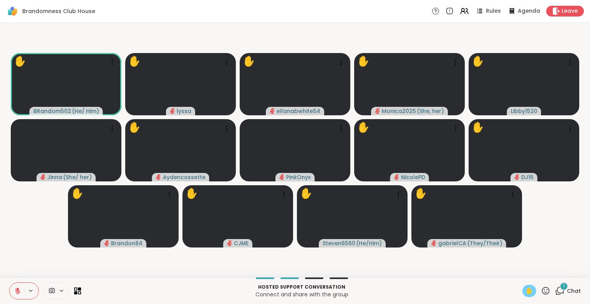
click at [11, 290] on button at bounding box center [17, 291] width 15 height 16
click at [541, 287] on icon at bounding box center [546, 291] width 10 height 10
click at [556, 245] on video-player-container "✋ BRandom502 ( He/ Him ) ✋ lyssa ✋ ellanabwhite54 ✋ Monica2025 ( She, her ) Lib…" at bounding box center [295, 150] width 581 height 248
click at [526, 290] on span "✋" at bounding box center [529, 290] width 8 height 9
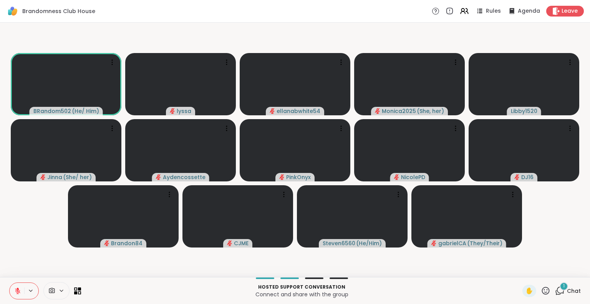
click at [13, 287] on button at bounding box center [17, 291] width 15 height 16
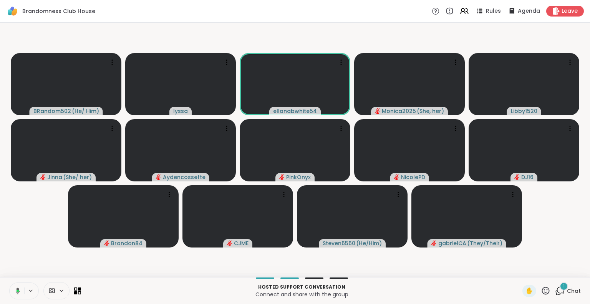
click at [14, 283] on button at bounding box center [16, 291] width 16 height 16
click at [541, 291] on icon at bounding box center [546, 291] width 10 height 10
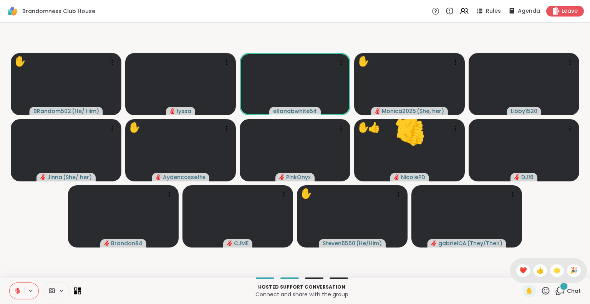
click at [519, 268] on span "❤️" at bounding box center [523, 270] width 8 height 9
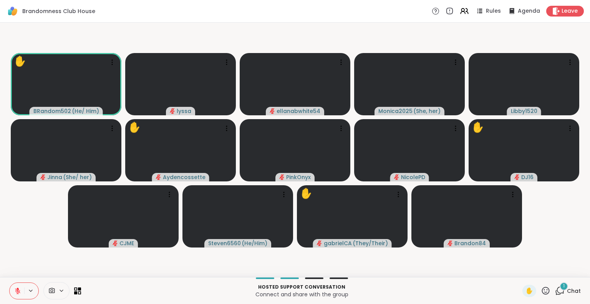
click at [522, 287] on div "✋" at bounding box center [529, 291] width 14 height 12
click at [522, 293] on div "✋" at bounding box center [529, 291] width 14 height 12
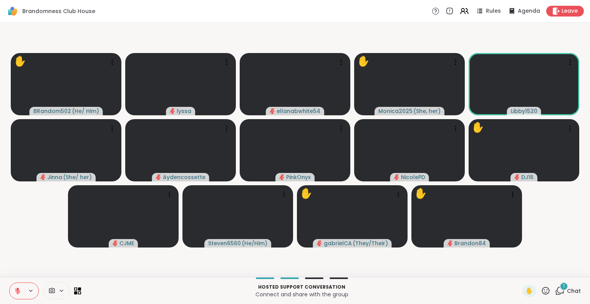
click at [525, 293] on span "✋" at bounding box center [529, 290] width 8 height 9
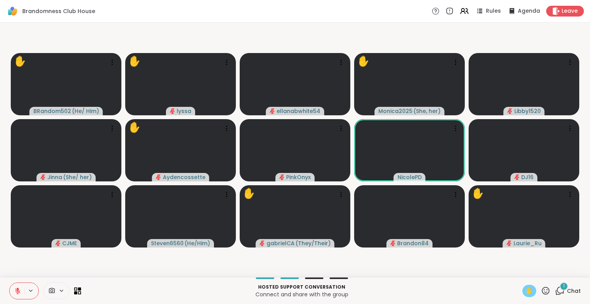
click at [527, 291] on span "✋" at bounding box center [529, 290] width 8 height 9
click at [561, 290] on div "1 Chat" at bounding box center [568, 291] width 26 height 12
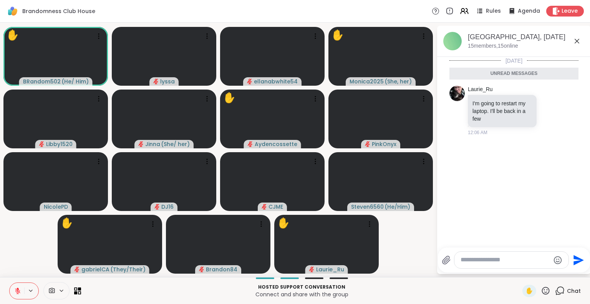
click at [578, 38] on icon at bounding box center [576, 40] width 9 height 9
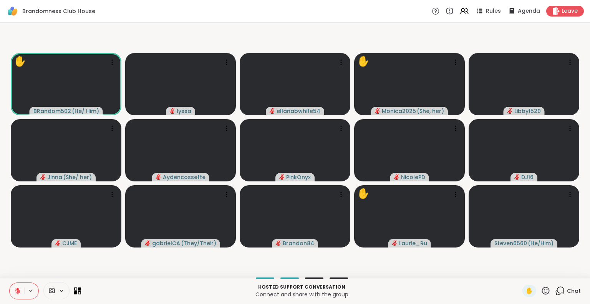
click at [19, 287] on icon at bounding box center [17, 290] width 7 height 7
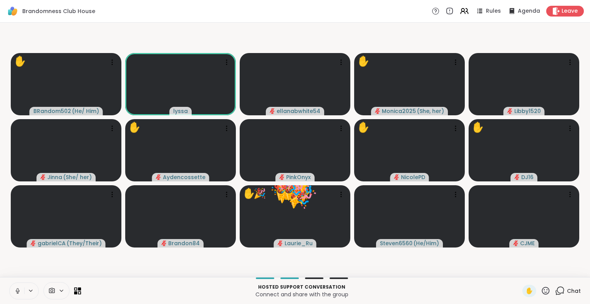
click at [541, 291] on icon at bounding box center [546, 291] width 10 height 10
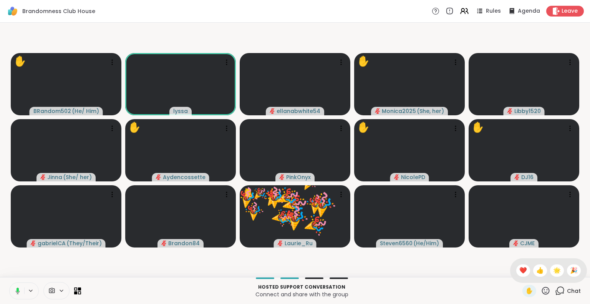
click at [519, 274] on div "❤️" at bounding box center [523, 270] width 14 height 12
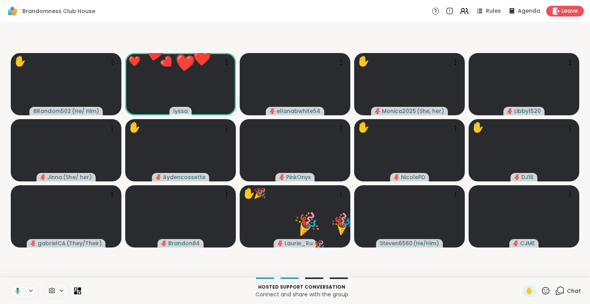
click at [541, 291] on icon at bounding box center [546, 291] width 10 height 10
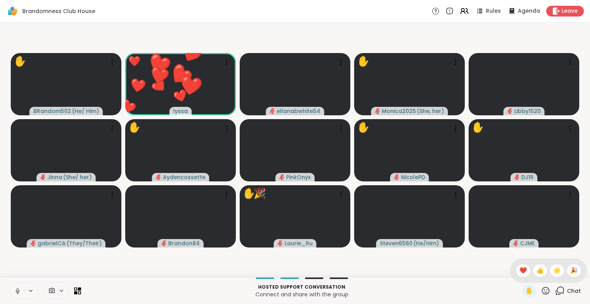
click at [553, 268] on span "🌟" at bounding box center [557, 270] width 8 height 9
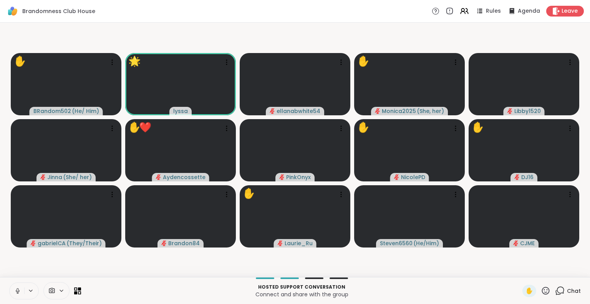
click at [546, 291] on div "✋ Chat" at bounding box center [551, 291] width 58 height 12
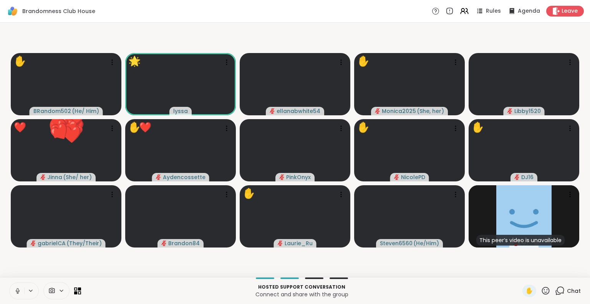
click at [544, 290] on icon at bounding box center [546, 290] width 8 height 8
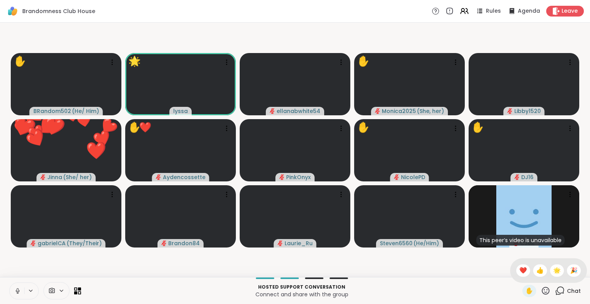
click at [520, 270] on div "❤️" at bounding box center [523, 270] width 14 height 12
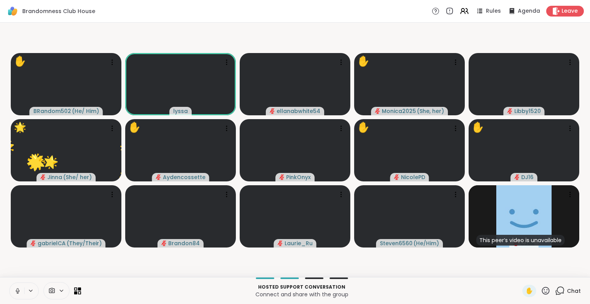
click at [15, 288] on icon at bounding box center [17, 290] width 7 height 7
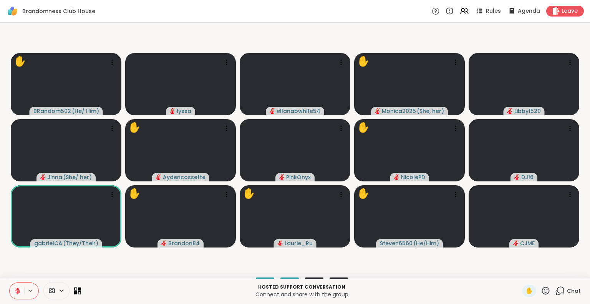
click at [541, 293] on icon at bounding box center [546, 291] width 10 height 10
click at [519, 272] on span "❤️" at bounding box center [523, 270] width 8 height 9
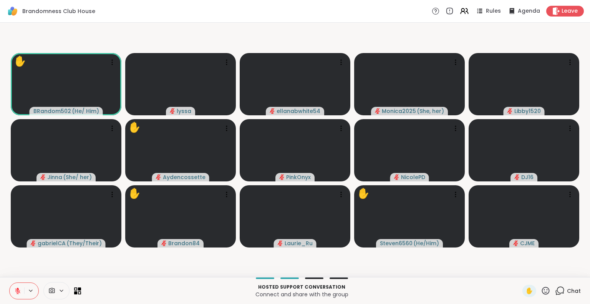
click at [16, 295] on button at bounding box center [17, 291] width 15 height 16
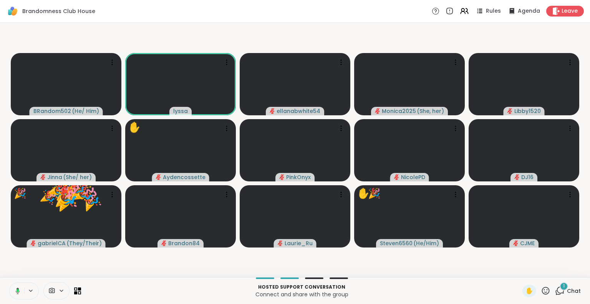
click at [543, 288] on icon at bounding box center [546, 290] width 8 height 8
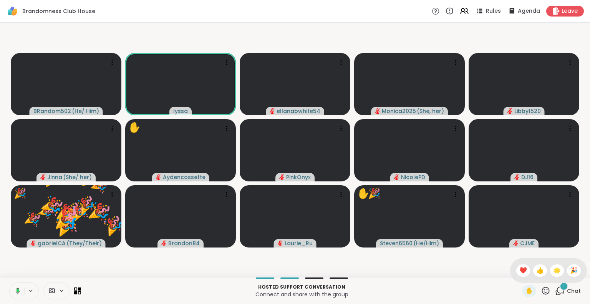
click at [522, 274] on div "✋ ❤️ 👍 🌟 🎉" at bounding box center [548, 270] width 77 height 25
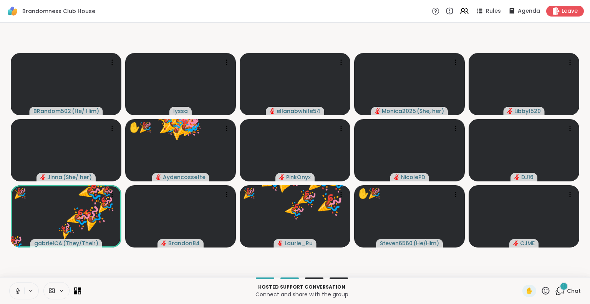
click at [542, 293] on icon at bounding box center [546, 290] width 8 height 8
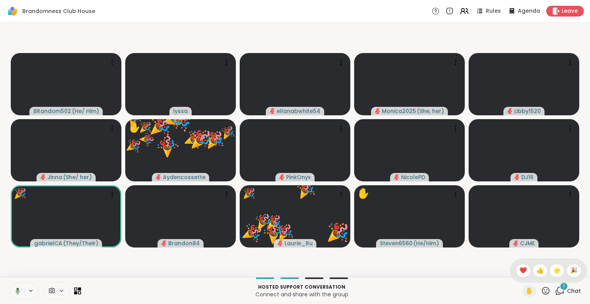
click at [519, 271] on span "❤️" at bounding box center [523, 270] width 8 height 9
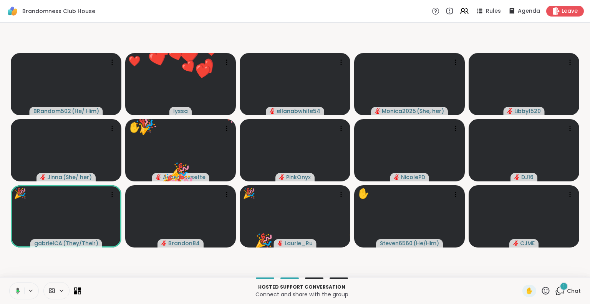
click at [541, 289] on icon at bounding box center [546, 291] width 10 height 10
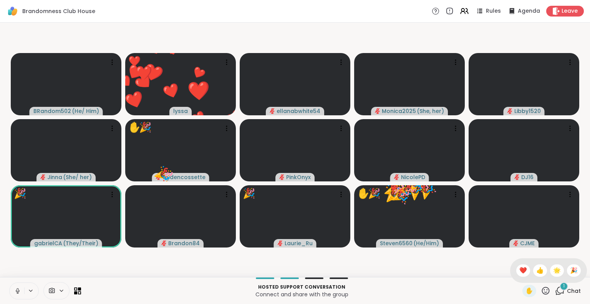
click at [553, 268] on span "🌟" at bounding box center [557, 270] width 8 height 9
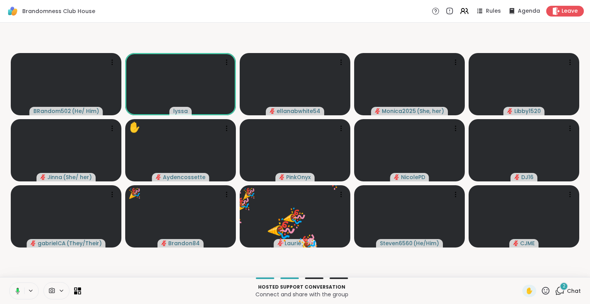
click at [16, 294] on button at bounding box center [16, 291] width 16 height 16
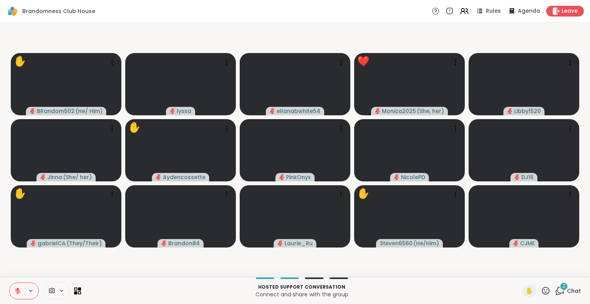
click at [541, 293] on icon at bounding box center [546, 291] width 10 height 10
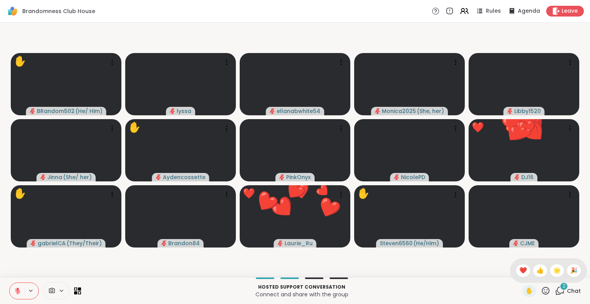
click at [570, 272] on span "🎉" at bounding box center [574, 270] width 8 height 9
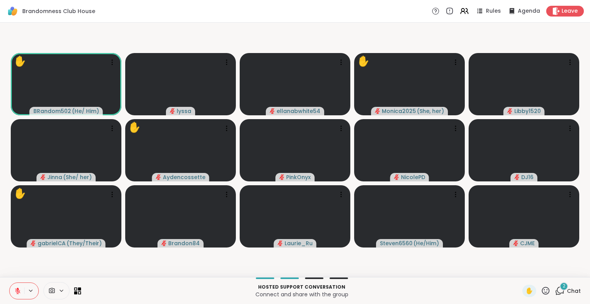
click at [17, 293] on icon at bounding box center [17, 290] width 7 height 7
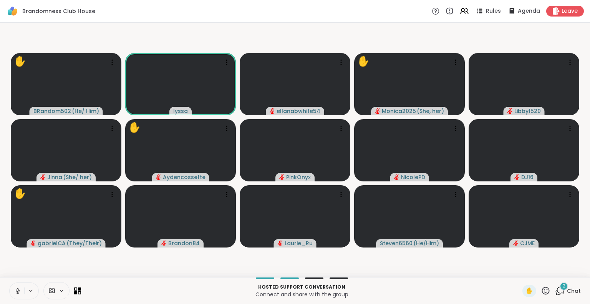
click at [11, 293] on button at bounding box center [17, 291] width 15 height 16
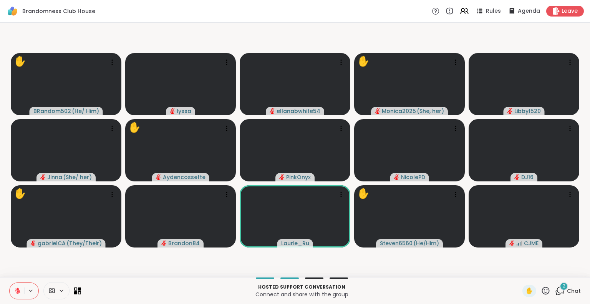
click at [542, 292] on icon at bounding box center [546, 290] width 8 height 8
click at [519, 270] on span "❤️" at bounding box center [523, 270] width 8 height 9
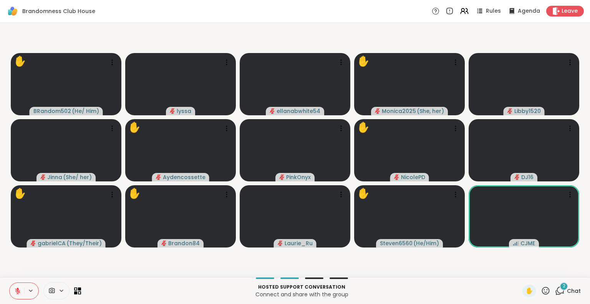
click at [541, 290] on icon at bounding box center [546, 291] width 10 height 10
click at [519, 273] on span "❤️" at bounding box center [523, 270] width 8 height 9
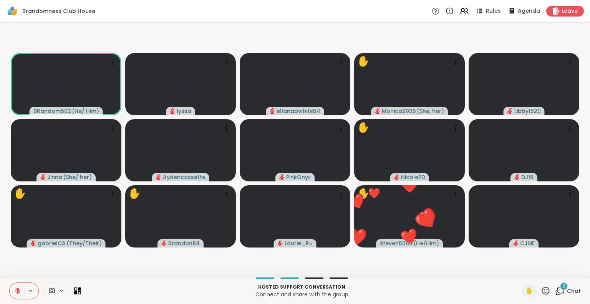
click at [525, 289] on span "✋" at bounding box center [529, 290] width 8 height 9
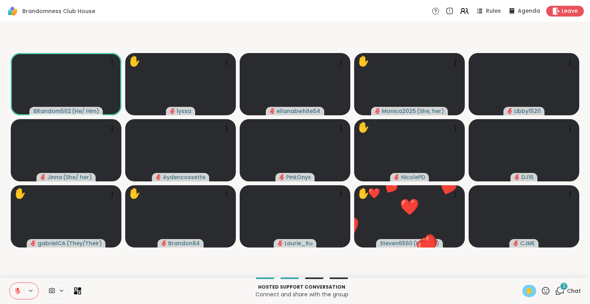
click at [525, 287] on span "✋" at bounding box center [529, 290] width 8 height 9
click at [525, 286] on span "✋" at bounding box center [529, 290] width 8 height 9
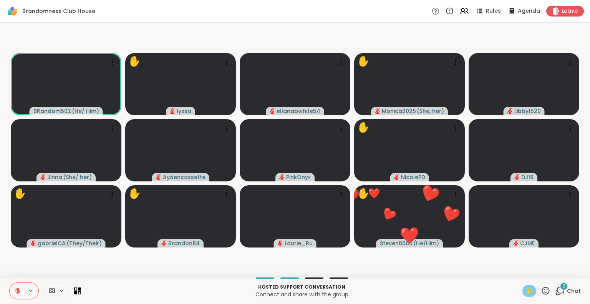
click at [525, 288] on span "✋" at bounding box center [529, 290] width 8 height 9
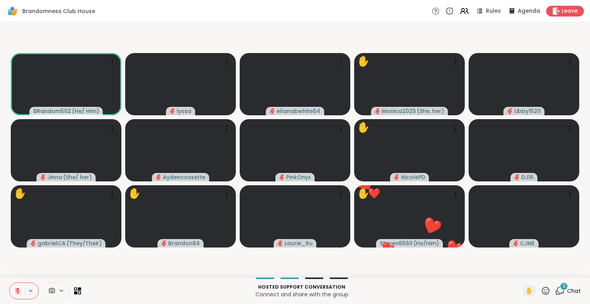
click at [525, 287] on span "✋" at bounding box center [529, 290] width 8 height 9
click at [525, 290] on span "✋" at bounding box center [529, 290] width 8 height 9
click at [522, 289] on div "✋" at bounding box center [529, 291] width 14 height 12
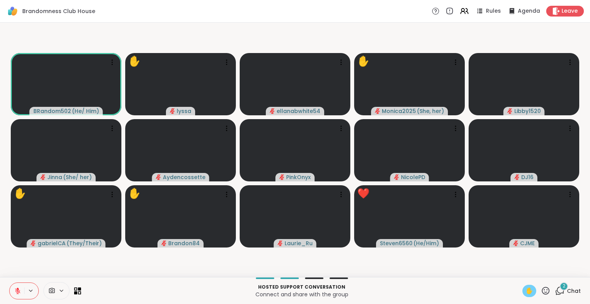
click at [522, 291] on div "✋" at bounding box center [529, 291] width 14 height 12
click at [525, 290] on span "✋" at bounding box center [529, 290] width 8 height 9
click at [522, 290] on div "✋" at bounding box center [529, 291] width 14 height 12
click at [525, 290] on span "✋" at bounding box center [529, 290] width 8 height 9
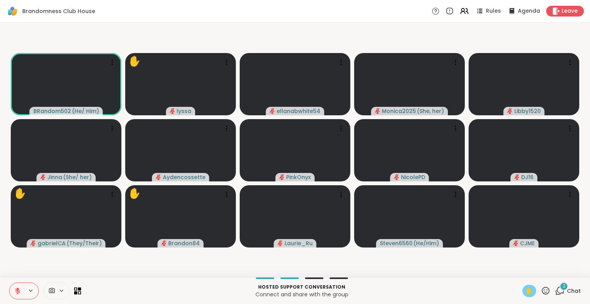
click at [522, 292] on div "✋" at bounding box center [529, 291] width 14 height 12
click at [522, 290] on div "✋" at bounding box center [529, 291] width 14 height 12
click at [522, 288] on div "✋" at bounding box center [529, 291] width 14 height 12
click at [522, 289] on div "✋" at bounding box center [529, 291] width 14 height 12
click at [522, 290] on div "✋" at bounding box center [529, 291] width 14 height 12
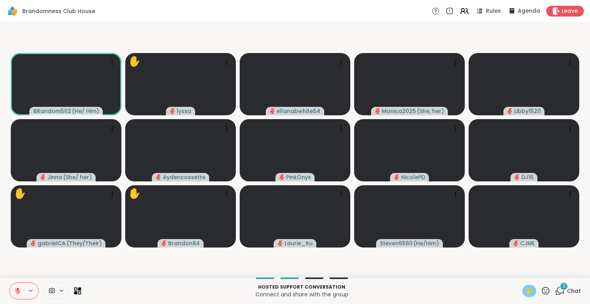
click at [522, 291] on div "✋" at bounding box center [529, 291] width 14 height 12
click at [522, 290] on div "✋" at bounding box center [529, 291] width 14 height 12
click at [522, 288] on div "✋" at bounding box center [529, 291] width 14 height 12
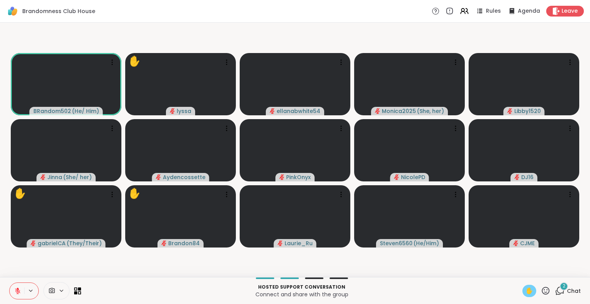
click at [522, 291] on div "✋" at bounding box center [529, 291] width 14 height 12
click at [522, 289] on div "✋" at bounding box center [529, 291] width 14 height 12
click at [522, 292] on div "✋" at bounding box center [529, 291] width 14 height 12
click at [525, 288] on span "✋" at bounding box center [529, 290] width 8 height 9
click at [525, 289] on span "✋" at bounding box center [529, 290] width 8 height 9
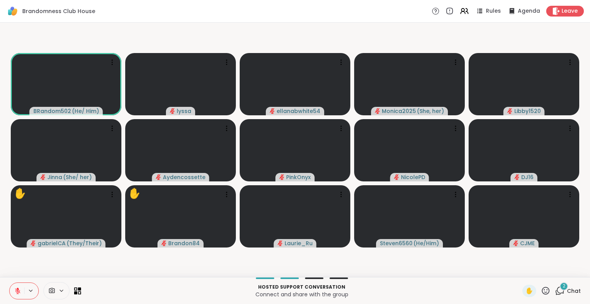
click at [525, 289] on span "✋" at bounding box center [529, 290] width 8 height 9
click at [525, 291] on span "✋" at bounding box center [529, 290] width 8 height 9
click at [589, 207] on html "Brandomness Club House Rules Agenda Leave BRandom502 ( He/ Him ) lyssa ellanabw…" at bounding box center [295, 152] width 590 height 304
click at [528, 287] on div "✋" at bounding box center [529, 291] width 14 height 12
click at [527, 293] on span "✋" at bounding box center [529, 290] width 8 height 9
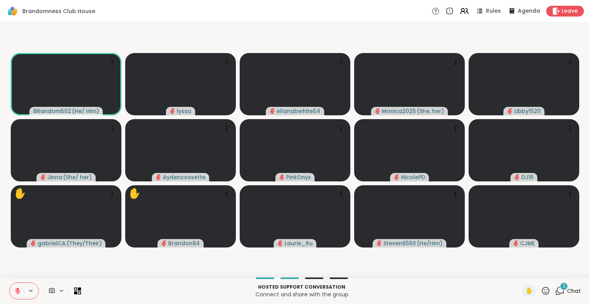
click at [555, 292] on icon at bounding box center [560, 291] width 10 height 10
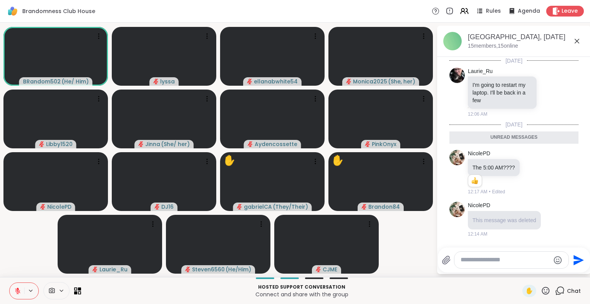
click at [541, 293] on icon at bounding box center [546, 291] width 10 height 10
click at [519, 273] on span "❤️" at bounding box center [523, 270] width 8 height 9
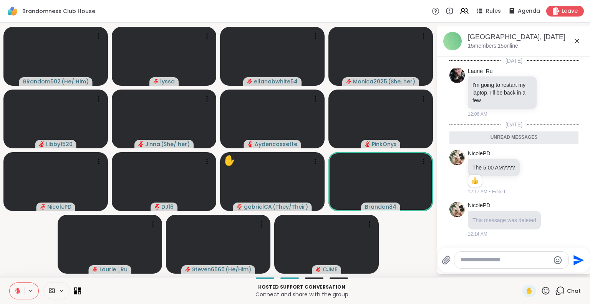
click at [542, 287] on icon at bounding box center [546, 290] width 8 height 8
click at [553, 270] on span "🌟" at bounding box center [557, 270] width 8 height 9
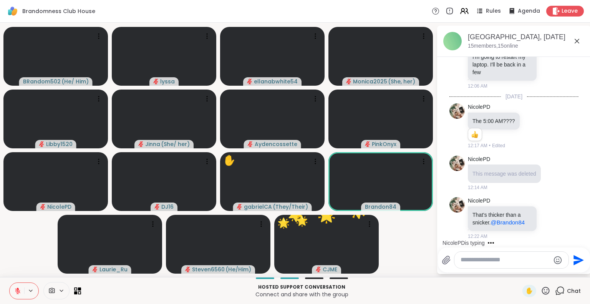
scroll to position [35, 0]
click at [17, 290] on icon at bounding box center [17, 290] width 5 height 5
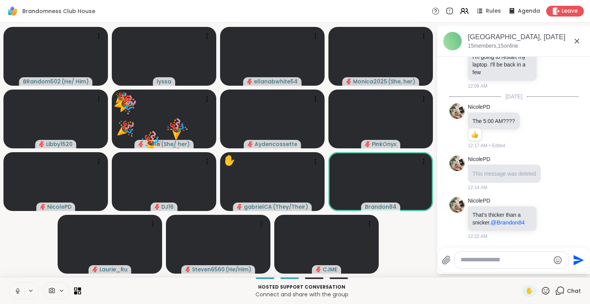
click at [17, 290] on icon at bounding box center [17, 290] width 7 height 7
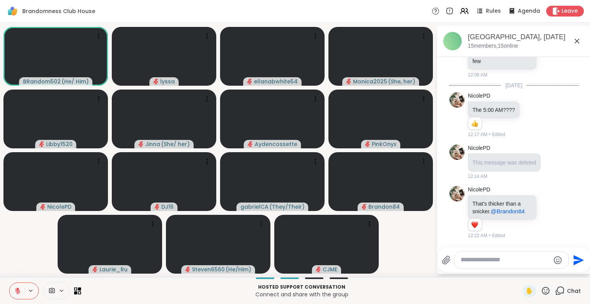
scroll to position [86, 0]
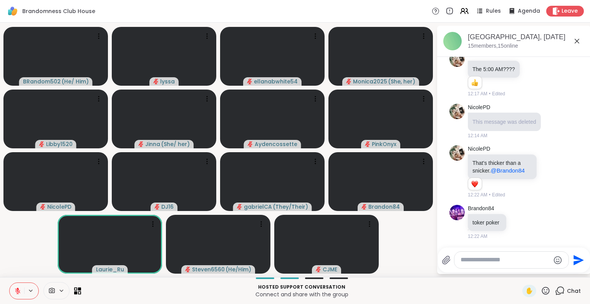
click at [525, 286] on span "✋" at bounding box center [529, 290] width 8 height 9
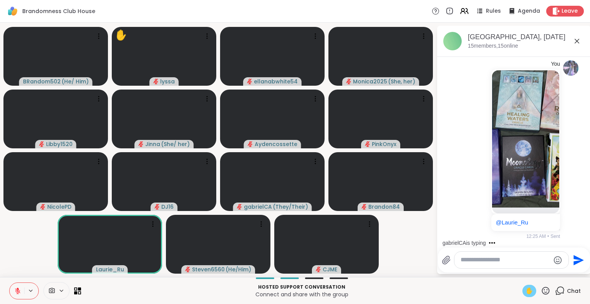
click at [578, 40] on icon at bounding box center [577, 41] width 5 height 5
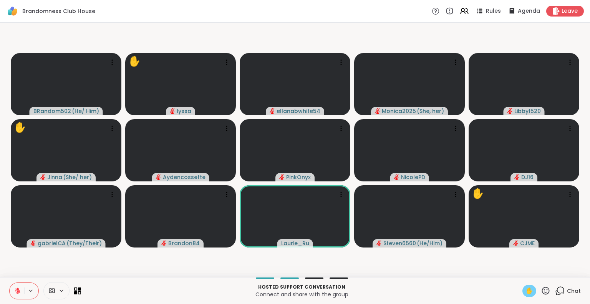
click at [20, 279] on div "Hosted support conversation Connect and share with the group ✋ Chat" at bounding box center [295, 290] width 590 height 27
click at [14, 292] on icon at bounding box center [17, 290] width 7 height 7
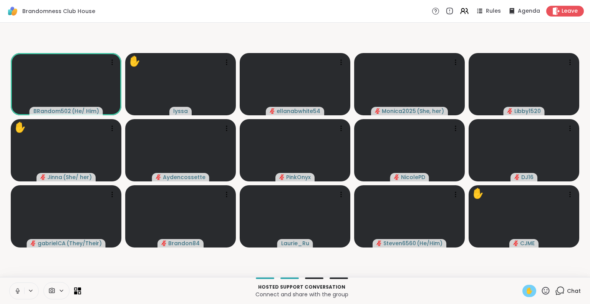
click at [22, 288] on button at bounding box center [17, 291] width 15 height 16
click at [19, 284] on button at bounding box center [17, 291] width 15 height 16
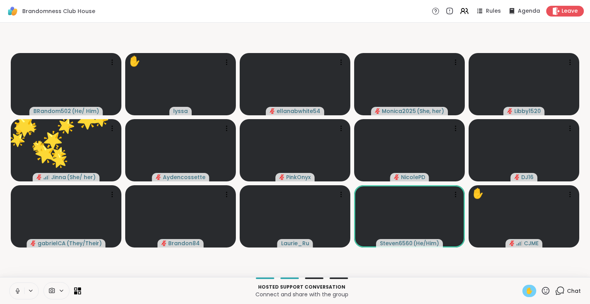
click at [17, 287] on button at bounding box center [17, 291] width 15 height 16
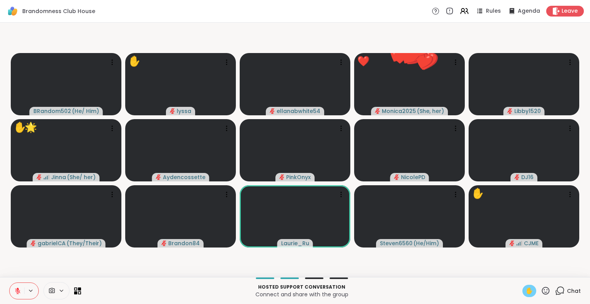
click at [540, 284] on div "Hosted support conversation Connect and share with the group ✋ Chat" at bounding box center [295, 290] width 590 height 27
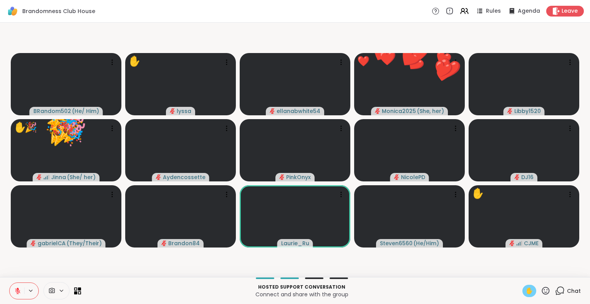
click at [543, 301] on div "Hosted support conversation Connect and share with the group ✋ Chat" at bounding box center [295, 290] width 590 height 27
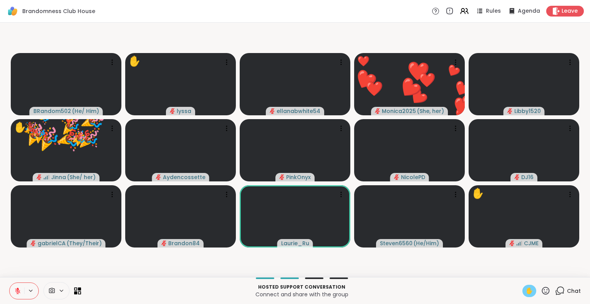
click at [541, 290] on icon at bounding box center [546, 291] width 10 height 10
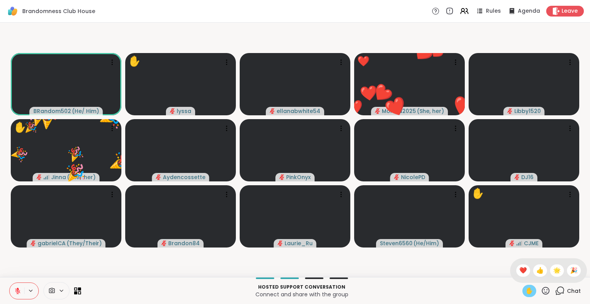
click at [570, 270] on span "🎉" at bounding box center [574, 270] width 8 height 9
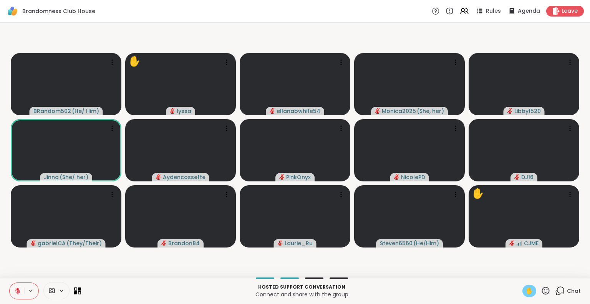
click at [541, 286] on icon at bounding box center [546, 291] width 10 height 10
click at [519, 268] on span "❤️" at bounding box center [523, 270] width 8 height 9
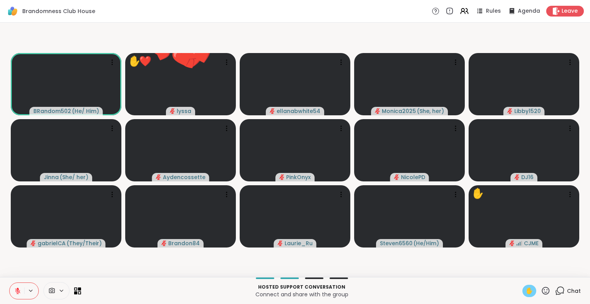
click at [541, 290] on icon at bounding box center [546, 291] width 10 height 10
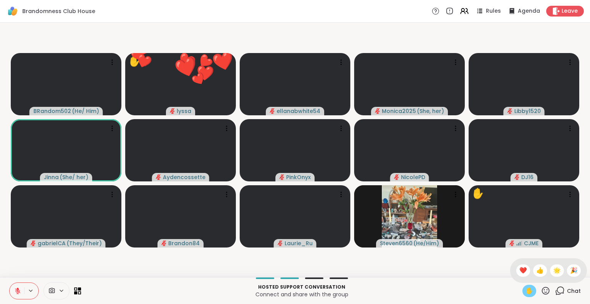
click at [553, 272] on span "🌟" at bounding box center [557, 270] width 8 height 9
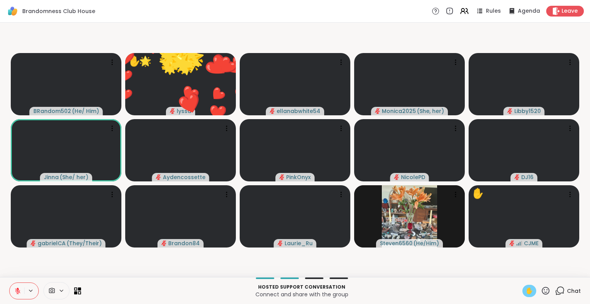
click at [541, 293] on icon at bounding box center [546, 291] width 10 height 10
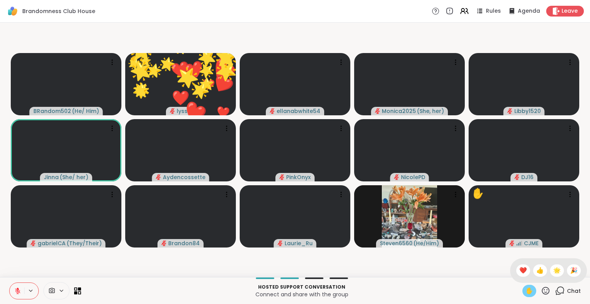
click at [567, 270] on div "🎉" at bounding box center [574, 270] width 14 height 12
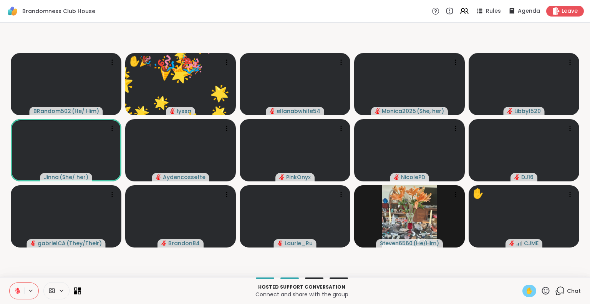
click at [533, 290] on div "✋" at bounding box center [536, 291] width 28 height 12
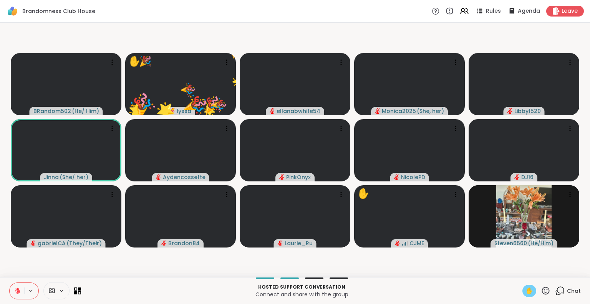
click at [541, 290] on icon at bounding box center [546, 291] width 10 height 10
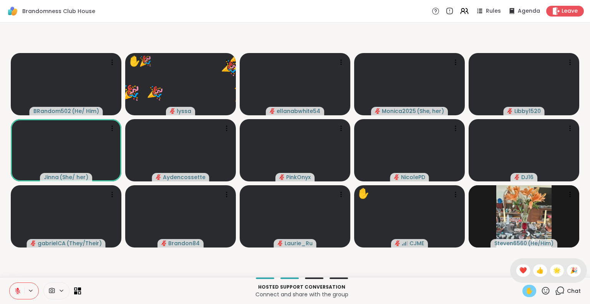
click at [519, 270] on span "❤️" at bounding box center [523, 270] width 8 height 9
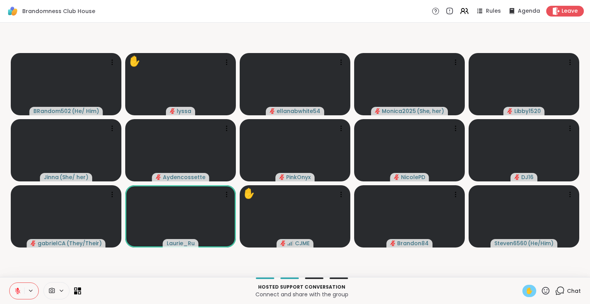
click at [523, 285] on div "✋" at bounding box center [529, 291] width 14 height 12
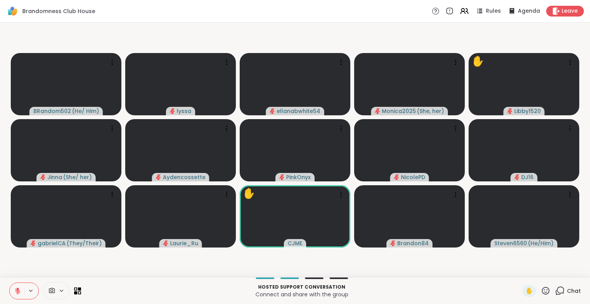
click at [541, 290] on icon at bounding box center [546, 291] width 10 height 10
click at [519, 270] on span "❤️" at bounding box center [523, 270] width 8 height 9
click at [541, 291] on icon at bounding box center [546, 291] width 10 height 10
click at [519, 269] on span "❤️" at bounding box center [523, 270] width 8 height 9
click at [542, 288] on icon at bounding box center [546, 290] width 8 height 8
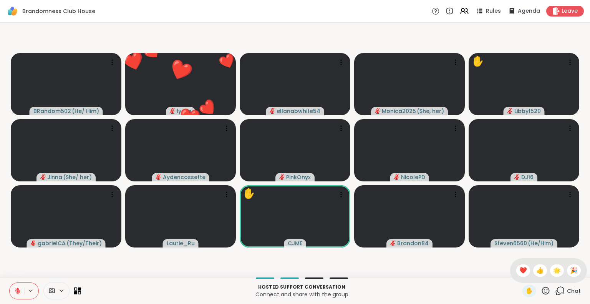
click at [550, 273] on div "🌟" at bounding box center [557, 270] width 14 height 12
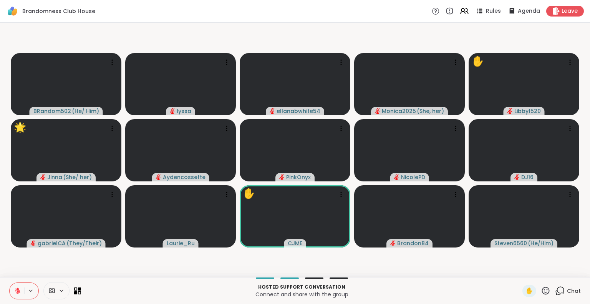
click at [13, 288] on button at bounding box center [17, 291] width 15 height 16
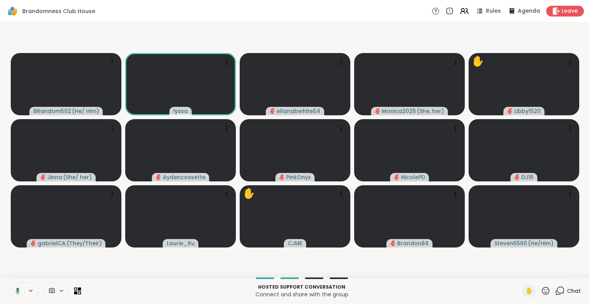
click at [17, 291] on icon at bounding box center [18, 291] width 2 height 2
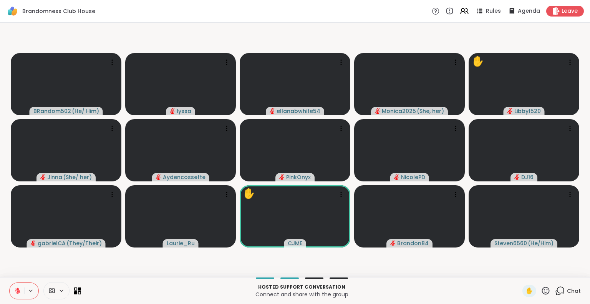
click at [541, 290] on icon at bounding box center [546, 291] width 10 height 10
click at [519, 268] on span "❤️" at bounding box center [523, 270] width 8 height 9
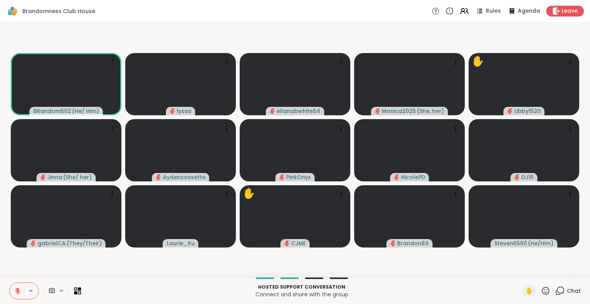
click at [12, 290] on button at bounding box center [17, 291] width 15 height 16
click at [18, 290] on icon at bounding box center [18, 289] width 2 height 3
click at [541, 290] on icon at bounding box center [546, 291] width 10 height 10
click at [519, 266] on span "❤️" at bounding box center [523, 270] width 8 height 9
click at [541, 291] on icon at bounding box center [546, 291] width 10 height 10
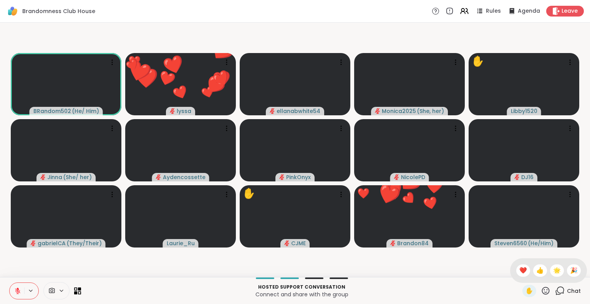
click at [553, 270] on span "🌟" at bounding box center [557, 270] width 8 height 9
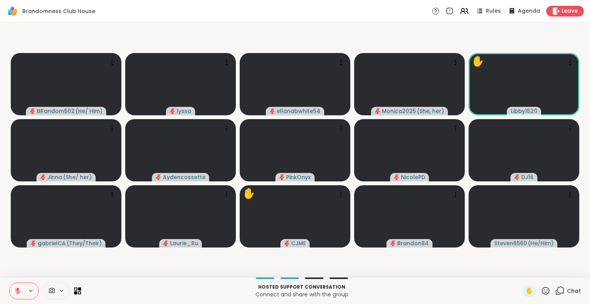
click at [533, 293] on div "✋" at bounding box center [536, 291] width 28 height 12
click at [543, 290] on icon at bounding box center [546, 291] width 10 height 10
click at [519, 268] on span "❤️" at bounding box center [523, 270] width 8 height 9
click at [542, 291] on icon at bounding box center [546, 291] width 10 height 10
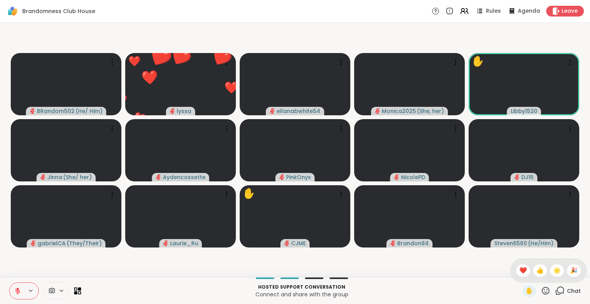
click at [553, 272] on span "🌟" at bounding box center [557, 270] width 8 height 9
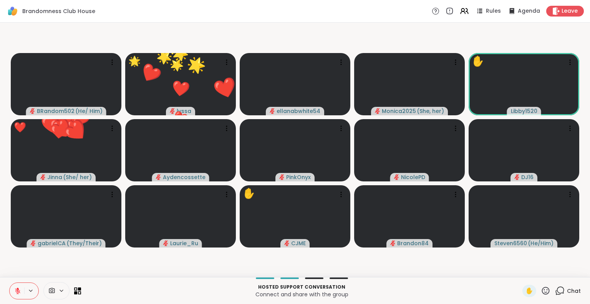
click at [541, 293] on icon at bounding box center [546, 291] width 10 height 10
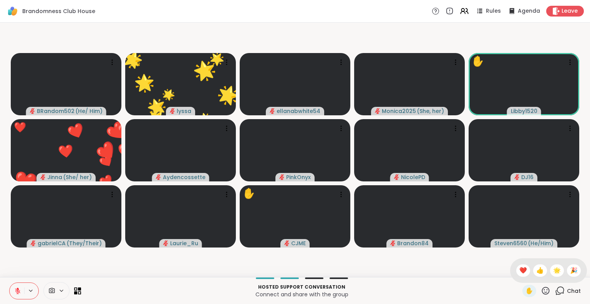
click at [570, 268] on span "🎉" at bounding box center [574, 270] width 8 height 9
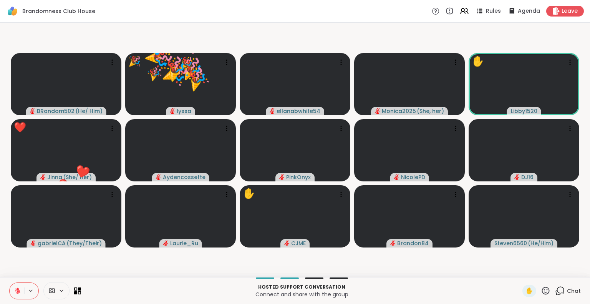
click at [567, 291] on span "Chat" at bounding box center [574, 291] width 14 height 8
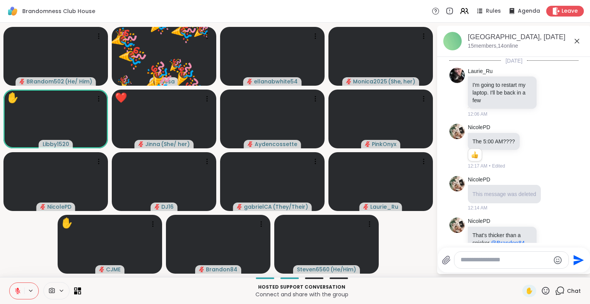
scroll to position [349, 0]
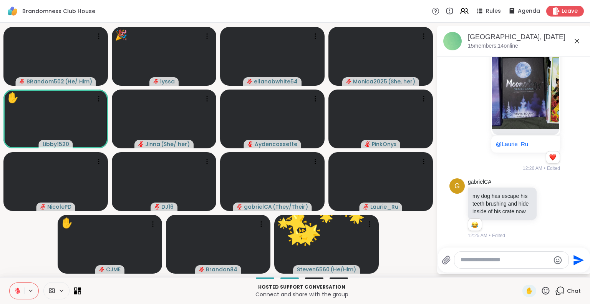
click at [474, 261] on textarea "Type your message" at bounding box center [504, 260] width 89 height 8
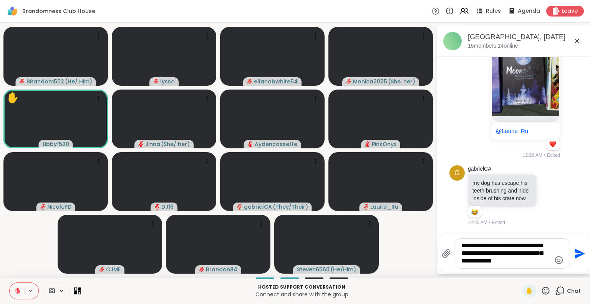
type textarea "**********"
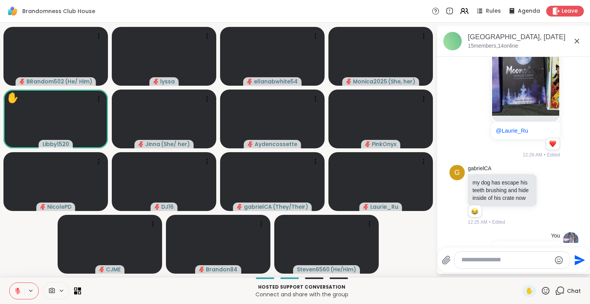
scroll to position [421, 0]
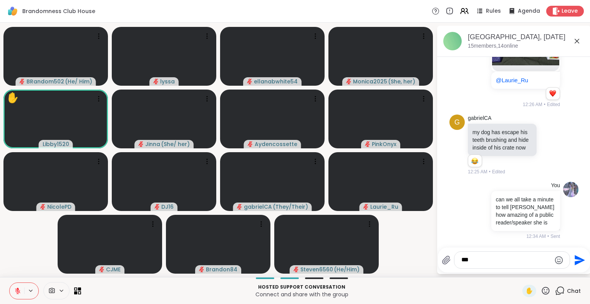
type textarea "***"
click at [577, 262] on icon "Send" at bounding box center [580, 260] width 10 height 10
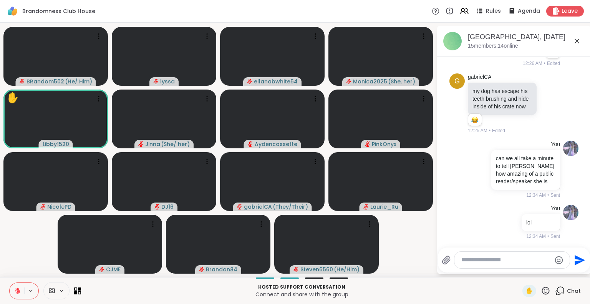
click at [578, 41] on icon at bounding box center [576, 40] width 9 height 9
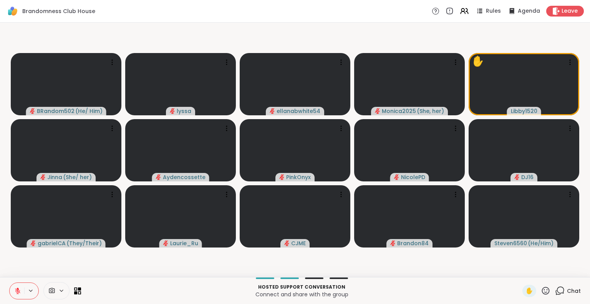
click at [541, 291] on icon at bounding box center [546, 291] width 10 height 10
click at [510, 266] on div "✋ ❤️ 👍 🌟 🎉" at bounding box center [548, 270] width 77 height 25
click at [528, 291] on div "✋" at bounding box center [529, 291] width 14 height 12
click at [522, 288] on div "✋" at bounding box center [529, 291] width 14 height 12
click at [541, 292] on icon at bounding box center [546, 291] width 10 height 10
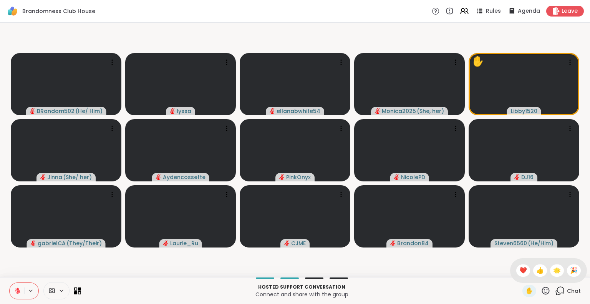
click at [553, 272] on span "🌟" at bounding box center [557, 270] width 8 height 9
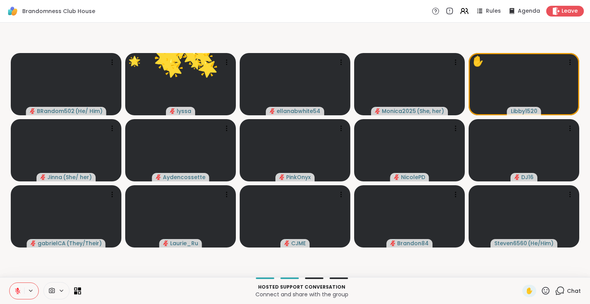
click at [541, 293] on icon at bounding box center [546, 291] width 10 height 10
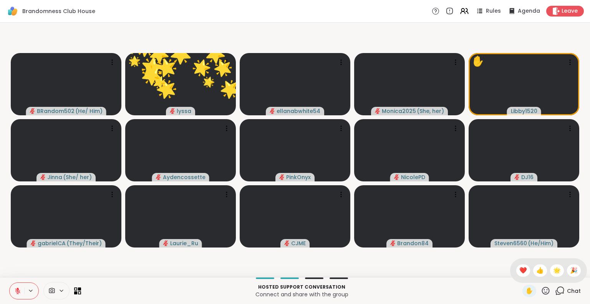
click at [570, 269] on span "🎉" at bounding box center [574, 270] width 8 height 9
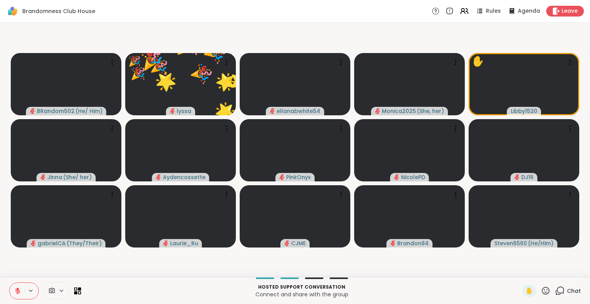
click at [541, 290] on icon at bounding box center [546, 291] width 10 height 10
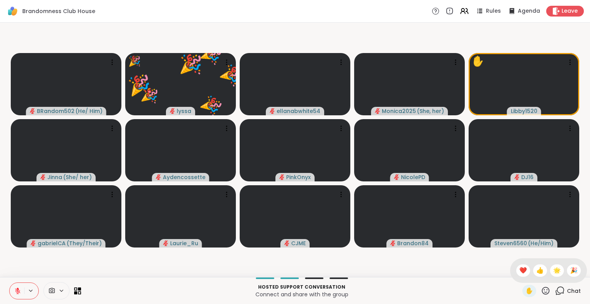
click at [519, 270] on span "❤️" at bounding box center [523, 270] width 8 height 9
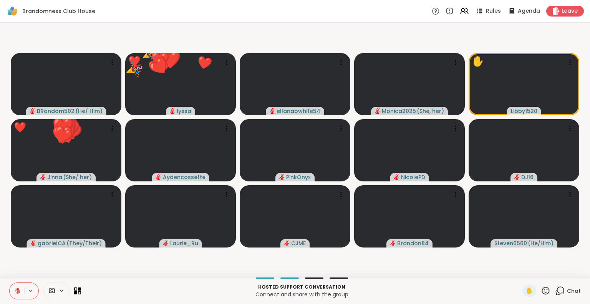
click at [541, 291] on icon at bounding box center [546, 291] width 10 height 10
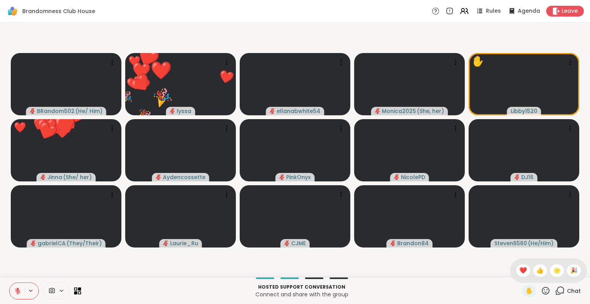
click at [553, 272] on span "🌟" at bounding box center [557, 270] width 8 height 9
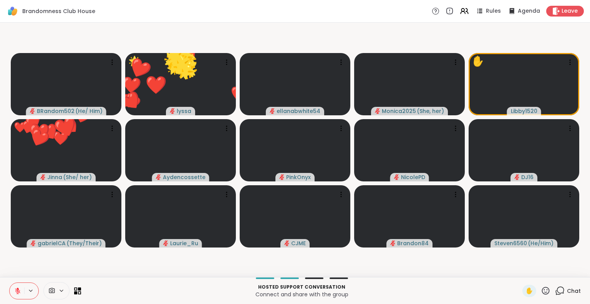
click at [541, 291] on icon at bounding box center [546, 291] width 10 height 10
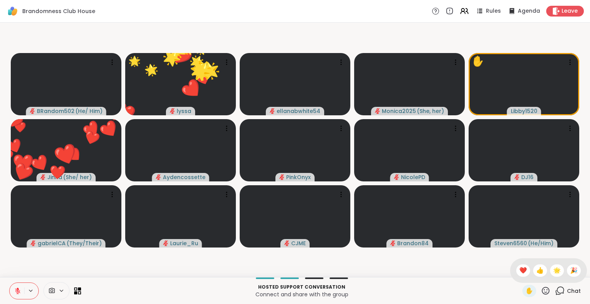
click at [567, 269] on div "🎉" at bounding box center [574, 270] width 14 height 12
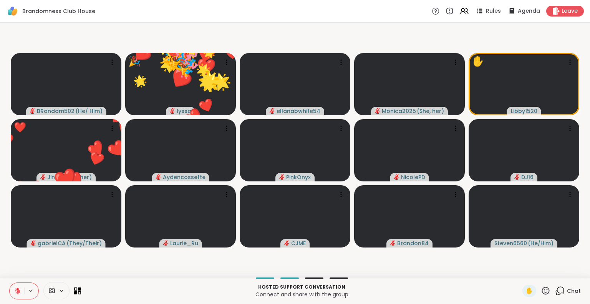
click at [542, 293] on icon at bounding box center [546, 290] width 8 height 8
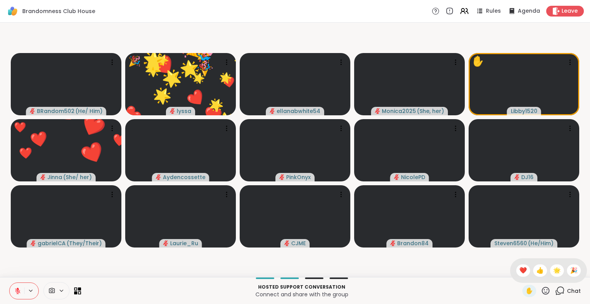
click at [519, 271] on span "❤️" at bounding box center [523, 270] width 8 height 9
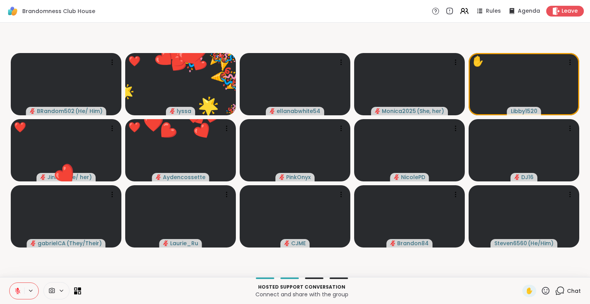
click at [541, 291] on icon at bounding box center [546, 291] width 10 height 10
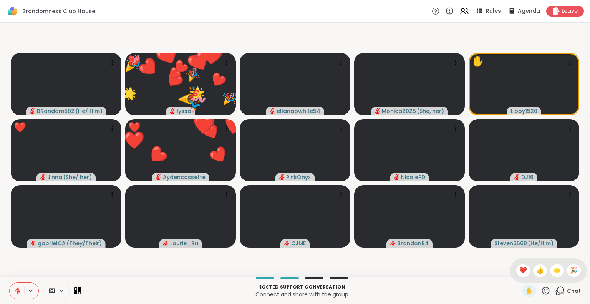
click at [553, 270] on span "🌟" at bounding box center [557, 270] width 8 height 9
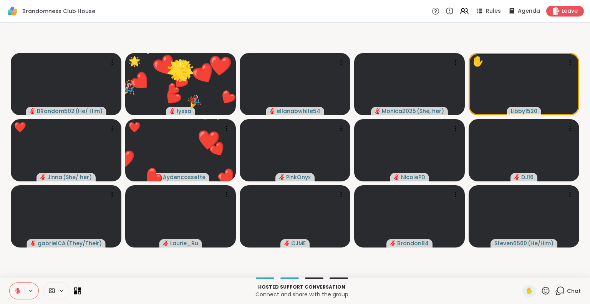
click at [541, 292] on icon at bounding box center [546, 291] width 10 height 10
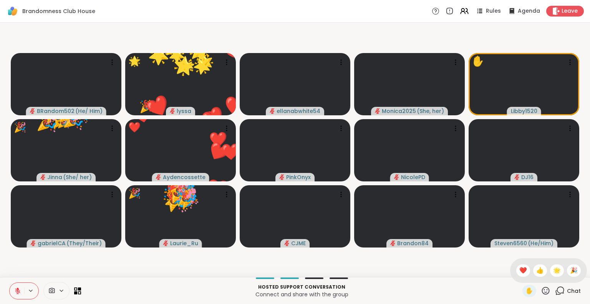
click at [570, 269] on span "🎉" at bounding box center [574, 270] width 8 height 9
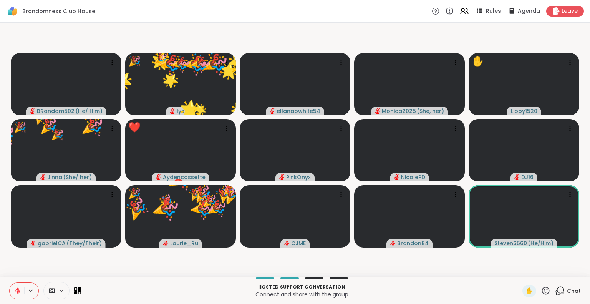
click at [542, 292] on icon at bounding box center [546, 290] width 8 height 8
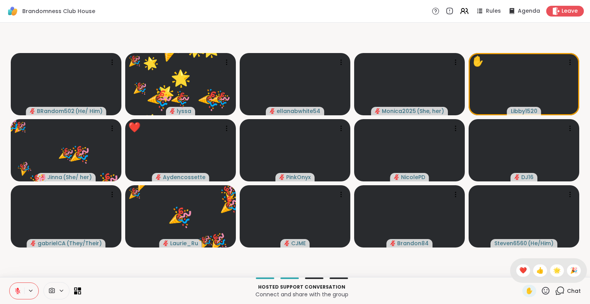
click at [519, 273] on span "❤️" at bounding box center [523, 270] width 8 height 9
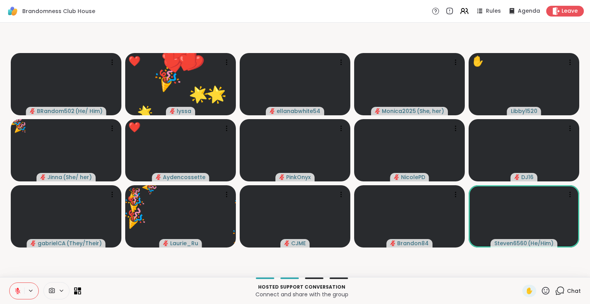
click at [542, 292] on icon at bounding box center [546, 290] width 8 height 8
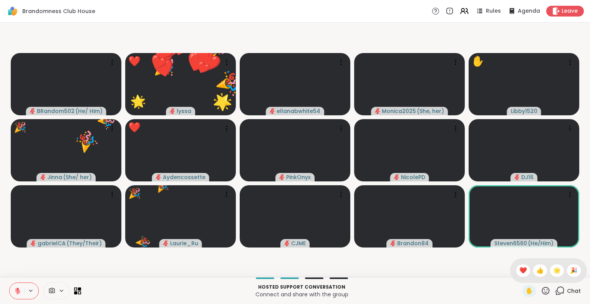
click at [553, 271] on span "🌟" at bounding box center [557, 270] width 8 height 9
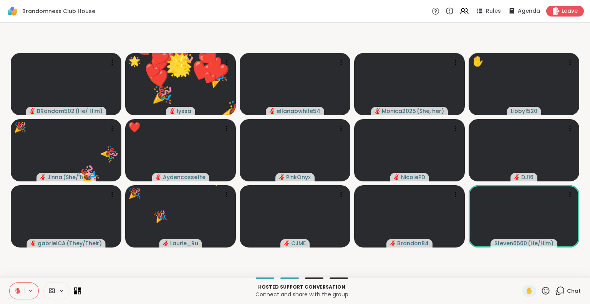
click at [541, 290] on icon at bounding box center [546, 291] width 10 height 10
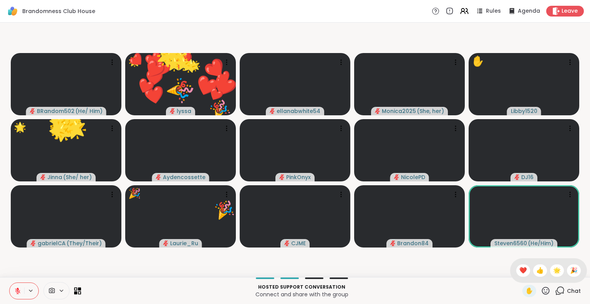
click at [567, 267] on div "🎉" at bounding box center [574, 270] width 14 height 12
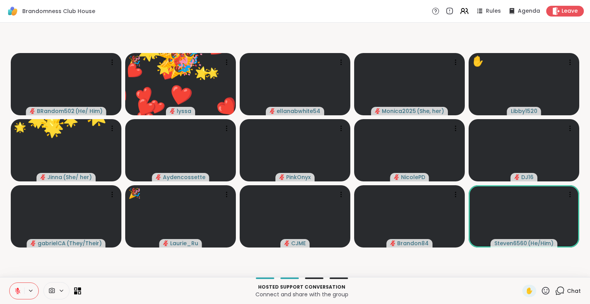
click at [543, 290] on icon at bounding box center [546, 291] width 10 height 10
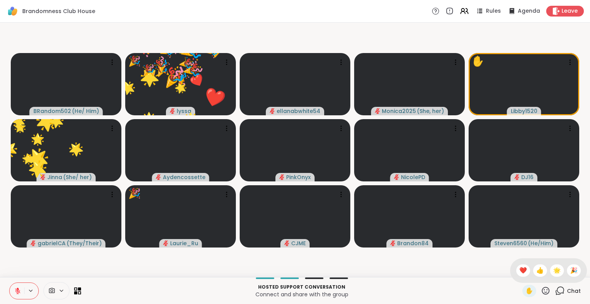
click at [519, 273] on span "❤️" at bounding box center [523, 270] width 8 height 9
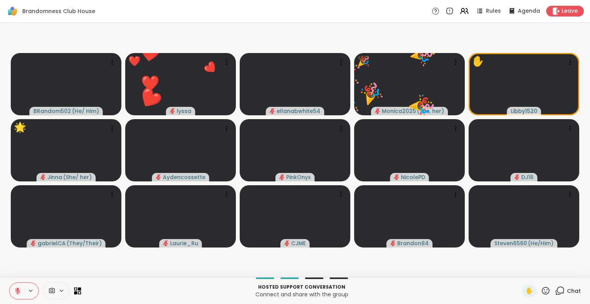
click at [541, 289] on icon at bounding box center [546, 291] width 10 height 10
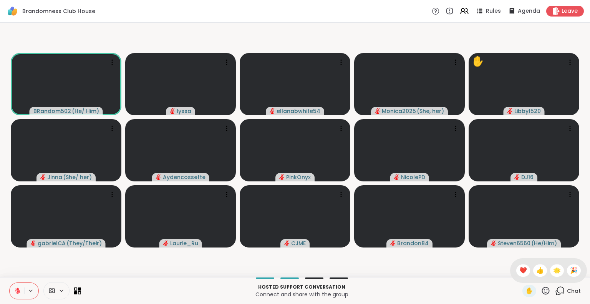
click at [589, 224] on html "Brandomness Club House Rules Agenda Leave BRandom502 ( He/ Him ) lyssa ellanabw…" at bounding box center [295, 152] width 590 height 304
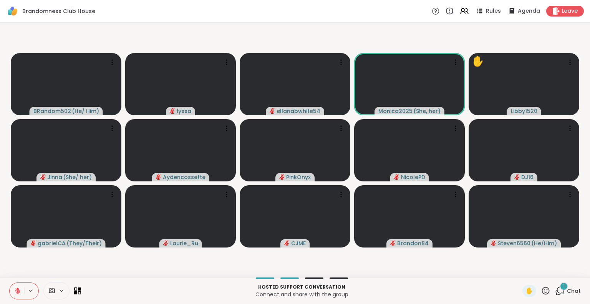
click at [16, 292] on icon at bounding box center [17, 290] width 5 height 5
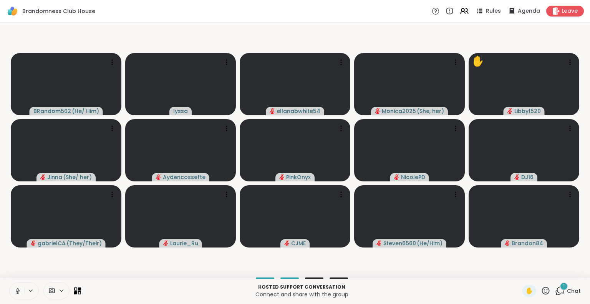
click at [12, 286] on button at bounding box center [17, 291] width 15 height 16
click at [17, 289] on icon at bounding box center [18, 288] width 2 height 3
click at [15, 266] on video-player-container "BRandom502 ( He/ Him ) lyssa ellanabwhite54 Monica2025 ( She, her ) ✋ Libby1520…" at bounding box center [295, 150] width 581 height 248
click at [16, 288] on icon at bounding box center [17, 290] width 7 height 7
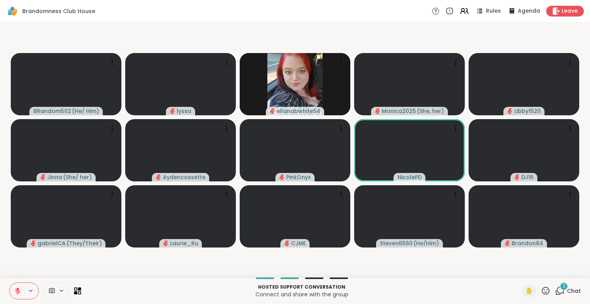
click at [541, 290] on icon at bounding box center [546, 291] width 10 height 10
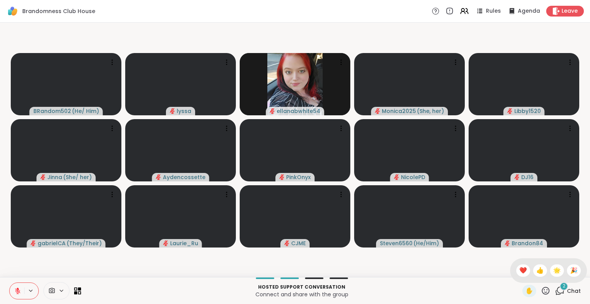
click at [519, 267] on span "❤️" at bounding box center [523, 270] width 8 height 9
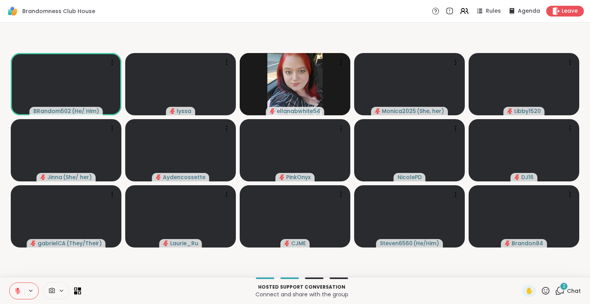
click at [541, 290] on icon at bounding box center [546, 291] width 10 height 10
click at [519, 274] on span "❤️" at bounding box center [523, 270] width 8 height 9
click at [541, 294] on icon at bounding box center [546, 291] width 10 height 10
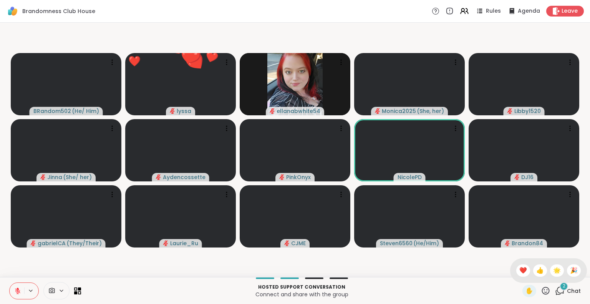
click at [553, 271] on span "🌟" at bounding box center [557, 270] width 8 height 9
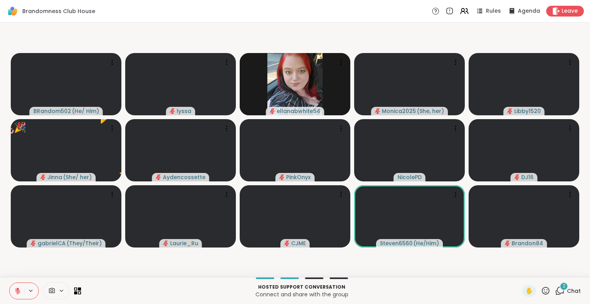
click at [542, 293] on icon at bounding box center [546, 290] width 8 height 8
click at [519, 267] on span "❤️" at bounding box center [523, 270] width 8 height 9
click at [541, 291] on icon at bounding box center [546, 291] width 10 height 10
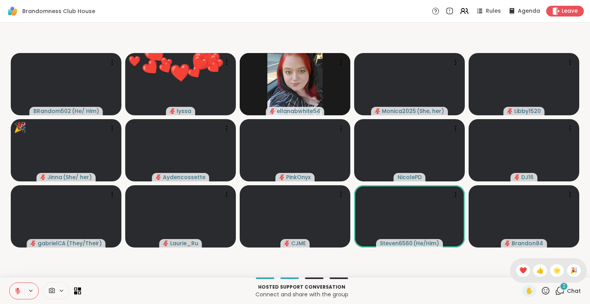
click at [553, 272] on span "🌟" at bounding box center [557, 270] width 8 height 9
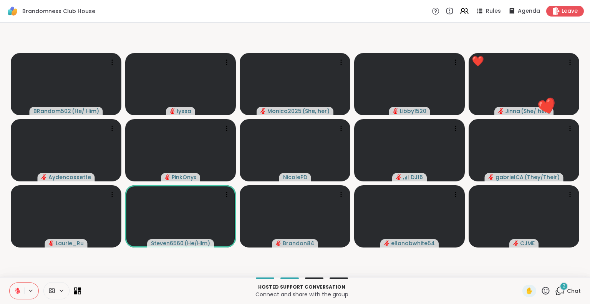
click at [541, 292] on icon at bounding box center [546, 291] width 10 height 10
click at [556, 294] on icon at bounding box center [558, 292] width 5 height 5
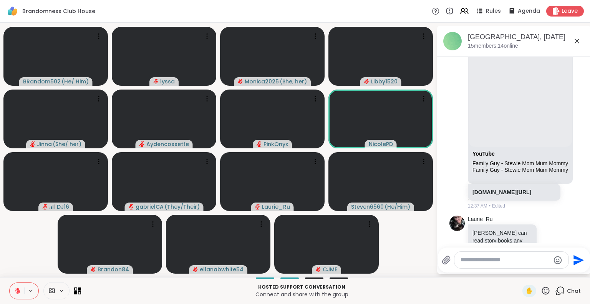
scroll to position [689, 0]
click at [566, 161] on div "YouTube" at bounding box center [520, 156] width 96 height 10
click at [579, 127] on icon at bounding box center [582, 122] width 7 height 9
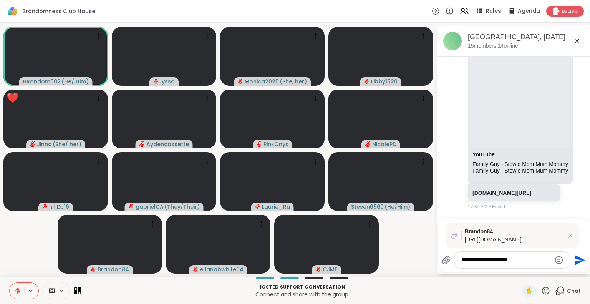
type textarea "**********"
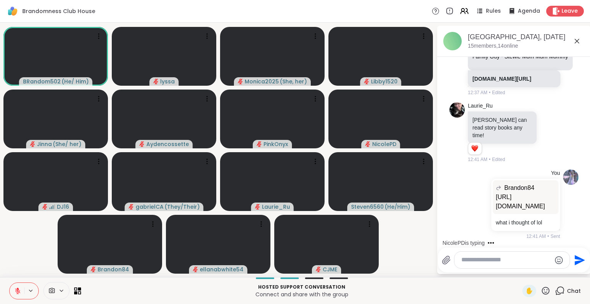
click at [576, 42] on icon at bounding box center [576, 40] width 9 height 9
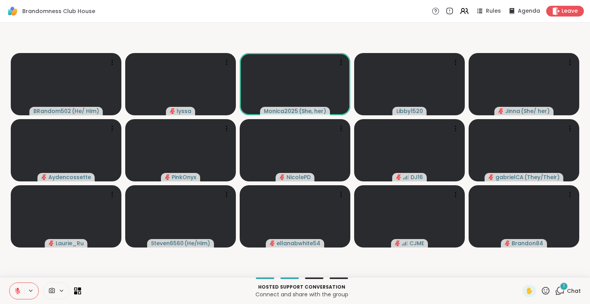
click at [541, 293] on icon at bounding box center [546, 291] width 10 height 10
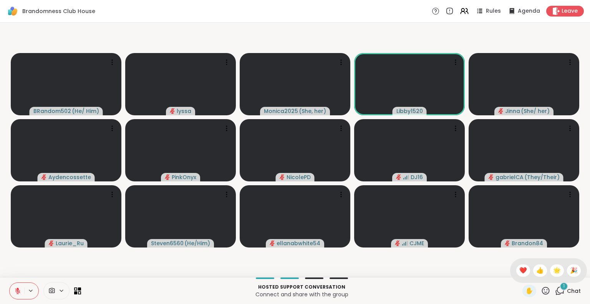
click at [519, 266] on span "❤️" at bounding box center [523, 270] width 8 height 9
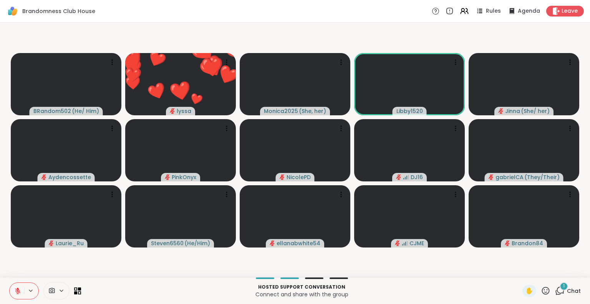
click at [541, 288] on icon at bounding box center [546, 291] width 10 height 10
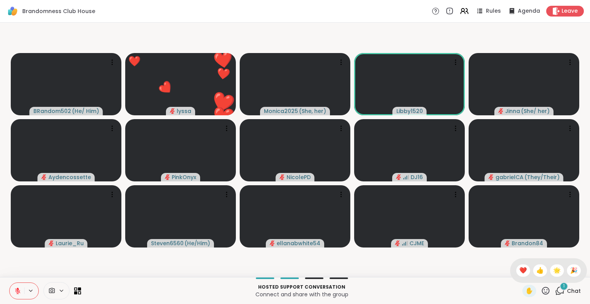
click at [553, 270] on span "🌟" at bounding box center [557, 270] width 8 height 9
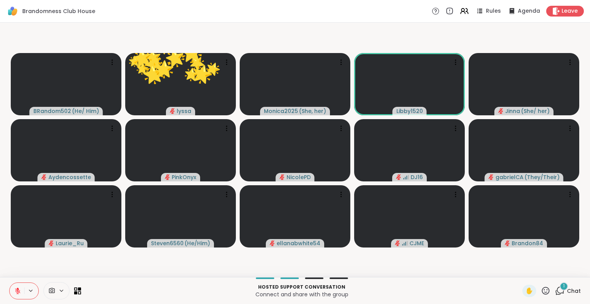
click at [559, 281] on div "Hosted support conversation Connect and share with the group ✋ 1 Chat" at bounding box center [295, 290] width 590 height 27
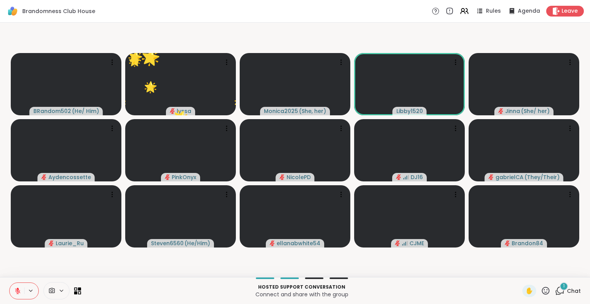
click at [562, 285] on div "1" at bounding box center [564, 286] width 8 height 8
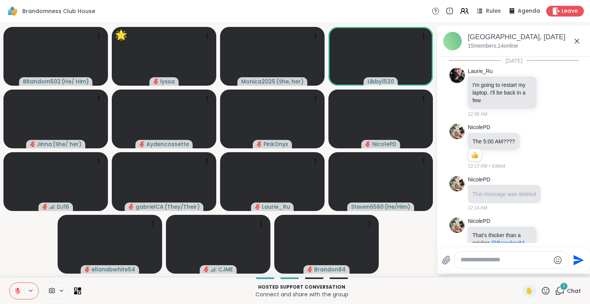
scroll to position [892, 0]
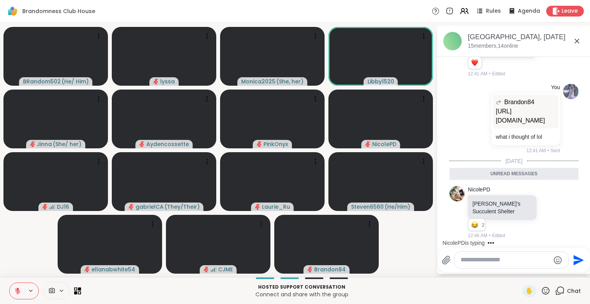
click at [546, 213] on icon at bounding box center [549, 213] width 7 height 8
click at [513, 199] on div "Select Reaction: Joy" at bounding box center [516, 200] width 7 height 7
click at [555, 211] on icon at bounding box center [558, 212] width 7 height 9
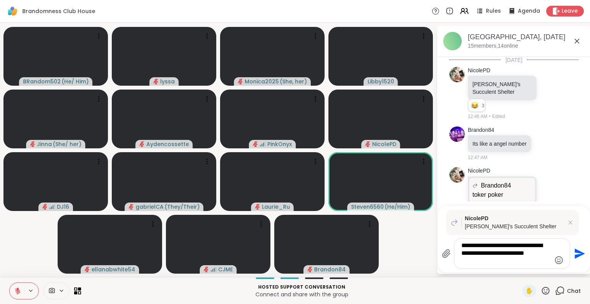
scroll to position [1046, 0]
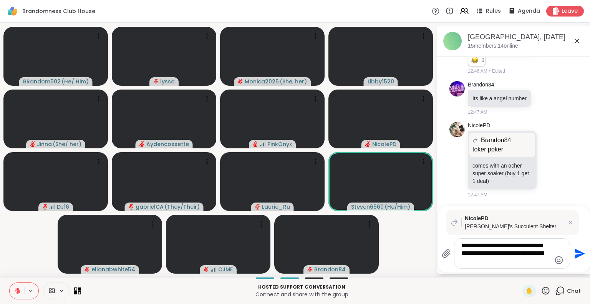
type textarea "**********"
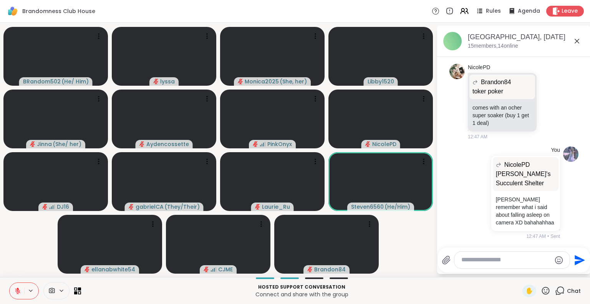
click at [576, 40] on icon at bounding box center [577, 41] width 5 height 5
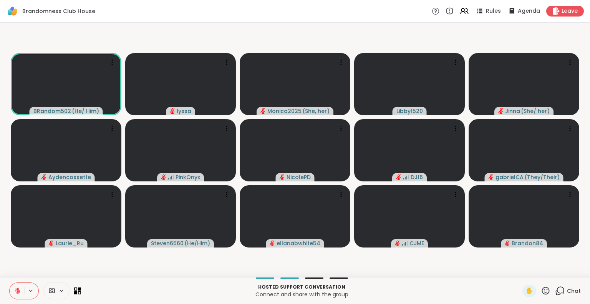
click at [14, 290] on button at bounding box center [17, 291] width 15 height 16
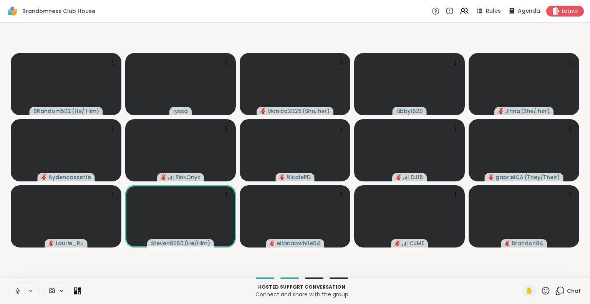
click at [14, 288] on icon at bounding box center [17, 290] width 7 height 7
click at [542, 292] on icon at bounding box center [546, 290] width 8 height 8
click at [519, 268] on span "❤️" at bounding box center [523, 270] width 8 height 9
click at [567, 293] on span "Chat" at bounding box center [574, 291] width 14 height 8
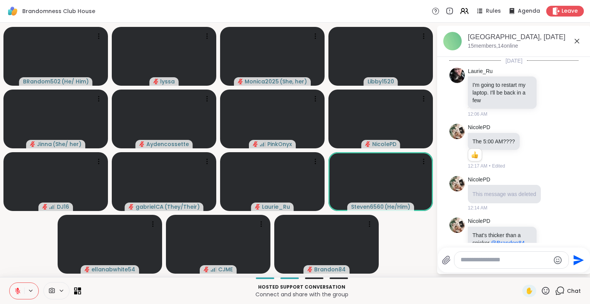
scroll to position [1114, 0]
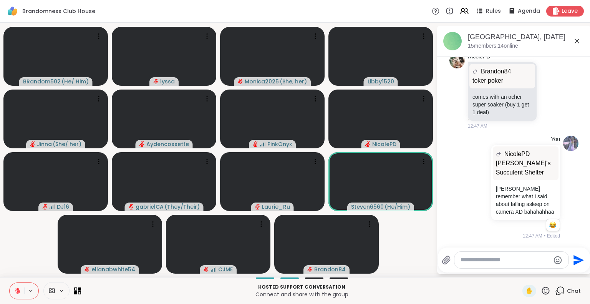
click at [549, 225] on div "Reactions: haha" at bounding box center [552, 224] width 7 height 7
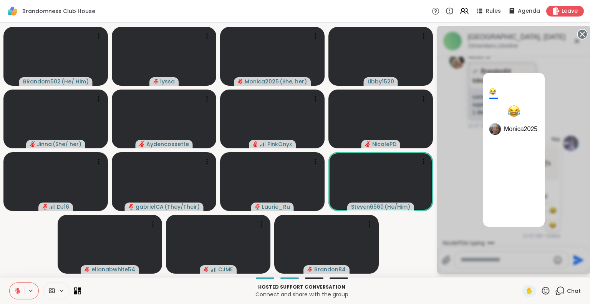
click at [585, 32] on html "Brandomness Club House Rules Agenda Leave BRandom502 ( He/ Him ) lyssa Monica20…" at bounding box center [295, 152] width 590 height 304
click at [580, 33] on circle at bounding box center [582, 34] width 9 height 9
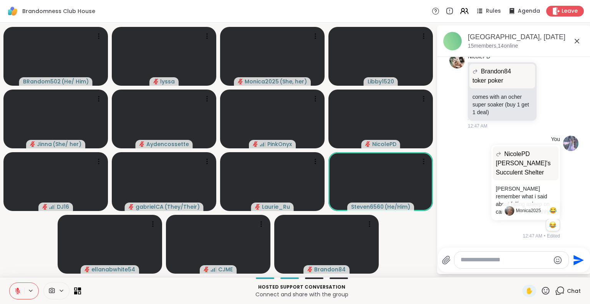
click at [576, 40] on icon at bounding box center [576, 40] width 9 height 9
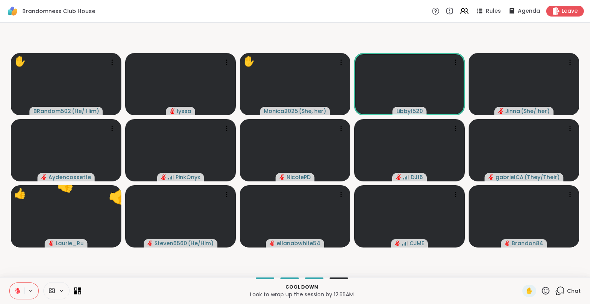
click at [541, 293] on icon at bounding box center [546, 291] width 10 height 10
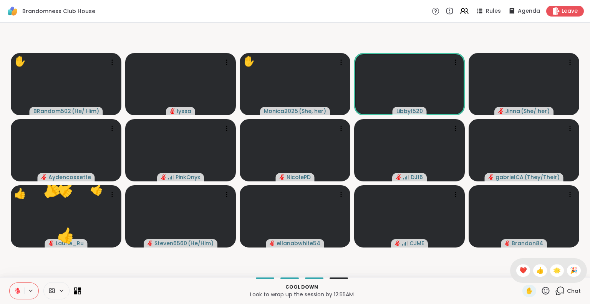
click at [516, 270] on div "❤️" at bounding box center [523, 270] width 14 height 12
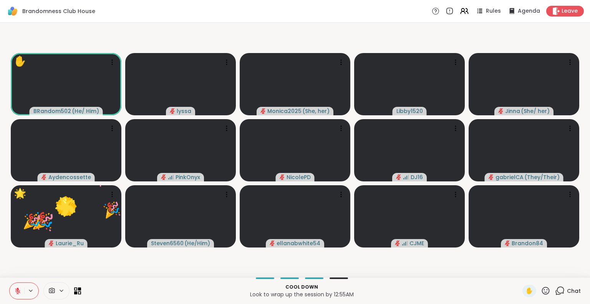
click at [541, 290] on icon at bounding box center [546, 291] width 10 height 10
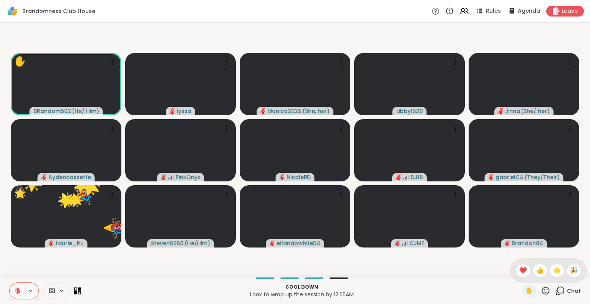
click at [519, 272] on span "❤️" at bounding box center [523, 270] width 8 height 9
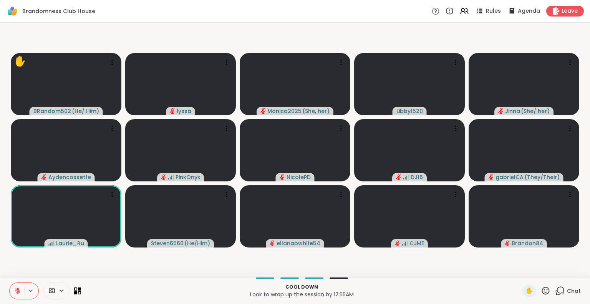
scroll to position [0, 2]
click at [541, 293] on icon at bounding box center [546, 291] width 10 height 10
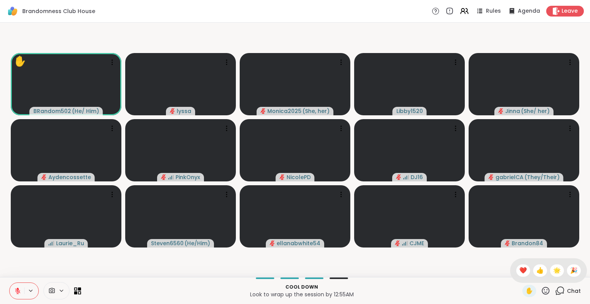
click at [516, 267] on div "❤️" at bounding box center [523, 270] width 14 height 12
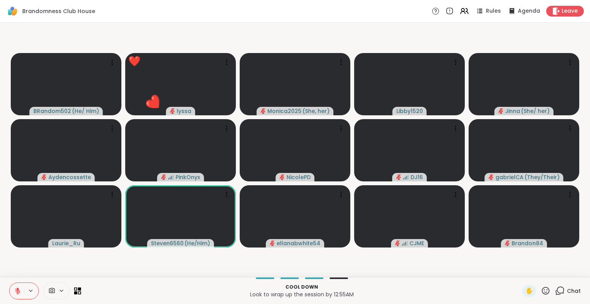
click at [526, 290] on div "✋" at bounding box center [529, 291] width 14 height 12
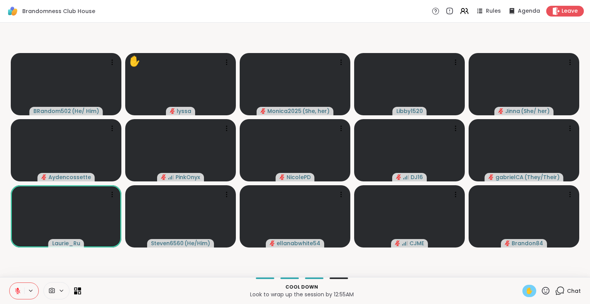
click at [525, 286] on span "✋" at bounding box center [529, 290] width 8 height 9
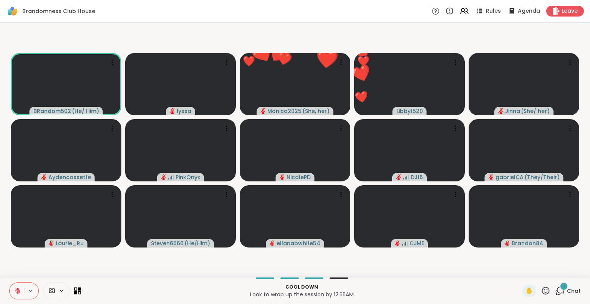
click at [17, 289] on icon at bounding box center [18, 288] width 2 height 3
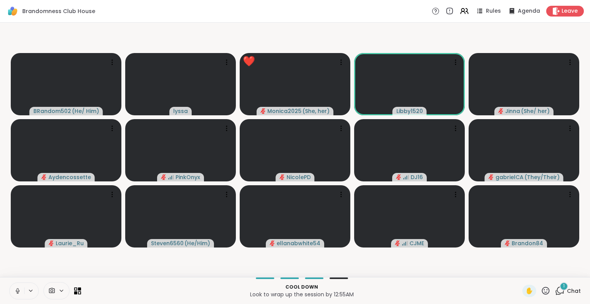
click at [15, 290] on icon at bounding box center [17, 290] width 7 height 7
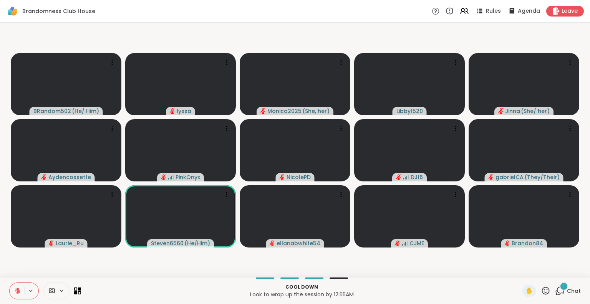
click at [10, 293] on button at bounding box center [17, 291] width 15 height 16
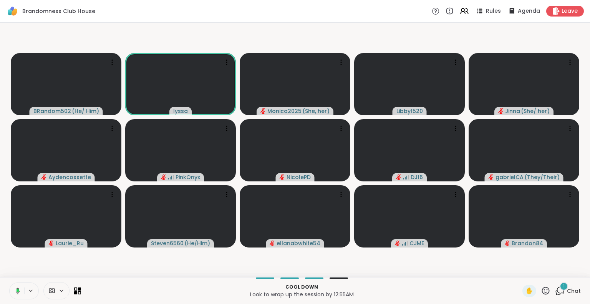
click at [17, 290] on icon at bounding box center [18, 290] width 2 height 3
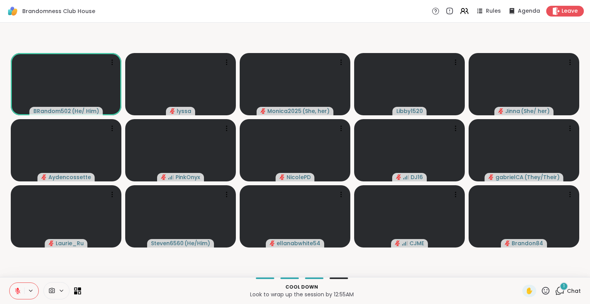
click at [12, 283] on button at bounding box center [17, 291] width 15 height 16
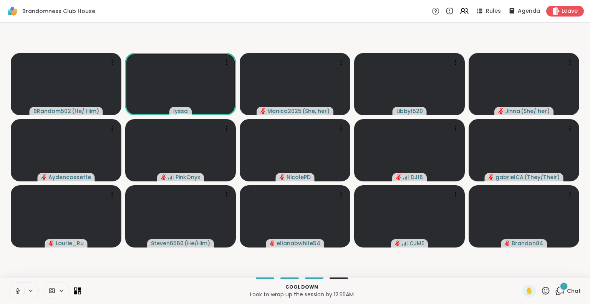
click at [15, 290] on icon at bounding box center [17, 290] width 7 height 7
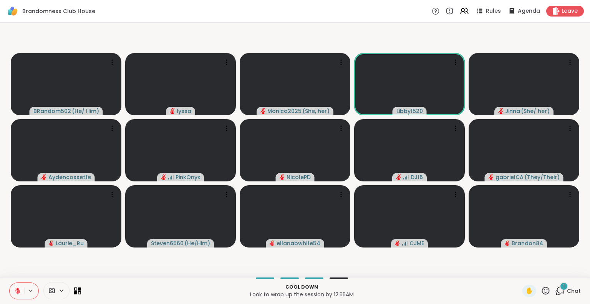
click at [542, 293] on icon at bounding box center [546, 290] width 8 height 8
click at [519, 267] on span "❤️" at bounding box center [523, 270] width 8 height 9
click at [541, 291] on icon at bounding box center [546, 291] width 10 height 10
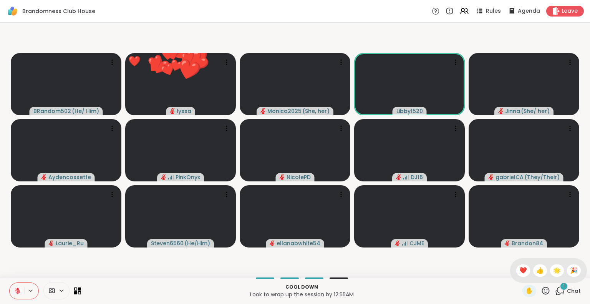
click at [553, 273] on span "🌟" at bounding box center [557, 270] width 8 height 9
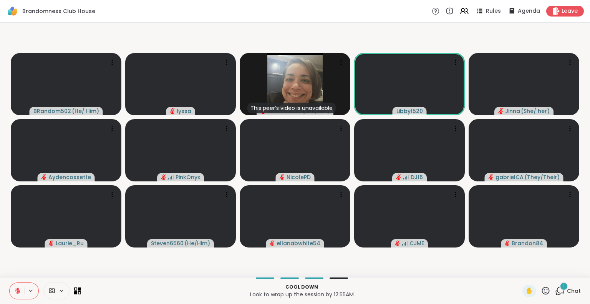
click at [542, 292] on icon at bounding box center [546, 290] width 8 height 8
click at [553, 273] on span "🌟" at bounding box center [557, 270] width 8 height 9
click at [541, 292] on icon at bounding box center [546, 291] width 10 height 10
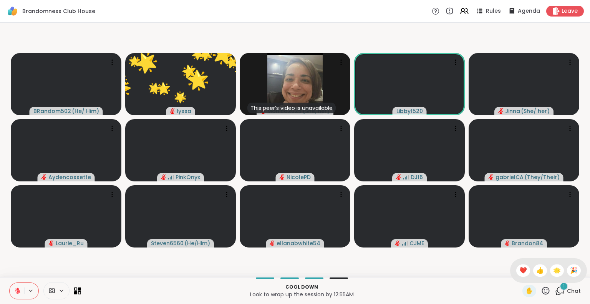
click at [570, 273] on span "🎉" at bounding box center [574, 270] width 8 height 9
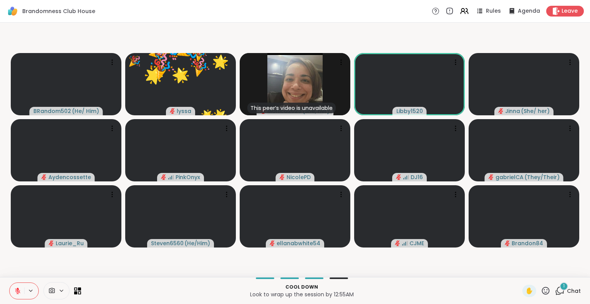
click at [542, 294] on icon at bounding box center [546, 290] width 8 height 8
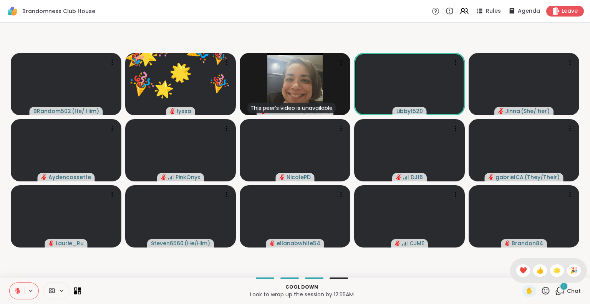
click at [519, 272] on span "❤️" at bounding box center [523, 270] width 8 height 9
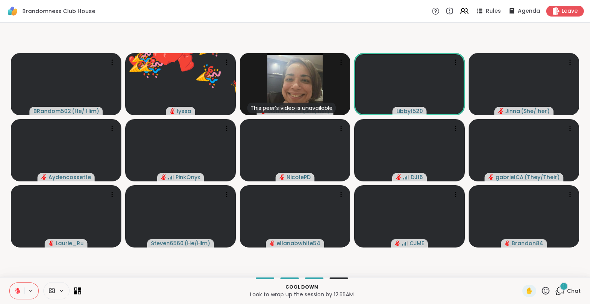
click at [541, 293] on icon at bounding box center [546, 291] width 10 height 10
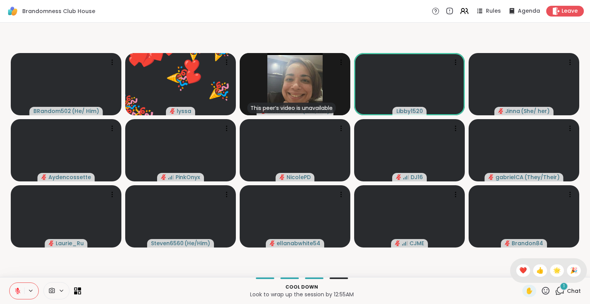
click at [570, 274] on span "🎉" at bounding box center [574, 270] width 8 height 9
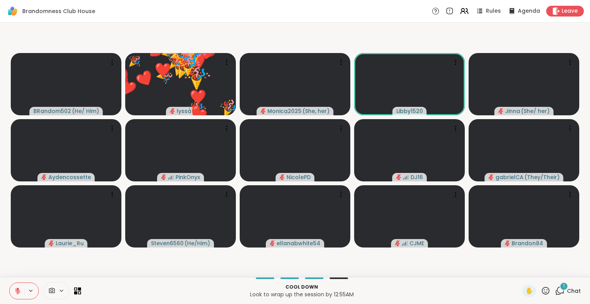
click at [541, 291] on icon at bounding box center [546, 291] width 10 height 10
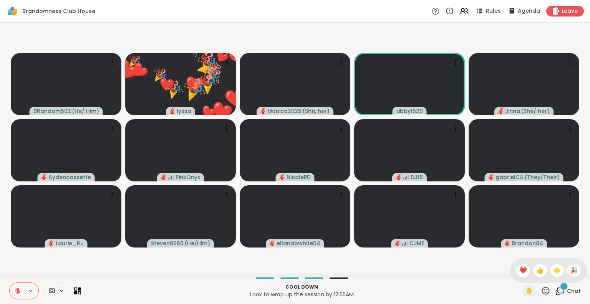
click at [519, 268] on span "❤️" at bounding box center [523, 270] width 8 height 9
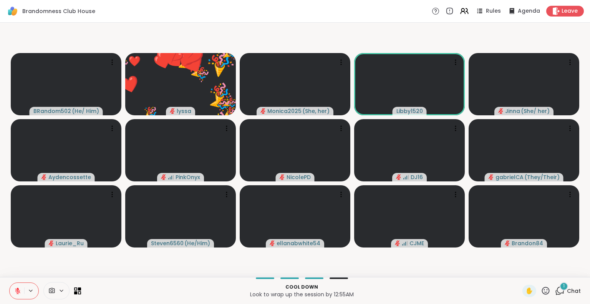
click at [542, 293] on icon at bounding box center [546, 290] width 8 height 8
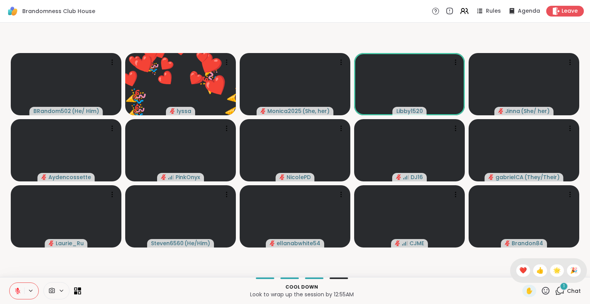
click at [553, 273] on span "🌟" at bounding box center [557, 270] width 8 height 9
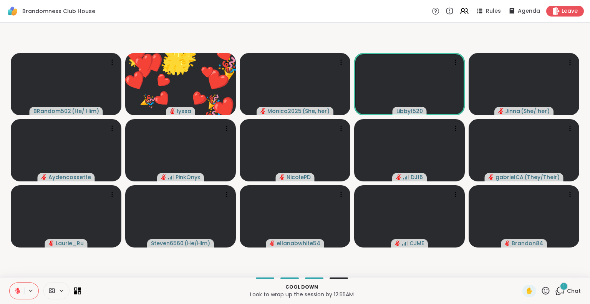
click at [542, 294] on icon at bounding box center [546, 290] width 8 height 8
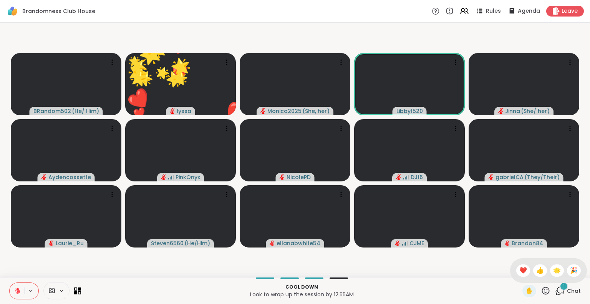
click at [570, 271] on span "🎉" at bounding box center [574, 270] width 8 height 9
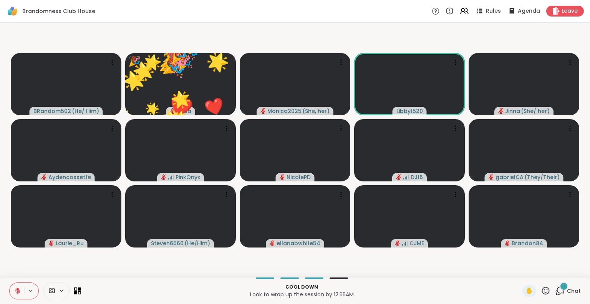
click at [542, 292] on icon at bounding box center [546, 290] width 8 height 8
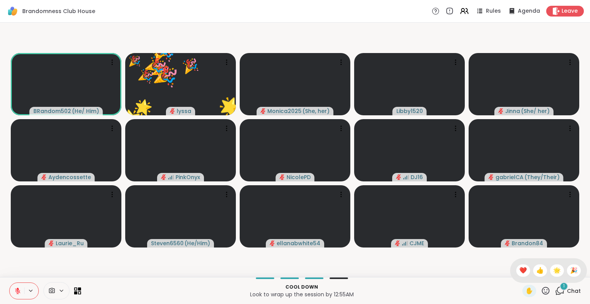
click at [519, 270] on span "❤️" at bounding box center [523, 270] width 8 height 9
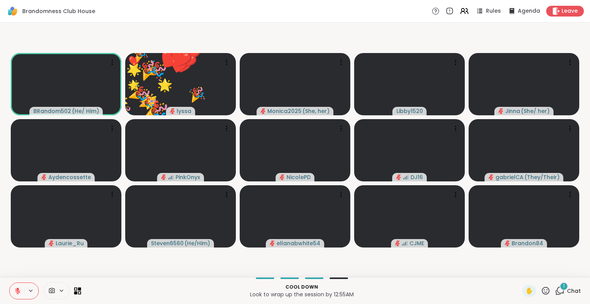
click at [541, 292] on icon at bounding box center [546, 291] width 10 height 10
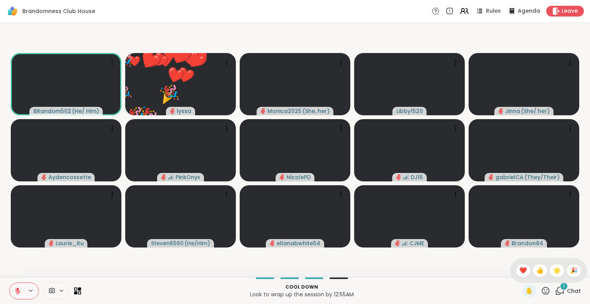
click at [553, 272] on span "🌟" at bounding box center [557, 270] width 8 height 9
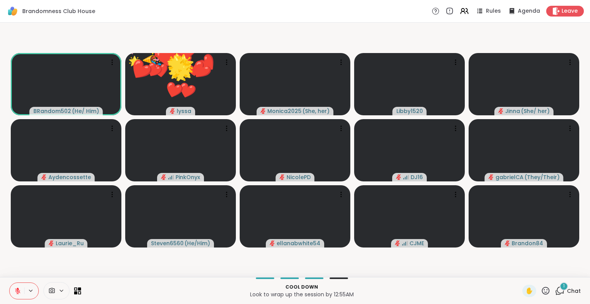
click at [541, 291] on icon at bounding box center [546, 291] width 10 height 10
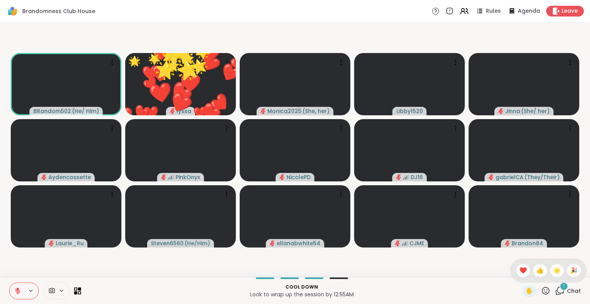
click at [567, 270] on div "🎉" at bounding box center [574, 270] width 14 height 12
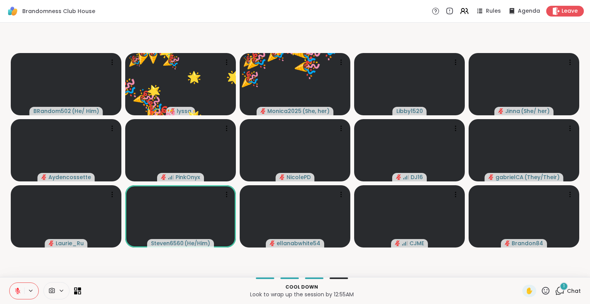
click at [10, 293] on button at bounding box center [17, 291] width 15 height 16
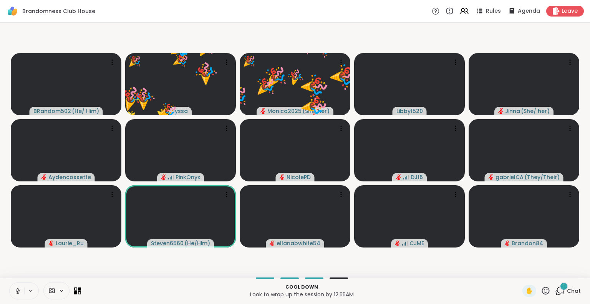
click at [10, 292] on button at bounding box center [17, 291] width 15 height 16
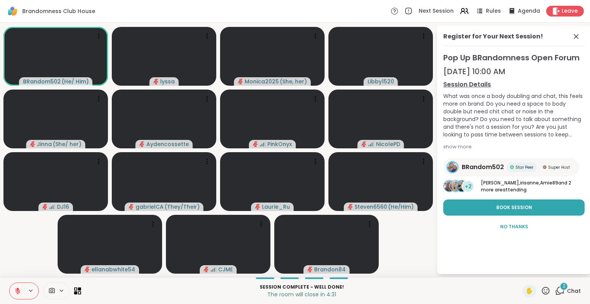
click at [542, 292] on icon at bounding box center [546, 290] width 8 height 8
click at [519, 267] on span "❤️" at bounding box center [523, 270] width 8 height 9
click at [528, 290] on div "✋" at bounding box center [529, 291] width 14 height 12
click at [525, 292] on span "✋" at bounding box center [529, 290] width 8 height 9
click at [541, 292] on icon at bounding box center [546, 291] width 10 height 10
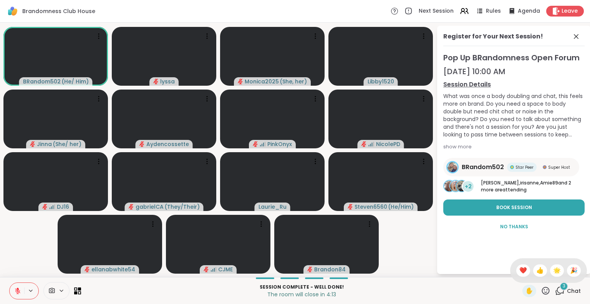
click at [519, 270] on span "❤️" at bounding box center [523, 270] width 8 height 9
click at [541, 286] on icon at bounding box center [546, 291] width 10 height 10
click at [519, 269] on span "❤️" at bounding box center [523, 270] width 8 height 9
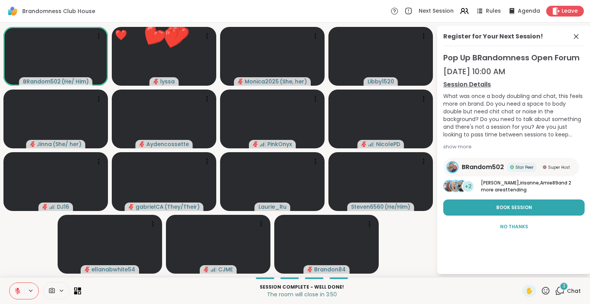
click at [560, 289] on div "3" at bounding box center [564, 286] width 8 height 8
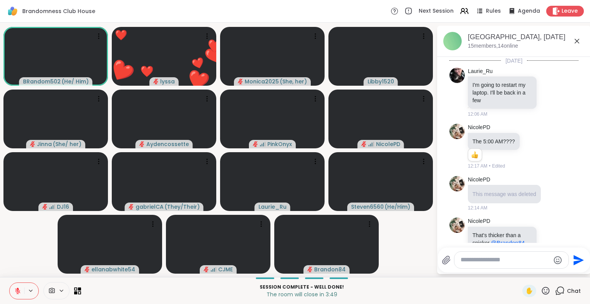
scroll to position [1373, 0]
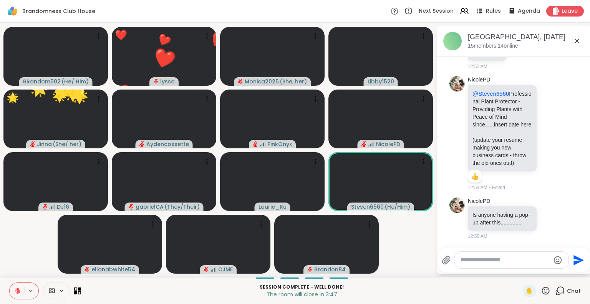
click at [555, 219] on icon at bounding box center [558, 218] width 7 height 9
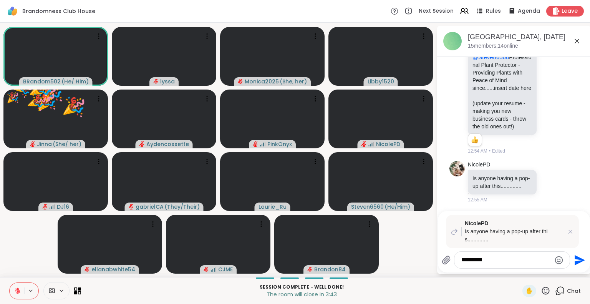
type textarea "**********"
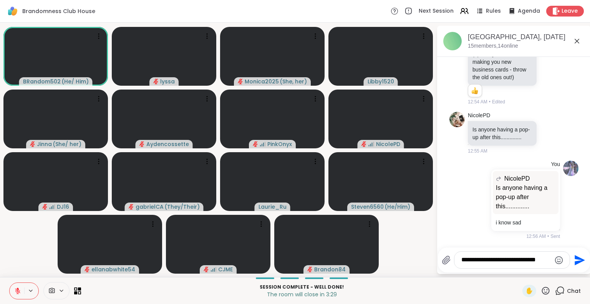
scroll to position [1441, 0]
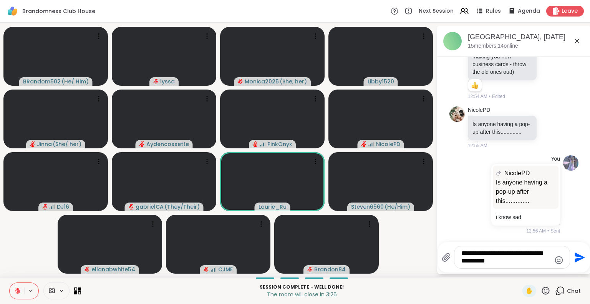
type textarea "**********"
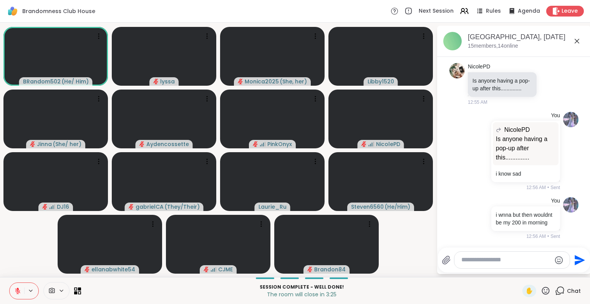
scroll to position [1497, 0]
click at [575, 42] on icon at bounding box center [576, 40] width 9 height 9
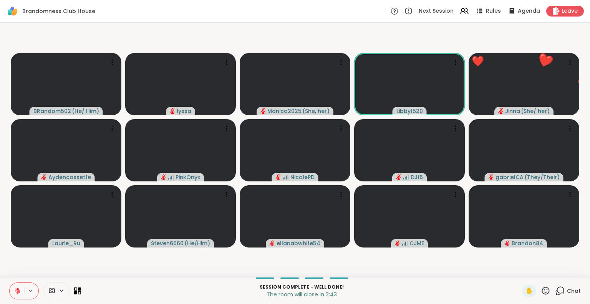
click at [541, 293] on icon at bounding box center [546, 291] width 10 height 10
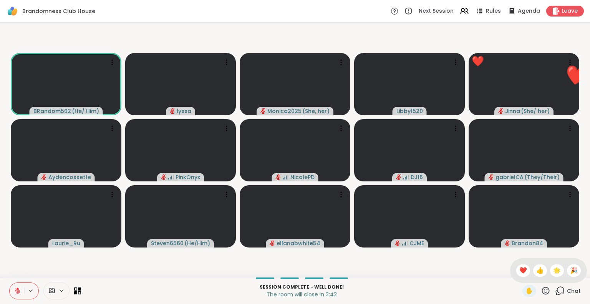
click at [553, 273] on span "🌟" at bounding box center [557, 270] width 8 height 9
click at [542, 292] on icon at bounding box center [546, 290] width 8 height 8
click at [519, 267] on span "❤️" at bounding box center [523, 270] width 8 height 9
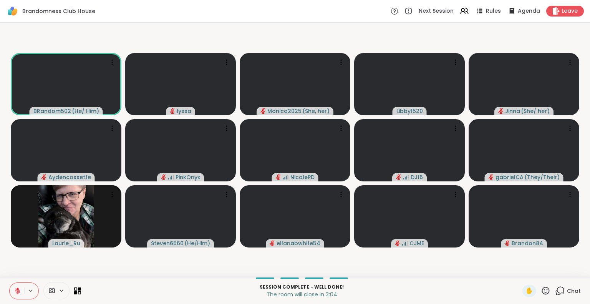
click at [561, 13] on span "Leave" at bounding box center [569, 11] width 16 height 8
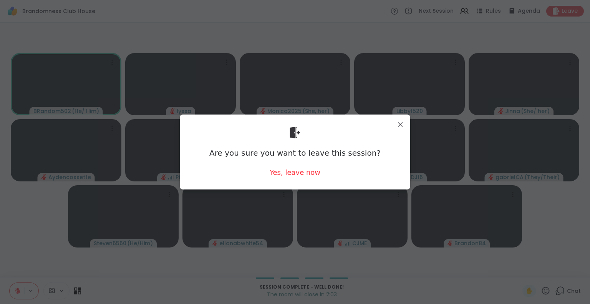
click at [290, 177] on div "Yes, leave now" at bounding box center [295, 172] width 51 height 10
